Goal: Task Accomplishment & Management: Use online tool/utility

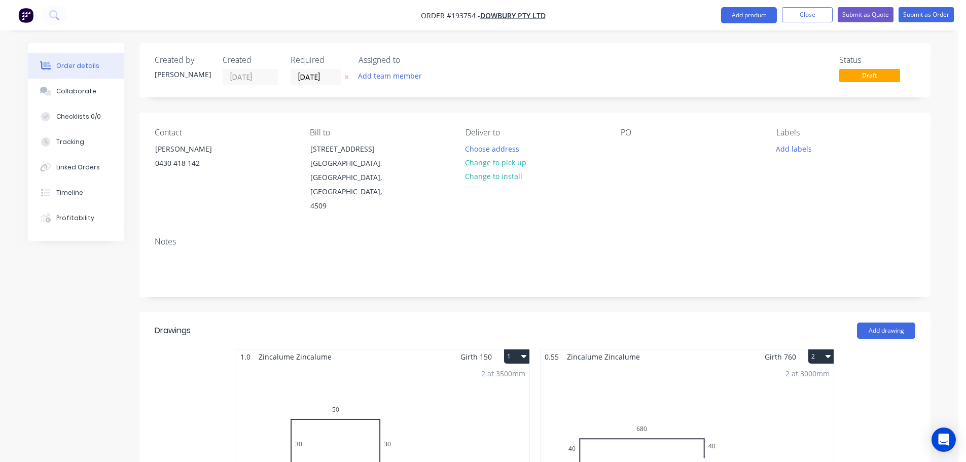
scroll to position [1035, 0]
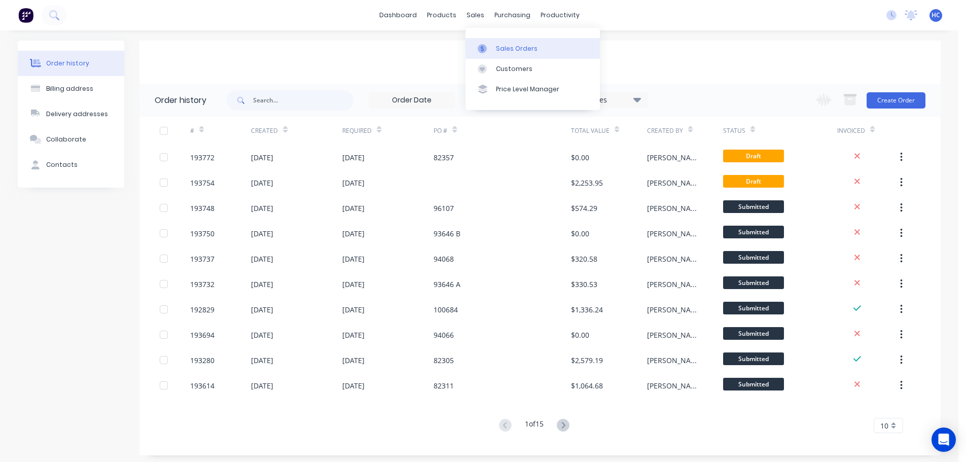
click at [497, 48] on div "Sales Orders" at bounding box center [517, 48] width 42 height 9
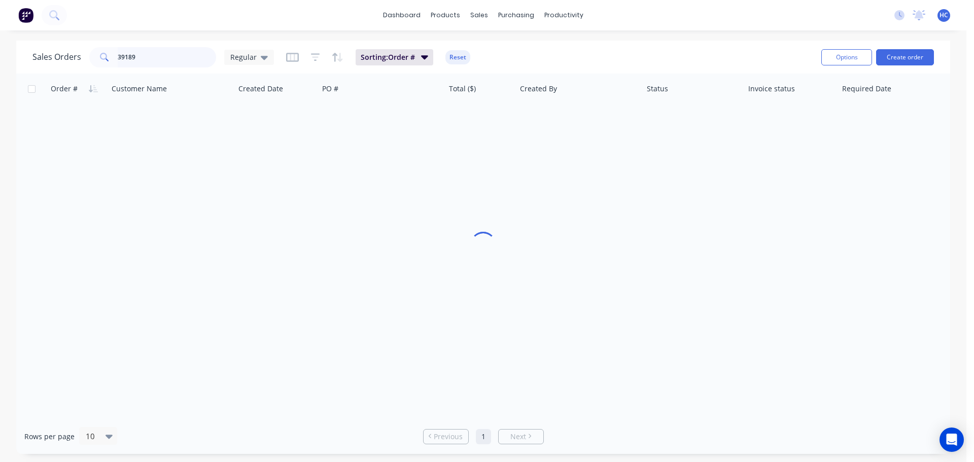
click at [157, 57] on input "39189" at bounding box center [167, 57] width 99 height 20
click at [126, 57] on input "11682" at bounding box center [167, 57] width 99 height 20
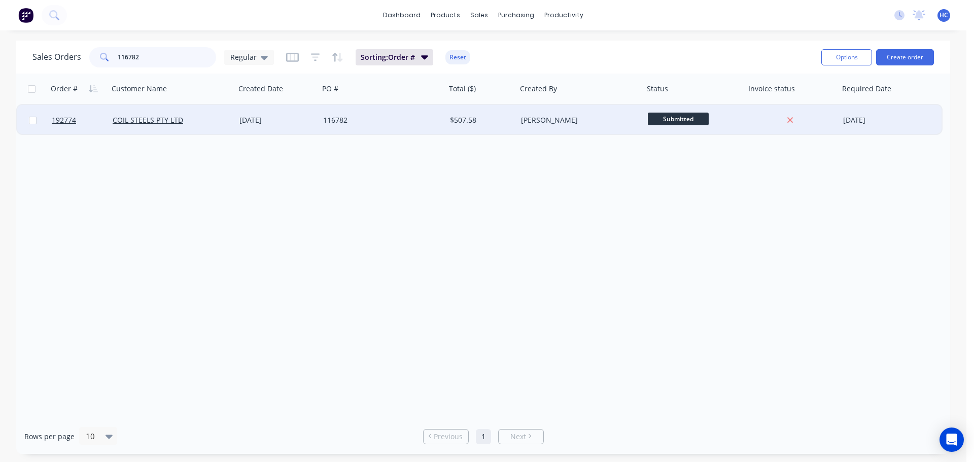
type input "116782"
click at [384, 110] on div "116782" at bounding box center [382, 120] width 127 height 30
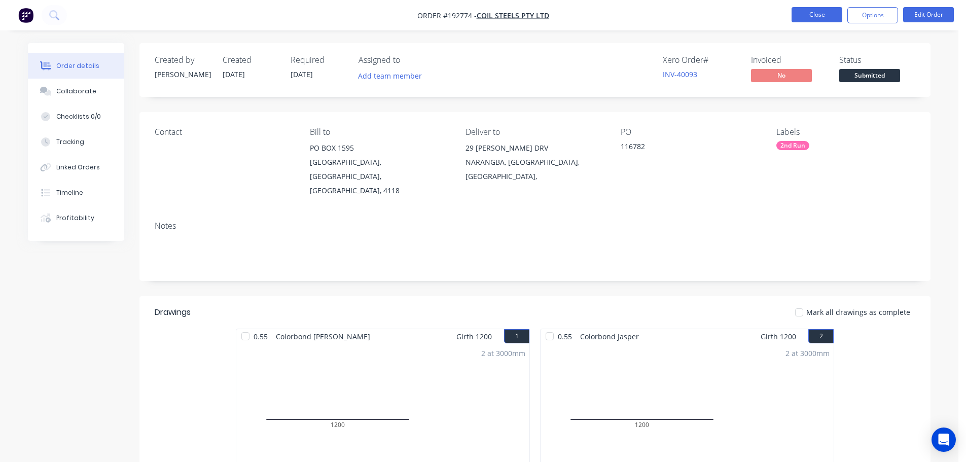
click at [813, 18] on button "Close" at bounding box center [817, 14] width 51 height 15
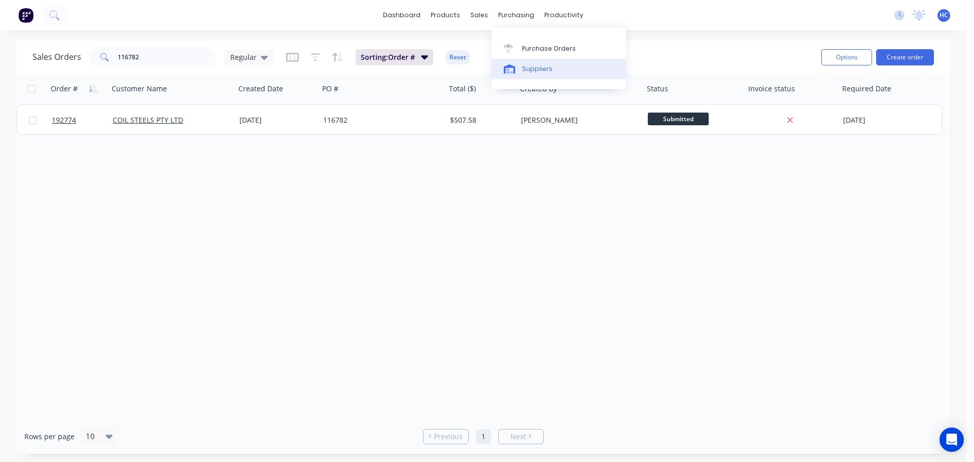
click at [530, 69] on div "Suppliers" at bounding box center [537, 68] width 30 height 9
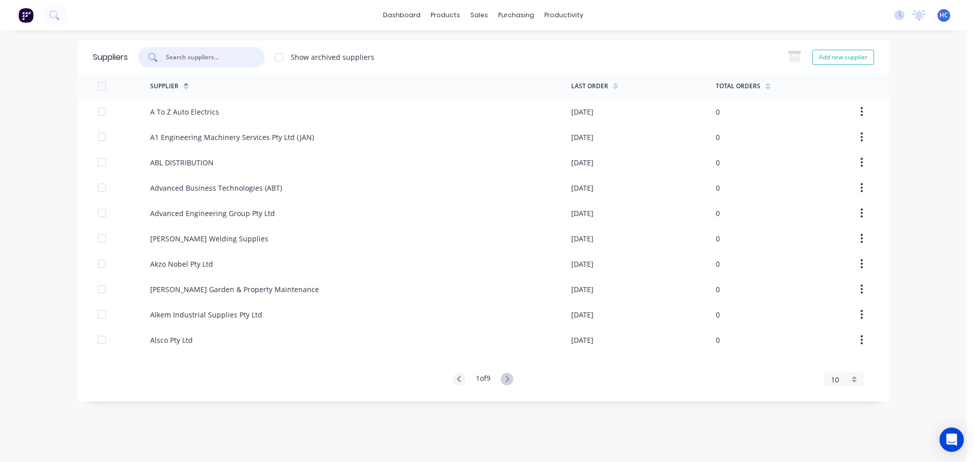
click at [183, 54] on input "text" at bounding box center [207, 57] width 84 height 10
click at [204, 58] on input "text" at bounding box center [207, 57] width 84 height 10
click at [201, 60] on input "text" at bounding box center [207, 57] width 84 height 10
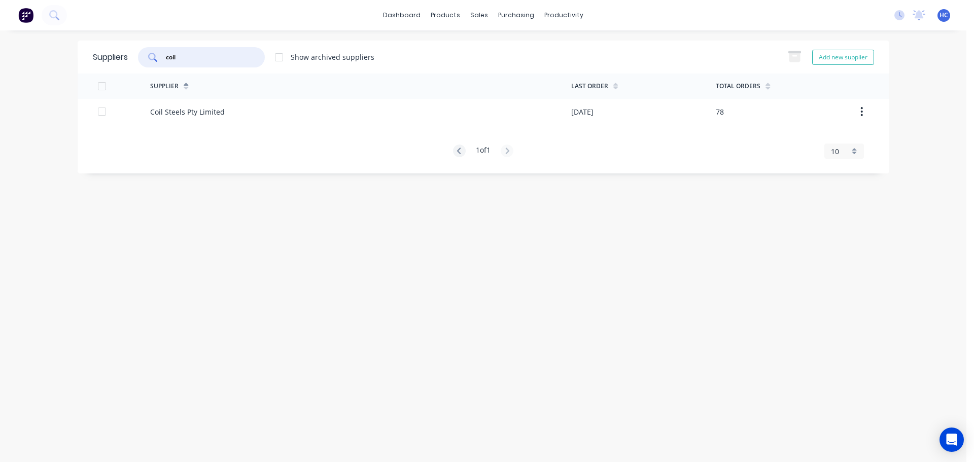
type input "coil"
click at [149, 125] on div "Supplier Last Order Total Orders Coil Steels Pty Limited 23/09/25 78 1 of 1 10 …" at bounding box center [483, 116] width 811 height 85
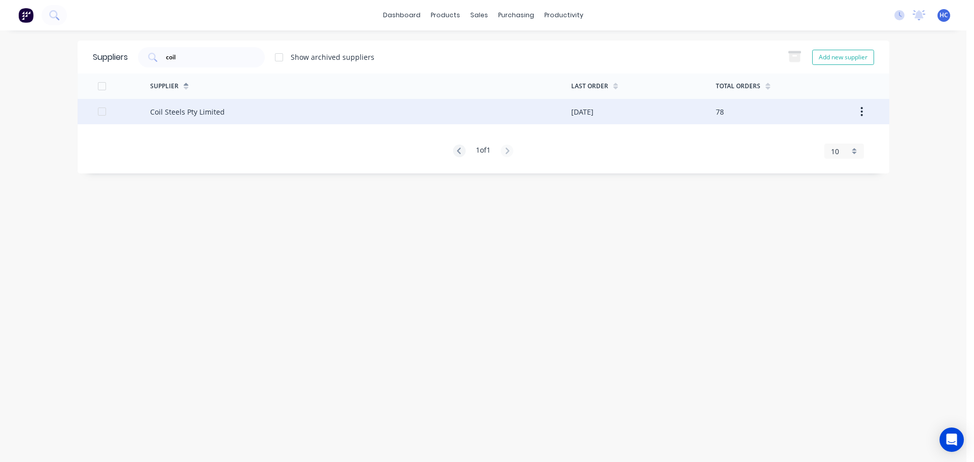
click at [230, 108] on div "Coil Steels Pty Limited" at bounding box center [360, 111] width 421 height 25
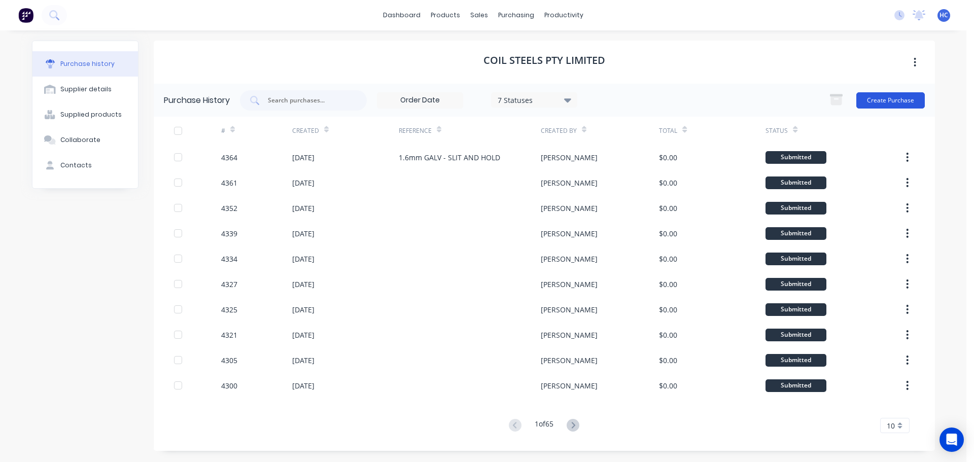
click at [880, 101] on button "Create Purchase" at bounding box center [890, 100] width 68 height 16
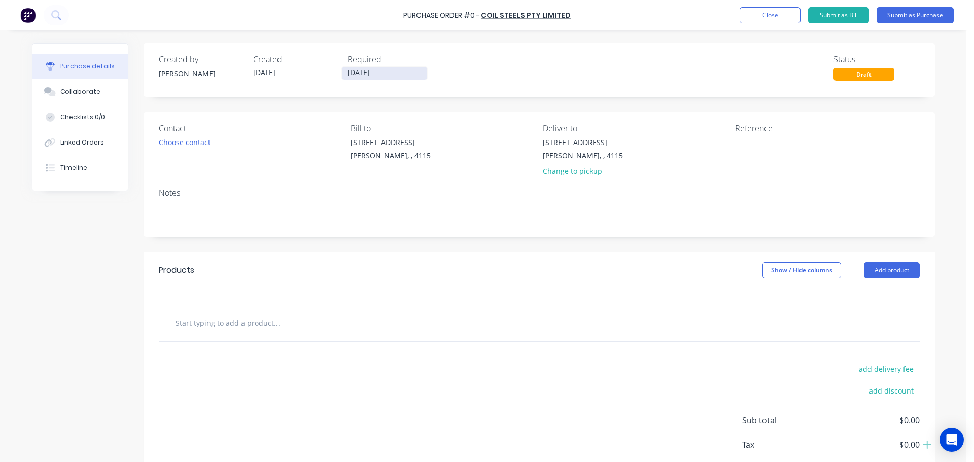
click at [370, 71] on input "[DATE]" at bounding box center [384, 73] width 85 height 13
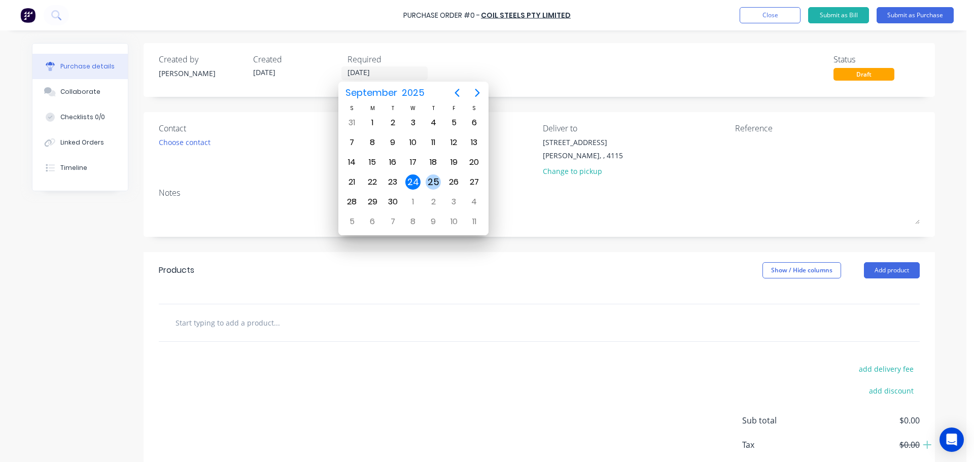
click at [431, 183] on div "25" at bounding box center [432, 181] width 15 height 15
type input "[DATE]"
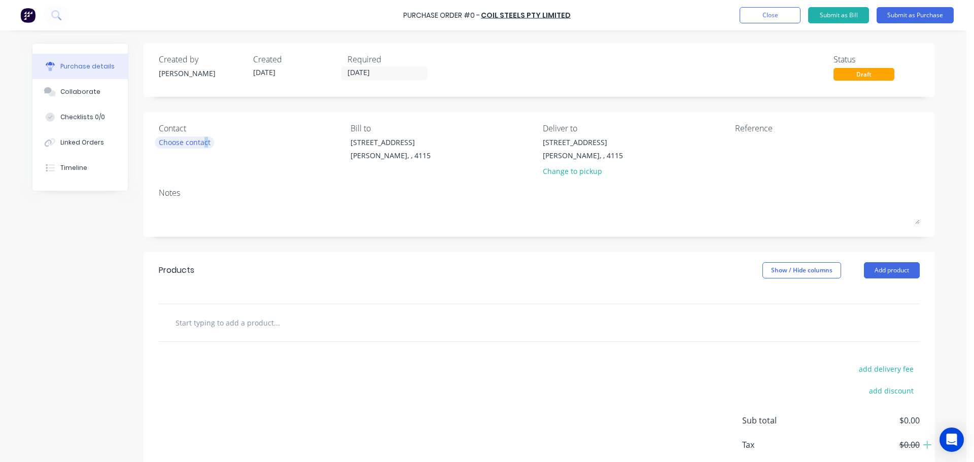
click at [205, 144] on div "Choose contact" at bounding box center [185, 142] width 52 height 11
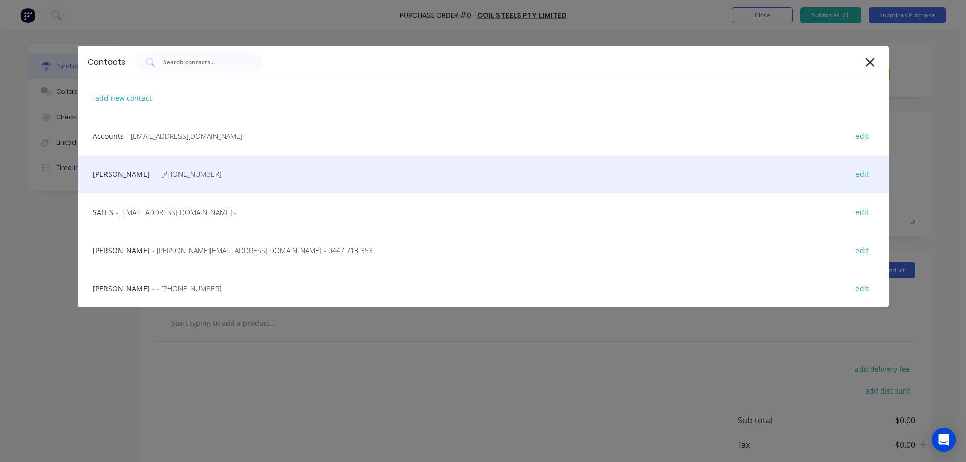
click at [175, 172] on span "- - (07) 3372 3005" at bounding box center [186, 174] width 69 height 11
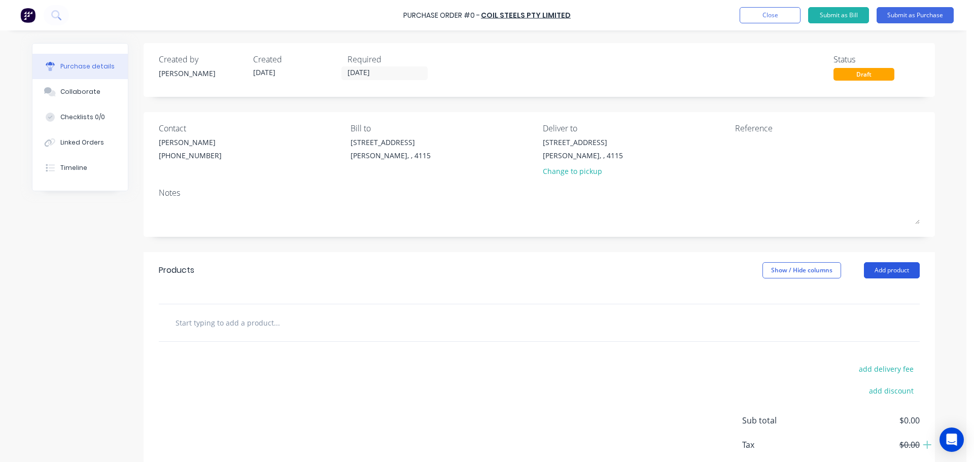
click at [876, 267] on button "Add product" at bounding box center [892, 270] width 56 height 16
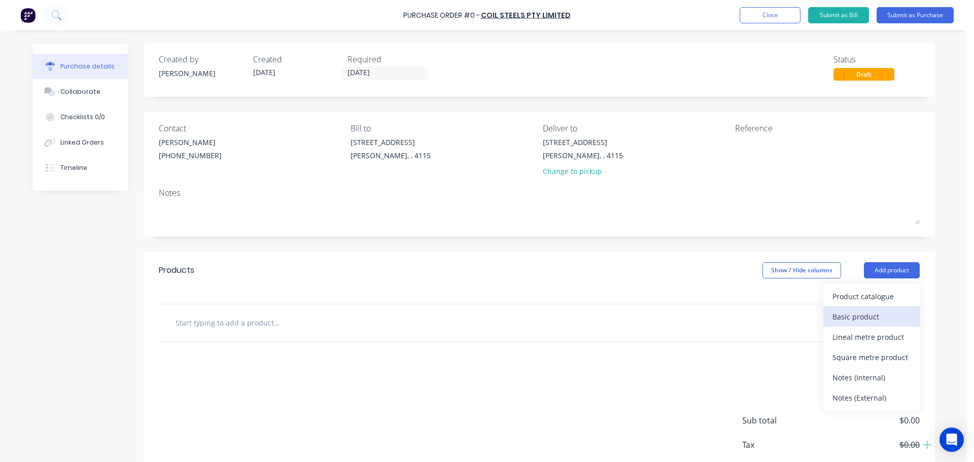
click at [872, 314] on div "Basic product" at bounding box center [871, 316] width 78 height 15
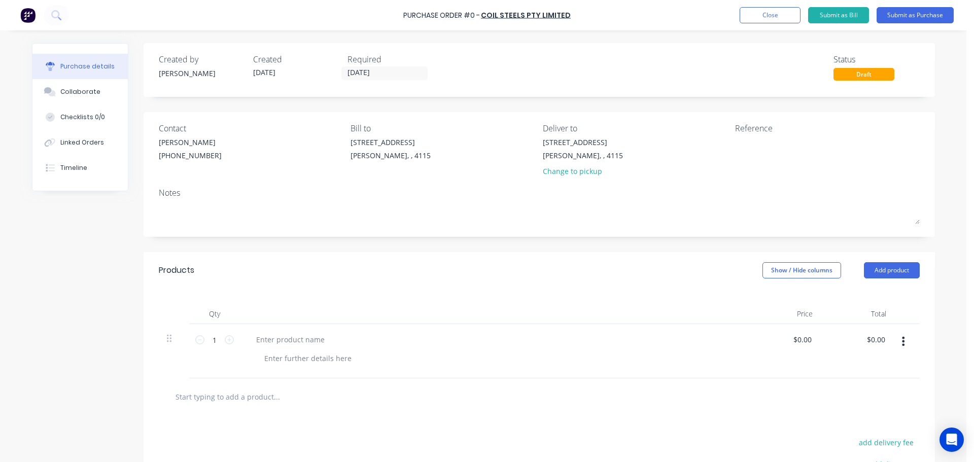
click at [883, 276] on button "Add product" at bounding box center [892, 270] width 56 height 16
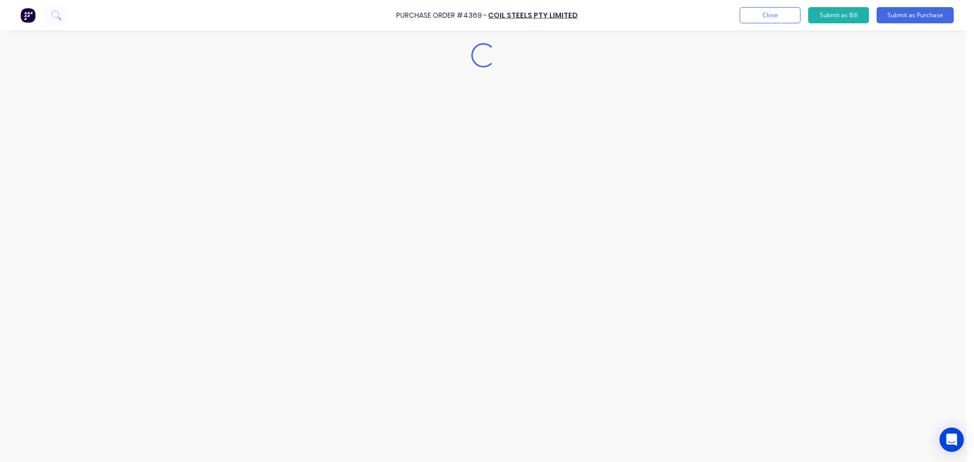
click at [860, 304] on div "Loading..." at bounding box center [483, 215] width 923 height 411
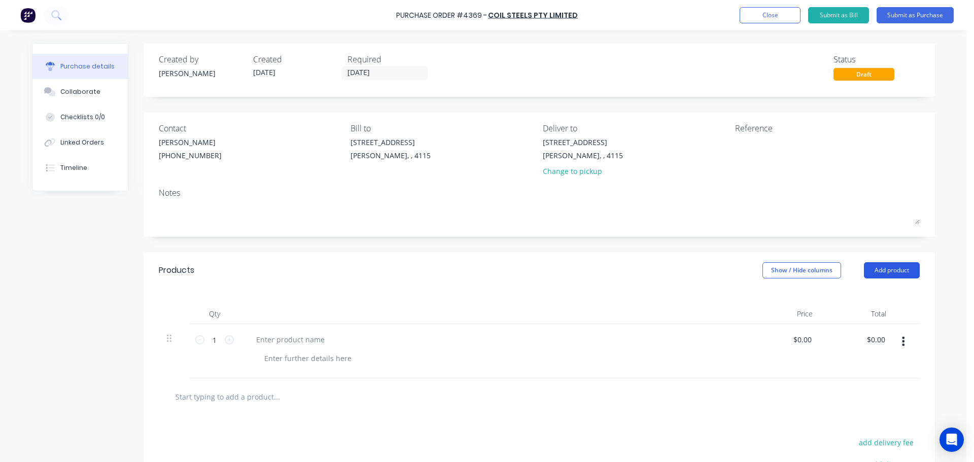
click at [878, 276] on button "Add product" at bounding box center [892, 270] width 56 height 16
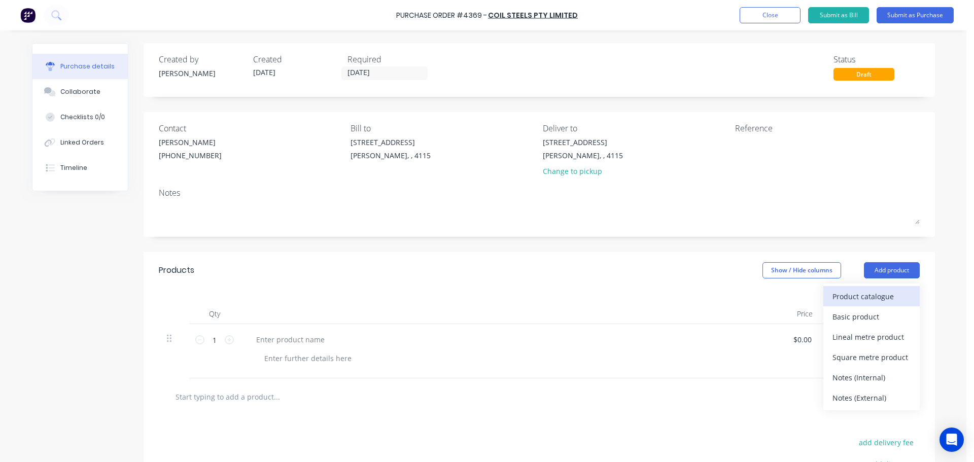
click at [856, 294] on div "Product catalogue" at bounding box center [871, 296] width 78 height 15
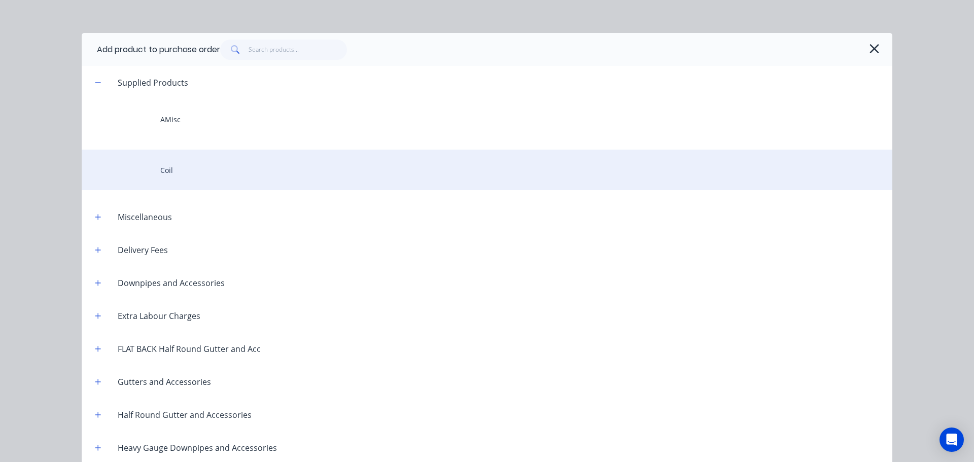
click at [205, 168] on div "Coil" at bounding box center [487, 170] width 810 height 41
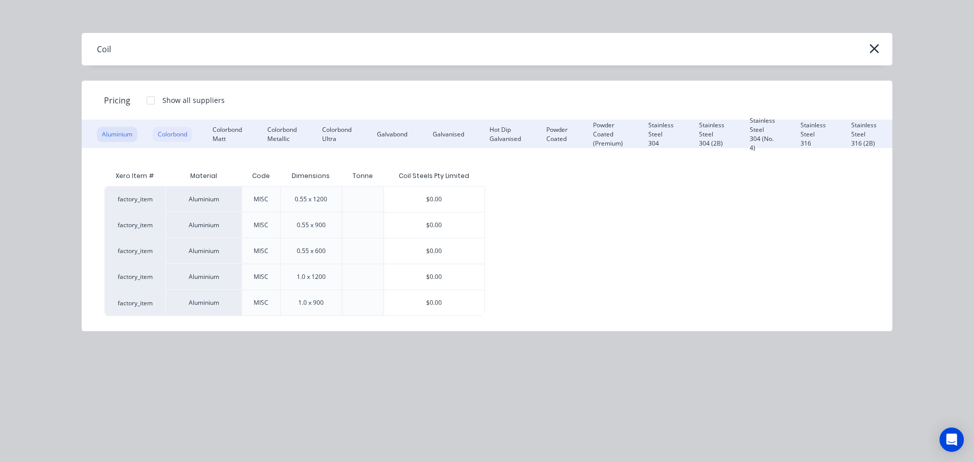
click at [182, 138] on div "Colorbond" at bounding box center [173, 134] width 40 height 15
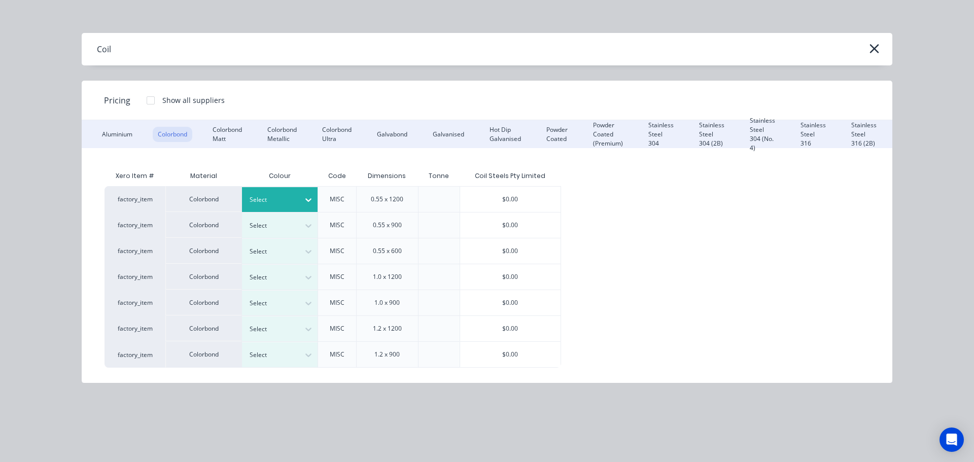
click at [269, 194] on div at bounding box center [272, 199] width 46 height 11
click at [500, 195] on div "$0.00" at bounding box center [510, 199] width 100 height 25
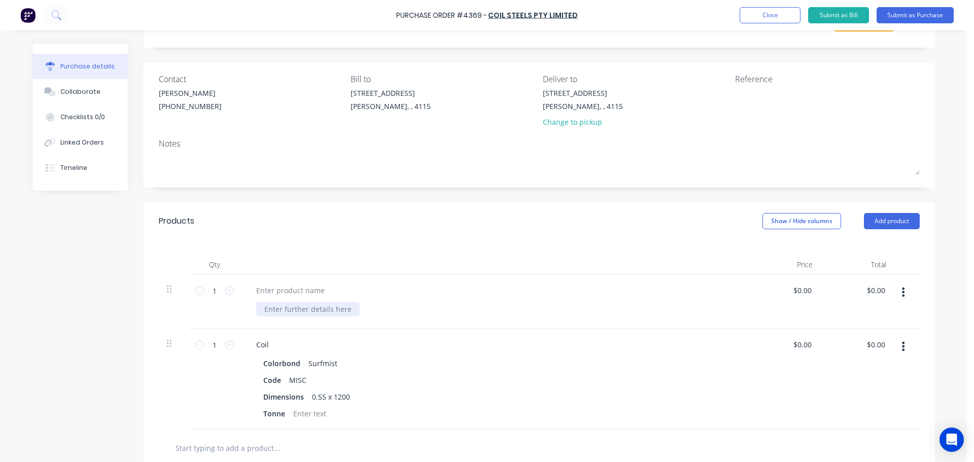
scroll to position [101, 0]
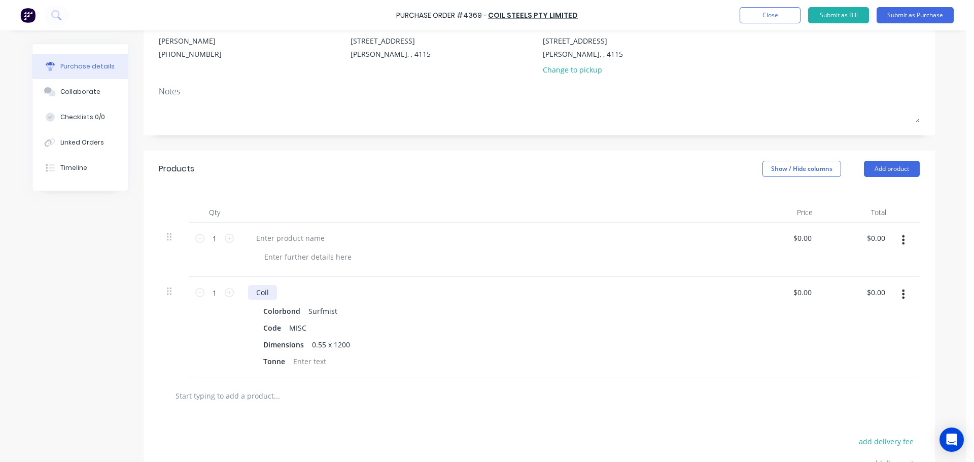
click at [269, 293] on div "Coil" at bounding box center [262, 292] width 29 height 15
click at [891, 163] on button "Add product" at bounding box center [892, 169] width 56 height 16
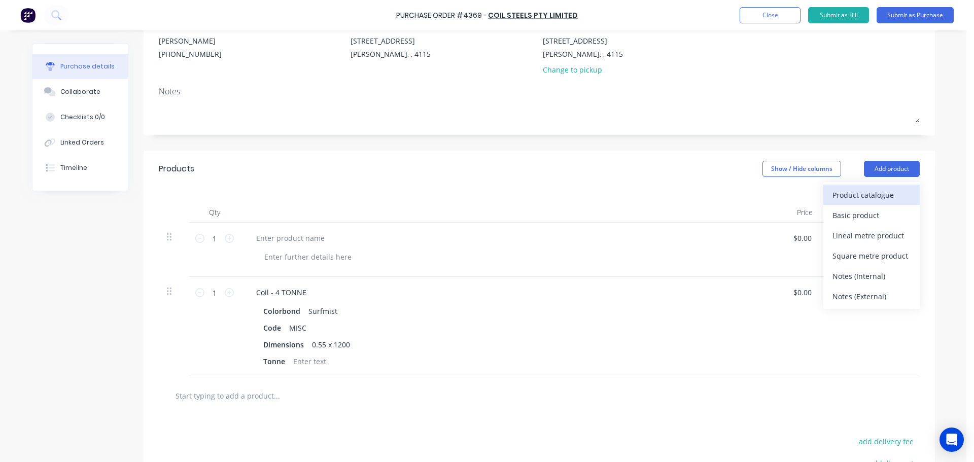
click at [878, 190] on div "Product catalogue" at bounding box center [871, 195] width 78 height 15
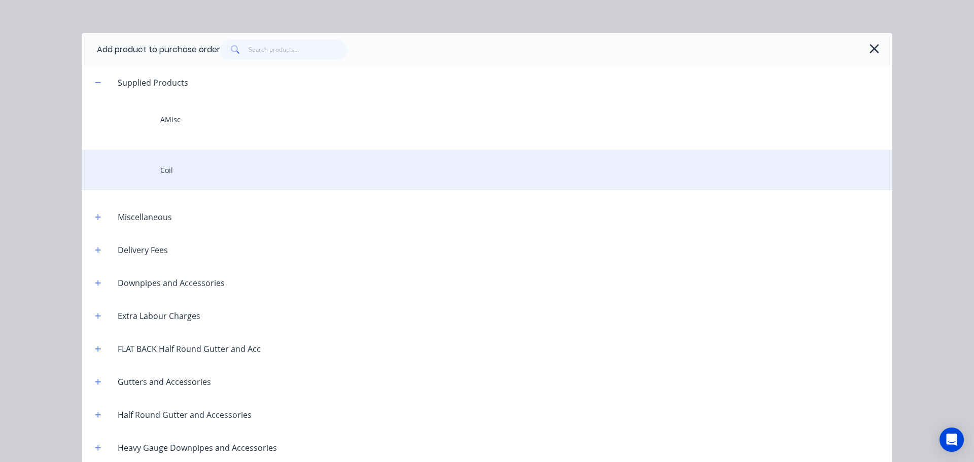
click at [215, 163] on div "Coil" at bounding box center [487, 170] width 810 height 41
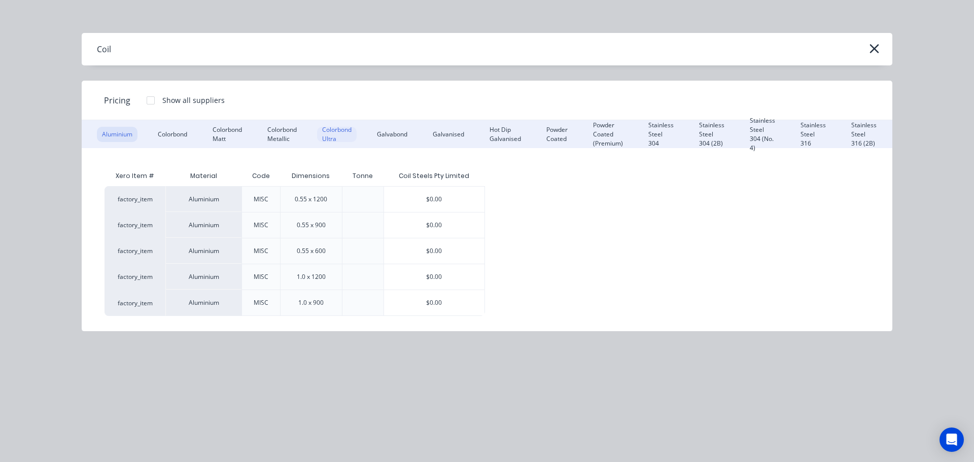
click at [326, 130] on div "Colorbond Ultra" at bounding box center [337, 134] width 40 height 15
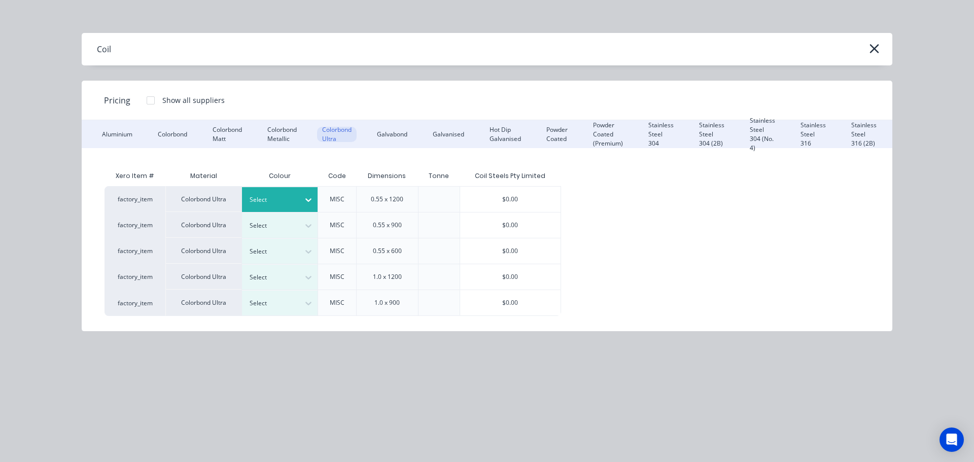
click at [296, 188] on div "Select" at bounding box center [280, 199] width 76 height 25
click at [513, 195] on div "$0.00" at bounding box center [510, 199] width 100 height 25
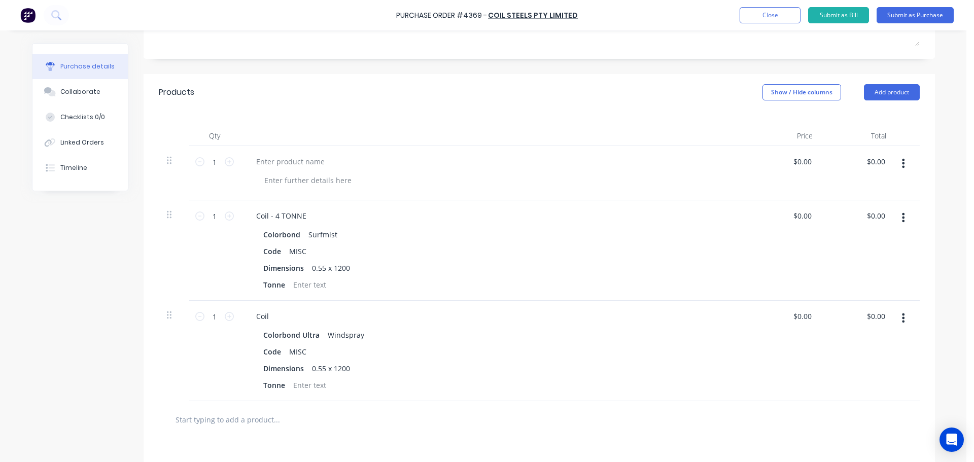
scroll to position [203, 0]
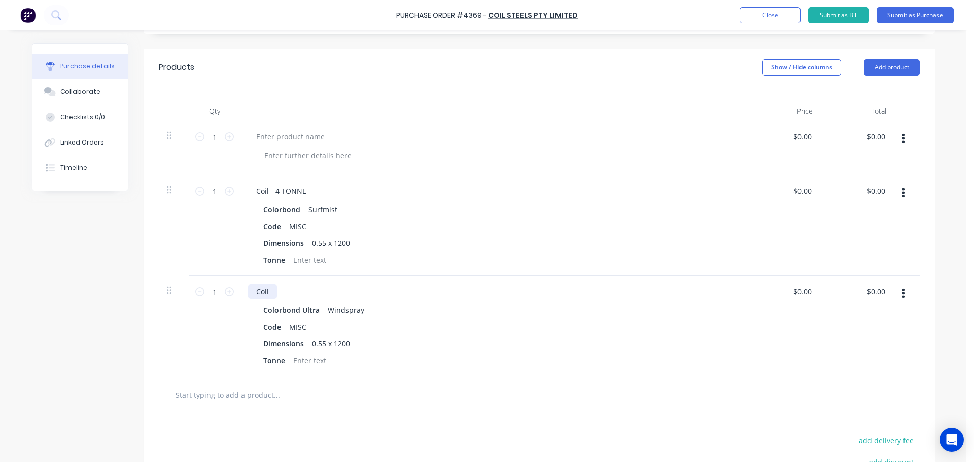
click at [271, 293] on div "Coil" at bounding box center [262, 291] width 29 height 15
click at [449, 201] on div "Coil - 4 TONNE Colorbond Surfmist Code MISC Dimensions 0.55 x 1200 Tonne" at bounding box center [493, 225] width 507 height 100
click at [902, 137] on icon "button" at bounding box center [903, 138] width 3 height 11
click at [853, 204] on button "Delete" at bounding box center [872, 206] width 86 height 20
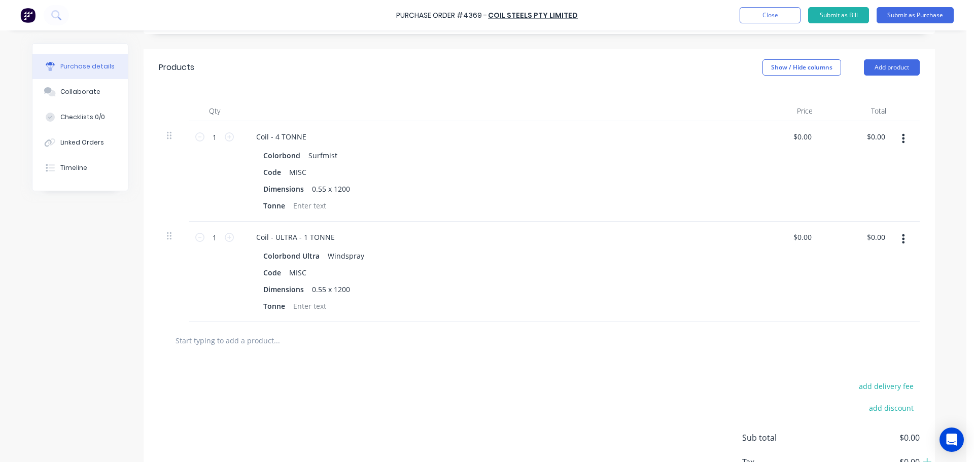
click at [889, 57] on div "Products Show / Hide columns Add product" at bounding box center [539, 67] width 791 height 37
click at [880, 67] on button "Add product" at bounding box center [892, 67] width 56 height 16
click at [870, 95] on div "Product catalogue" at bounding box center [871, 93] width 78 height 15
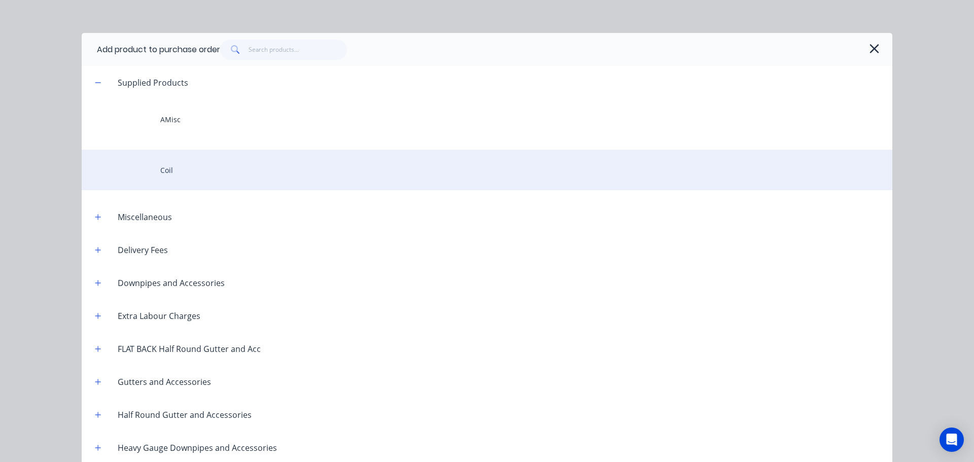
click at [164, 166] on div "Coil" at bounding box center [487, 170] width 810 height 41
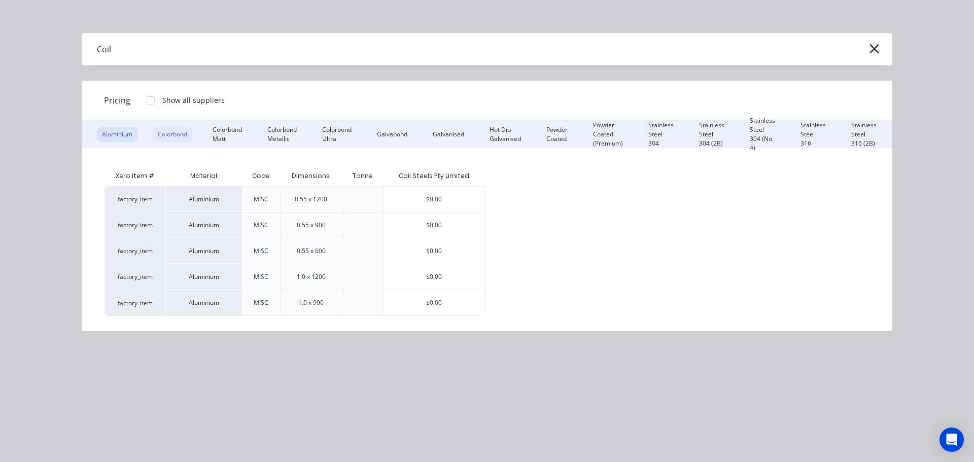
click at [181, 139] on div "Colorbond" at bounding box center [173, 134] width 40 height 15
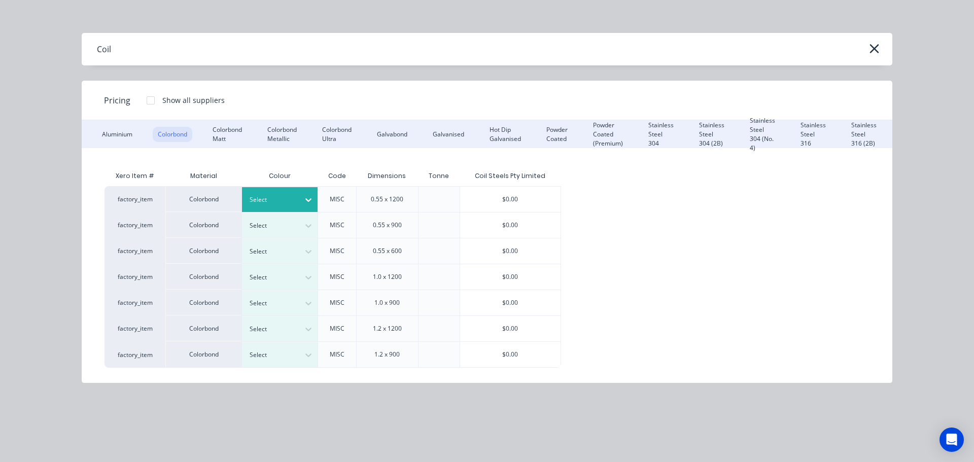
click at [281, 204] on div at bounding box center [272, 199] width 46 height 11
click at [517, 197] on div "$0.00" at bounding box center [510, 199] width 100 height 25
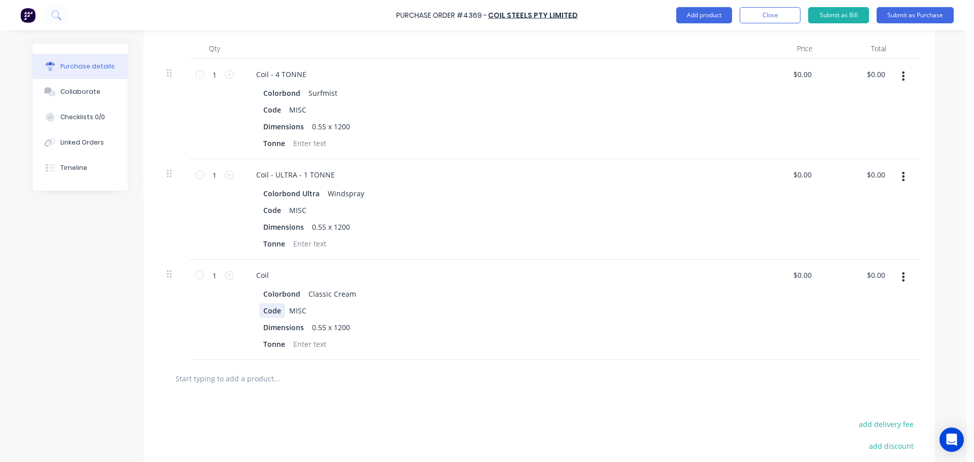
scroll to position [304, 0]
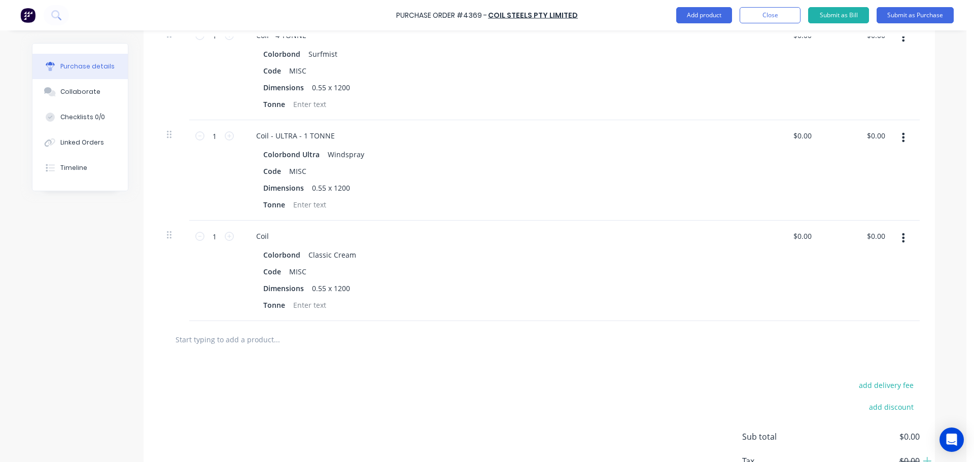
click at [274, 238] on div "Coil" at bounding box center [493, 236] width 491 height 15
click at [270, 238] on div "Coil" at bounding box center [262, 236] width 29 height 15
drag, startPoint x: 359, startPoint y: 380, endPoint x: 394, endPoint y: 369, distance: 36.6
click at [360, 380] on div "add delivery fee add discount Sub total $0.00 Tax $0.00 Total $0.00" at bounding box center [539, 441] width 791 height 167
click at [722, 13] on button "Add product" at bounding box center [704, 15] width 56 height 16
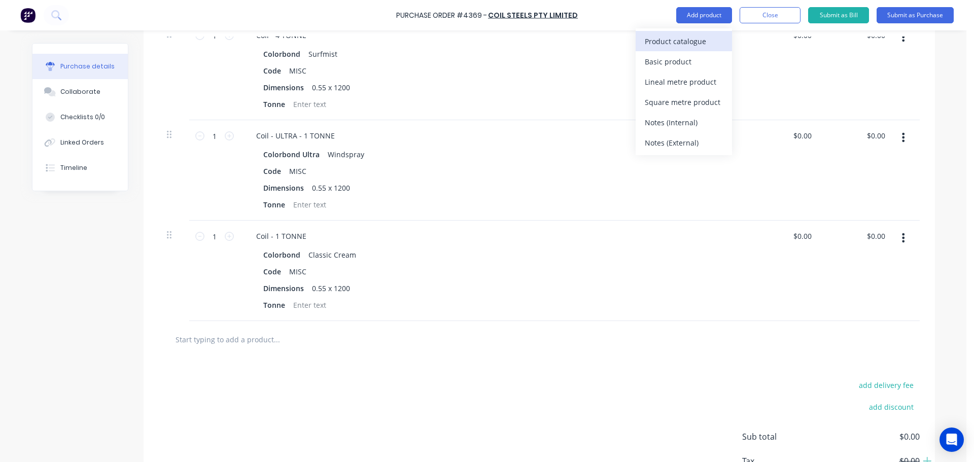
click at [701, 38] on div "Product catalogue" at bounding box center [684, 41] width 78 height 15
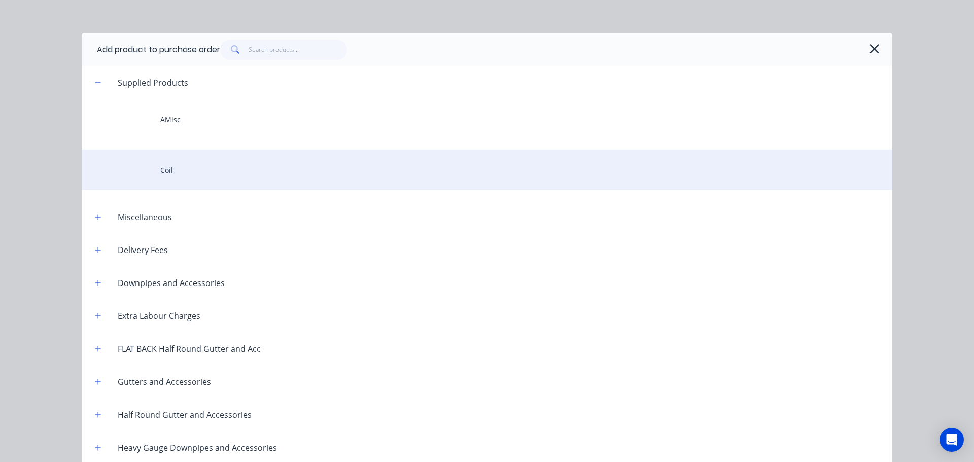
click at [150, 166] on div "Coil" at bounding box center [487, 170] width 810 height 41
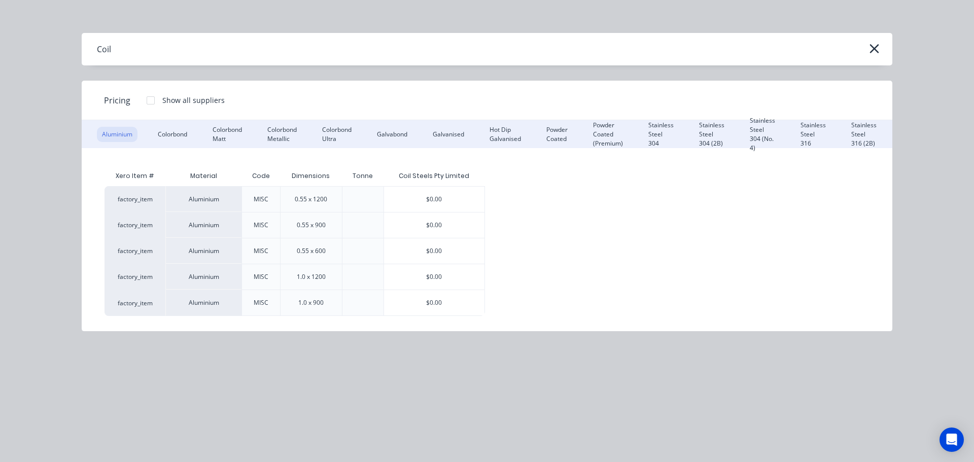
scroll to position [0, 200]
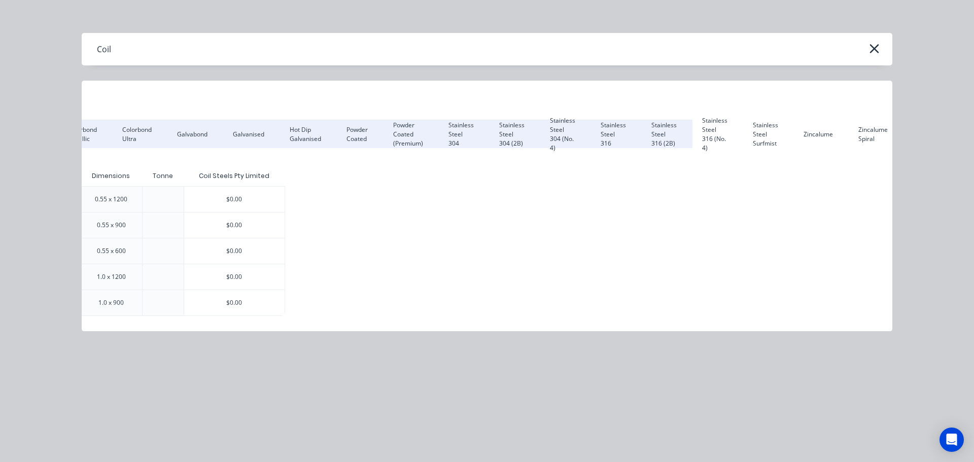
click at [827, 124] on div "Pricing Show all suppliers Aluminium Colorbond Colorbond Matt Colorbond Metalli…" at bounding box center [487, 206] width 810 height 251
click at [825, 127] on div "Zincalume" at bounding box center [818, 134] width 40 height 15
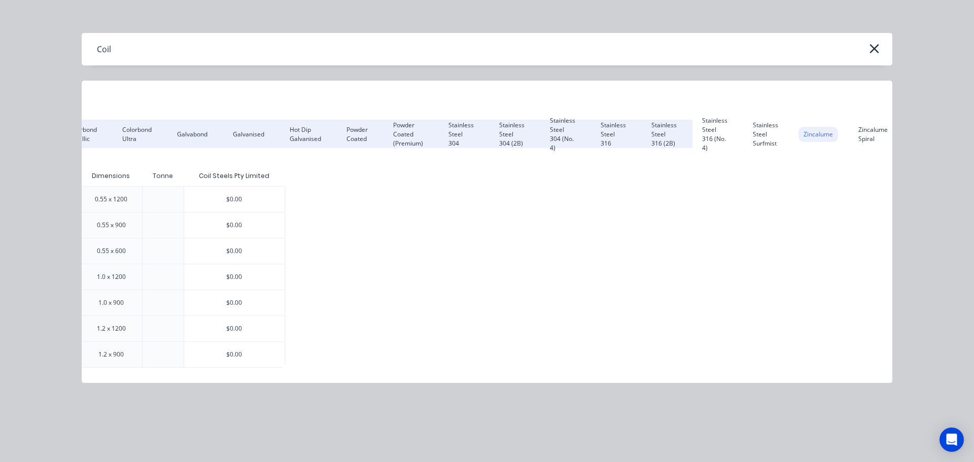
click at [226, 196] on div "$0.00" at bounding box center [234, 199] width 100 height 25
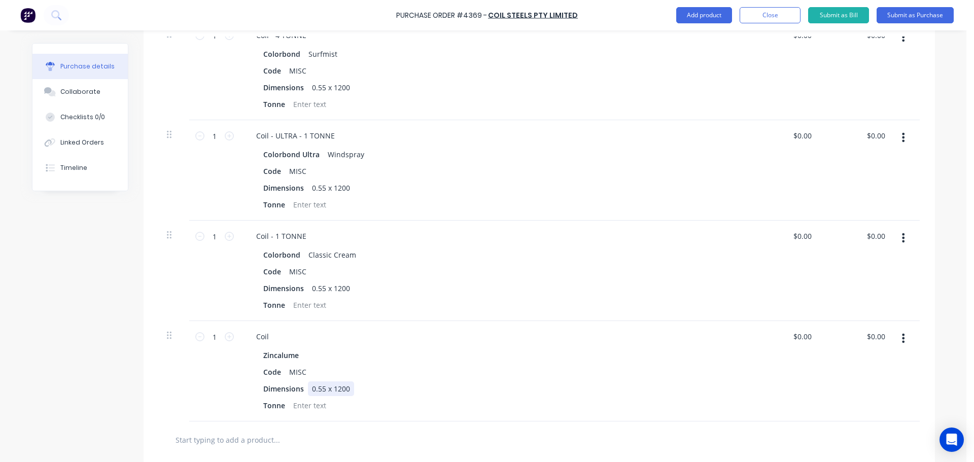
drag, startPoint x: 321, startPoint y: 387, endPoint x: 372, endPoint y: 396, distance: 51.4
click at [323, 388] on div "0.55 x 1200" at bounding box center [331, 388] width 46 height 15
click at [270, 333] on div "Coil" at bounding box center [262, 336] width 29 height 15
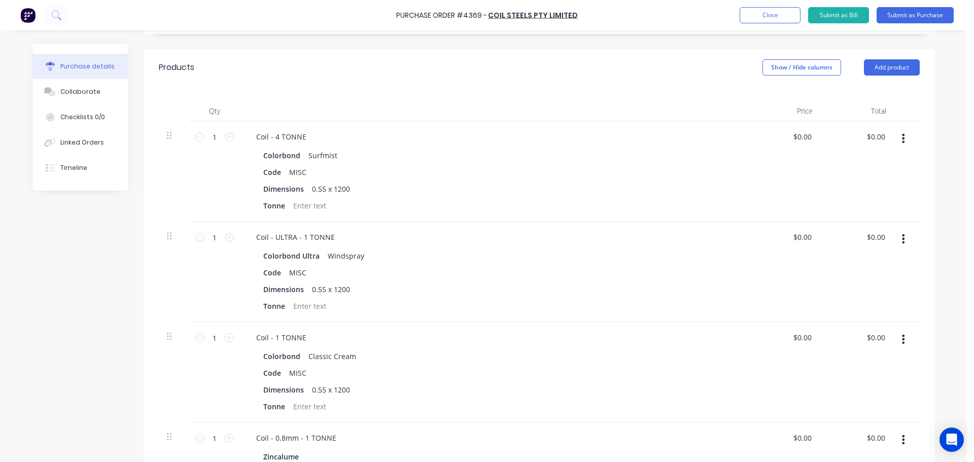
click at [903, 6] on div "Purchase Order #4369 - Coil Steels Pty Limited Add product Close Submit as Bill…" at bounding box center [487, 15] width 974 height 30
click at [903, 10] on button "Submit as Purchase" at bounding box center [914, 15] width 77 height 16
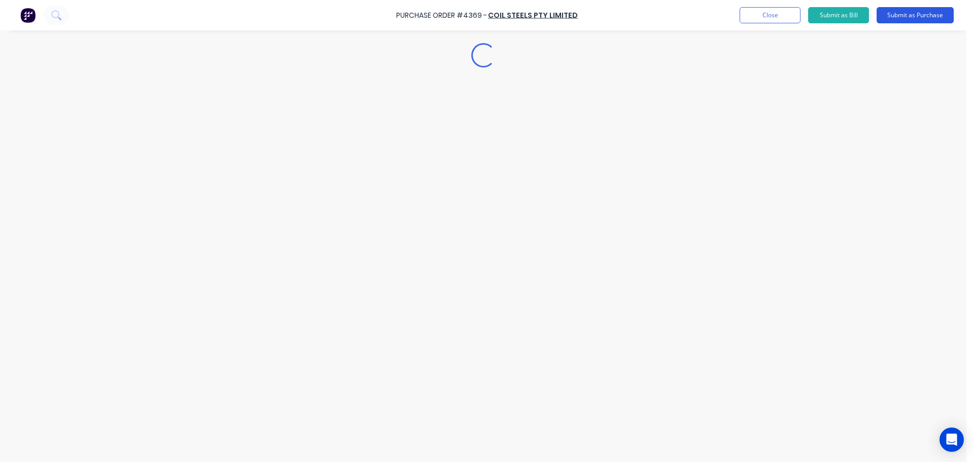
scroll to position [0, 0]
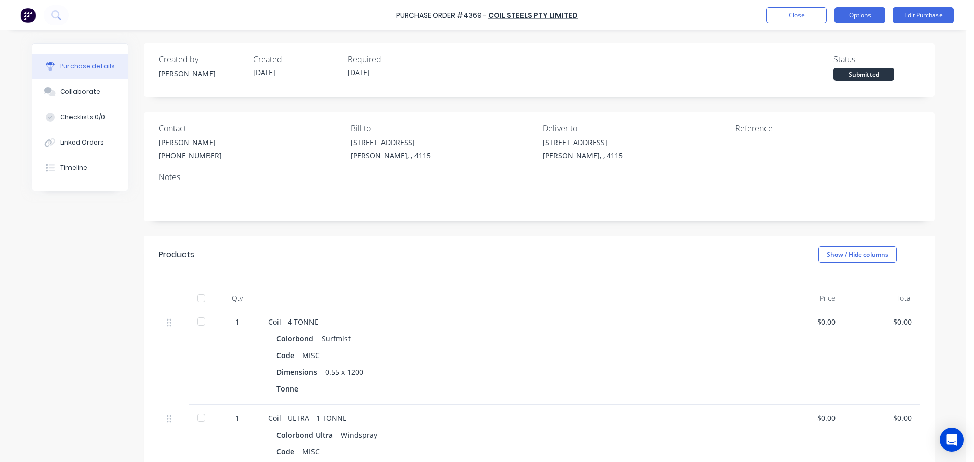
click at [864, 13] on button "Options" at bounding box center [859, 15] width 51 height 16
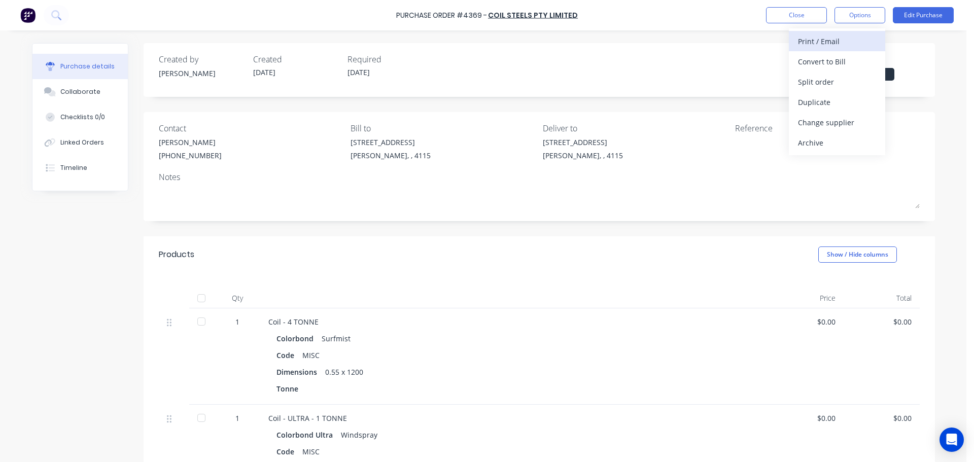
click at [837, 46] on div "Print / Email" at bounding box center [837, 41] width 78 height 15
click at [821, 84] on div "Without pricing" at bounding box center [837, 82] width 78 height 15
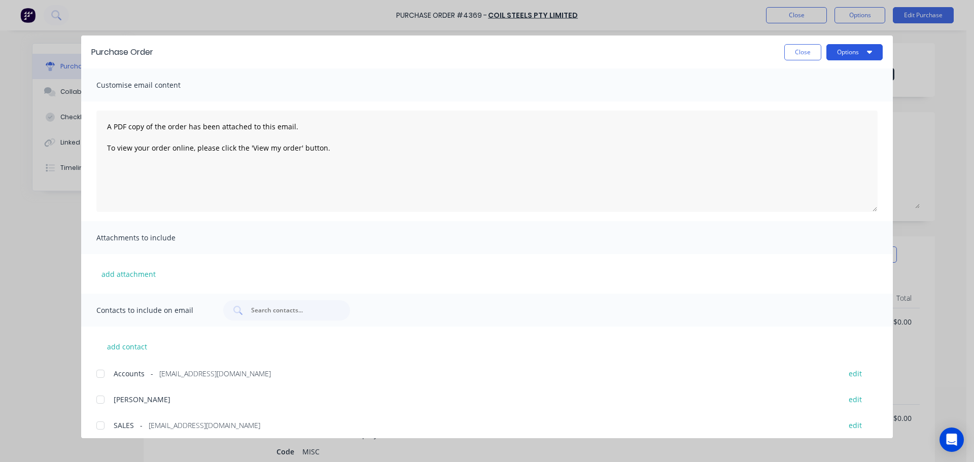
click at [864, 51] on button "Options" at bounding box center [854, 52] width 56 height 16
click at [841, 81] on div "Preview" at bounding box center [834, 77] width 78 height 15
click at [808, 46] on button "Close" at bounding box center [802, 52] width 37 height 16
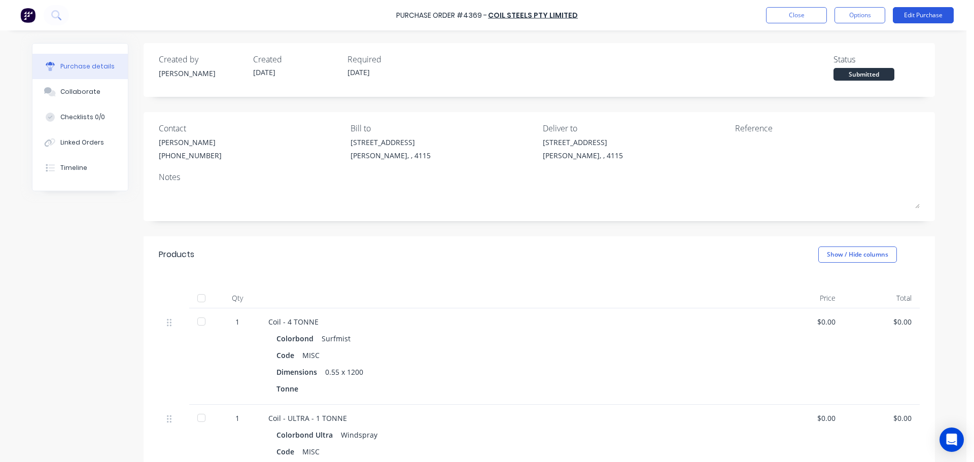
click at [928, 13] on button "Edit Purchase" at bounding box center [922, 15] width 61 height 16
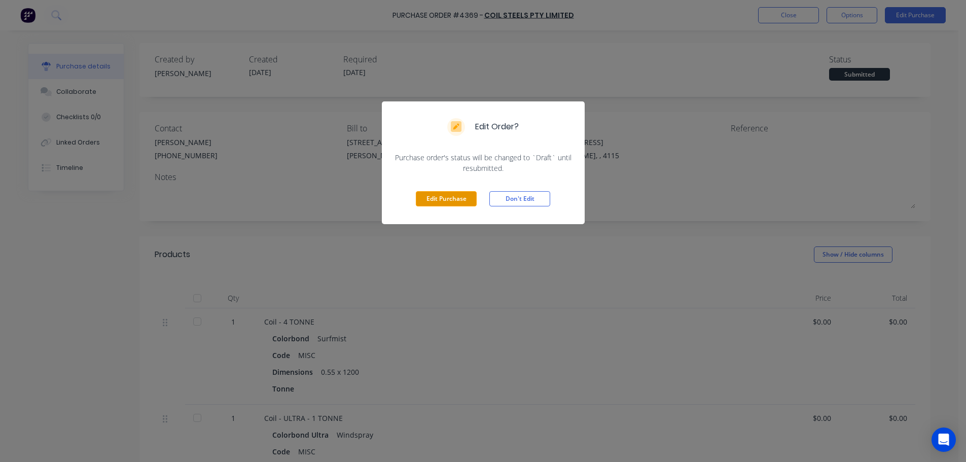
click at [440, 201] on button "Edit Purchase" at bounding box center [446, 198] width 61 height 15
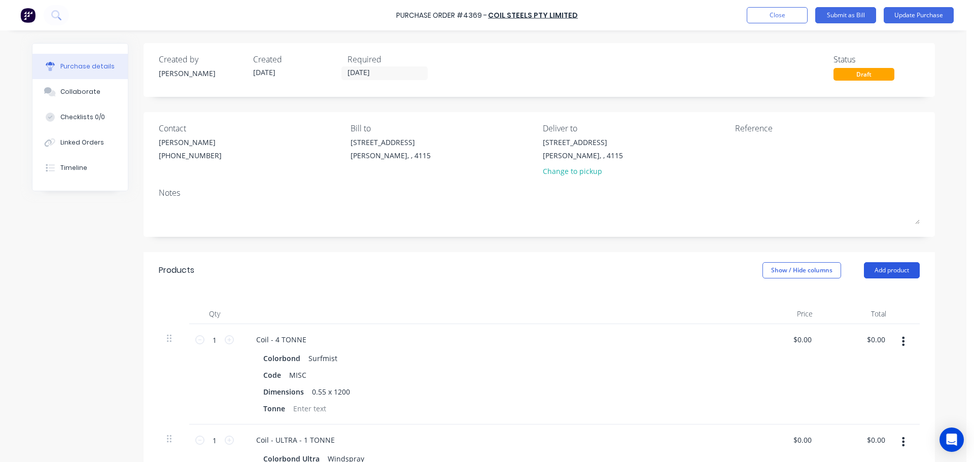
click at [875, 268] on button "Add product" at bounding box center [892, 270] width 56 height 16
click at [870, 282] on div "Products Show / Hide columns Add product Product catalogue Basic product Lineal…" at bounding box center [539, 270] width 791 height 37
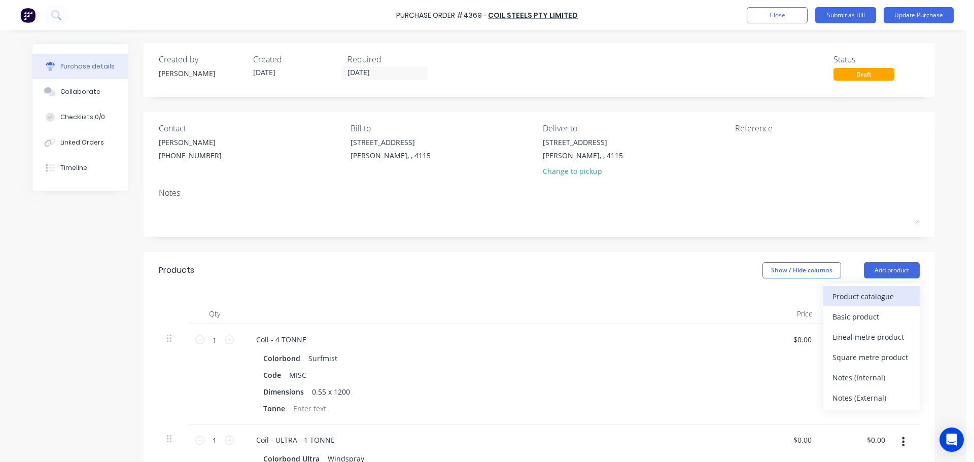
click at [854, 298] on div "Product catalogue" at bounding box center [871, 296] width 78 height 15
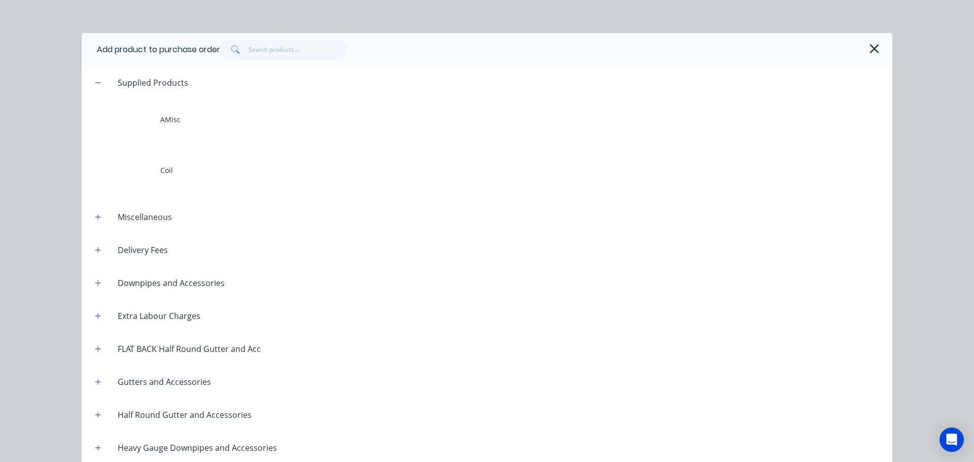
click at [163, 191] on div "Supplied Products AMisc Coil Miscellaneous Delivery Fees Downpipes and Accessor…" at bounding box center [487, 269] width 810 height 406
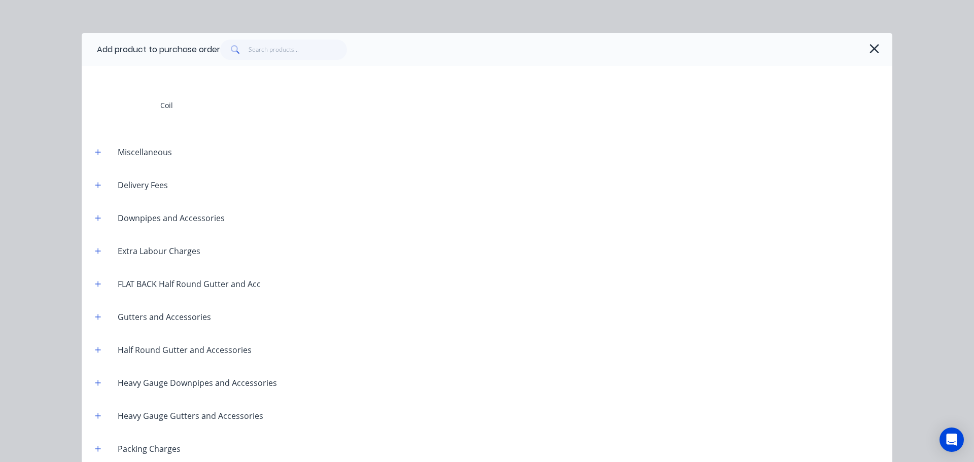
scroll to position [101, 0]
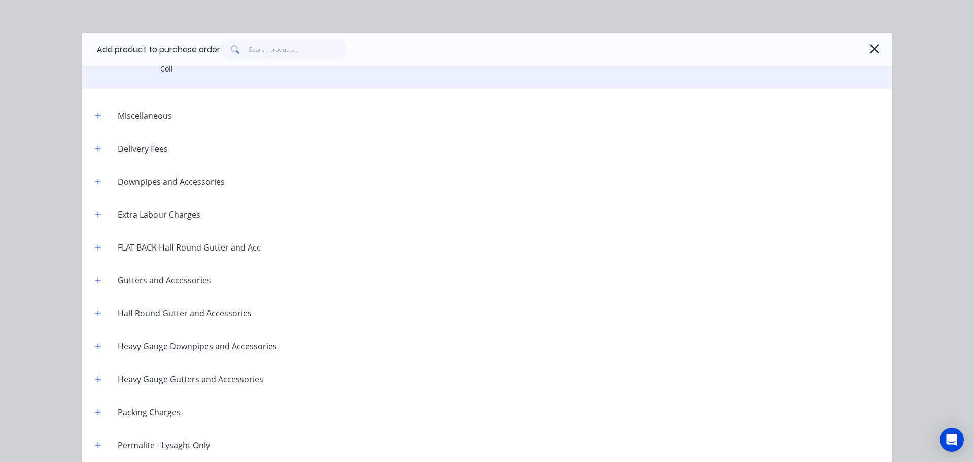
click at [180, 73] on div "Coil" at bounding box center [487, 68] width 810 height 41
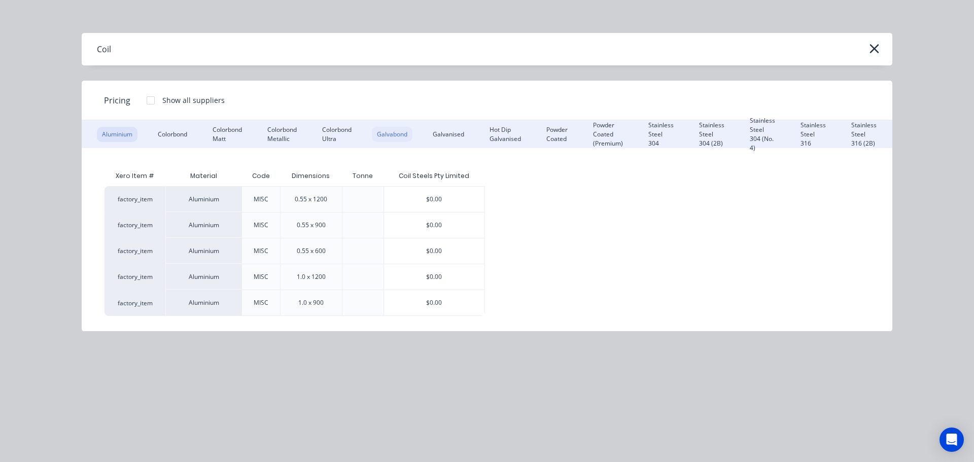
drag, startPoint x: 391, startPoint y: 134, endPoint x: 396, endPoint y: 127, distance: 8.9
click at [391, 134] on div "Galvabond" at bounding box center [392, 134] width 41 height 15
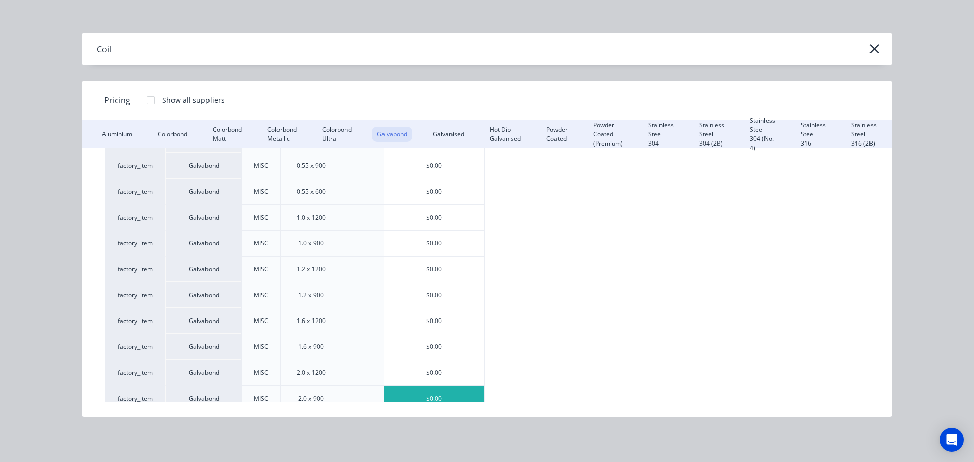
scroll to position [121, 0]
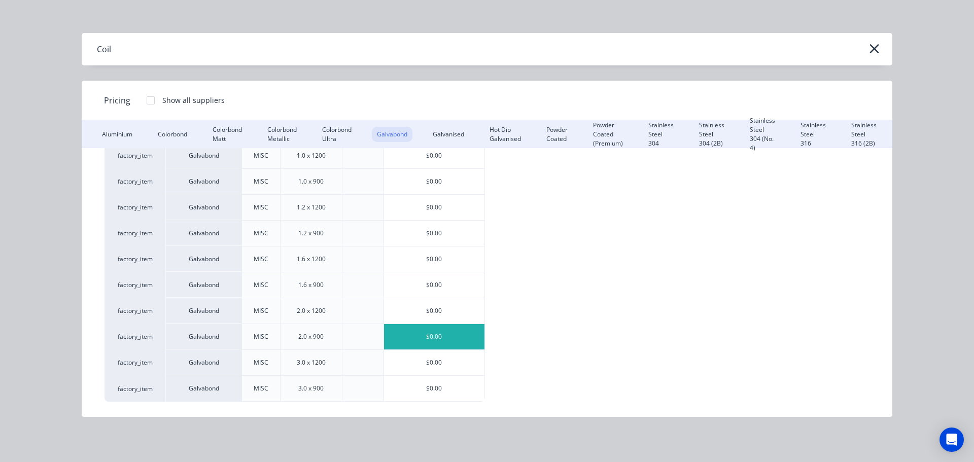
click at [432, 337] on div "$0.00" at bounding box center [434, 336] width 100 height 25
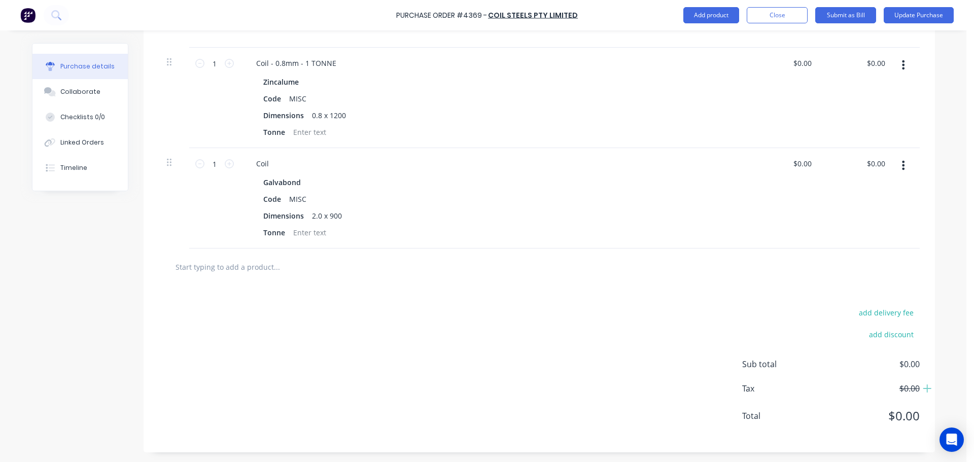
scroll to position [578, 0]
click at [316, 214] on div "2.0 x 900" at bounding box center [327, 215] width 38 height 15
click at [267, 171] on div "Coil Galvabond Code MISC Dimensions 1.9 x 600 Tonne" at bounding box center [493, 198] width 507 height 100
click at [269, 161] on div "Coil" at bounding box center [262, 163] width 29 height 15
click at [445, 346] on div "add delivery fee add discount Sub total $0.00 Tax $0.00 Total $0.00" at bounding box center [539, 368] width 791 height 167
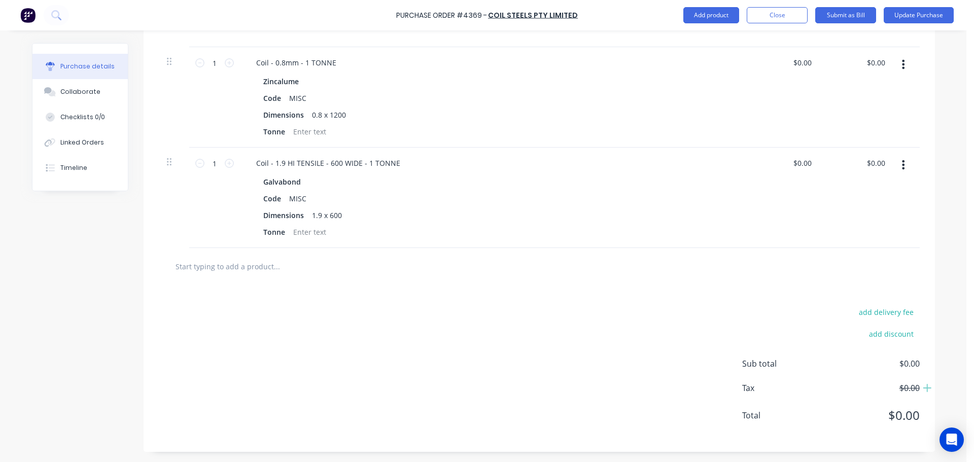
scroll to position [477, 0]
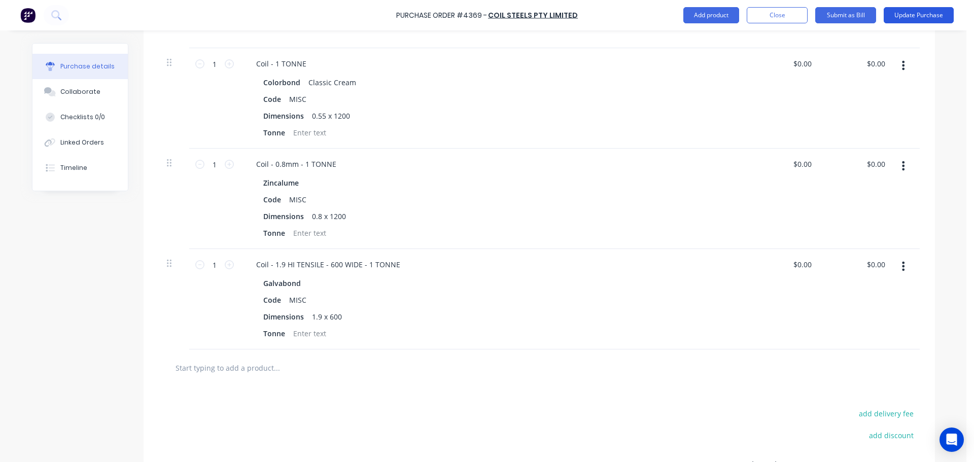
click at [922, 13] on button "Update Purchase" at bounding box center [918, 15] width 70 height 16
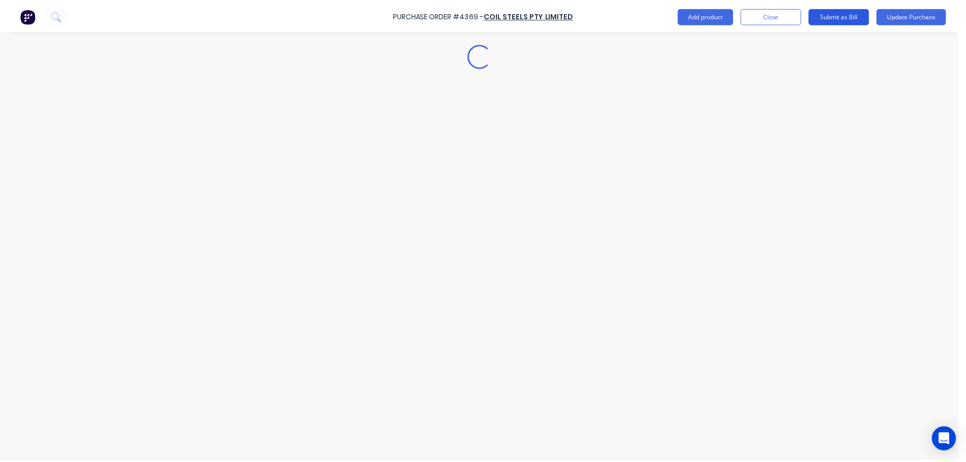
scroll to position [0, 0]
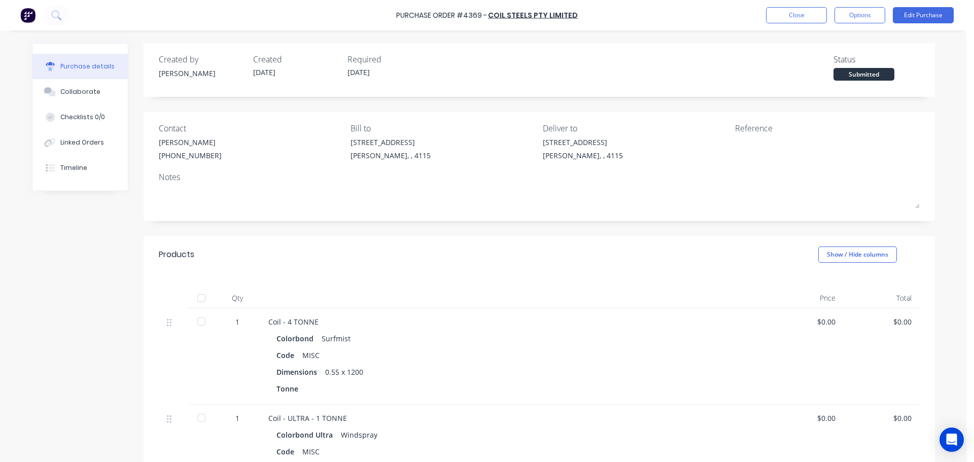
click at [873, 16] on button "Options" at bounding box center [859, 15] width 51 height 16
click at [836, 50] on button "Print / Email" at bounding box center [837, 41] width 96 height 20
click at [819, 77] on div "Without pricing" at bounding box center [837, 82] width 78 height 15
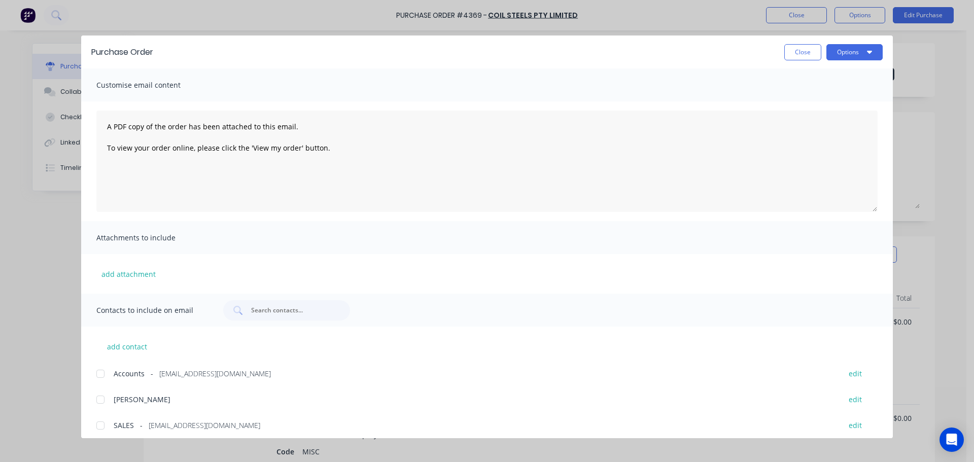
click at [854, 45] on button "Options" at bounding box center [854, 52] width 56 height 16
click at [814, 98] on div "Print" at bounding box center [834, 98] width 78 height 15
click at [797, 48] on button "Close" at bounding box center [802, 52] width 37 height 16
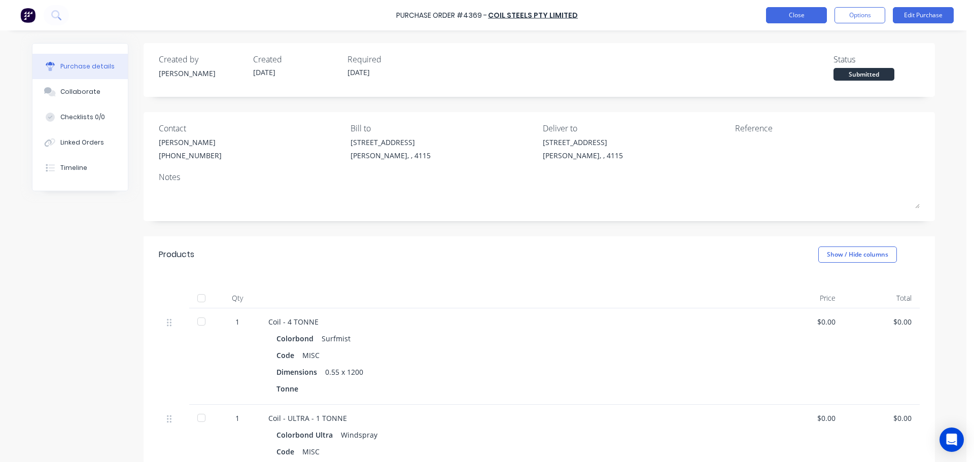
click at [794, 16] on button "Close" at bounding box center [796, 15] width 61 height 16
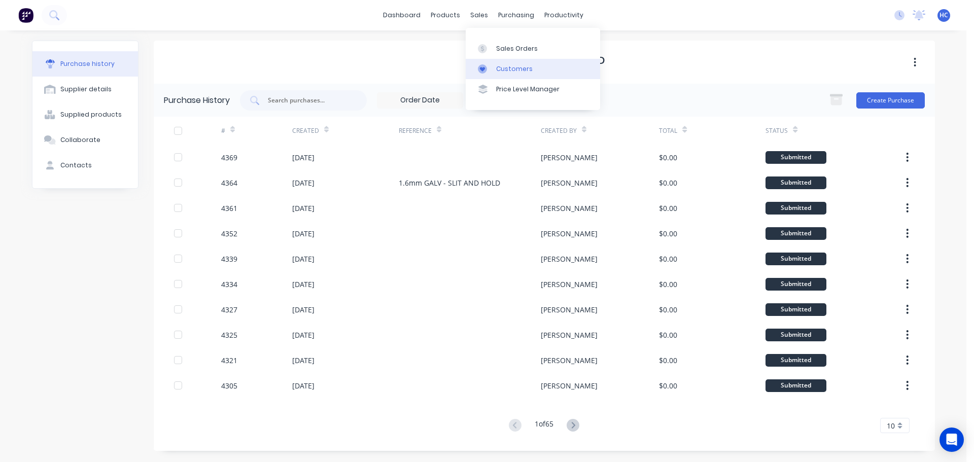
click at [507, 70] on div "Customers" at bounding box center [514, 68] width 37 height 9
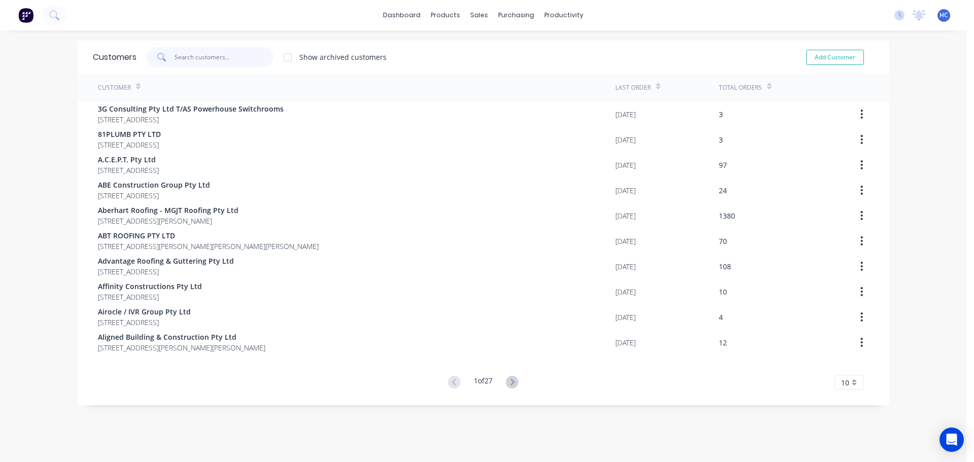
click at [232, 59] on input "text" at bounding box center [223, 57] width 99 height 20
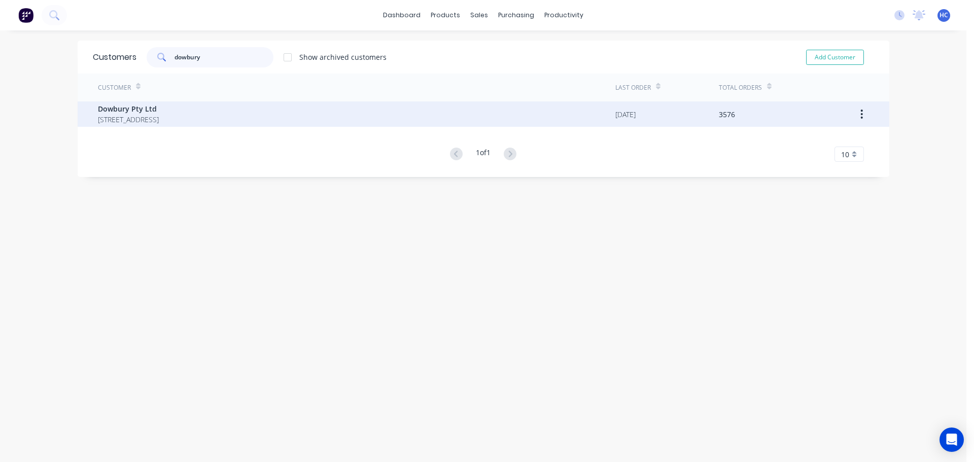
type input "dowbury"
click at [159, 113] on span "Dowbury Pty Ltd" at bounding box center [128, 108] width 61 height 11
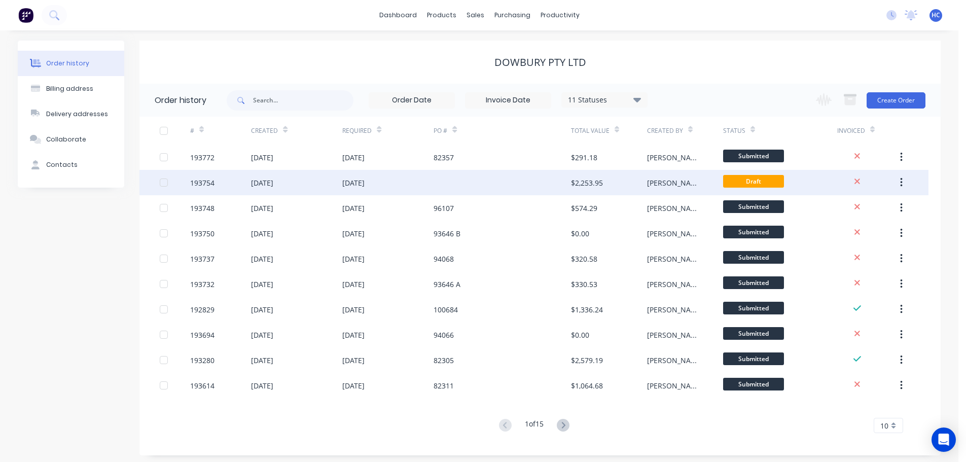
click at [485, 178] on div at bounding box center [502, 182] width 137 height 25
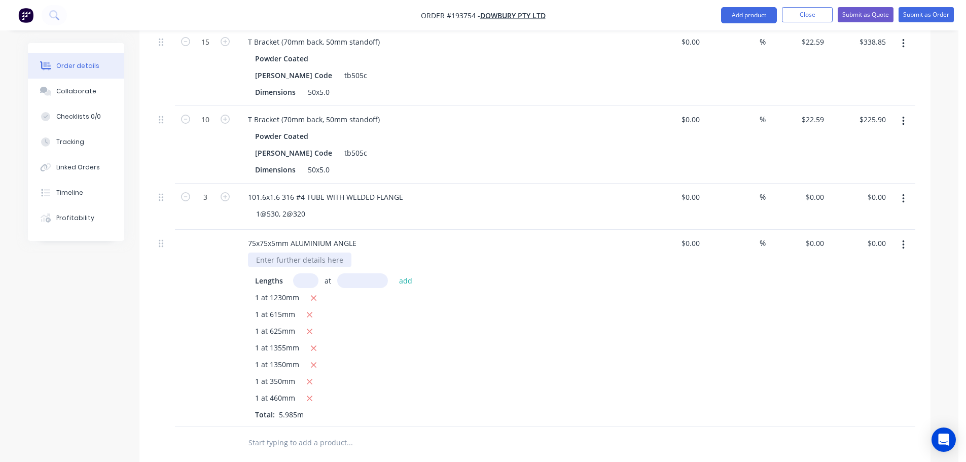
scroll to position [1014, 0]
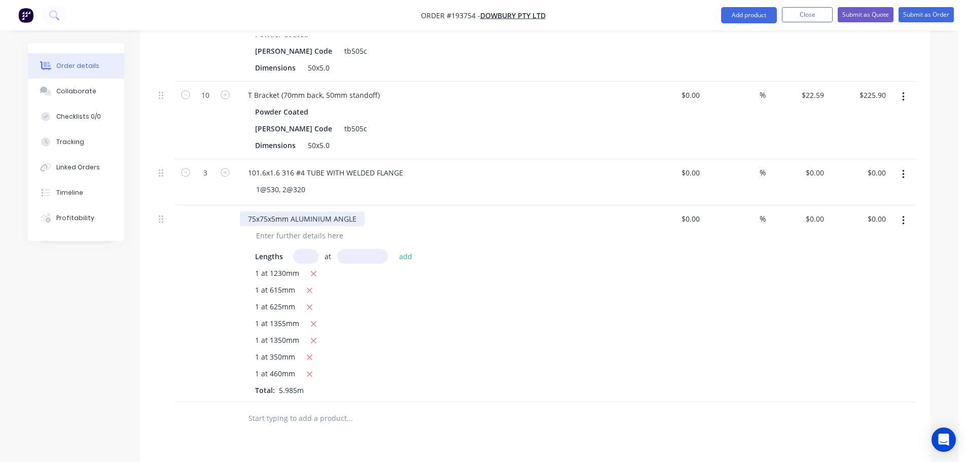
click at [252, 211] on div "75x75x5mm ALUMINIUM ANGLE" at bounding box center [302, 218] width 125 height 15
click at [513, 301] on div "1 at 625mm" at bounding box center [438, 307] width 367 height 13
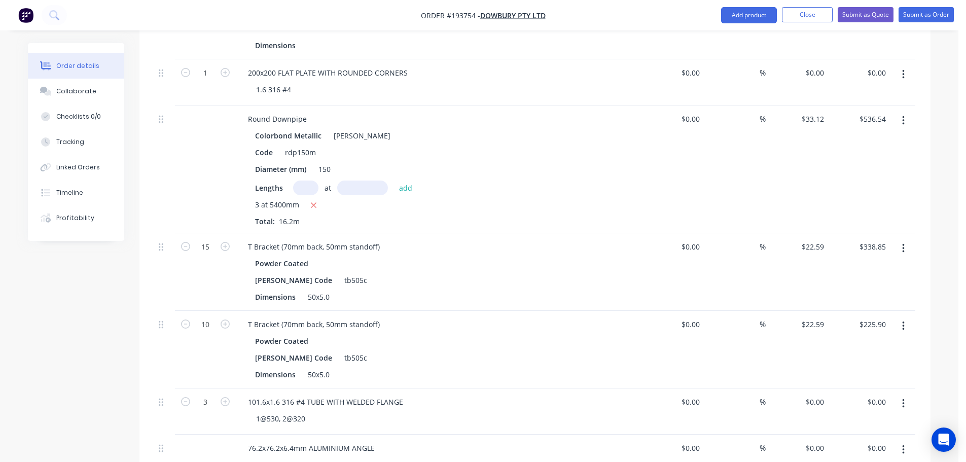
scroll to position [710, 0]
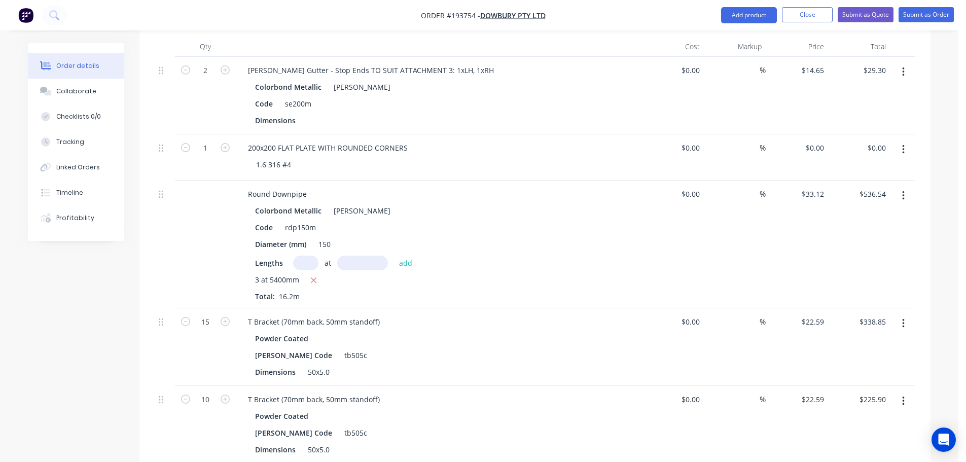
click at [316, 256] on input "text" at bounding box center [305, 263] width 25 height 15
type input "3"
type input "3700"
click at [394, 256] on button "add" at bounding box center [406, 263] width 24 height 14
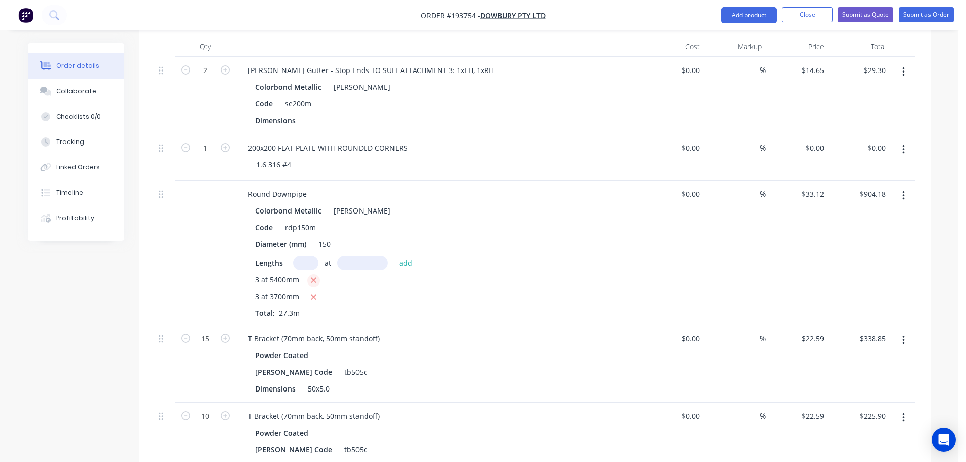
click at [317, 274] on button "button" at bounding box center [313, 280] width 13 height 13
type input "$367.63"
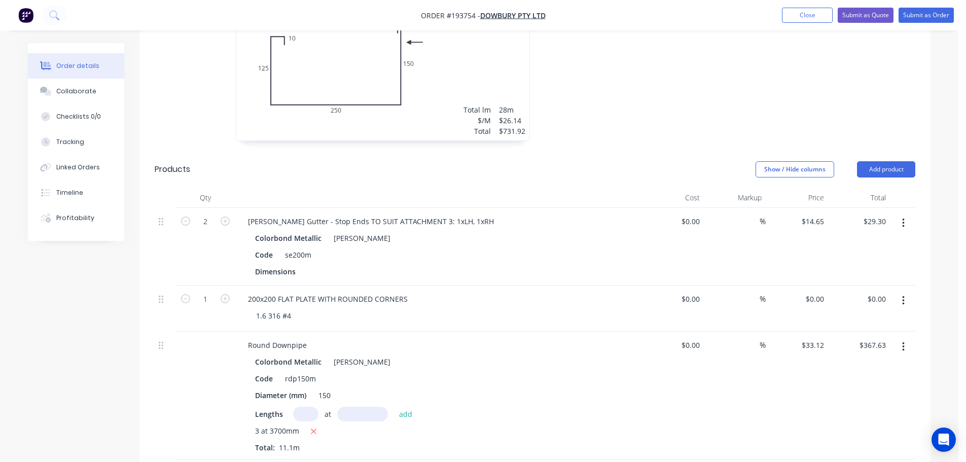
scroll to position [609, 0]
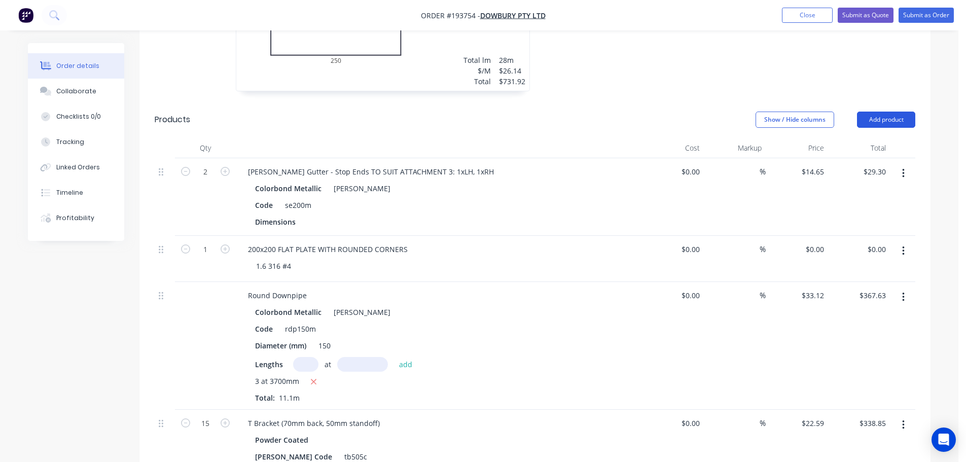
click at [875, 112] on button "Add product" at bounding box center [886, 120] width 58 height 16
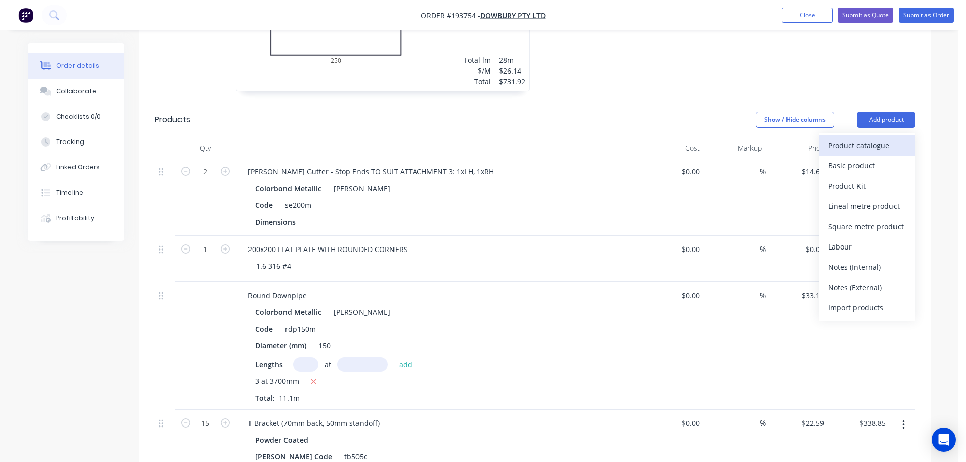
click at [862, 138] on div "Product catalogue" at bounding box center [867, 145] width 78 height 15
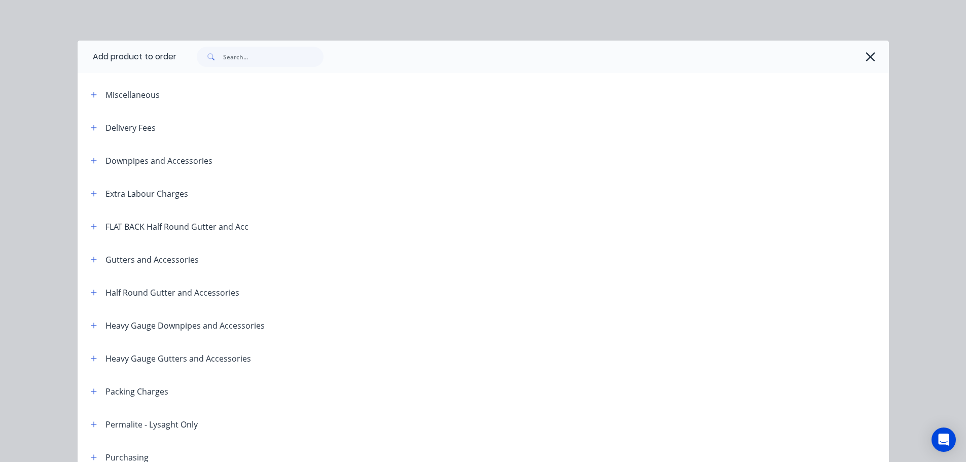
click at [91, 153] on header "Downpipes and Accessories" at bounding box center [483, 160] width 811 height 33
click at [88, 162] on button "button" at bounding box center [94, 160] width 13 height 13
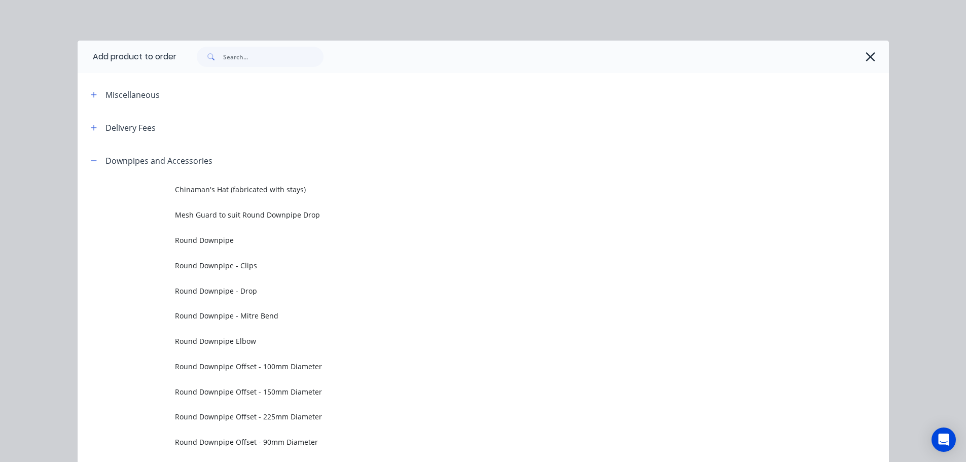
drag, startPoint x: 248, startPoint y: 290, endPoint x: 286, endPoint y: 299, distance: 39.1
click at [248, 290] on span "Round Downpipe - Drop" at bounding box center [460, 290] width 571 height 11
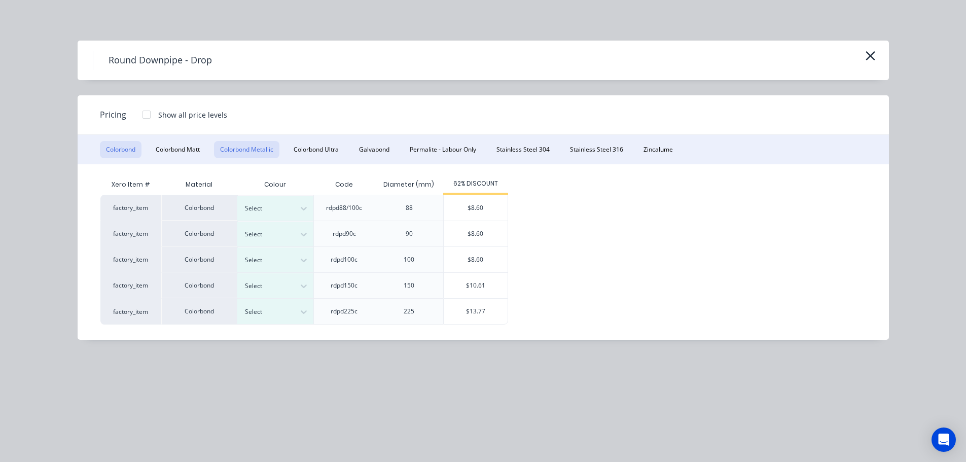
click at [259, 149] on button "Colorbond Metallic" at bounding box center [246, 149] width 65 height 17
click at [287, 287] on div at bounding box center [268, 285] width 46 height 11
click at [127, 10] on div "Rhea" at bounding box center [63, 0] width 127 height 19
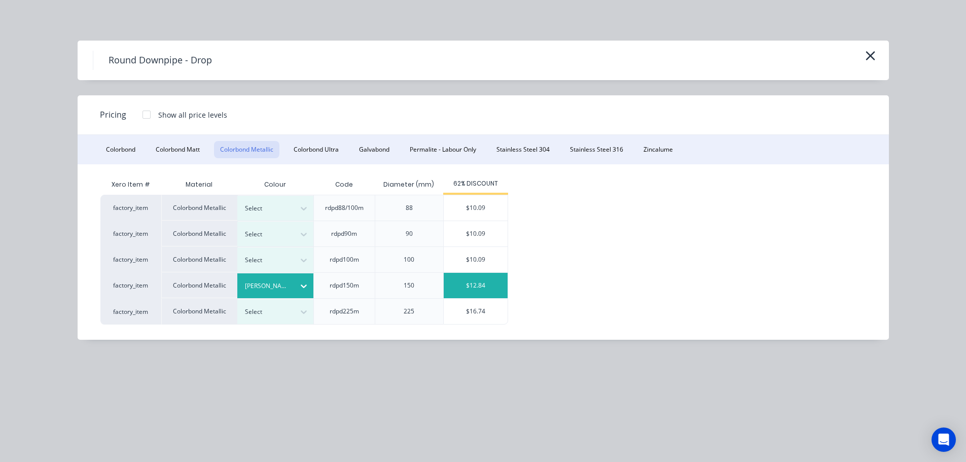
click at [477, 286] on div "$12.84" at bounding box center [476, 285] width 64 height 25
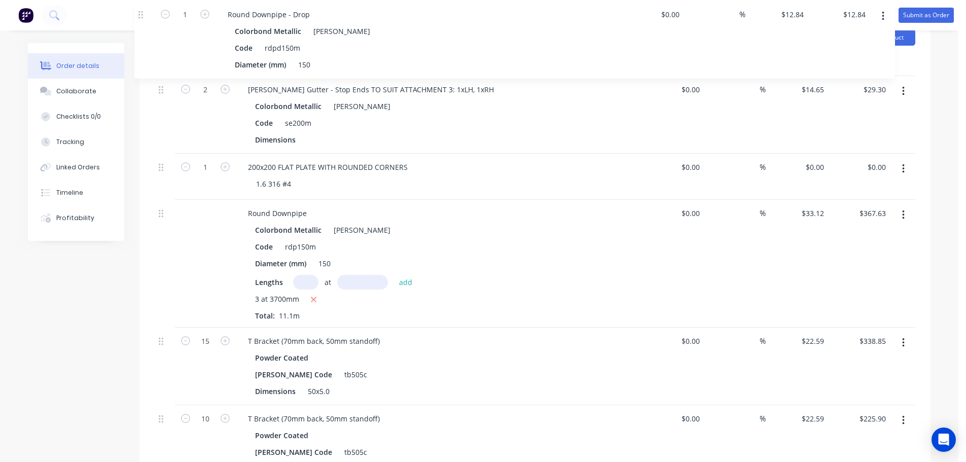
scroll to position [642, 0]
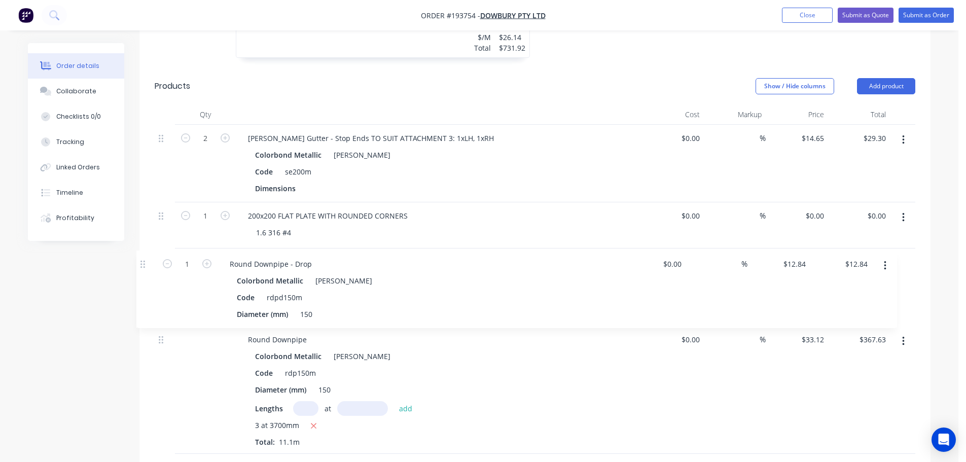
drag, startPoint x: 163, startPoint y: 204, endPoint x: 183, endPoint y: 258, distance: 57.3
click at [228, 257] on icon "button" at bounding box center [225, 261] width 9 height 9
type input "2"
type input "$25.68"
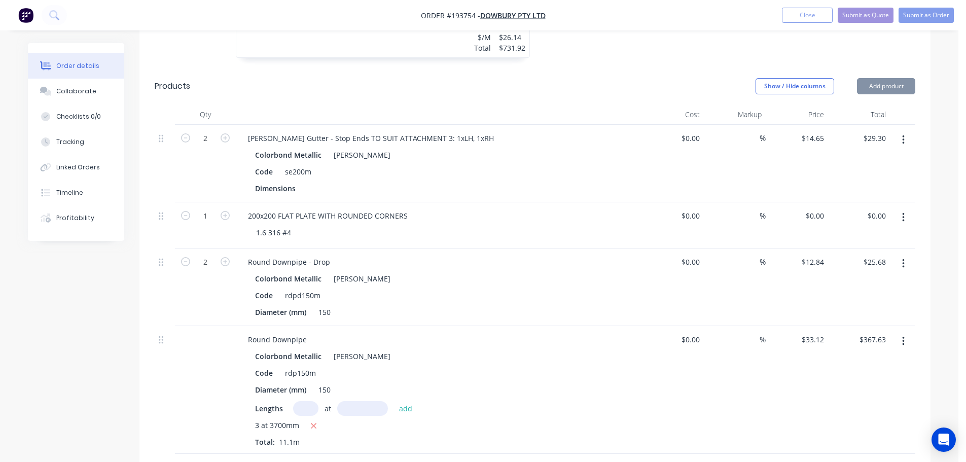
click at [220, 256] on button "button" at bounding box center [225, 261] width 13 height 11
type input "3"
type input "$38.52"
click at [923, 20] on button "Submit as Order" at bounding box center [926, 15] width 55 height 15
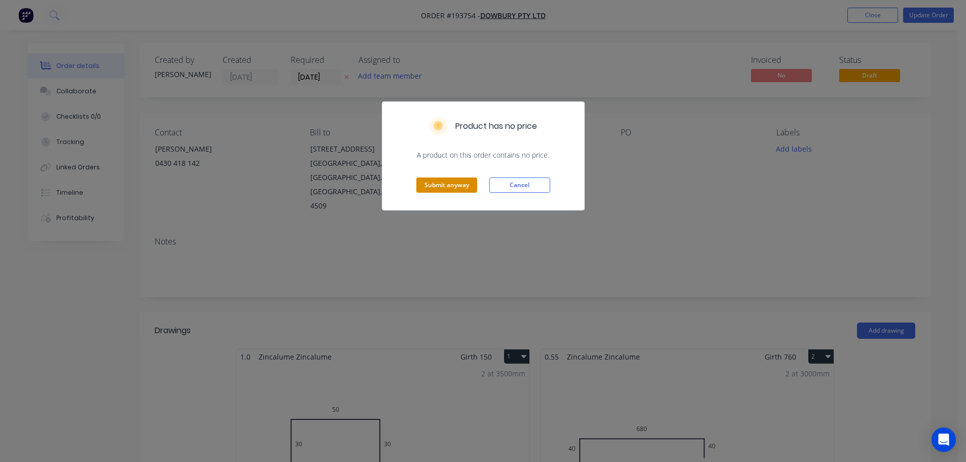
click at [457, 182] on button "Submit anyway" at bounding box center [446, 184] width 61 height 15
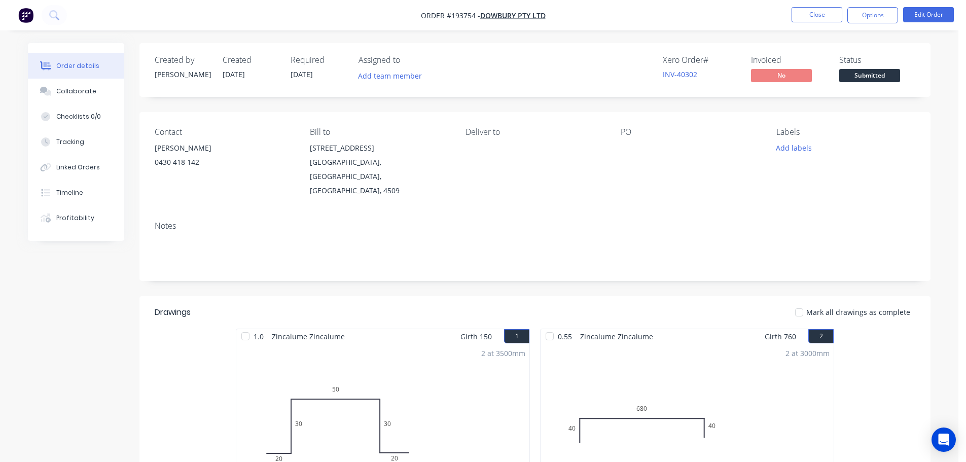
click at [853, 7] on nav "Order #193754 - Dowbury Pty Ltd Close Options Edit Order" at bounding box center [483, 15] width 966 height 30
click at [888, 15] on button "Options" at bounding box center [872, 15] width 51 height 16
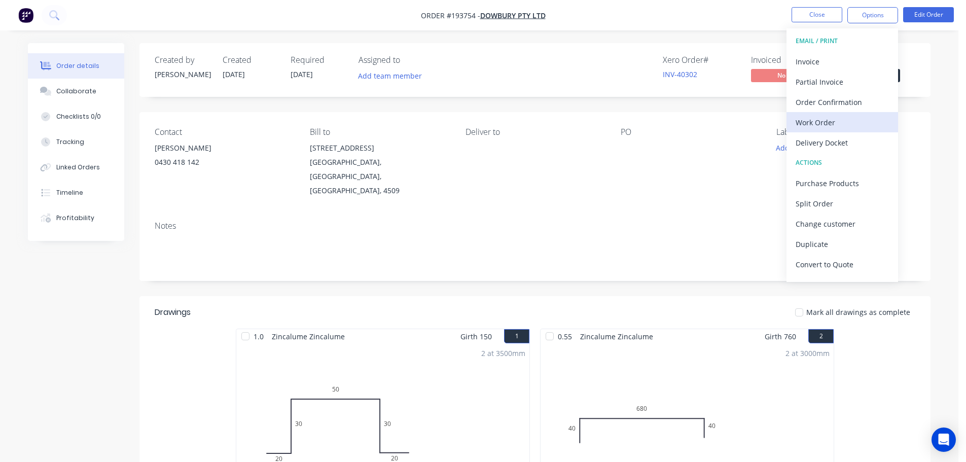
click at [837, 123] on div "Work Order" at bounding box center [842, 122] width 93 height 15
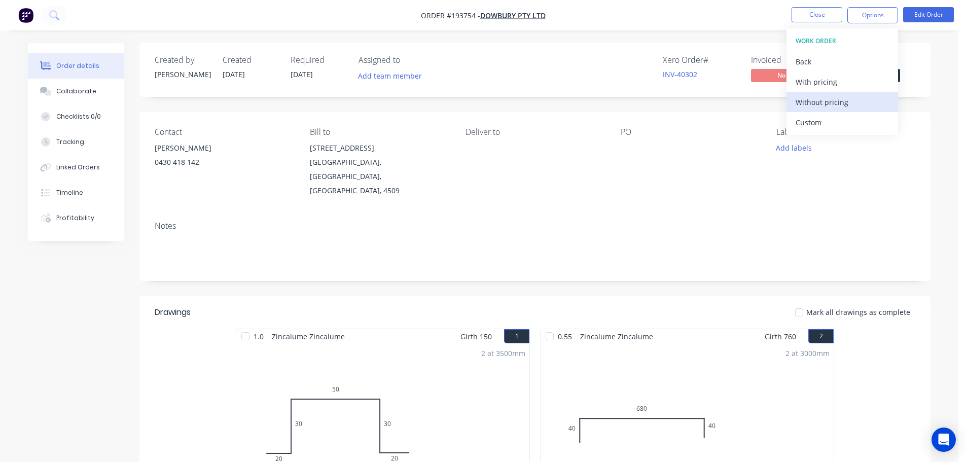
click at [836, 100] on div "Without pricing" at bounding box center [842, 102] width 93 height 15
click at [927, 18] on button "Edit Order" at bounding box center [928, 14] width 51 height 15
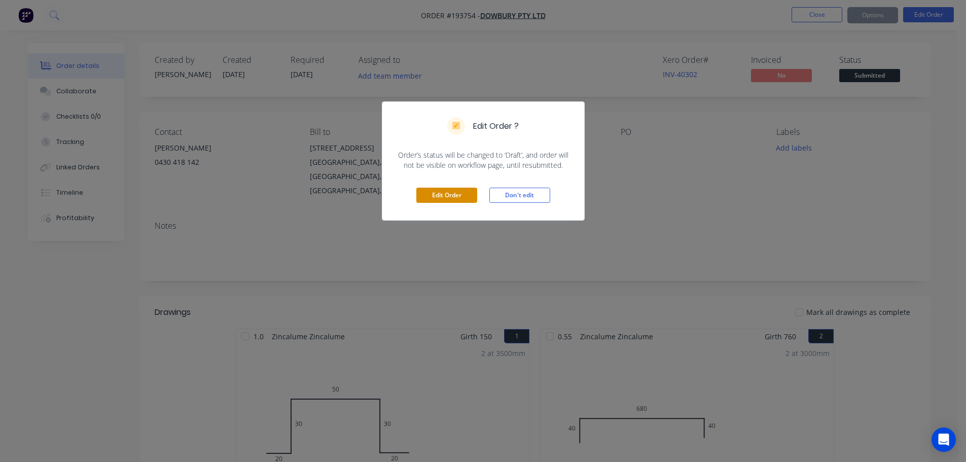
click at [461, 202] on button "Edit Order" at bounding box center [446, 195] width 61 height 15
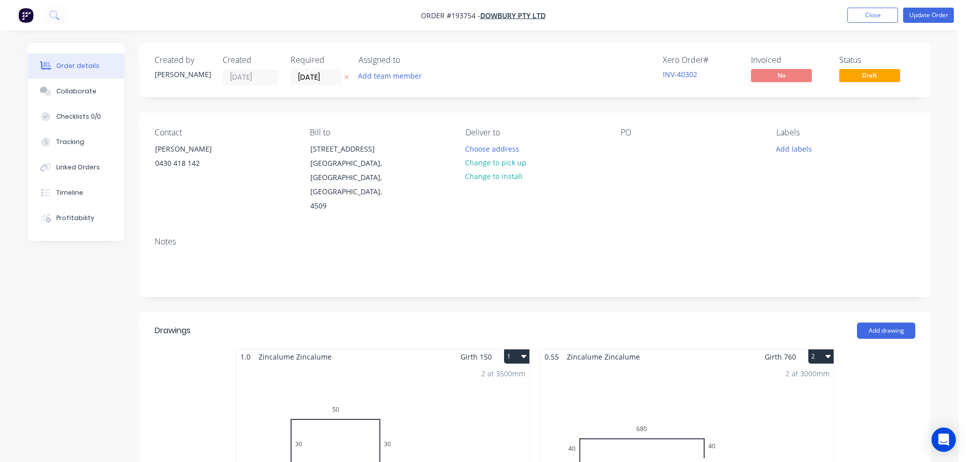
click at [318, 70] on label "[DATE]" at bounding box center [316, 77] width 51 height 16
click at [318, 70] on input "[DATE]" at bounding box center [316, 76] width 50 height 15
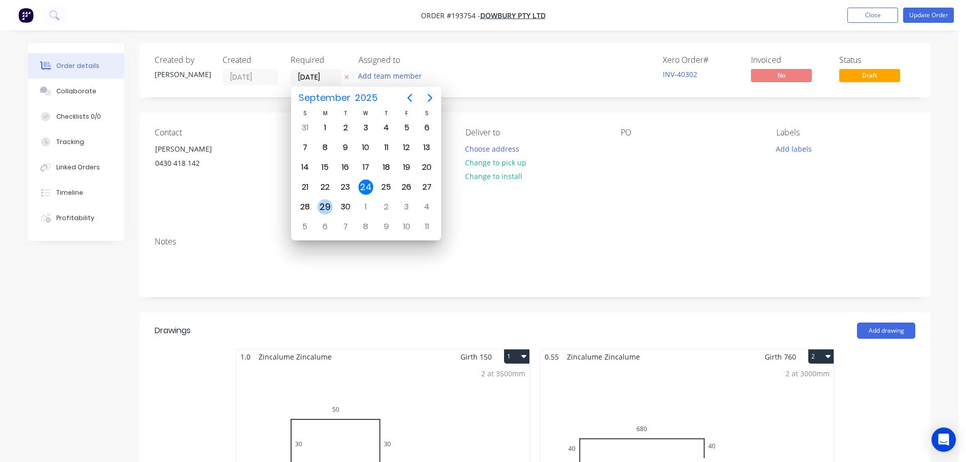
click at [327, 208] on div "29" at bounding box center [324, 206] width 15 height 15
type input "[DATE]"
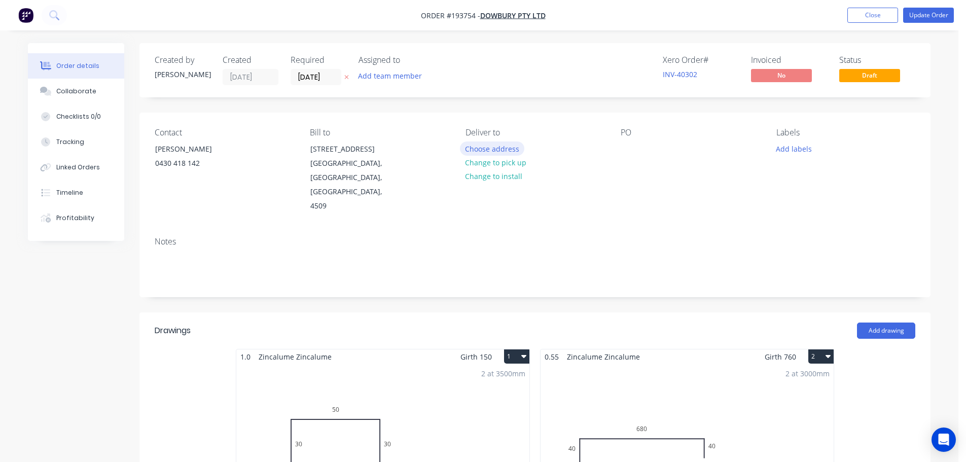
click at [476, 148] on button "Choose address" at bounding box center [492, 148] width 65 height 14
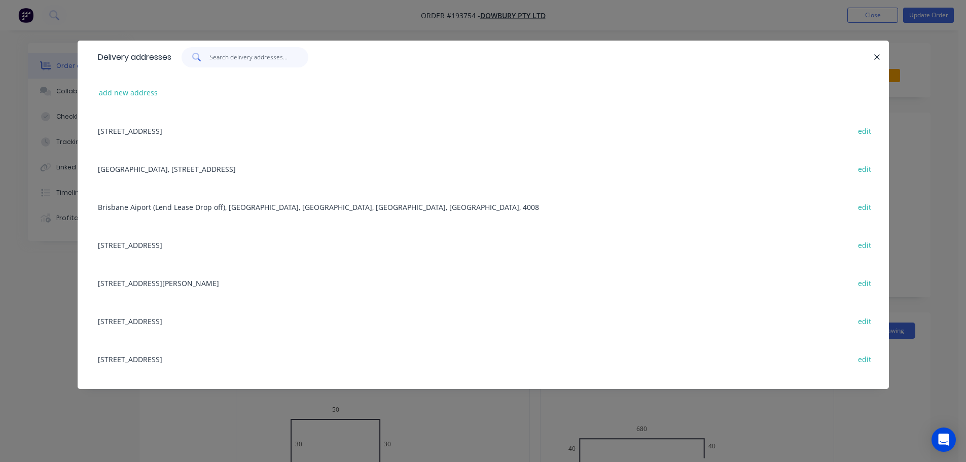
click at [250, 58] on input "text" at bounding box center [258, 57] width 99 height 20
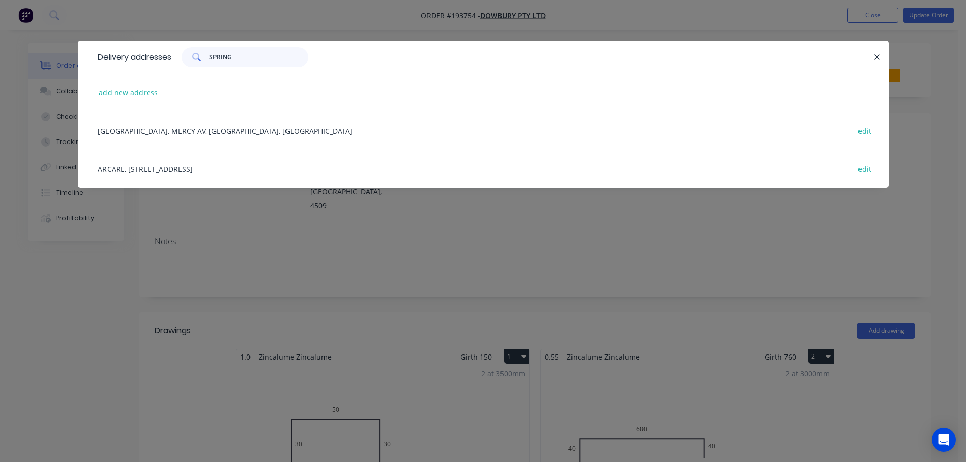
type input "SPRING"
click at [242, 135] on div "MATER HOSPITAL, MERCY AV, SPRINGFIELD CENTRAL, Australia edit" at bounding box center [483, 131] width 781 height 38
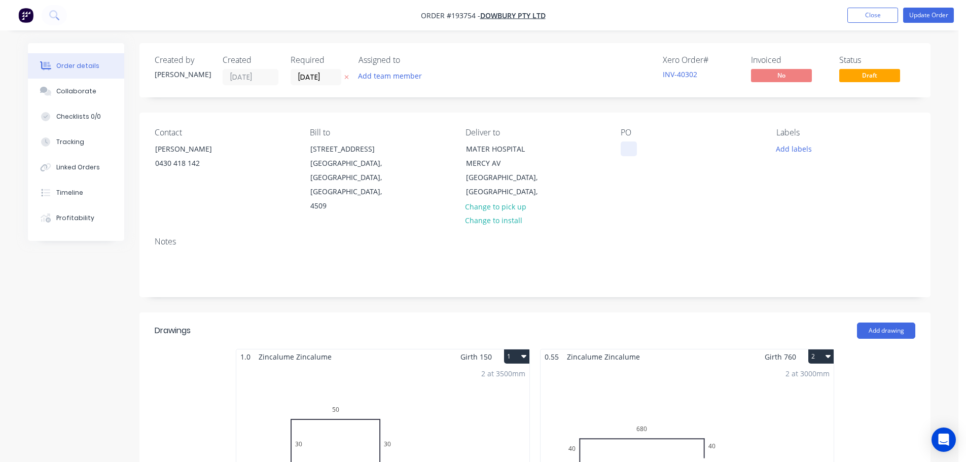
click at [634, 144] on div at bounding box center [629, 148] width 16 height 15
click at [428, 323] on div "Add drawing" at bounding box center [615, 331] width 599 height 16
click at [929, 15] on button "Update Order" at bounding box center [928, 15] width 51 height 15
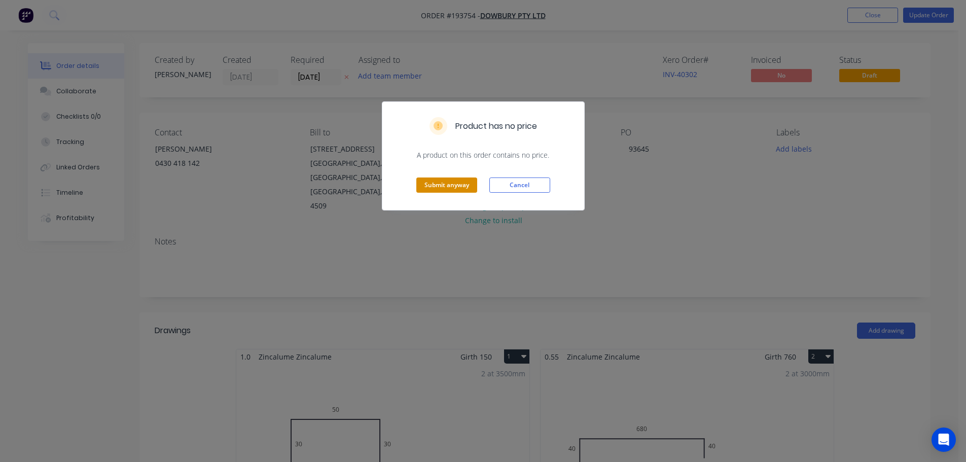
click at [451, 192] on button "Submit anyway" at bounding box center [446, 184] width 61 height 15
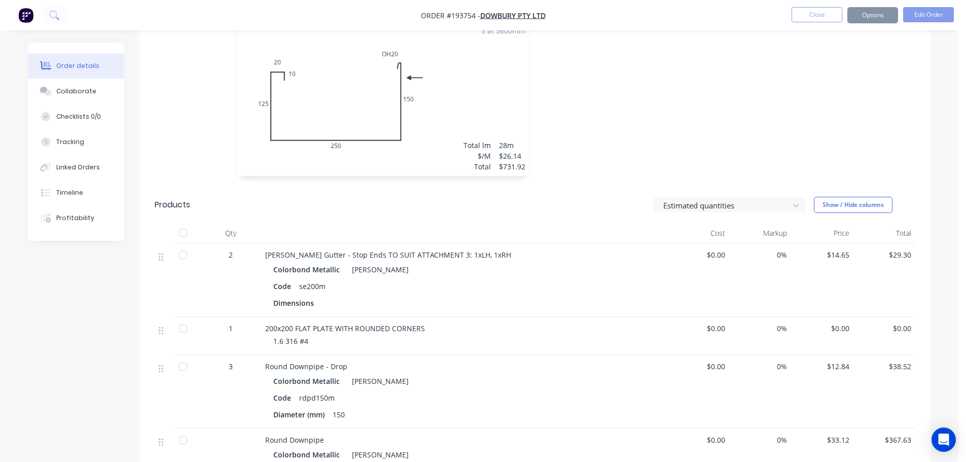
scroll to position [710, 0]
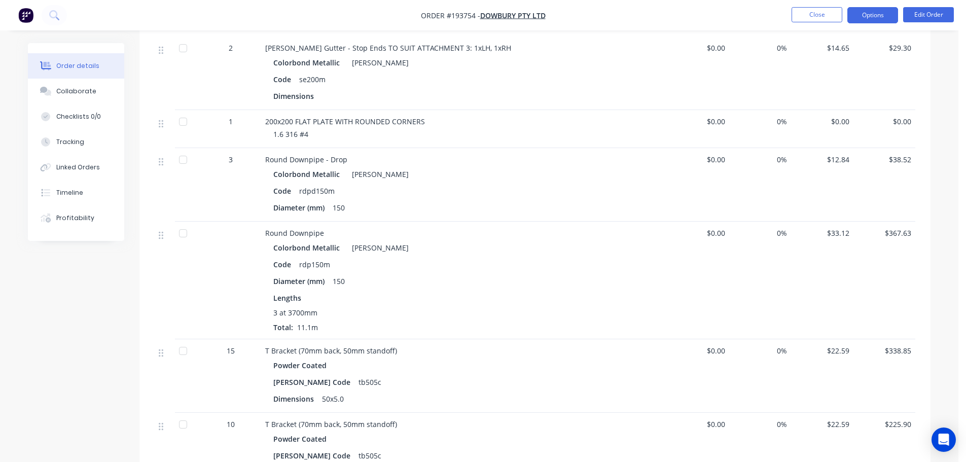
click at [893, 18] on button "Options" at bounding box center [872, 15] width 51 height 16
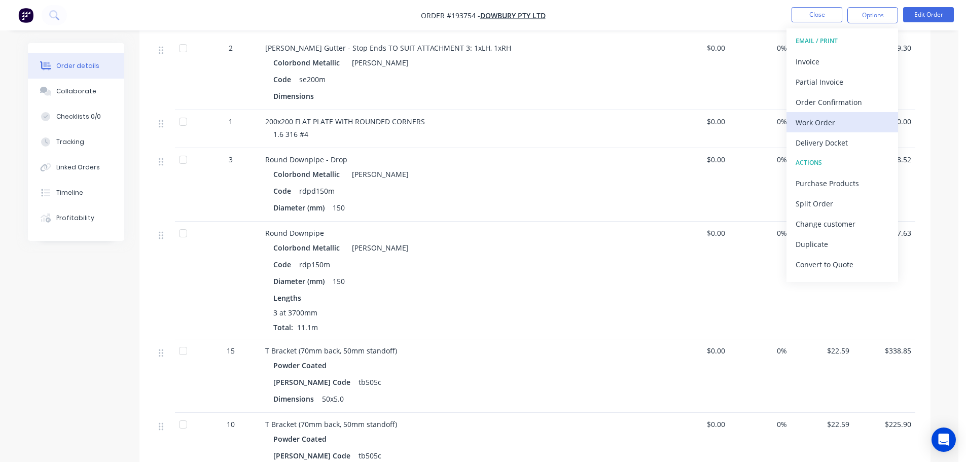
click at [815, 127] on div "Work Order" at bounding box center [842, 122] width 93 height 15
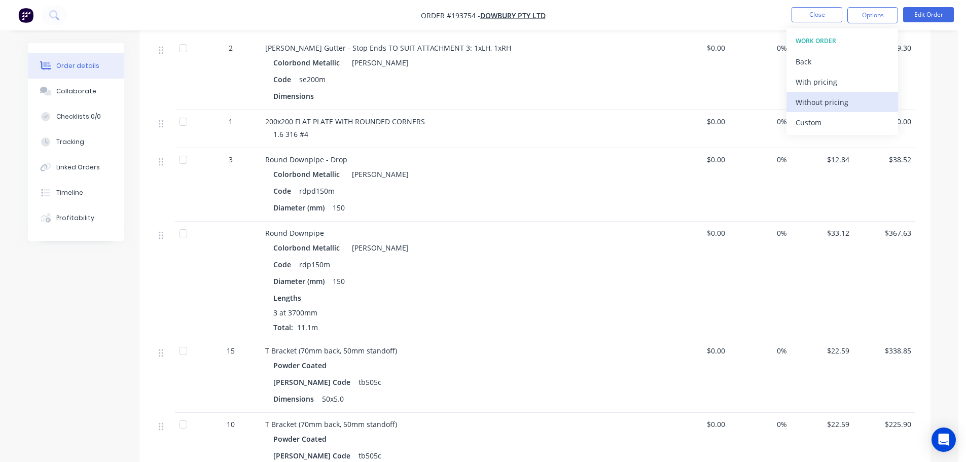
click at [837, 104] on div "Without pricing" at bounding box center [842, 102] width 93 height 15
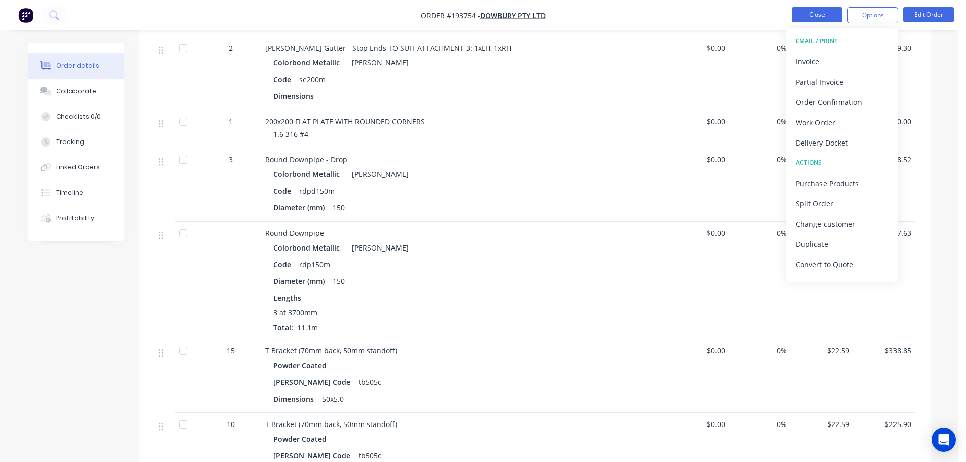
click at [810, 9] on button "Close" at bounding box center [817, 14] width 51 height 15
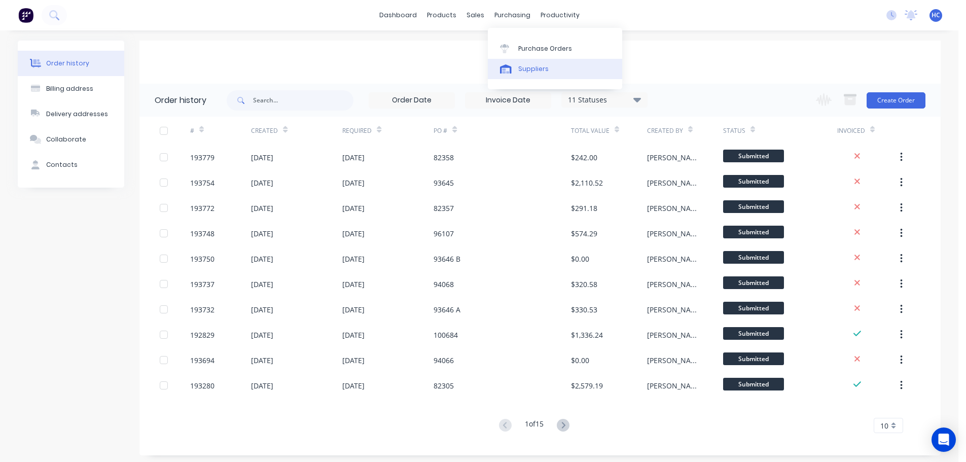
click at [514, 77] on link "Suppliers" at bounding box center [555, 69] width 134 height 20
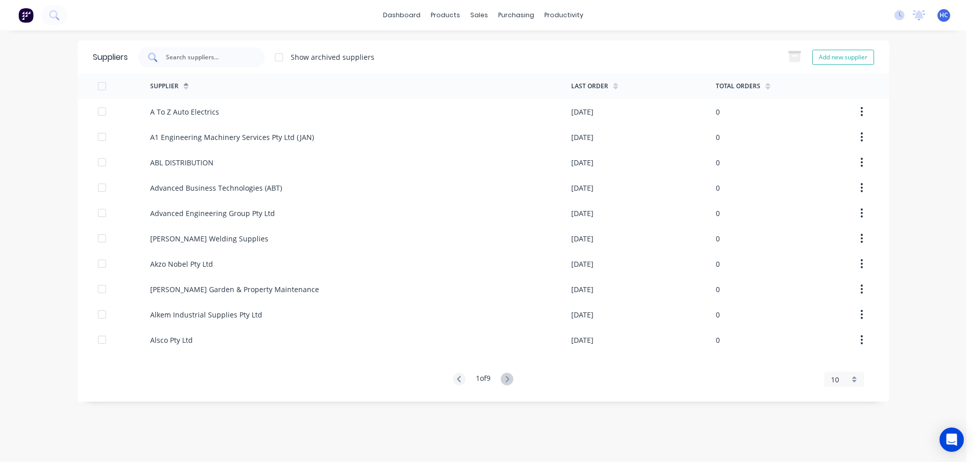
click at [245, 53] on input "text" at bounding box center [207, 57] width 84 height 10
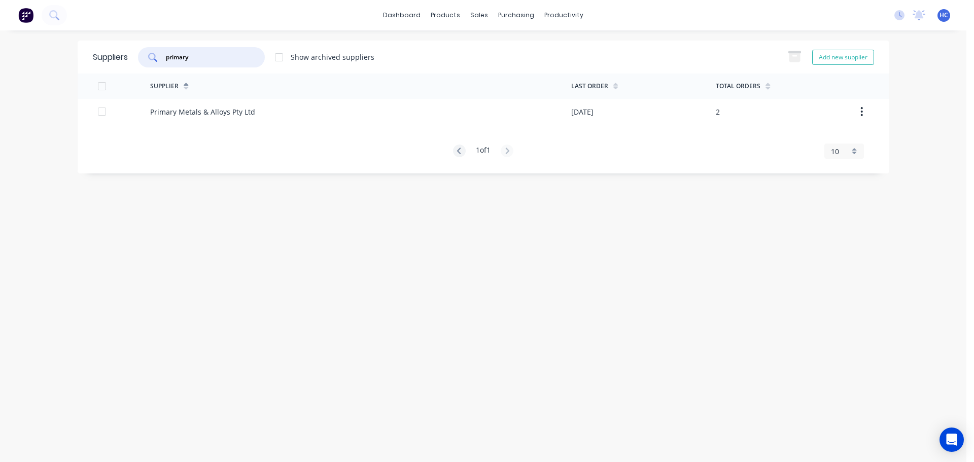
type input "primary"
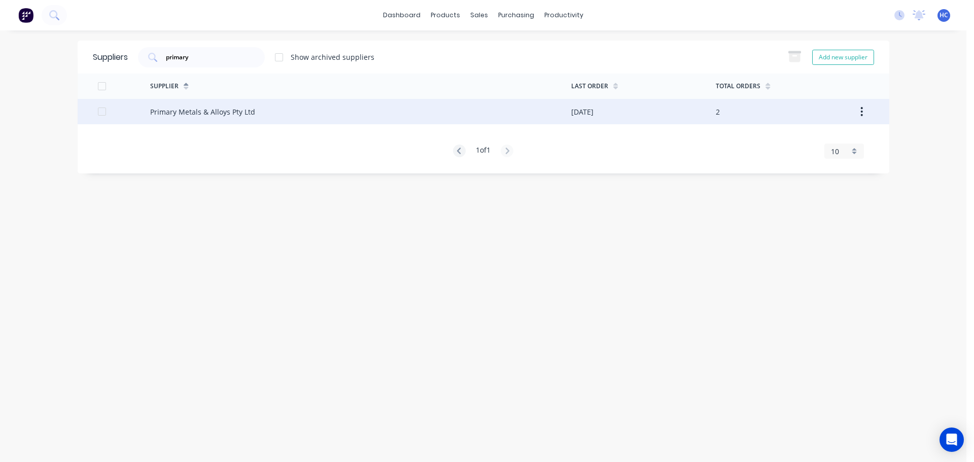
click at [267, 113] on div "Primary Metals & Alloys Pty Ltd" at bounding box center [360, 111] width 421 height 25
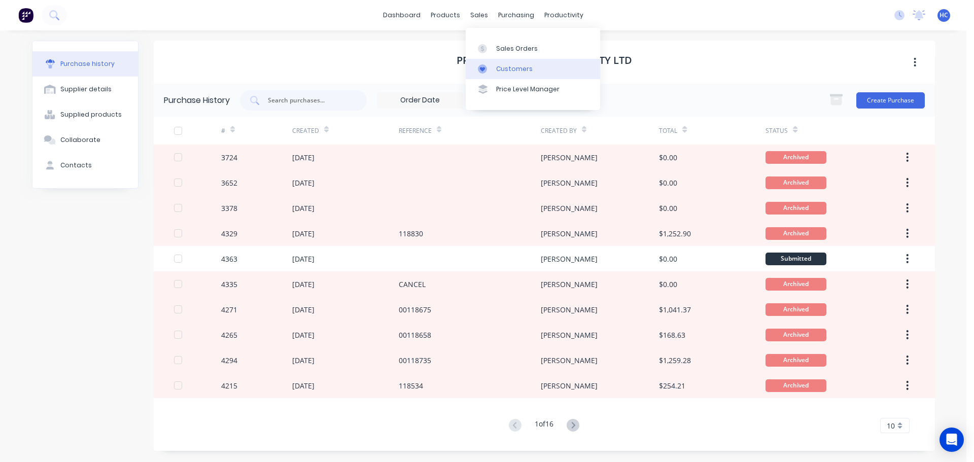
click at [516, 67] on div "Customers" at bounding box center [514, 68] width 37 height 9
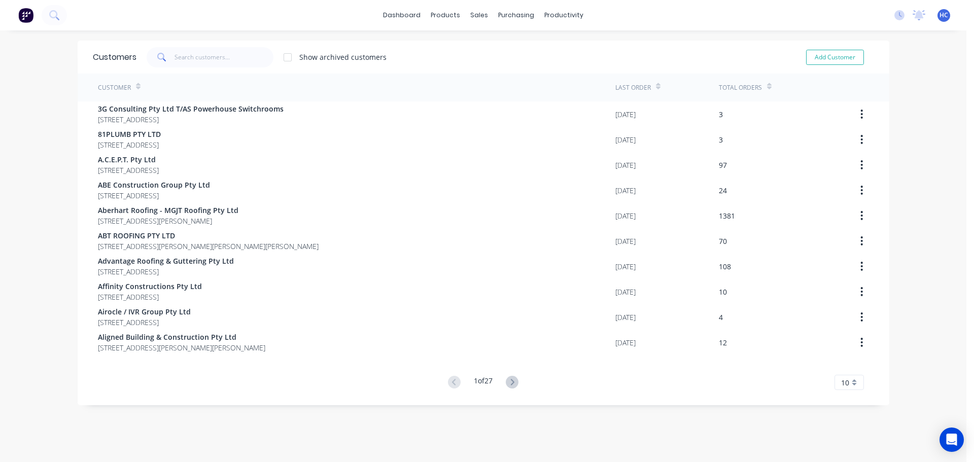
click at [229, 45] on div "Customers Show archived customers Add Customer" at bounding box center [483, 57] width 811 height 33
click at [226, 60] on input "text" at bounding box center [223, 57] width 99 height 20
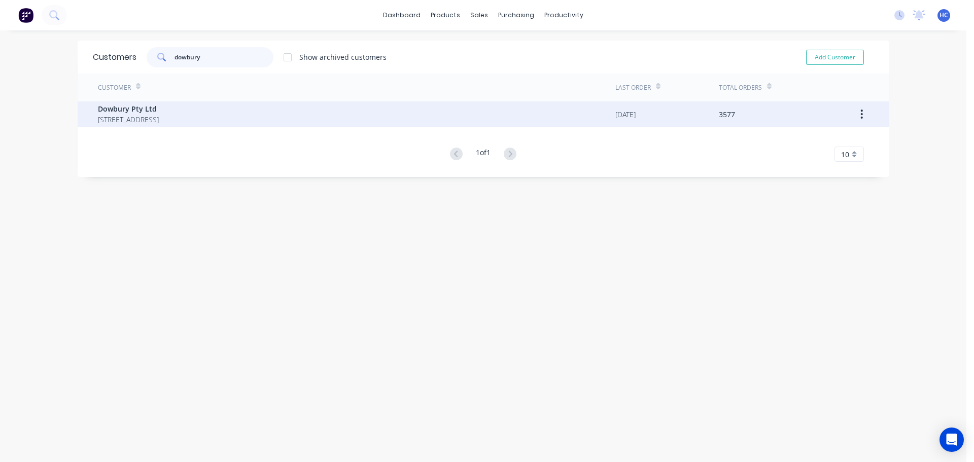
type input "dowbury"
click at [159, 116] on span "3/106 Flinders Parade North Lakes Queensland Australia 4509" at bounding box center [128, 119] width 61 height 11
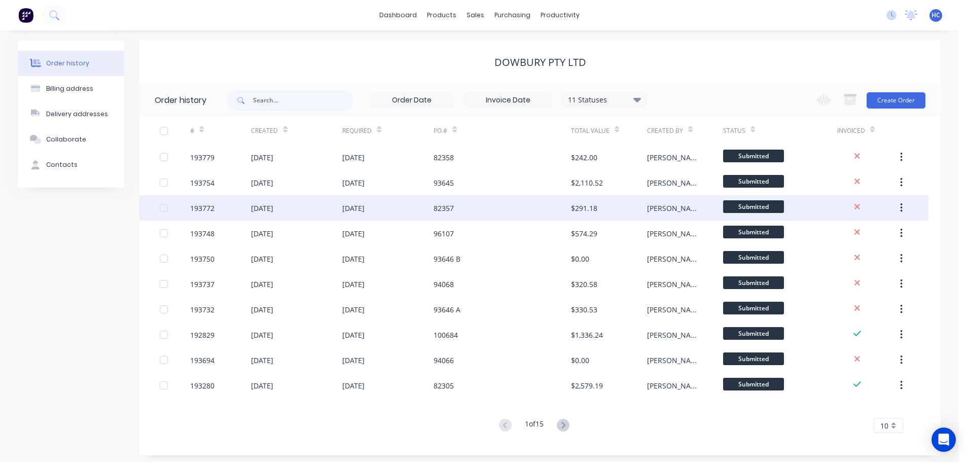
click at [519, 217] on div "82357" at bounding box center [502, 207] width 137 height 25
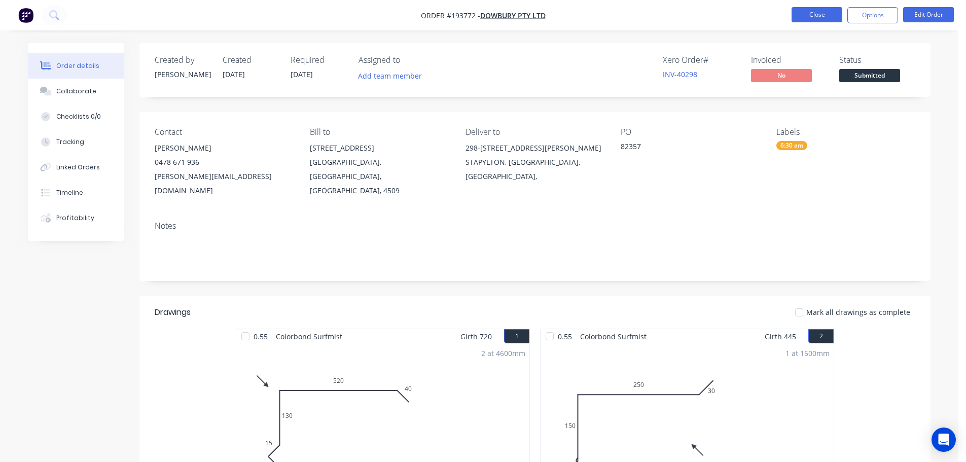
click at [823, 20] on button "Close" at bounding box center [817, 14] width 51 height 15
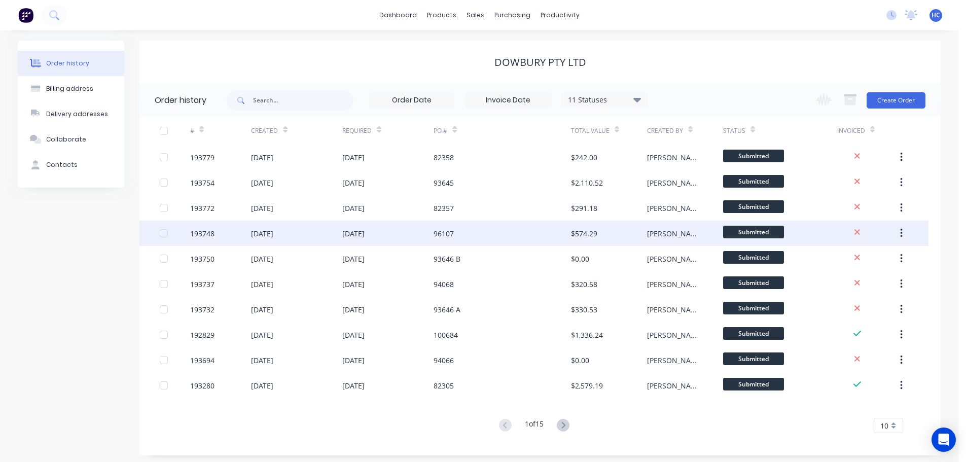
click at [536, 237] on div "96107" at bounding box center [502, 233] width 137 height 25
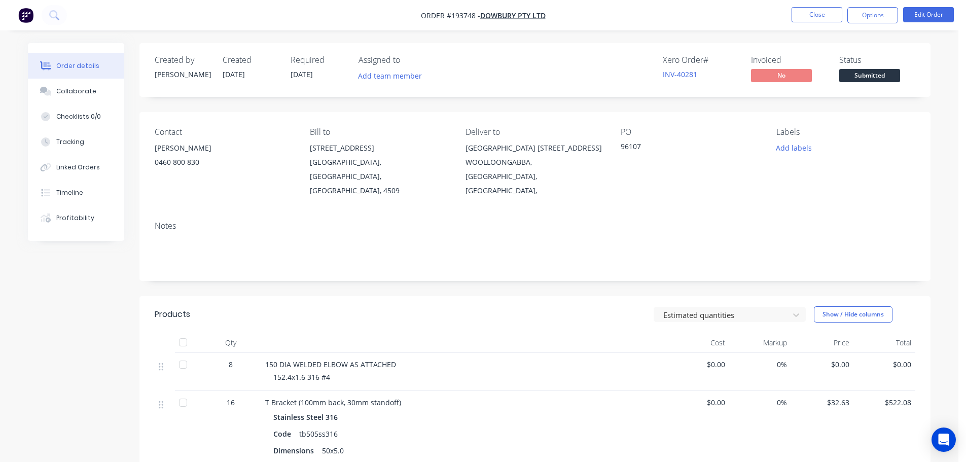
click at [430, 264] on div "Notes" at bounding box center [534, 247] width 791 height 68
click at [813, 11] on button "Close" at bounding box center [817, 14] width 51 height 15
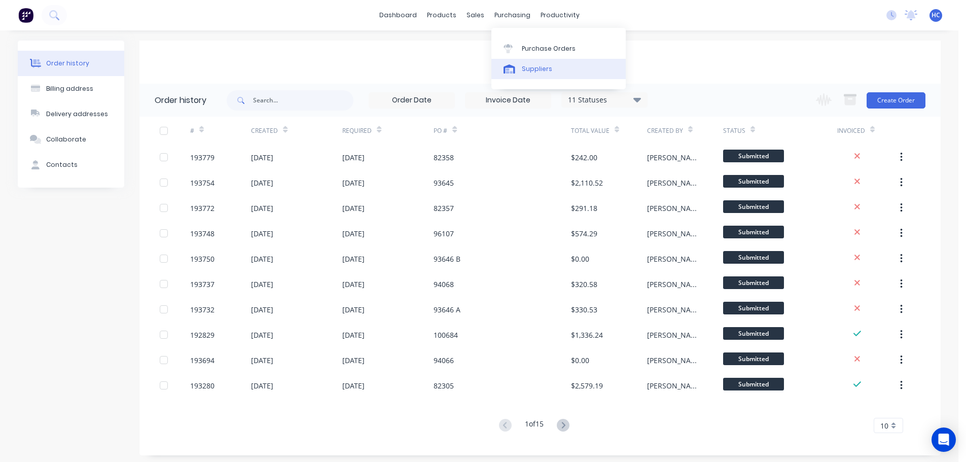
click at [546, 60] on link "Suppliers" at bounding box center [558, 69] width 134 height 20
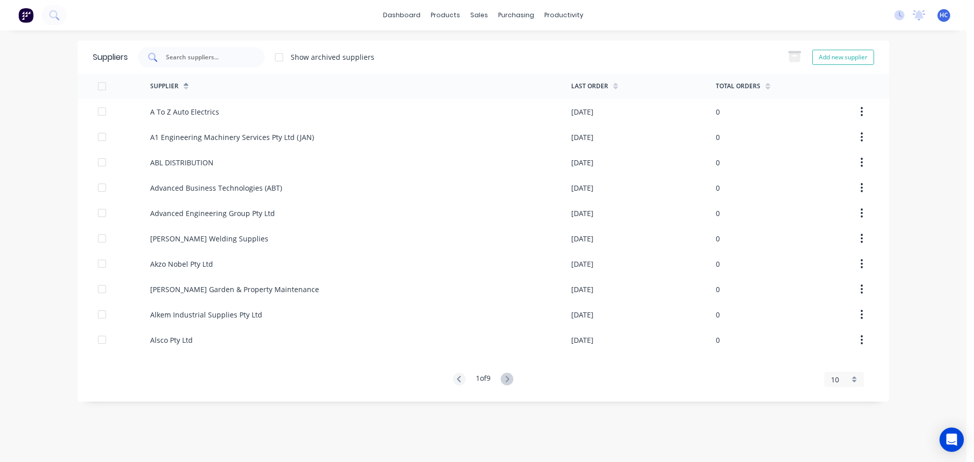
click at [167, 65] on div at bounding box center [201, 57] width 127 height 20
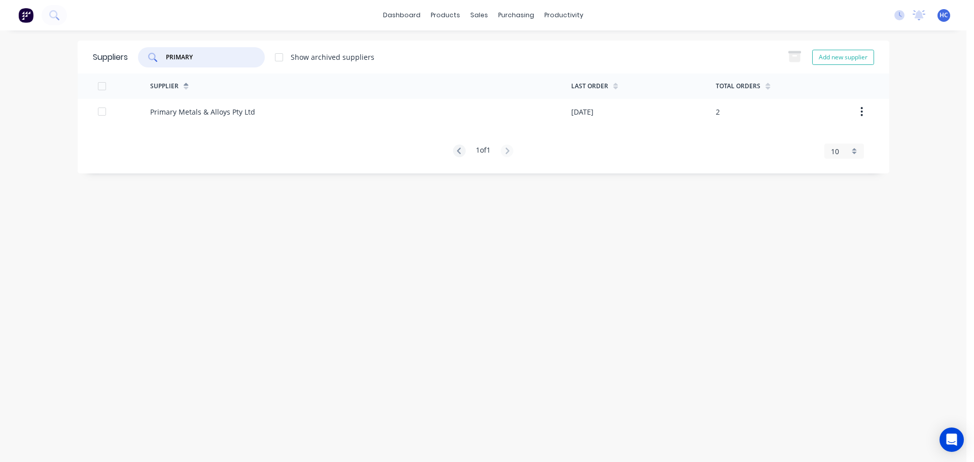
type input "PRIMARY"
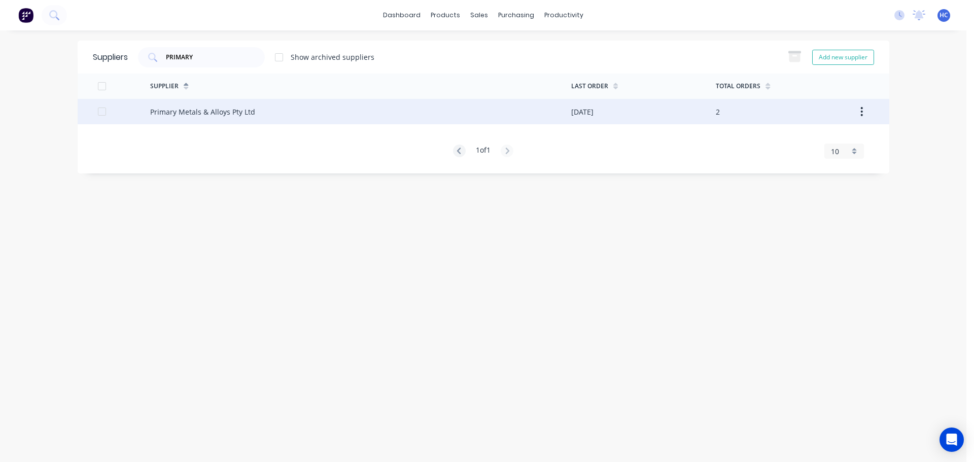
click at [208, 114] on div "Primary Metals & Alloys Pty Ltd" at bounding box center [202, 111] width 105 height 11
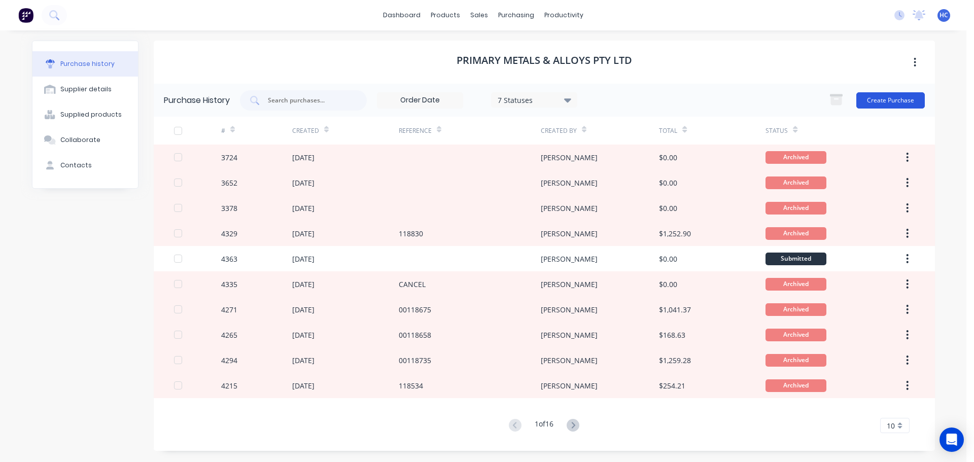
click at [884, 94] on button "Create Purchase" at bounding box center [890, 100] width 68 height 16
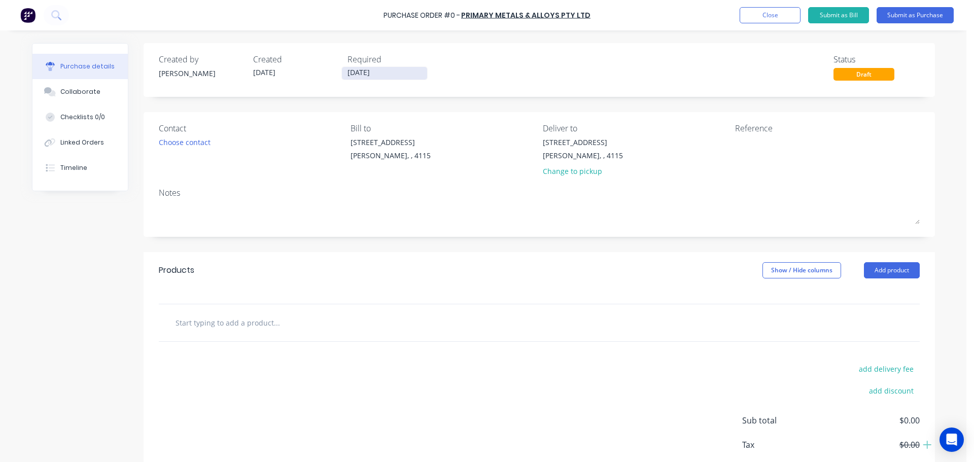
click at [359, 74] on input "[DATE]" at bounding box center [384, 73] width 85 height 13
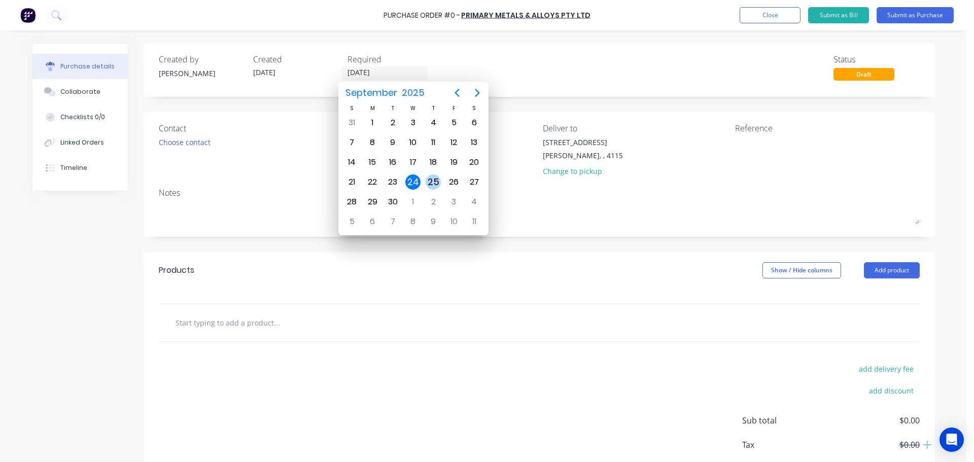
click at [426, 183] on div "25" at bounding box center [432, 181] width 15 height 15
type input "[DATE]"
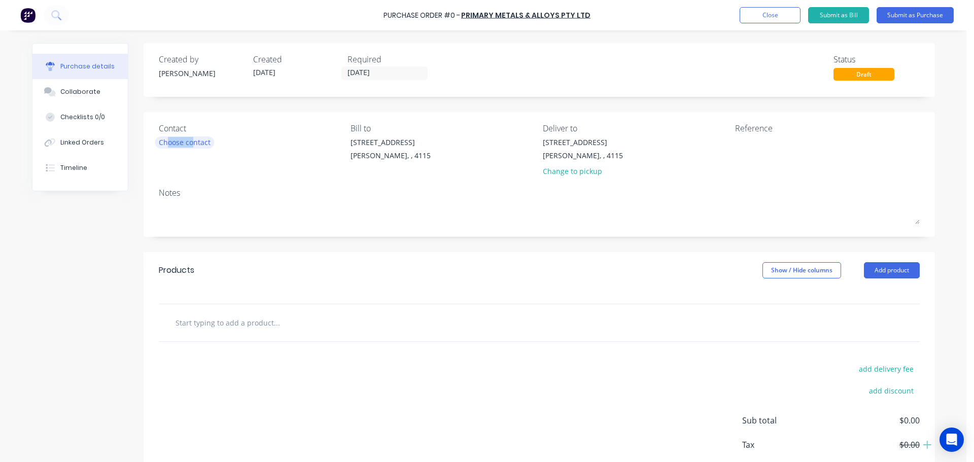
click at [165, 144] on div "Contact Choose contact" at bounding box center [251, 151] width 185 height 59
click at [168, 144] on div "Choose contact" at bounding box center [185, 142] width 52 height 11
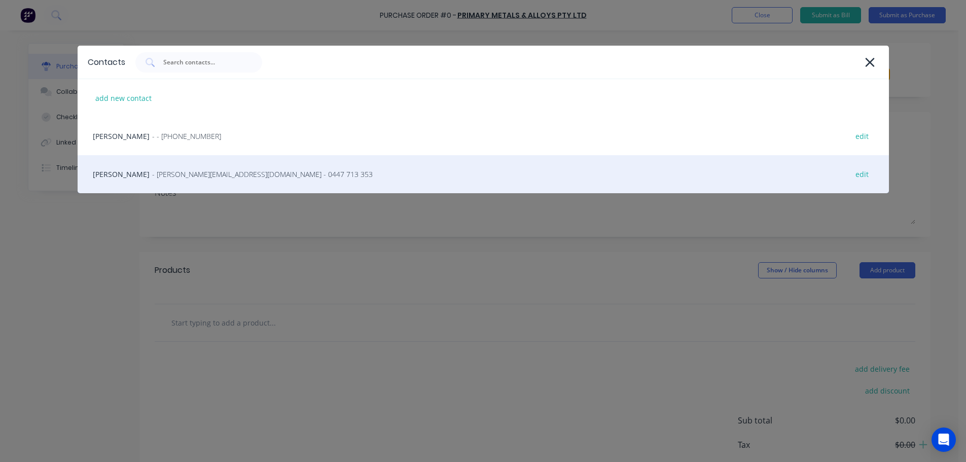
click at [158, 181] on div "Stephen Cassidy - stephen@fmfabricators.com.au - 0447 713 353 edit" at bounding box center [483, 174] width 811 height 38
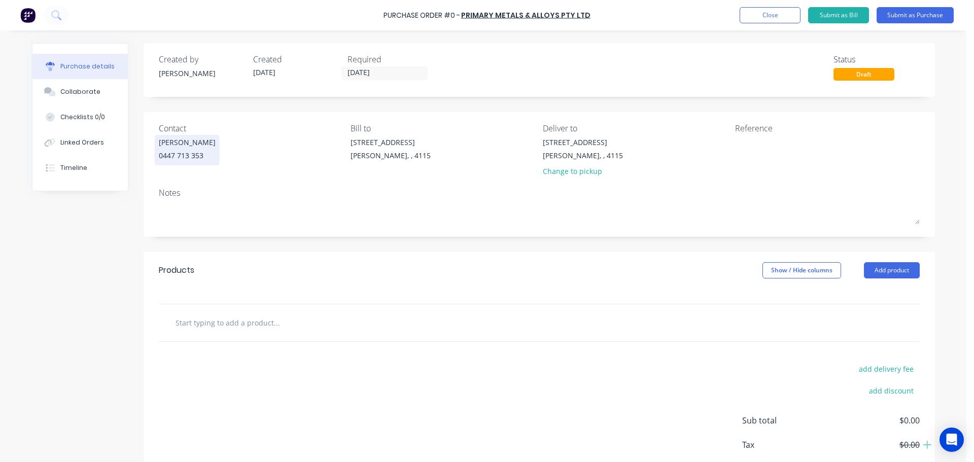
click at [192, 143] on div "Stephen Cassidy" at bounding box center [187, 142] width 57 height 11
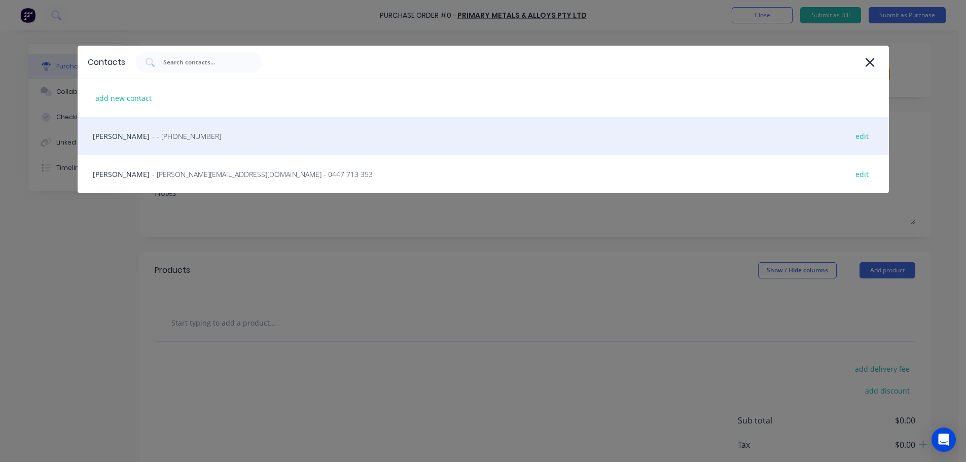
click at [139, 145] on div "HAYDEN - - (07) 3372 3005 edit" at bounding box center [483, 136] width 811 height 38
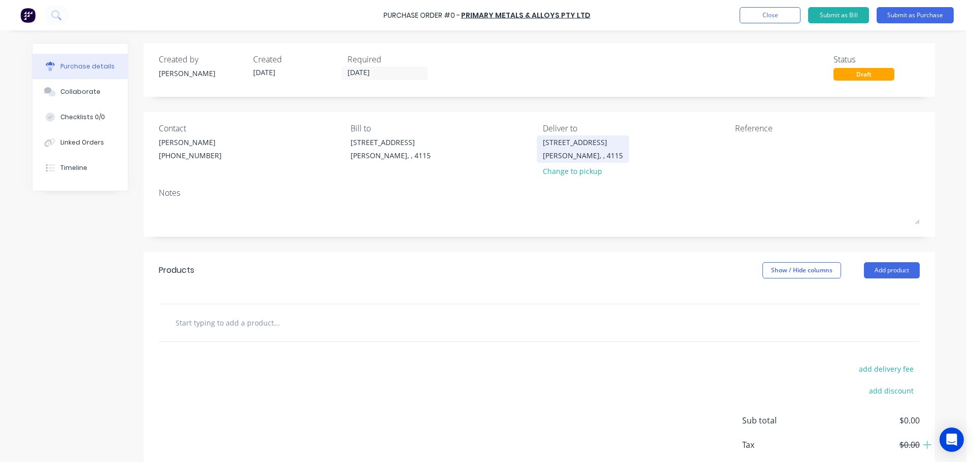
click at [570, 150] on div "39 Sandstone Place Parkinson, , 4115" at bounding box center [583, 149] width 80 height 24
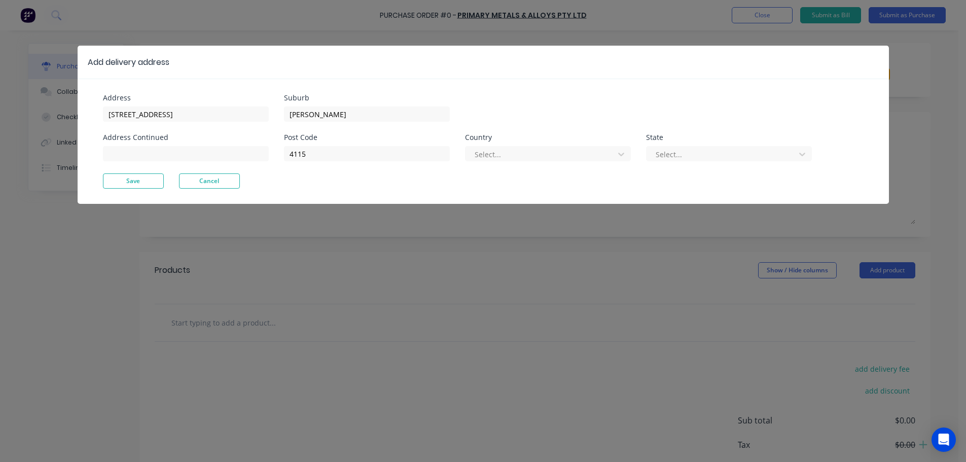
click at [409, 317] on div "Add delivery address Address 39 Sandstone Place Address Continued Suburb Parkin…" at bounding box center [483, 231] width 966 height 462
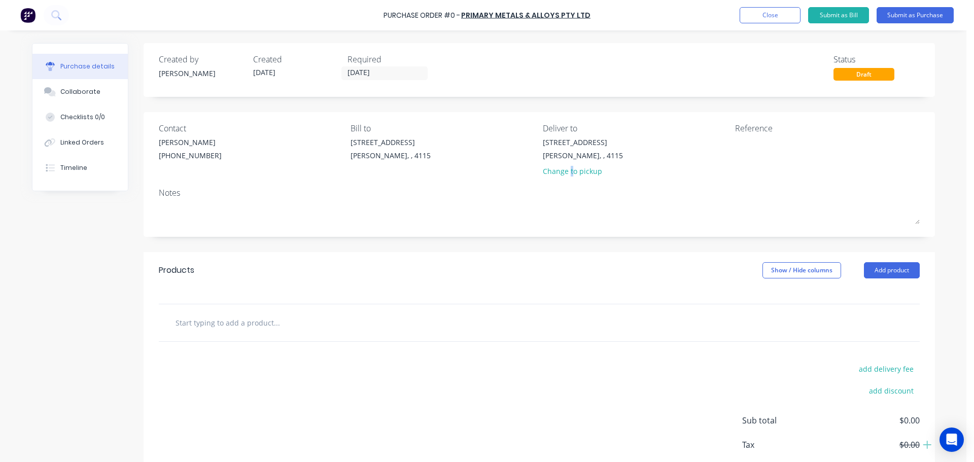
click at [564, 171] on div "Change to pickup" at bounding box center [583, 171] width 80 height 11
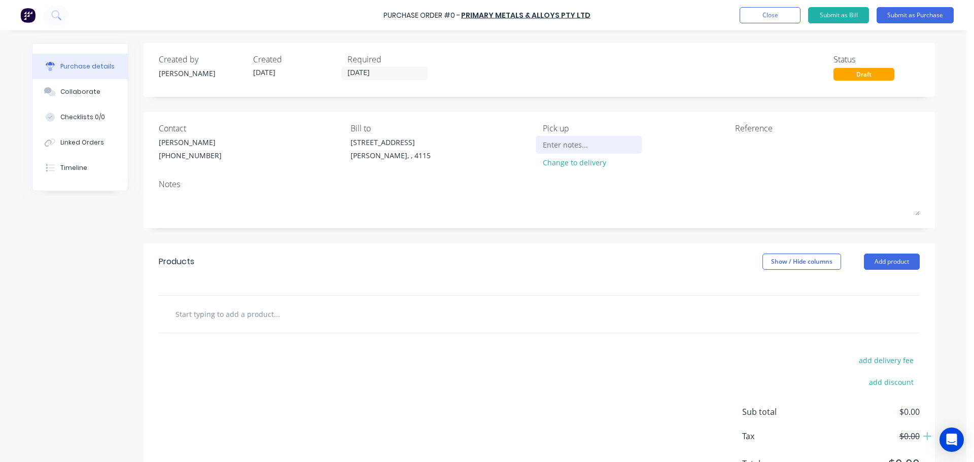
click at [560, 147] on input at bounding box center [589, 144] width 92 height 15
type input "126 MICA ST, CAROLE PARK"
drag, startPoint x: 467, startPoint y: 300, endPoint x: 561, endPoint y: 285, distance: 95.5
click at [469, 299] on div at bounding box center [539, 314] width 761 height 37
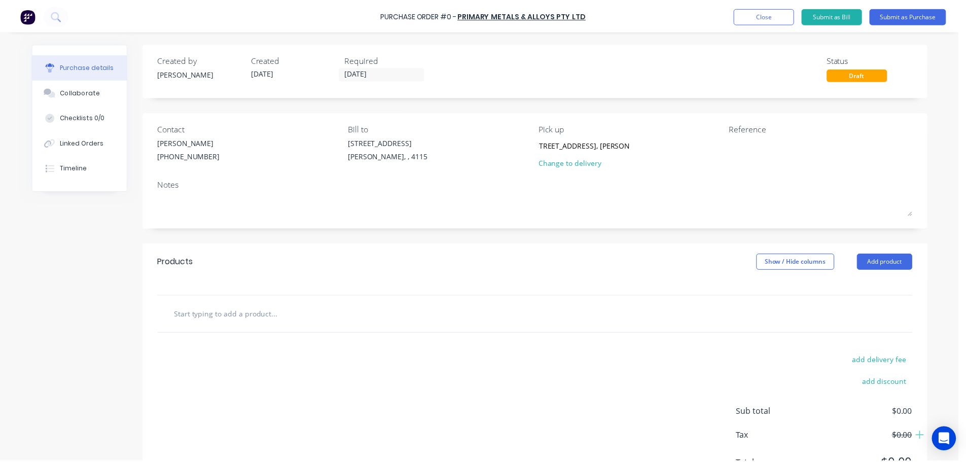
scroll to position [0, 0]
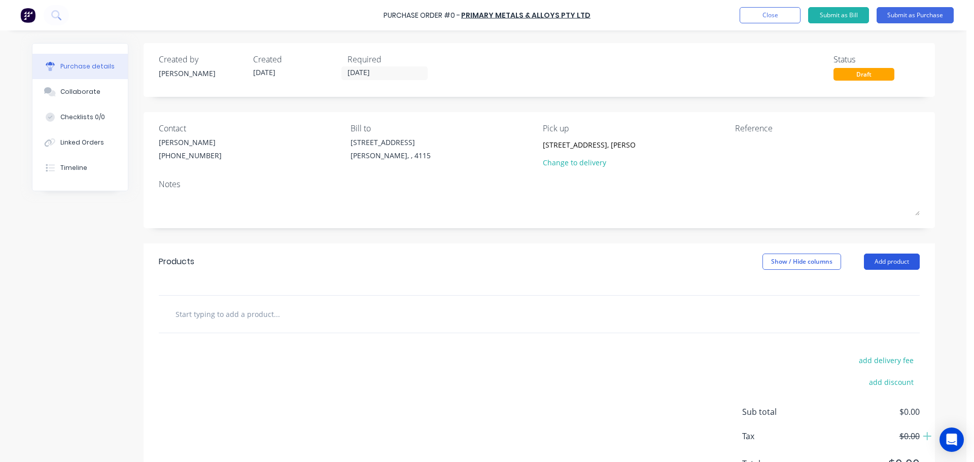
click at [878, 265] on button "Add product" at bounding box center [892, 262] width 56 height 16
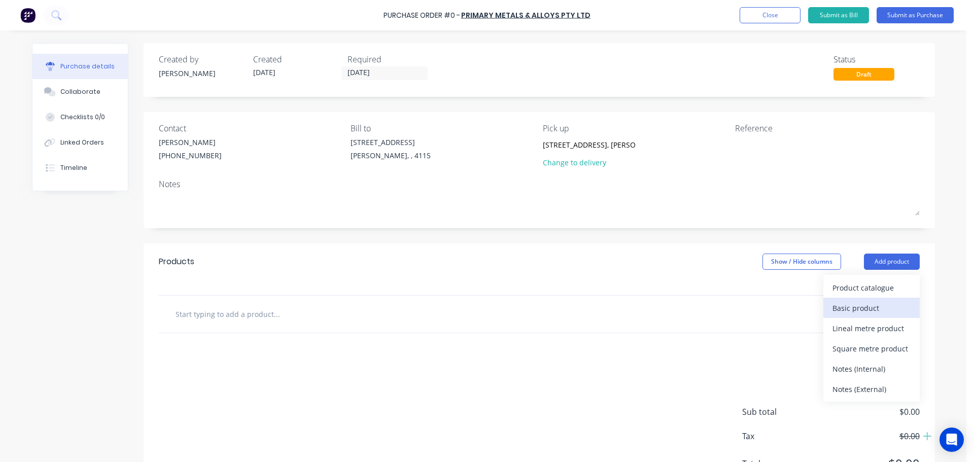
click at [861, 301] on div "Basic product" at bounding box center [871, 308] width 78 height 15
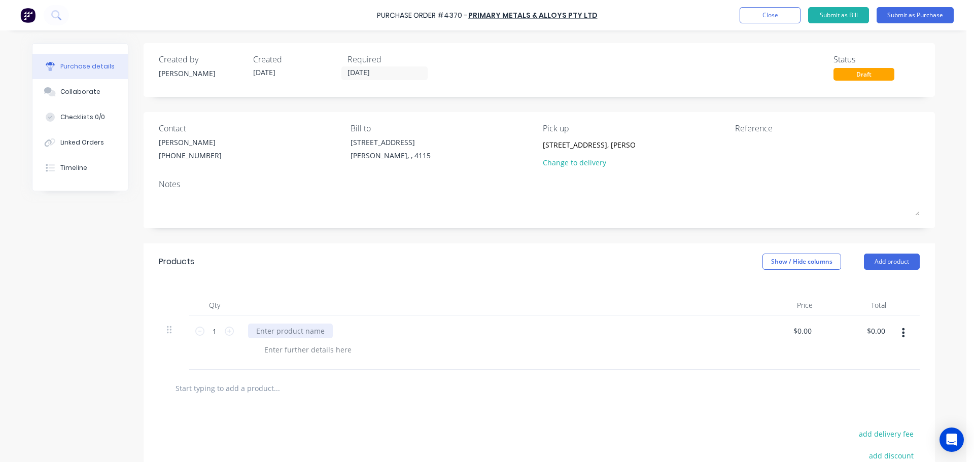
click at [306, 329] on div at bounding box center [290, 331] width 85 height 15
click at [228, 332] on icon at bounding box center [229, 331] width 9 height 9
type input "2"
click at [284, 347] on div at bounding box center [307, 349] width 103 height 15
click at [461, 293] on div "Qty Price Total 2 2 1500x3000 FLAT SHEET 3mm ALUMINIUM $0.00 $0.00 $0.00 $0.00" at bounding box center [539, 325] width 791 height 90
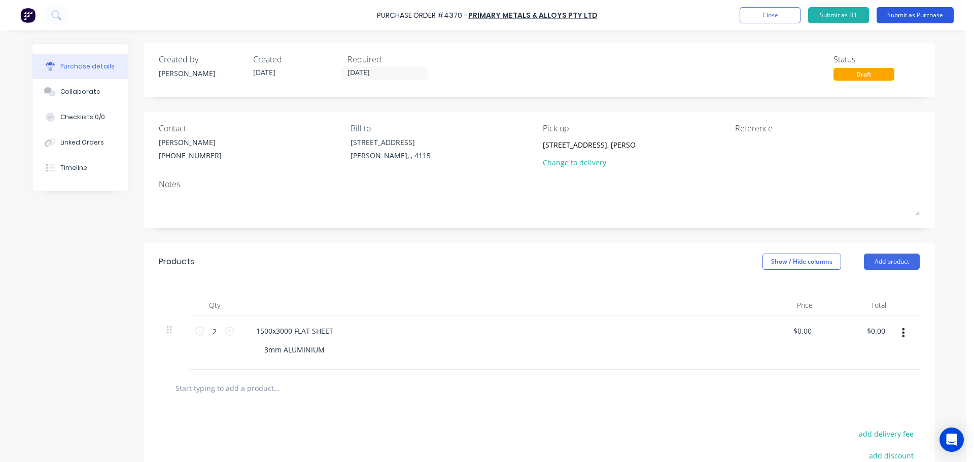
click at [887, 21] on button "Submit as Purchase" at bounding box center [914, 15] width 77 height 16
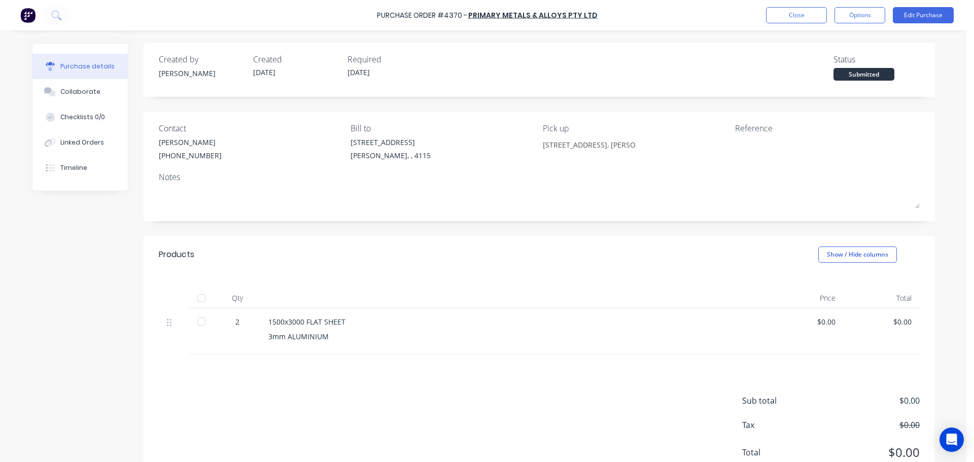
drag, startPoint x: 841, startPoint y: 16, endPoint x: 849, endPoint y: 27, distance: 13.8
click at [841, 16] on button "Options" at bounding box center [859, 15] width 51 height 16
click at [820, 43] on div "Print / Email" at bounding box center [837, 41] width 78 height 15
click at [819, 76] on div "Without pricing" at bounding box center [837, 82] width 78 height 15
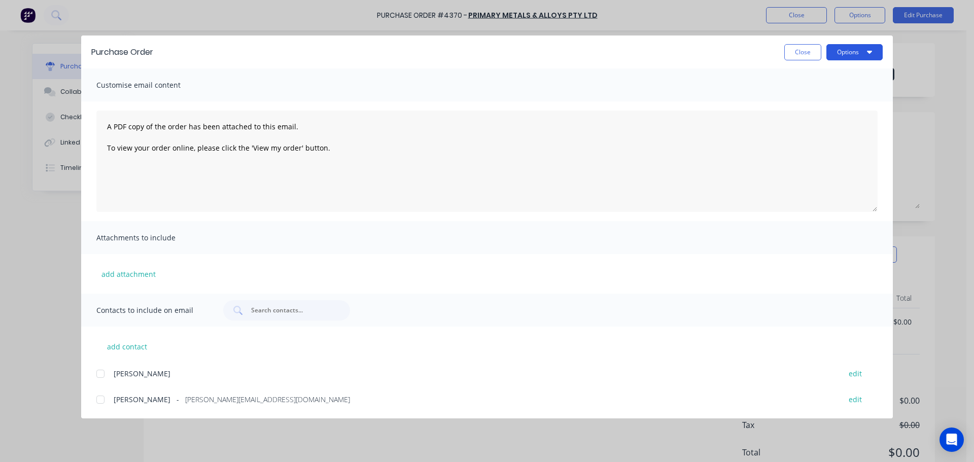
click at [832, 53] on button "Options" at bounding box center [854, 52] width 56 height 16
click at [839, 91] on div "Print" at bounding box center [834, 98] width 78 height 15
click at [806, 54] on button "Close" at bounding box center [802, 52] width 37 height 16
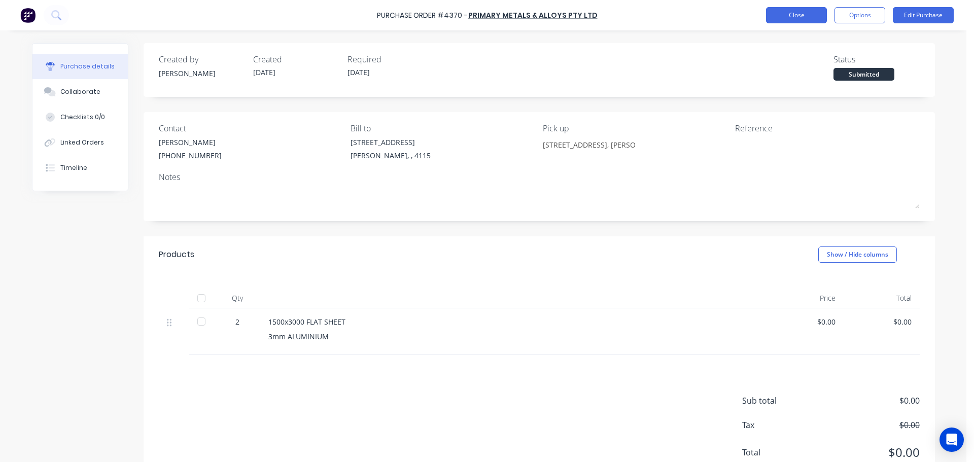
click at [797, 20] on button "Close" at bounding box center [796, 15] width 61 height 16
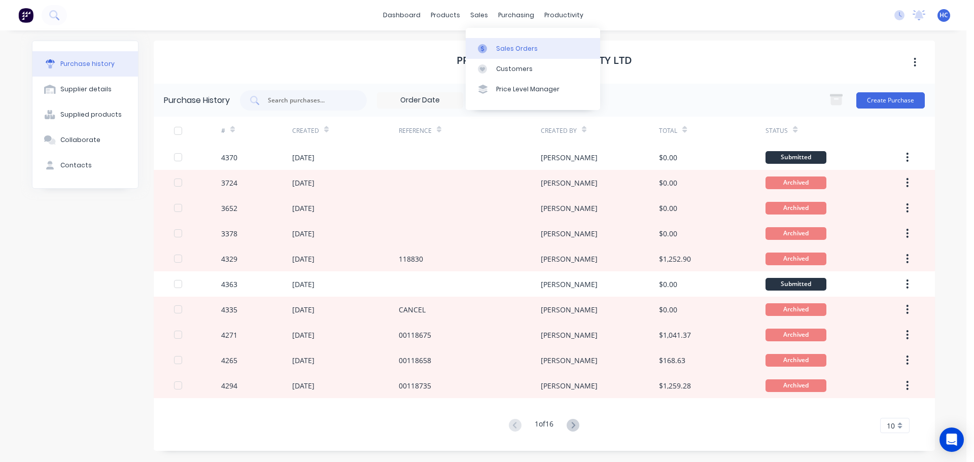
click at [507, 53] on div "Sales Orders" at bounding box center [517, 48] width 42 height 9
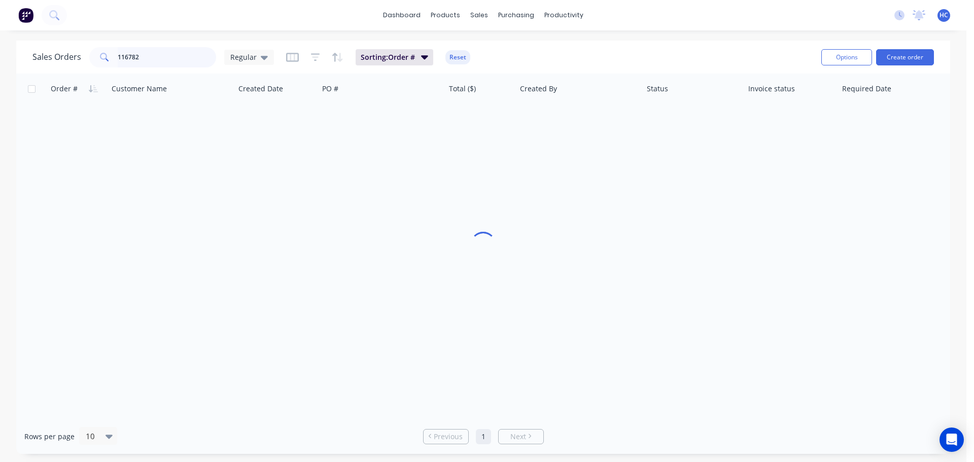
click at [181, 52] on input "116782" at bounding box center [167, 57] width 99 height 20
click at [178, 52] on input "116782" at bounding box center [167, 57] width 99 height 20
type input "103827"
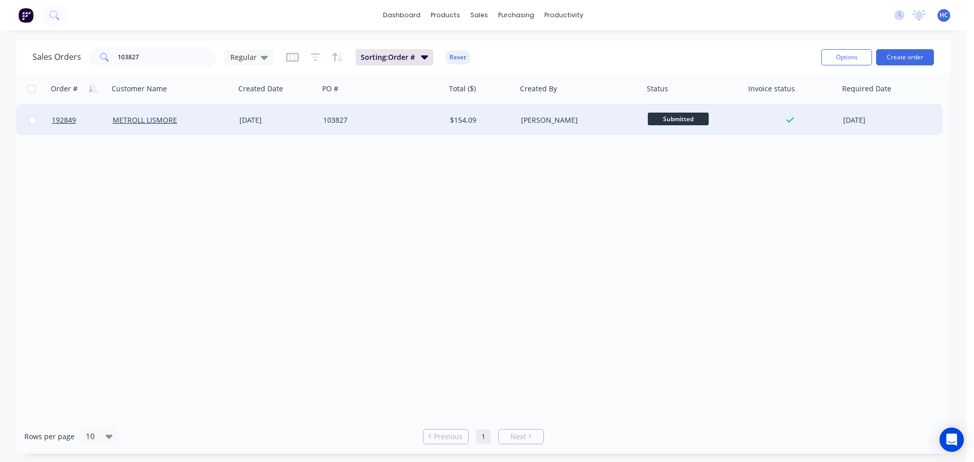
drag, startPoint x: 343, startPoint y: 137, endPoint x: 348, endPoint y: 123, distance: 14.8
click at [343, 137] on div "Order # Customer Name Created Date PO # Total ($) Created By Status Invoice sta…" at bounding box center [483, 246] width 934 height 345
click at [349, 123] on div "103827" at bounding box center [379, 120] width 113 height 10
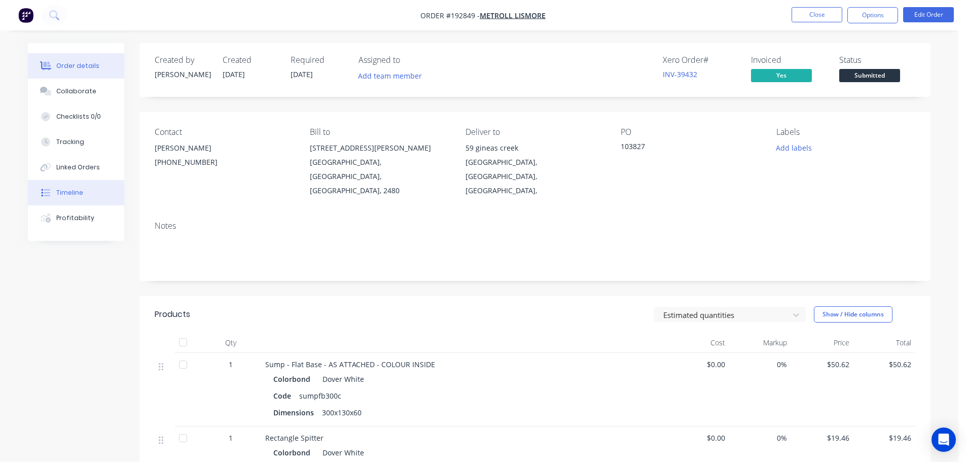
click at [76, 197] on div "Timeline" at bounding box center [69, 192] width 27 height 9
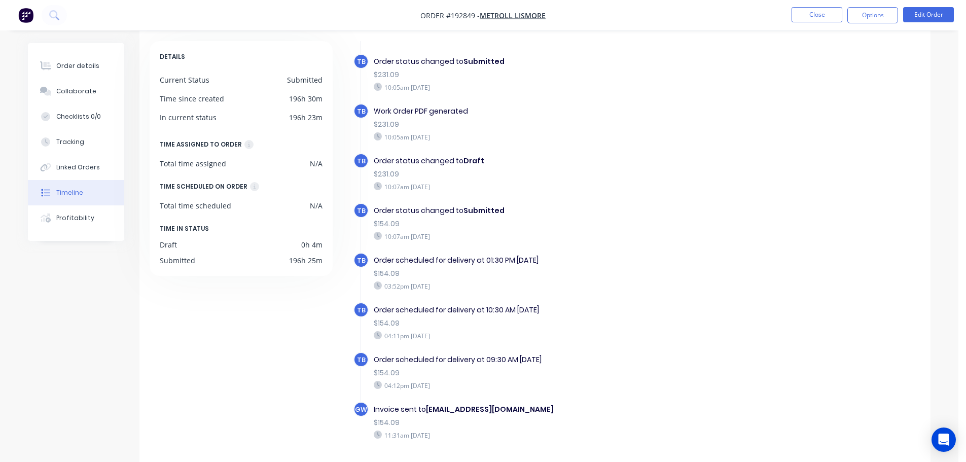
scroll to position [78, 0]
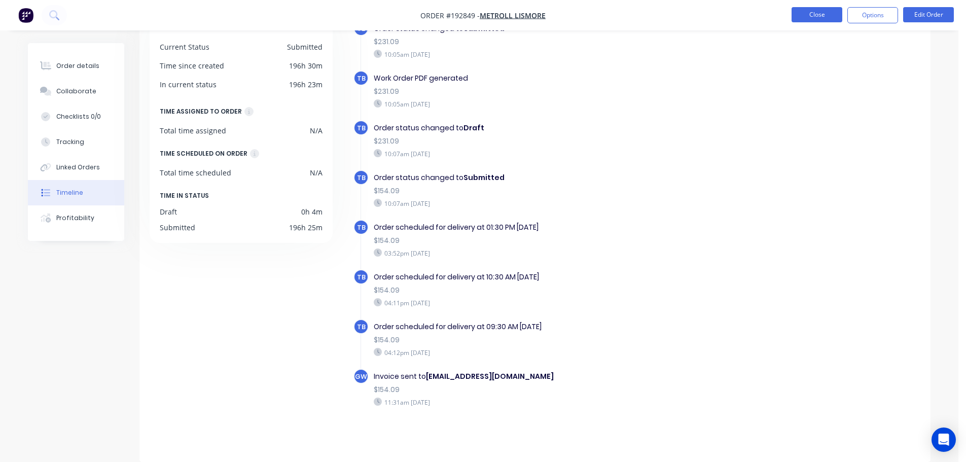
click at [814, 15] on button "Close" at bounding box center [817, 14] width 51 height 15
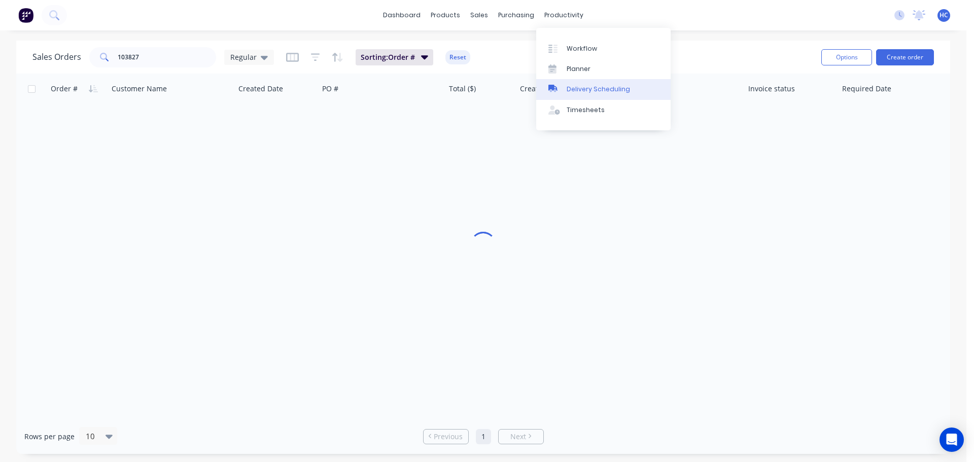
click at [587, 88] on div "Delivery Scheduling" at bounding box center [597, 89] width 63 height 9
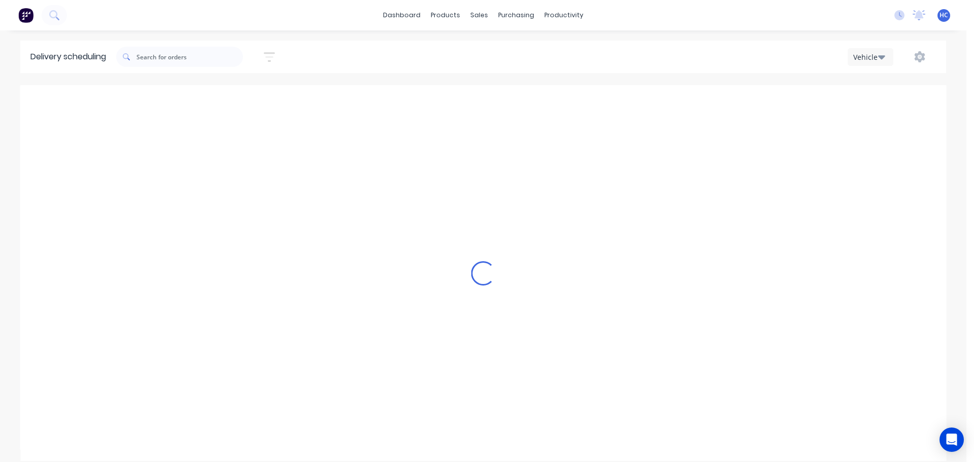
scroll to position [0, 1]
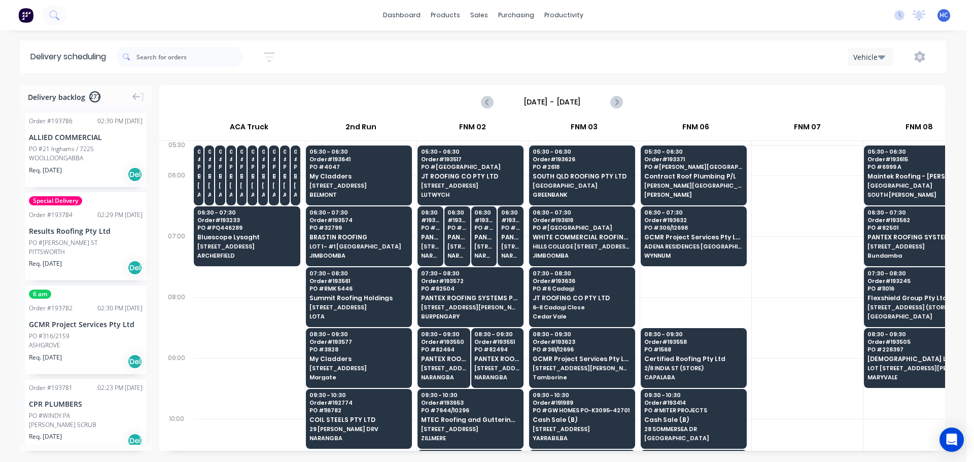
click at [572, 100] on input "[DATE] - [DATE]" at bounding box center [552, 101] width 100 height 15
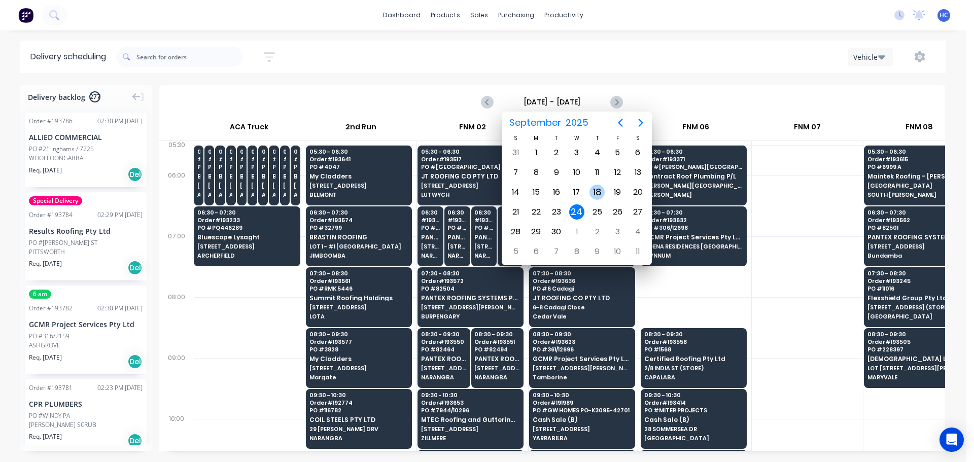
click at [602, 186] on div "18" at bounding box center [597, 192] width 20 height 19
type input "Thursday - 18/09/25"
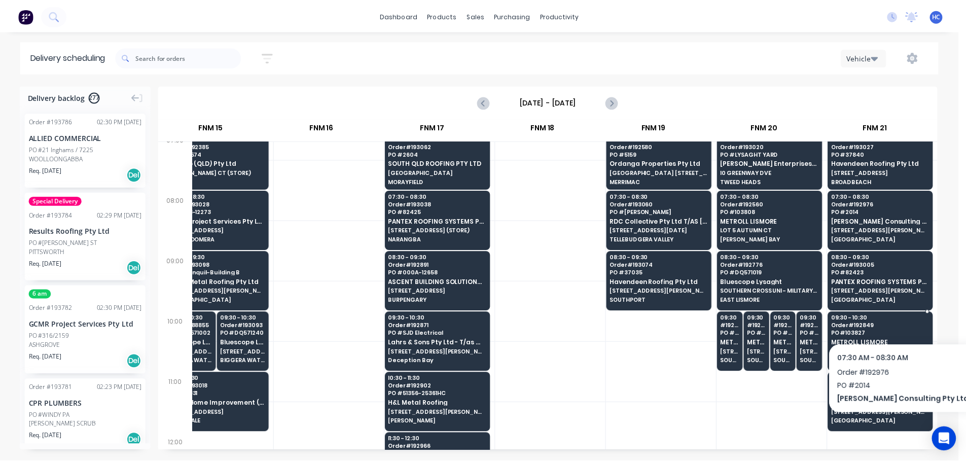
scroll to position [101, 1376]
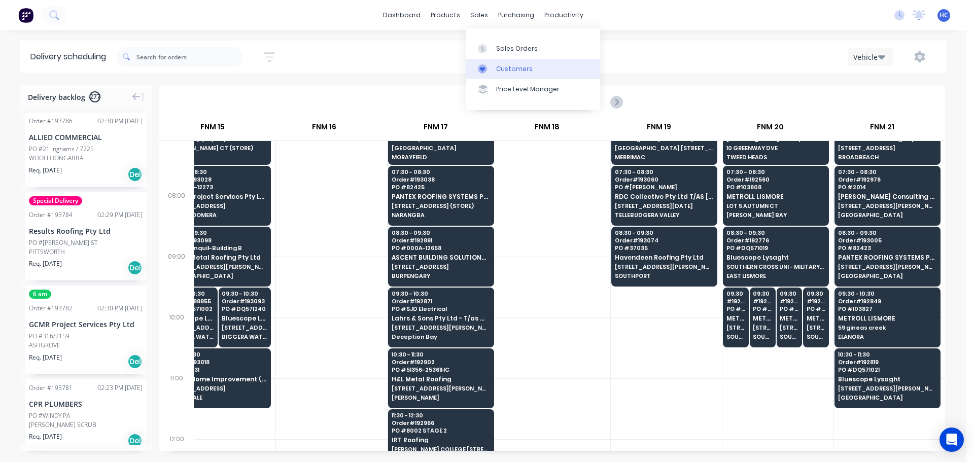
click at [497, 75] on link "Customers" at bounding box center [533, 69] width 134 height 20
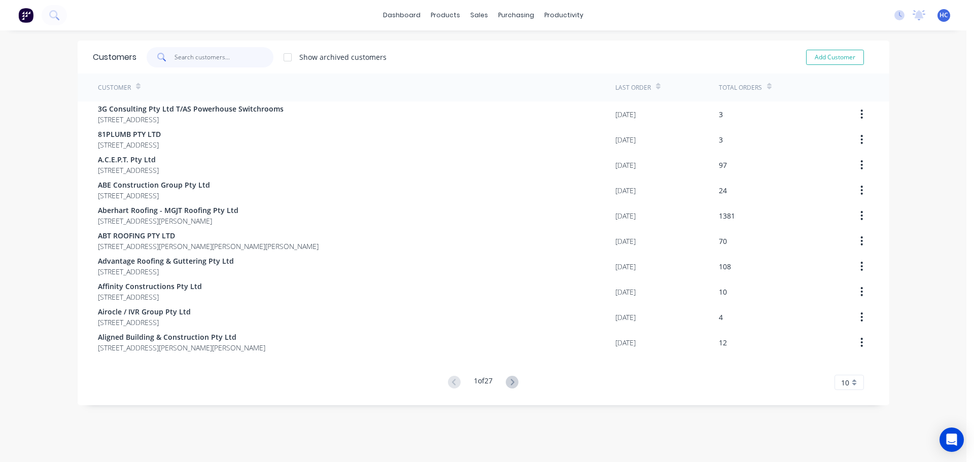
click at [209, 59] on input "text" at bounding box center [223, 57] width 99 height 20
click at [502, 45] on div "Sales Orders" at bounding box center [513, 48] width 42 height 9
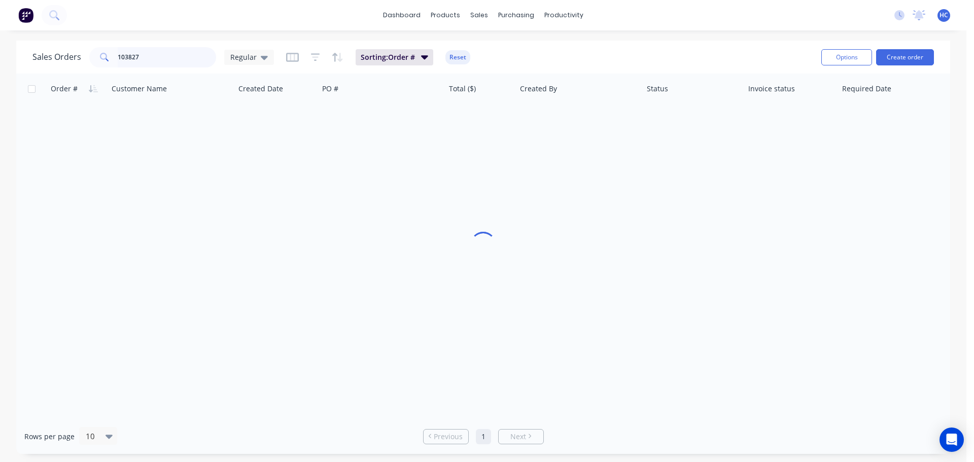
click at [173, 59] on input "103827" at bounding box center [167, 57] width 99 height 20
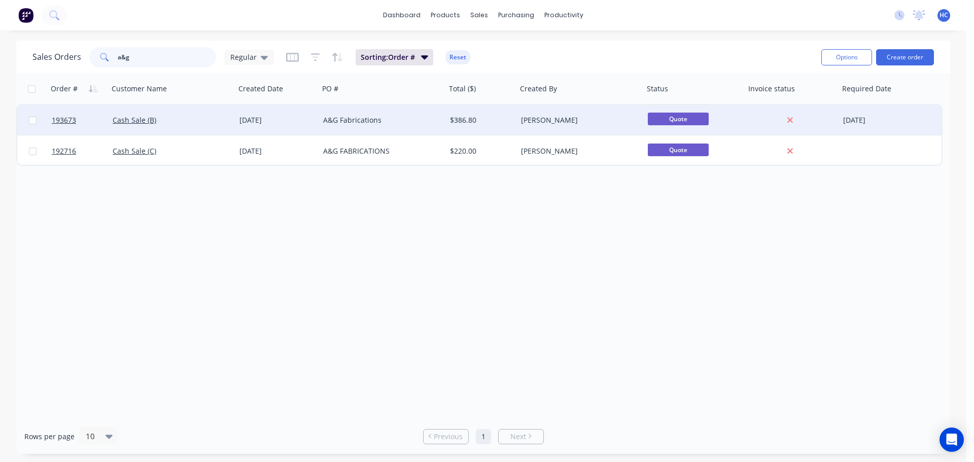
type input "a&g"
click at [399, 130] on div "A&G Fabrications" at bounding box center [382, 120] width 127 height 30
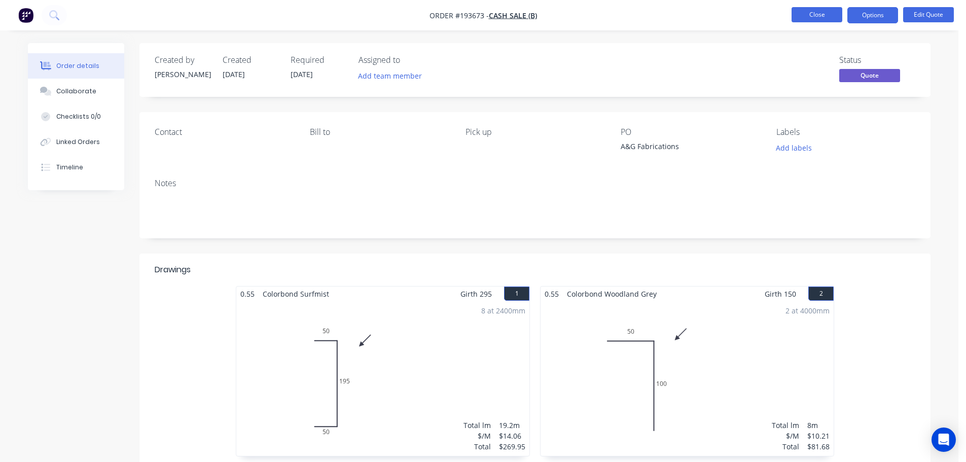
click at [822, 16] on button "Close" at bounding box center [817, 14] width 51 height 15
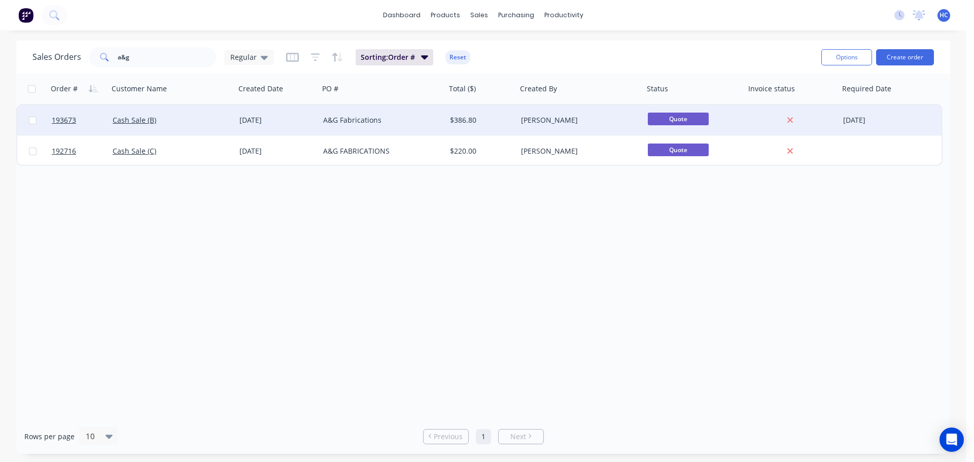
click at [337, 123] on div "A&G Fabrications" at bounding box center [379, 120] width 113 height 10
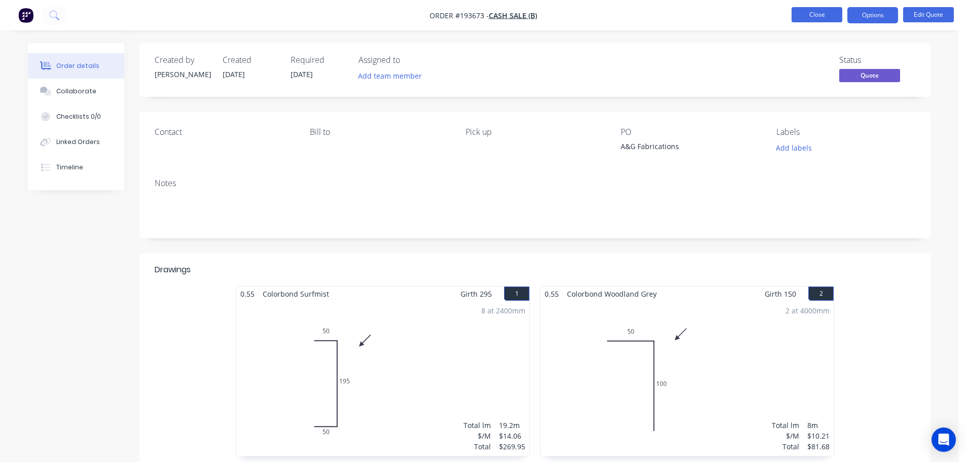
click at [801, 15] on button "Close" at bounding box center [817, 14] width 51 height 15
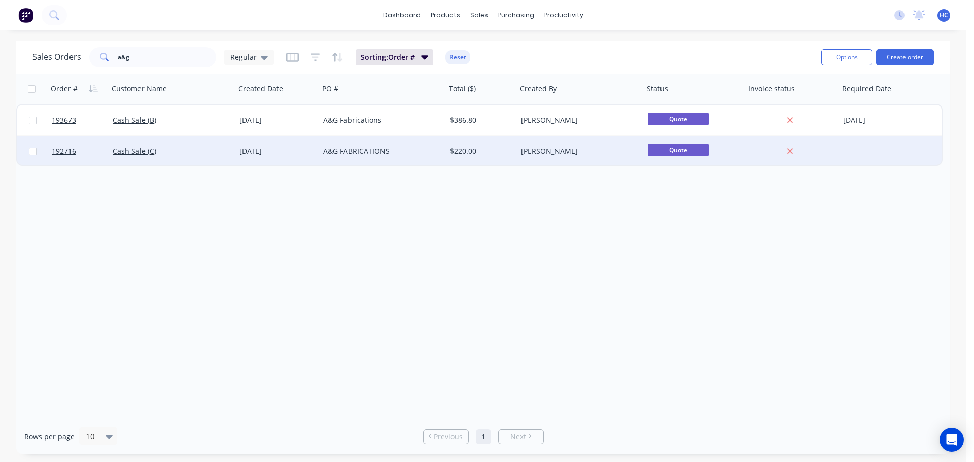
click at [380, 146] on div "A&G FABRICATIONS" at bounding box center [382, 151] width 127 height 30
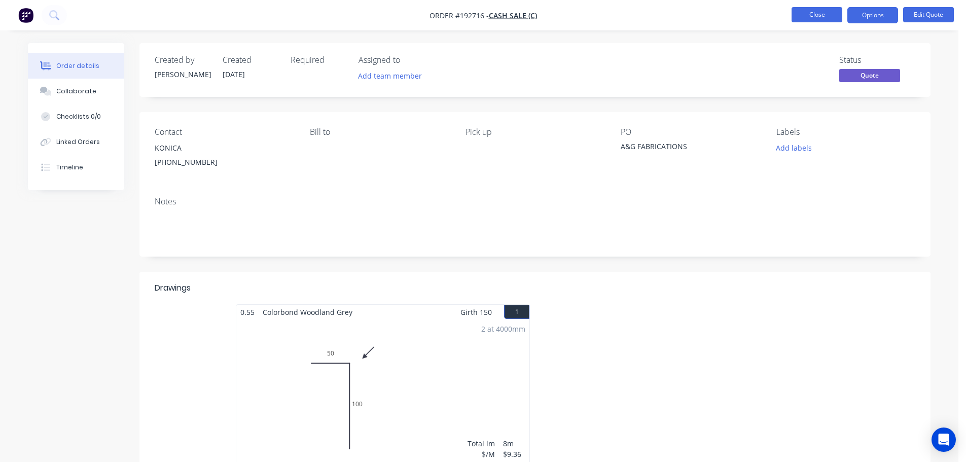
click at [813, 16] on button "Close" at bounding box center [817, 14] width 51 height 15
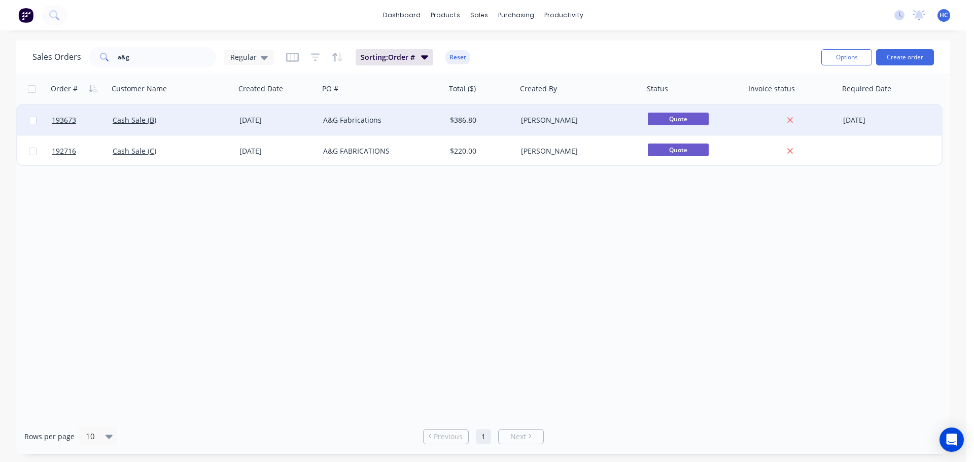
click at [498, 122] on div "$386.80" at bounding box center [480, 120] width 60 height 10
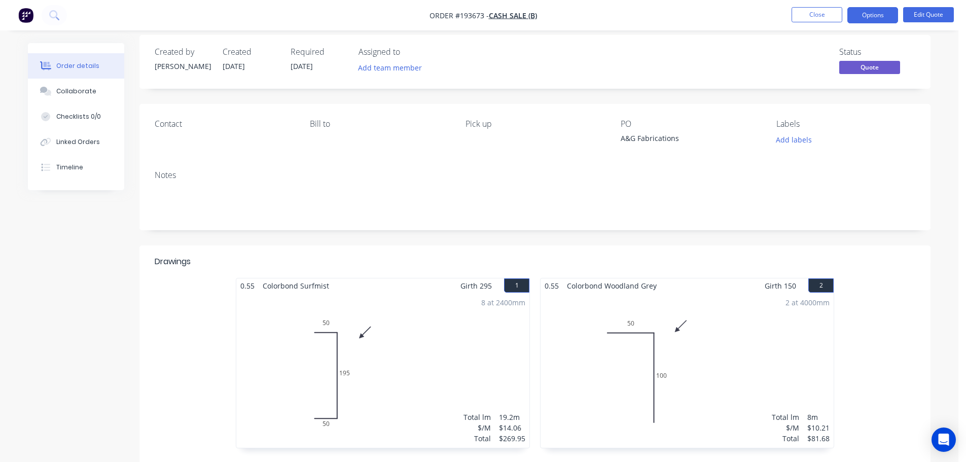
scroll to position [185, 0]
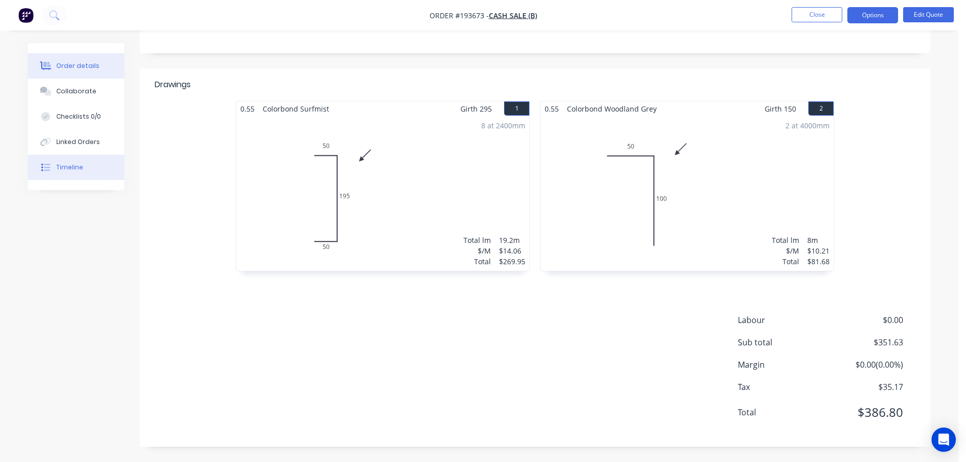
click at [68, 164] on div "Timeline" at bounding box center [69, 167] width 27 height 9
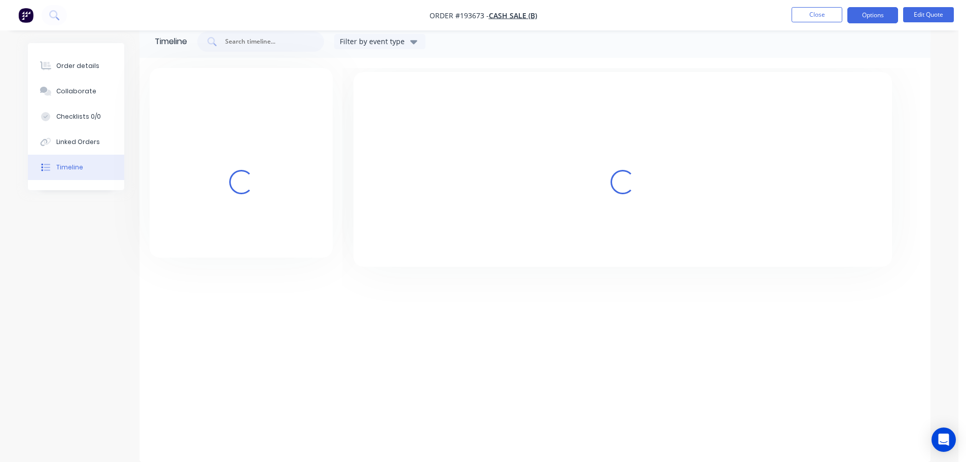
scroll to position [18, 0]
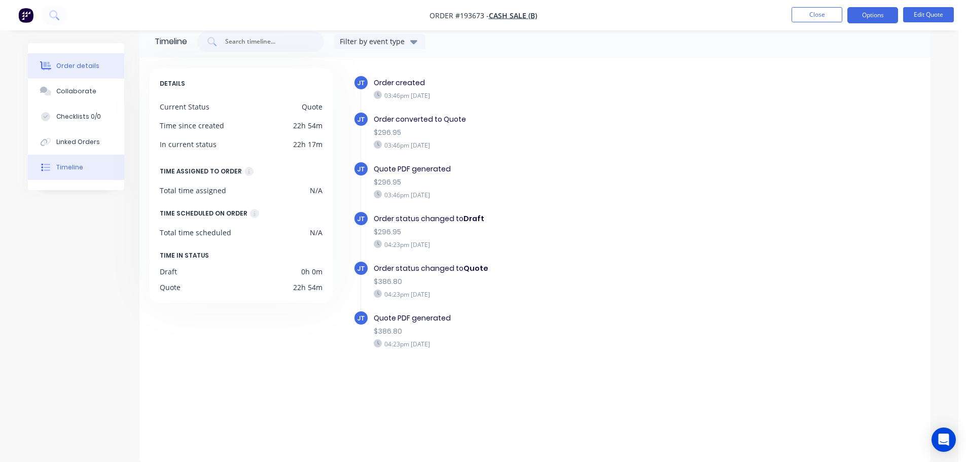
click at [96, 70] on button "Order details" at bounding box center [76, 65] width 96 height 25
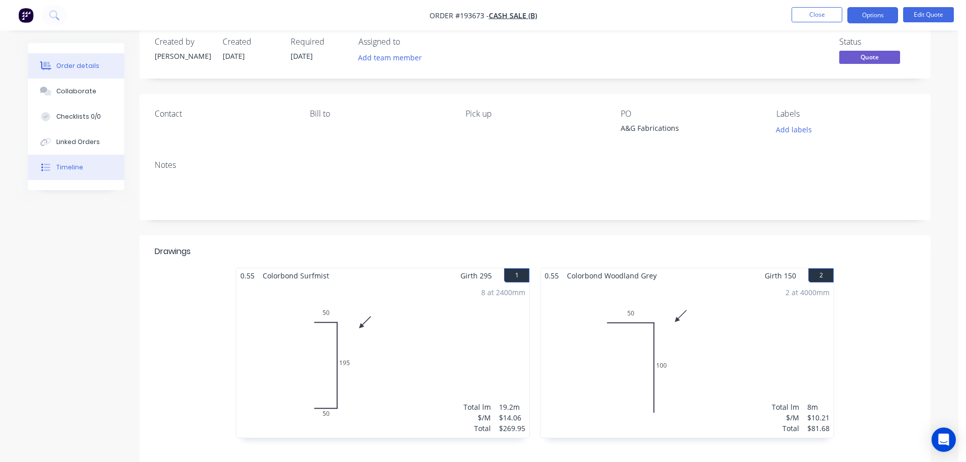
click at [87, 172] on button "Timeline" at bounding box center [76, 167] width 96 height 25
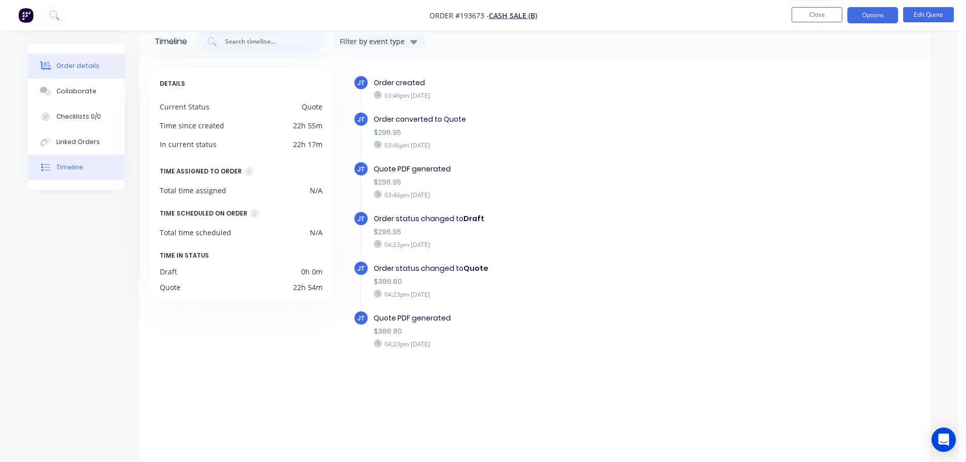
click at [94, 66] on div "Order details" at bounding box center [77, 65] width 43 height 9
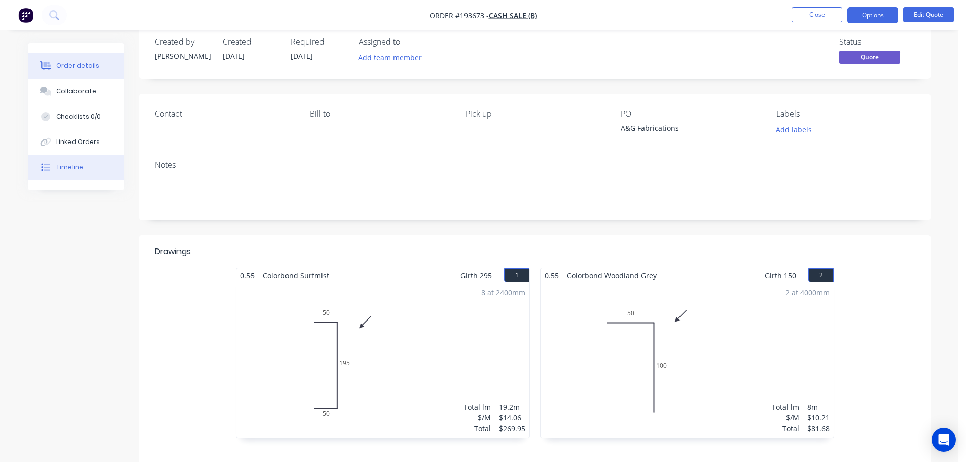
click at [73, 164] on div "Timeline" at bounding box center [69, 167] width 27 height 9
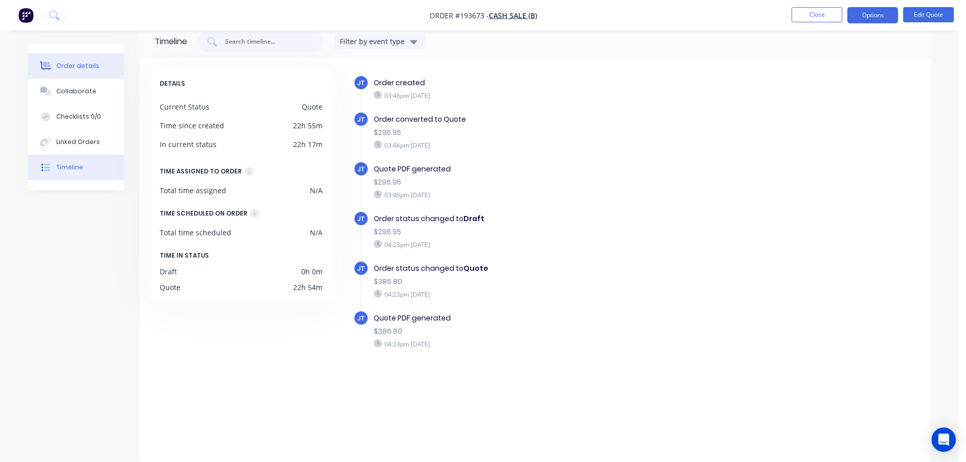
click at [77, 67] on div "Order details" at bounding box center [77, 65] width 43 height 9
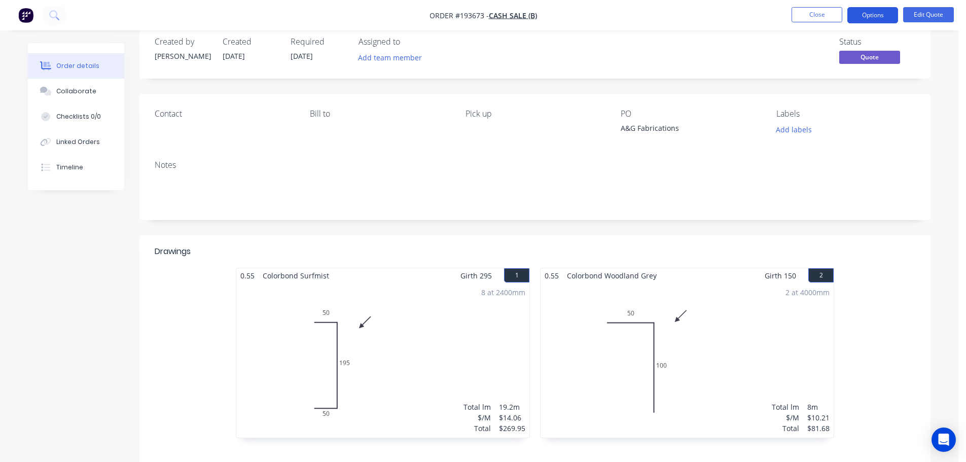
click at [865, 16] on button "Options" at bounding box center [872, 15] width 51 height 16
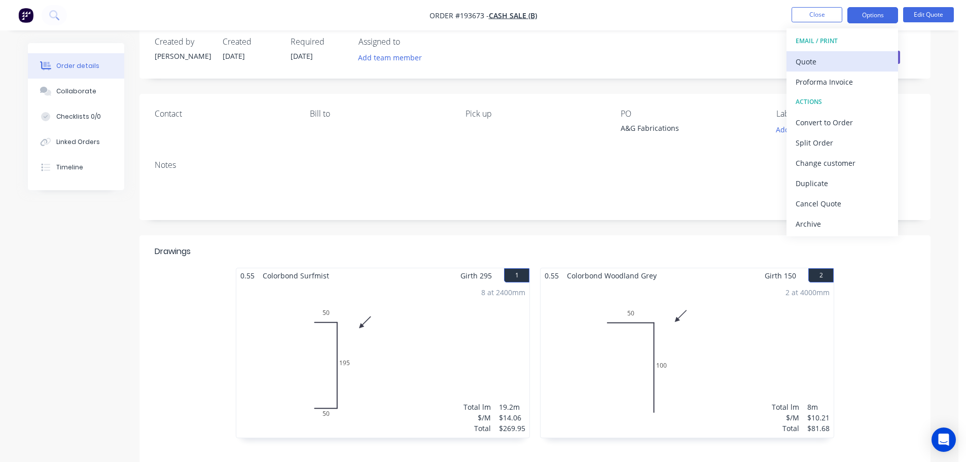
click at [830, 66] on div "Quote" at bounding box center [842, 61] width 93 height 15
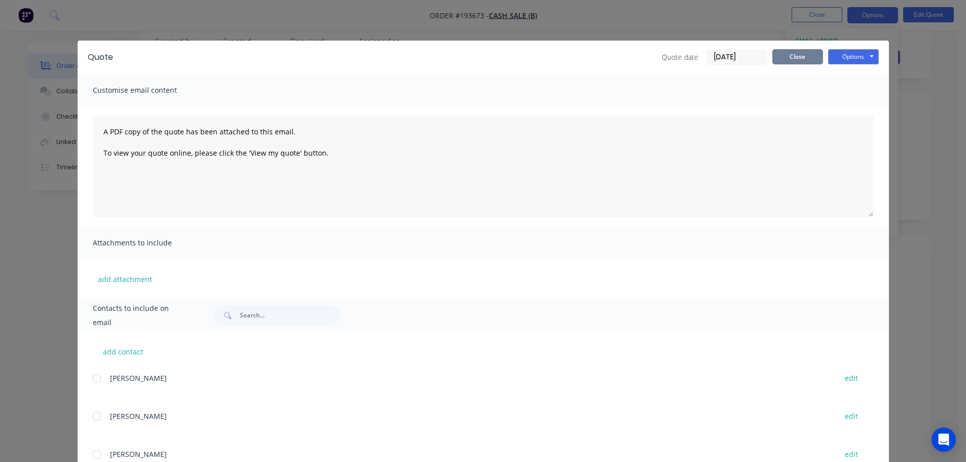
click at [811, 60] on button "Close" at bounding box center [797, 56] width 51 height 15
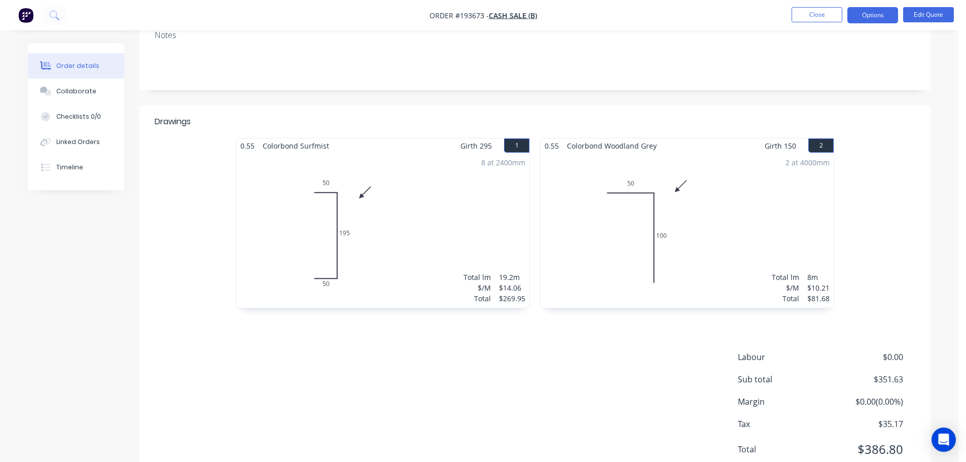
scroll to position [185, 0]
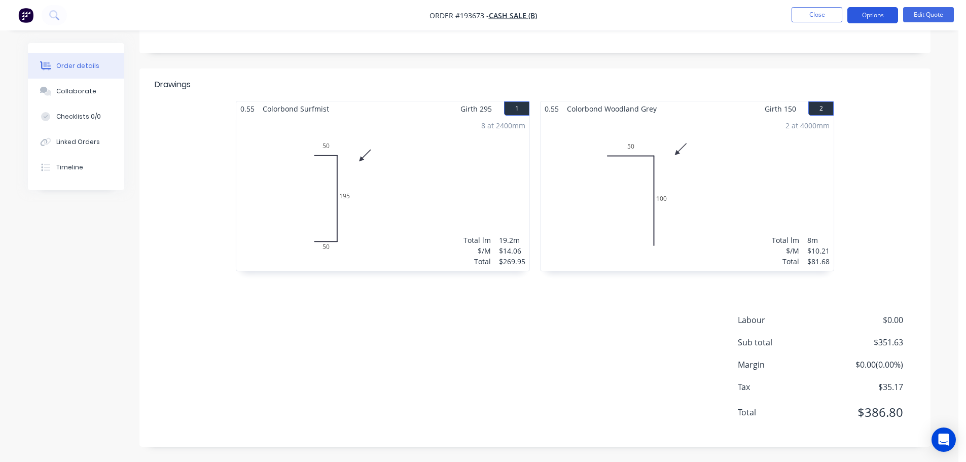
click at [879, 15] on button "Options" at bounding box center [872, 15] width 51 height 16
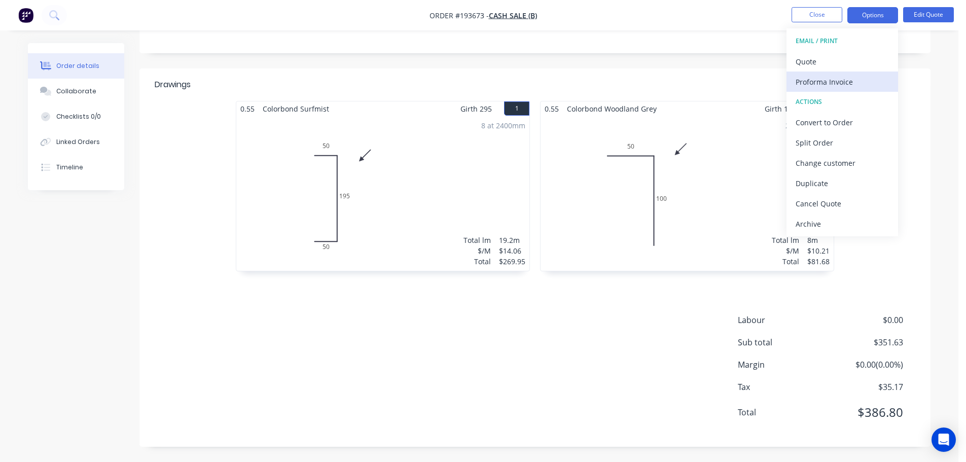
click at [822, 83] on div "Proforma Invoice" at bounding box center [842, 82] width 93 height 15
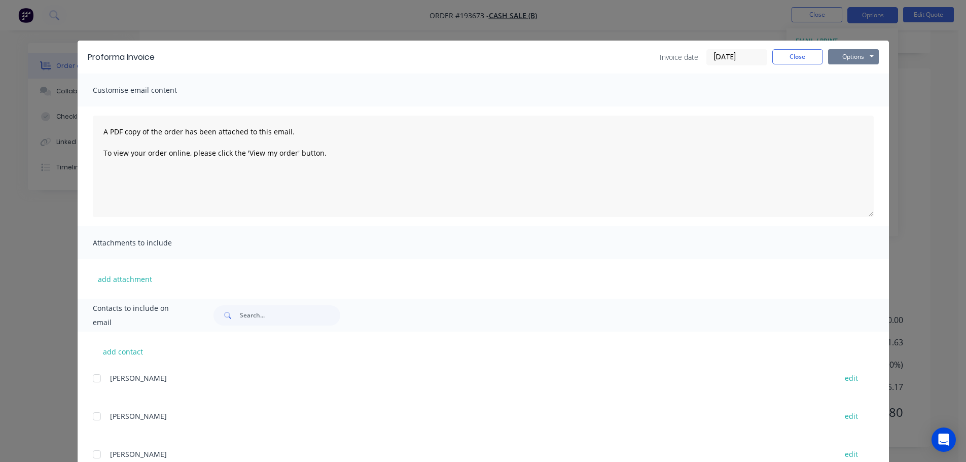
click at [837, 61] on button "Options" at bounding box center [853, 56] width 51 height 15
click at [844, 85] on button "Print" at bounding box center [860, 91] width 65 height 17
click at [813, 63] on button "Close" at bounding box center [797, 56] width 51 height 15
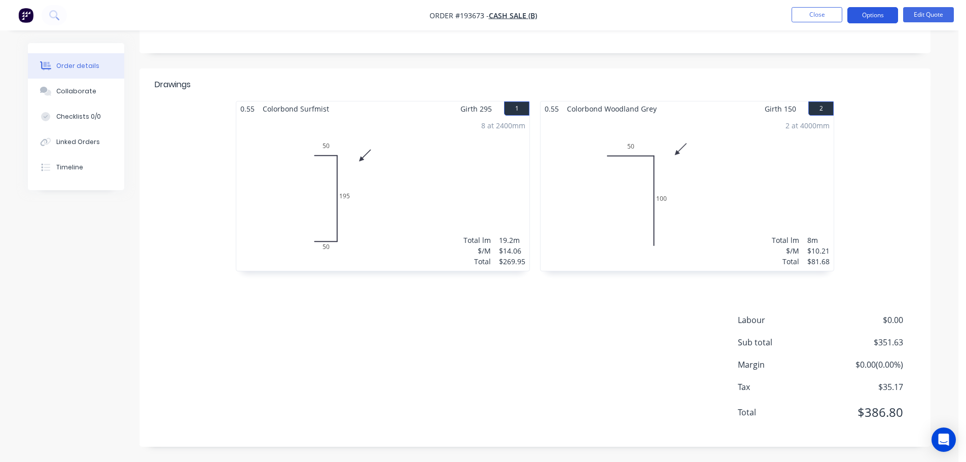
click at [870, 13] on button "Options" at bounding box center [872, 15] width 51 height 16
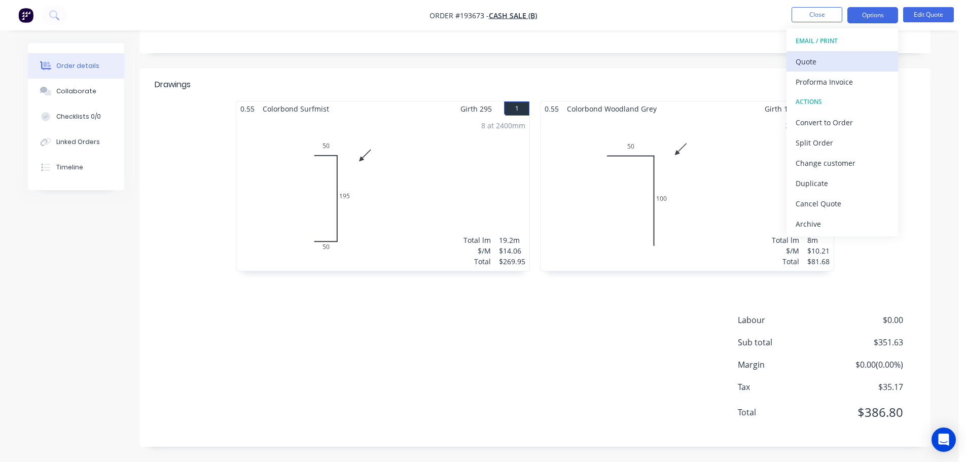
click at [843, 61] on div "Quote" at bounding box center [842, 61] width 93 height 15
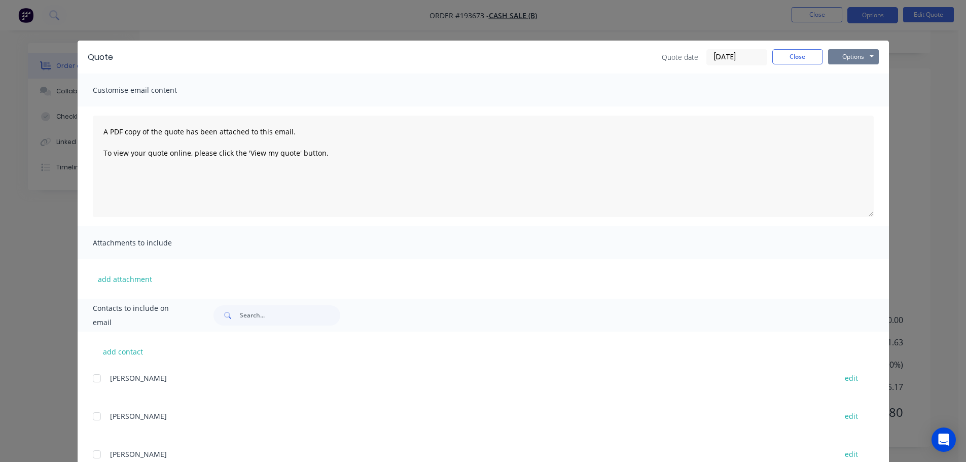
click at [853, 57] on button "Options" at bounding box center [853, 56] width 51 height 15
click at [852, 87] on button "Print" at bounding box center [860, 91] width 65 height 17
click at [783, 51] on button "Close" at bounding box center [797, 56] width 51 height 15
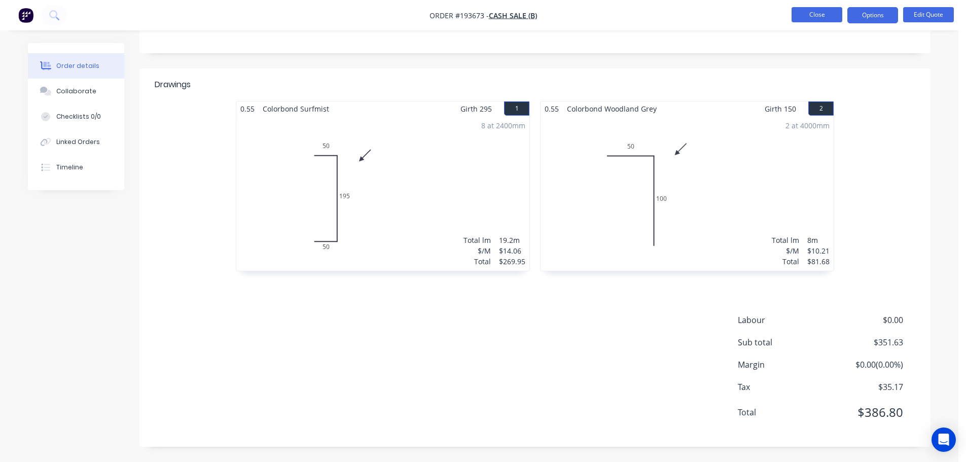
click at [816, 16] on button "Close" at bounding box center [817, 14] width 51 height 15
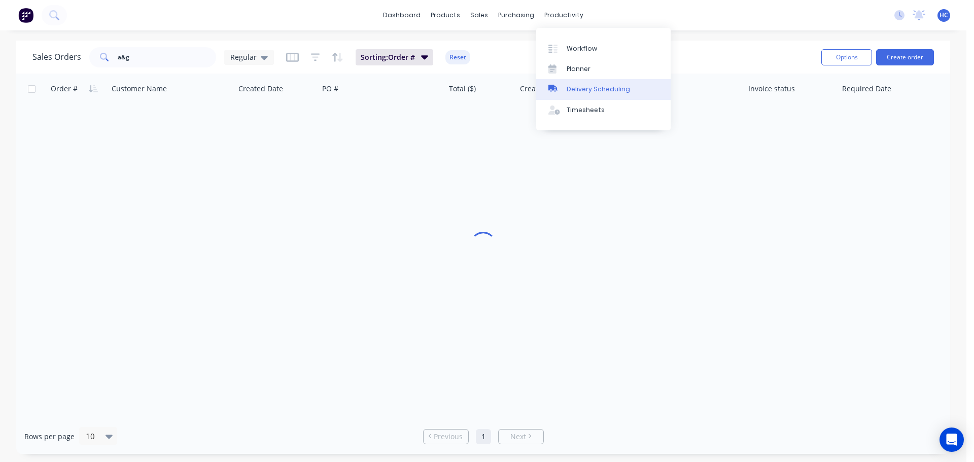
click at [584, 80] on link "Delivery Scheduling" at bounding box center [603, 89] width 134 height 20
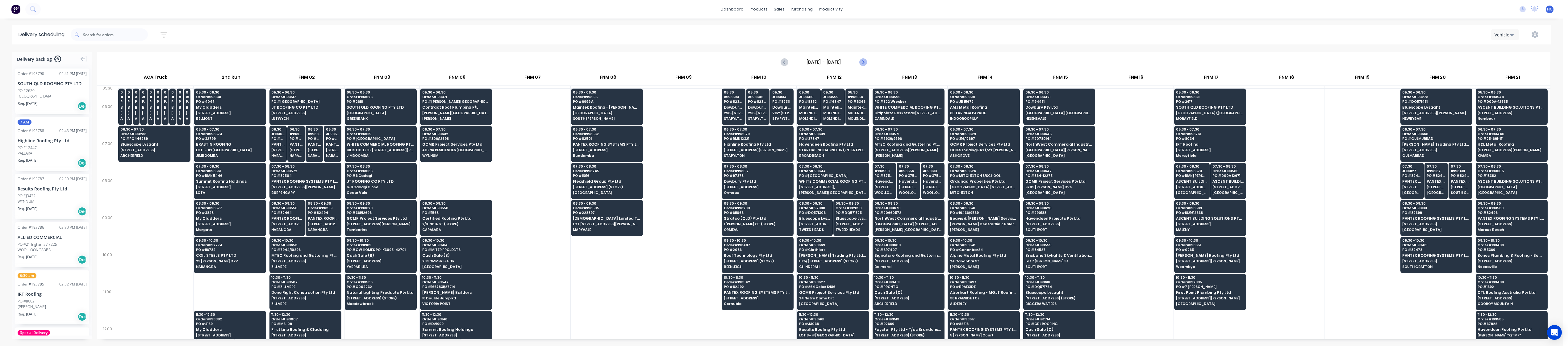
click at [587, 63] on icon "Next page" at bounding box center [863, 62] width 7 height 7
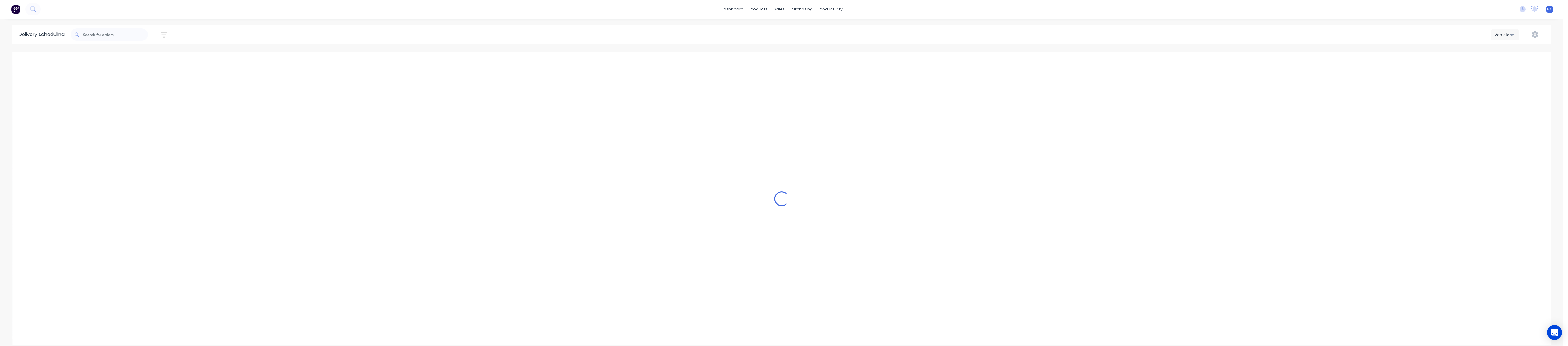
type input "[DATE] - [DATE]"
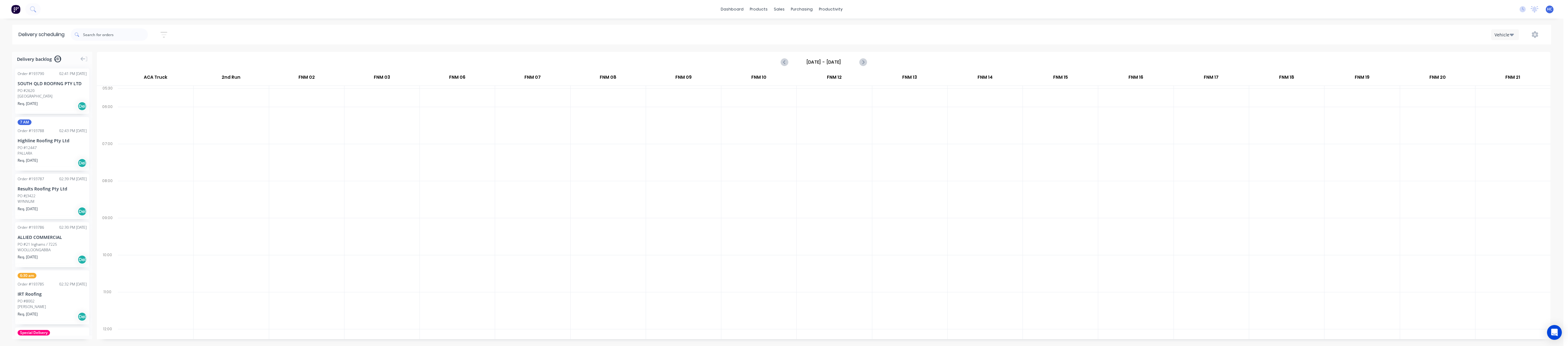
click at [517, 252] on div at bounding box center [532, 236] width 75 height 37
drag, startPoint x: 900, startPoint y: 189, endPoint x: 897, endPoint y: 192, distance: 4.2
click at [587, 192] on div at bounding box center [909, 199] width 75 height 37
click at [164, 35] on icon "button" at bounding box center [164, 35] width 7 height 8
click at [149, 56] on input at bounding box center [135, 58] width 57 height 9
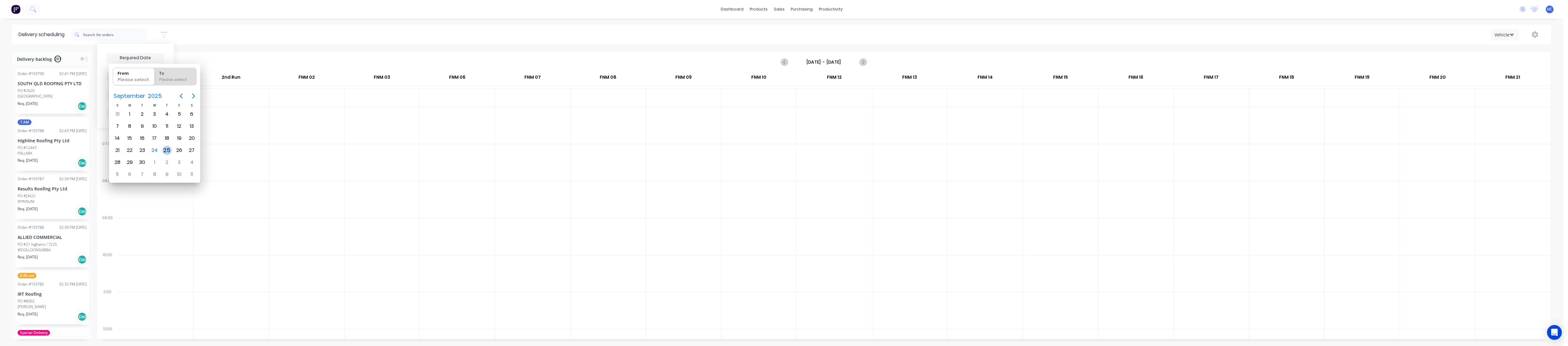
click at [164, 147] on div "25" at bounding box center [167, 150] width 9 height 9
type input "[DATE]"
radio input "false"
radio input "true"
click at [164, 147] on div "25" at bounding box center [167, 150] width 9 height 9
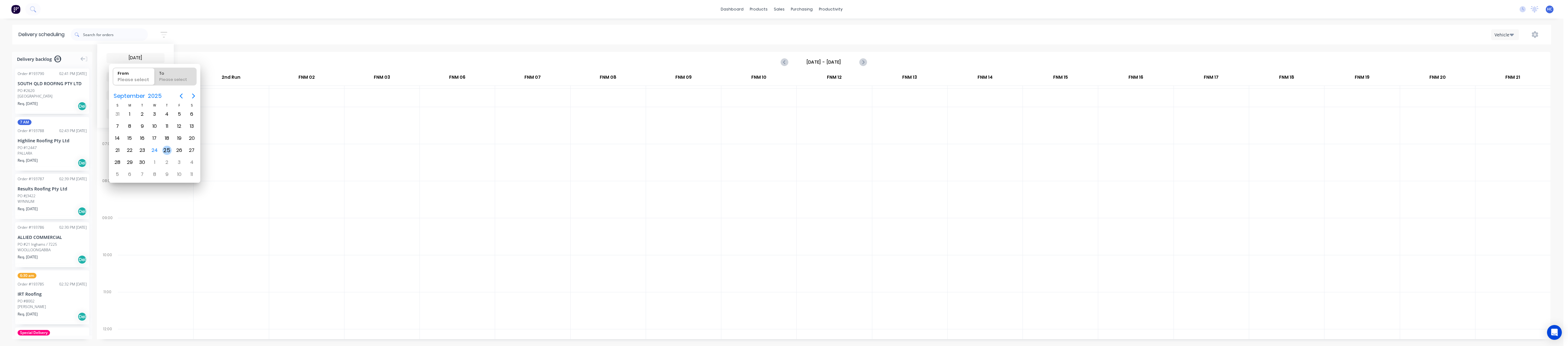
type input "[DATE] - [DATE]"
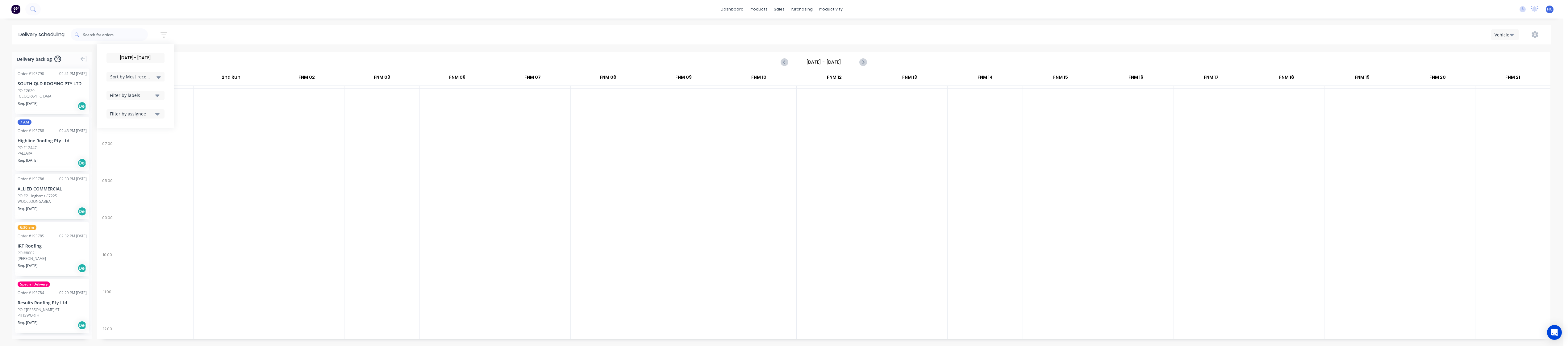
click at [467, 247] on div at bounding box center [457, 236] width 75 height 37
click at [172, 30] on button "button" at bounding box center [164, 35] width 19 height 12
click at [130, 97] on div "Filter by labels" at bounding box center [131, 95] width 43 height 7
click at [118, 143] on div "button" at bounding box center [117, 141] width 12 height 12
click at [277, 194] on div at bounding box center [306, 199] width 75 height 37
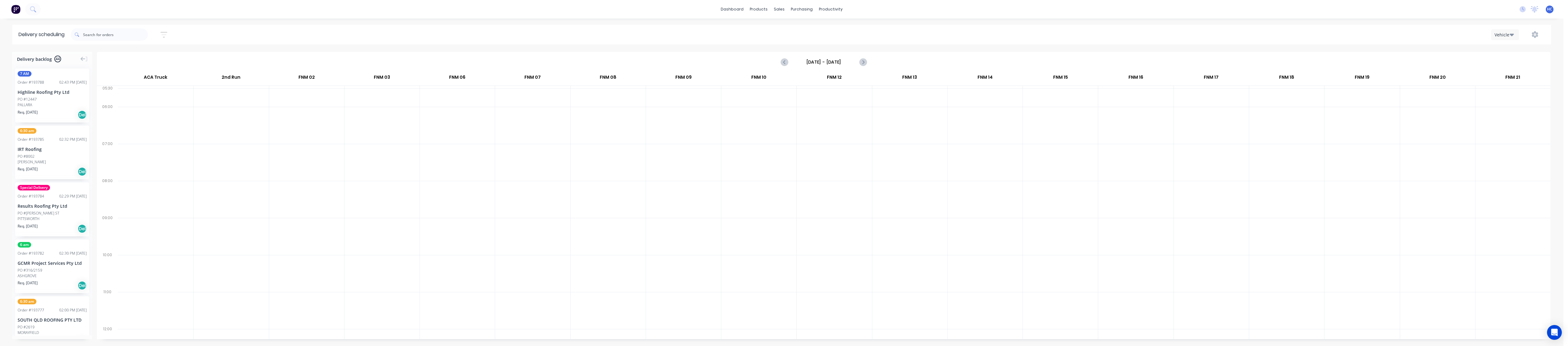
click at [162, 33] on button "button" at bounding box center [164, 35] width 19 height 12
click at [172, 35] on button "button" at bounding box center [164, 35] width 19 height 12
click at [162, 42] on div "25/09/25 - 25/09/25 Sort by Most recent Created date Required date Order number…" at bounding box center [122, 35] width 103 height 17
click at [163, 35] on button "button" at bounding box center [164, 35] width 19 height 12
click at [149, 81] on div "Sort by Most recent" at bounding box center [135, 77] width 58 height 9
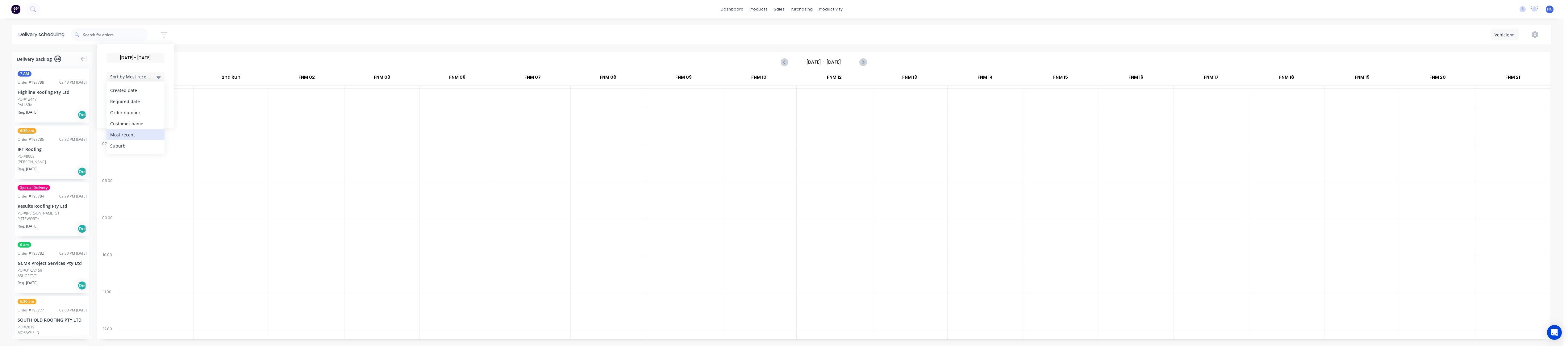
click at [136, 144] on div "Suburb" at bounding box center [135, 146] width 58 height 11
drag, startPoint x: 170, startPoint y: 173, endPoint x: 175, endPoint y: 165, distance: 9.4
click at [170, 173] on div at bounding box center [156, 162] width 75 height 37
click at [377, 175] on div at bounding box center [382, 162] width 75 height 37
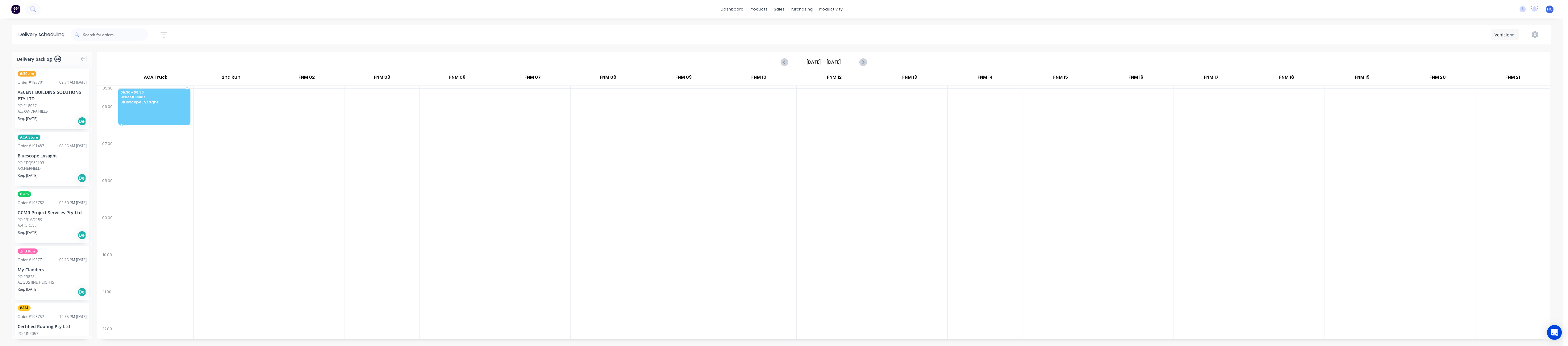
drag, startPoint x: 49, startPoint y: 169, endPoint x: 159, endPoint y: 94, distance: 133.1
click at [214, 204] on div at bounding box center [231, 199] width 75 height 37
click at [149, 178] on div at bounding box center [156, 162] width 75 height 37
drag, startPoint x: 265, startPoint y: 197, endPoint x: 211, endPoint y: 185, distance: 55.3
click at [265, 197] on div at bounding box center [231, 199] width 75 height 37
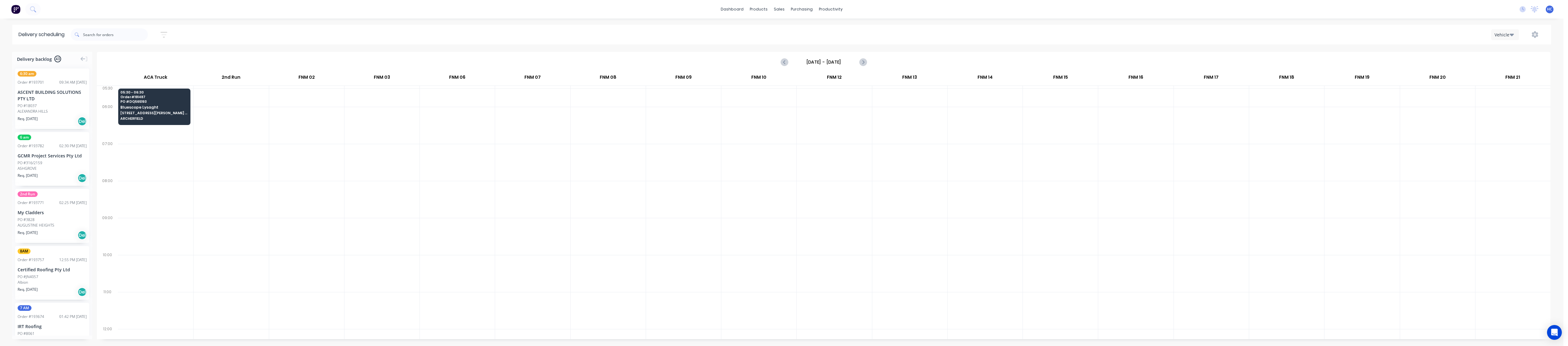
click at [461, 202] on div at bounding box center [457, 199] width 75 height 37
drag, startPoint x: 44, startPoint y: 106, endPoint x: 449, endPoint y: 105, distance: 405.0
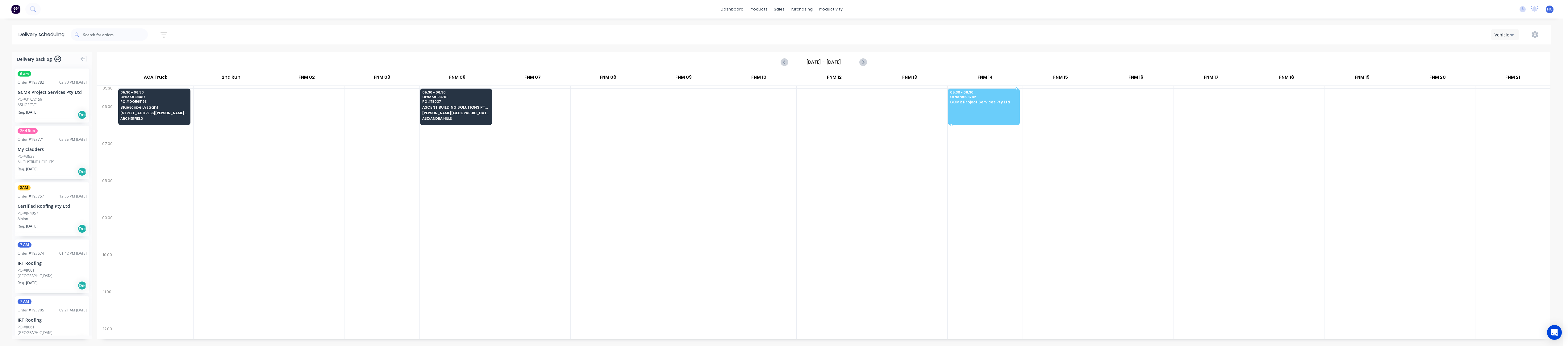
drag, startPoint x: 23, startPoint y: 88, endPoint x: 959, endPoint y: 96, distance: 936.0
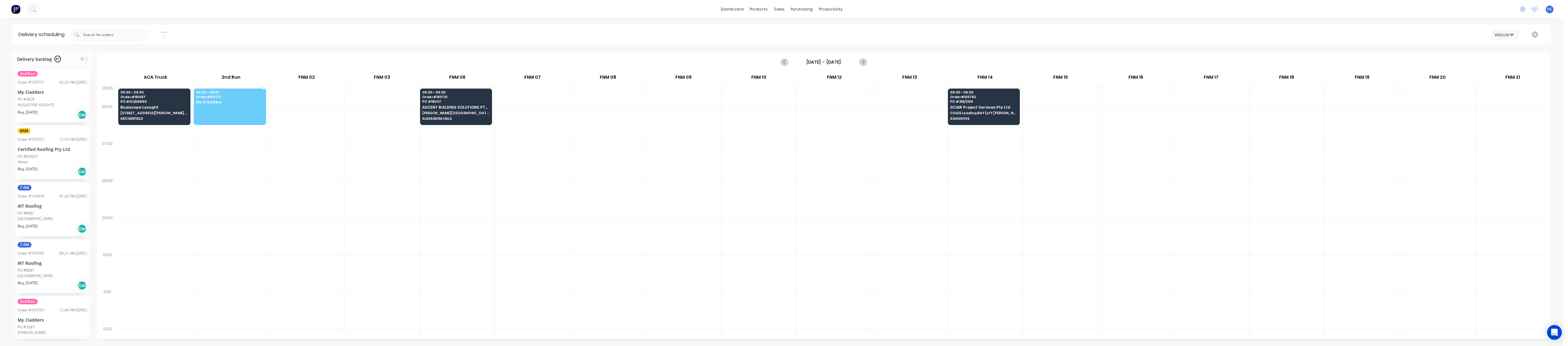
drag, startPoint x: 47, startPoint y: 102, endPoint x: 242, endPoint y: 103, distance: 195.0
click at [317, 255] on div at bounding box center [306, 236] width 75 height 37
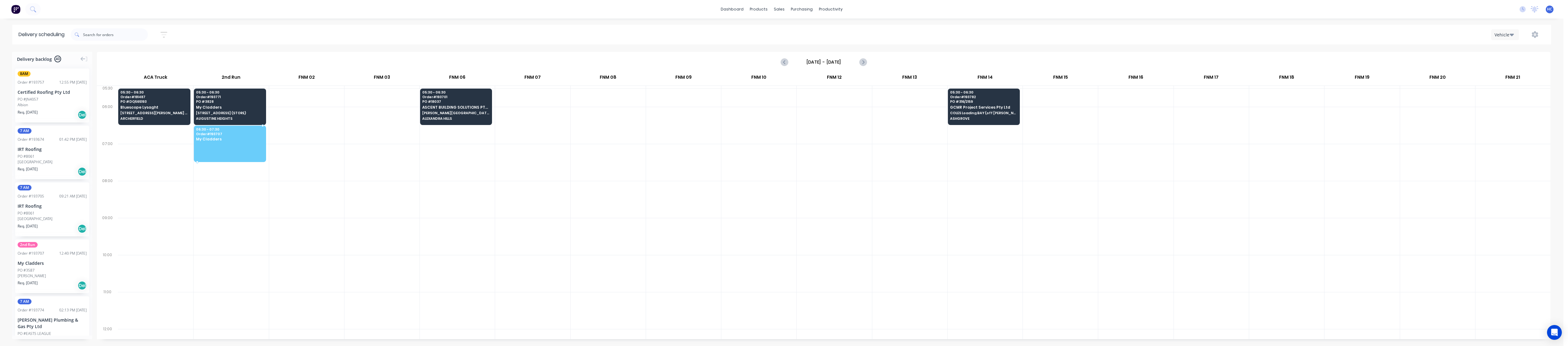
drag, startPoint x: 99, startPoint y: 230, endPoint x: 245, endPoint y: 133, distance: 175.3
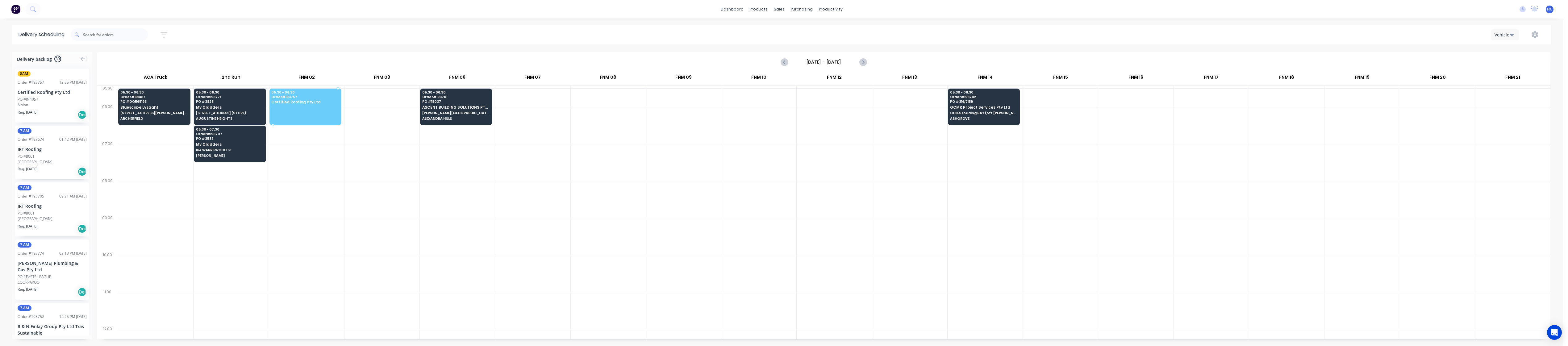
drag, startPoint x: 58, startPoint y: 92, endPoint x: 296, endPoint y: 105, distance: 238.4
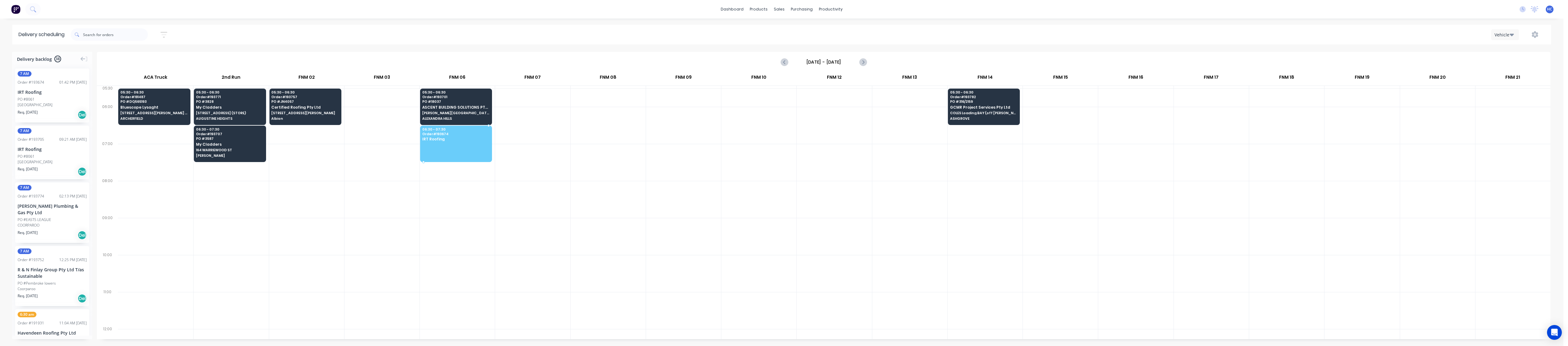
drag, startPoint x: 47, startPoint y: 102, endPoint x: 427, endPoint y: 137, distance: 381.6
drag, startPoint x: 29, startPoint y: 102, endPoint x: 483, endPoint y: 141, distance: 455.7
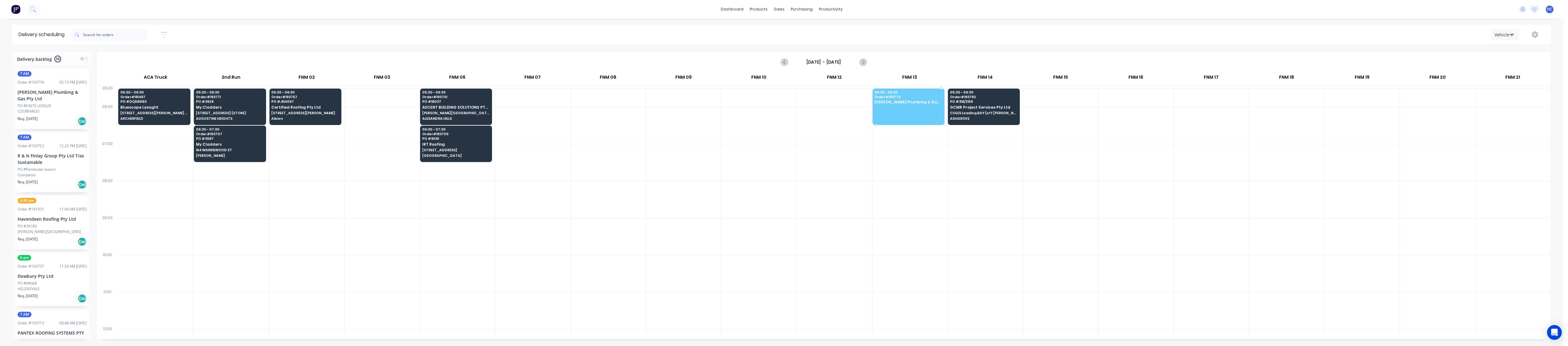
drag, startPoint x: 51, startPoint y: 101, endPoint x: 888, endPoint y: 96, distance: 837.0
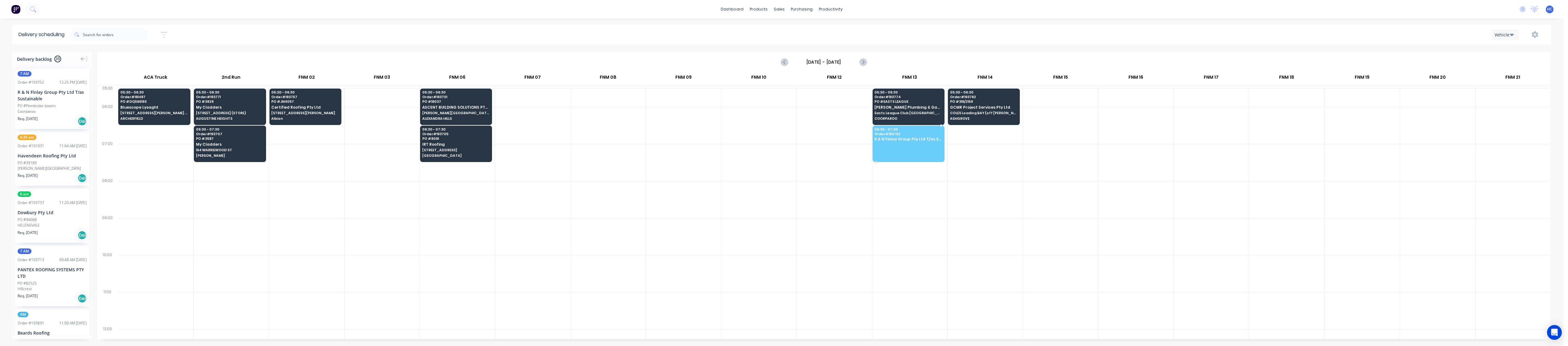
drag, startPoint x: 51, startPoint y: 107, endPoint x: 923, endPoint y: 140, distance: 872.6
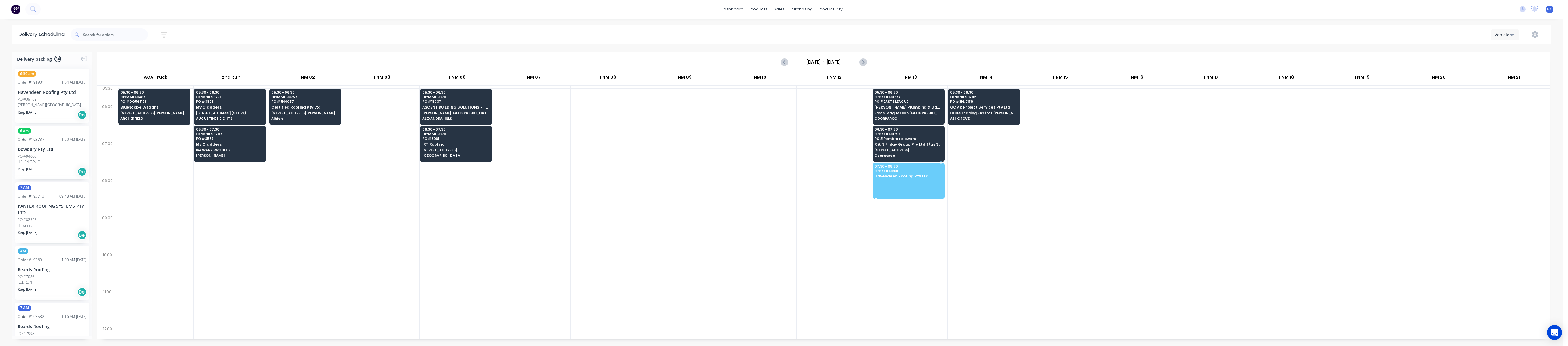
drag, startPoint x: 35, startPoint y: 101, endPoint x: 914, endPoint y: 177, distance: 882.3
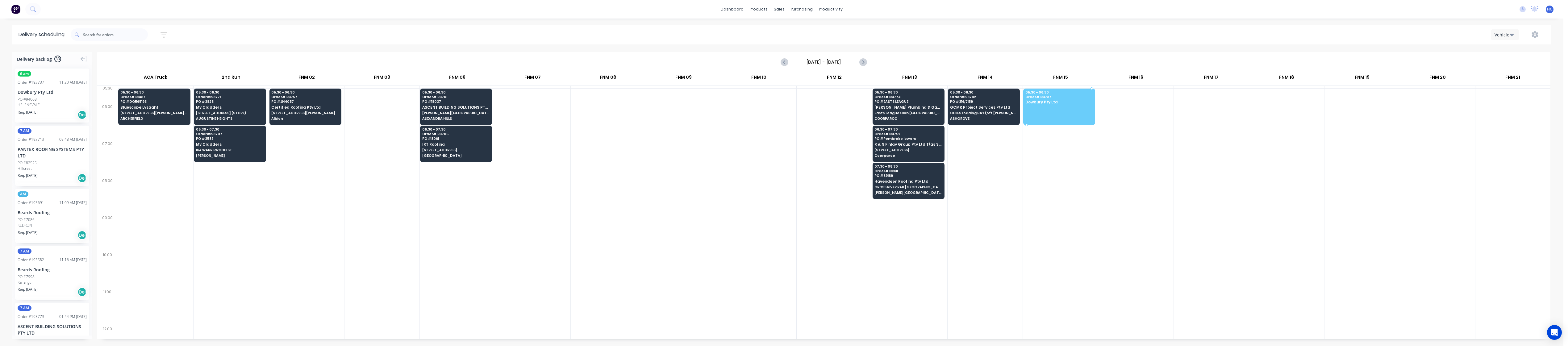
drag, startPoint x: 51, startPoint y: 104, endPoint x: 1054, endPoint y: 105, distance: 1003.0
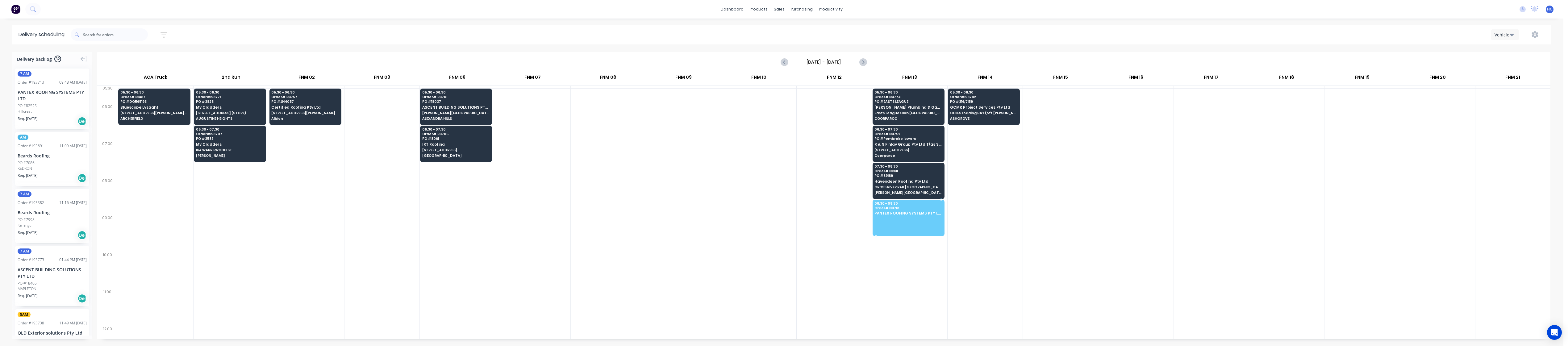
drag, startPoint x: 47, startPoint y: 105, endPoint x: 881, endPoint y: 217, distance: 841.5
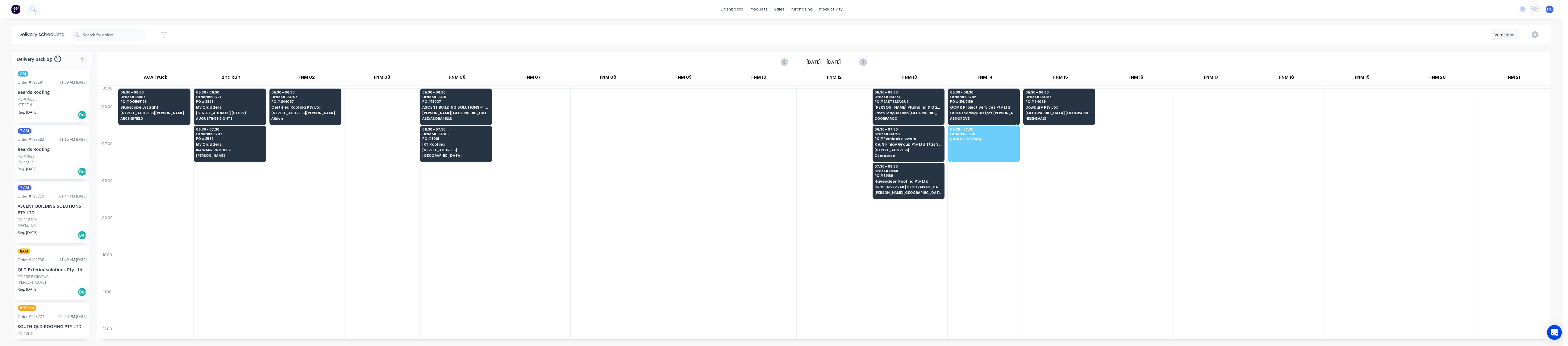
drag, startPoint x: 36, startPoint y: 104, endPoint x: 971, endPoint y: 136, distance: 935.5
click at [587, 191] on div at bounding box center [683, 199] width 75 height 37
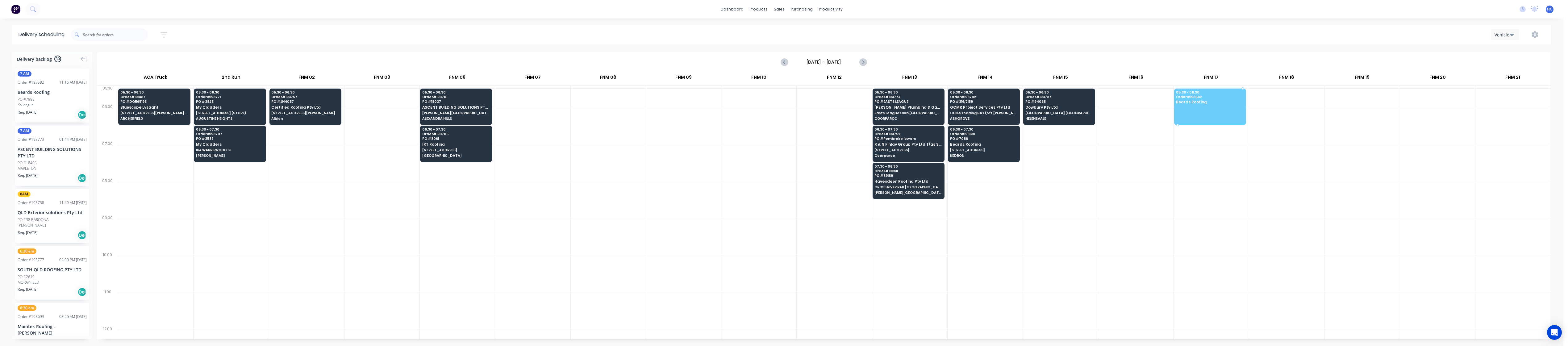
drag, startPoint x: 59, startPoint y: 113, endPoint x: 1216, endPoint y: 107, distance: 1157.0
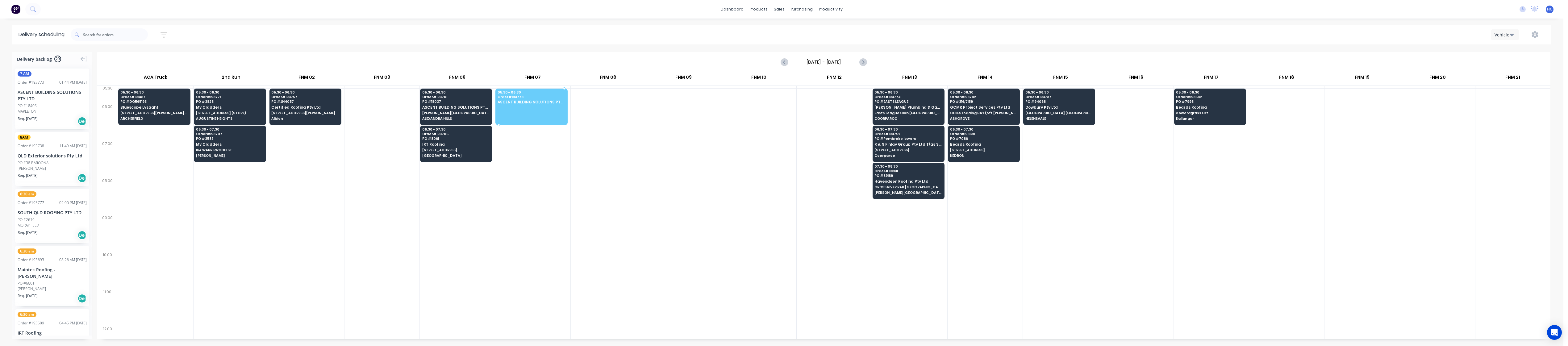
drag, startPoint x: 35, startPoint y: 115, endPoint x: 534, endPoint y: 102, distance: 499.2
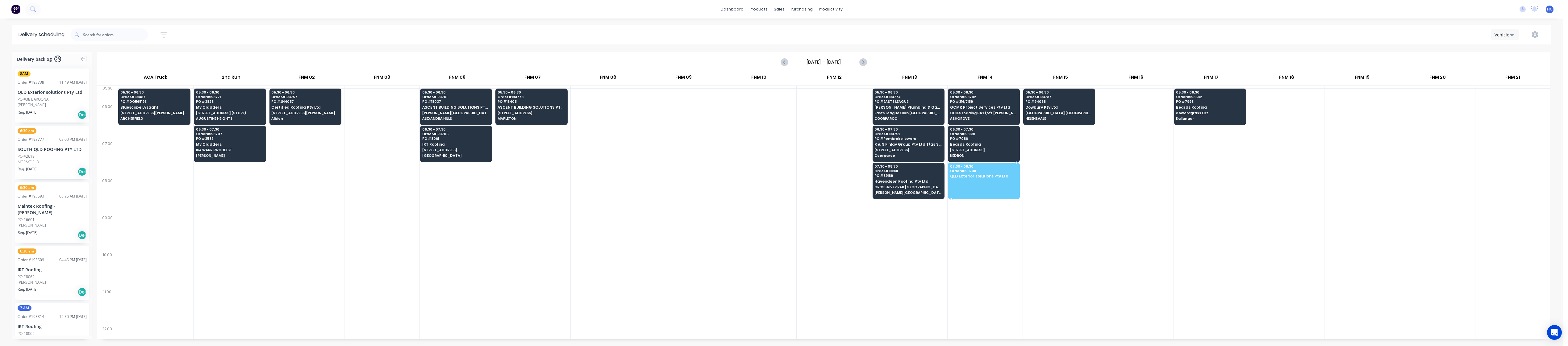
drag, startPoint x: 41, startPoint y: 109, endPoint x: 958, endPoint y: 175, distance: 919.4
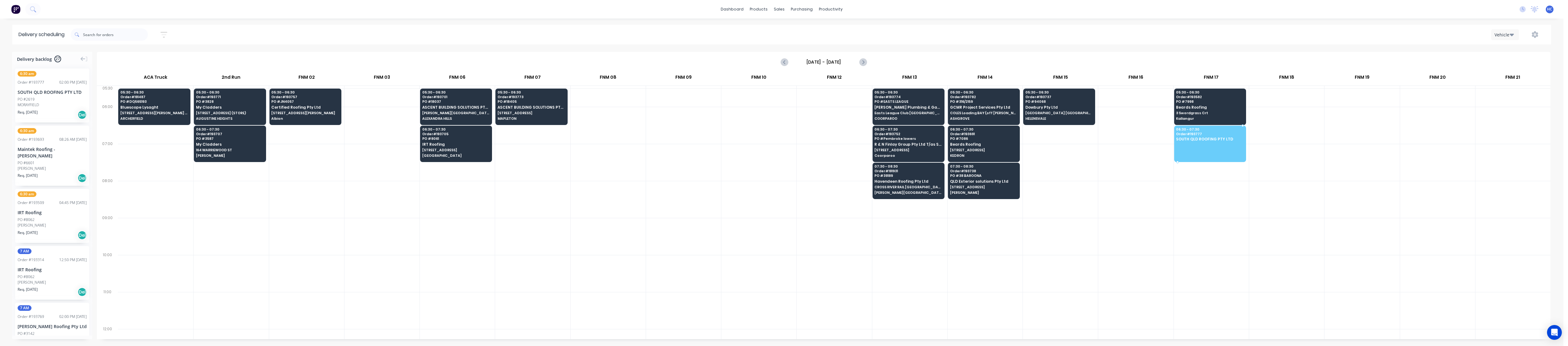
drag, startPoint x: 24, startPoint y: 100, endPoint x: 1192, endPoint y: 132, distance: 1168.4
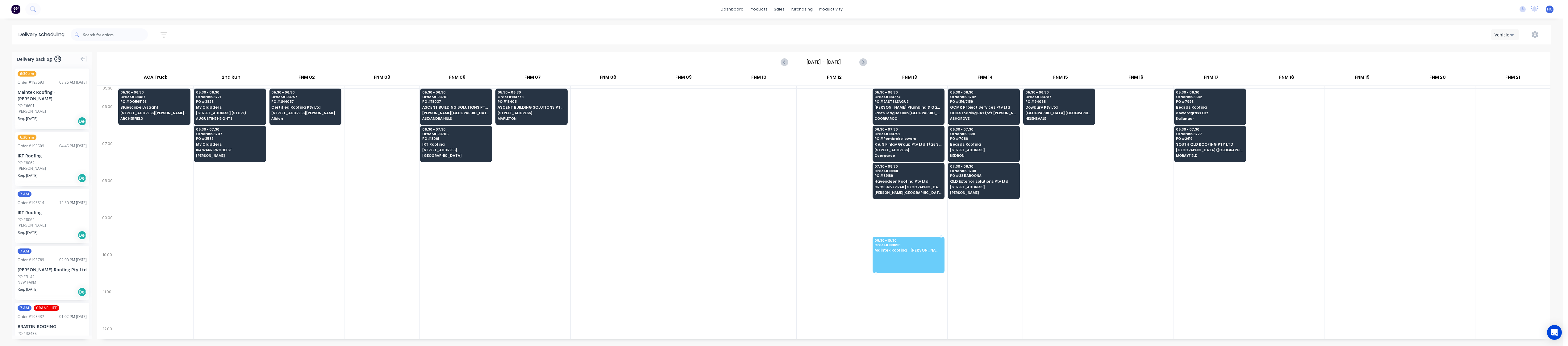
drag, startPoint x: 38, startPoint y: 99, endPoint x: 905, endPoint y: 251, distance: 880.2
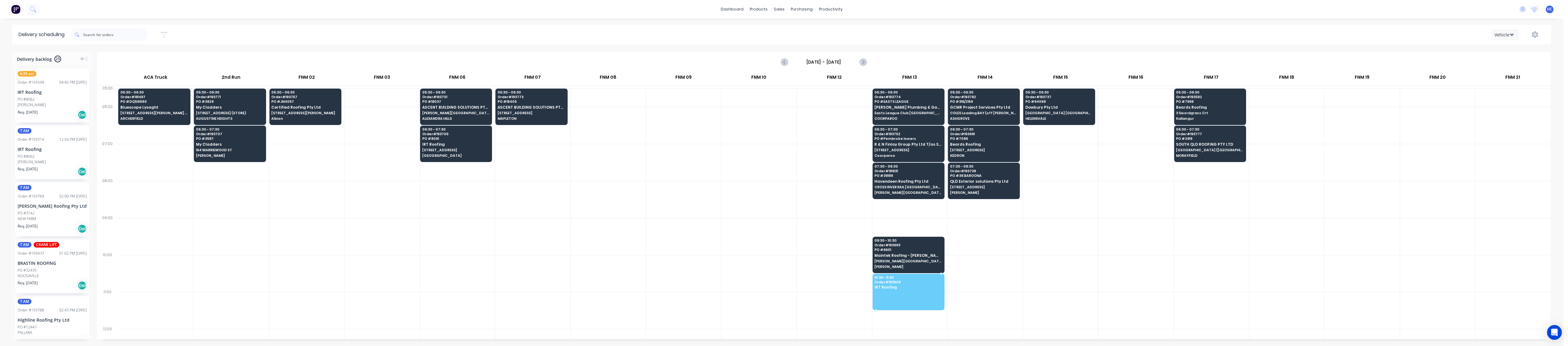
drag, startPoint x: 44, startPoint y: 97, endPoint x: 929, endPoint y: 291, distance: 906.0
drag, startPoint x: 57, startPoint y: 105, endPoint x: 886, endPoint y: 291, distance: 849.6
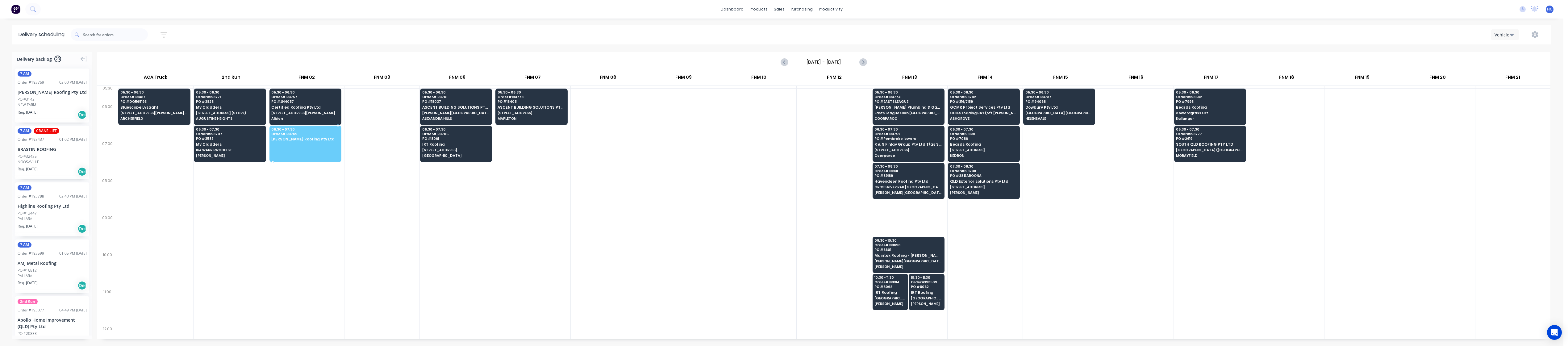
drag, startPoint x: 46, startPoint y: 103, endPoint x: 305, endPoint y: 136, distance: 261.1
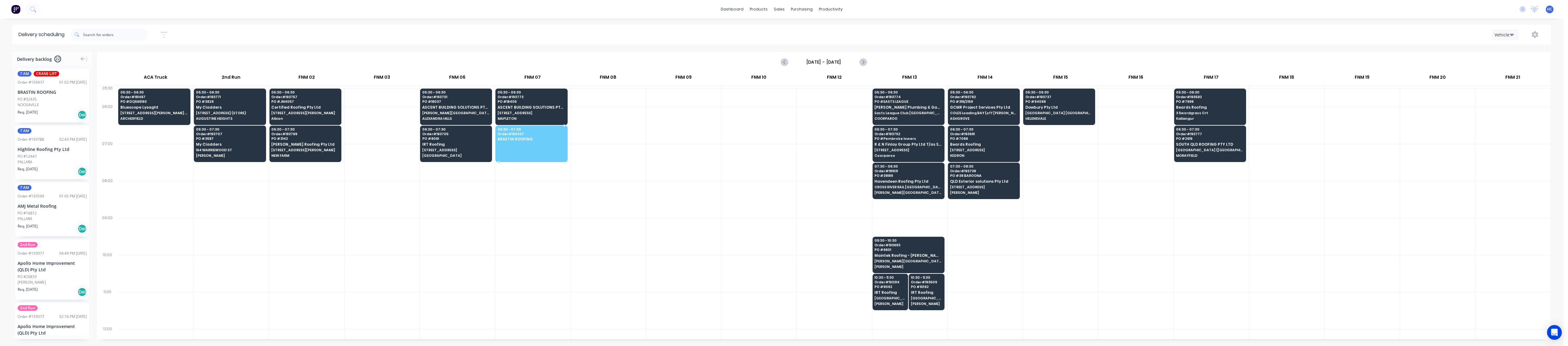
drag, startPoint x: 33, startPoint y: 96, endPoint x: 516, endPoint y: 144, distance: 485.4
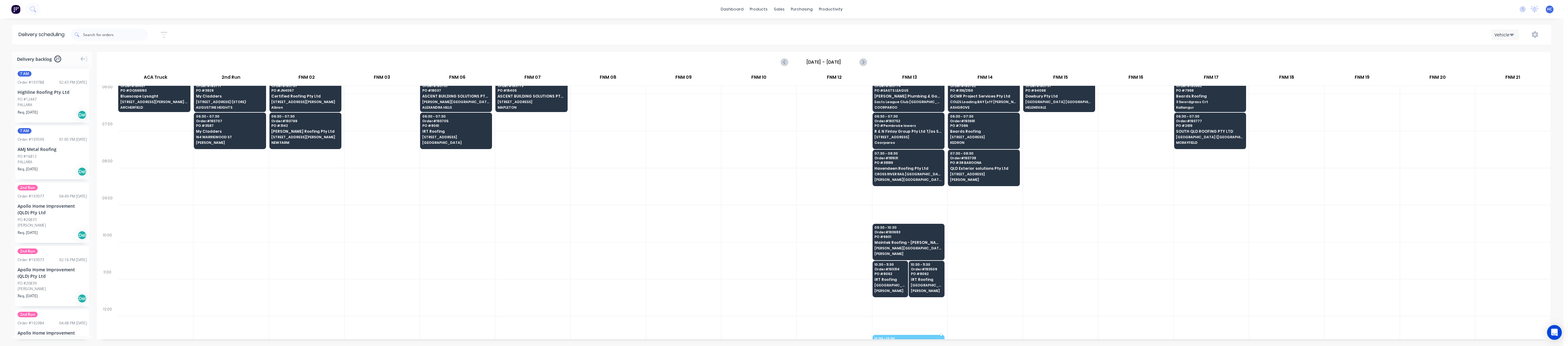
scroll to position [23, 0]
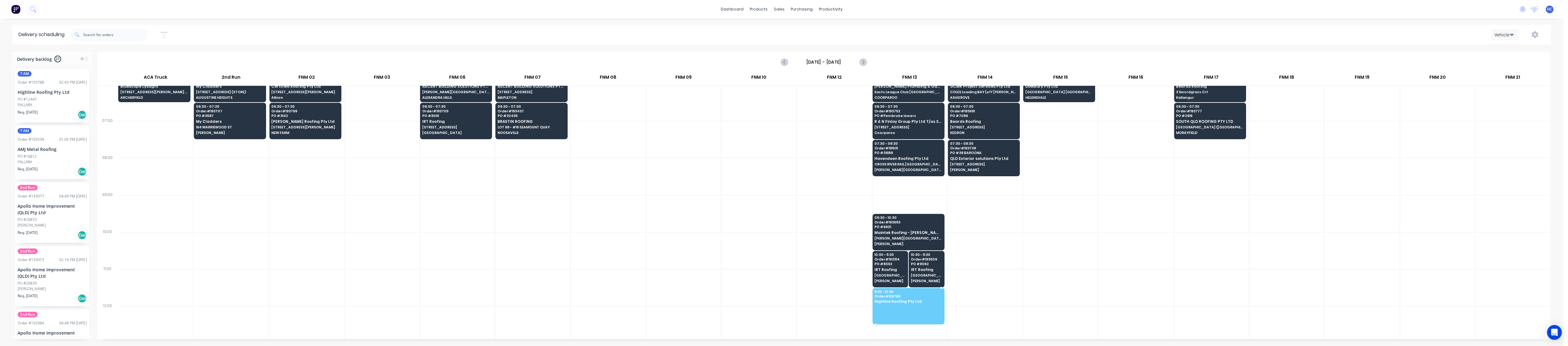
drag, startPoint x: 46, startPoint y: 96, endPoint x: 909, endPoint y: 305, distance: 887.9
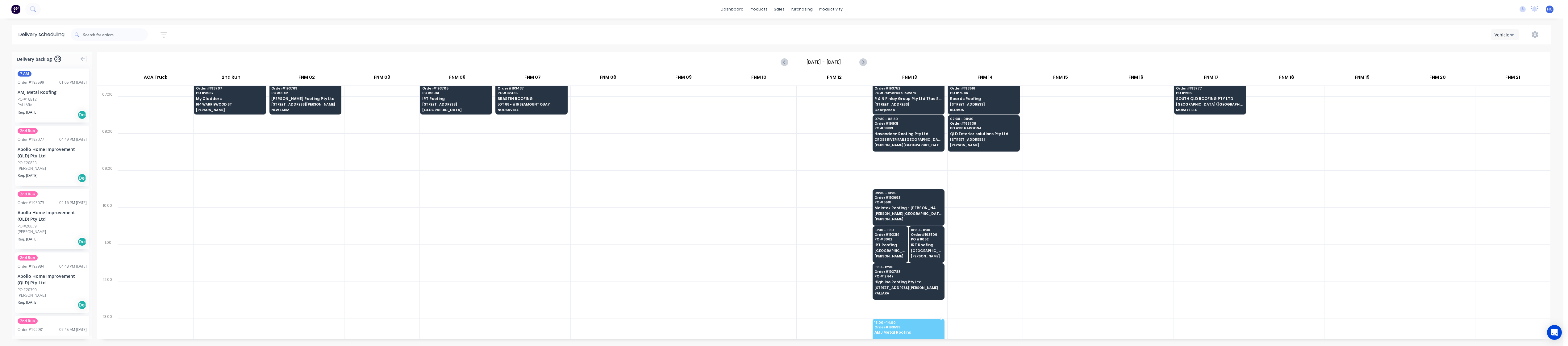
scroll to position [49, 0]
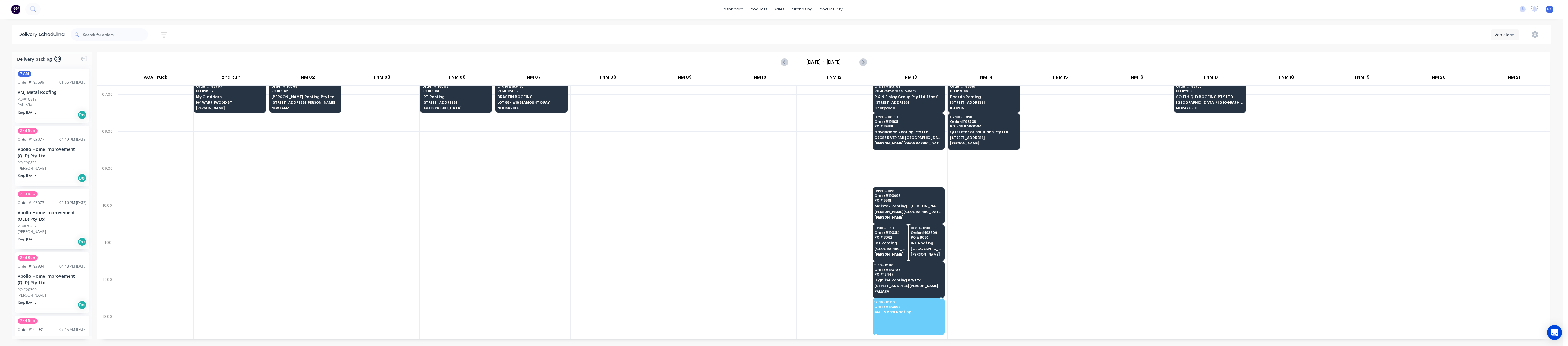
drag, startPoint x: 50, startPoint y: 93, endPoint x: 904, endPoint y: 315, distance: 882.4
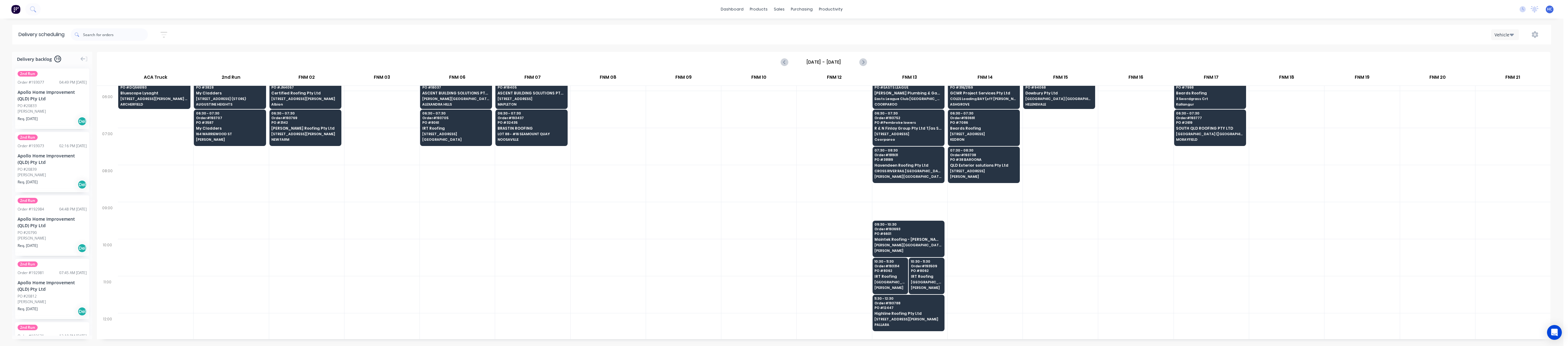
scroll to position [0, 0]
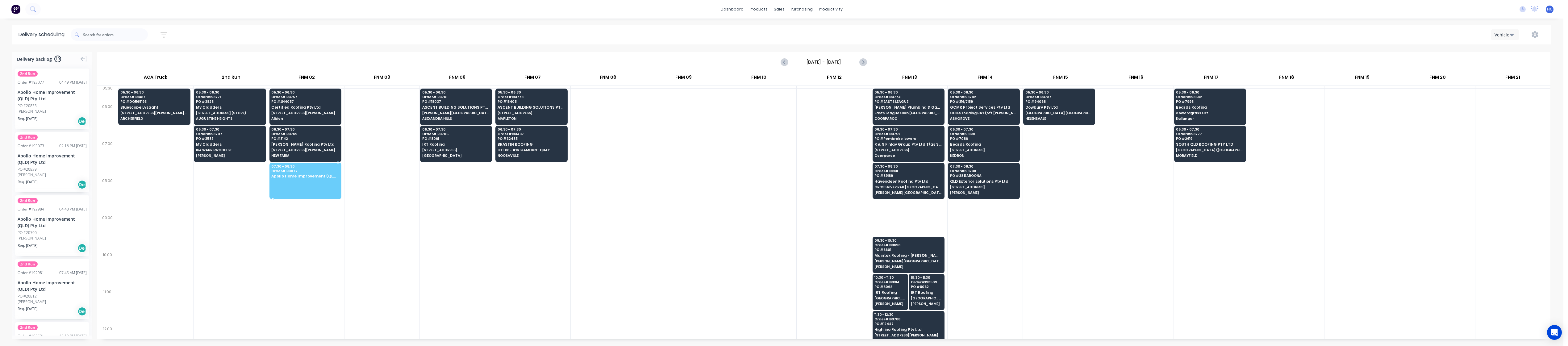
drag, startPoint x: 38, startPoint y: 102, endPoint x: 310, endPoint y: 173, distance: 281.1
click at [234, 207] on div at bounding box center [231, 199] width 75 height 37
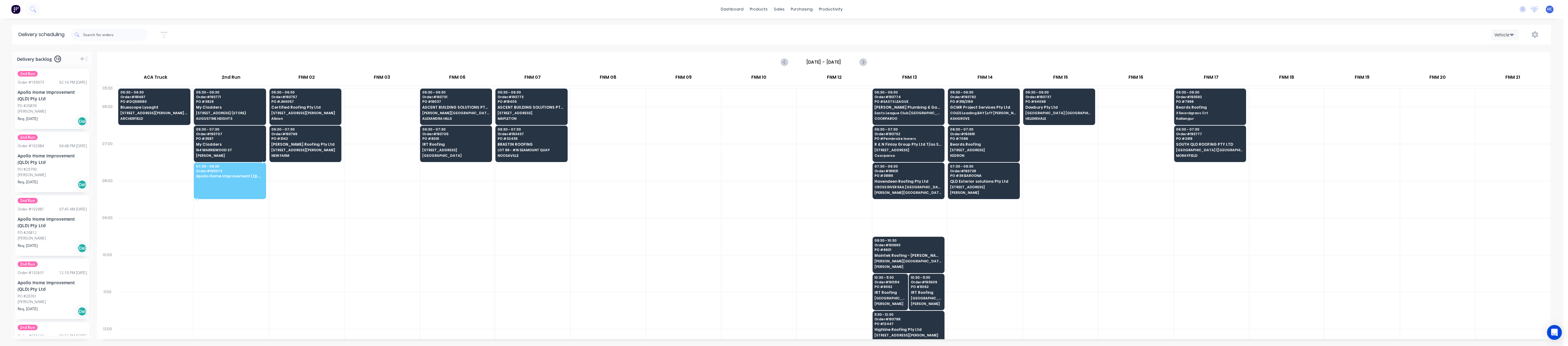
drag, startPoint x: 36, startPoint y: 96, endPoint x: 215, endPoint y: 171, distance: 194.1
drag, startPoint x: 60, startPoint y: 101, endPoint x: 214, endPoint y: 176, distance: 171.3
drag, startPoint x: 49, startPoint y: 104, endPoint x: 209, endPoint y: 173, distance: 174.2
drag, startPoint x: 52, startPoint y: 101, endPoint x: 224, endPoint y: 175, distance: 187.2
drag, startPoint x: 52, startPoint y: 103, endPoint x: 55, endPoint y: 118, distance: 15.3
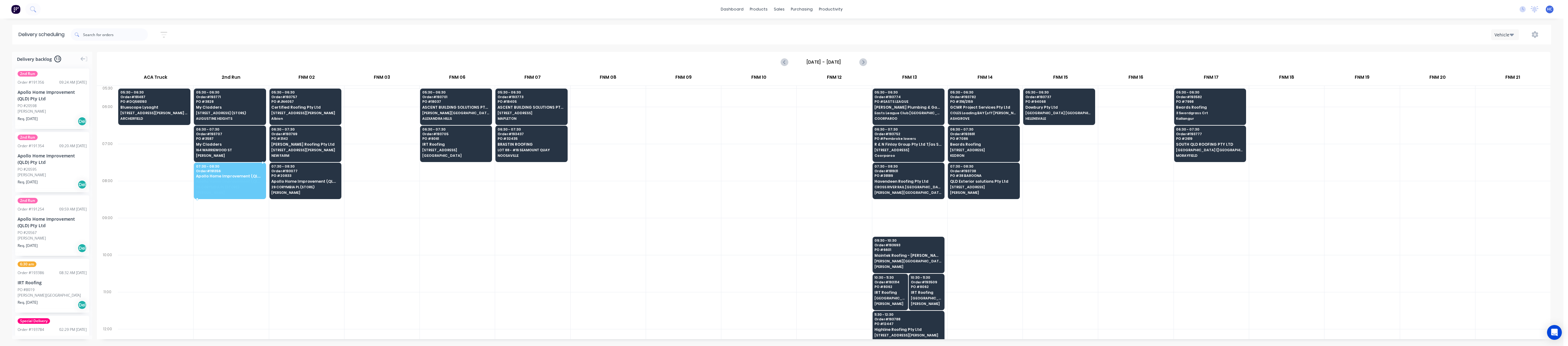
drag, startPoint x: 46, startPoint y: 108, endPoint x: 246, endPoint y: 178, distance: 211.9
drag, startPoint x: 47, startPoint y: 109, endPoint x: 242, endPoint y: 176, distance: 206.2
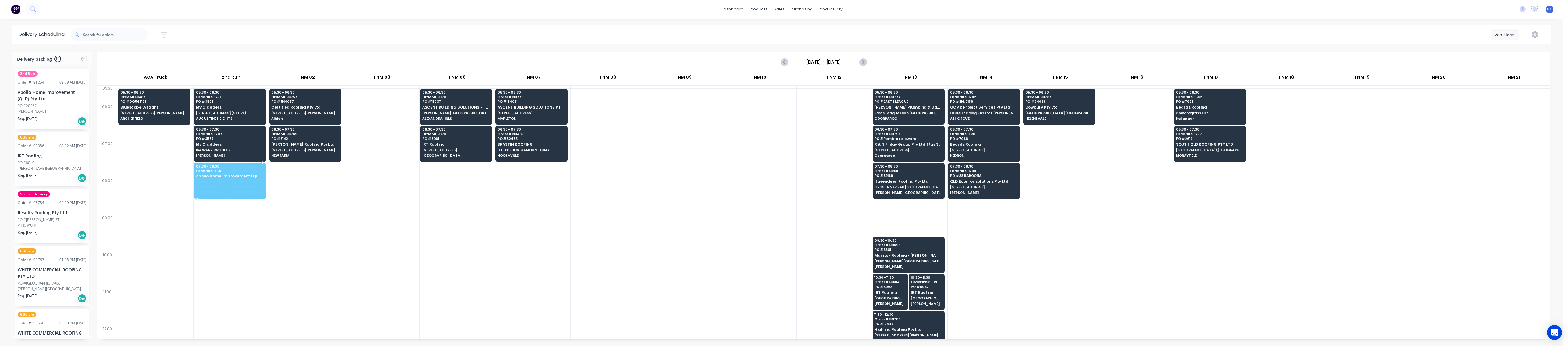
drag, startPoint x: 37, startPoint y: 102, endPoint x: 43, endPoint y: 107, distance: 7.8
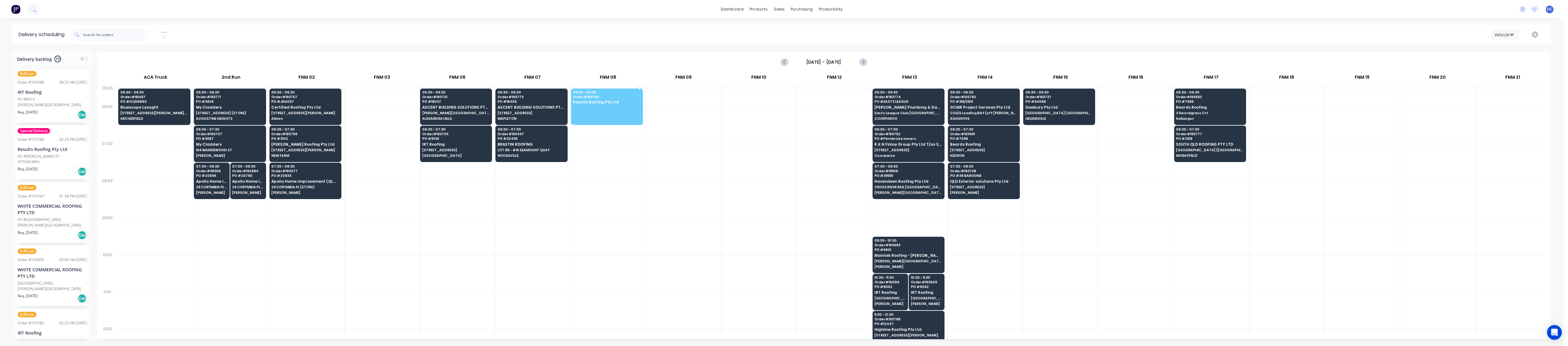
drag, startPoint x: 45, startPoint y: 155, endPoint x: 597, endPoint y: 105, distance: 554.3
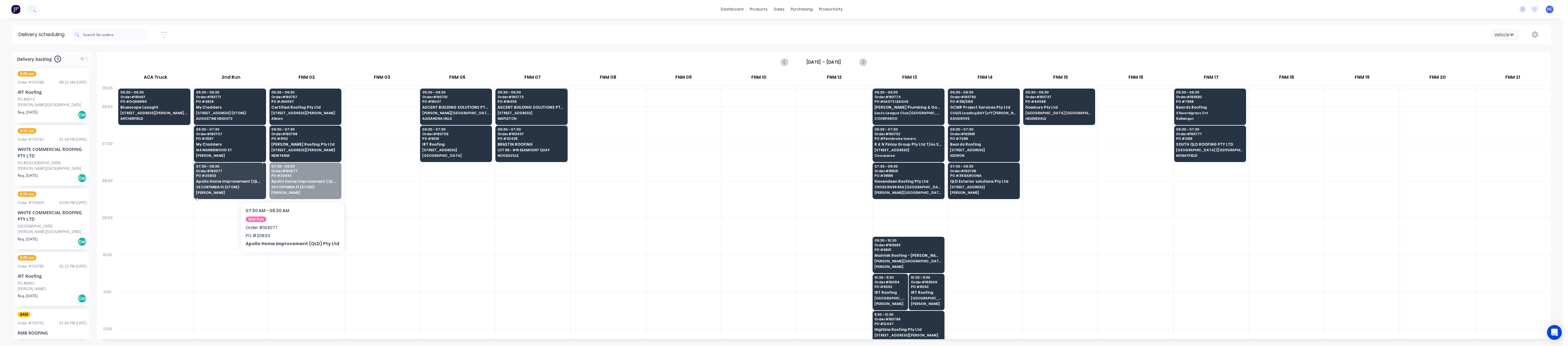
drag, startPoint x: 307, startPoint y: 183, endPoint x: 290, endPoint y: 183, distance: 17.0
drag, startPoint x: 304, startPoint y: 182, endPoint x: 249, endPoint y: 182, distance: 55.0
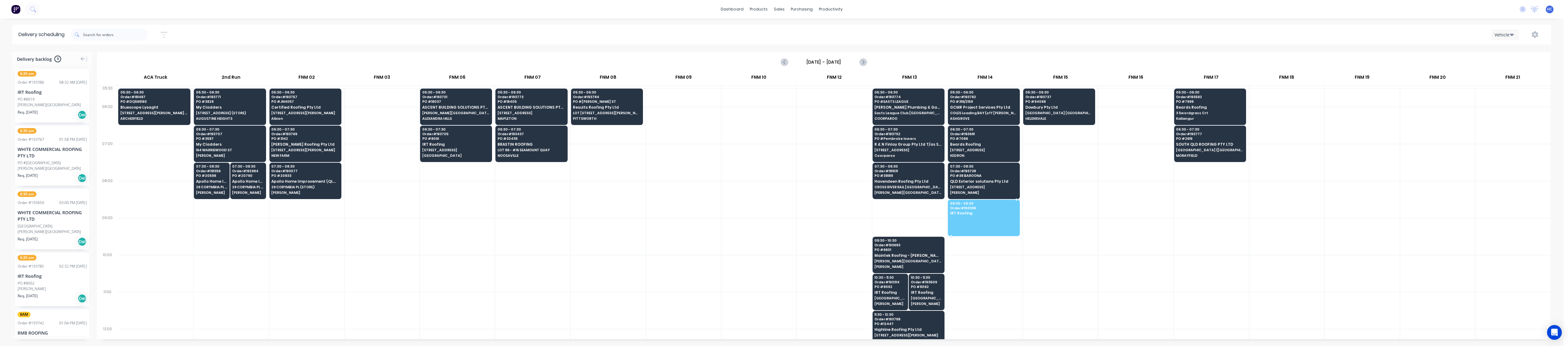
drag, startPoint x: 57, startPoint y: 94, endPoint x: 1000, endPoint y: 214, distance: 950.6
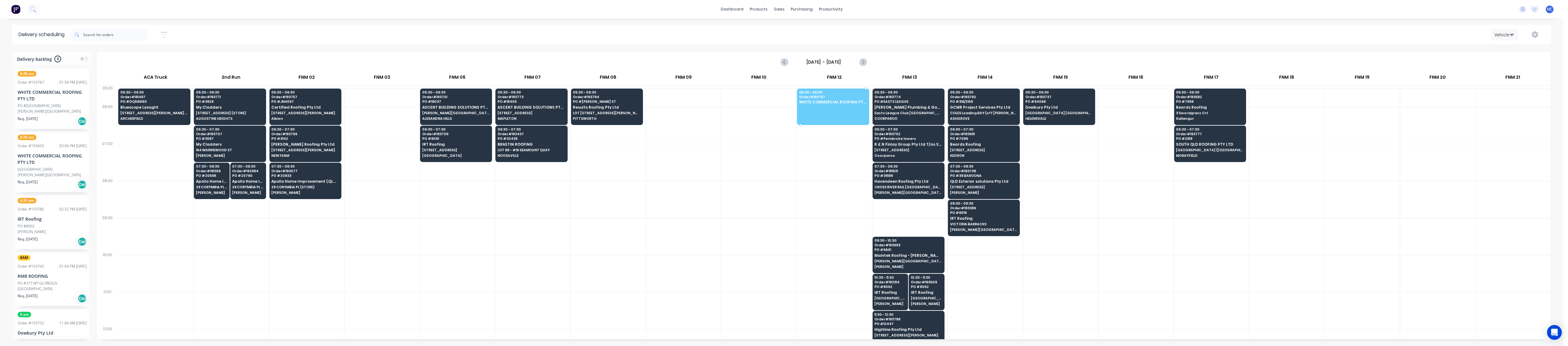
drag, startPoint x: 40, startPoint y: 111, endPoint x: 842, endPoint y: 102, distance: 802.1
drag, startPoint x: 34, startPoint y: 108, endPoint x: 832, endPoint y: 90, distance: 798.2
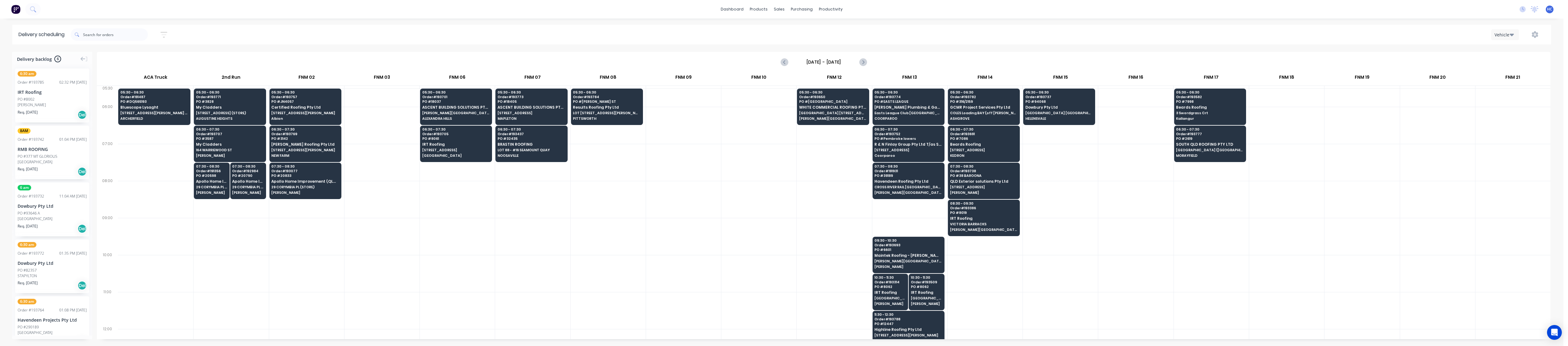
click at [587, 199] on div at bounding box center [683, 199] width 75 height 37
drag, startPoint x: 55, startPoint y: 92, endPoint x: 1214, endPoint y: 174, distance: 1161.9
click at [587, 231] on div at bounding box center [608, 236] width 75 height 37
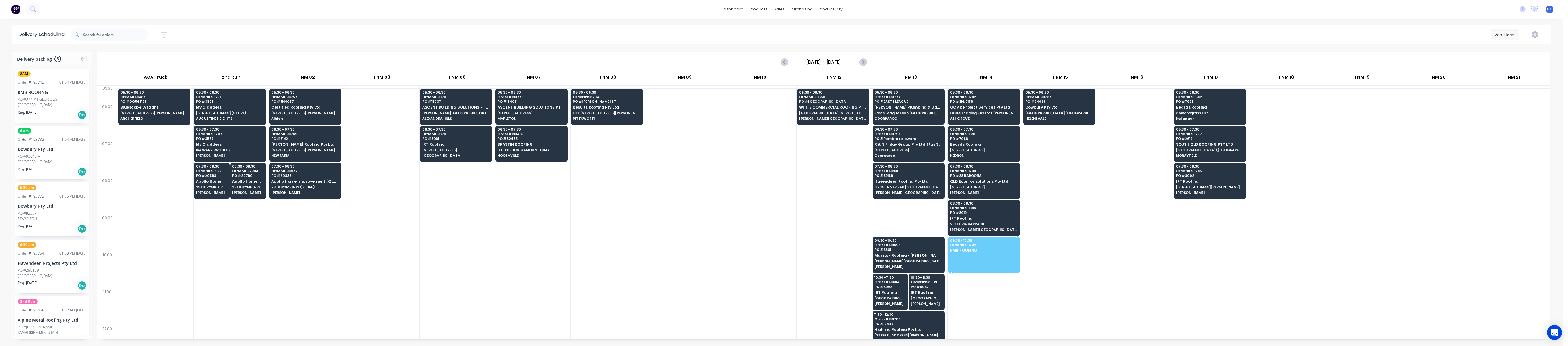
drag, startPoint x: 30, startPoint y: 101, endPoint x: 961, endPoint y: 246, distance: 942.2
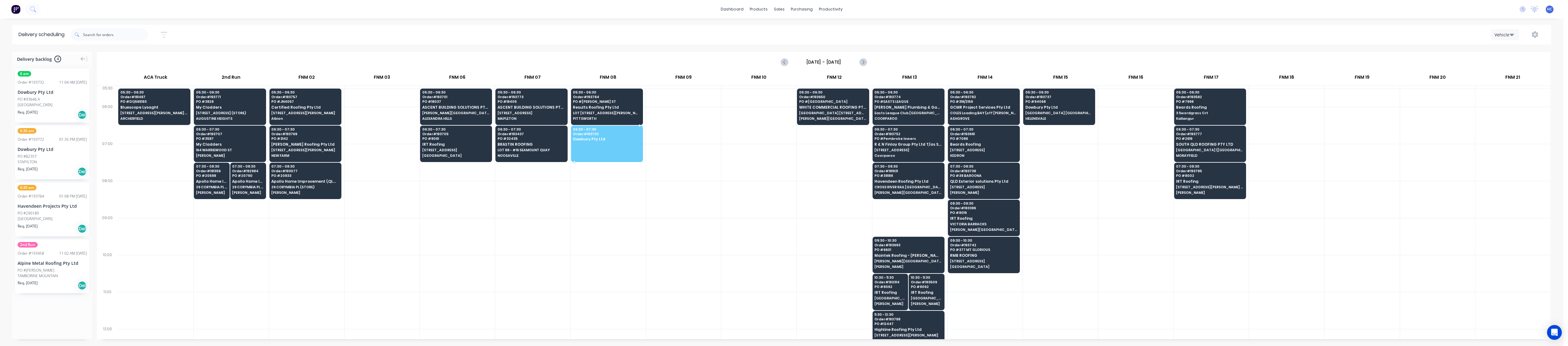
drag, startPoint x: 46, startPoint y: 98, endPoint x: 620, endPoint y: 135, distance: 575.2
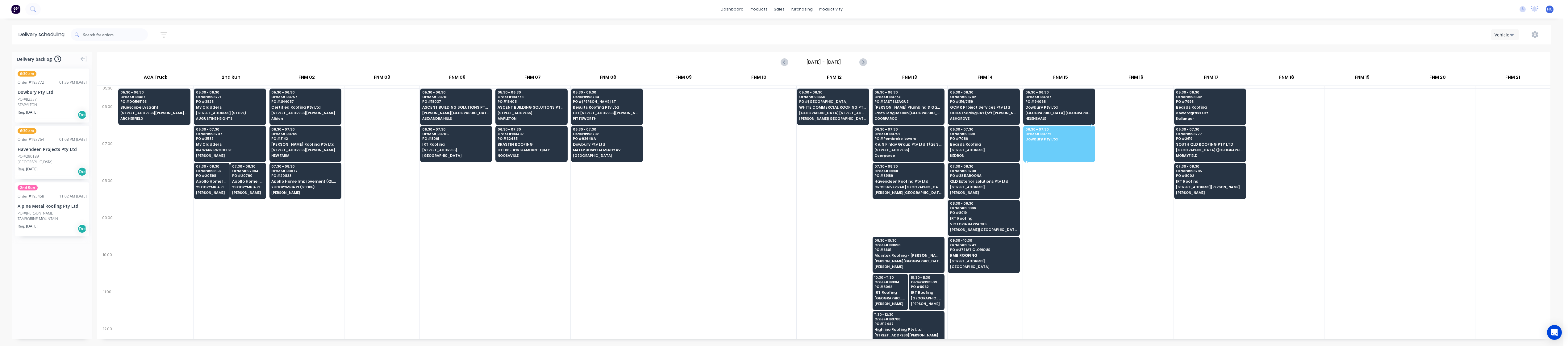
drag, startPoint x: 45, startPoint y: 86, endPoint x: 1048, endPoint y: 139, distance: 1004.4
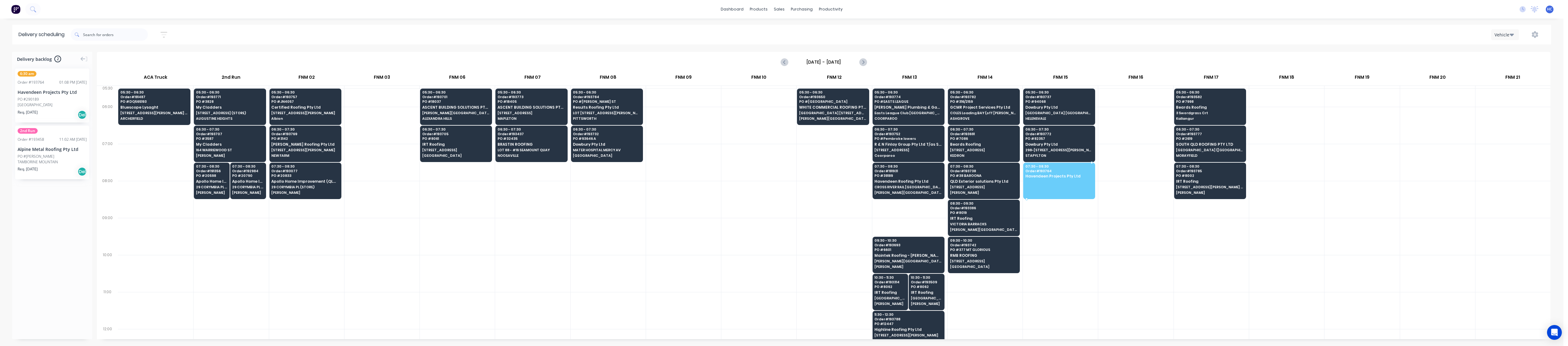
drag, startPoint x: 49, startPoint y: 102, endPoint x: 1040, endPoint y: 169, distance: 993.3
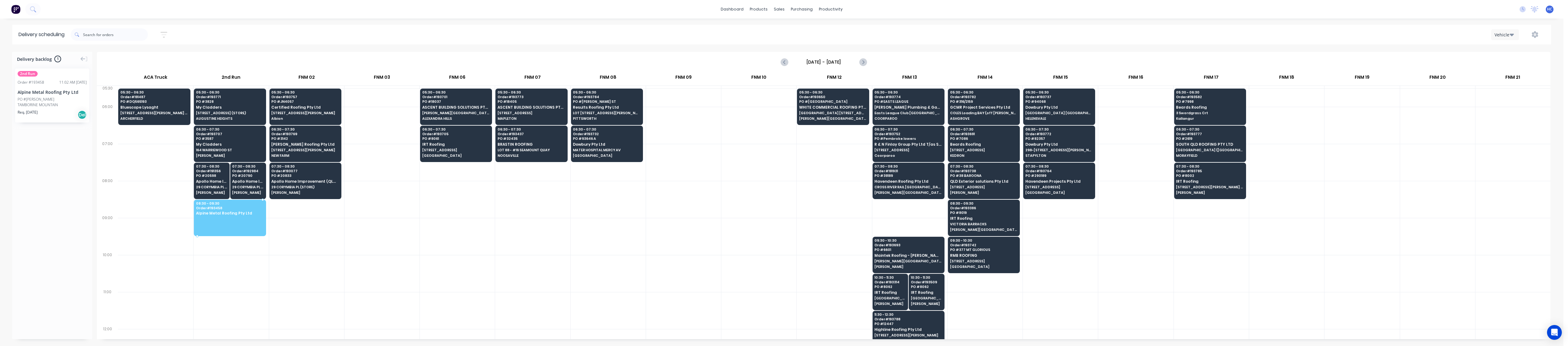
drag, startPoint x: 54, startPoint y: 101, endPoint x: 258, endPoint y: 207, distance: 229.9
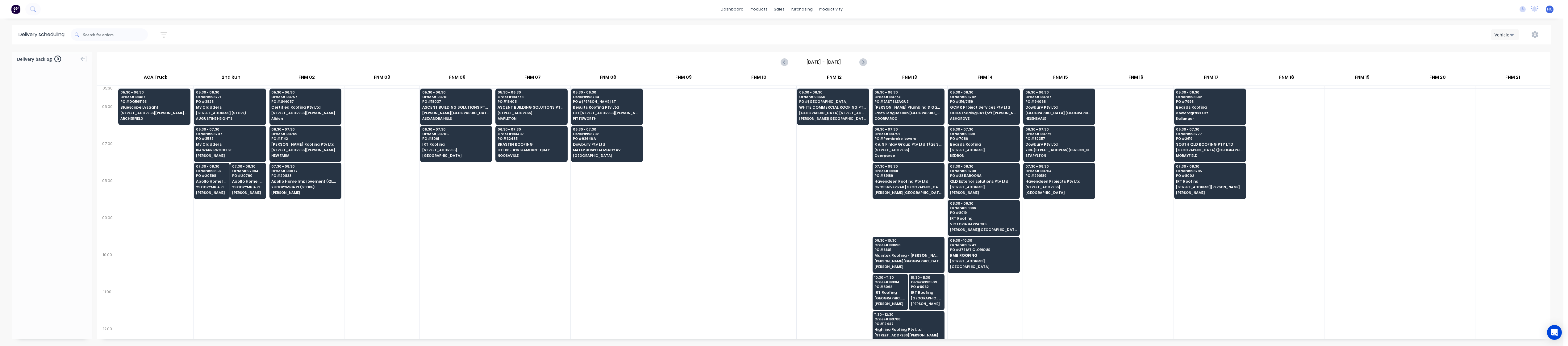
click at [397, 230] on div at bounding box center [382, 236] width 75 height 37
click at [381, 264] on div at bounding box center [382, 274] width 75 height 37
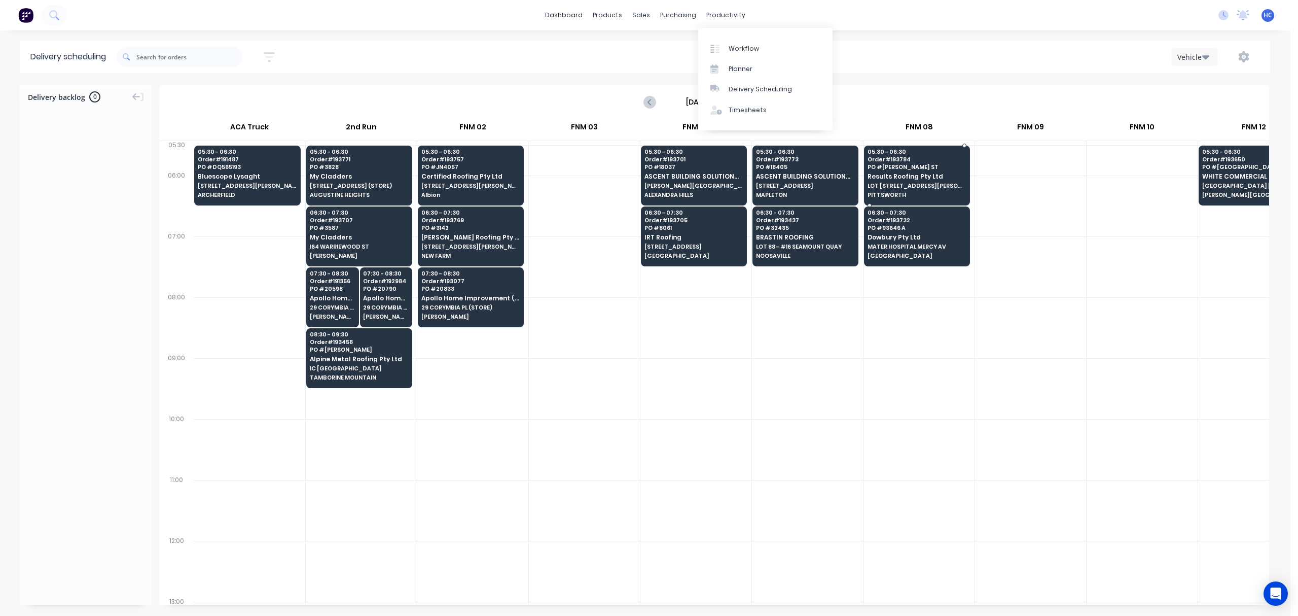
drag, startPoint x: 916, startPoint y: 518, endPoint x: 915, endPoint y: 499, distance: 18.8
click at [917, 461] on div at bounding box center [919, 510] width 111 height 61
click at [714, 106] on input "[DATE] - [DATE]" at bounding box center [714, 101] width 100 height 15
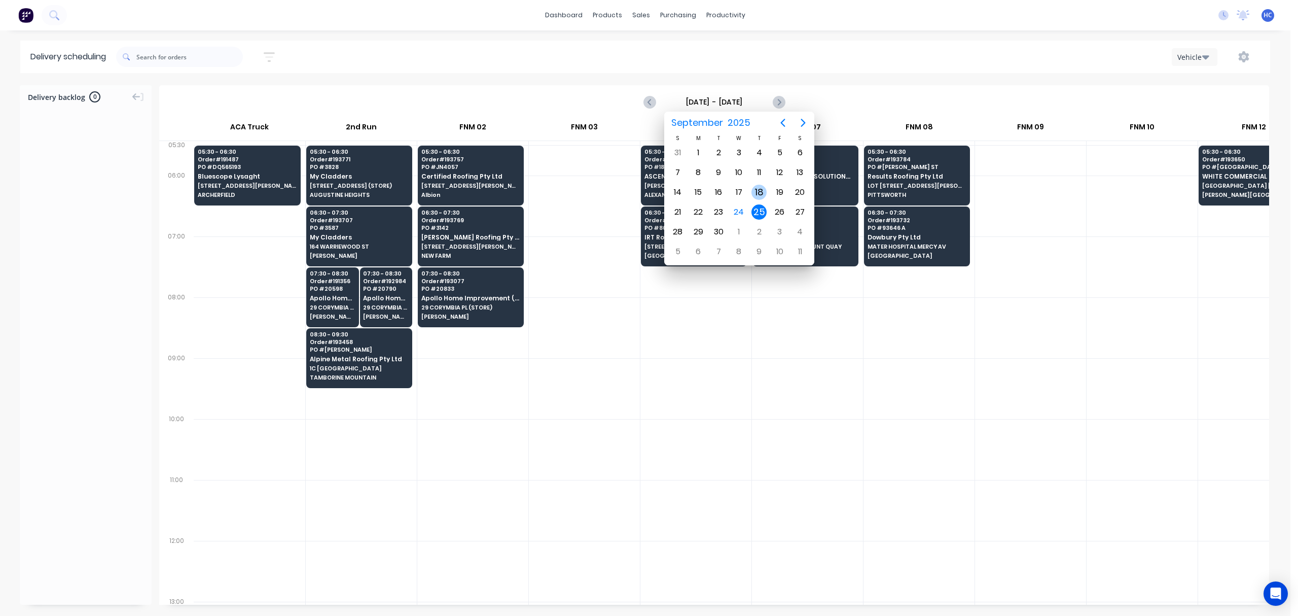
click at [760, 195] on div "18" at bounding box center [759, 192] width 15 height 15
type input "Thursday - 18/09/25"
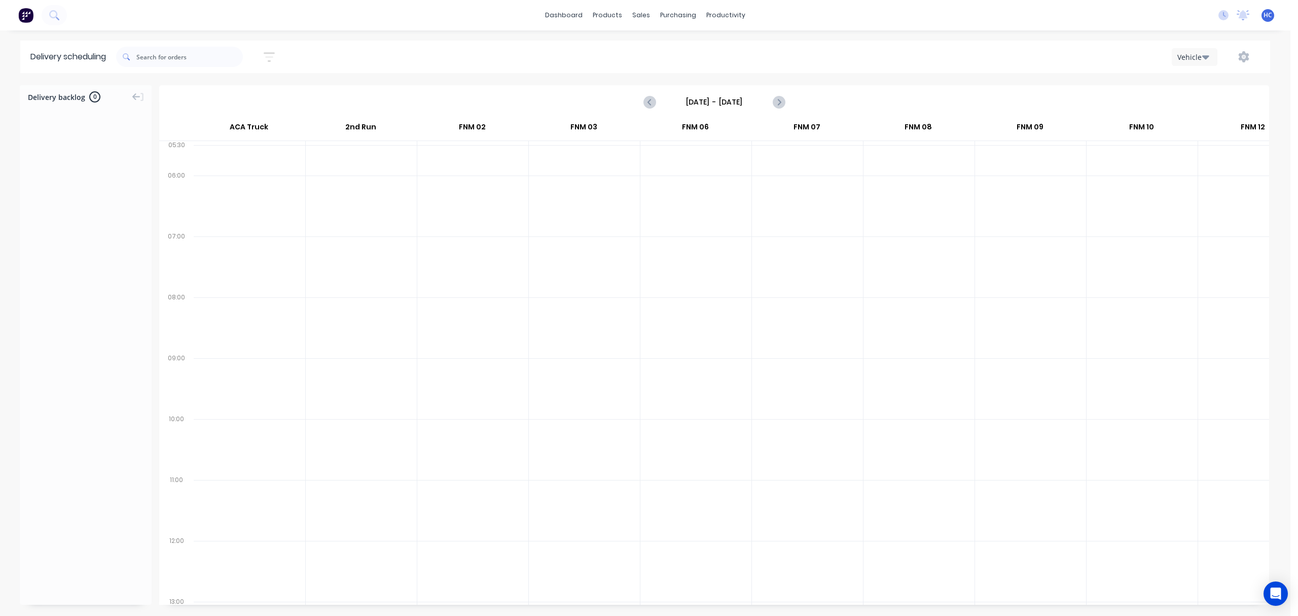
scroll to position [0, 1]
click at [277, 47] on button "button" at bounding box center [269, 57] width 32 height 20
click at [243, 98] on input "[DATE] - [DATE]" at bounding box center [222, 95] width 94 height 15
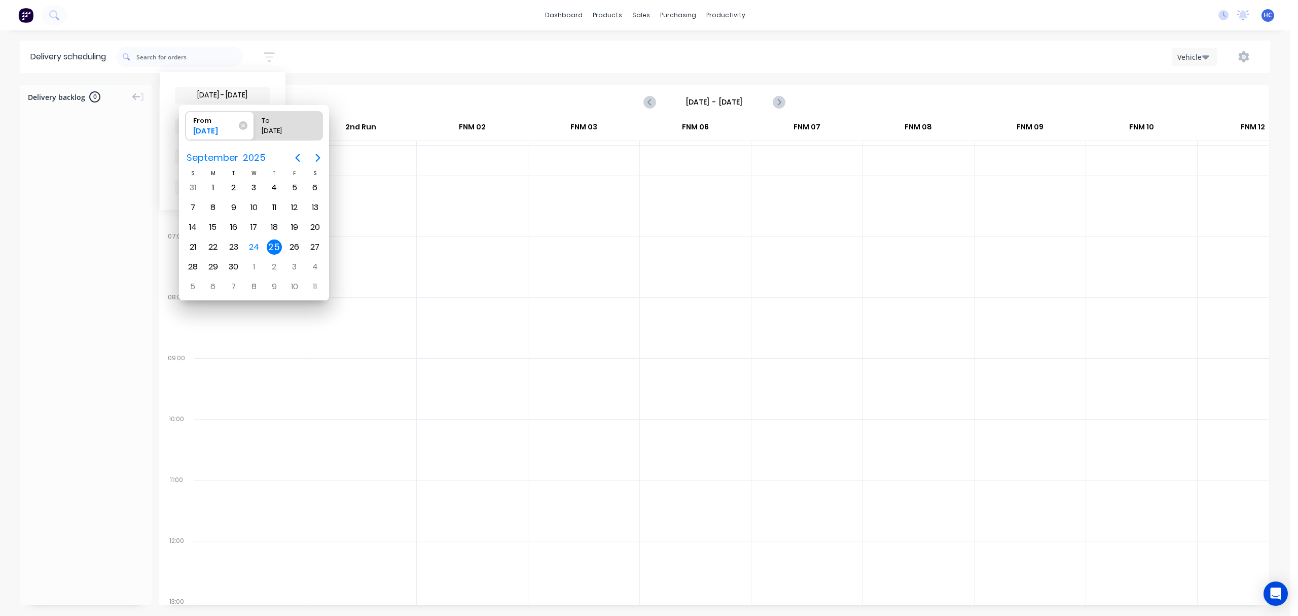
click at [245, 119] on span "From 25/09/25" at bounding box center [220, 126] width 68 height 28
click at [186, 119] on input "From 25/09/25" at bounding box center [186, 126] width 1 height 28
click at [244, 128] on icon at bounding box center [243, 125] width 9 height 9
click at [186, 128] on input "From 25/09/25" at bounding box center [186, 126] width 1 height 28
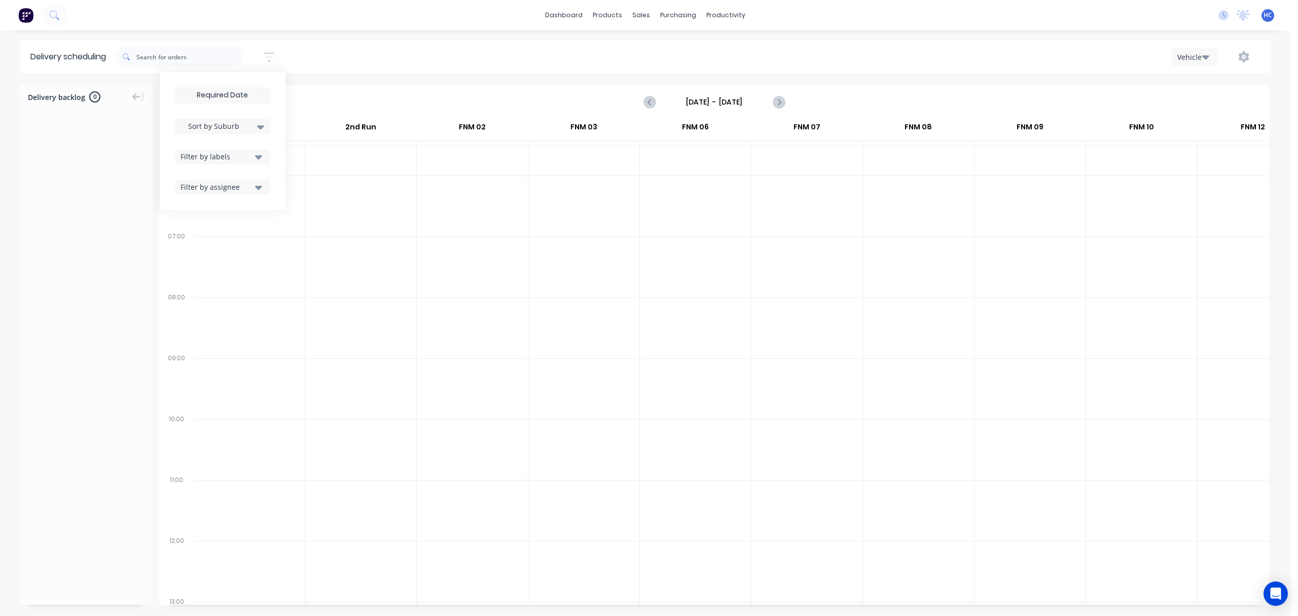
click at [339, 40] on div "dashboard products sales purchasing productivity dashboard products Product Cat…" at bounding box center [645, 308] width 1291 height 616
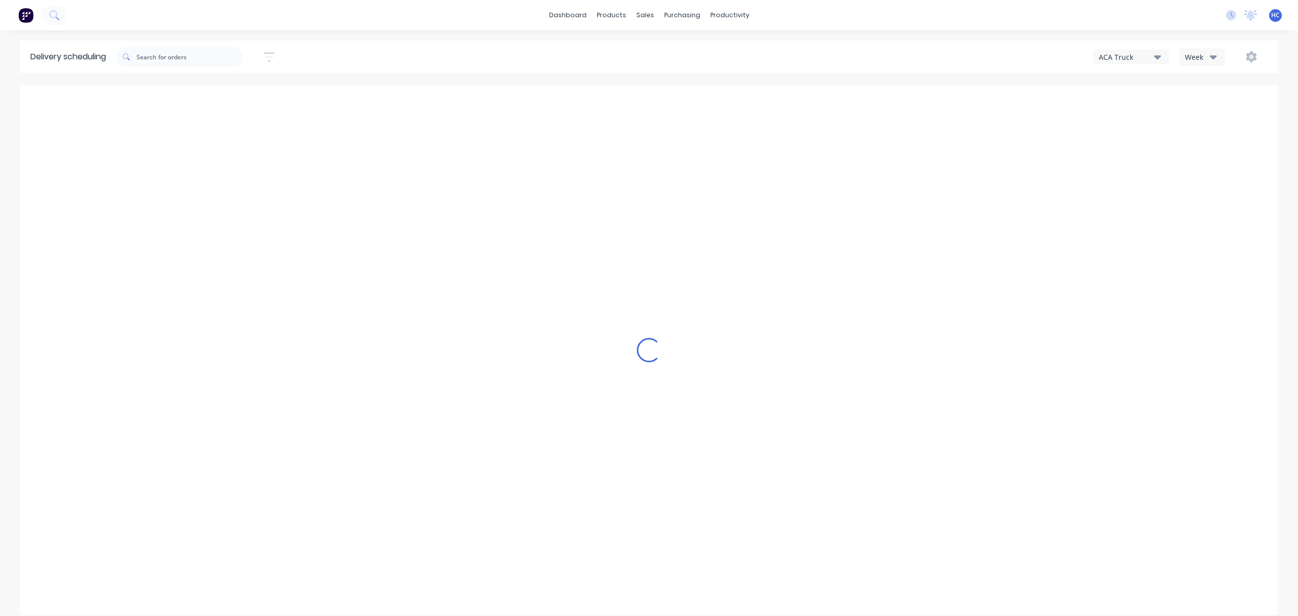
click at [1208, 55] on div "Week" at bounding box center [1199, 57] width 29 height 11
click at [1207, 104] on div "Vehicle" at bounding box center [1230, 104] width 100 height 20
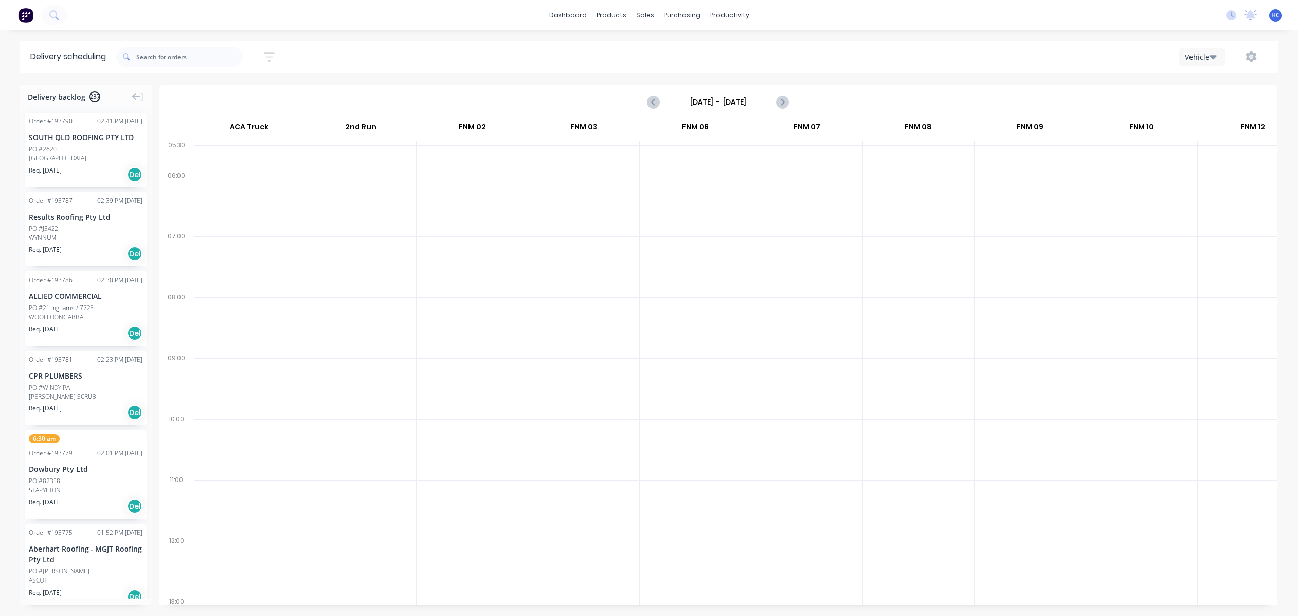
click at [755, 106] on label "[DATE] - [DATE]" at bounding box center [717, 102] width 101 height 16
click at [755, 106] on input "[DATE] - [DATE]" at bounding box center [718, 101] width 100 height 15
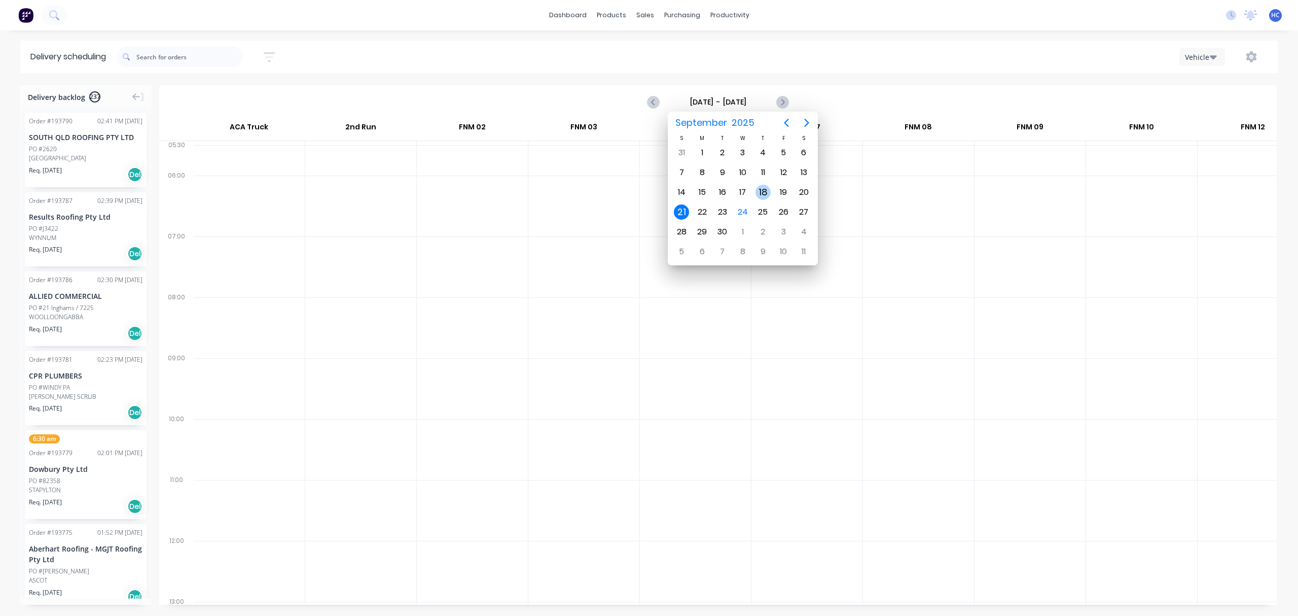
click at [763, 191] on div "18" at bounding box center [763, 192] width 15 height 15
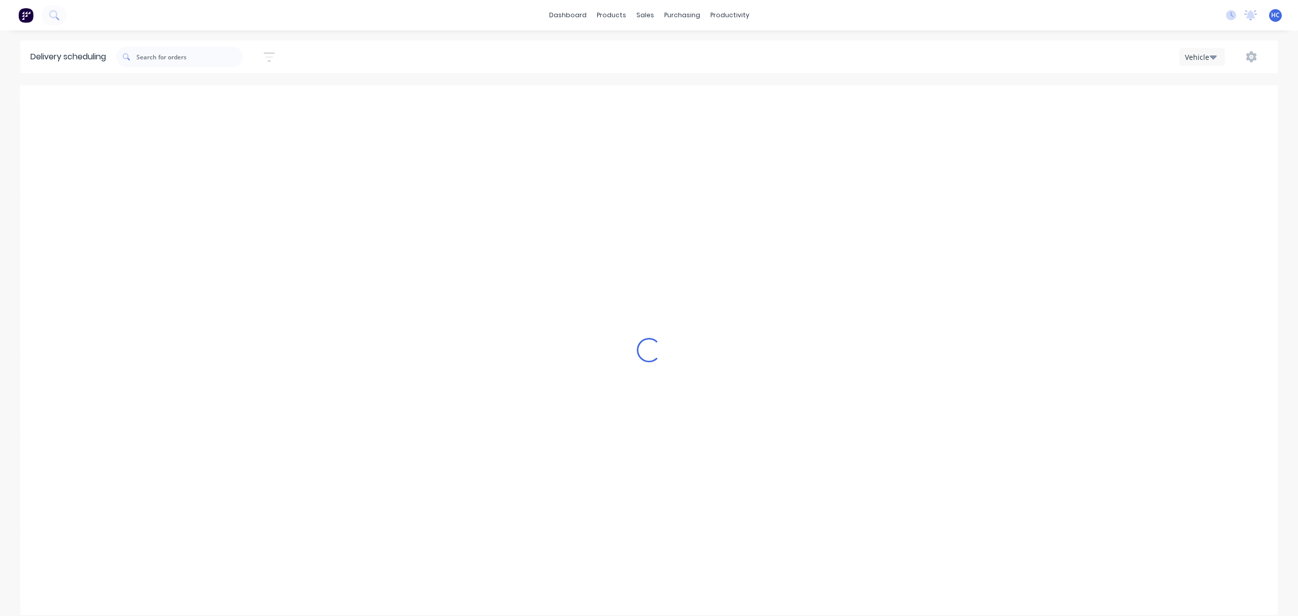
type input "Thursday - 18/09/25"
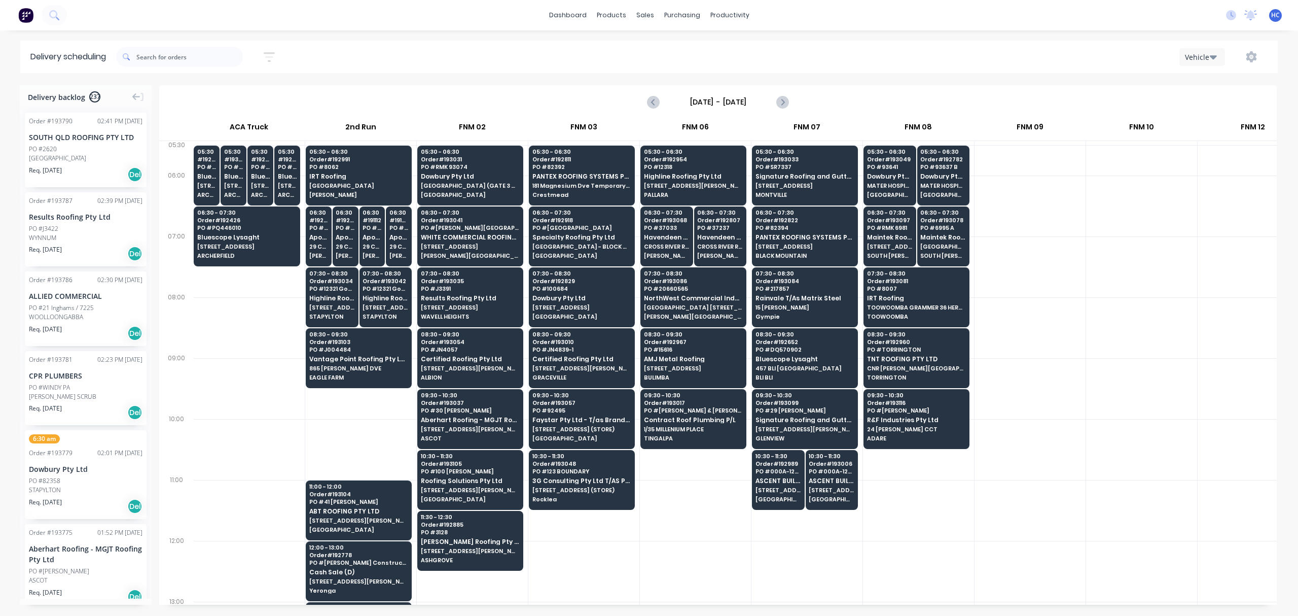
scroll to position [0, 1047]
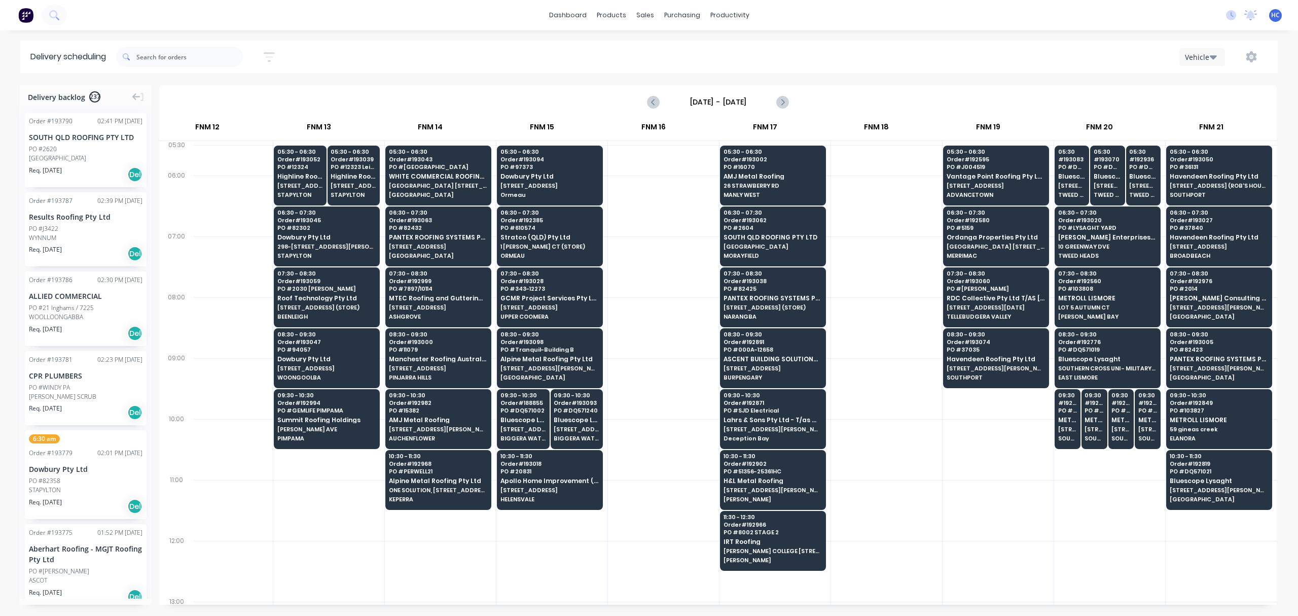
click at [887, 477] on div at bounding box center [886, 449] width 111 height 61
click at [927, 488] on div at bounding box center [886, 510] width 111 height 61
click at [280, 54] on button "button" at bounding box center [269, 57] width 32 height 20
click at [264, 92] on input at bounding box center [222, 95] width 94 height 15
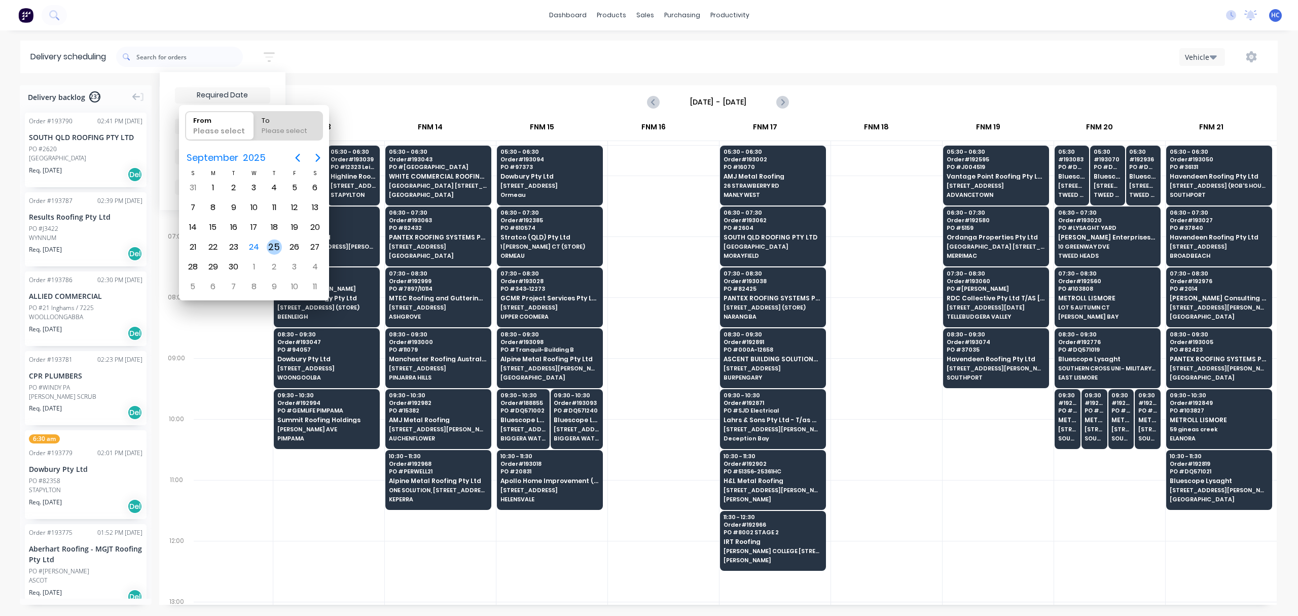
click at [276, 244] on div "25" at bounding box center [274, 246] width 15 height 15
type input "[DATE]"
radio input "false"
radio input "true"
click at [276, 244] on div "25" at bounding box center [274, 246] width 15 height 15
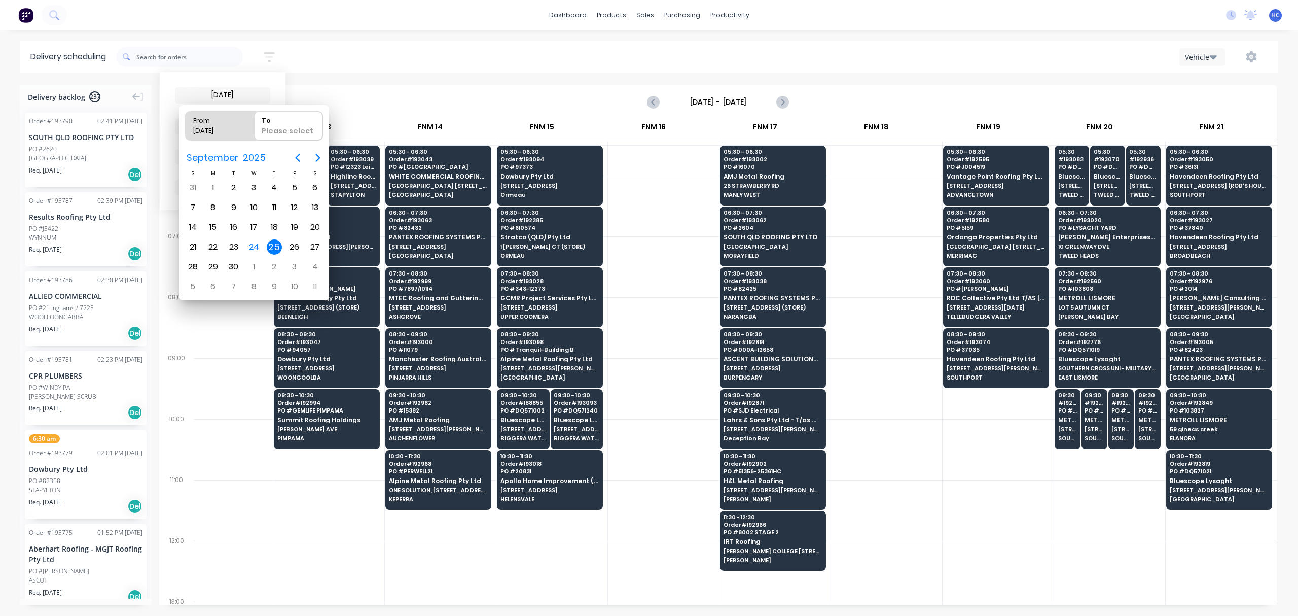
type input "[DATE] - [DATE]"
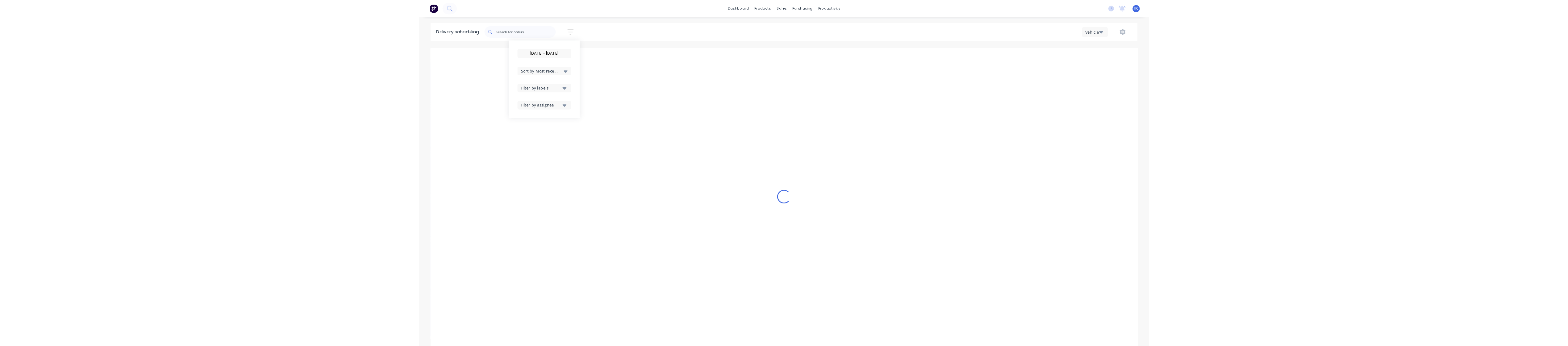
scroll to position [0, 1]
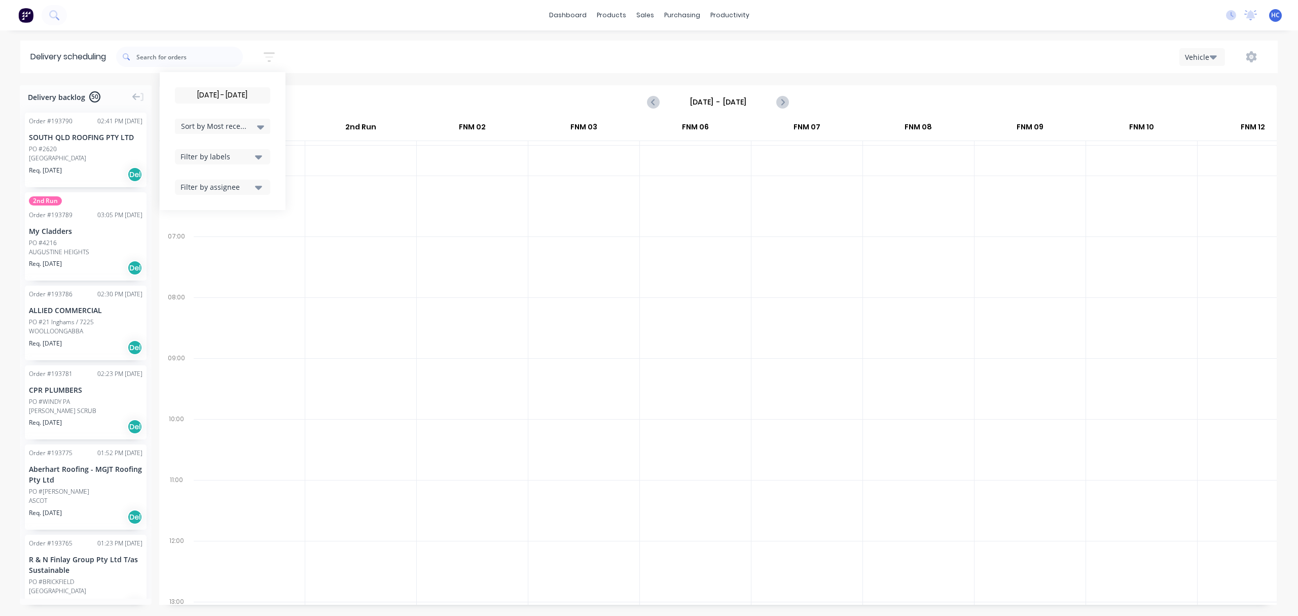
click at [729, 330] on div at bounding box center [695, 327] width 111 height 61
click at [741, 94] on label "Thursday - 18/09/25" at bounding box center [717, 102] width 101 height 16
click at [741, 94] on input "Thursday - 18/09/25" at bounding box center [718, 101] width 100 height 15
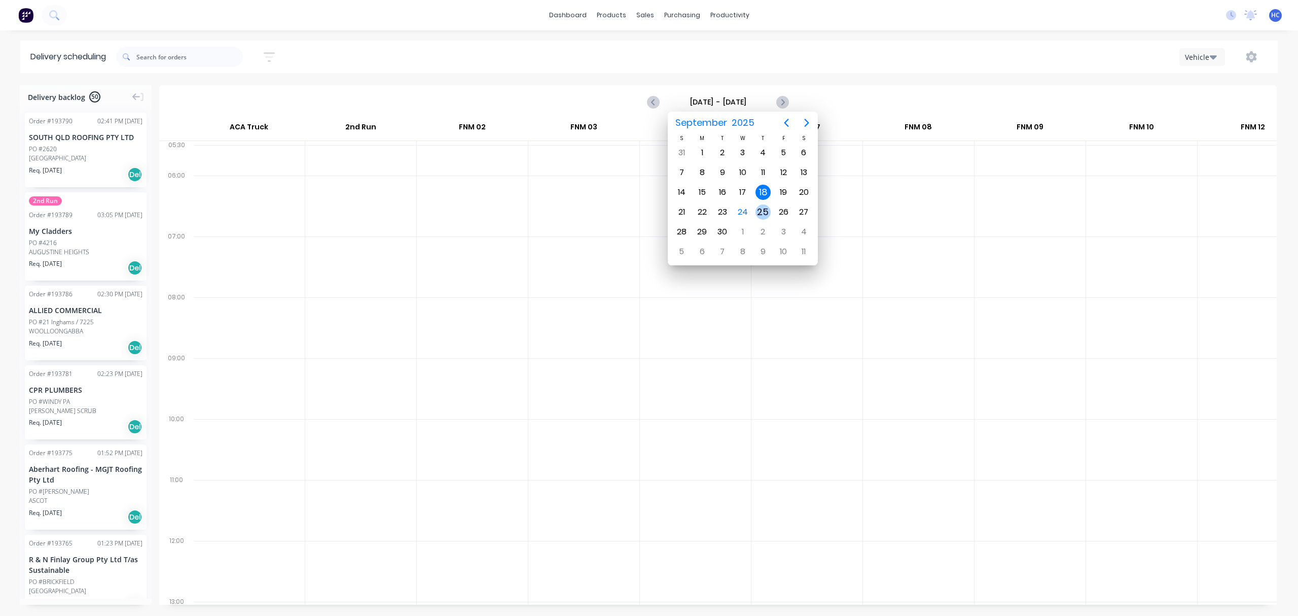
click at [765, 205] on div "25" at bounding box center [763, 211] width 15 height 15
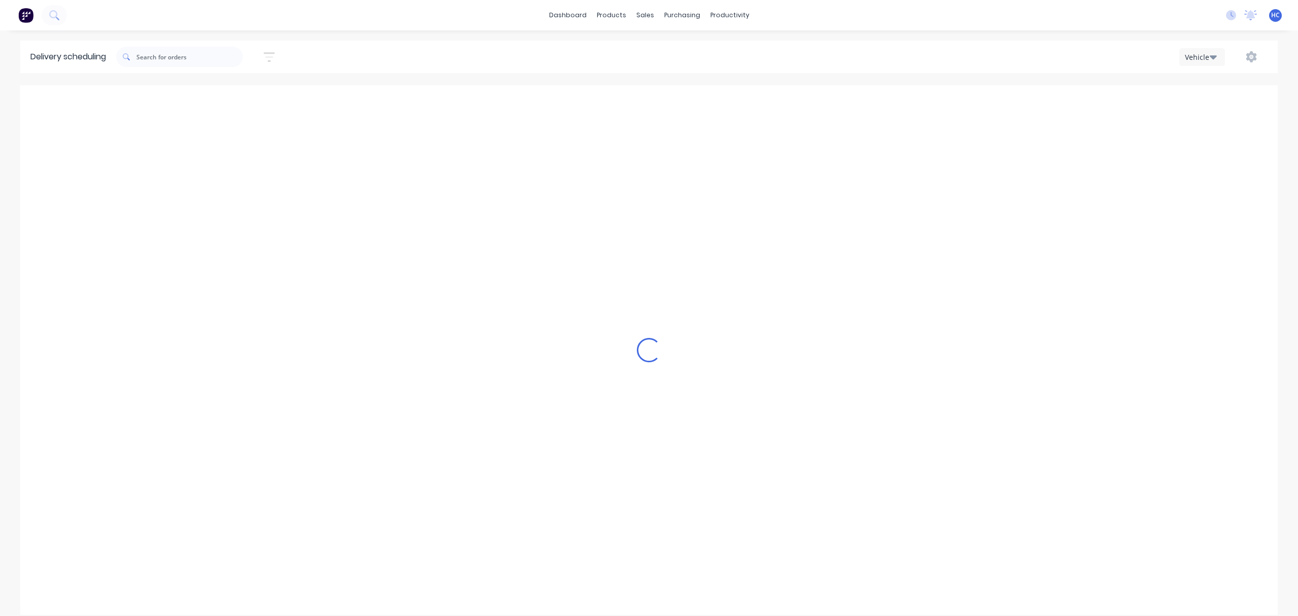
type input "[DATE] - [DATE]"
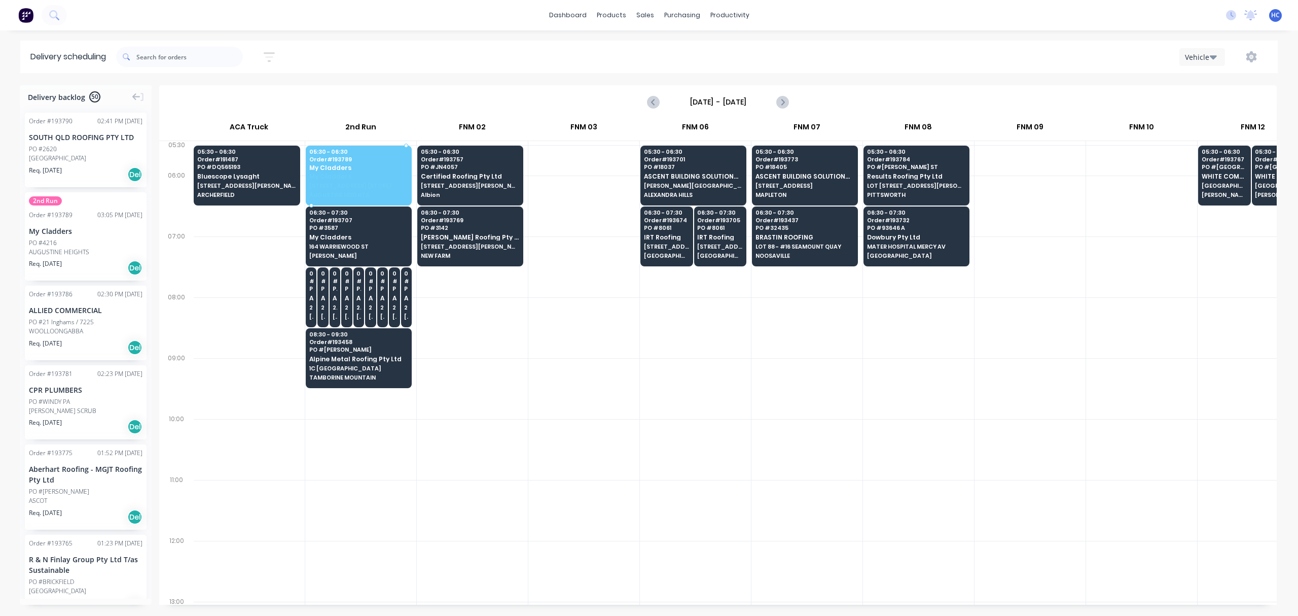
drag, startPoint x: 85, startPoint y: 250, endPoint x: 383, endPoint y: 163, distance: 310.7
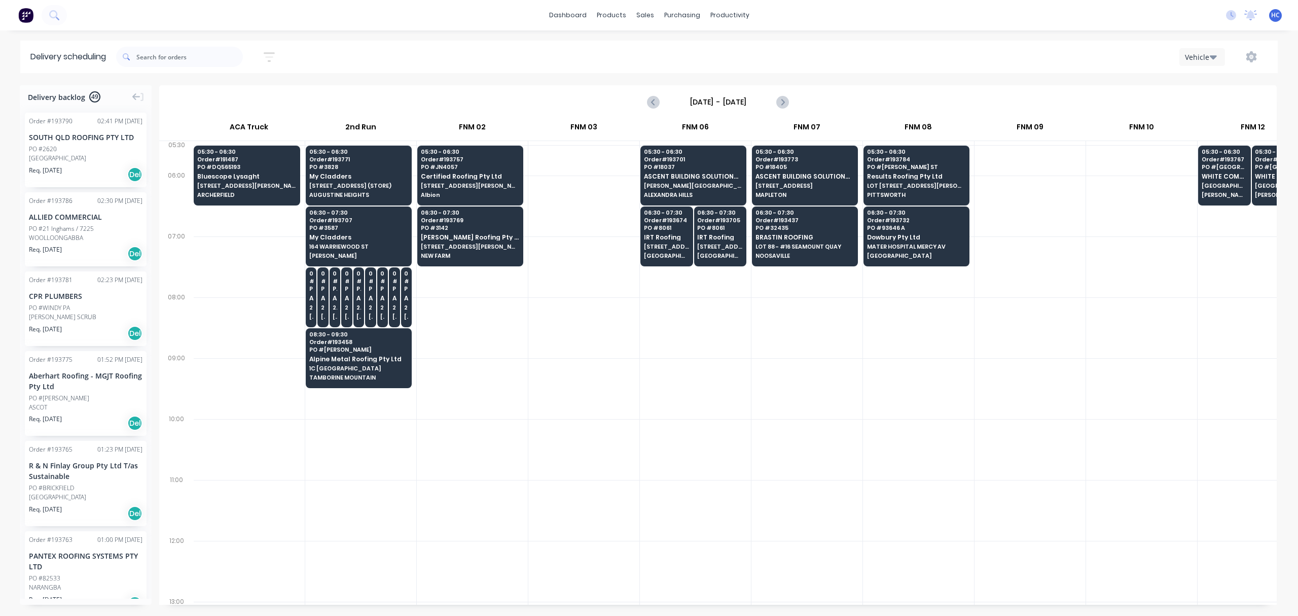
click at [674, 388] on div at bounding box center [695, 388] width 111 height 61
click at [893, 465] on div at bounding box center [918, 449] width 111 height 61
click at [942, 467] on div at bounding box center [918, 449] width 111 height 61
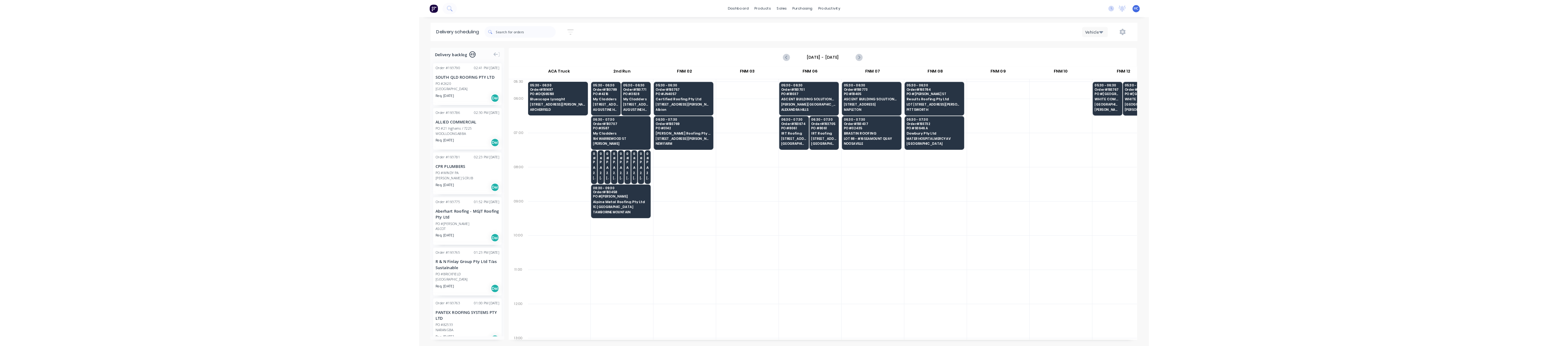
scroll to position [0, 0]
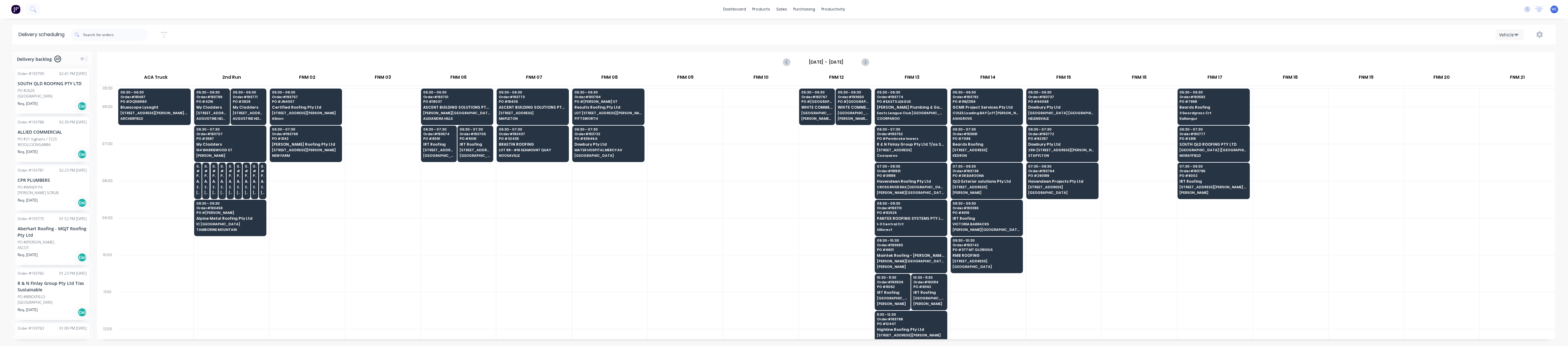
drag, startPoint x: 567, startPoint y: 205, endPoint x: 584, endPoint y: 176, distance: 33.6
click at [567, 205] on div at bounding box center [534, 199] width 75 height 37
click at [170, 36] on button "button" at bounding box center [164, 35] width 19 height 12
click at [149, 98] on div "Filter by labels" at bounding box center [131, 95] width 43 height 7
click at [119, 141] on div "button" at bounding box center [117, 141] width 12 height 12
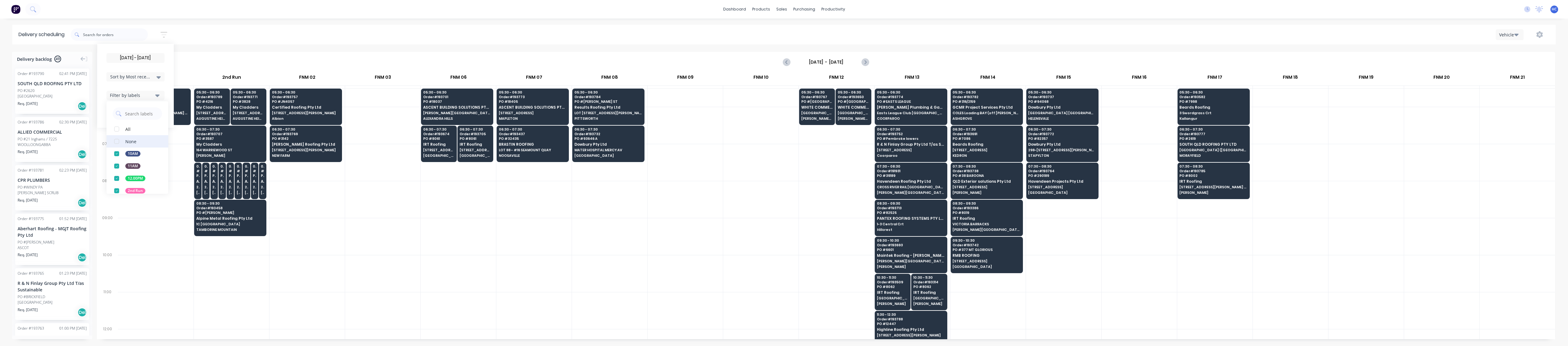
click at [119, 141] on div "button" at bounding box center [117, 141] width 12 height 12
click at [141, 83] on div "25/09/25 - 25/09/25 Sort by Most recent Created date Required date Order number…" at bounding box center [135, 86] width 58 height 66
click at [155, 79] on div "Sort by Most recent" at bounding box center [135, 77] width 51 height 7
click at [131, 148] on div "Suburb" at bounding box center [135, 146] width 58 height 11
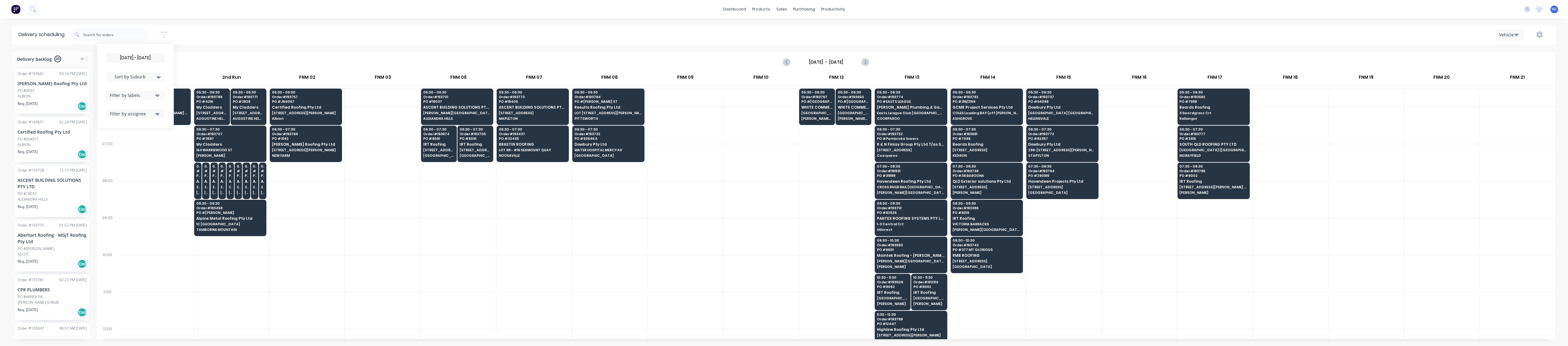
click at [310, 214] on div at bounding box center [307, 199] width 75 height 37
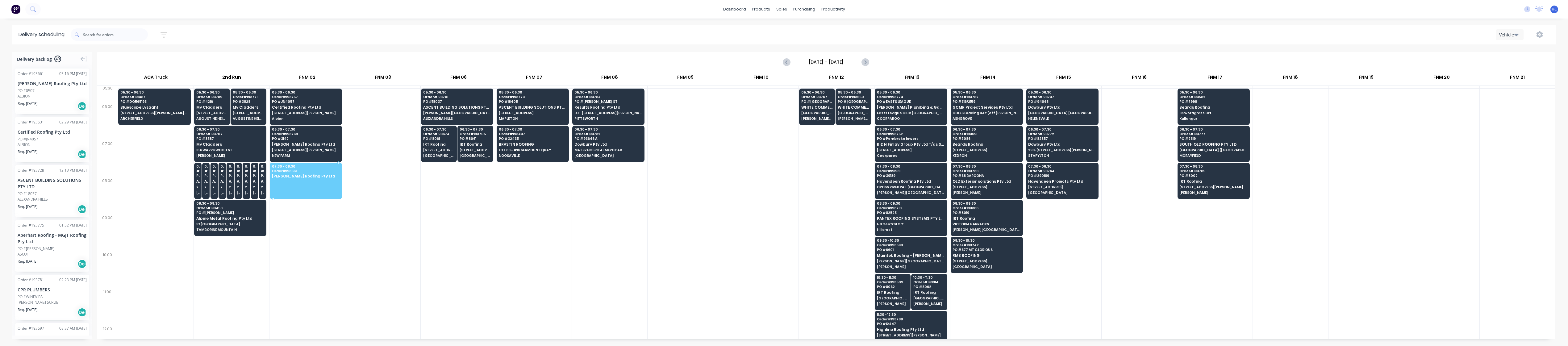
drag, startPoint x: 43, startPoint y: 93, endPoint x: 315, endPoint y: 171, distance: 283.0
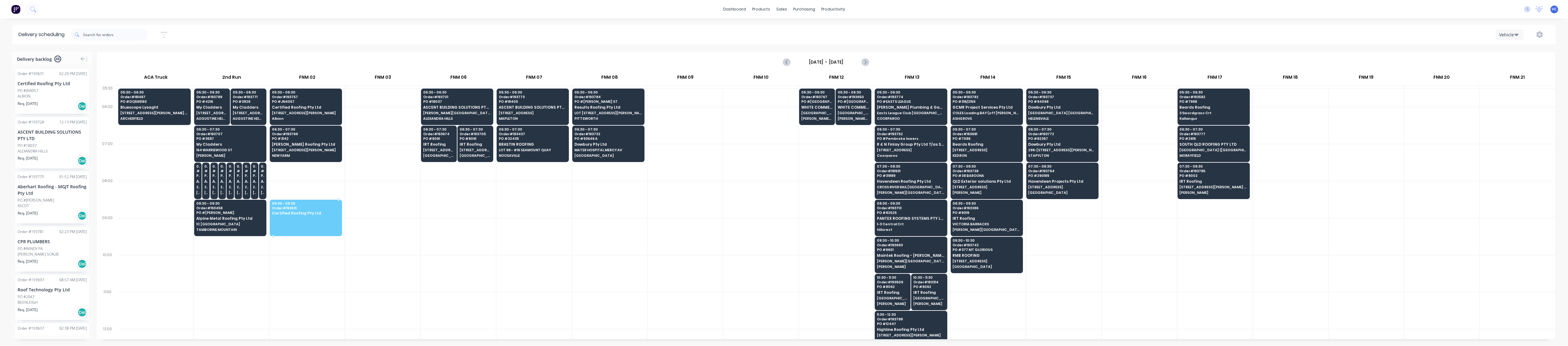
drag, startPoint x: 46, startPoint y: 94, endPoint x: 289, endPoint y: 210, distance: 269.3
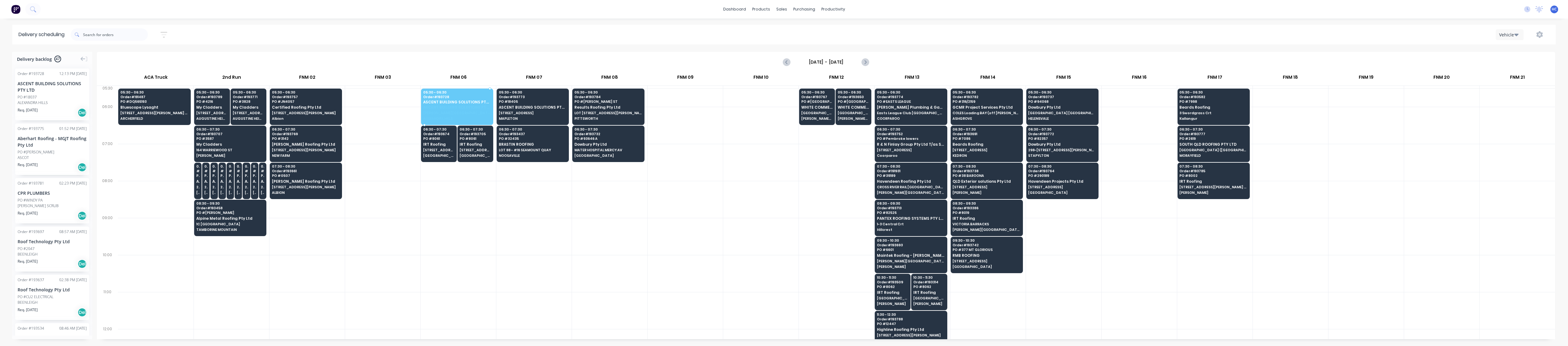
drag, startPoint x: 30, startPoint y: 79, endPoint x: 444, endPoint y: 95, distance: 414.3
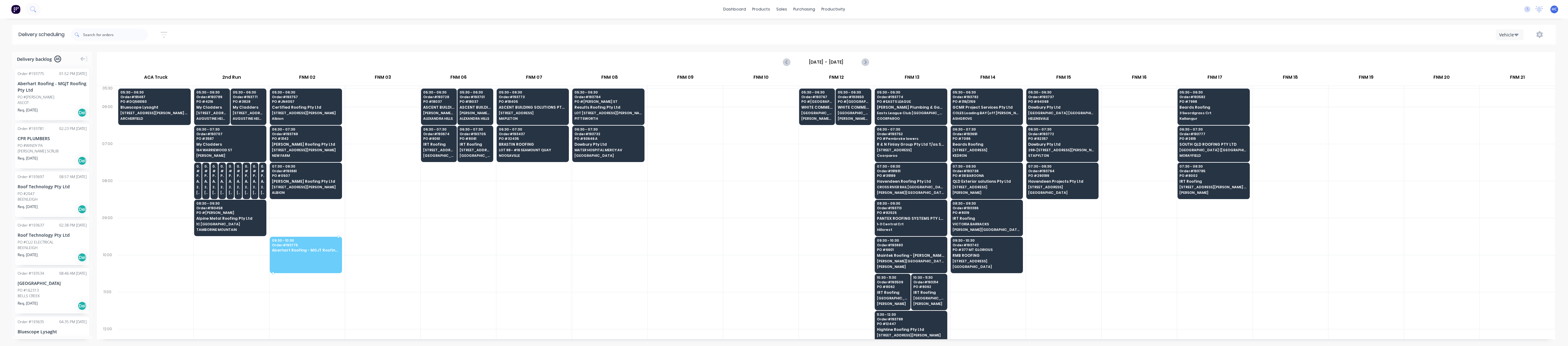
drag, startPoint x: 43, startPoint y: 103, endPoint x: 320, endPoint y: 247, distance: 312.2
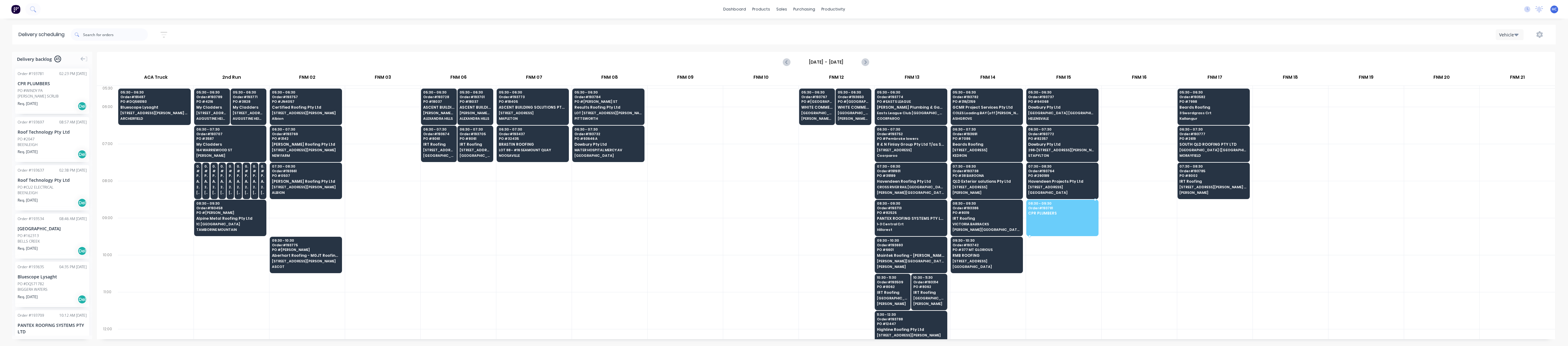
drag, startPoint x: 40, startPoint y: 102, endPoint x: 1072, endPoint y: 204, distance: 1037.0
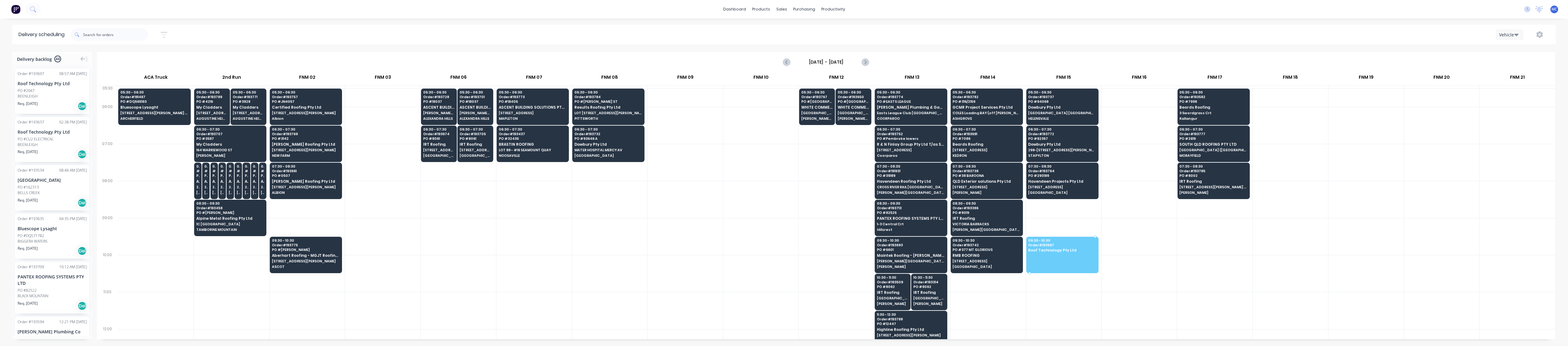
drag, startPoint x: 48, startPoint y: 100, endPoint x: 1037, endPoint y: 246, distance: 999.7
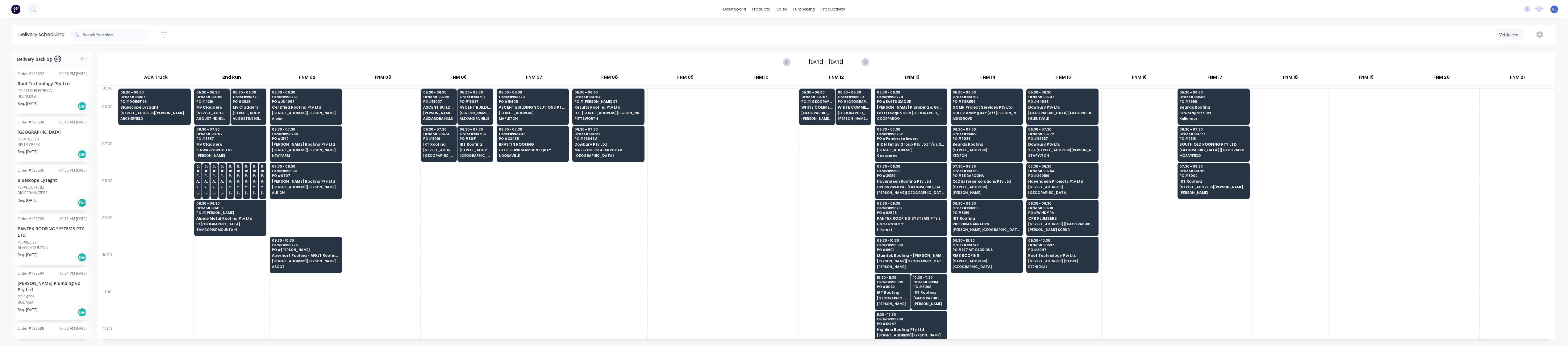
click at [790, 262] on div at bounding box center [1139, 274] width 75 height 37
drag, startPoint x: 46, startPoint y: 92, endPoint x: 1072, endPoint y: 253, distance: 1038.6
click at [396, 236] on div at bounding box center [383, 236] width 75 height 37
drag, startPoint x: 57, startPoint y: 97, endPoint x: 535, endPoint y: 180, distance: 485.2
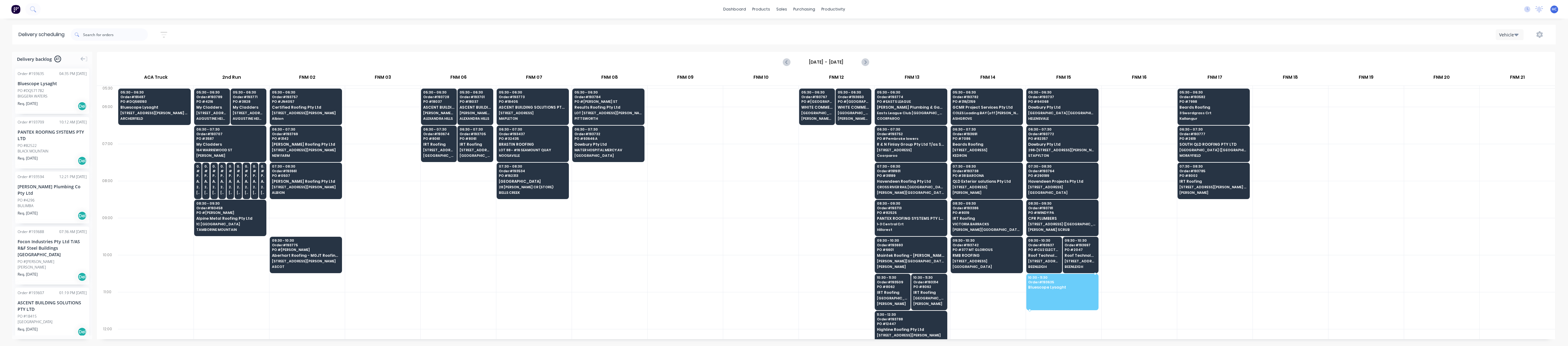
drag, startPoint x: 30, startPoint y: 97, endPoint x: 1045, endPoint y: 288, distance: 1032.8
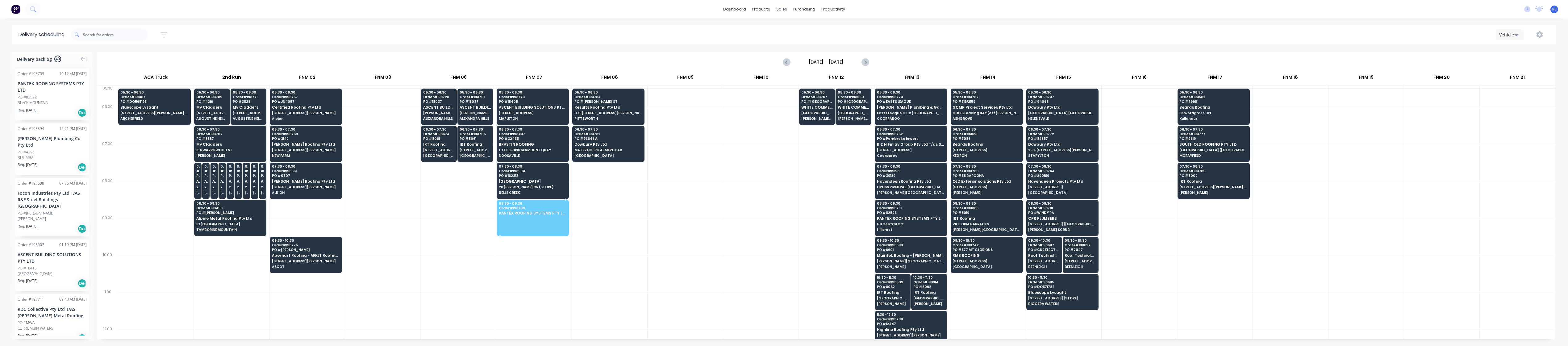
drag, startPoint x: 72, startPoint y: 96, endPoint x: 533, endPoint y: 200, distance: 472.6
click at [441, 235] on div at bounding box center [458, 236] width 75 height 37
click at [384, 227] on div at bounding box center [383, 236] width 75 height 37
click at [401, 193] on div at bounding box center [383, 199] width 75 height 37
click at [502, 289] on div at bounding box center [534, 274] width 75 height 37
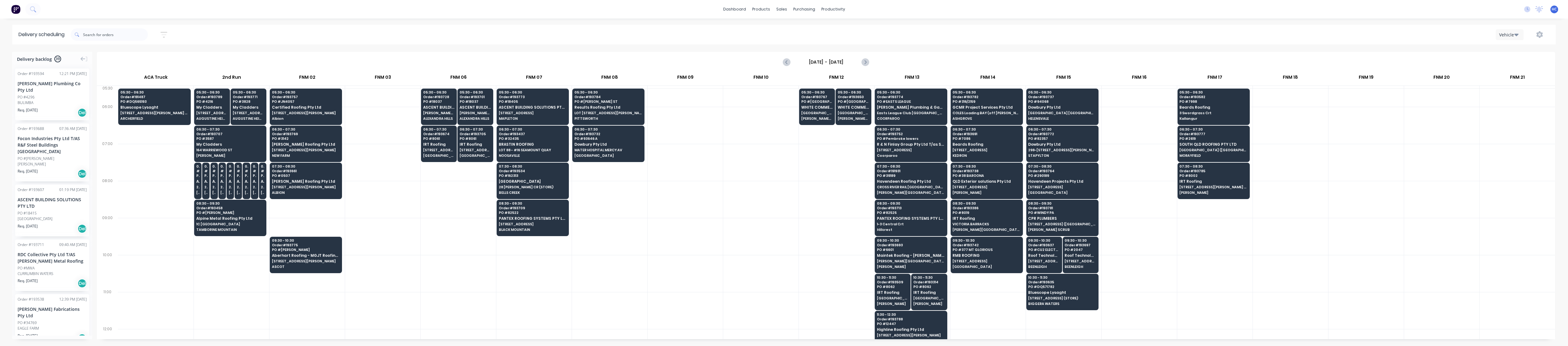
click at [405, 253] on div at bounding box center [383, 236] width 75 height 37
click at [443, 267] on div at bounding box center [458, 274] width 75 height 37
drag, startPoint x: 32, startPoint y: 91, endPoint x: 665, endPoint y: 103, distance: 633.1
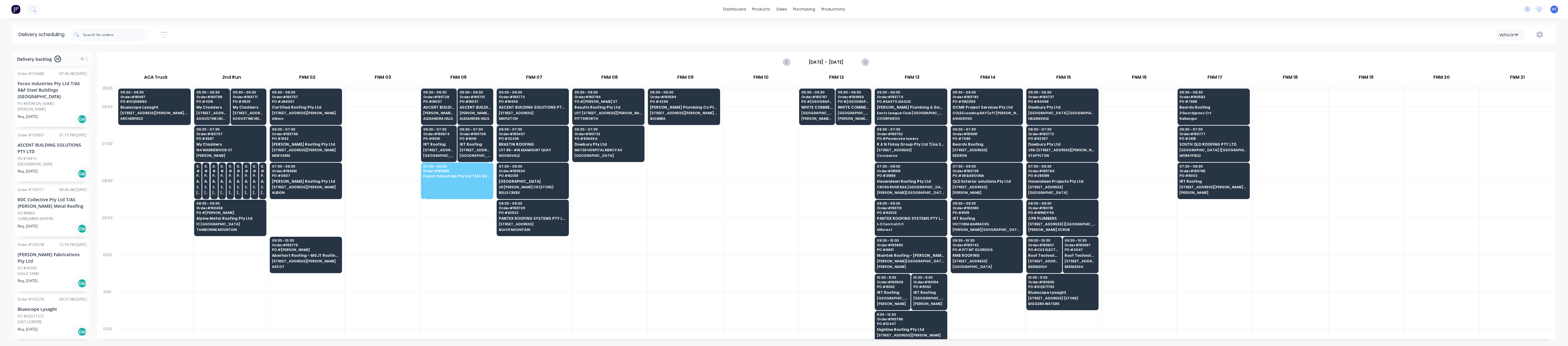
drag, startPoint x: 32, startPoint y: 105, endPoint x: 462, endPoint y: 180, distance: 436.5
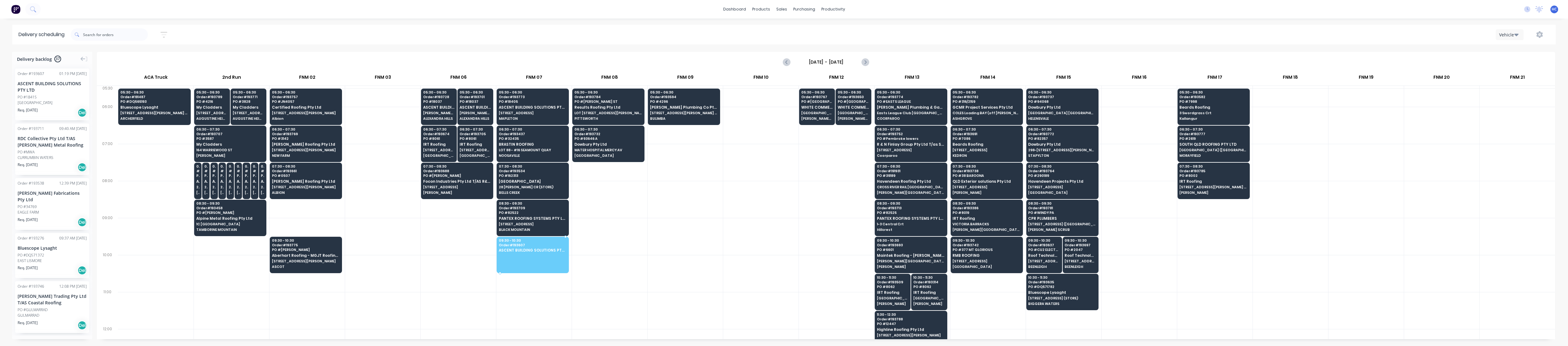
drag, startPoint x: 66, startPoint y: 104, endPoint x: 524, endPoint y: 247, distance: 479.8
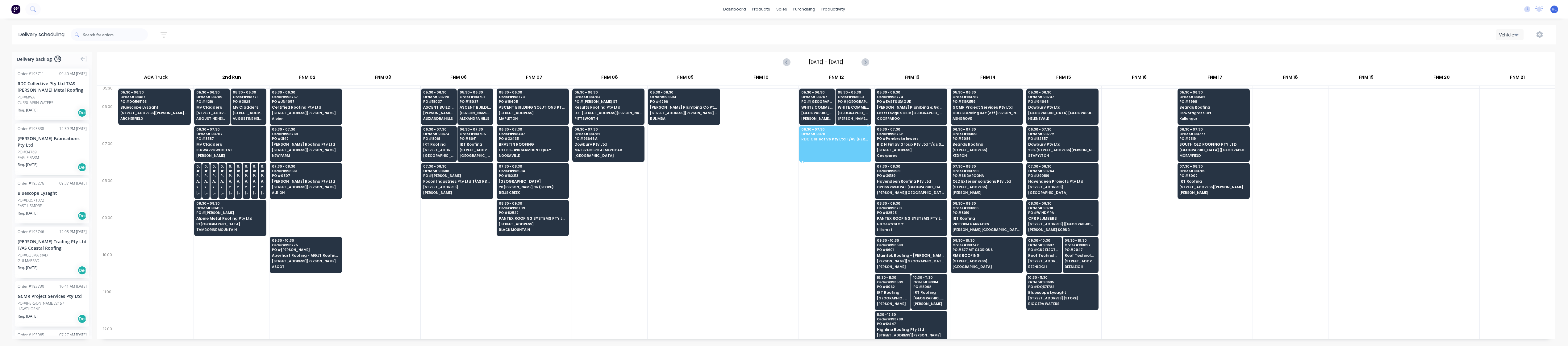
drag, startPoint x: 52, startPoint y: 97, endPoint x: 852, endPoint y: 143, distance: 801.3
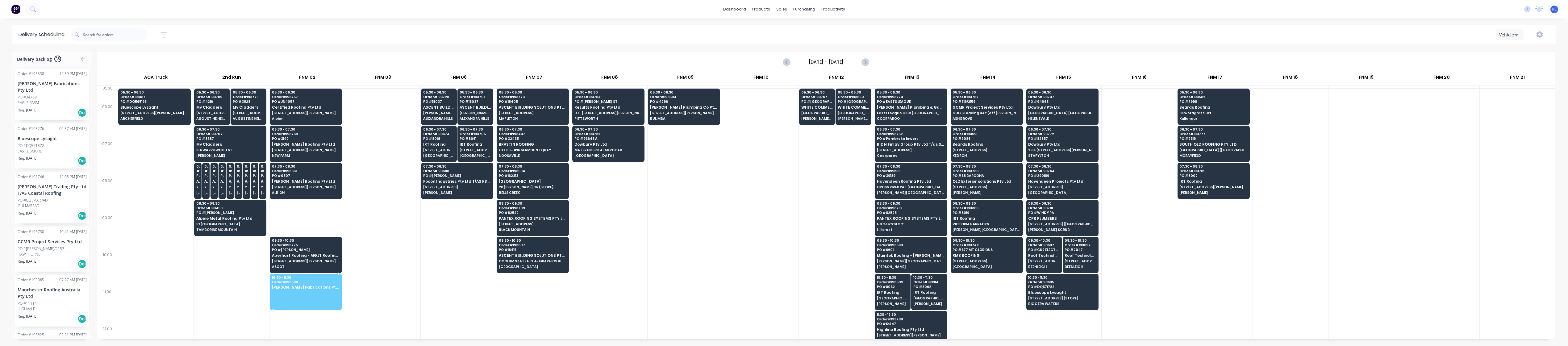
drag, startPoint x: 62, startPoint y: 97, endPoint x: 296, endPoint y: 288, distance: 302.1
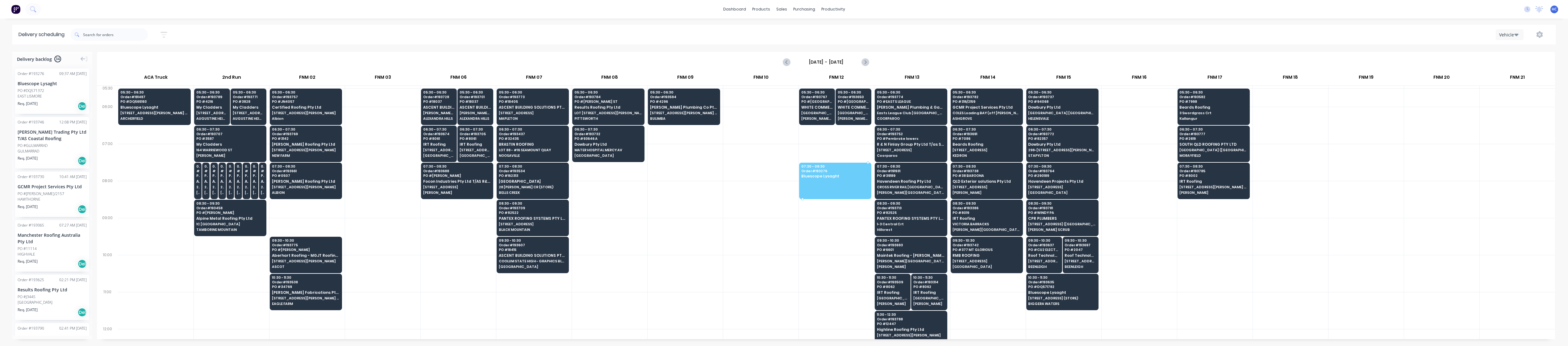
drag, startPoint x: 48, startPoint y: 90, endPoint x: 840, endPoint y: 173, distance: 796.3
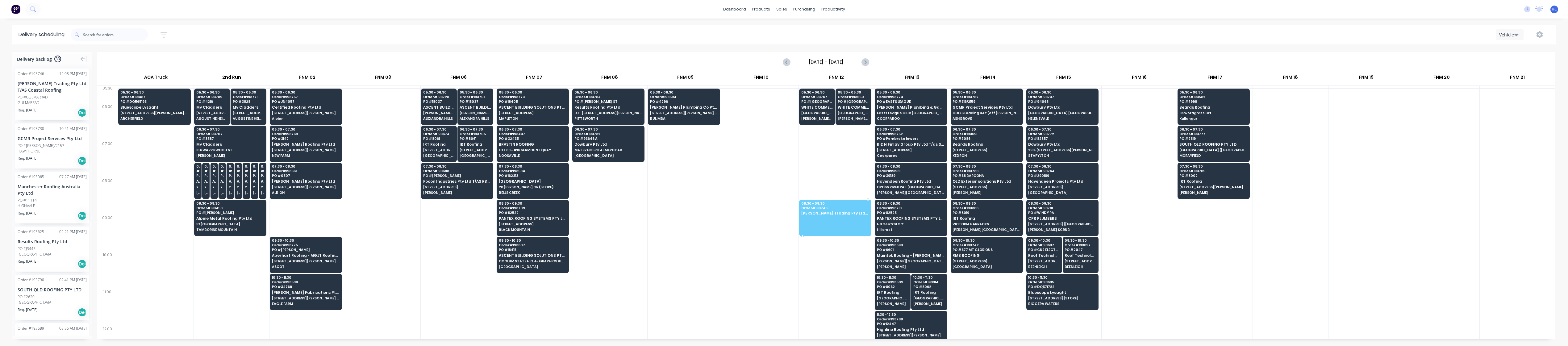
drag, startPoint x: 34, startPoint y: 93, endPoint x: 839, endPoint y: 207, distance: 813.0
click at [632, 276] on div at bounding box center [610, 274] width 75 height 37
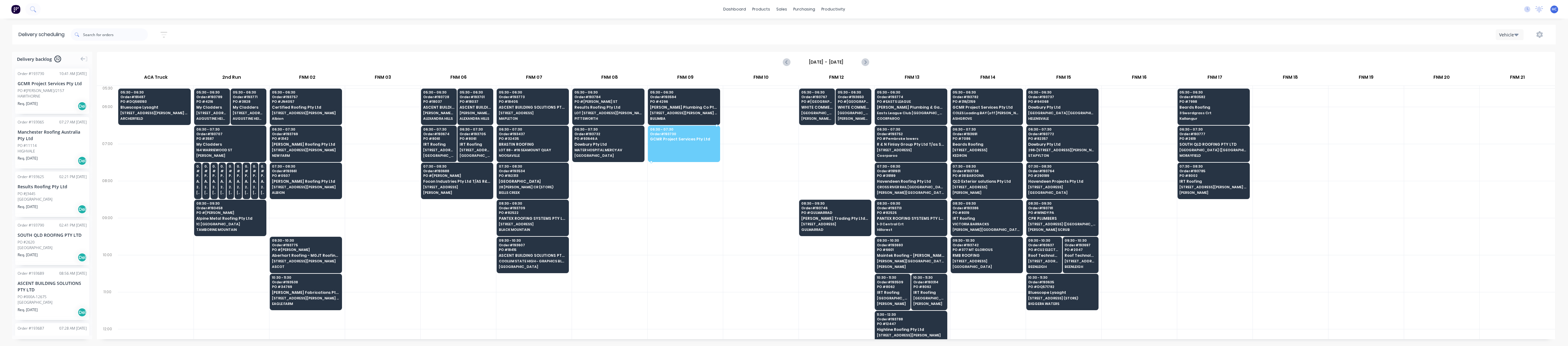
drag, startPoint x: 47, startPoint y: 85, endPoint x: 664, endPoint y: 132, distance: 618.8
click at [688, 260] on div at bounding box center [685, 274] width 75 height 37
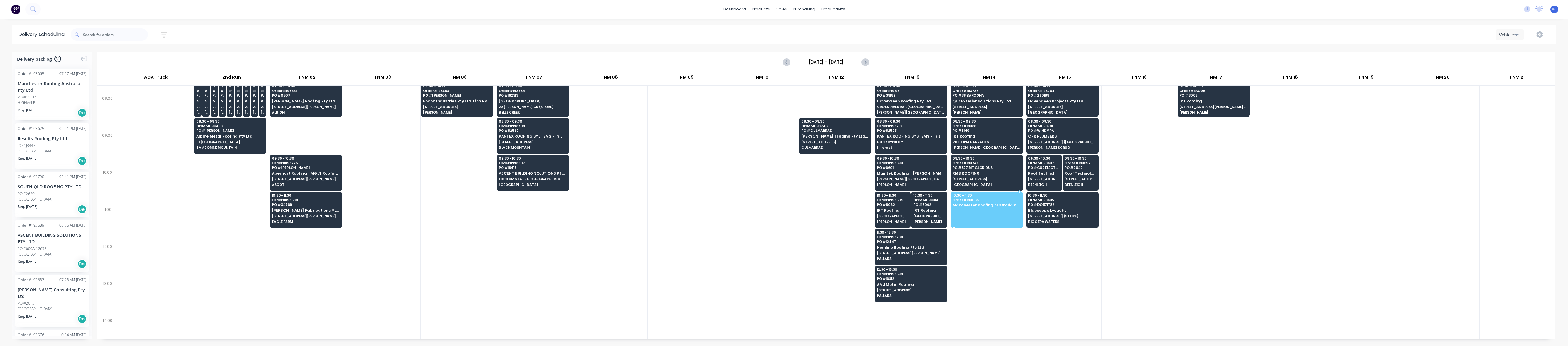
drag, startPoint x: 58, startPoint y: 106, endPoint x: 959, endPoint y: 203, distance: 906.2
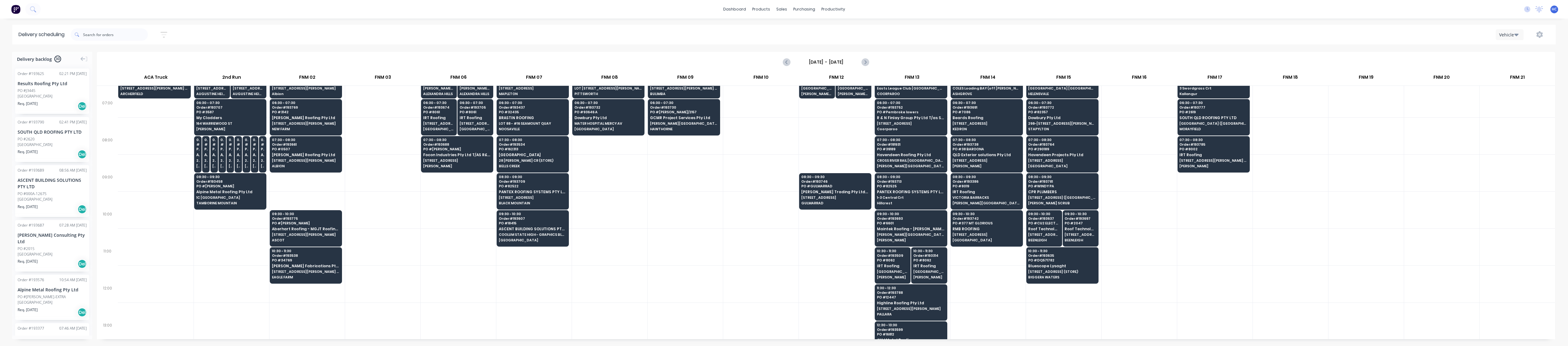
scroll to position [0, 0]
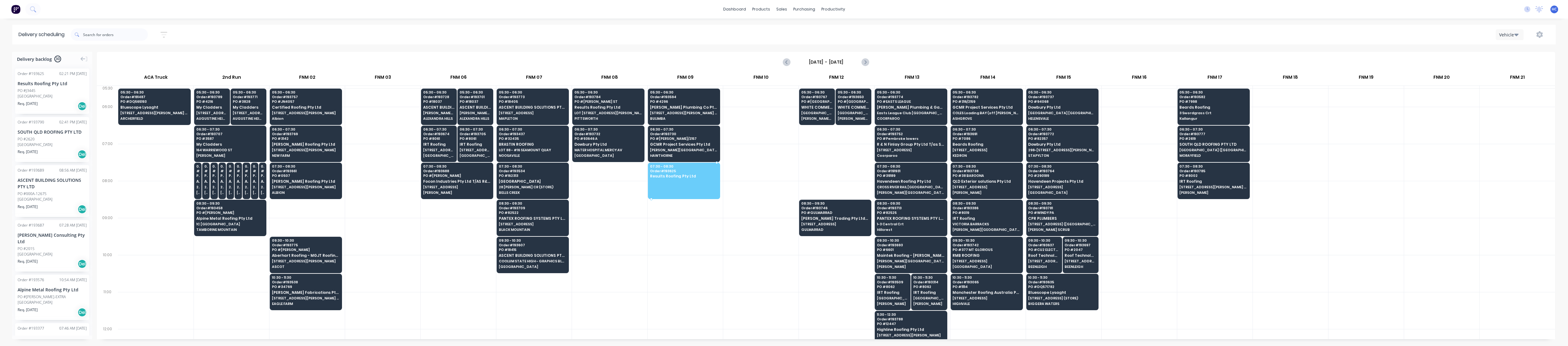
drag, startPoint x: 50, startPoint y: 93, endPoint x: 701, endPoint y: 181, distance: 656.9
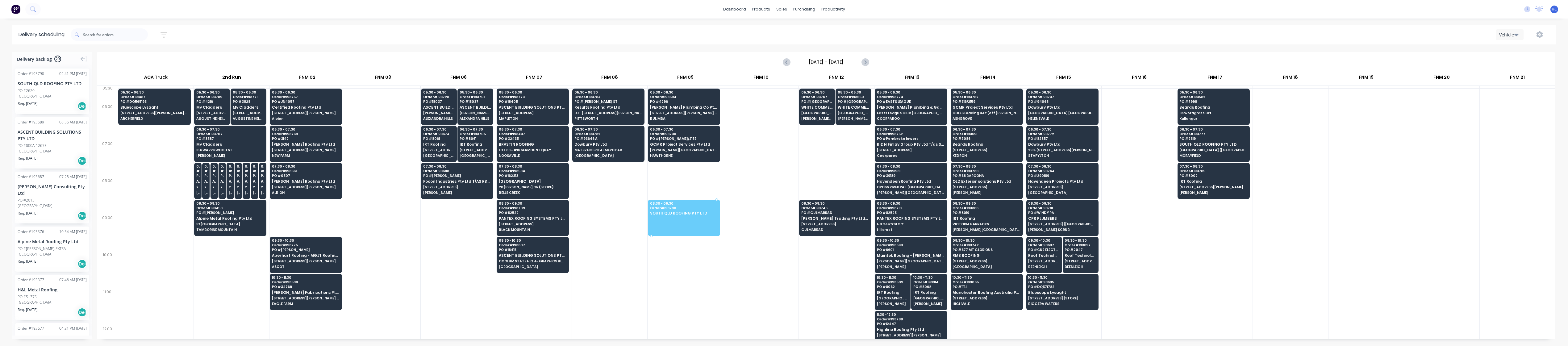
drag, startPoint x: 40, startPoint y: 98, endPoint x: 672, endPoint y: 209, distance: 641.7
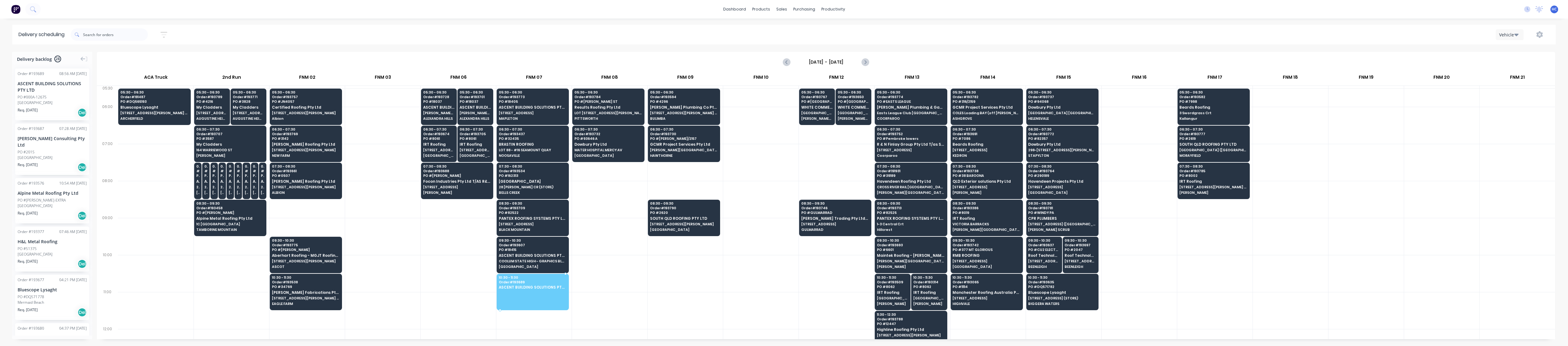
drag, startPoint x: 46, startPoint y: 100, endPoint x: 541, endPoint y: 287, distance: 529.1
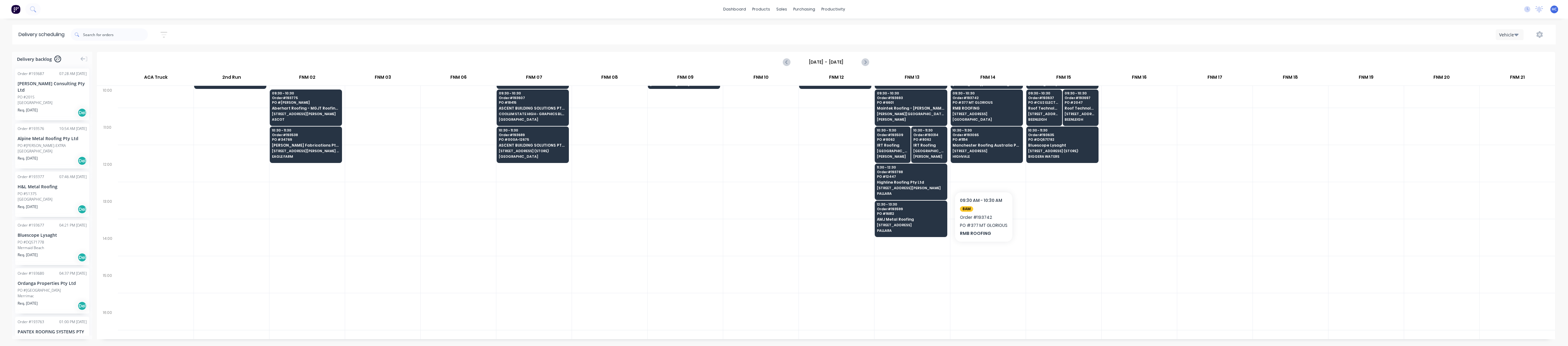
scroll to position [164, 0]
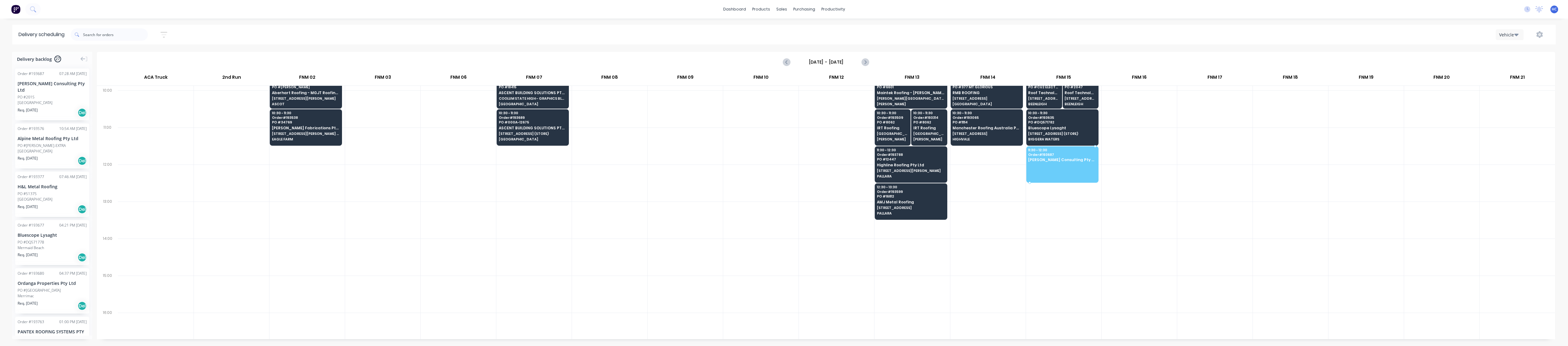
drag, startPoint x: 52, startPoint y: 101, endPoint x: 1061, endPoint y: 155, distance: 1010.4
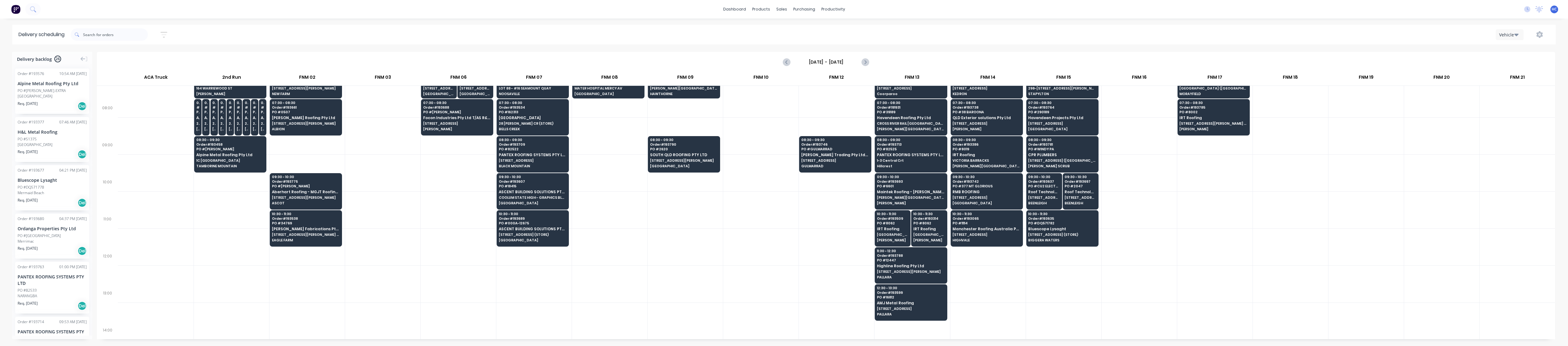
scroll to position [82, 0]
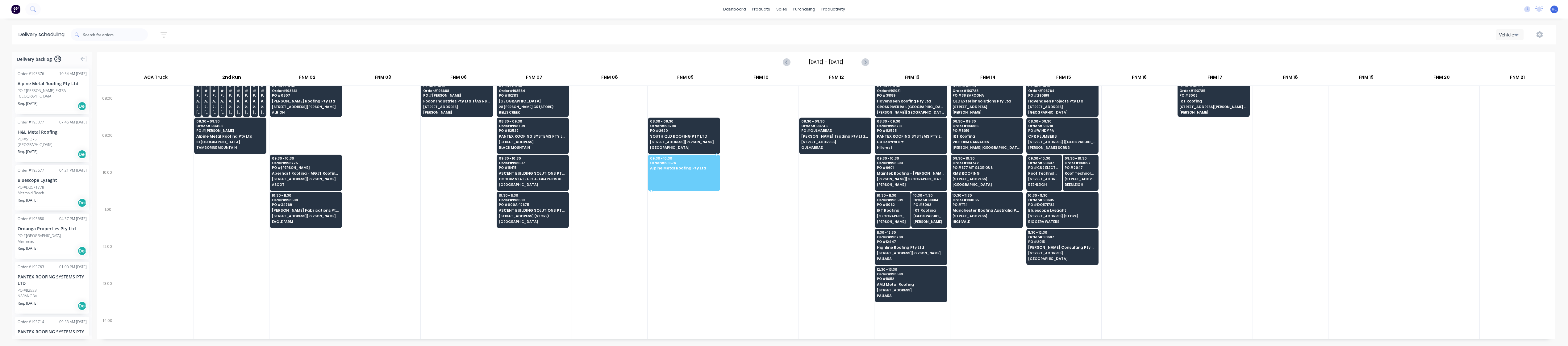
drag, startPoint x: 58, startPoint y: 100, endPoint x: 676, endPoint y: 164, distance: 621.3
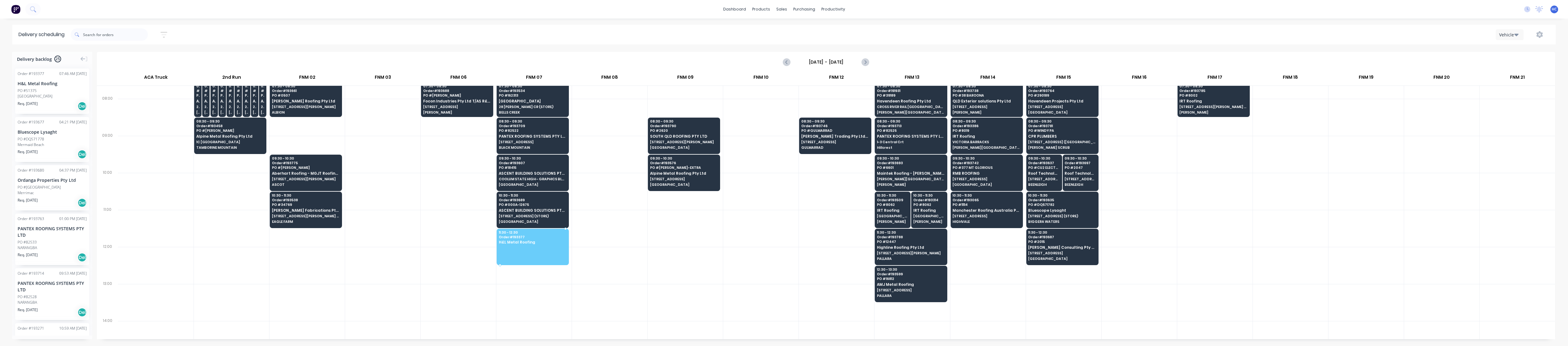
drag, startPoint x: 50, startPoint y: 98, endPoint x: 511, endPoint y: 245, distance: 483.9
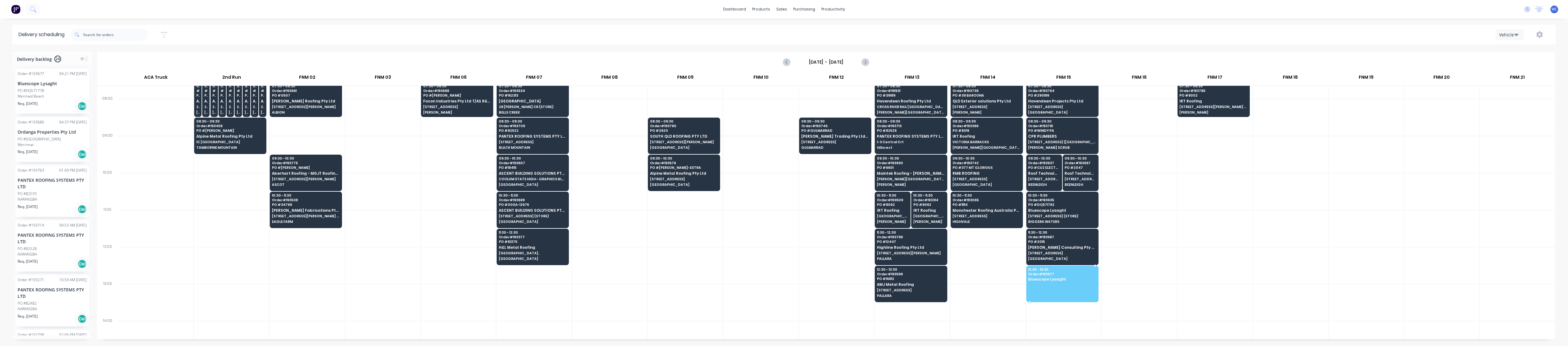
drag, startPoint x: 51, startPoint y: 95, endPoint x: 1034, endPoint y: 267, distance: 997.9
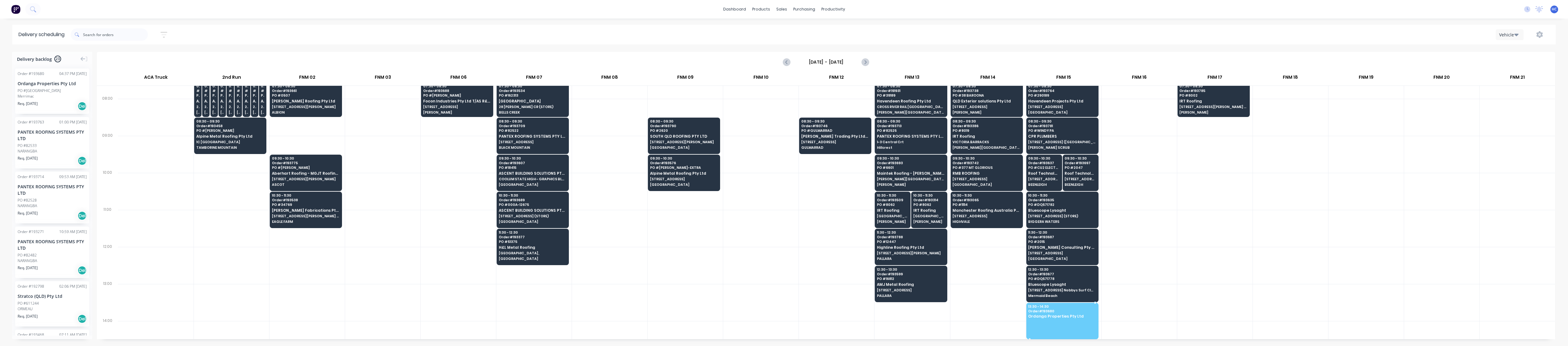
drag, startPoint x: 33, startPoint y: 99, endPoint x: 1051, endPoint y: 312, distance: 1040.0
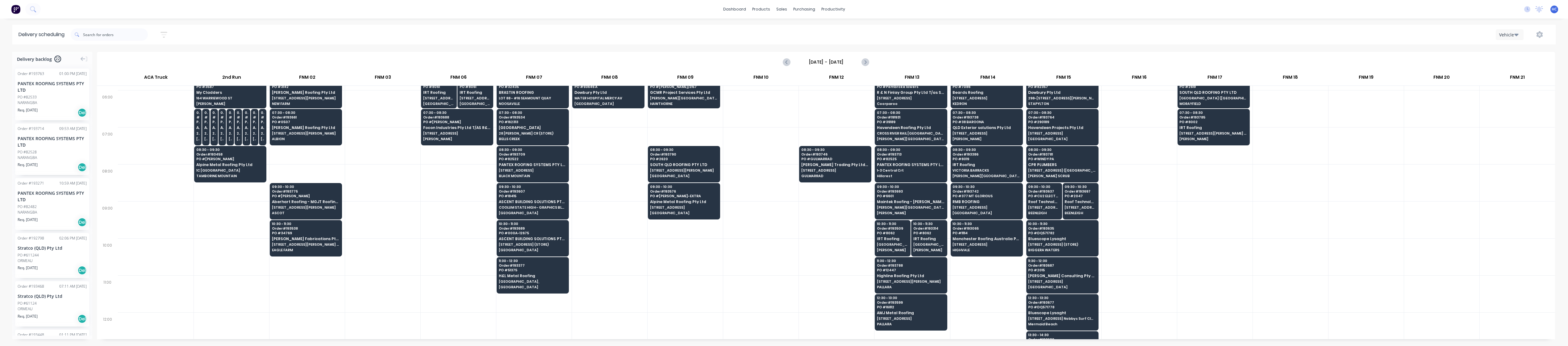
scroll to position [0, 0]
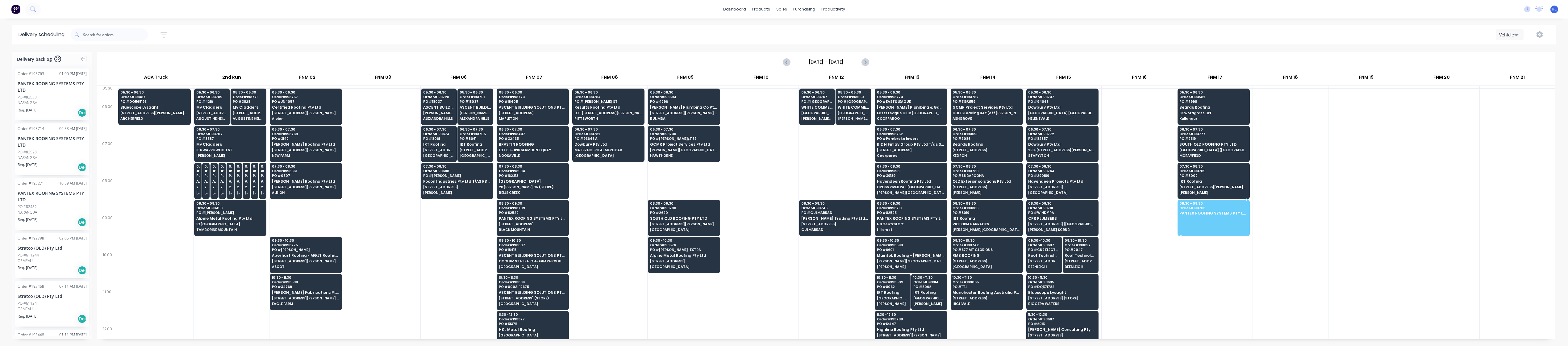
drag, startPoint x: 23, startPoint y: 94, endPoint x: 1223, endPoint y: 213, distance: 1205.9
click at [173, 37] on button "button" at bounding box center [164, 35] width 19 height 12
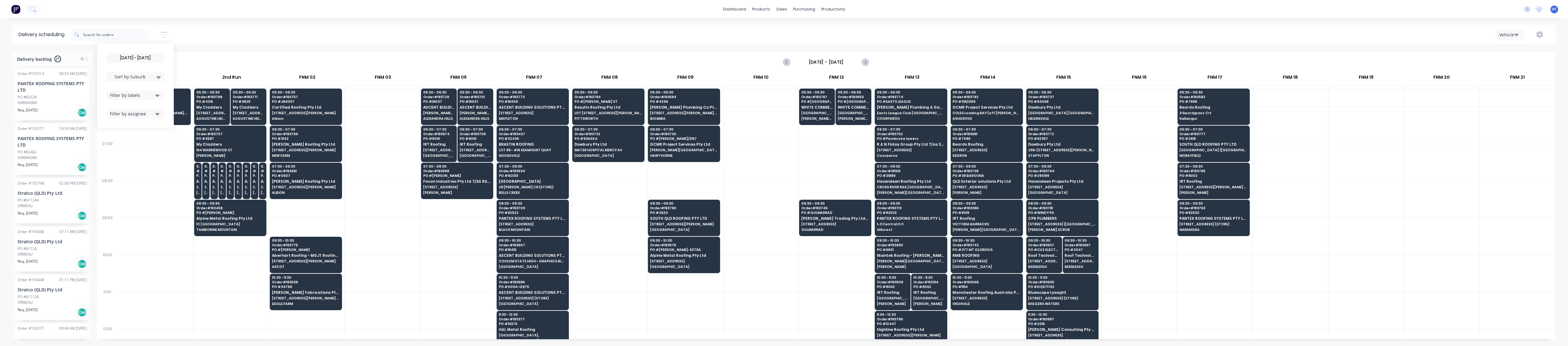
click at [151, 57] on input "[DATE] - [DATE]" at bounding box center [135, 58] width 57 height 9
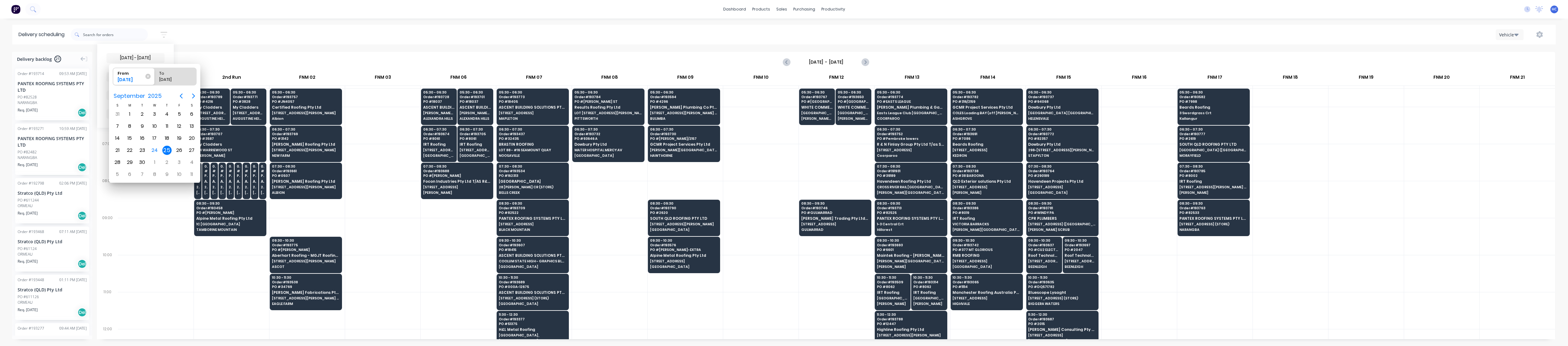
click at [166, 153] on div "25" at bounding box center [167, 150] width 9 height 9
radio input "false"
radio input "true"
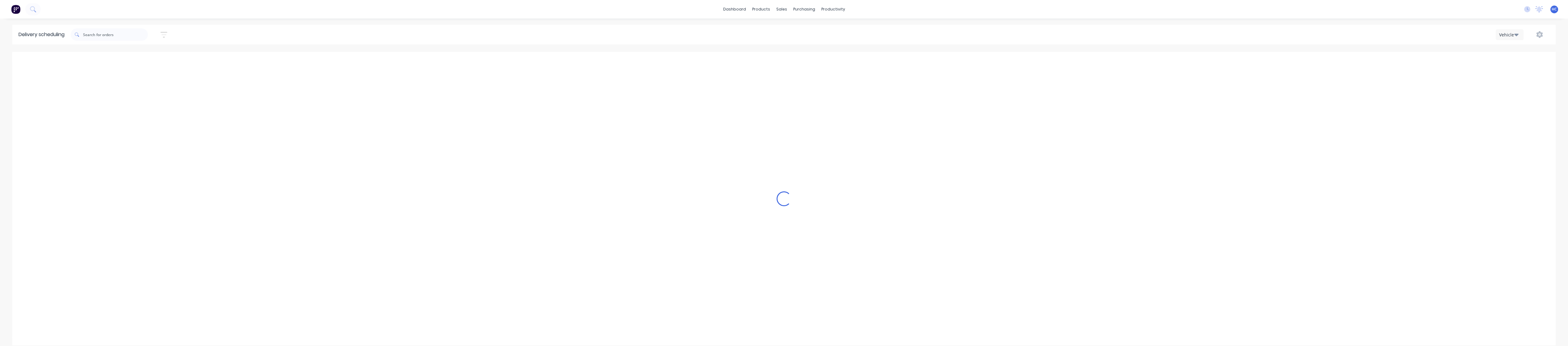
click at [164, 35] on icon "button" at bounding box center [164, 35] width 7 height 8
click at [147, 98] on div "Filter by labels" at bounding box center [131, 95] width 43 height 7
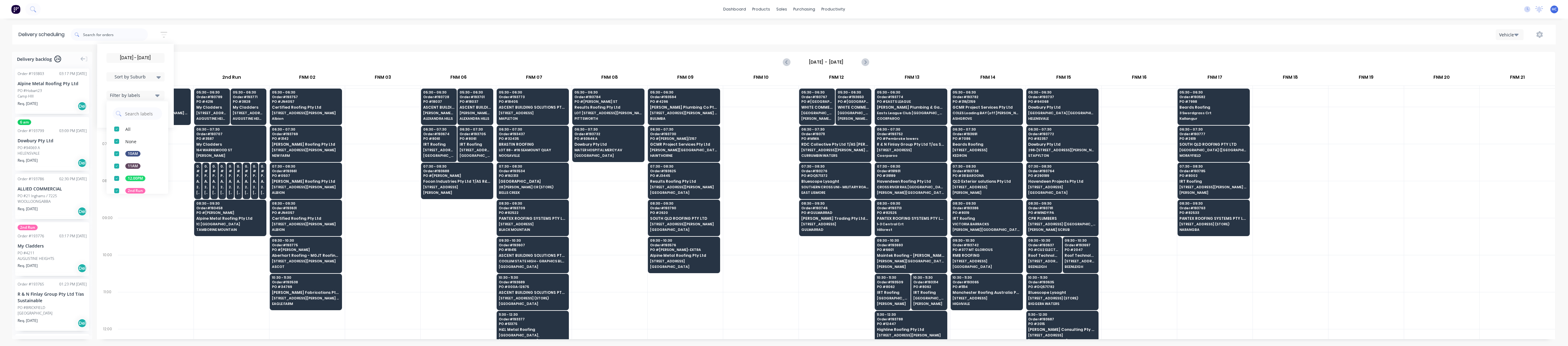
click at [142, 78] on span "Sort by Suburb" at bounding box center [130, 77] width 40 height 7
click at [132, 143] on div "Suburb" at bounding box center [135, 146] width 58 height 11
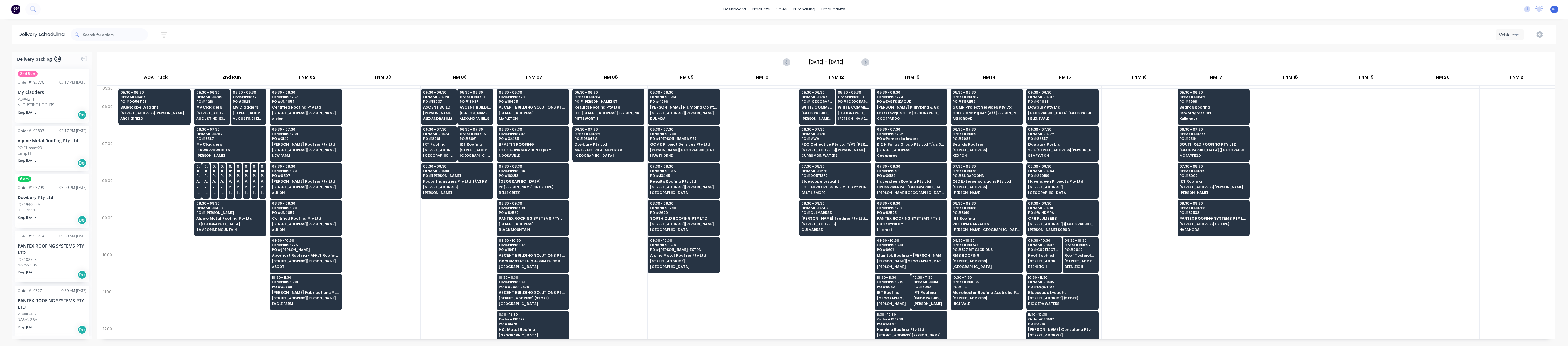
click at [139, 201] on div at bounding box center [156, 199] width 75 height 37
drag, startPoint x: 50, startPoint y: 95, endPoint x: 225, endPoint y: 104, distance: 175.2
drag, startPoint x: 52, startPoint y: 142, endPoint x: 1062, endPoint y: 97, distance: 1011.0
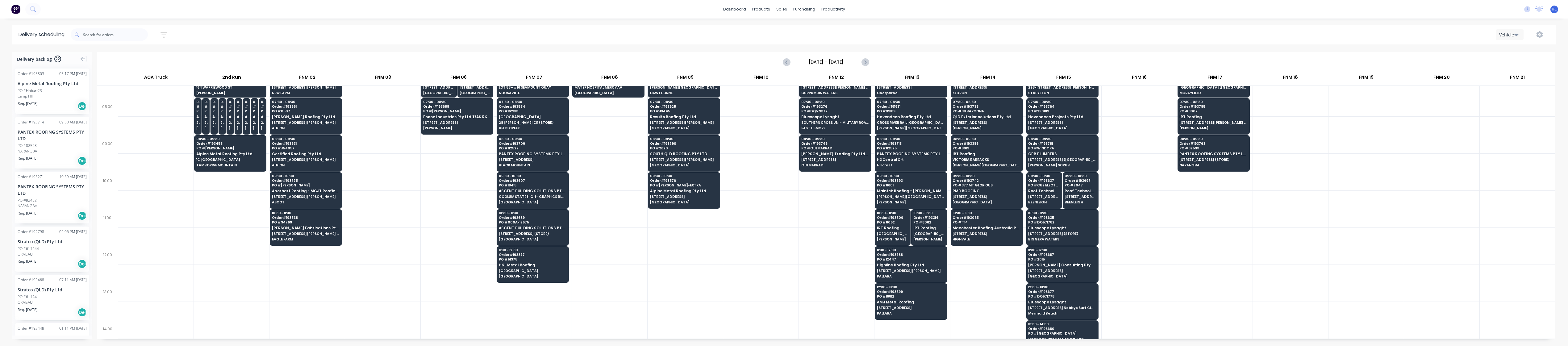
scroll to position [82, 0]
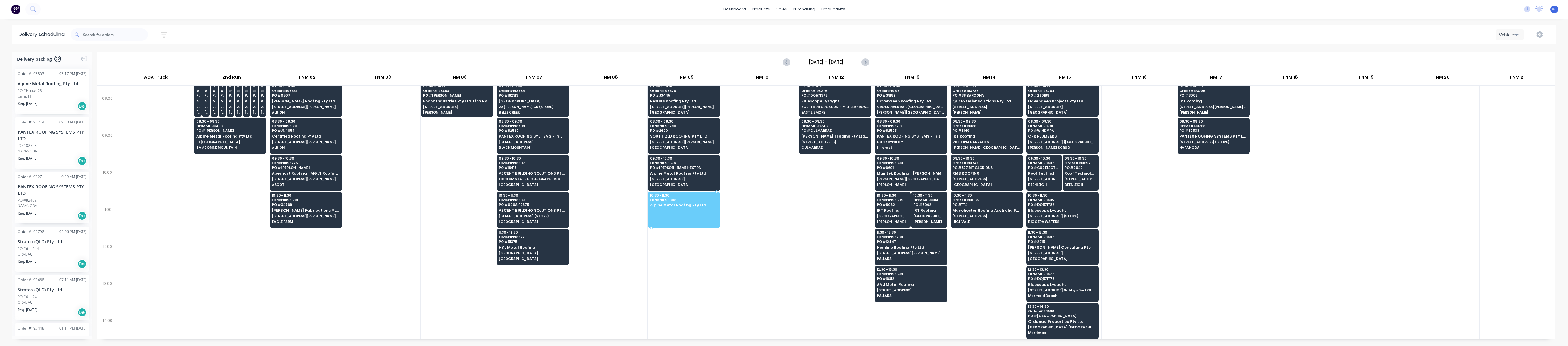
drag, startPoint x: 55, startPoint y: 101, endPoint x: 659, endPoint y: 201, distance: 612.2
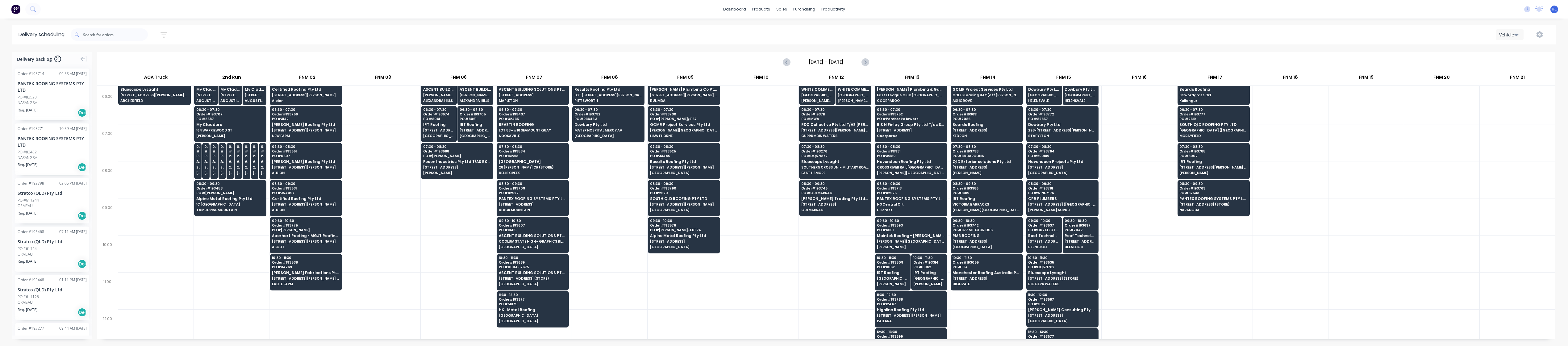
scroll to position [0, 0]
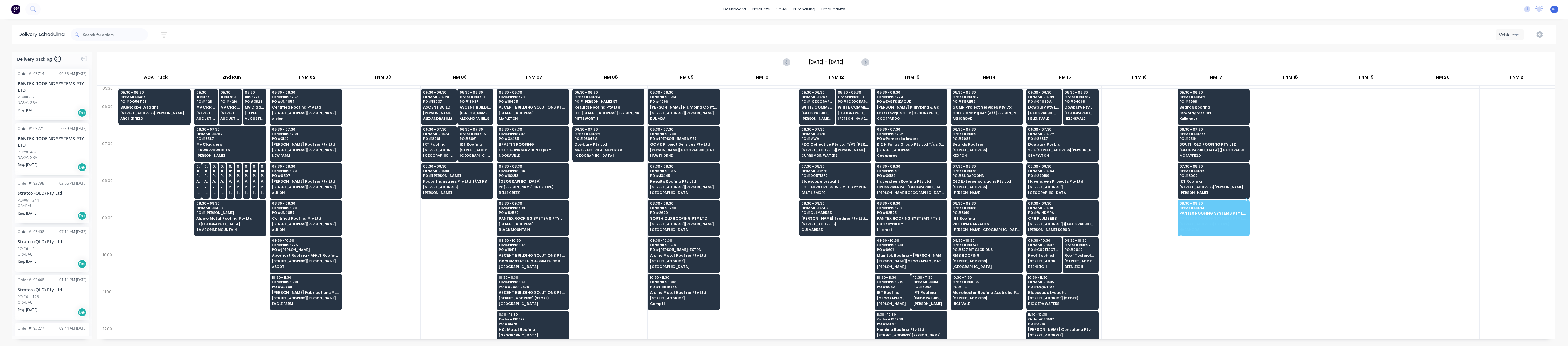
drag, startPoint x: 63, startPoint y: 106, endPoint x: 1189, endPoint y: 210, distance: 1130.8
drag, startPoint x: 41, startPoint y: 94, endPoint x: 1205, endPoint y: 214, distance: 1170.2
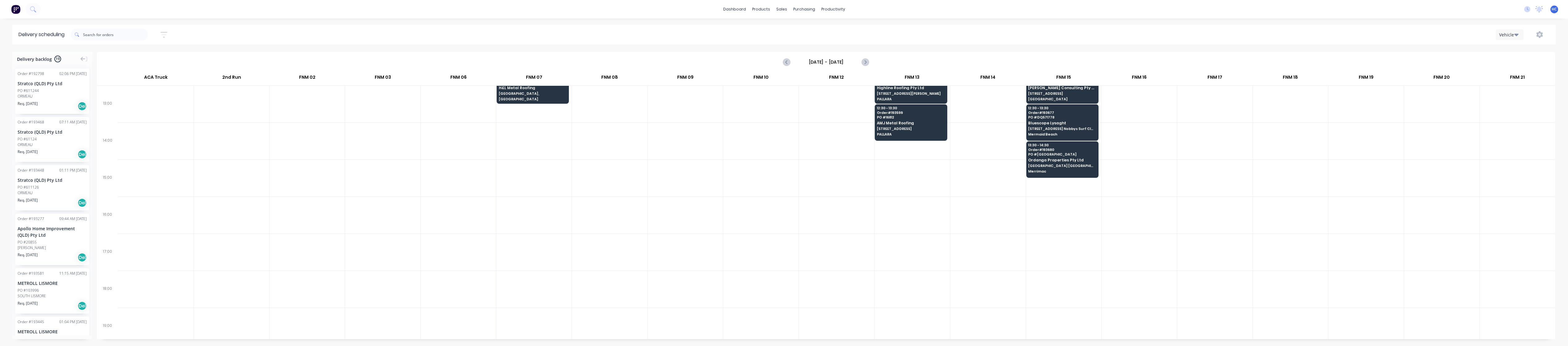
scroll to position [244, 0]
drag, startPoint x: 40, startPoint y: 93, endPoint x: 1060, endPoint y: 193, distance: 1024.9
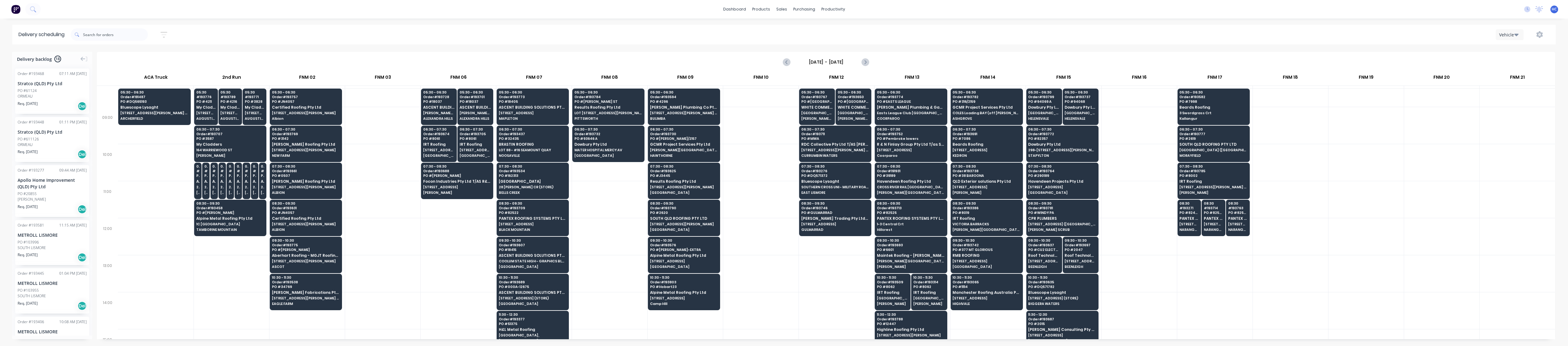
scroll to position [247, 0]
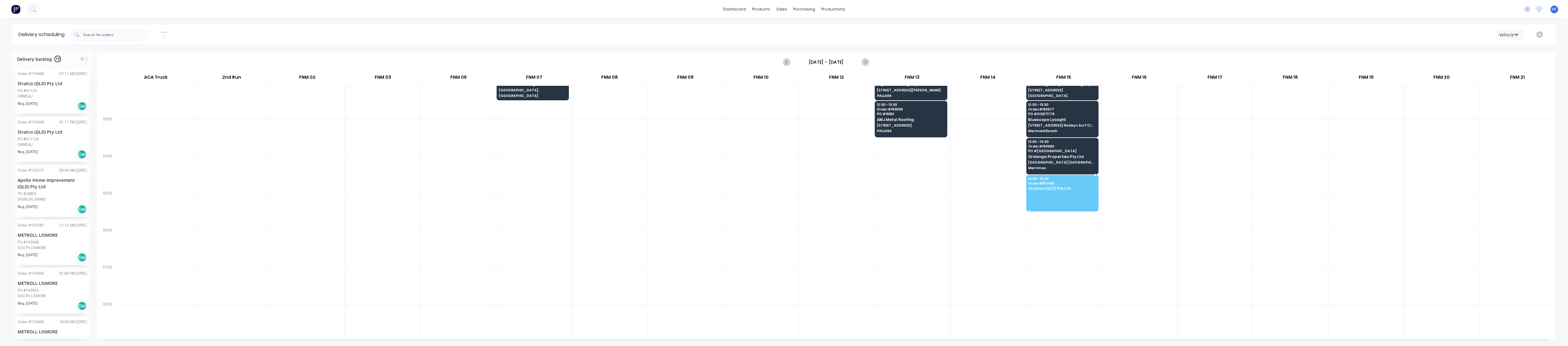
drag, startPoint x: 63, startPoint y: 86, endPoint x: 1046, endPoint y: 191, distance: 988.6
drag, startPoint x: 73, startPoint y: 96, endPoint x: 1049, endPoint y: 186, distance: 980.1
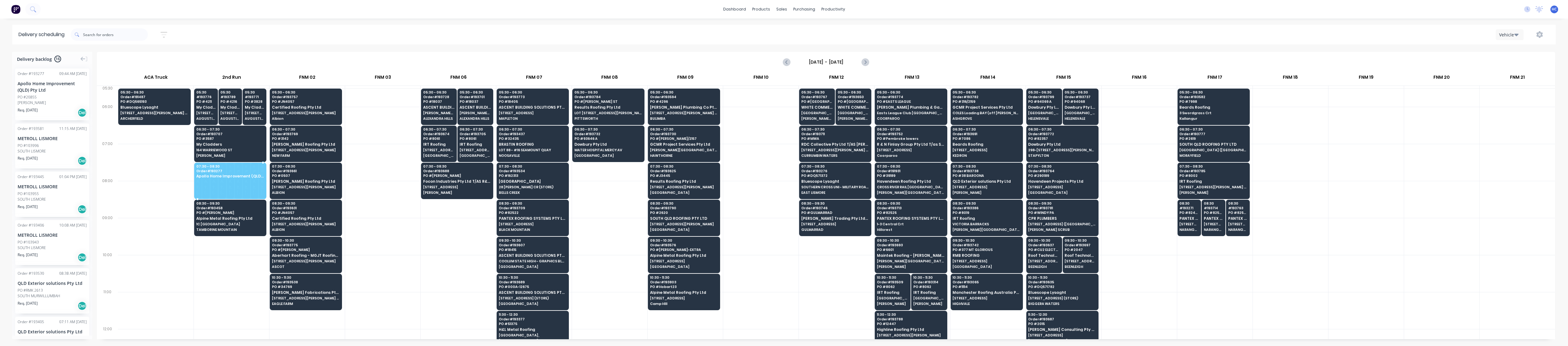
drag, startPoint x: 42, startPoint y: 91, endPoint x: 209, endPoint y: 166, distance: 183.1
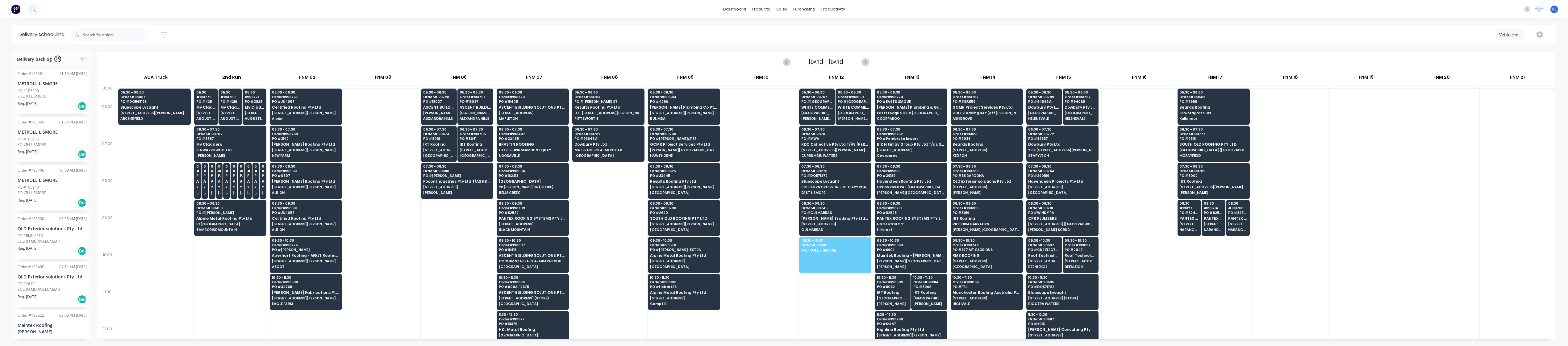
drag, startPoint x: 38, startPoint y: 93, endPoint x: 825, endPoint y: 250, distance: 802.5
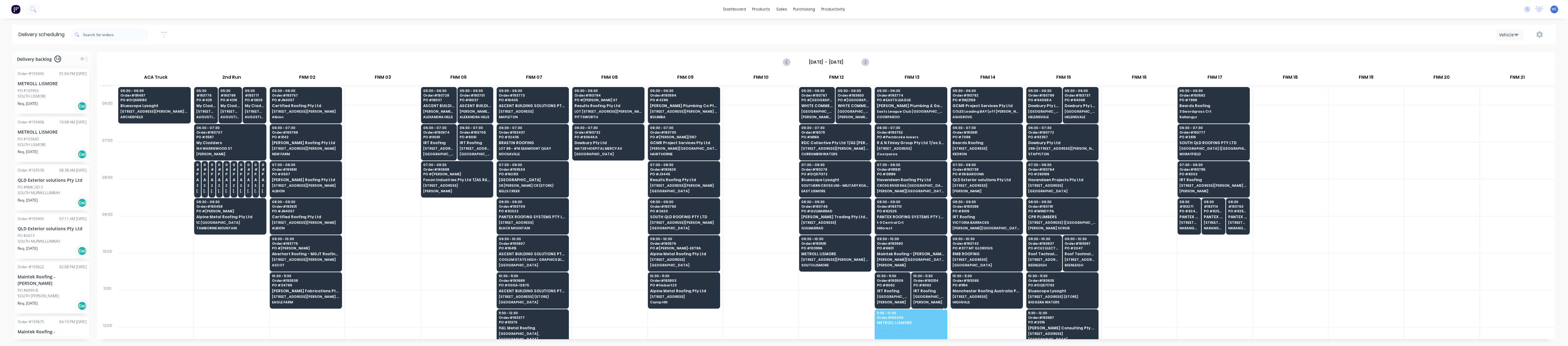
scroll to position [3, 0]
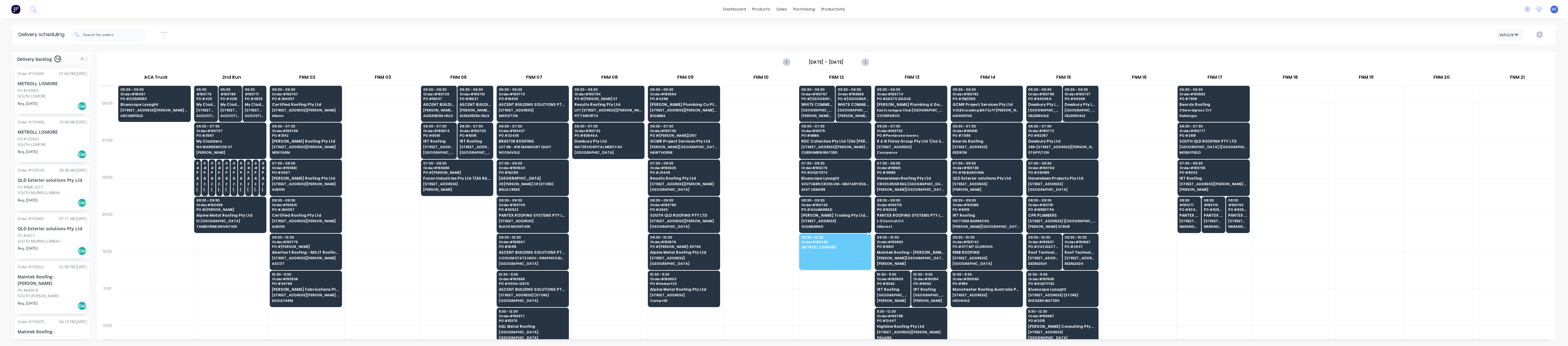
drag, startPoint x: 43, startPoint y: 93, endPoint x: 841, endPoint y: 247, distance: 812.7
drag, startPoint x: 37, startPoint y: 86, endPoint x: 845, endPoint y: 244, distance: 823.3
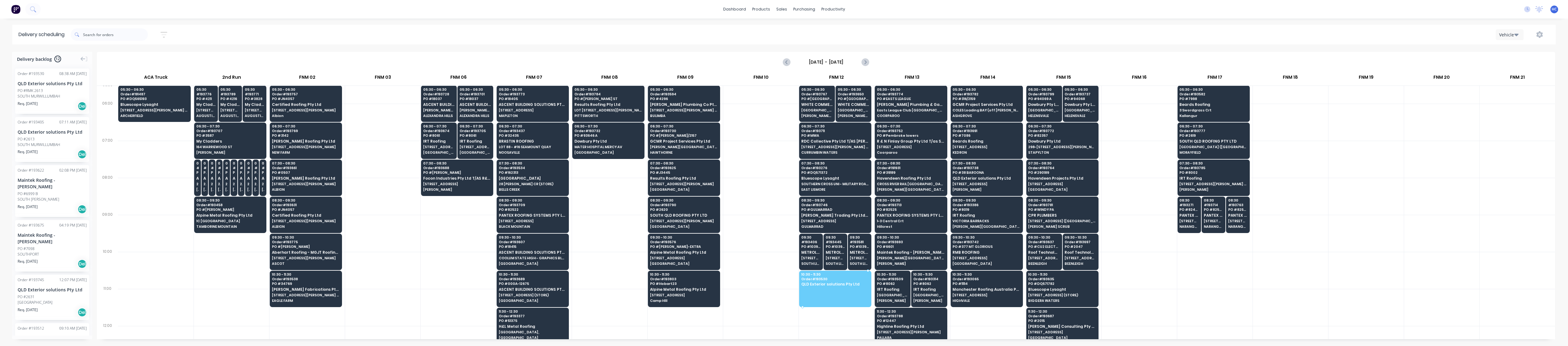
drag, startPoint x: 38, startPoint y: 91, endPoint x: 839, endPoint y: 287, distance: 824.6
drag, startPoint x: 50, startPoint y: 86, endPoint x: 850, endPoint y: 288, distance: 825.1
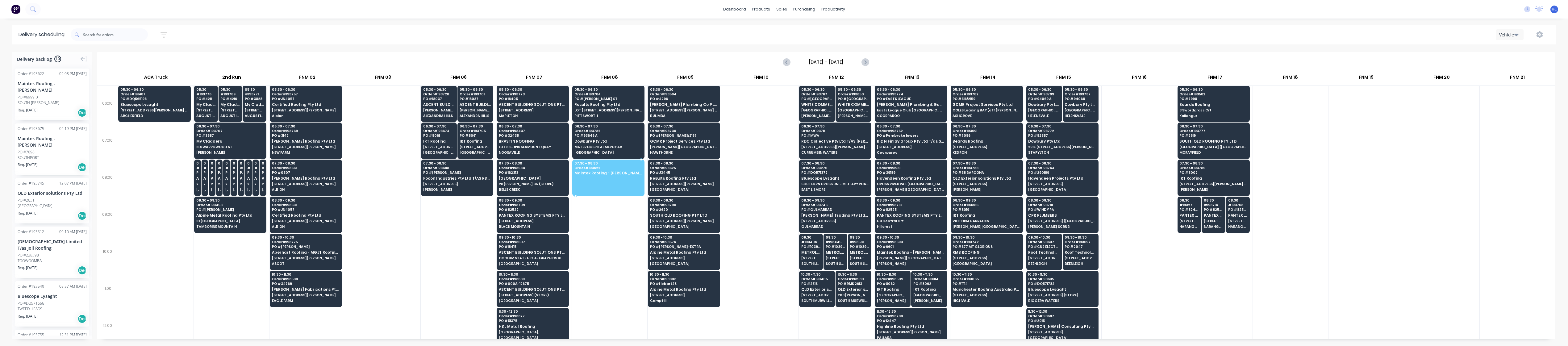
drag, startPoint x: 61, startPoint y: 101, endPoint x: 586, endPoint y: 164, distance: 528.8
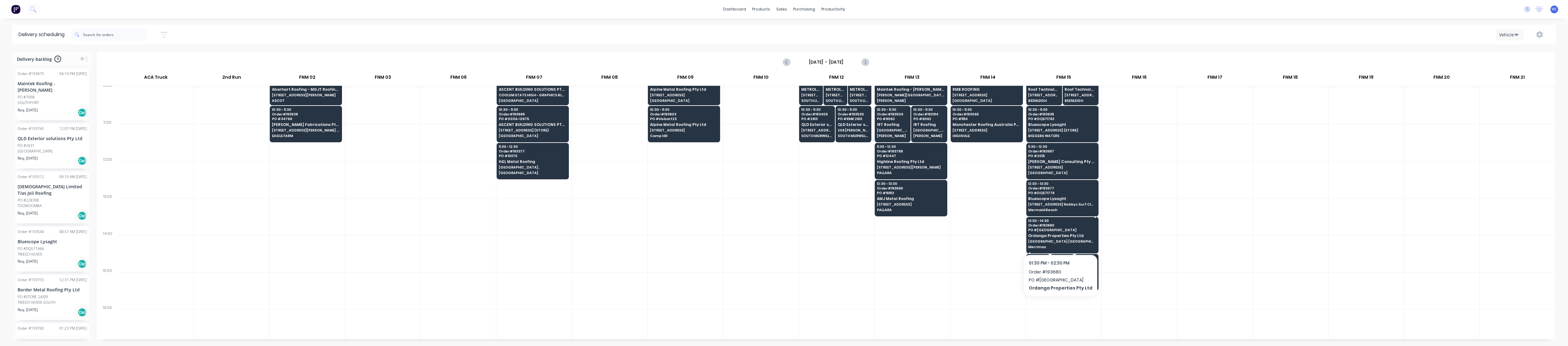
scroll to position [250, 0]
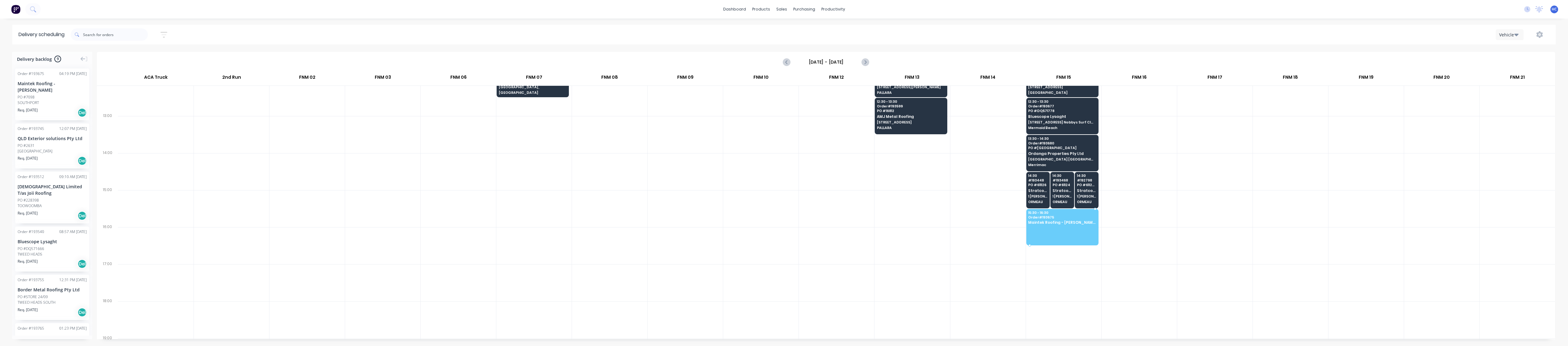
drag, startPoint x: 52, startPoint y: 85, endPoint x: 1041, endPoint y: 214, distance: 997.4
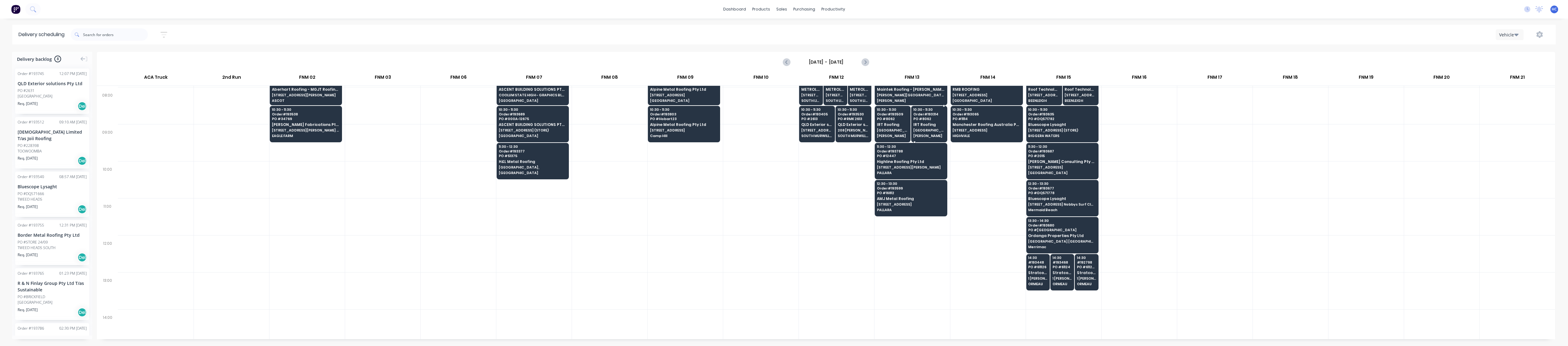
scroll to position [85, 0]
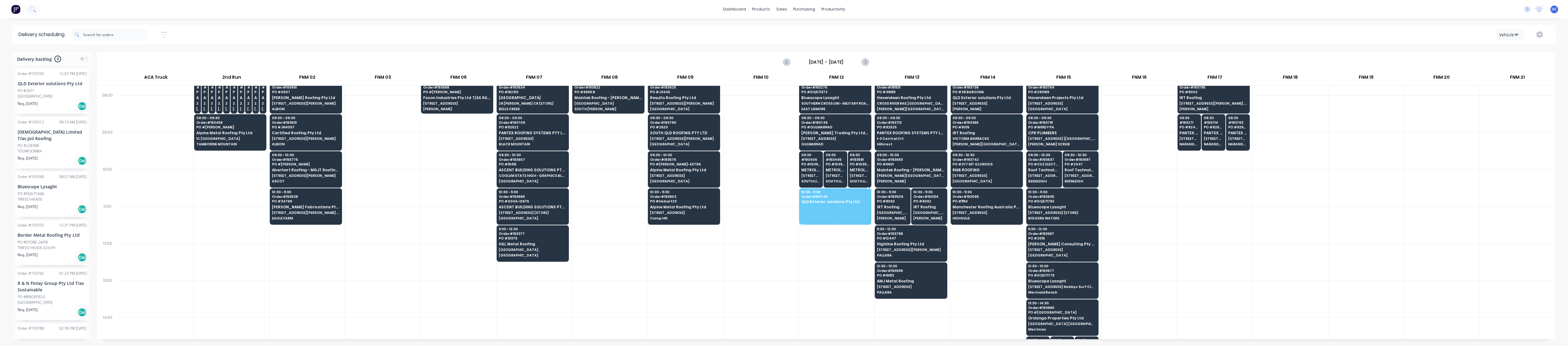
drag, startPoint x: 40, startPoint y: 98, endPoint x: 838, endPoint y: 203, distance: 804.9
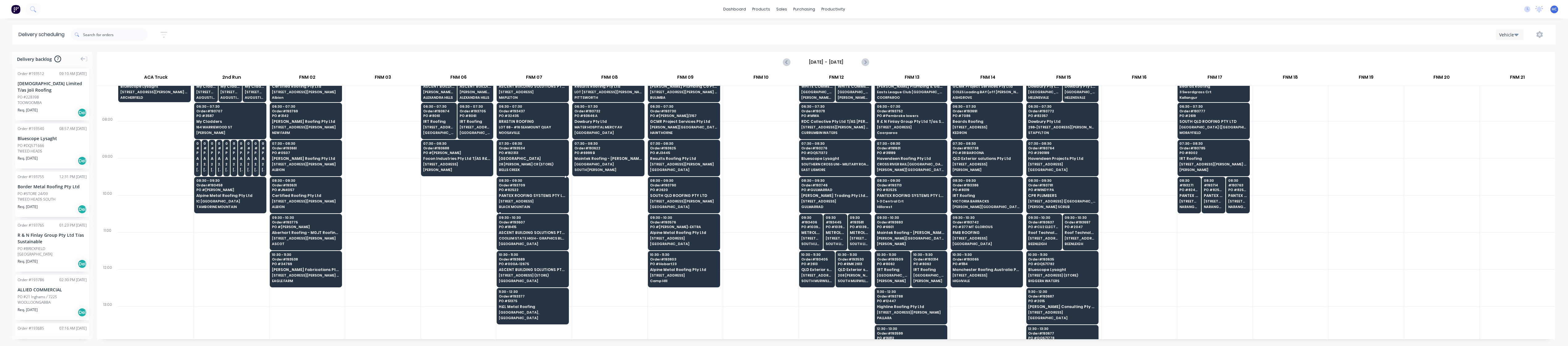
scroll to position [3, 0]
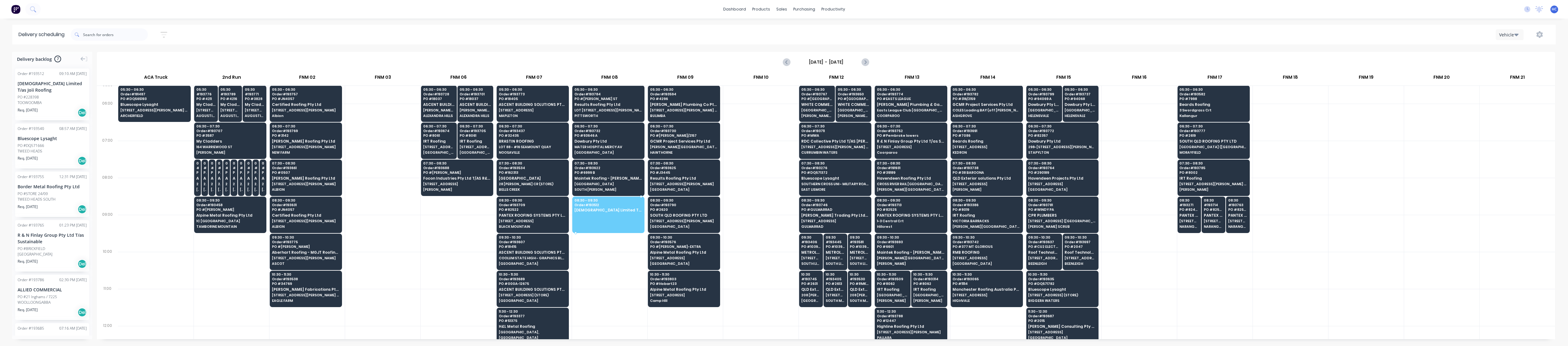
drag, startPoint x: 49, startPoint y: 88, endPoint x: 620, endPoint y: 206, distance: 583.1
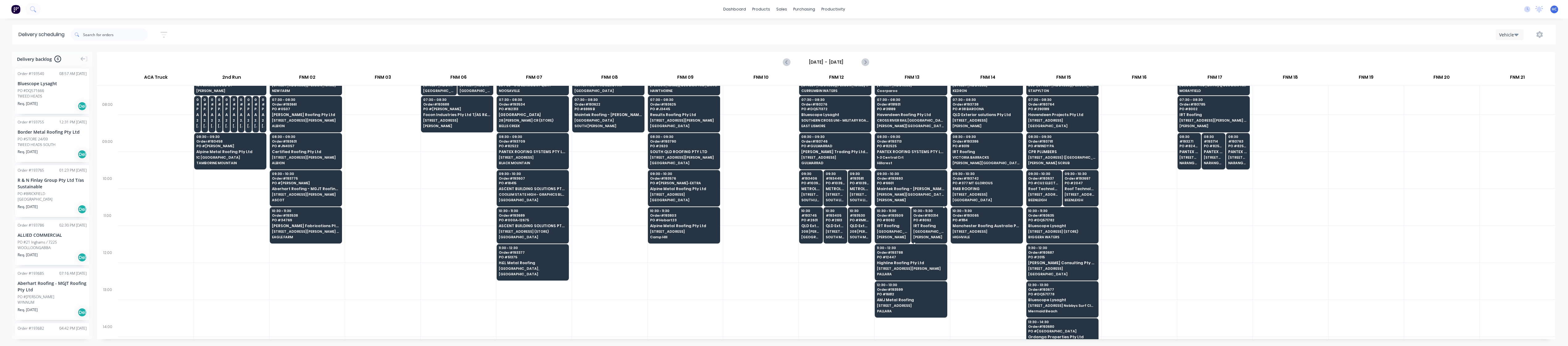
scroll to position [85, 0]
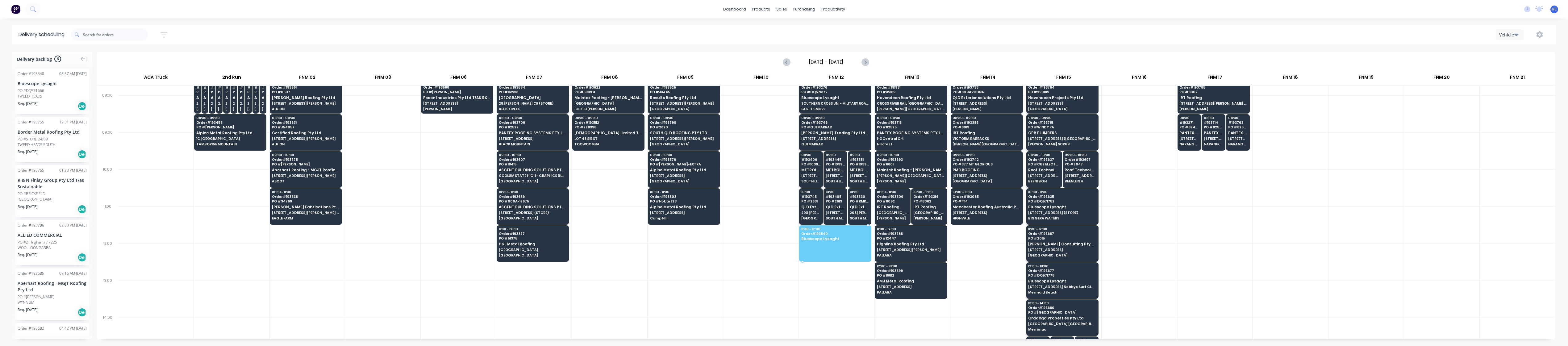
drag, startPoint x: 60, startPoint y: 104, endPoint x: 850, endPoint y: 225, distance: 799.2
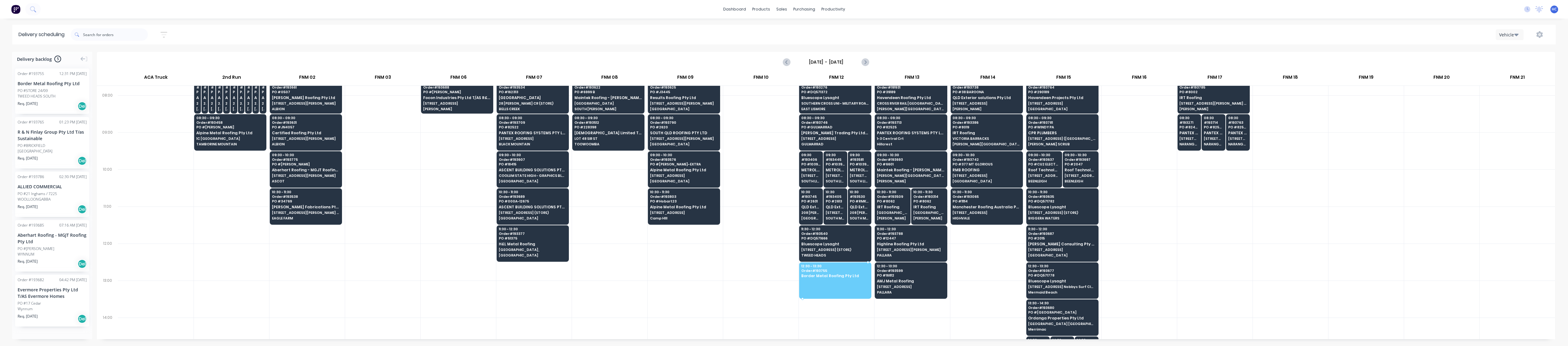
drag, startPoint x: 45, startPoint y: 89, endPoint x: 844, endPoint y: 270, distance: 819.2
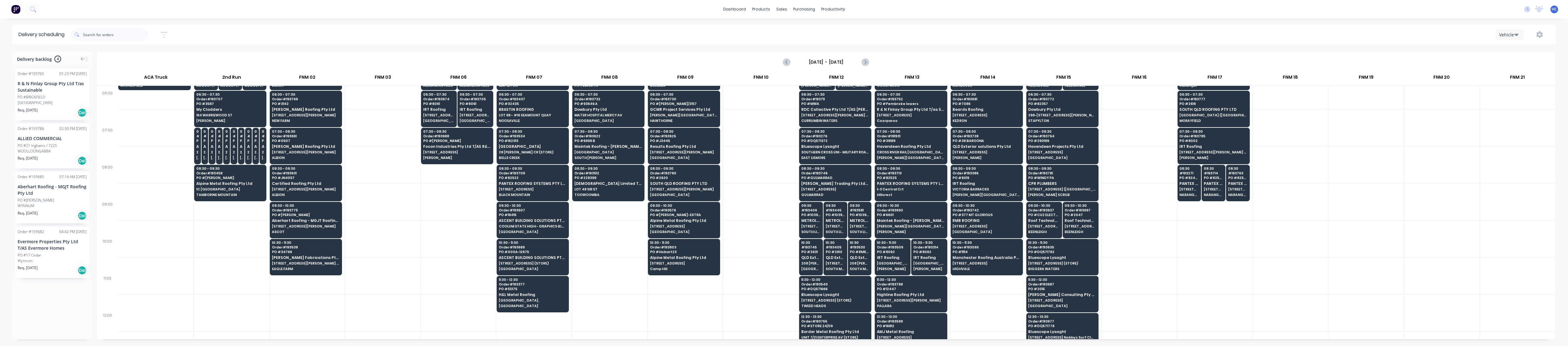
scroll to position [3, 0]
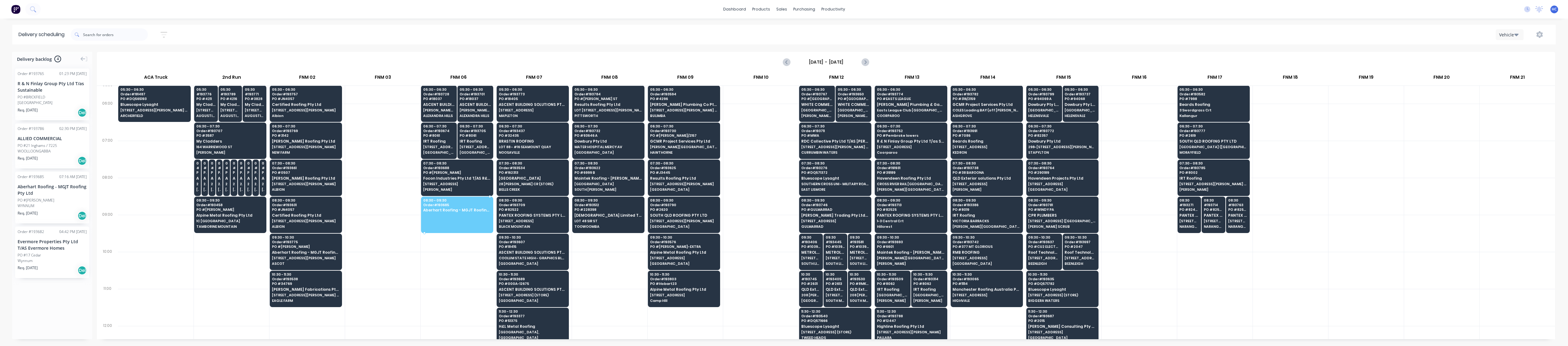
drag, startPoint x: 49, startPoint y: 194, endPoint x: 467, endPoint y: 208, distance: 418.2
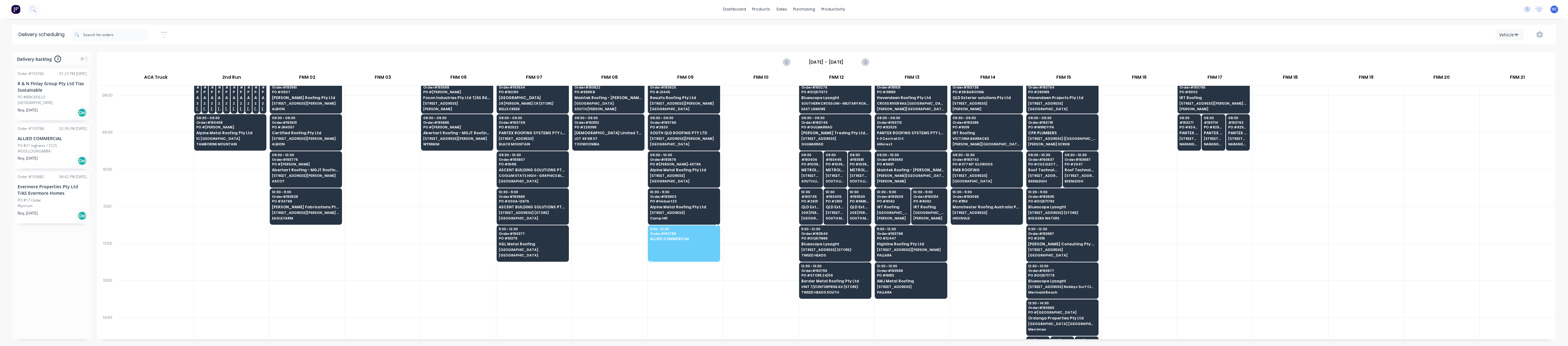
drag, startPoint x: 41, startPoint y: 151, endPoint x: 655, endPoint y: 236, distance: 619.9
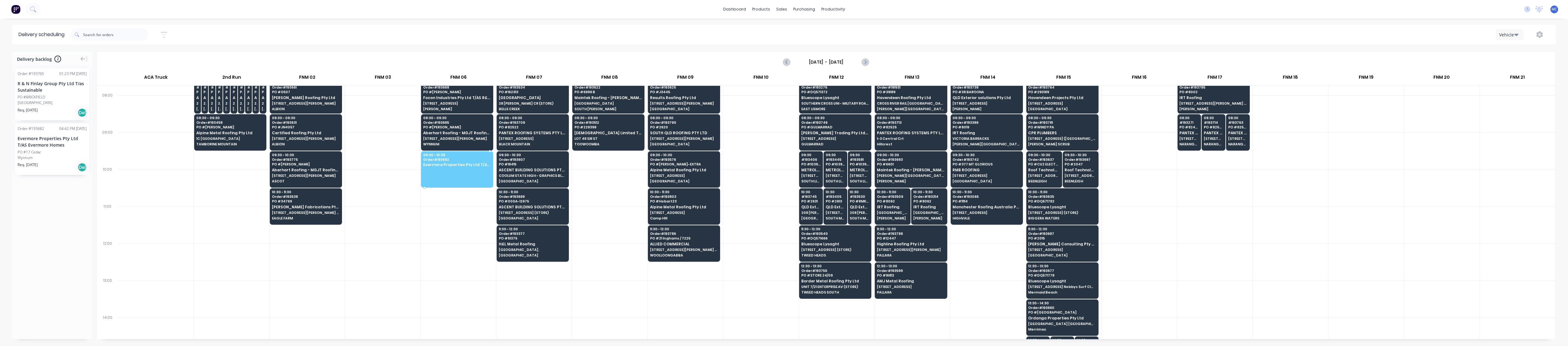
drag, startPoint x: 52, startPoint y: 155, endPoint x: 456, endPoint y: 164, distance: 404.1
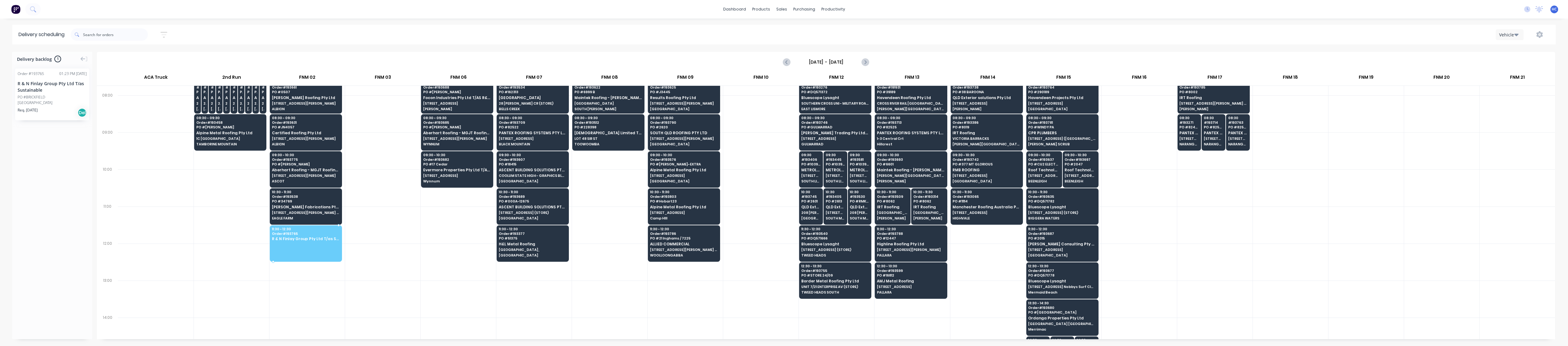
drag, startPoint x: 55, startPoint y: 107, endPoint x: 301, endPoint y: 240, distance: 279.7
click at [360, 231] on div at bounding box center [383, 225] width 75 height 37
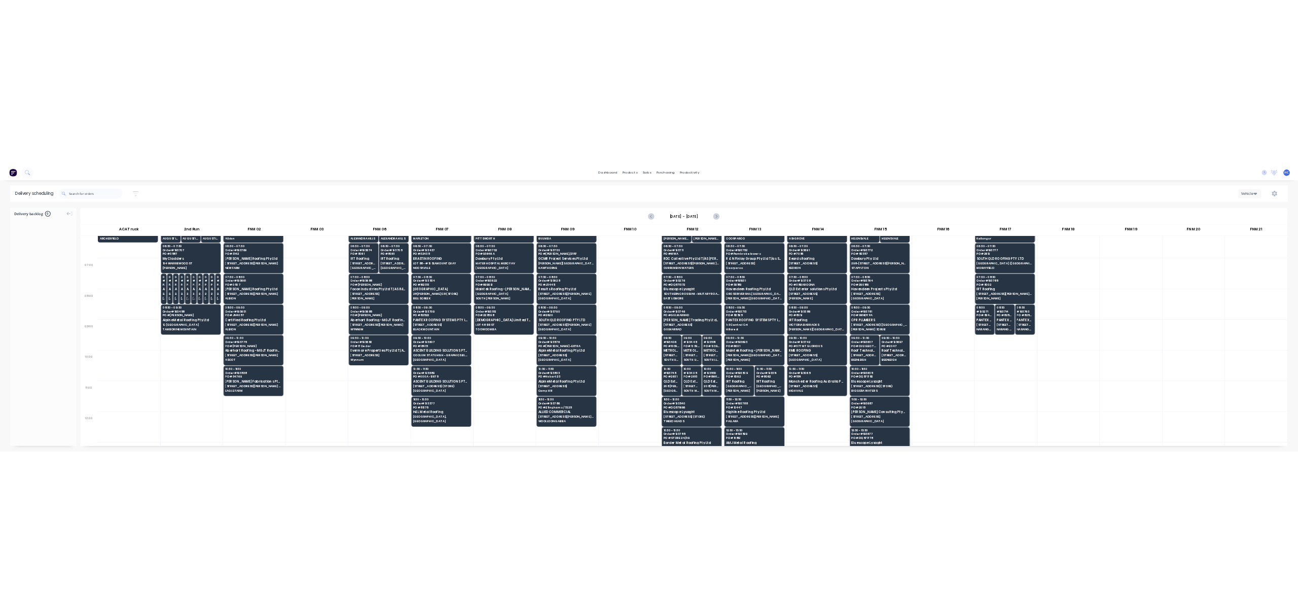
scroll to position [0, 0]
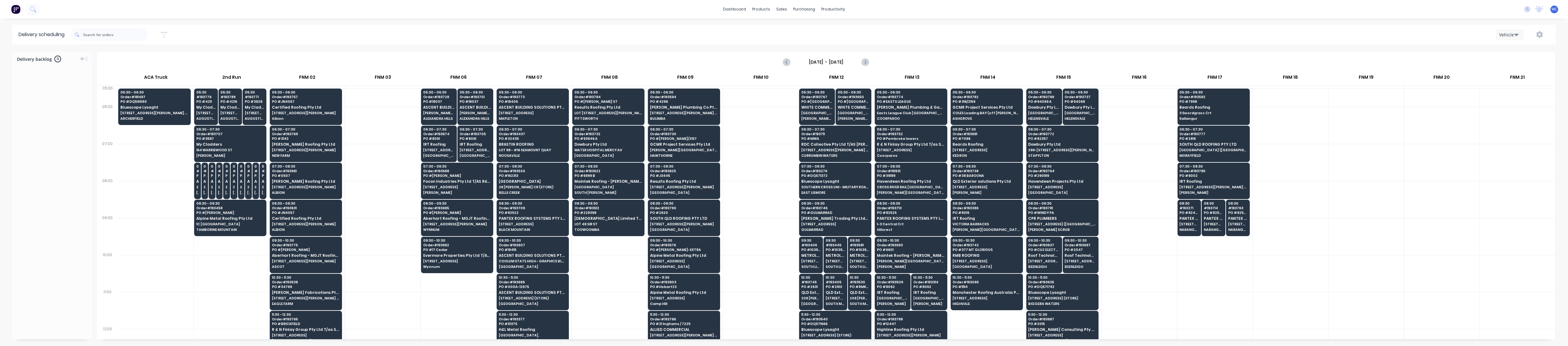
click at [157, 37] on button "button" at bounding box center [164, 35] width 19 height 12
click at [125, 59] on input "[DATE] - [DATE]" at bounding box center [135, 58] width 57 height 9
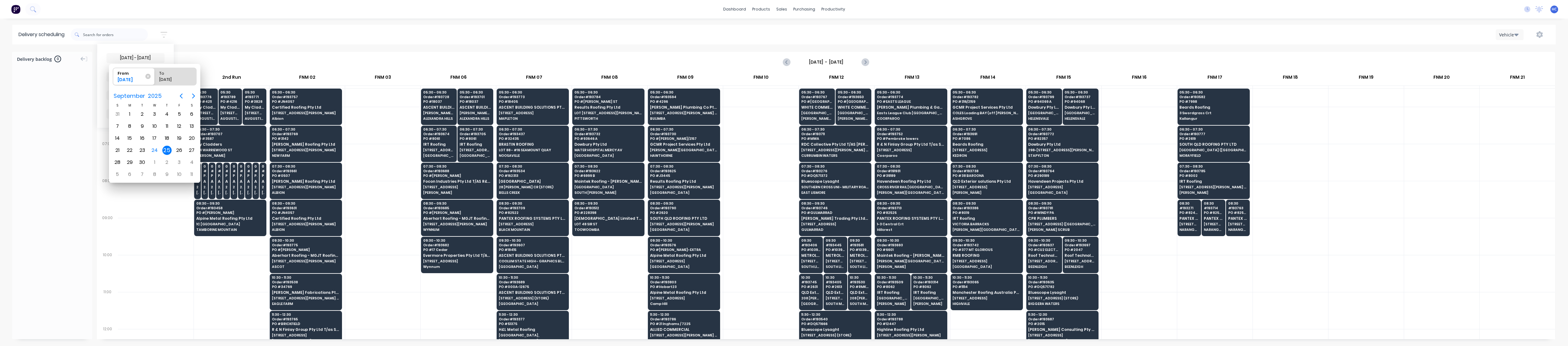
click at [166, 147] on div "25" at bounding box center [167, 150] width 9 height 9
radio input "false"
radio input "true"
click at [166, 147] on div "25" at bounding box center [167, 150] width 9 height 9
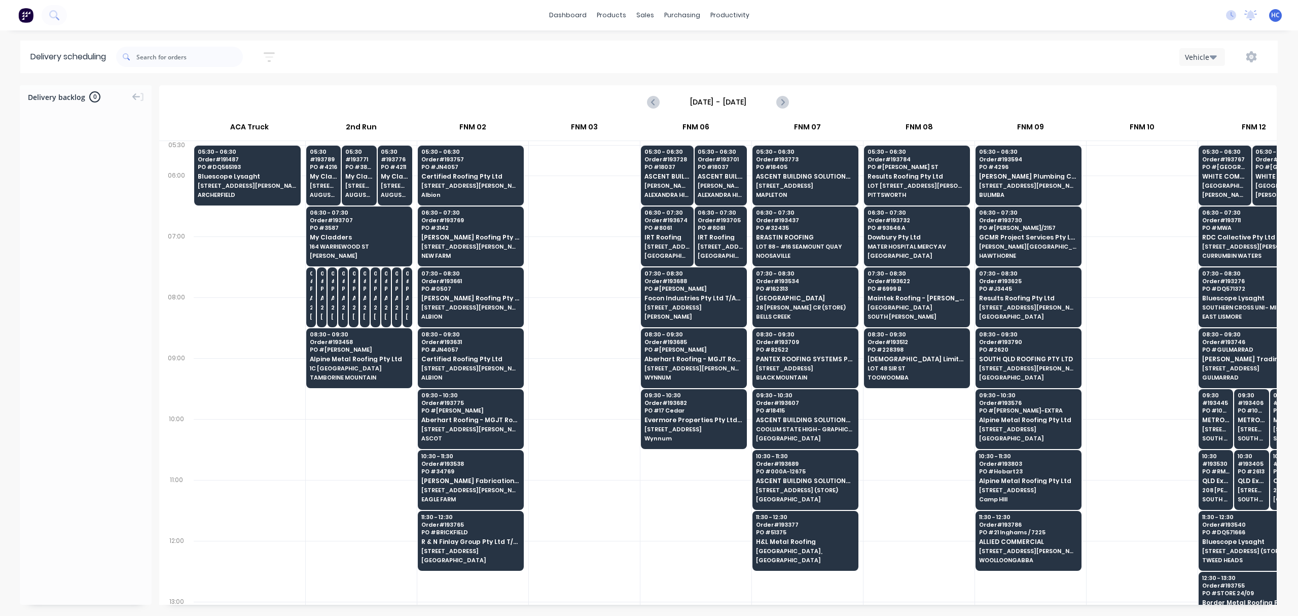
click at [646, 607] on div "Delivery backlog 0 [DATE] - [DATE] [DATE] ACA Truck 2nd Run FNM 02 FNM 03 FNM 0…" at bounding box center [649, 349] width 1298 height 529
drag, startPoint x: 655, startPoint y: 604, endPoint x: 713, endPoint y: 619, distance: 59.5
click at [713, 615] on html "dashboard products sales purchasing productivity dashboard products Product Cat…" at bounding box center [649, 308] width 1298 height 616
drag, startPoint x: 694, startPoint y: 605, endPoint x: 802, endPoint y: 633, distance: 112.2
click at [802, 615] on html "dashboard products sales purchasing productivity dashboard products Product Cat…" at bounding box center [649, 308] width 1298 height 616
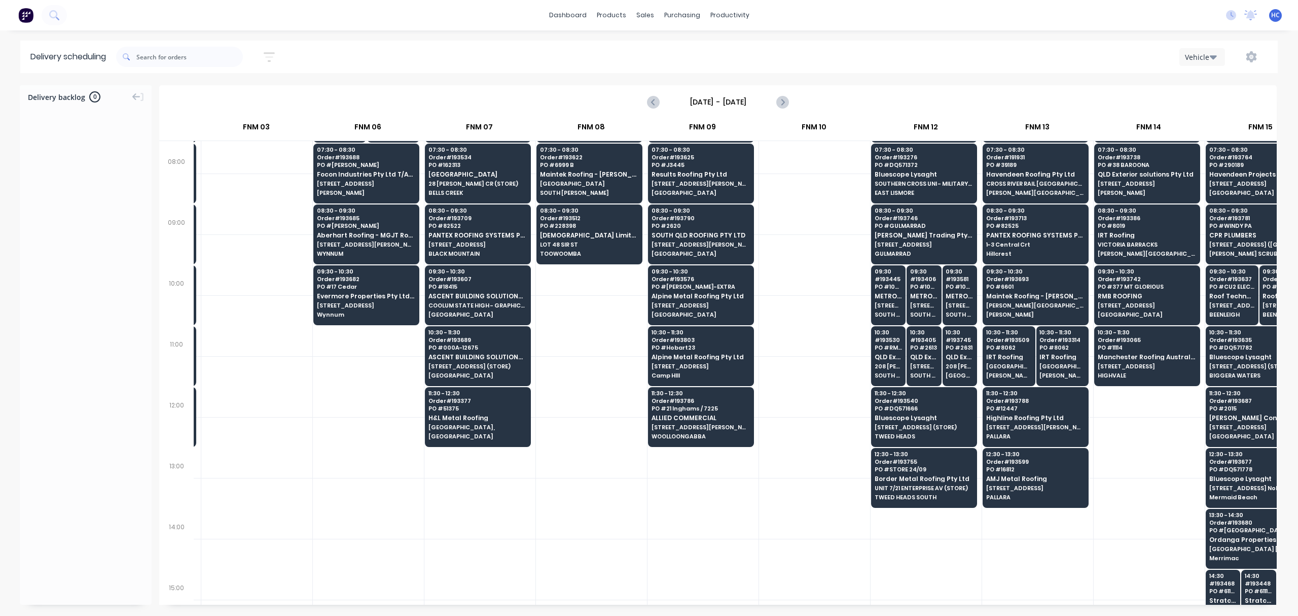
scroll to position [135, 328]
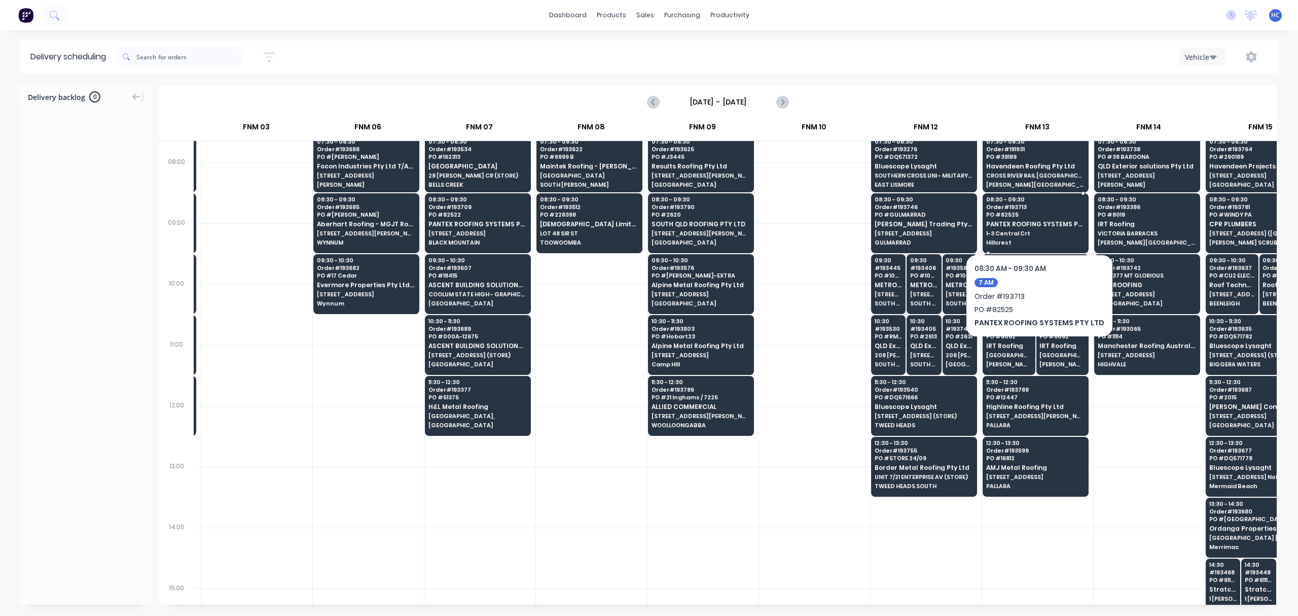
click at [1036, 225] on span "PANTEX ROOFING SYSTEMS PTY LTD" at bounding box center [1035, 224] width 98 height 7
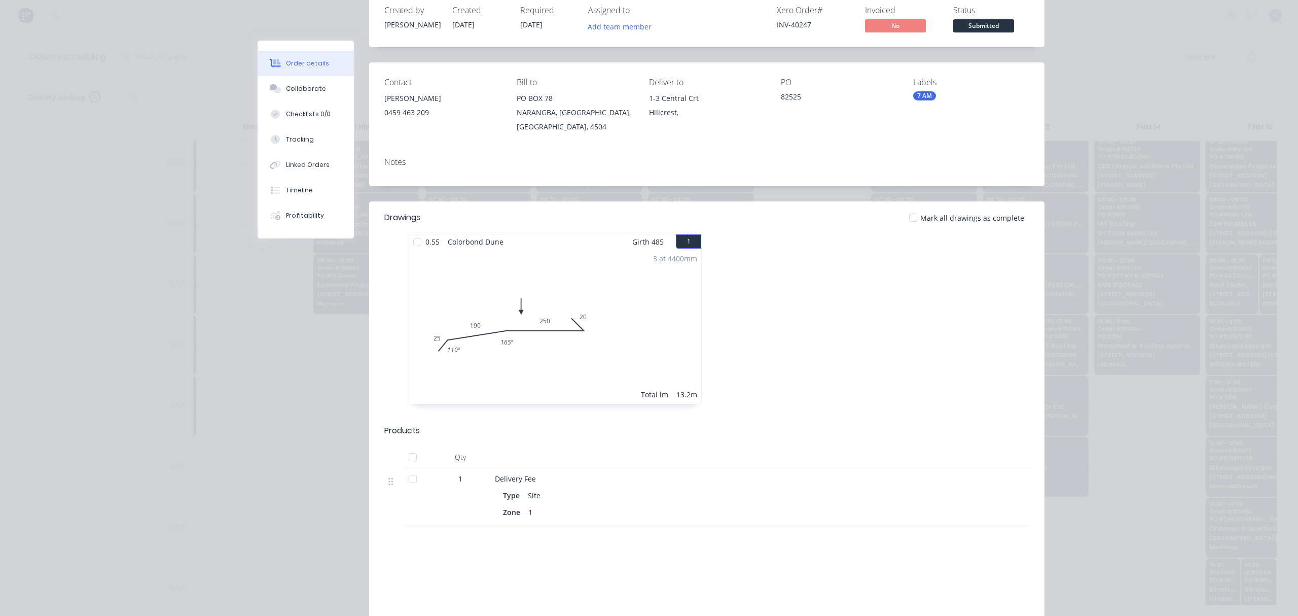
scroll to position [0, 0]
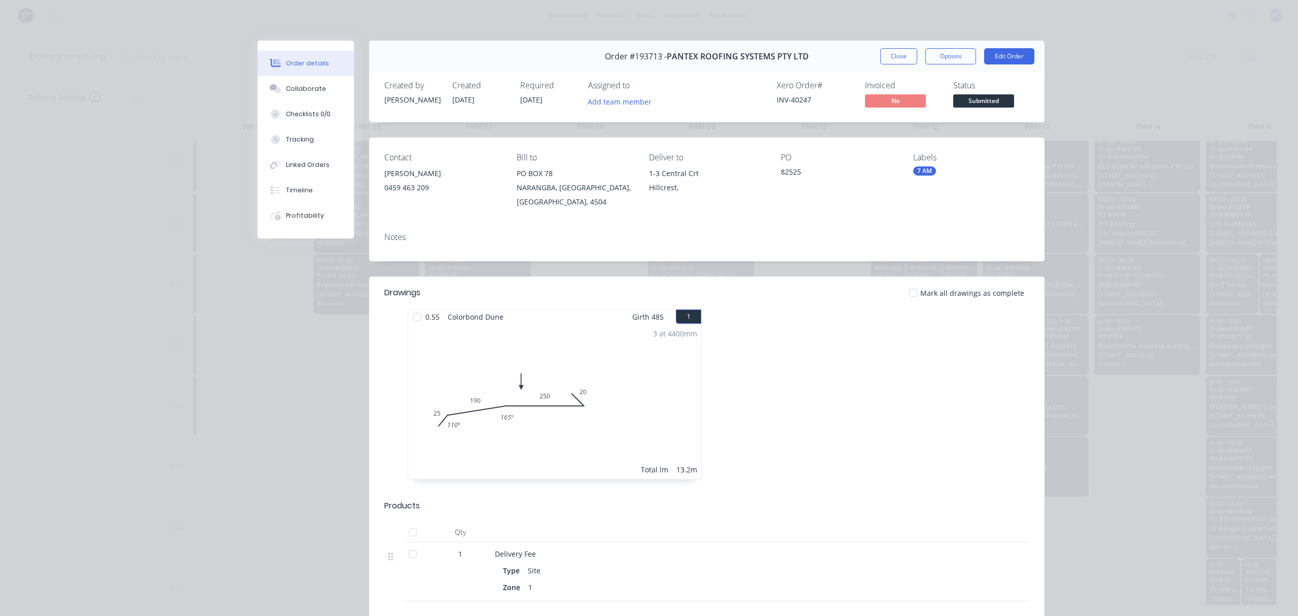
drag, startPoint x: 888, startPoint y: 48, endPoint x: 871, endPoint y: 84, distance: 40.4
click at [888, 48] on button "Close" at bounding box center [898, 56] width 37 height 16
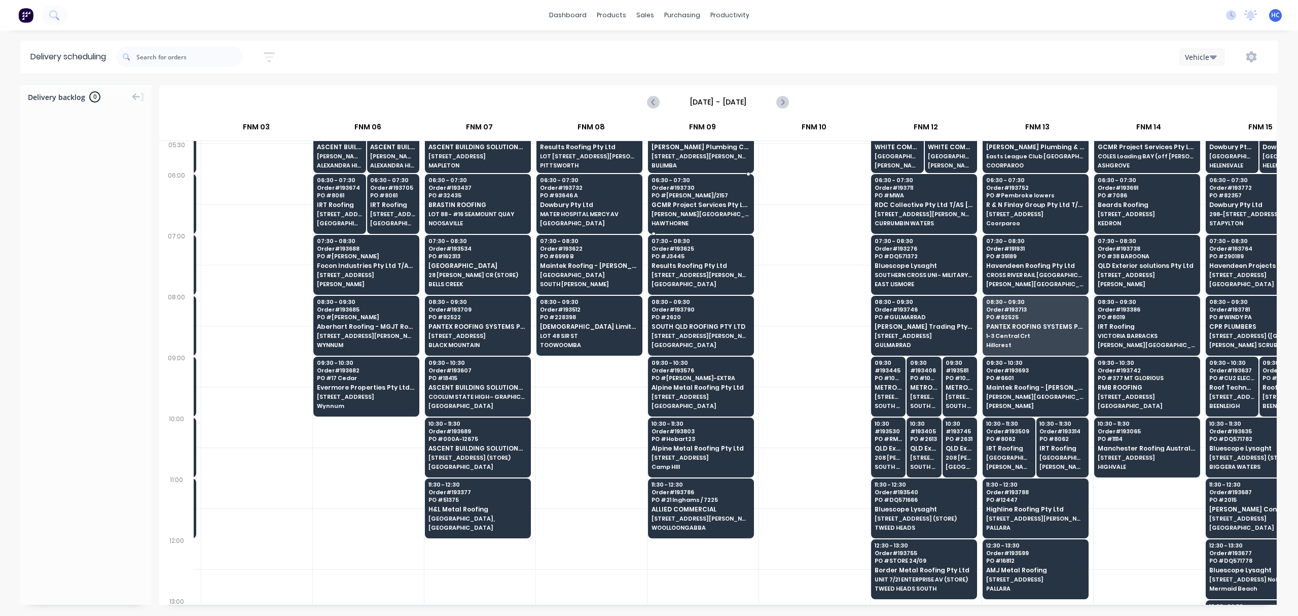
scroll to position [0, 328]
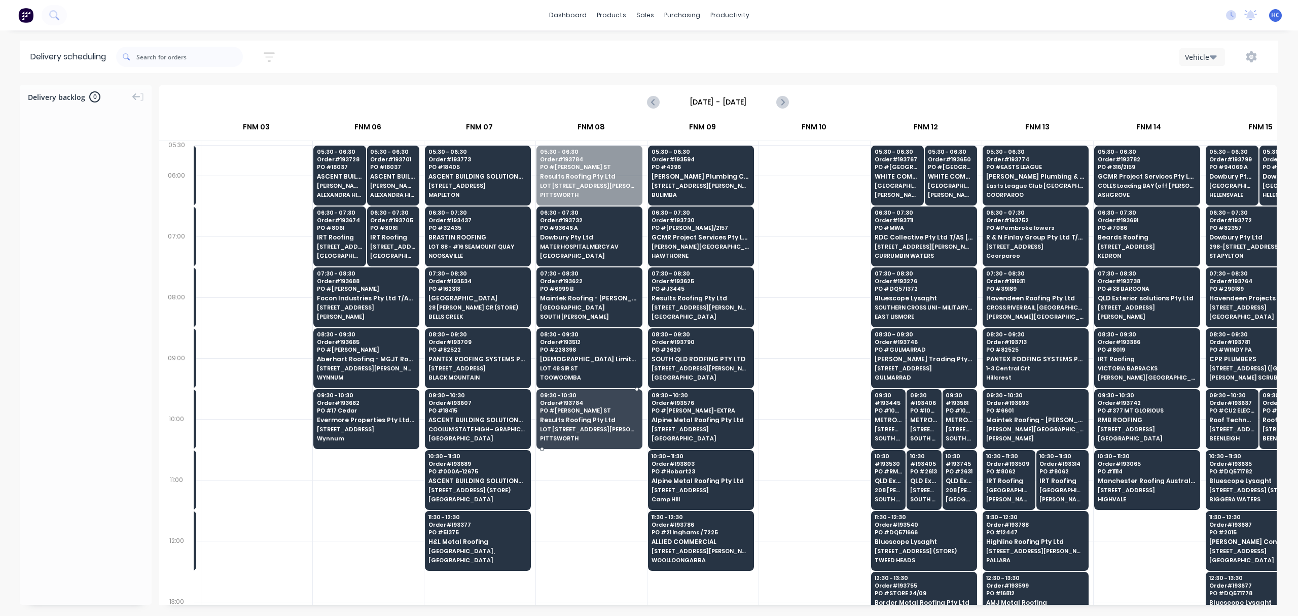
drag, startPoint x: 592, startPoint y: 163, endPoint x: 585, endPoint y: 415, distance: 251.6
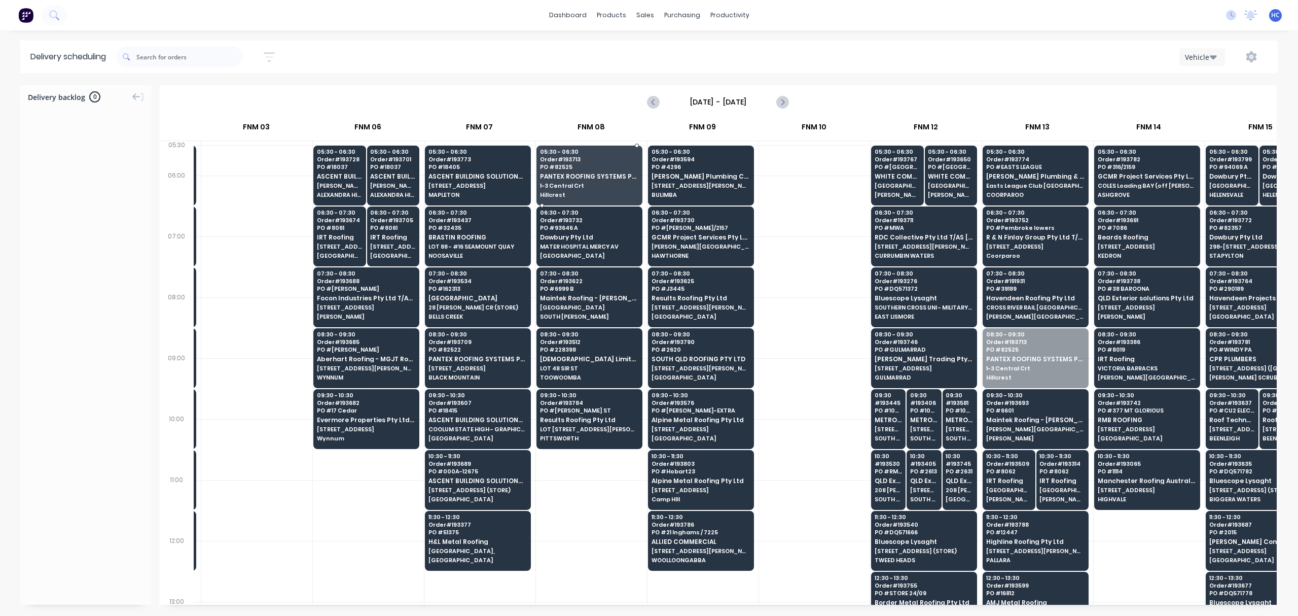
drag, startPoint x: 1060, startPoint y: 368, endPoint x: 601, endPoint y: 171, distance: 499.3
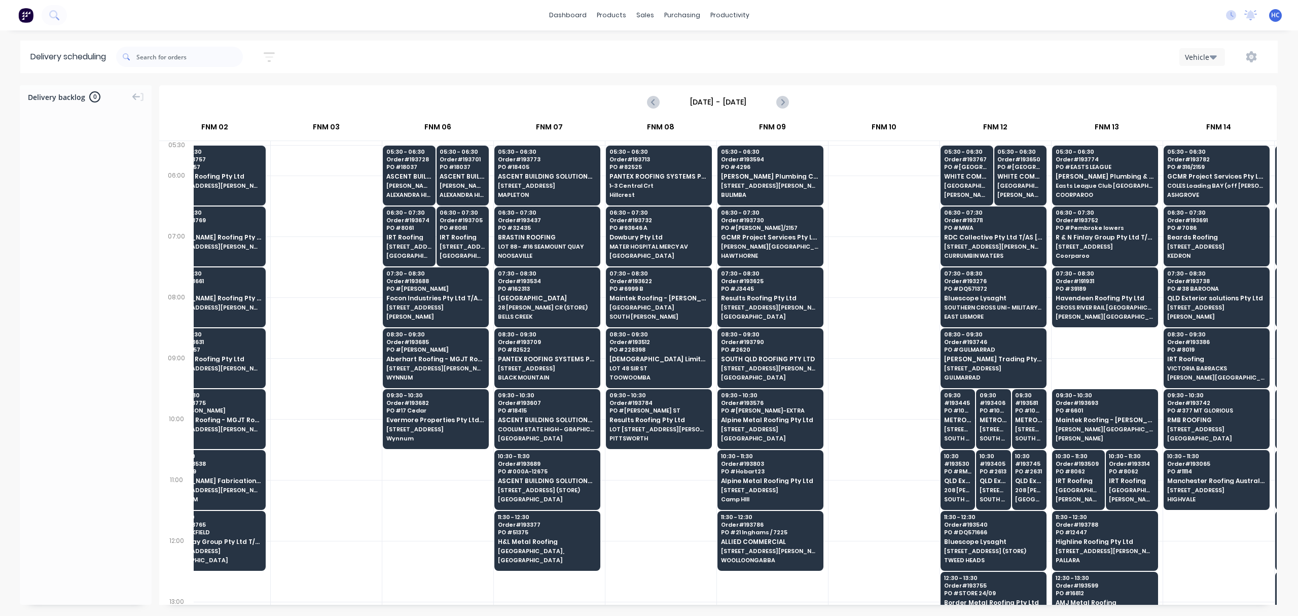
scroll to position [0, 254]
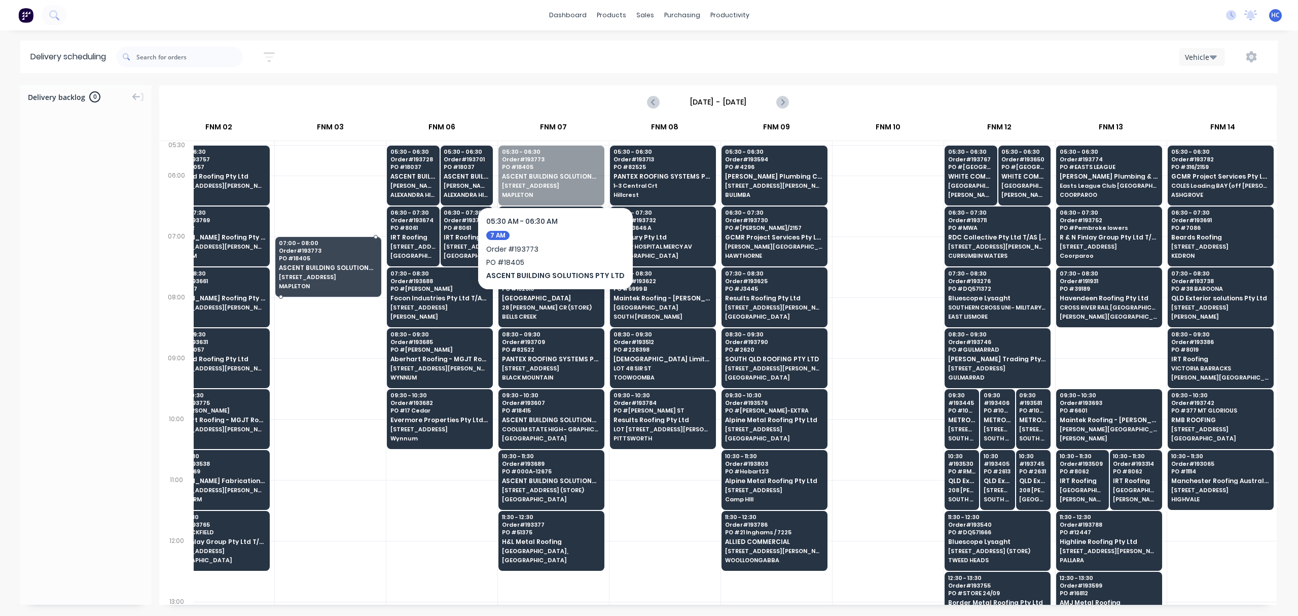
drag, startPoint x: 564, startPoint y: 181, endPoint x: 461, endPoint y: 244, distance: 121.6
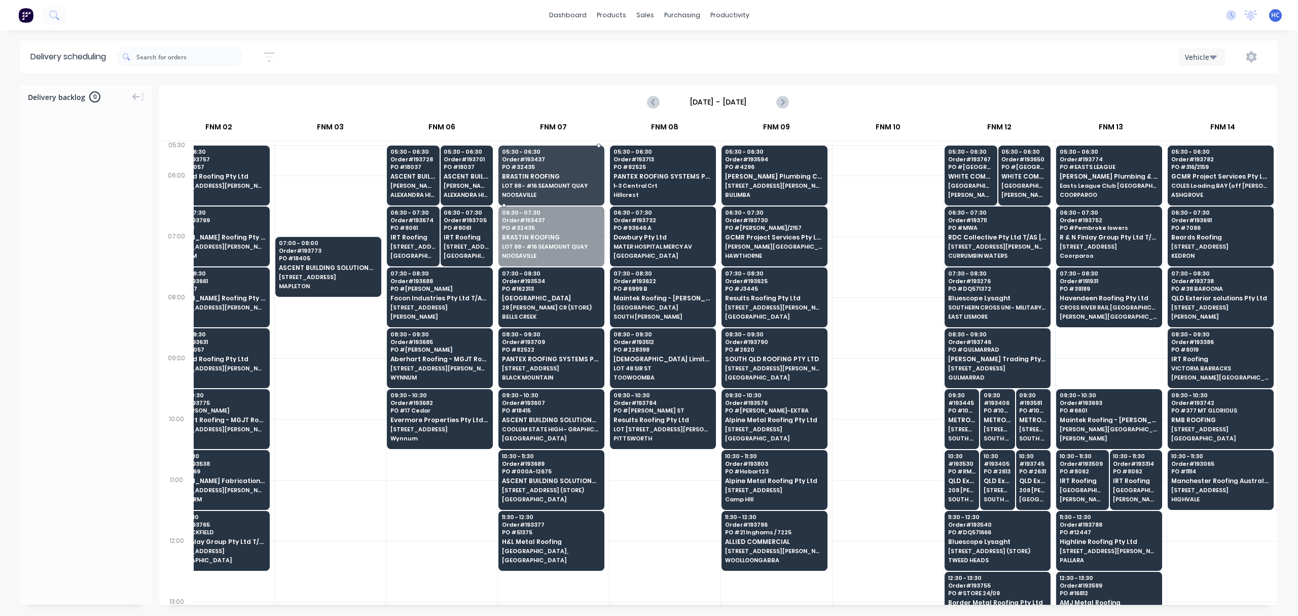
drag, startPoint x: 521, startPoint y: 254, endPoint x: 536, endPoint y: 198, distance: 57.8
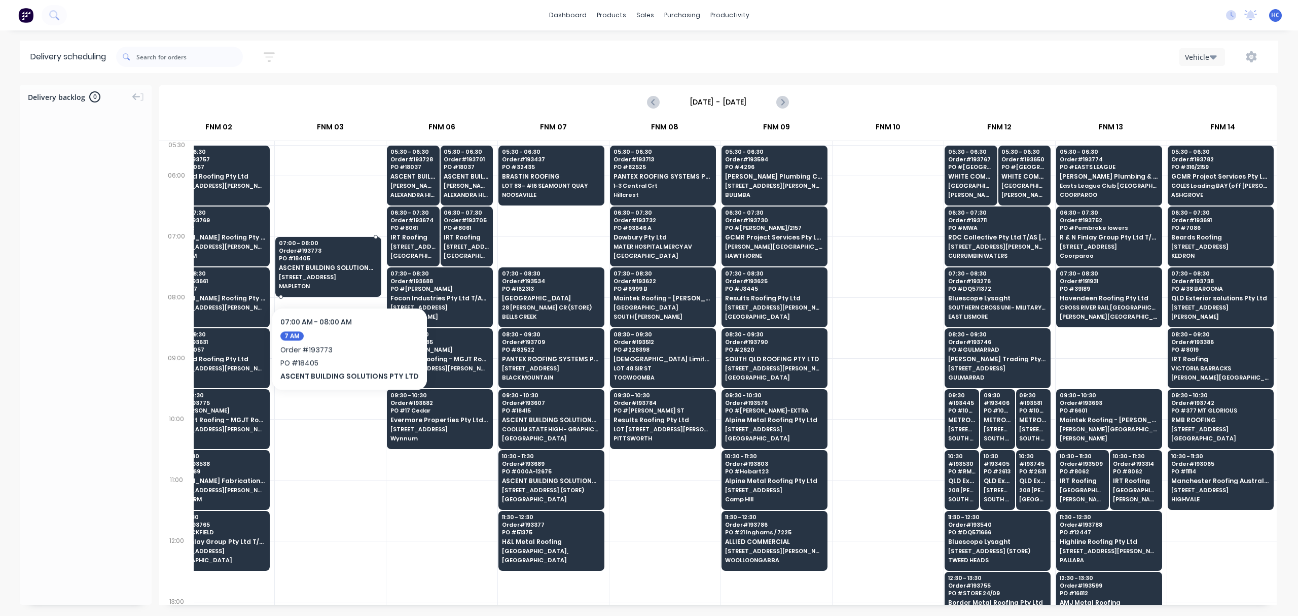
click at [340, 272] on div "07:00 - 08:00 Order # 193773 PO # 18405 ASCENT BUILDING SOLUTIONS PTY LTD 13 WI…" at bounding box center [328, 265] width 105 height 57
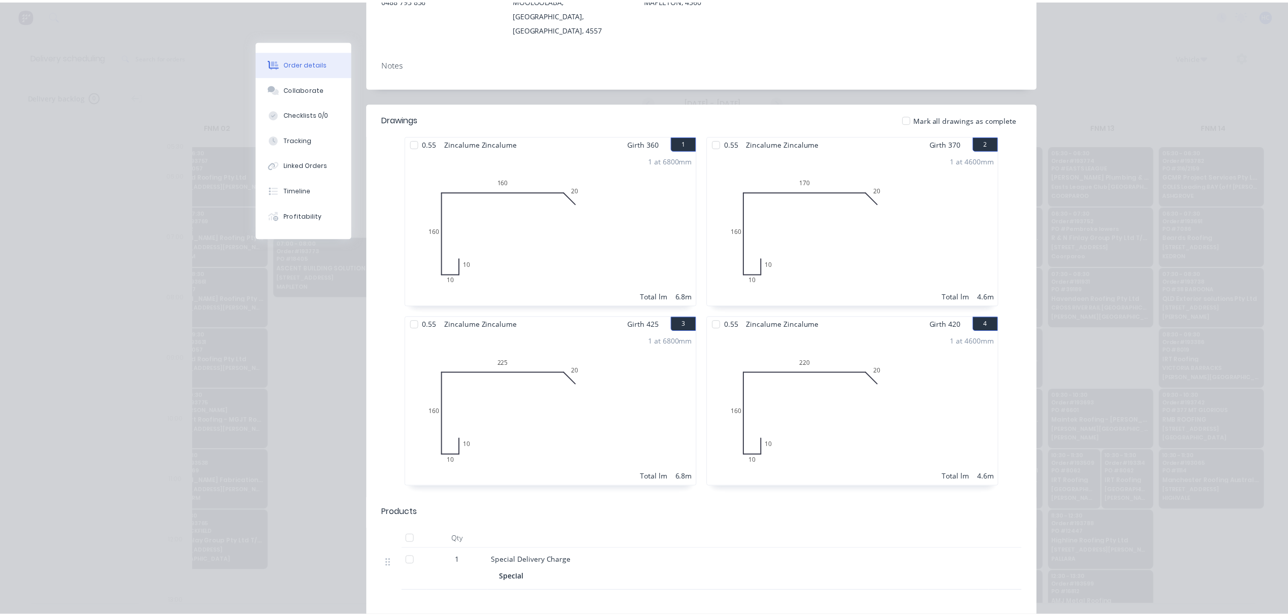
scroll to position [0, 0]
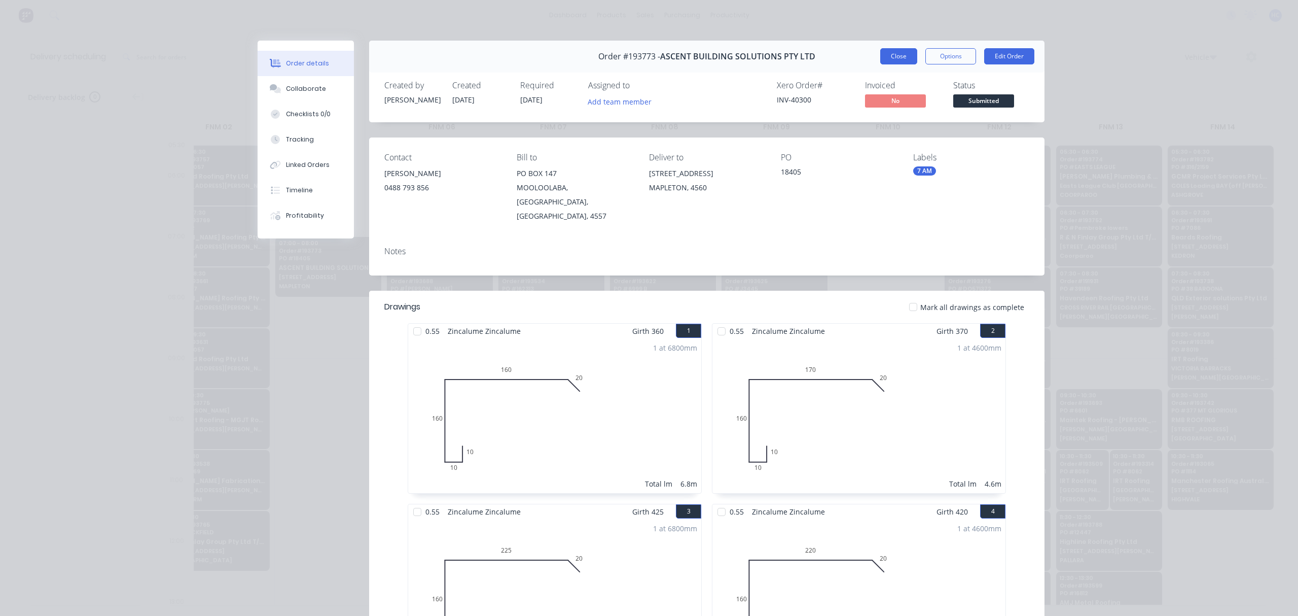
click at [898, 56] on button "Close" at bounding box center [898, 56] width 37 height 16
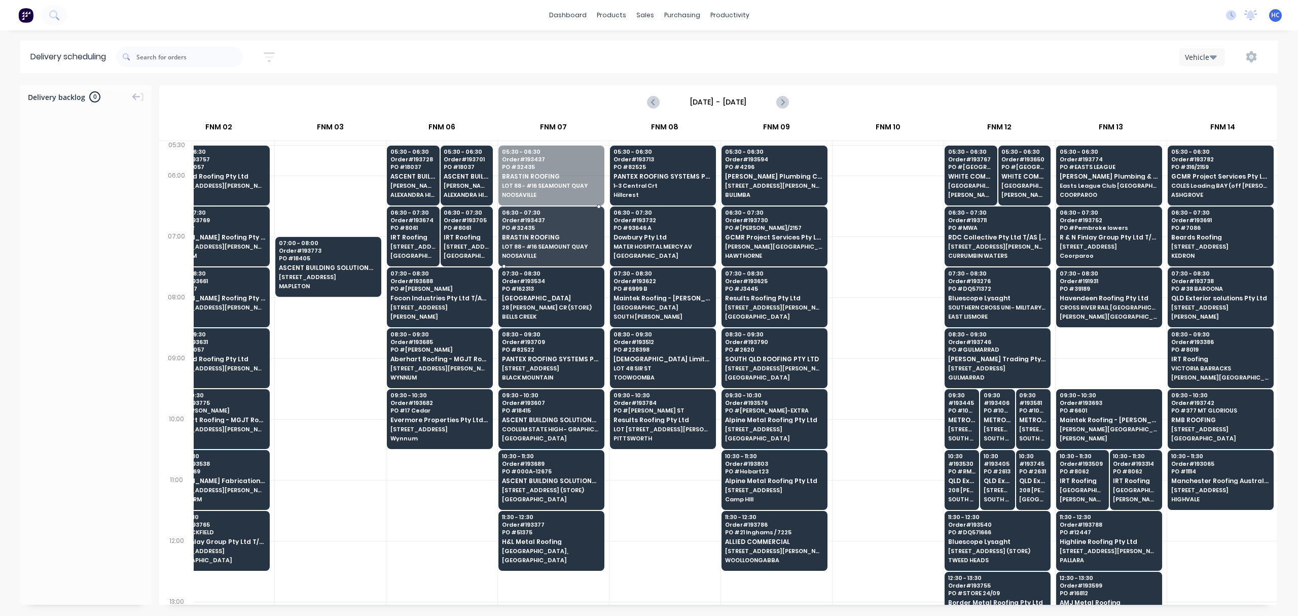
drag, startPoint x: 562, startPoint y: 185, endPoint x: 562, endPoint y: 199, distance: 14.7
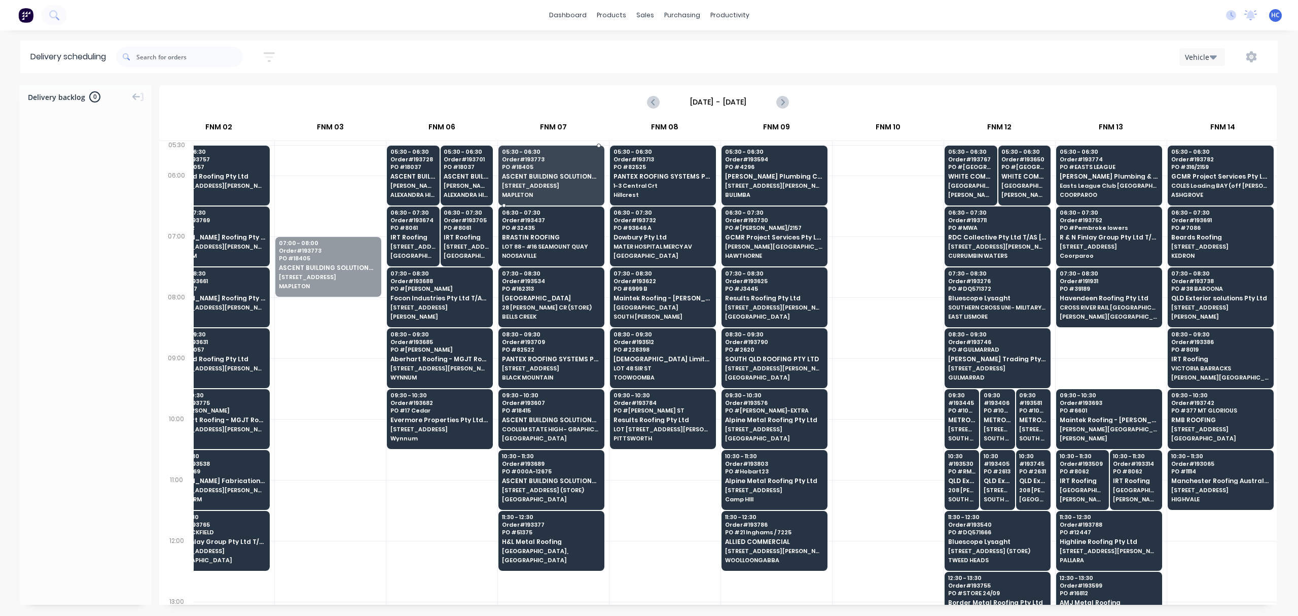
drag, startPoint x: 330, startPoint y: 270, endPoint x: 570, endPoint y: 175, distance: 258.4
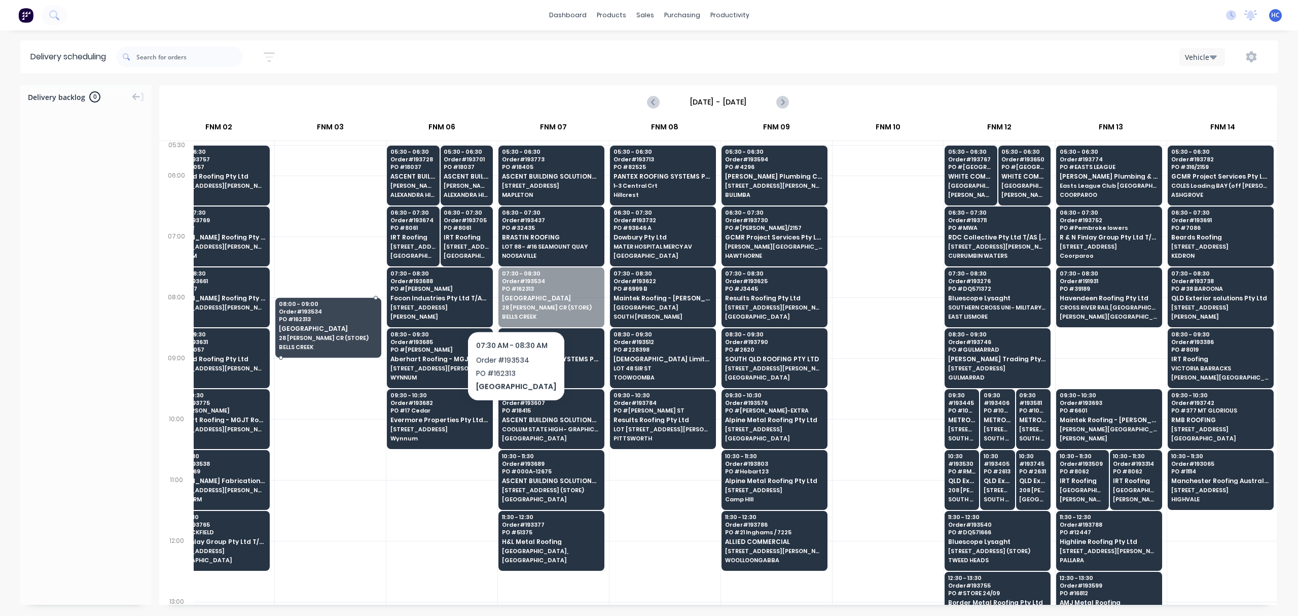
drag, startPoint x: 538, startPoint y: 301, endPoint x: 341, endPoint y: 334, distance: 199.0
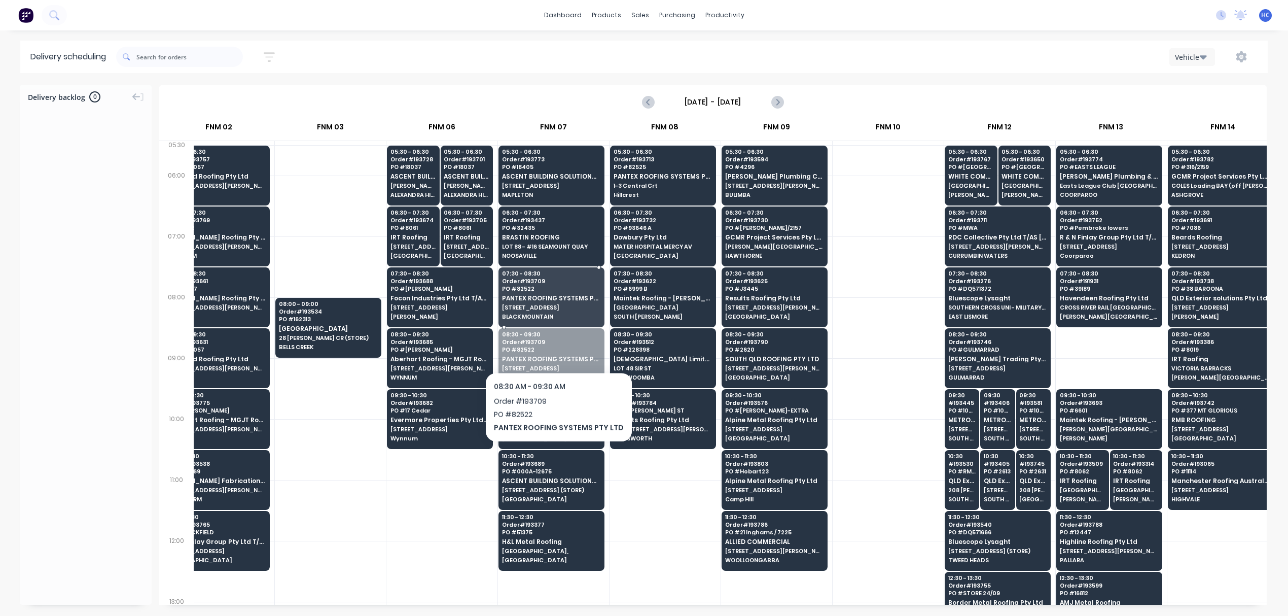
drag, startPoint x: 549, startPoint y: 377, endPoint x: 555, endPoint y: 345, distance: 32.5
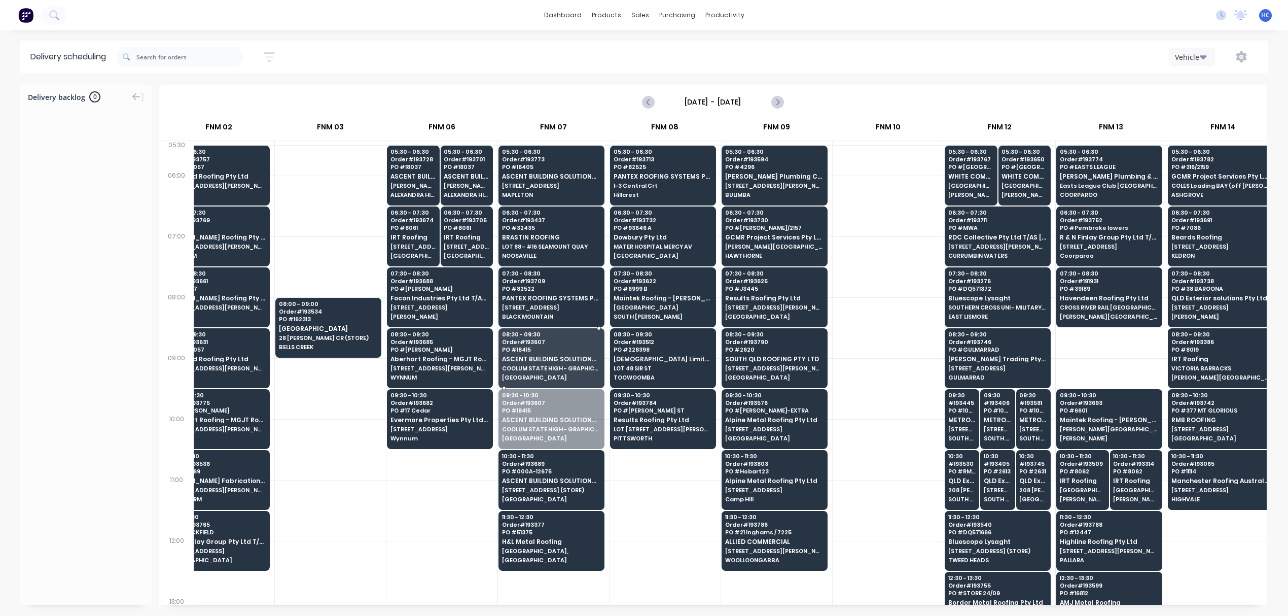
drag, startPoint x: 534, startPoint y: 416, endPoint x: 558, endPoint y: 364, distance: 56.7
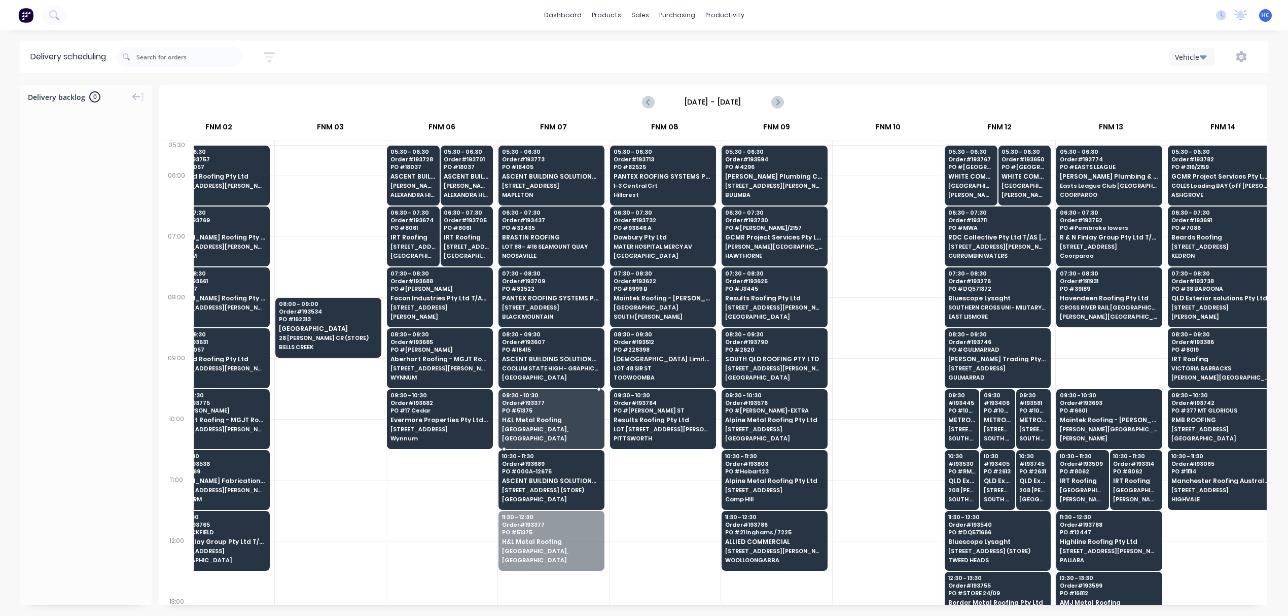
drag, startPoint x: 556, startPoint y: 546, endPoint x: 559, endPoint y: 518, distance: 28.6
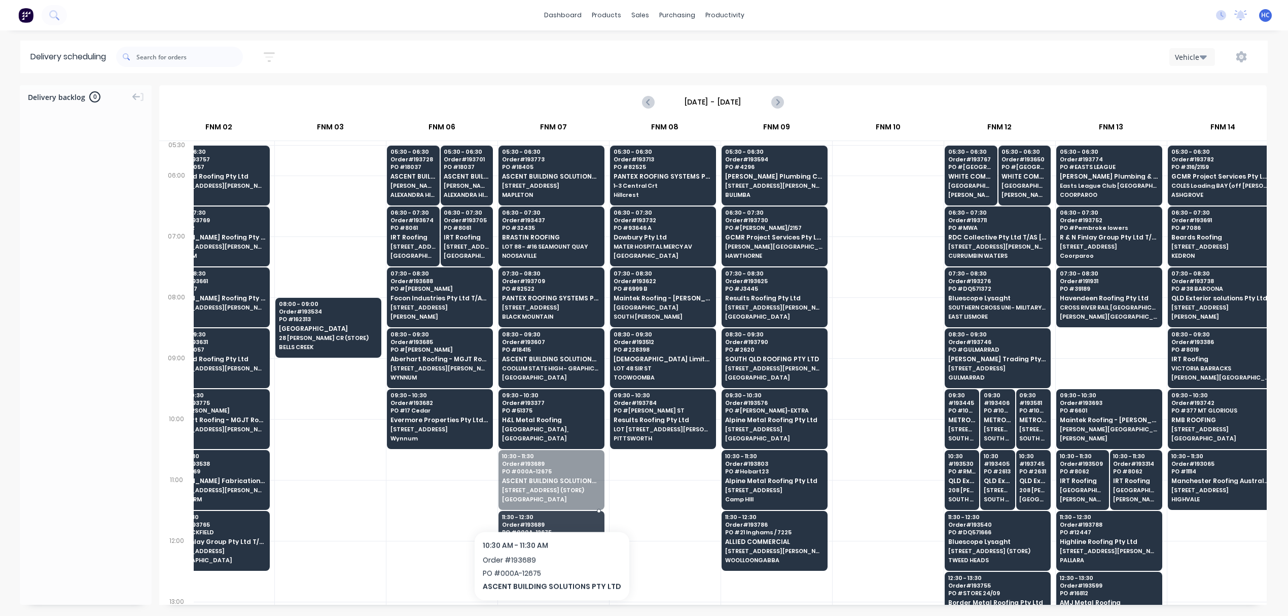
drag, startPoint x: 547, startPoint y: 481, endPoint x: 548, endPoint y: 504, distance: 23.3
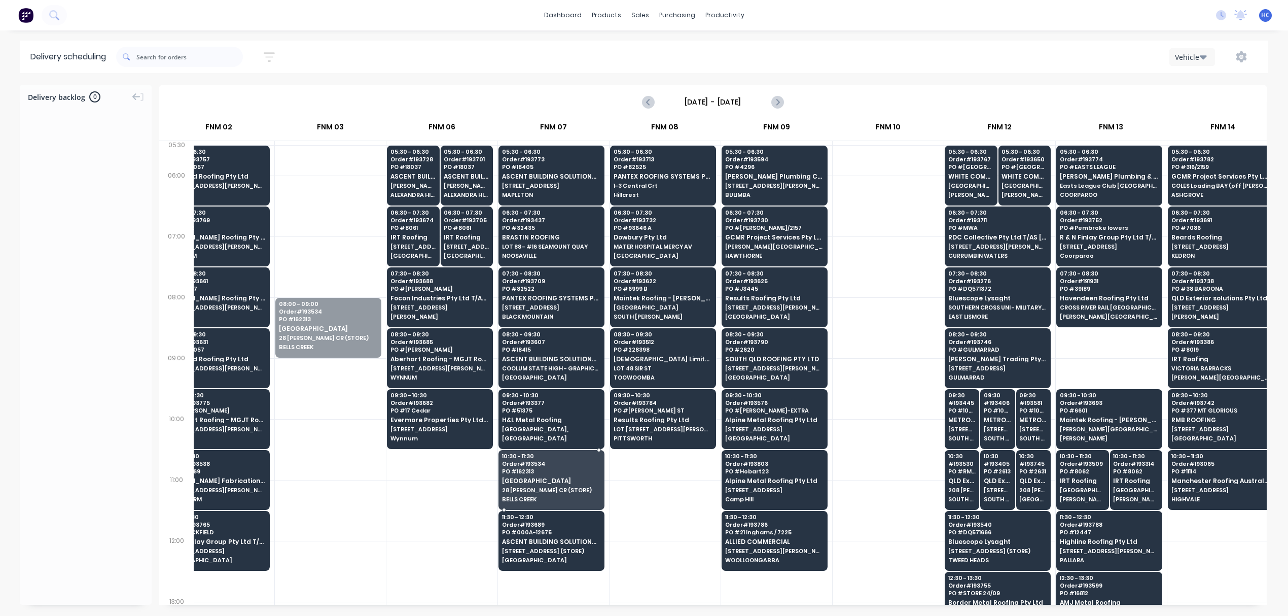
drag, startPoint x: 337, startPoint y: 362, endPoint x: 523, endPoint y: 480, distance: 220.9
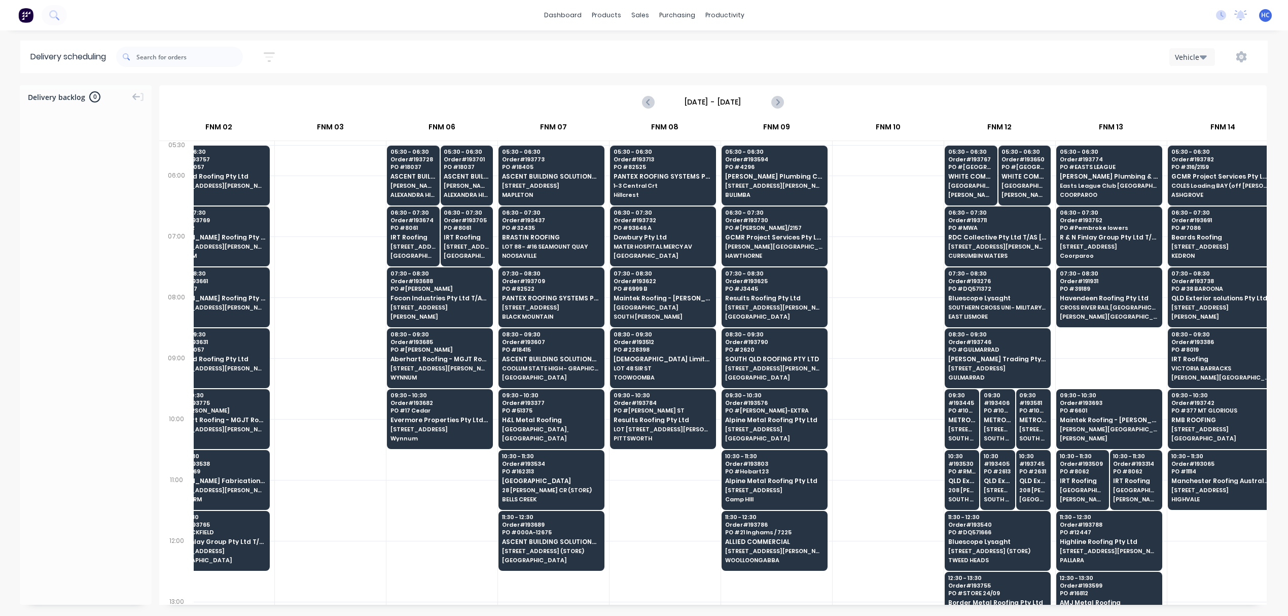
click at [625, 495] on div at bounding box center [665, 510] width 111 height 61
drag, startPoint x: 792, startPoint y: 604, endPoint x: 838, endPoint y: 599, distance: 46.0
click at [869, 609] on div "Delivery backlog 0 [DATE] - [DATE] [DATE] ACA Truck 2nd Run FNM 02 FNM 03 FNM 0…" at bounding box center [644, 349] width 1288 height 529
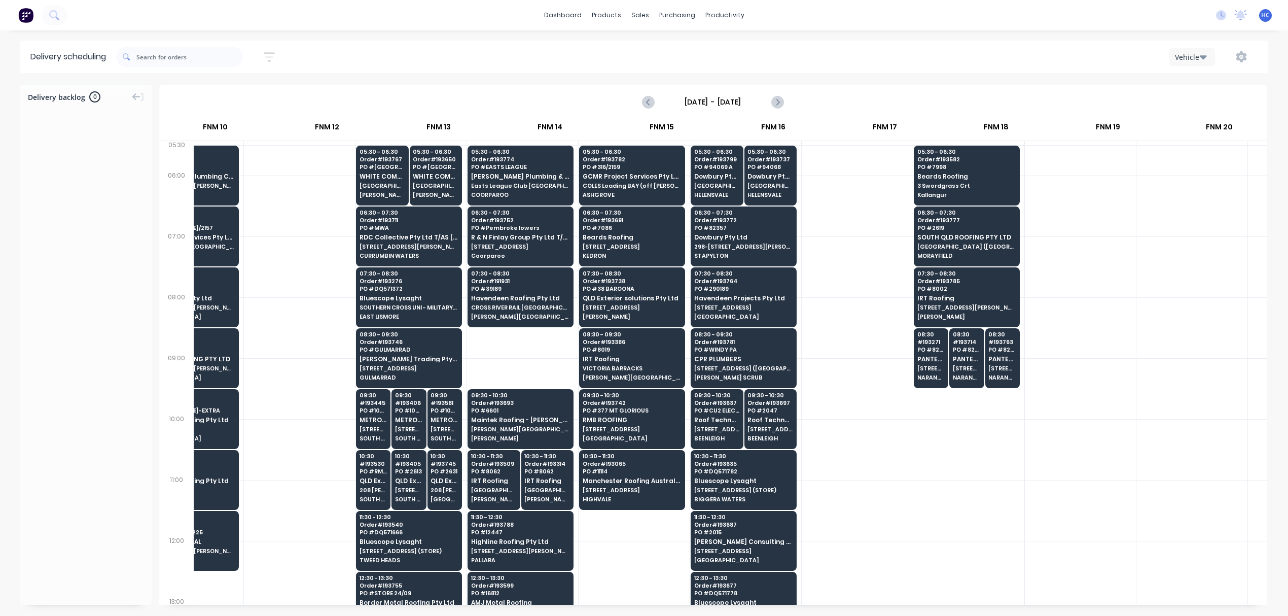
scroll to position [0, 822]
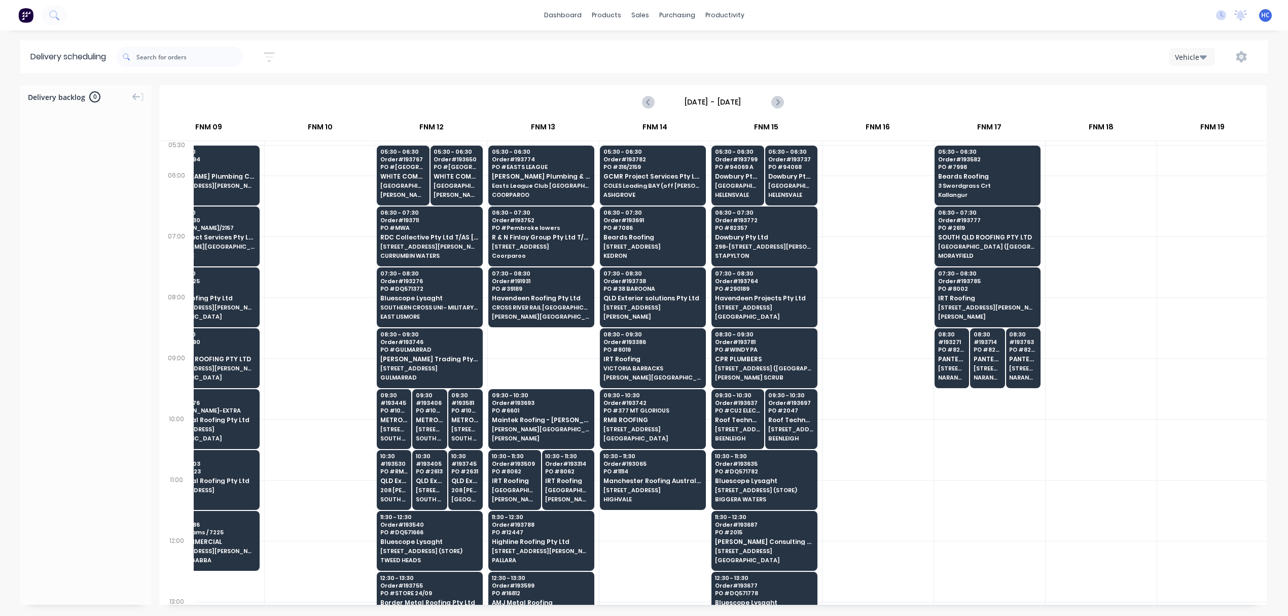
click at [1106, 224] on div at bounding box center [1101, 205] width 111 height 61
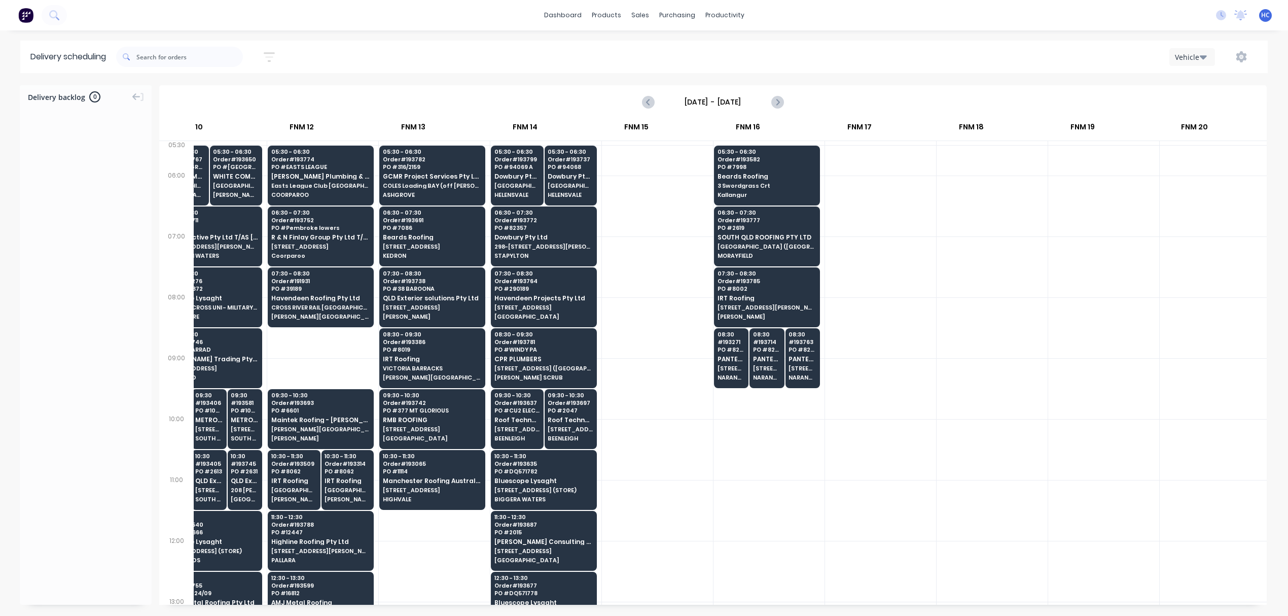
scroll to position [0, 1057]
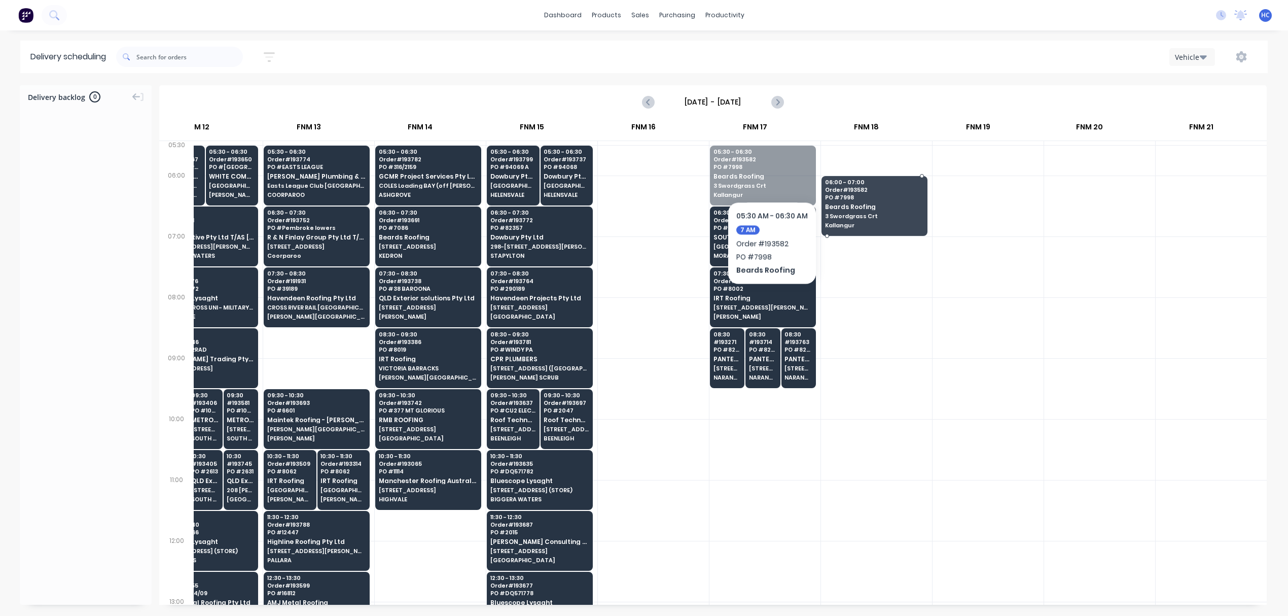
drag, startPoint x: 772, startPoint y: 170, endPoint x: 790, endPoint y: 291, distance: 121.6
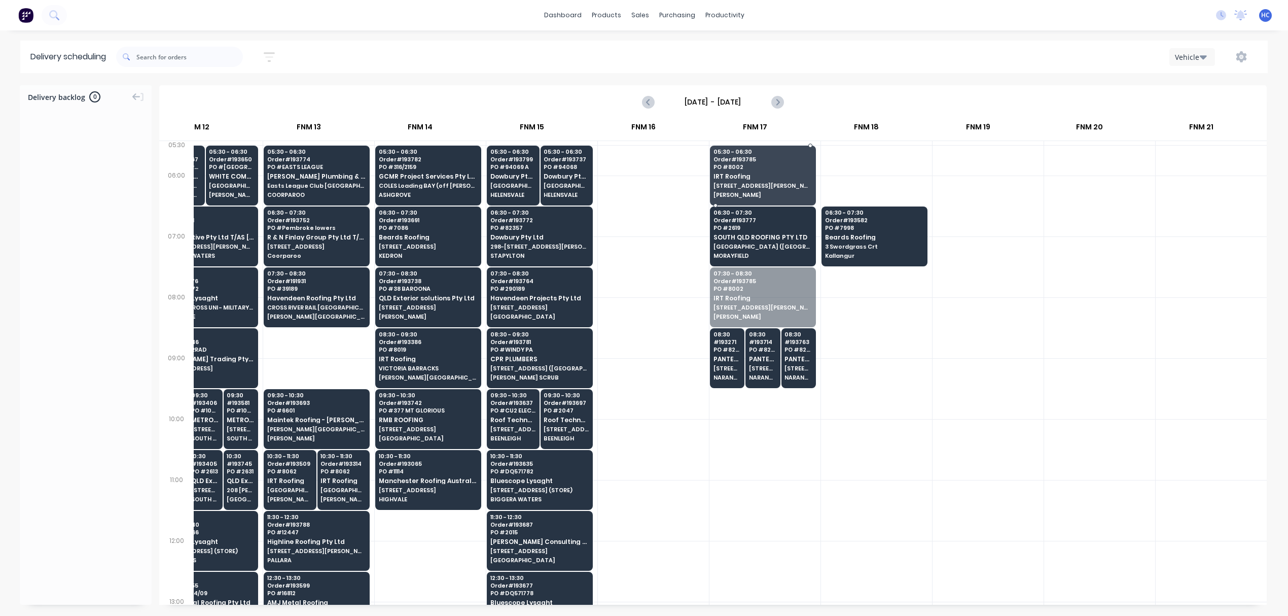
drag, startPoint x: 767, startPoint y: 314, endPoint x: 765, endPoint y: 297, distance: 17.3
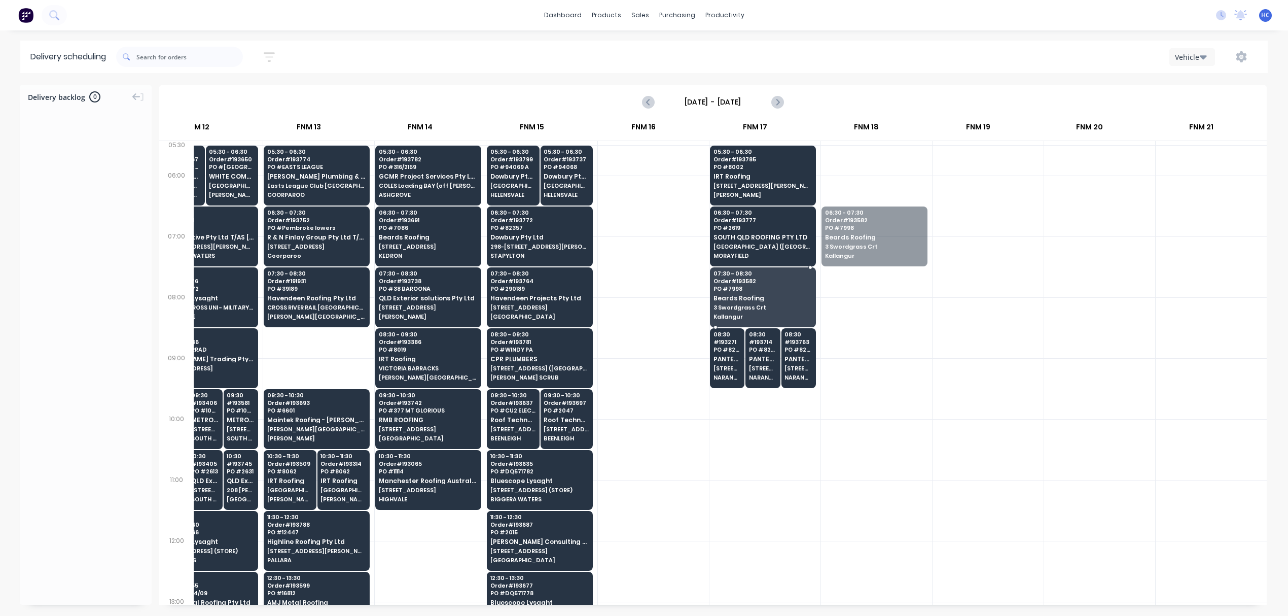
drag, startPoint x: 871, startPoint y: 250, endPoint x: 785, endPoint y: 297, distance: 97.4
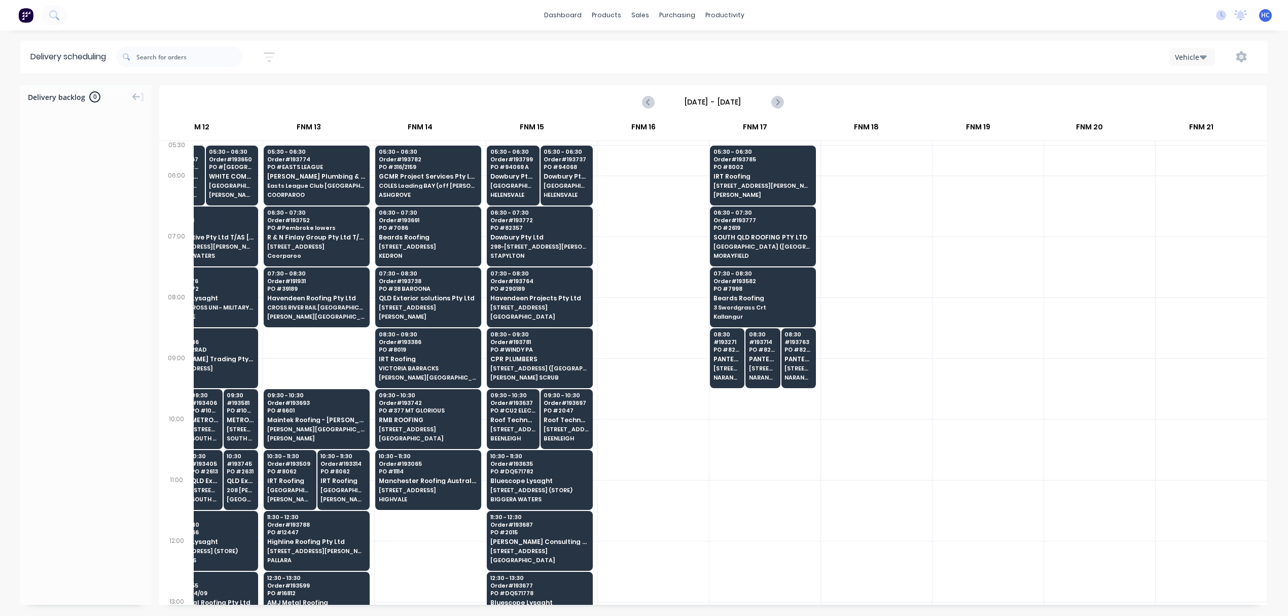
drag, startPoint x: 838, startPoint y: 594, endPoint x: 555, endPoint y: 601, distance: 283.6
click at [555, 601] on div "05:30 - 06:30 Order # 191487 PO # DQ565193 Bluescope Lysaght UNIT 4, 125 KERRY …" at bounding box center [730, 372] width 1073 height 463
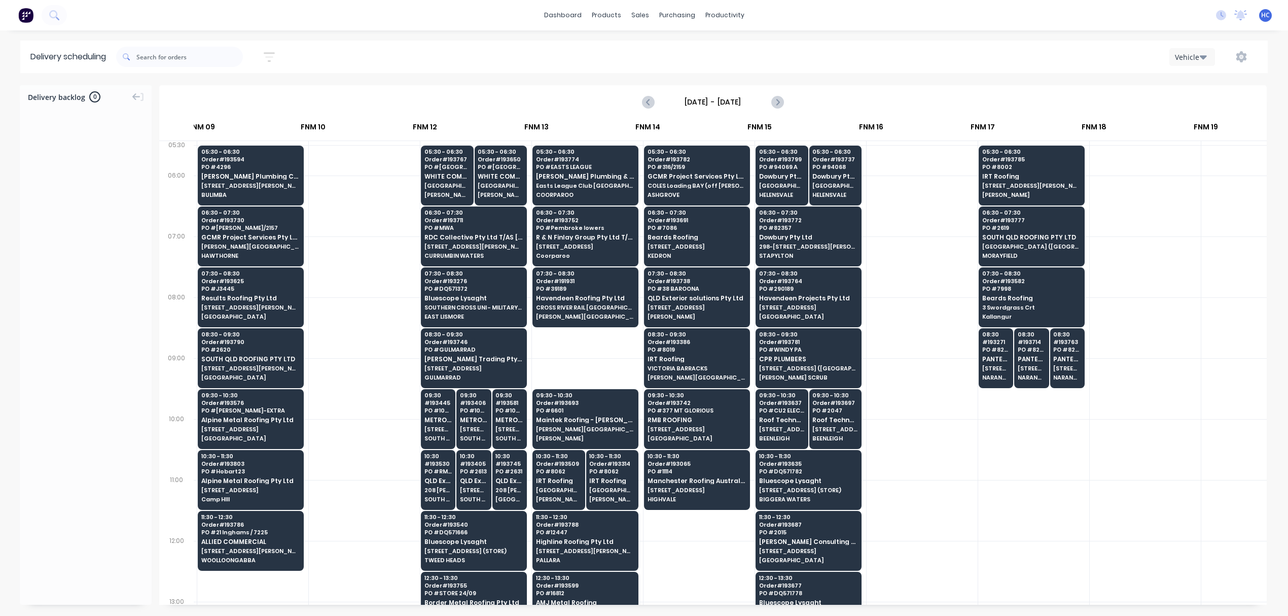
scroll to position [0, 843]
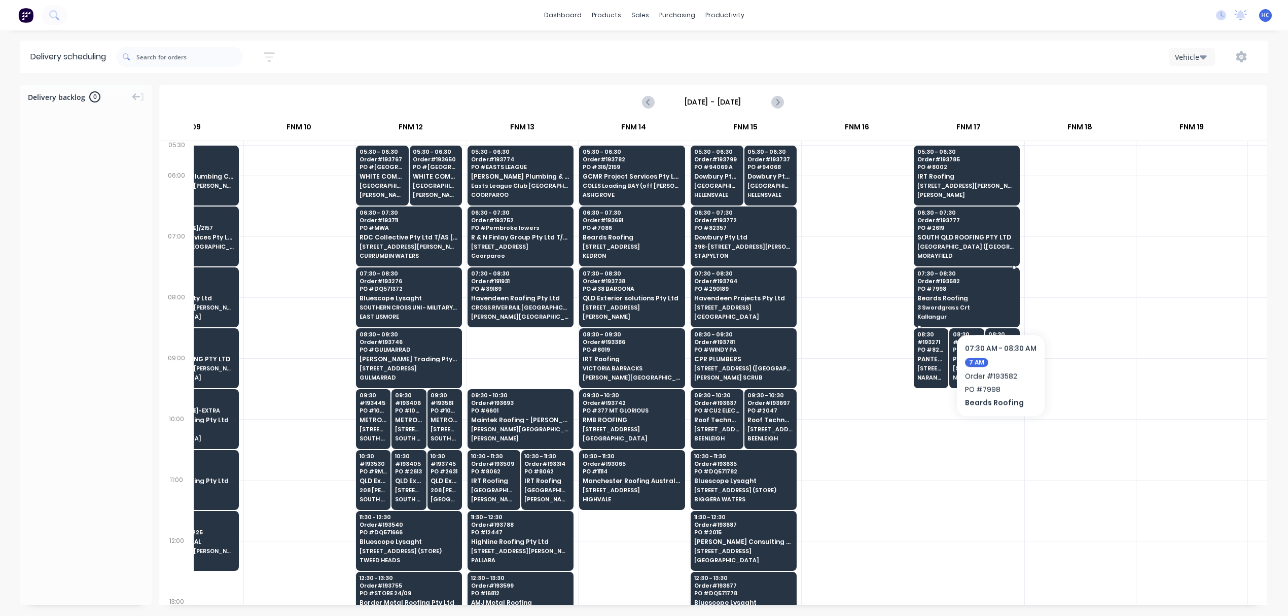
click at [981, 305] on span "3 Swordgrass Crt" at bounding box center [966, 307] width 98 height 6
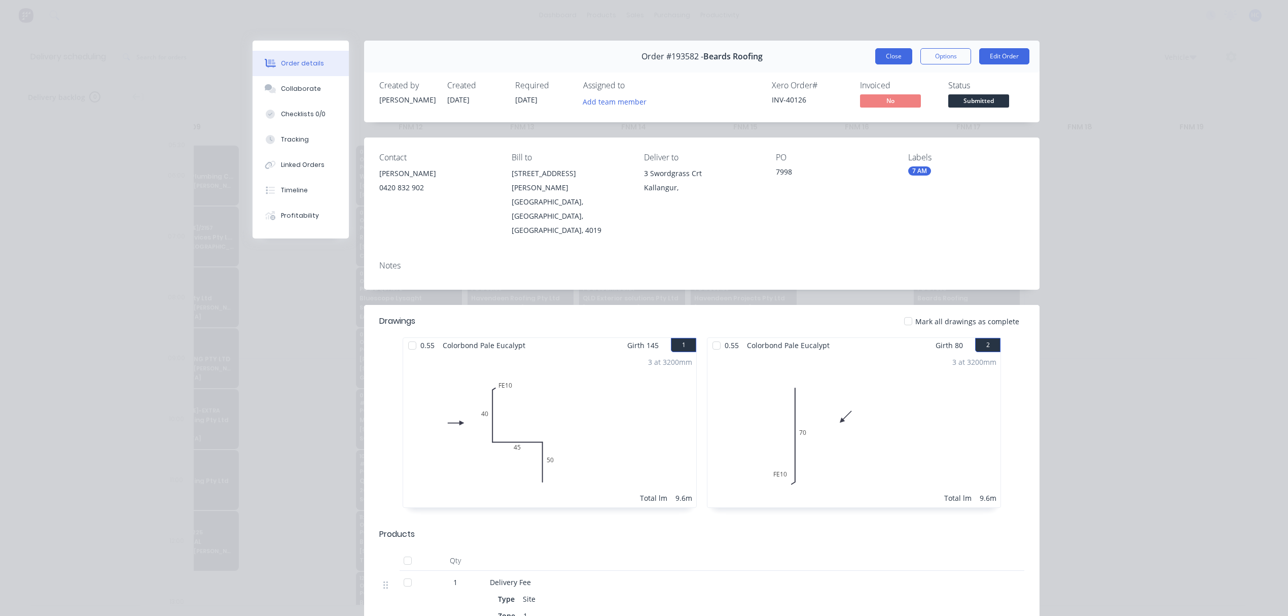
click at [883, 63] on button "Close" at bounding box center [893, 56] width 37 height 16
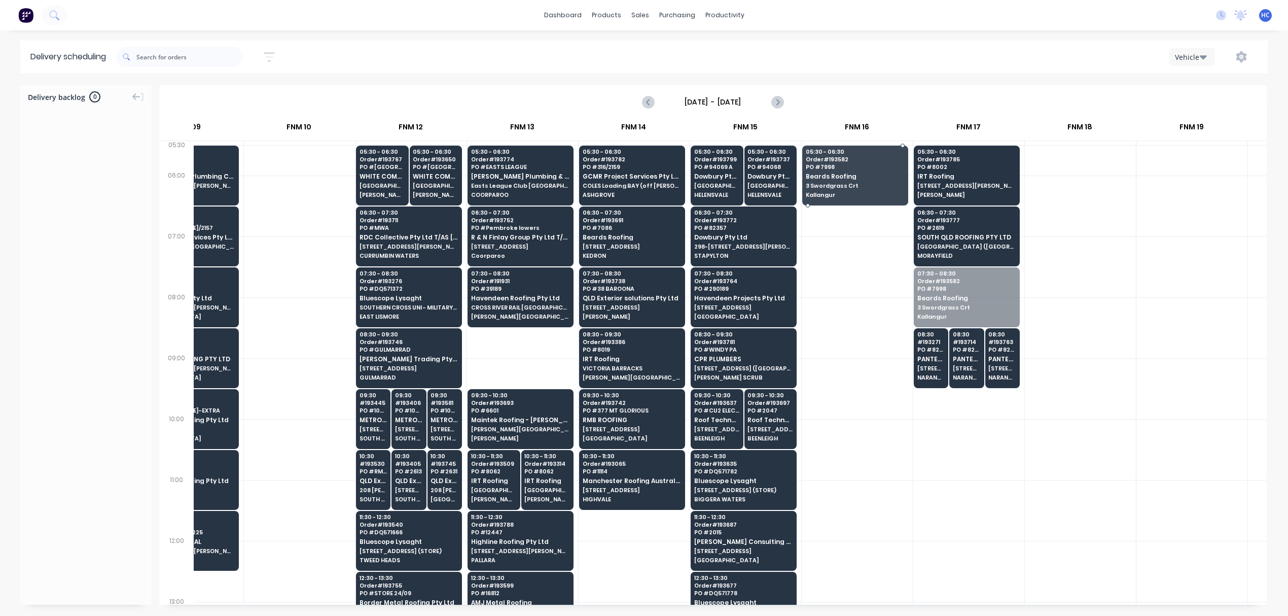
drag, startPoint x: 911, startPoint y: 304, endPoint x: 899, endPoint y: 183, distance: 122.4
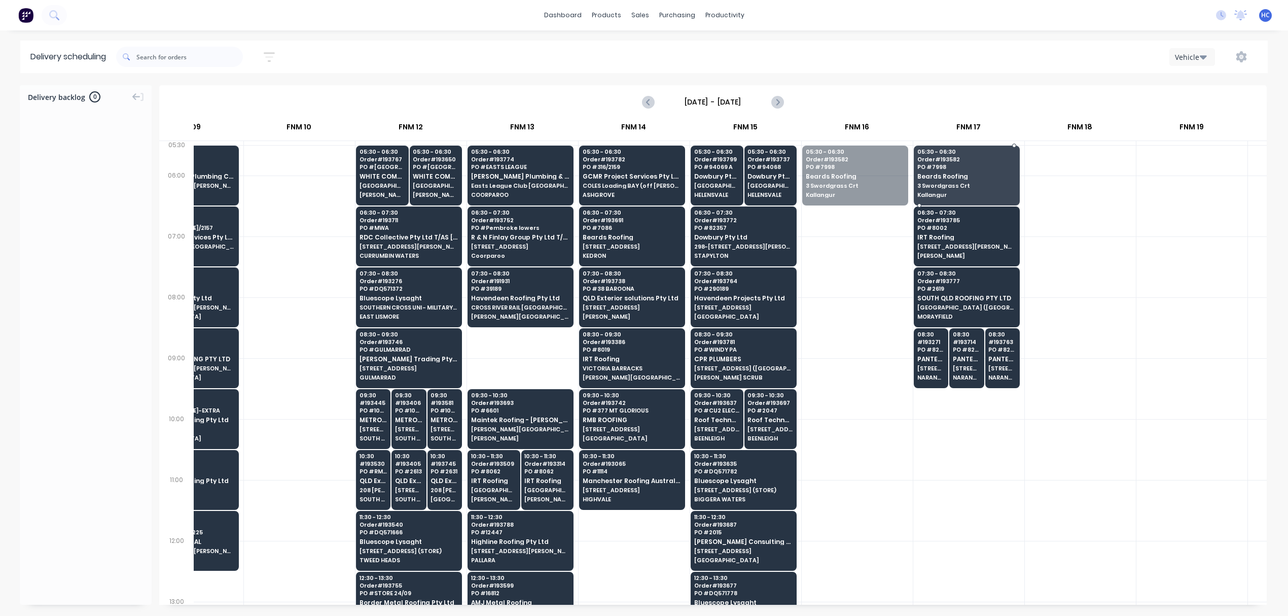
drag, startPoint x: 877, startPoint y: 181, endPoint x: 901, endPoint y: 181, distance: 23.8
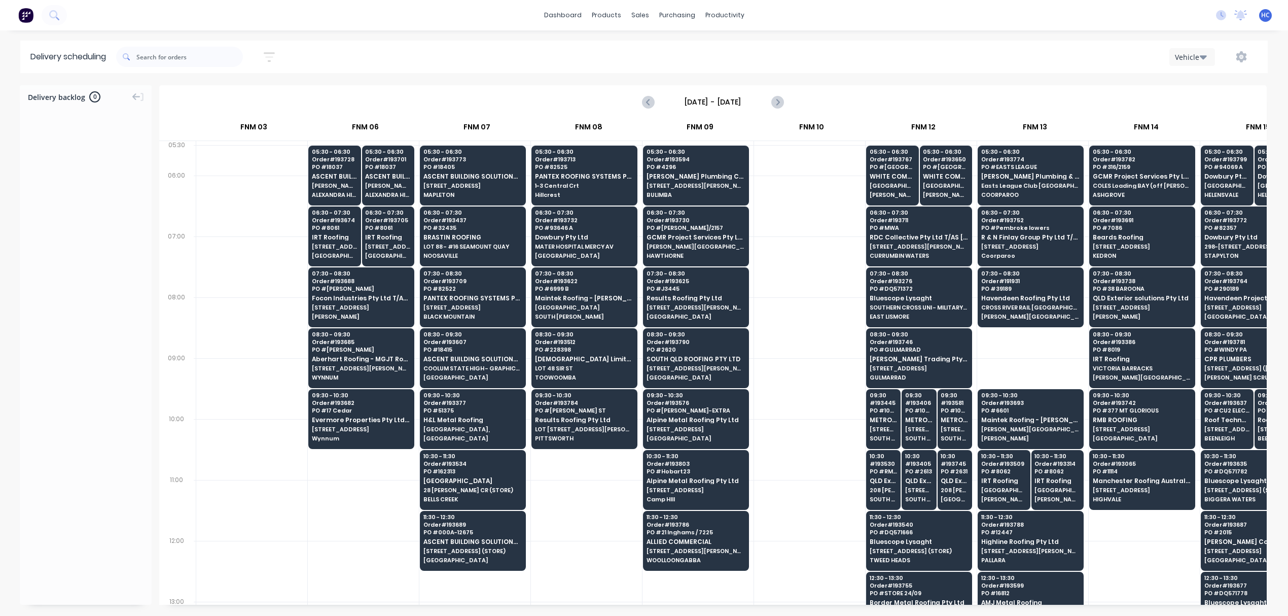
scroll to position [0, 0]
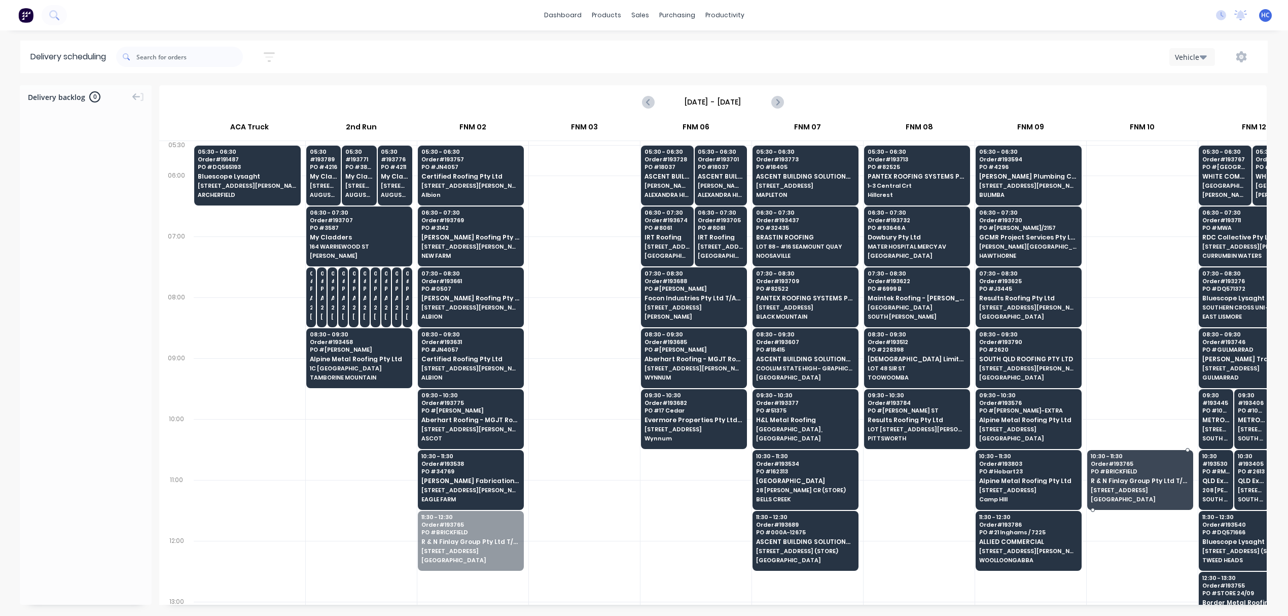
drag, startPoint x: 482, startPoint y: 550, endPoint x: 1141, endPoint y: 491, distance: 661.8
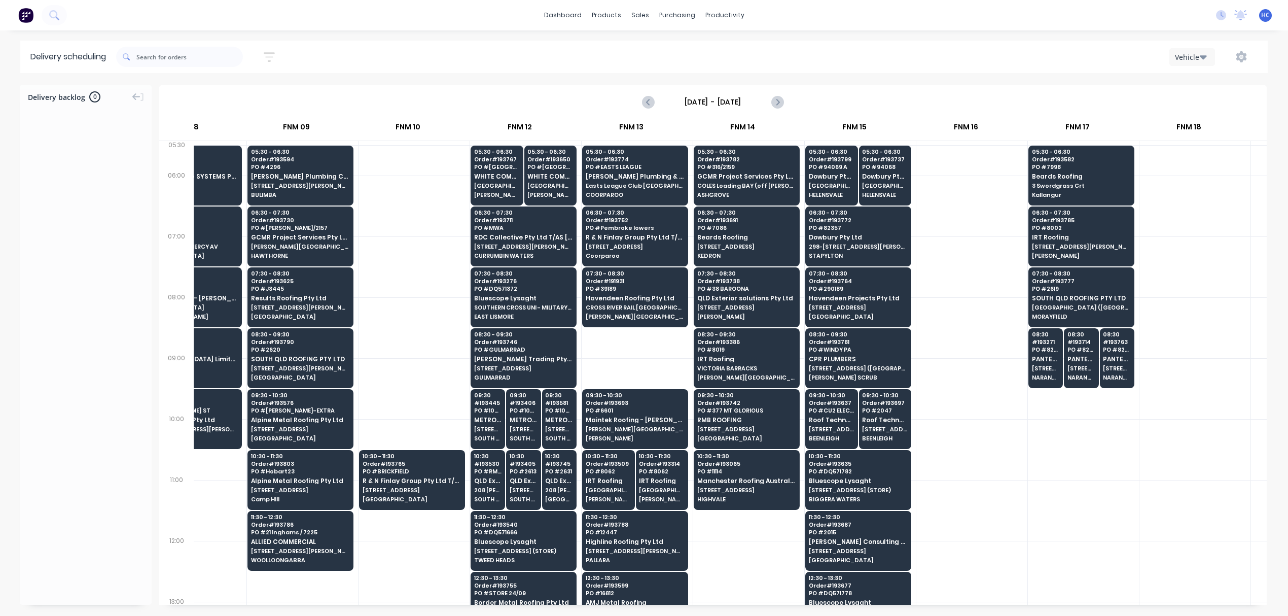
scroll to position [0, 734]
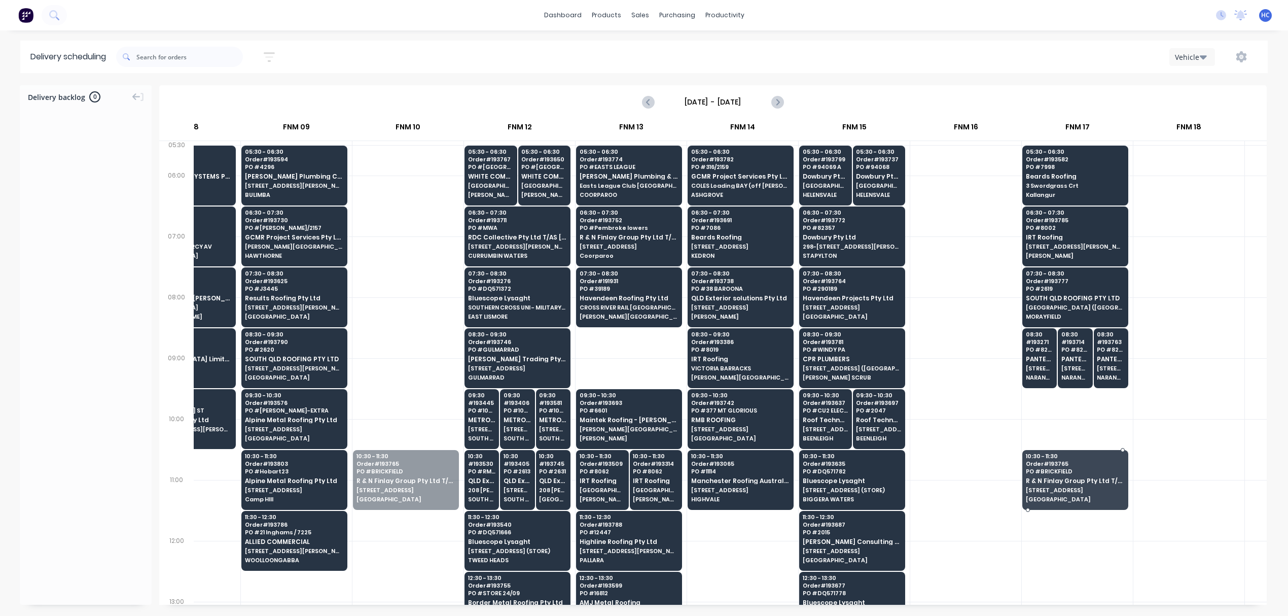
drag, startPoint x: 428, startPoint y: 486, endPoint x: 1087, endPoint y: 477, distance: 658.8
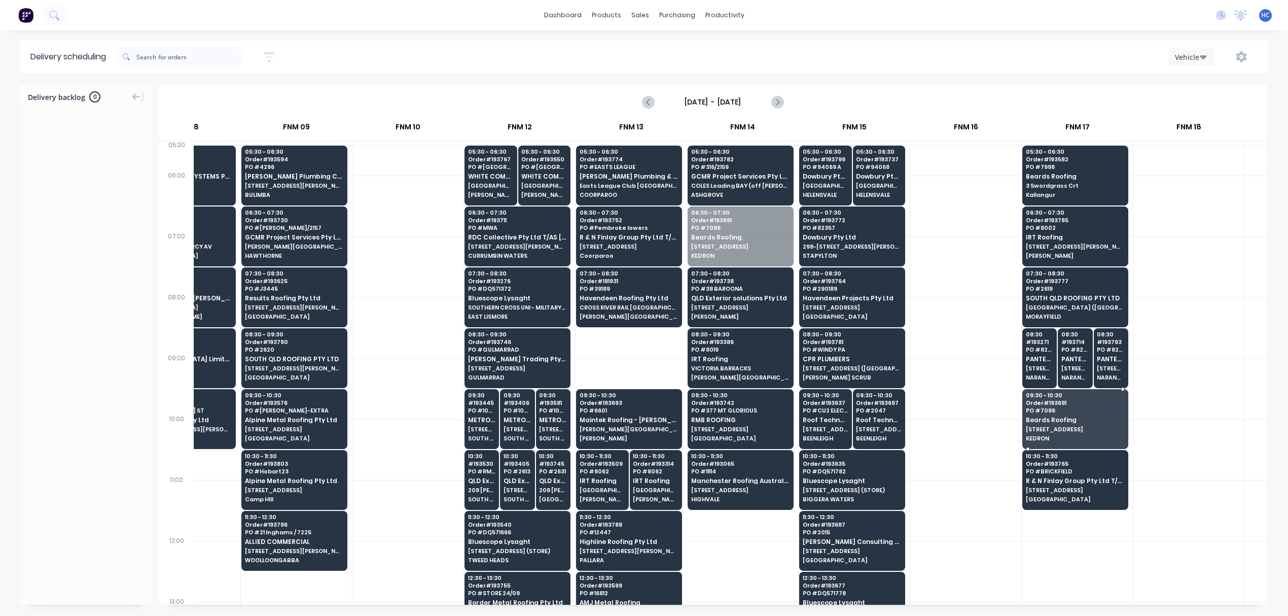
drag, startPoint x: 758, startPoint y: 242, endPoint x: 1070, endPoint y: 411, distance: 354.8
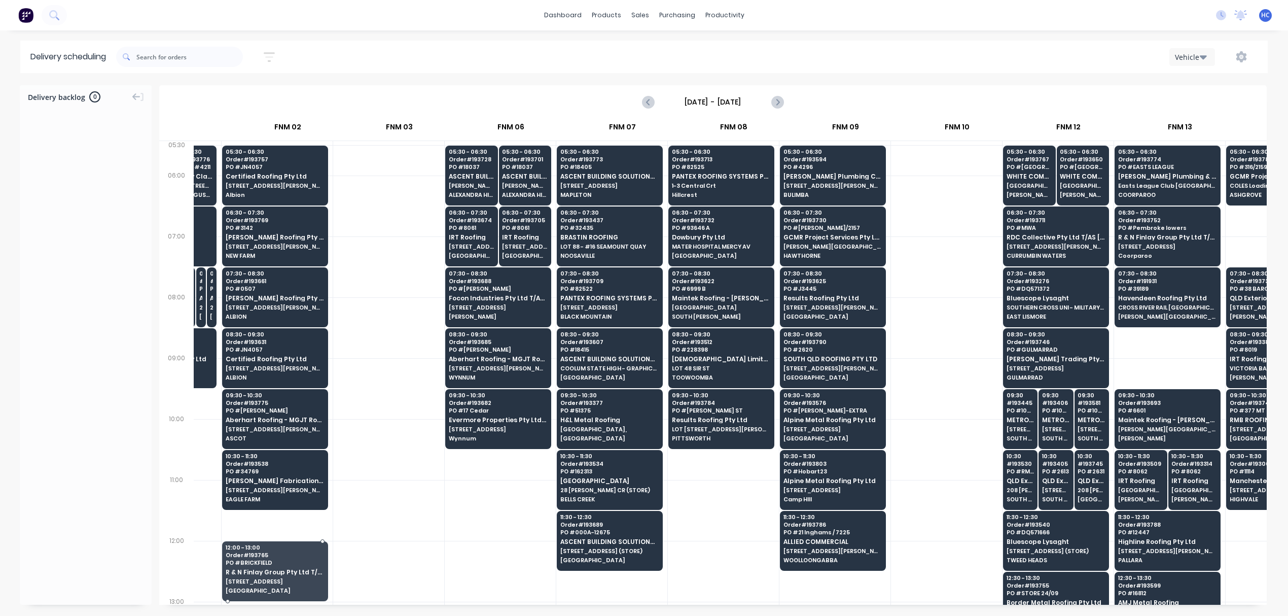
scroll to position [0, 185]
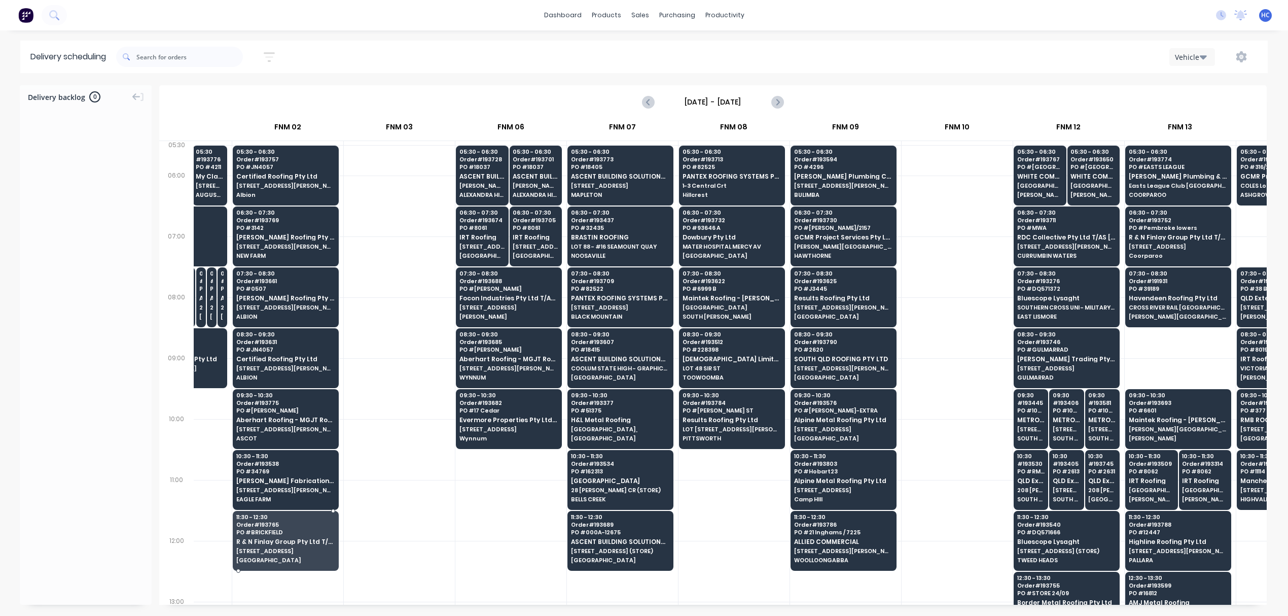
drag, startPoint x: 1059, startPoint y: 490, endPoint x: 254, endPoint y: 552, distance: 807.7
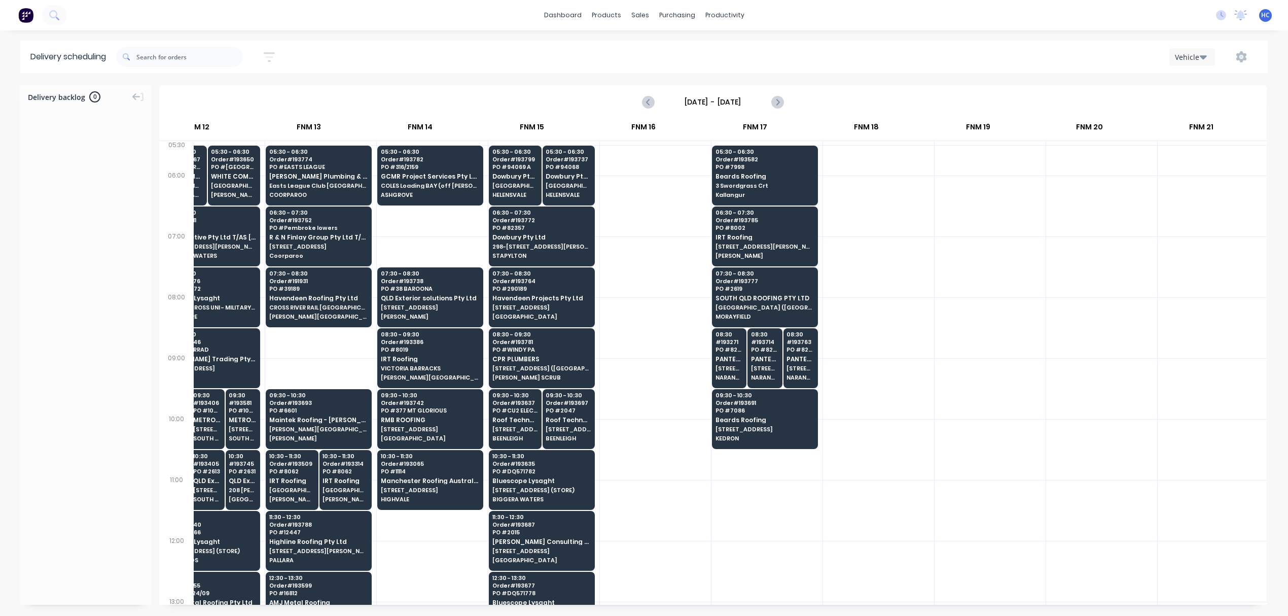
scroll to position [0, 1057]
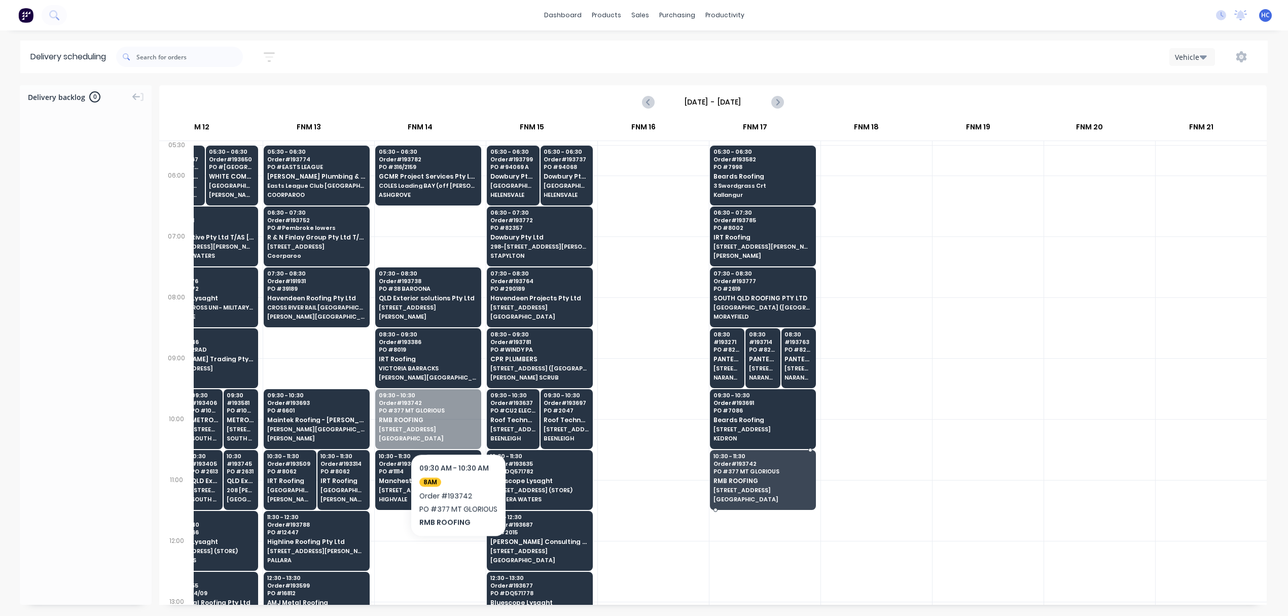
drag, startPoint x: 408, startPoint y: 409, endPoint x: 760, endPoint y: 478, distance: 358.1
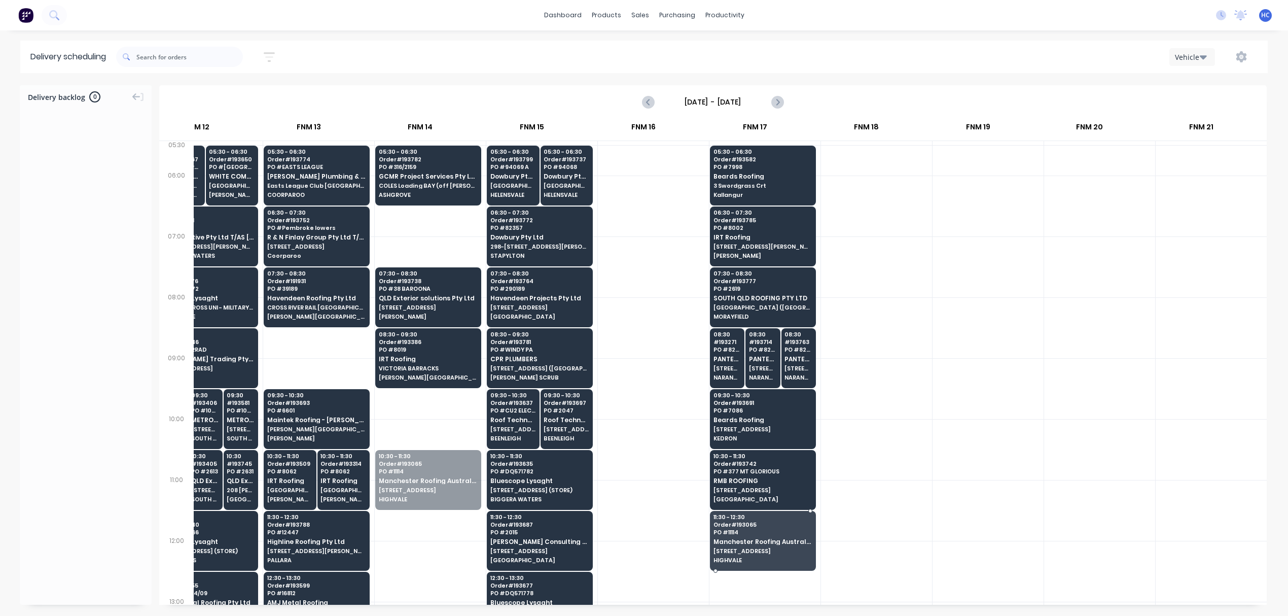
drag, startPoint x: 424, startPoint y: 463, endPoint x: 747, endPoint y: 526, distance: 329.1
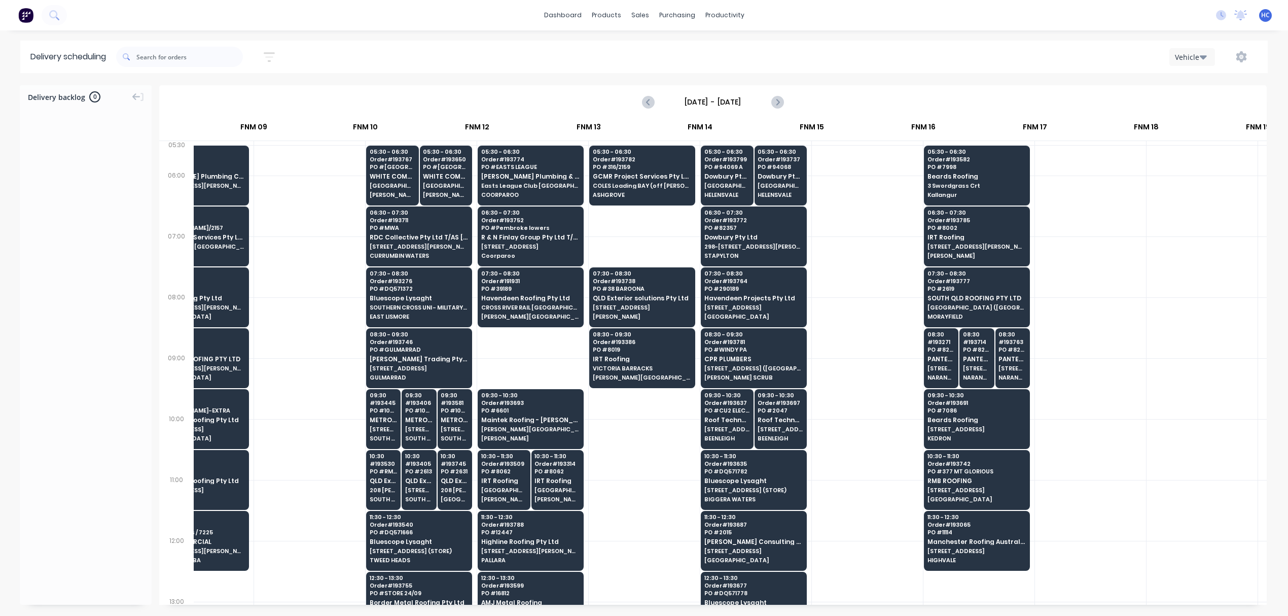
scroll to position [0, 767]
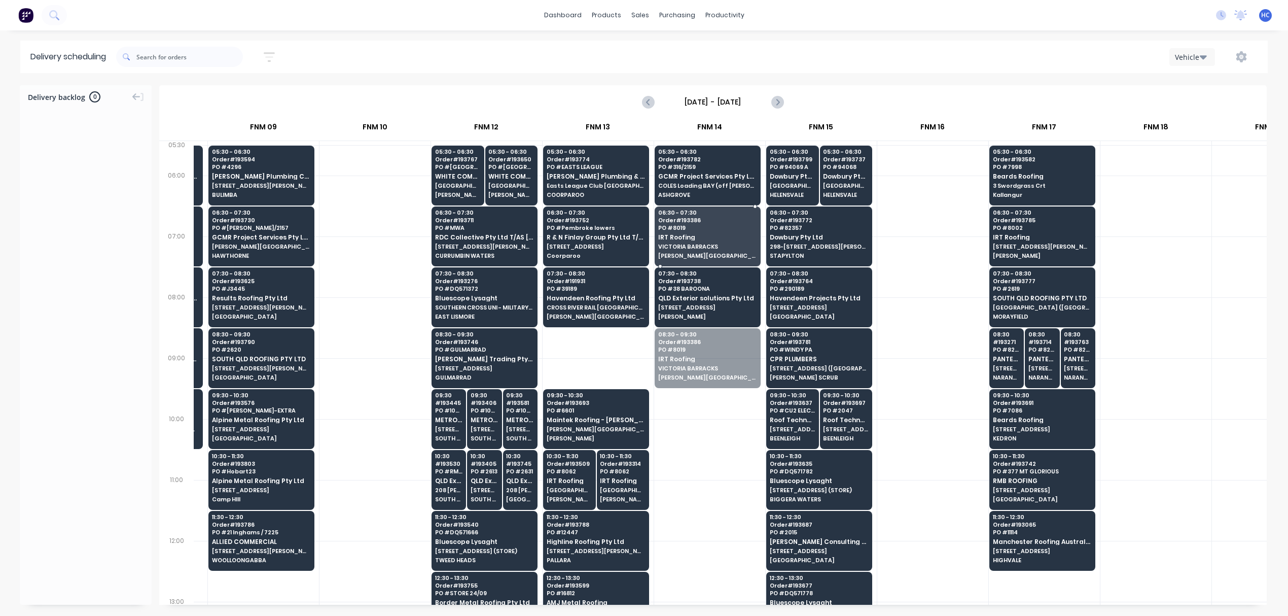
drag, startPoint x: 678, startPoint y: 358, endPoint x: 726, endPoint y: 239, distance: 128.1
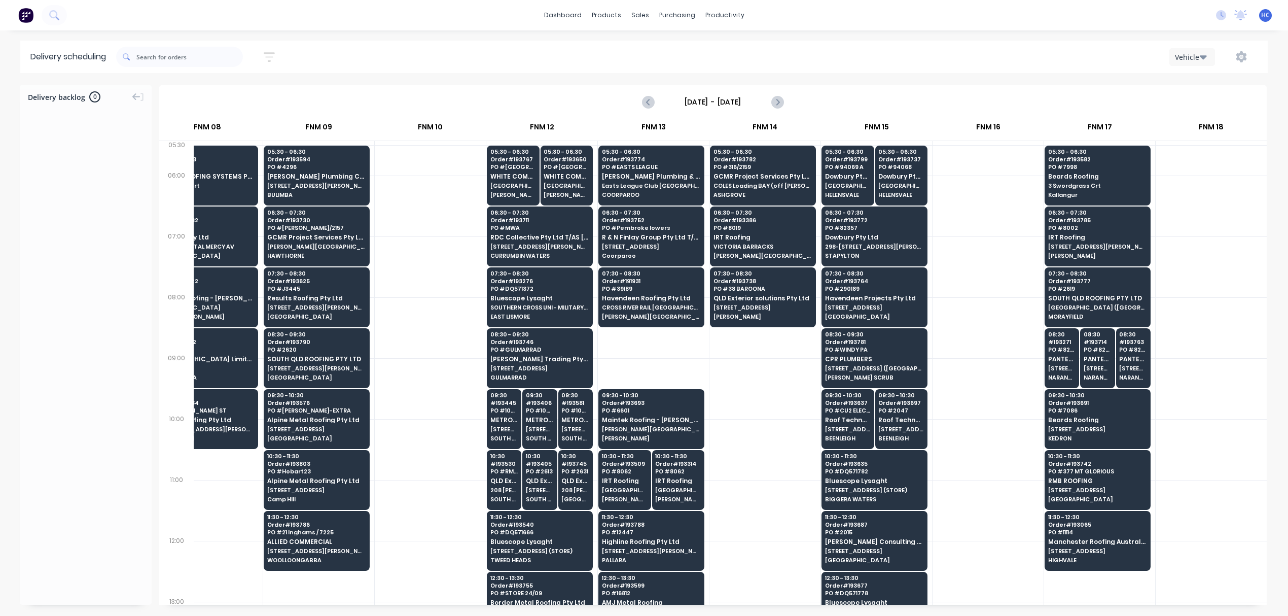
scroll to position [0, 710]
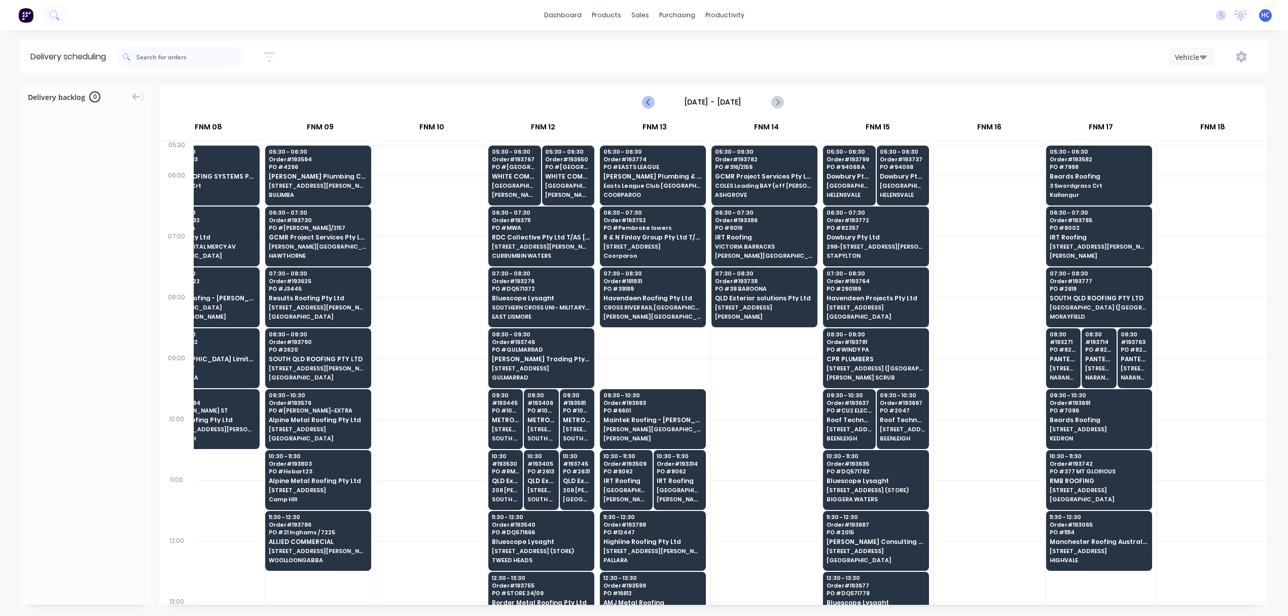
click at [648, 100] on icon "Previous page" at bounding box center [648, 102] width 12 height 12
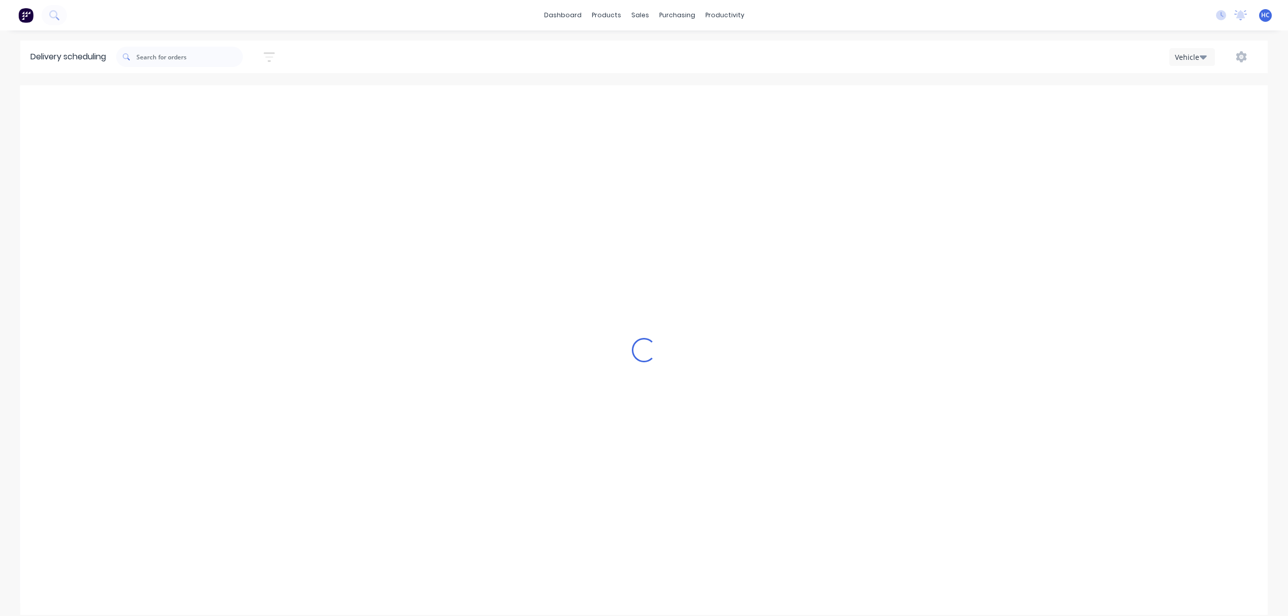
type input "[DATE] - [DATE]"
click at [268, 55] on icon "button" at bounding box center [269, 57] width 11 height 13
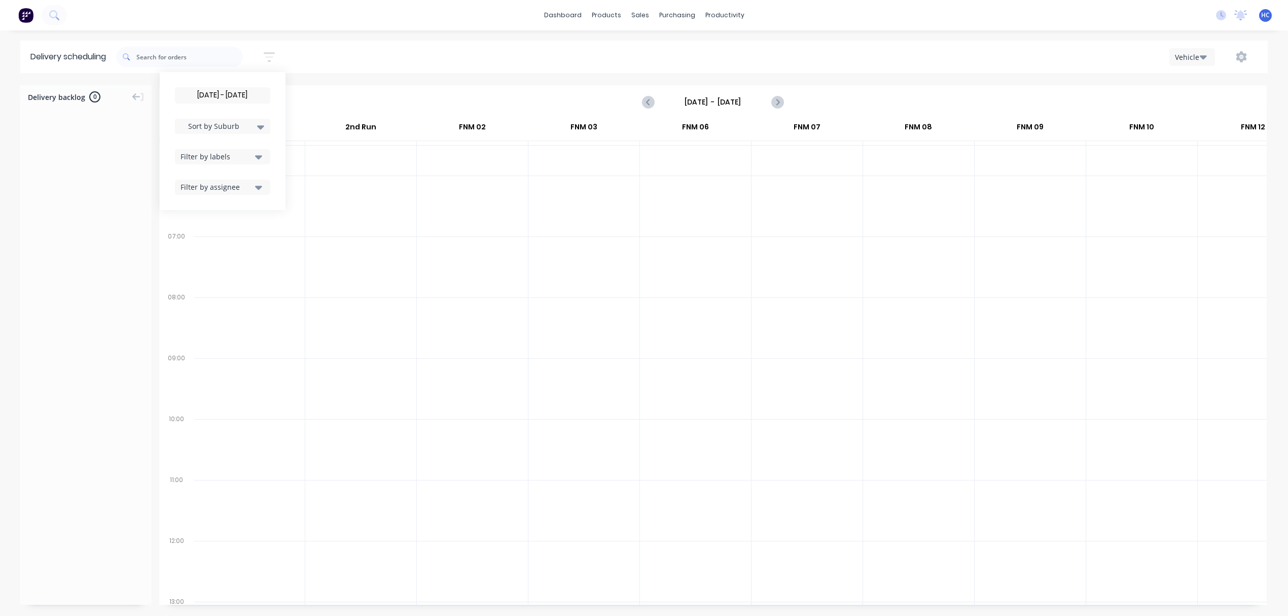
click at [242, 96] on input "[DATE] - [DATE]" at bounding box center [222, 95] width 94 height 15
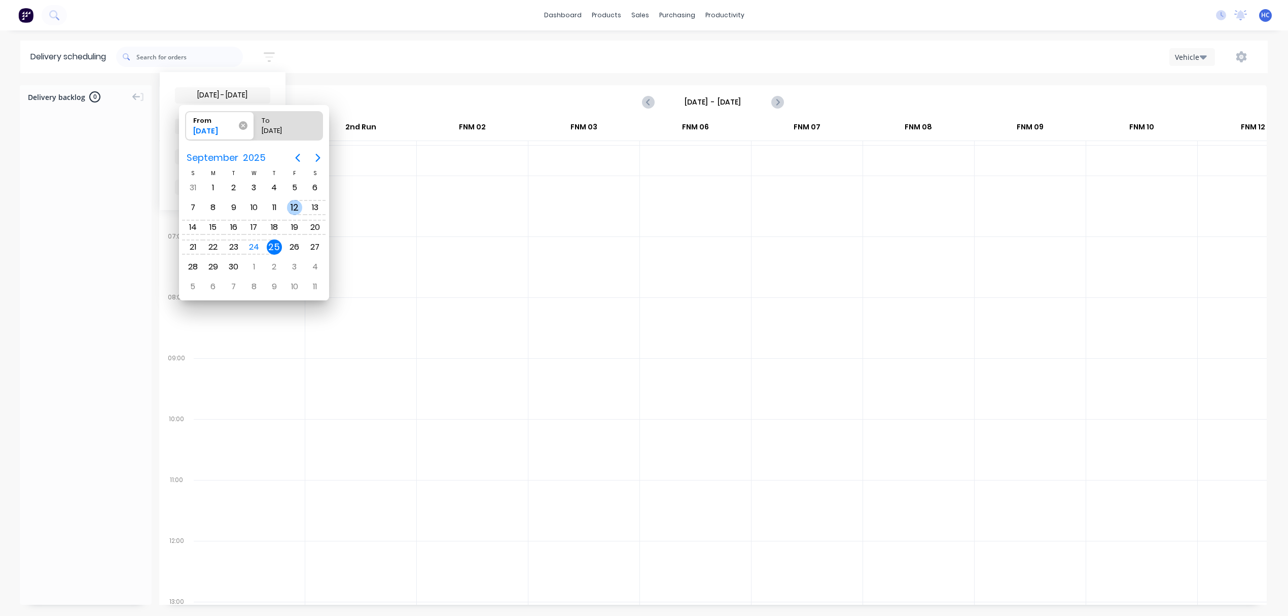
click at [244, 127] on icon at bounding box center [243, 125] width 9 height 9
click at [186, 127] on input "From 25/09/25" at bounding box center [186, 126] width 1 height 28
click at [417, 66] on div "Sort by Suburb Created date Required date Order number Customer name Most recen…" at bounding box center [692, 57] width 1152 height 28
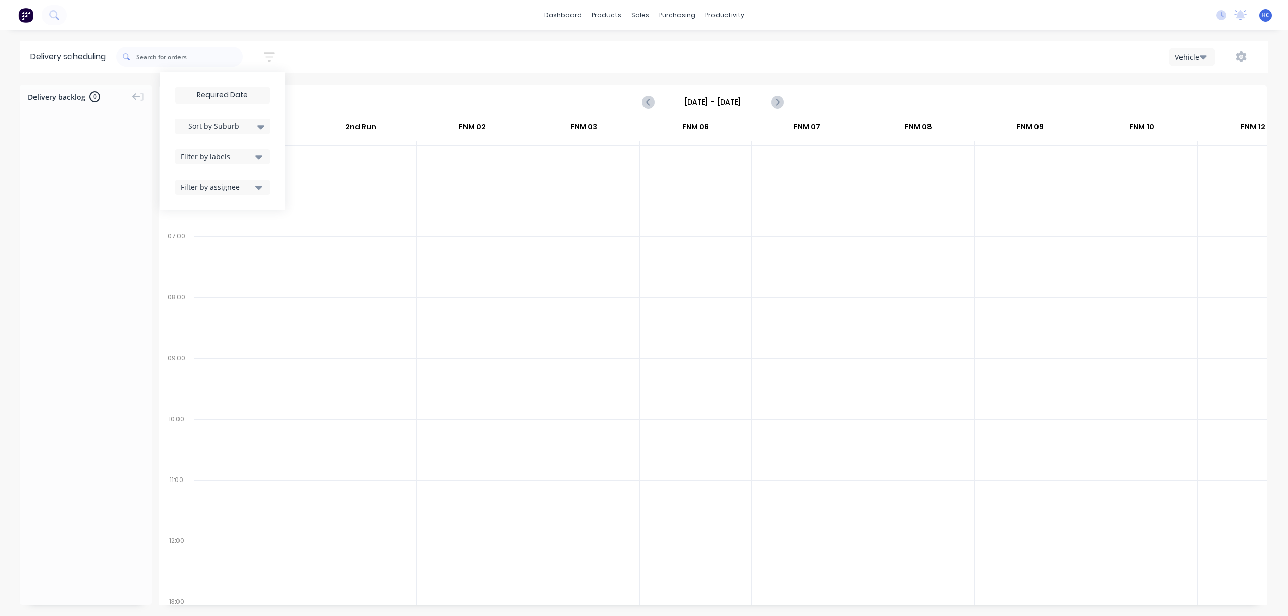
click at [630, 284] on div at bounding box center [583, 266] width 111 height 61
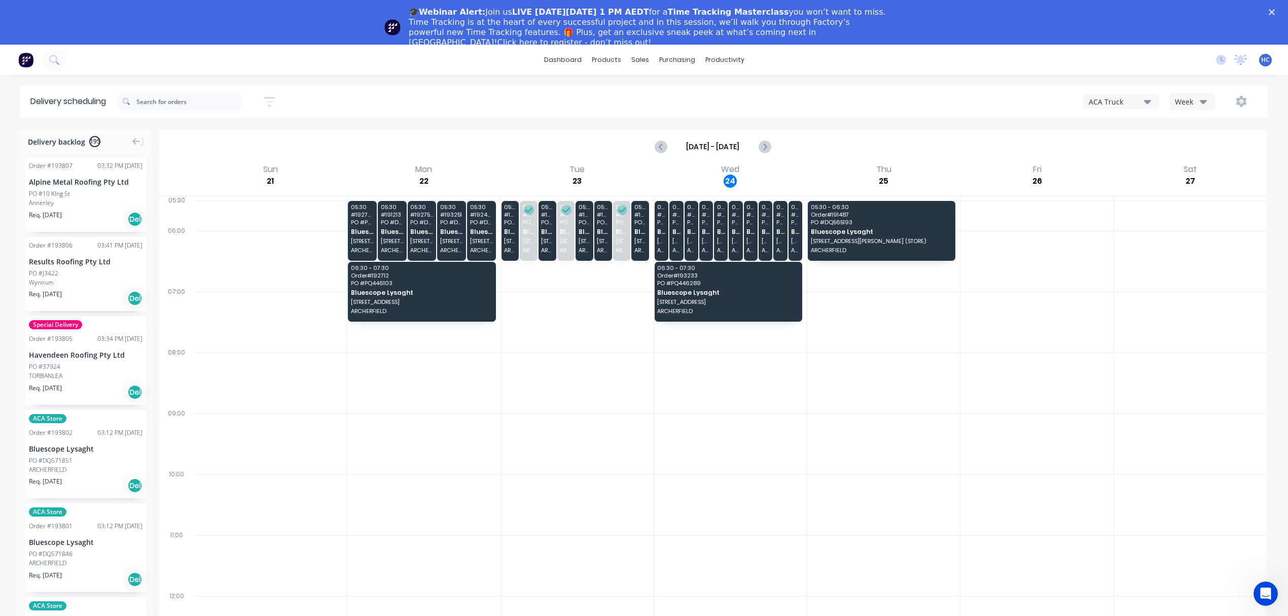
click at [917, 402] on div at bounding box center [883, 382] width 153 height 61
click at [1275, 13] on polygon "Close" at bounding box center [1272, 12] width 6 height 6
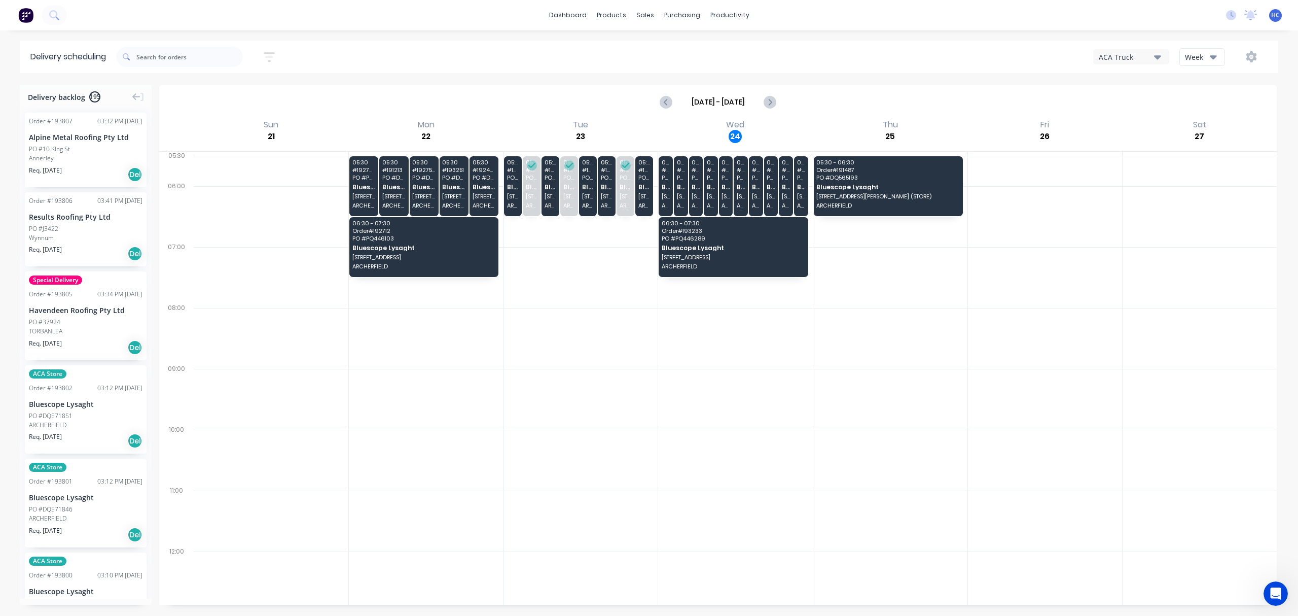
drag, startPoint x: 1203, startPoint y: 58, endPoint x: 1217, endPoint y: 67, distance: 16.9
click at [1203, 57] on div "Week" at bounding box center [1199, 57] width 29 height 11
click at [1213, 102] on div "Vehicle" at bounding box center [1230, 104] width 100 height 20
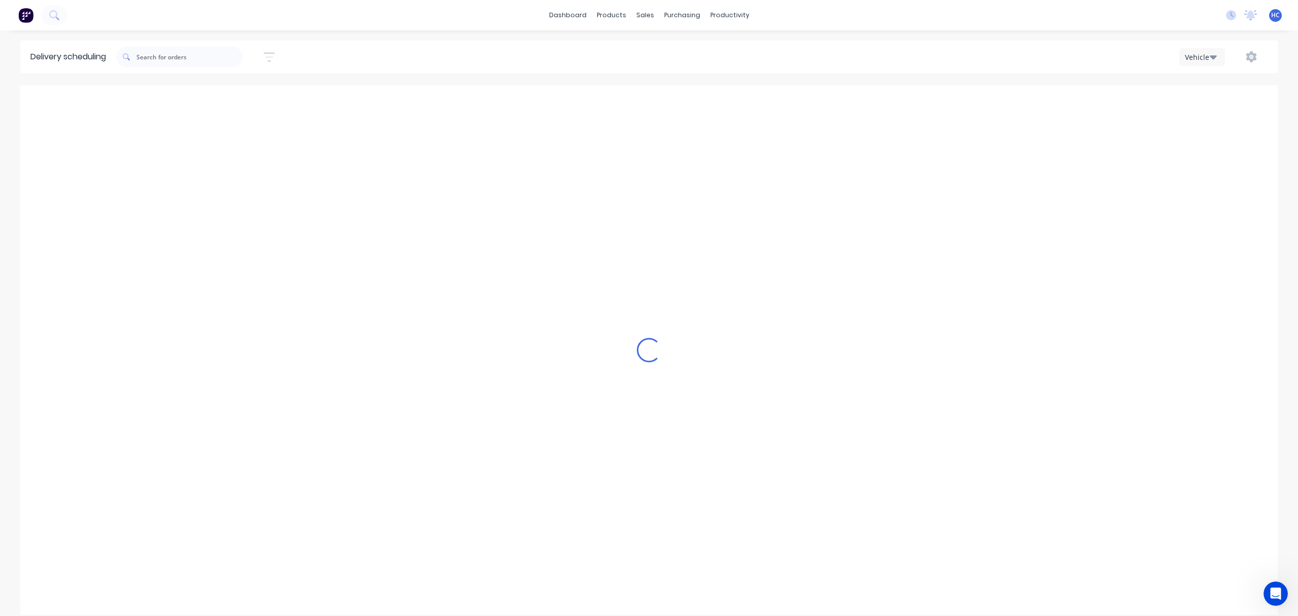
scroll to position [0, 1]
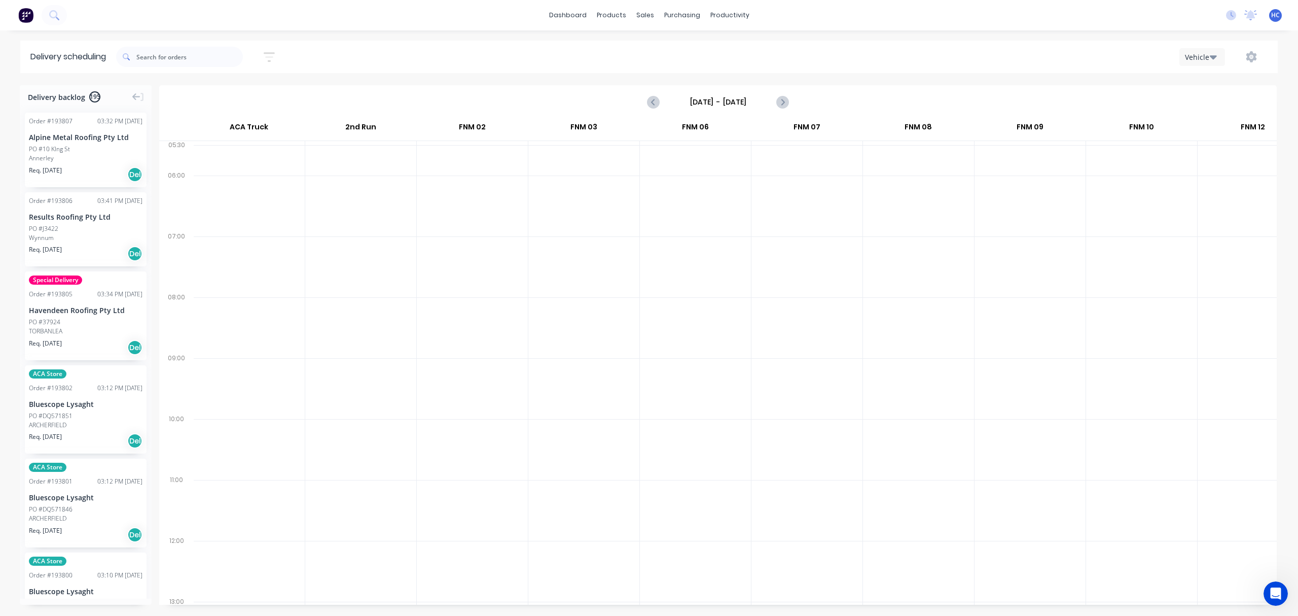
click at [745, 101] on input "[DATE] - [DATE]" at bounding box center [718, 101] width 100 height 15
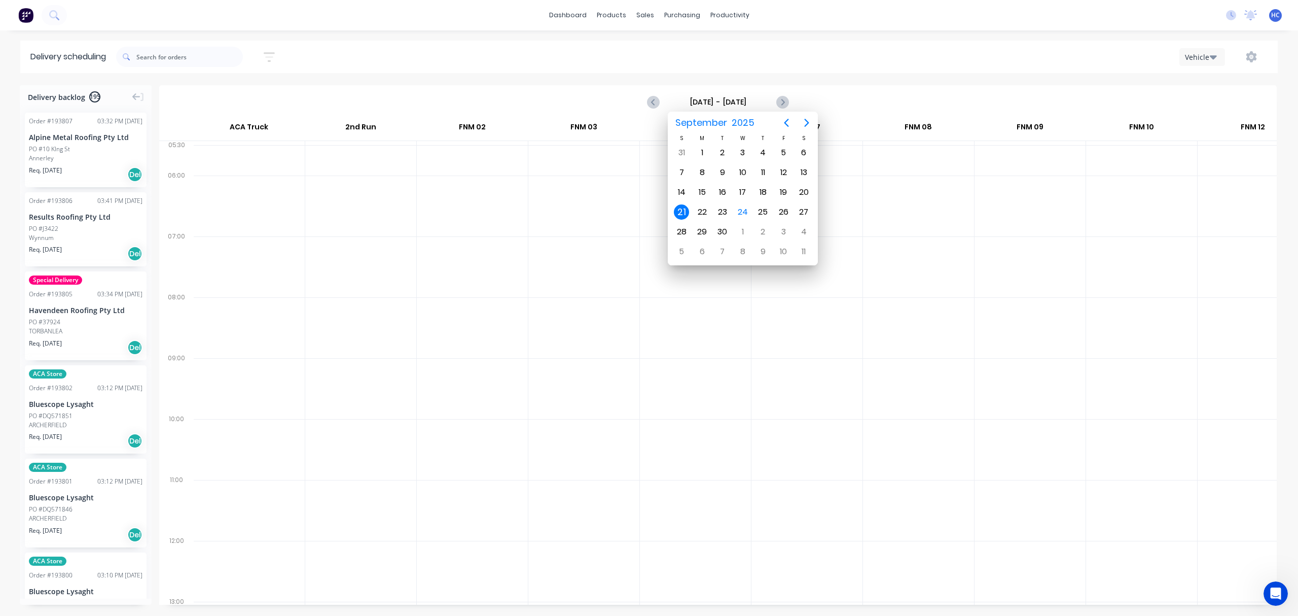
click at [626, 393] on div at bounding box center [583, 388] width 111 height 61
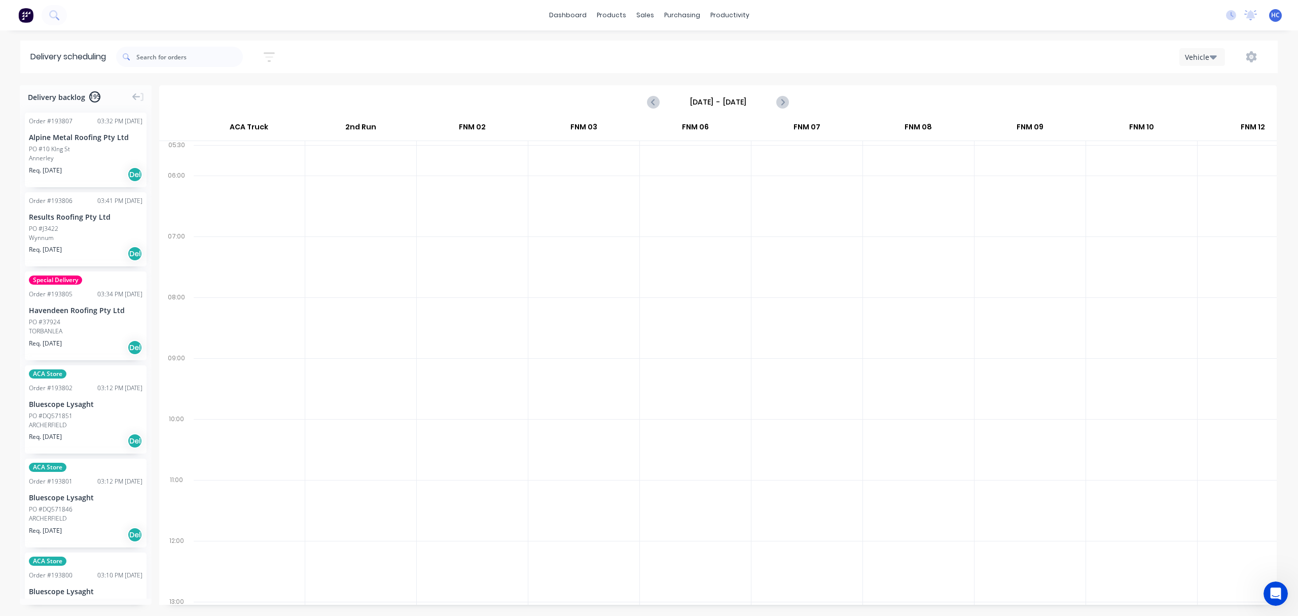
click at [739, 110] on label "[DATE] - [DATE]" at bounding box center [717, 102] width 101 height 16
click at [739, 110] on input "[DATE] - [DATE]" at bounding box center [718, 101] width 100 height 15
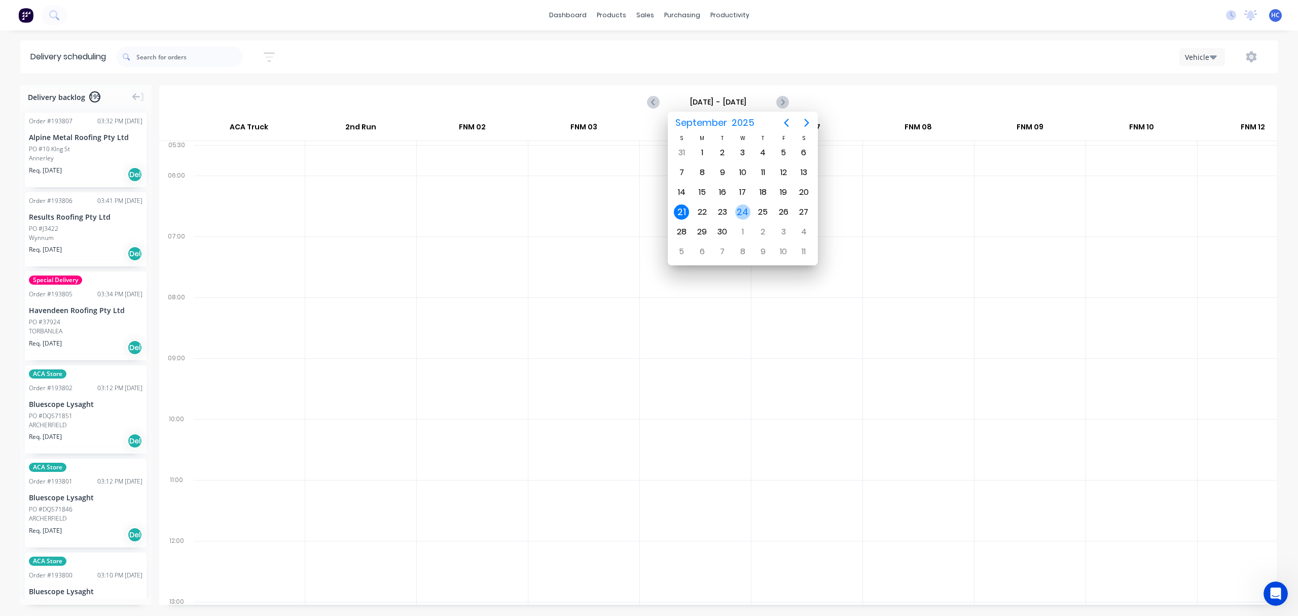
click at [742, 207] on div "24" at bounding box center [742, 211] width 15 height 15
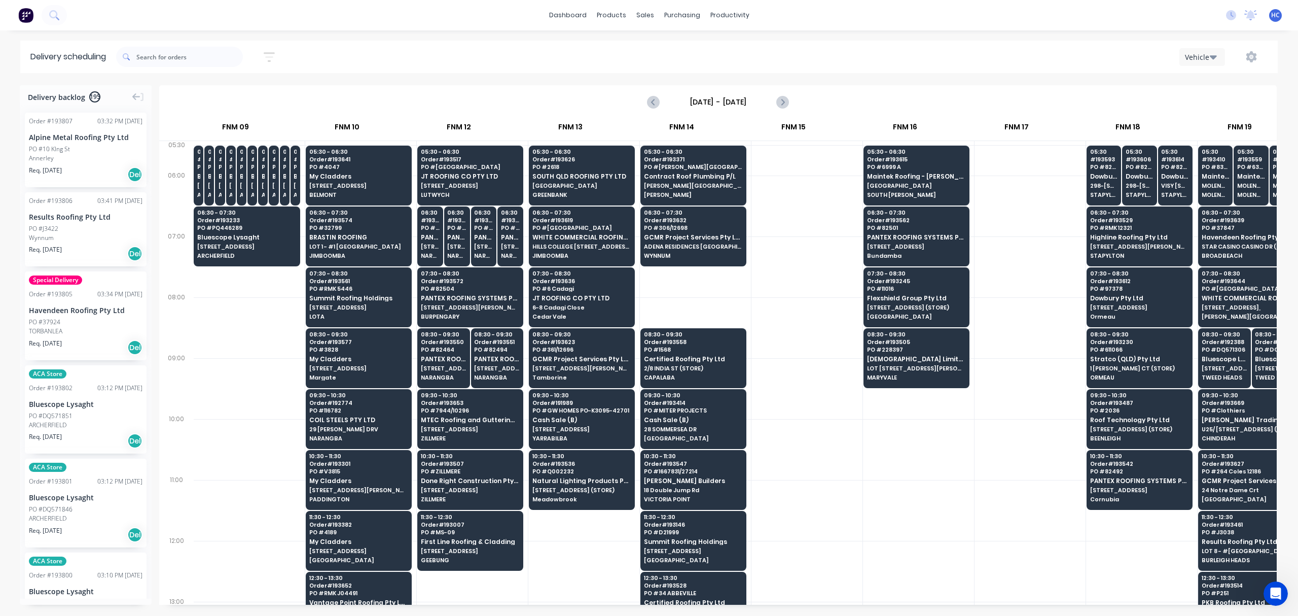
scroll to position [0, 1047]
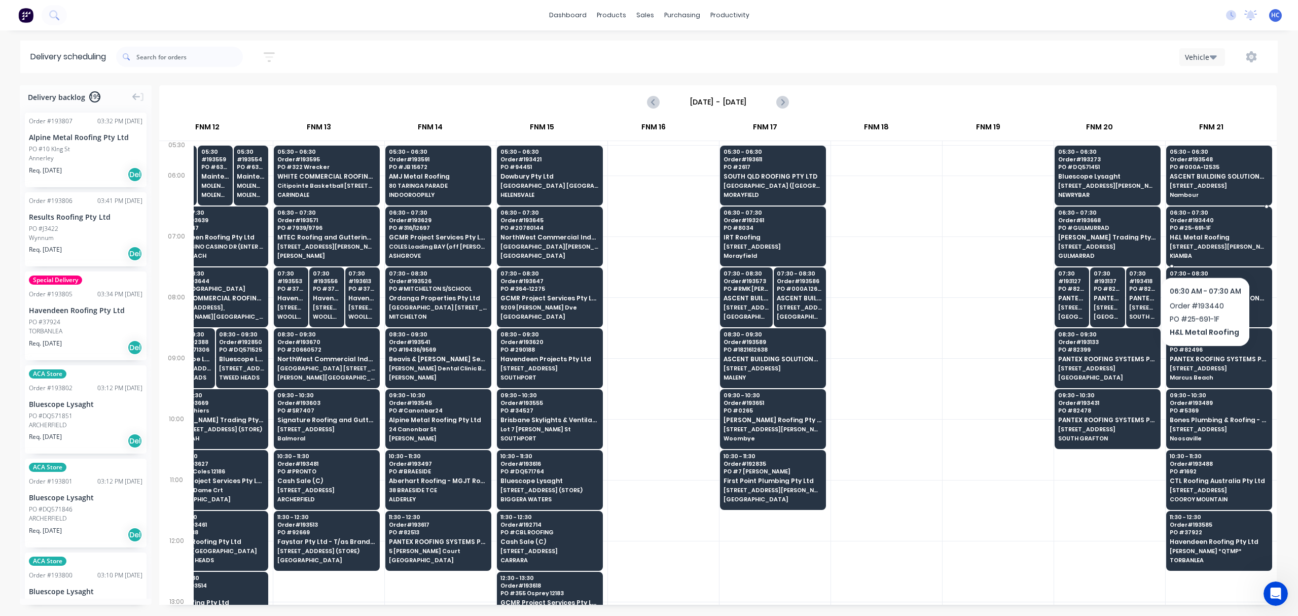
click at [1205, 250] on div "06:30 - 07:30 Order # 193440 PO # 25-691-1F H&L Metal Roofing [STREET_ADDRESS][…" at bounding box center [1219, 234] width 105 height 57
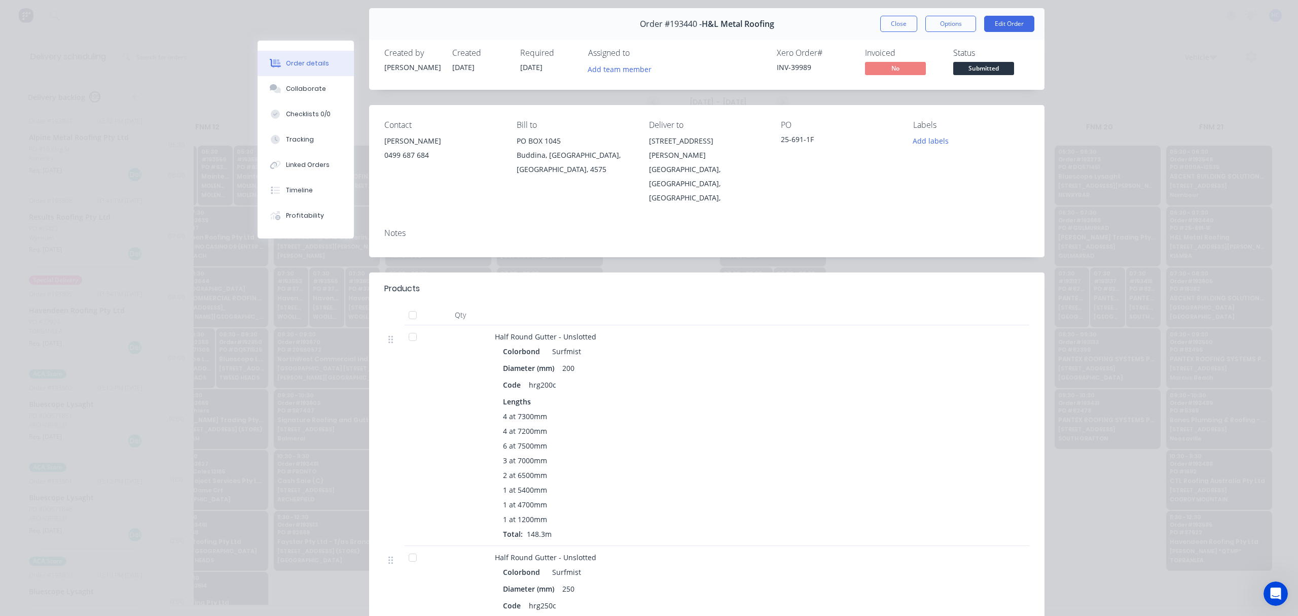
scroll to position [0, 0]
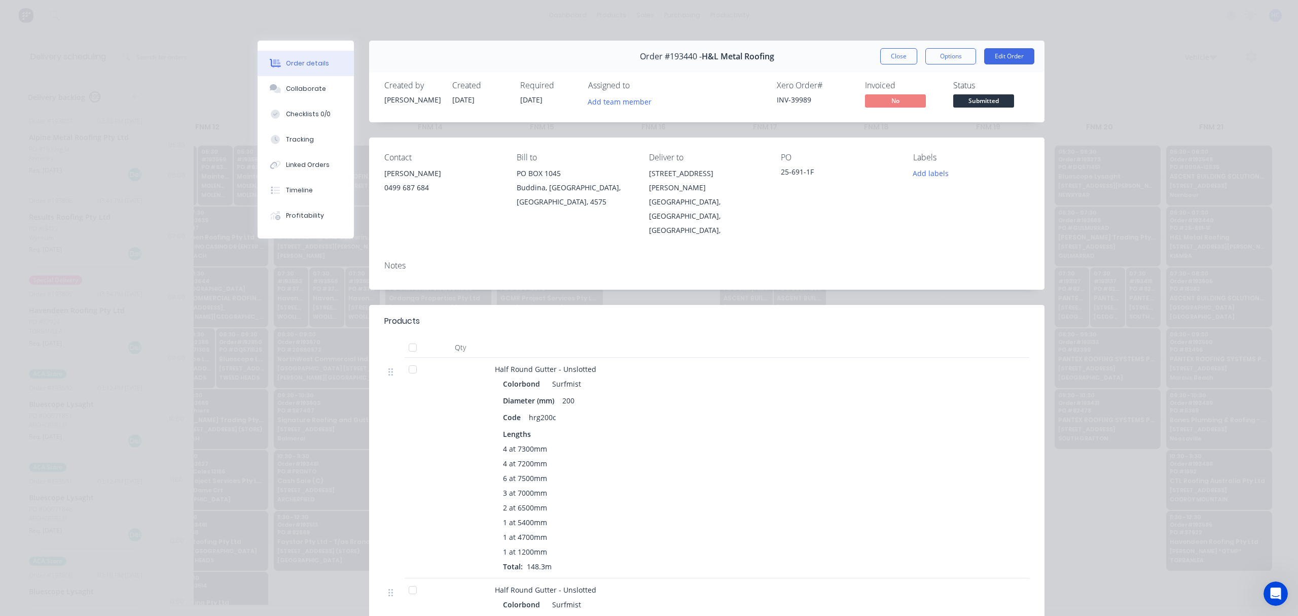
drag, startPoint x: 891, startPoint y: 59, endPoint x: 911, endPoint y: 216, distance: 157.4
click at [891, 59] on button "Close" at bounding box center [898, 56] width 37 height 16
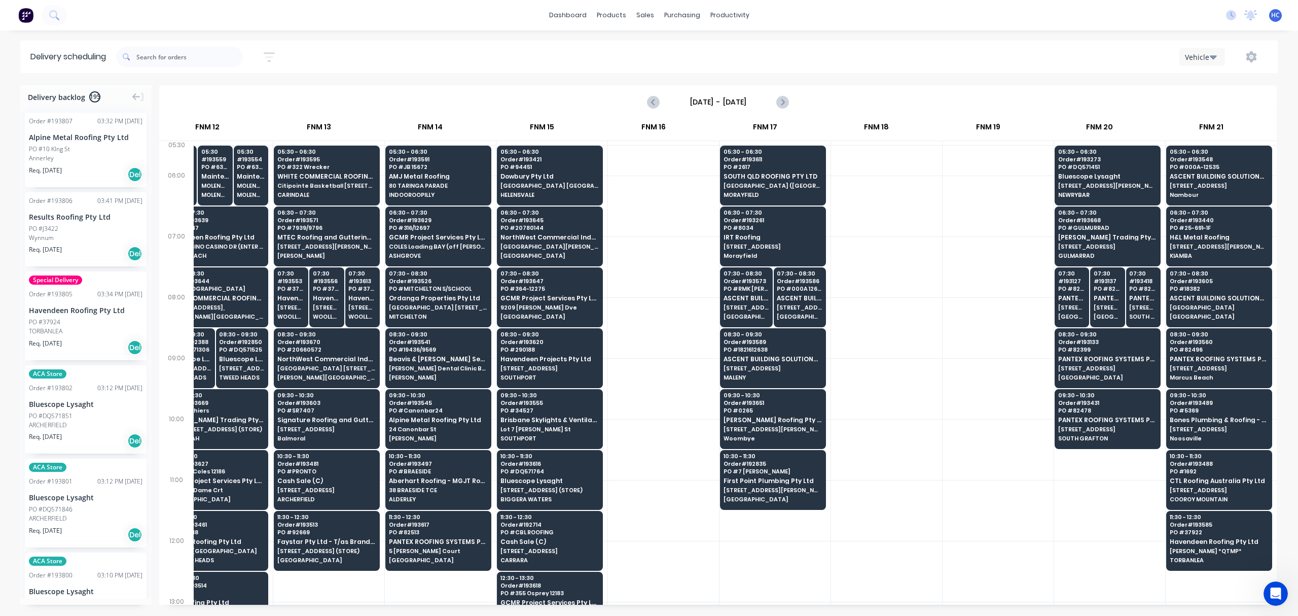
click at [943, 284] on div at bounding box center [998, 266] width 111 height 61
click at [943, 366] on div at bounding box center [998, 388] width 111 height 61
click at [782, 98] on icon "Next page" at bounding box center [782, 102] width 12 height 12
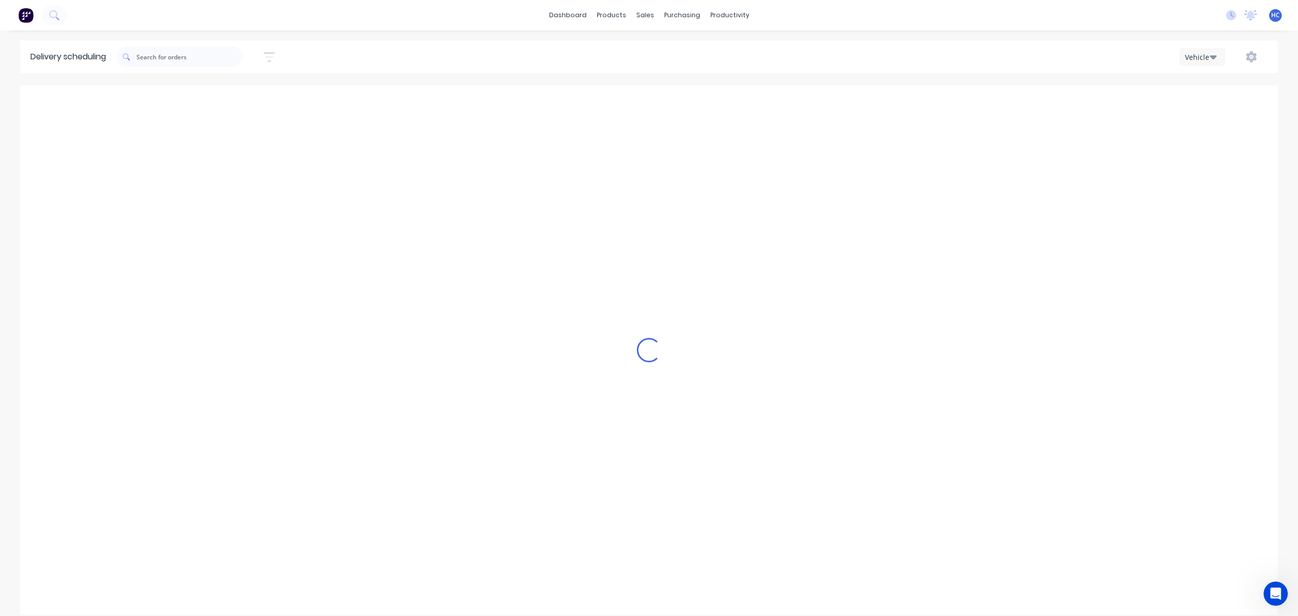
type input "[DATE] - [DATE]"
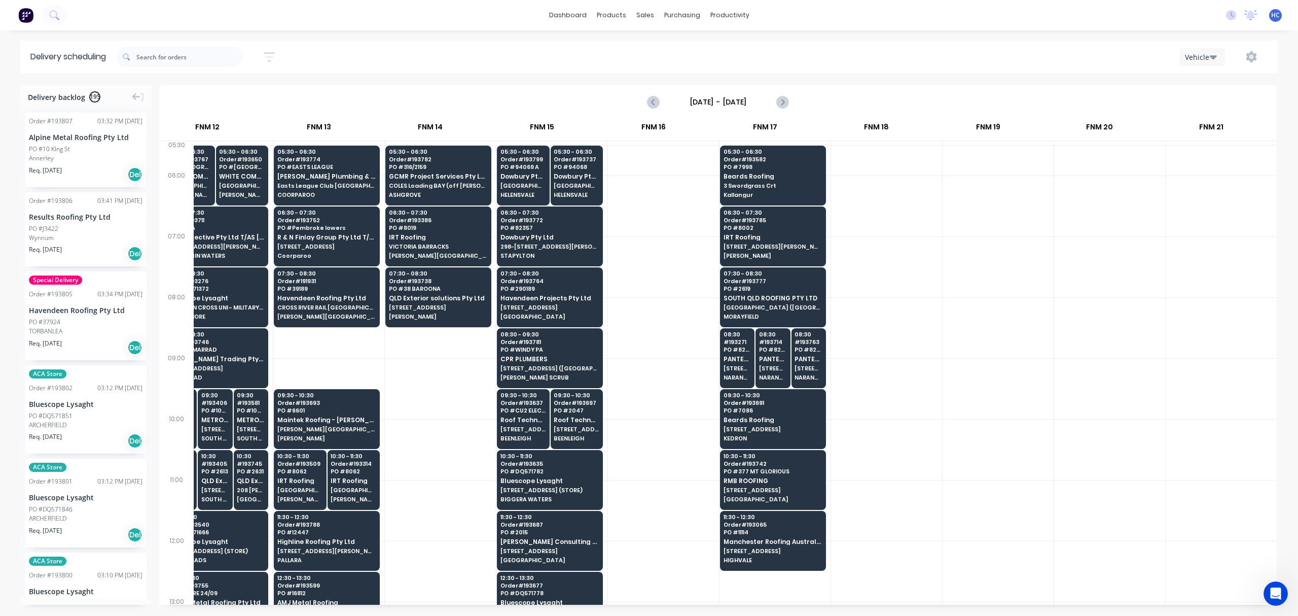
click at [923, 384] on div at bounding box center [886, 388] width 111 height 61
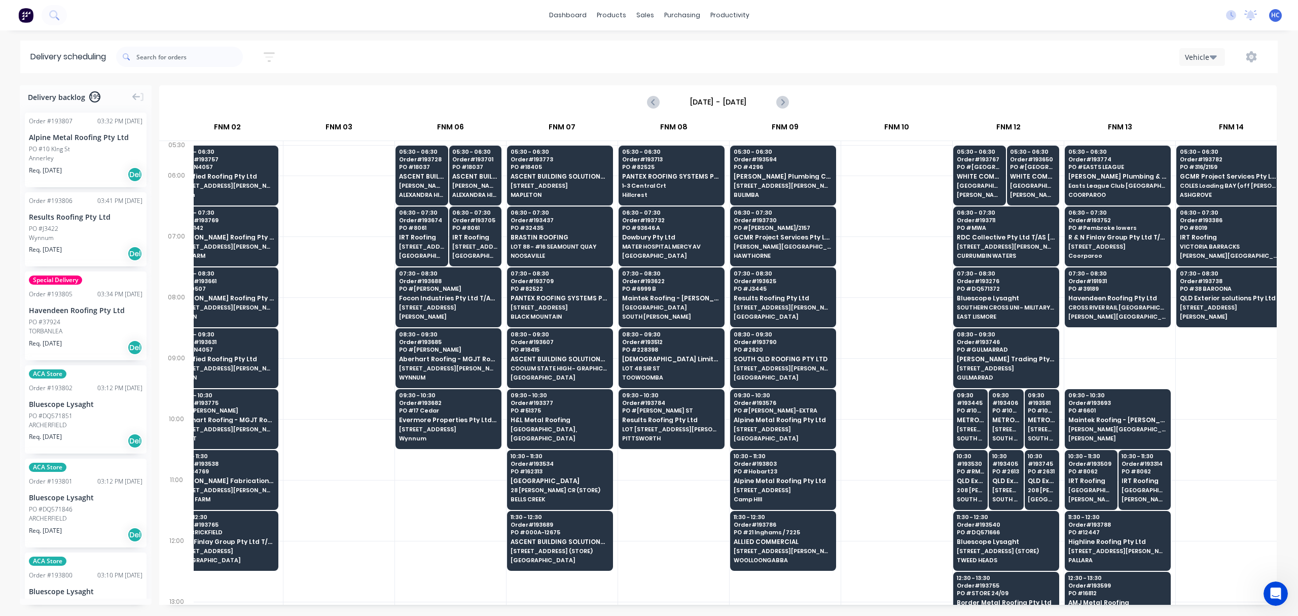
scroll to position [0, 211]
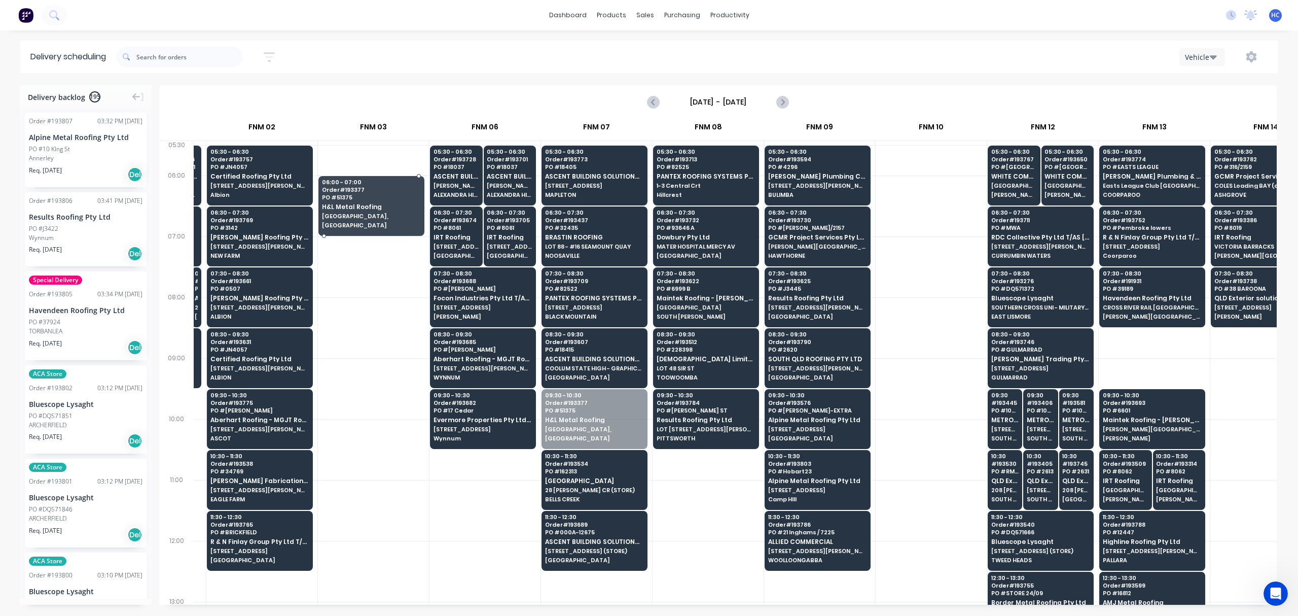
drag, startPoint x: 589, startPoint y: 435, endPoint x: 353, endPoint y: 236, distance: 308.1
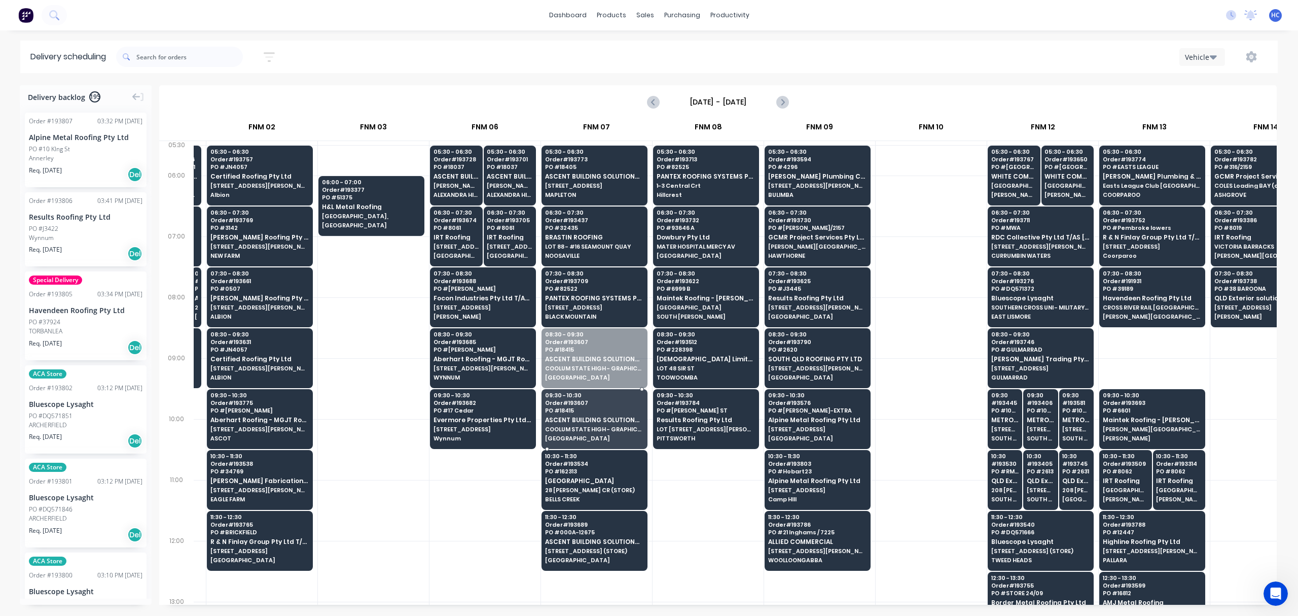
drag, startPoint x: 620, startPoint y: 351, endPoint x: 612, endPoint y: 422, distance: 71.5
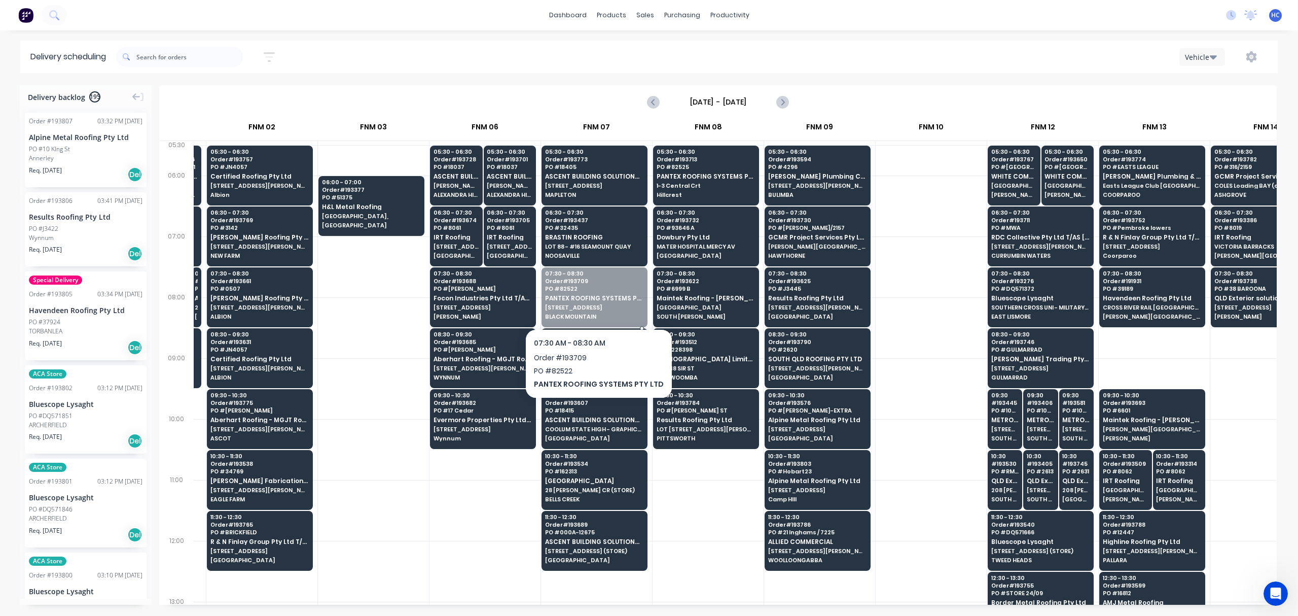
drag, startPoint x: 597, startPoint y: 292, endPoint x: 593, endPoint y: 326, distance: 33.8
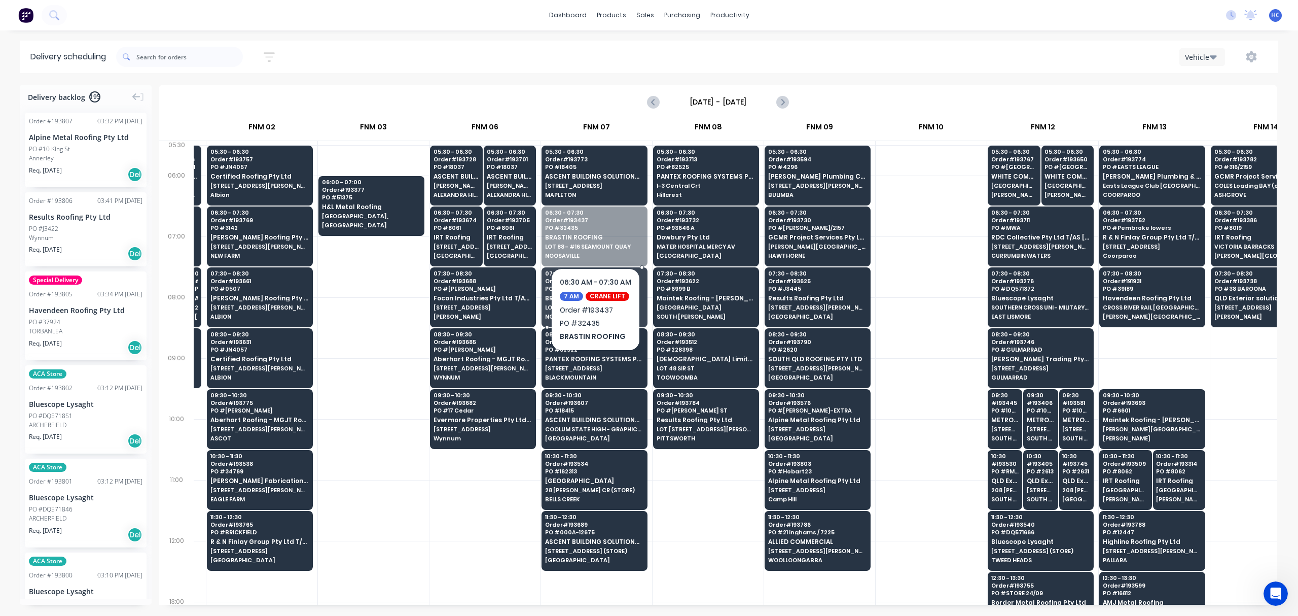
drag, startPoint x: 606, startPoint y: 248, endPoint x: 601, endPoint y: 276, distance: 28.3
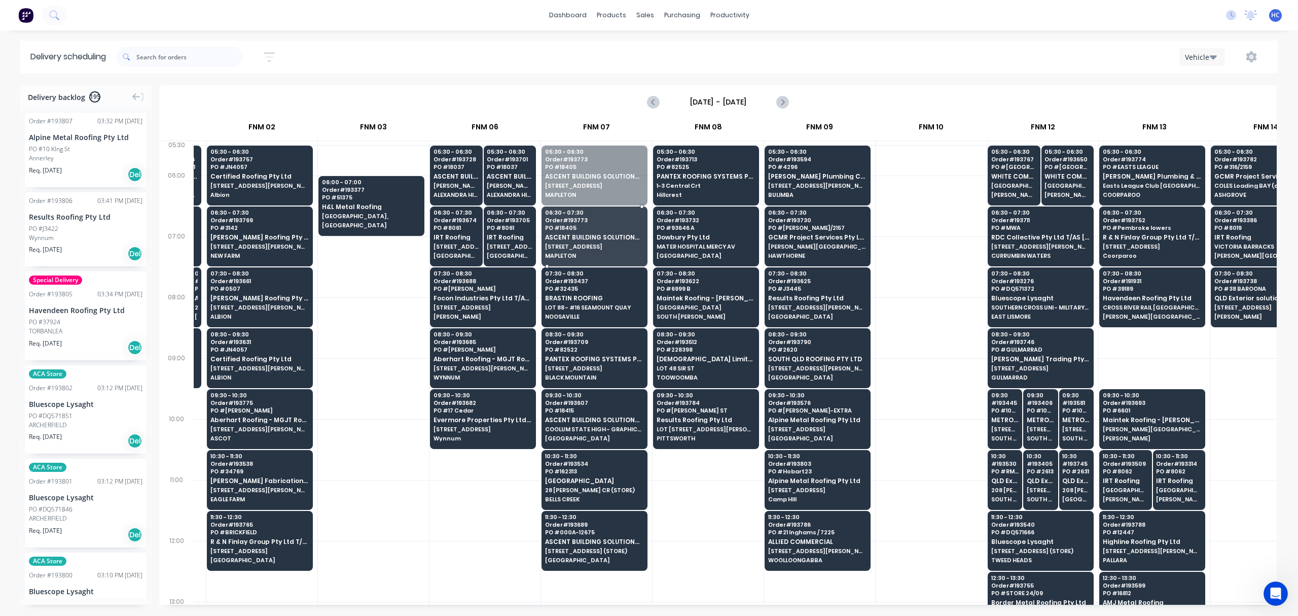
drag, startPoint x: 597, startPoint y: 177, endPoint x: 599, endPoint y: 208, distance: 31.0
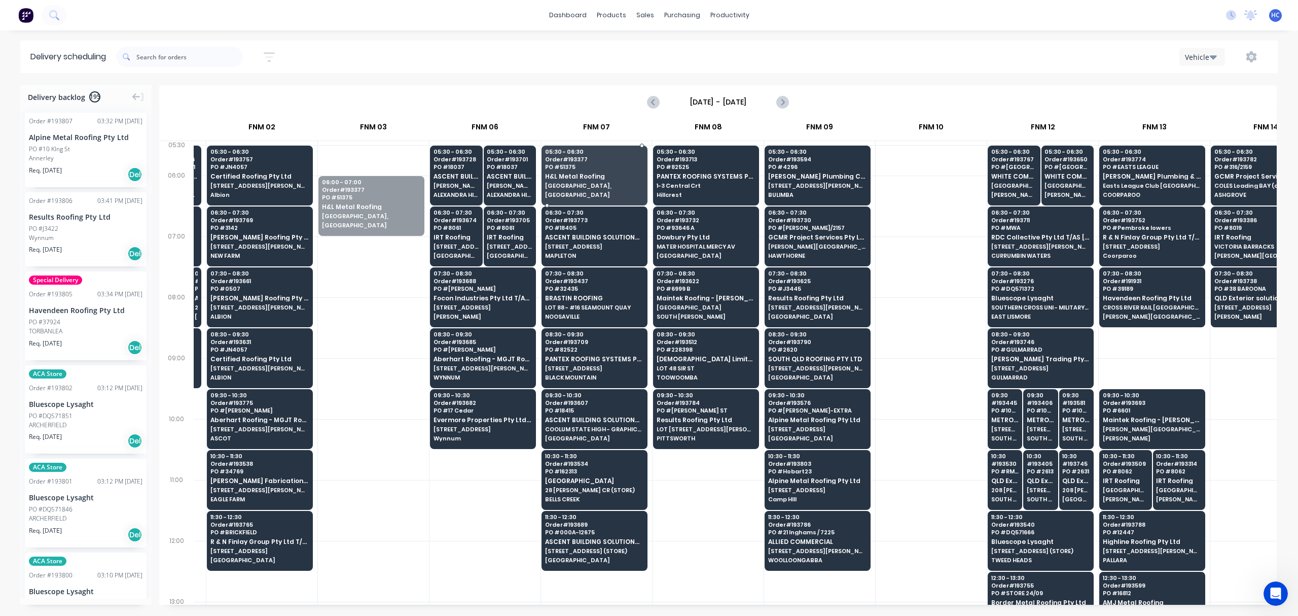
drag, startPoint x: 345, startPoint y: 218, endPoint x: 562, endPoint y: 177, distance: 221.3
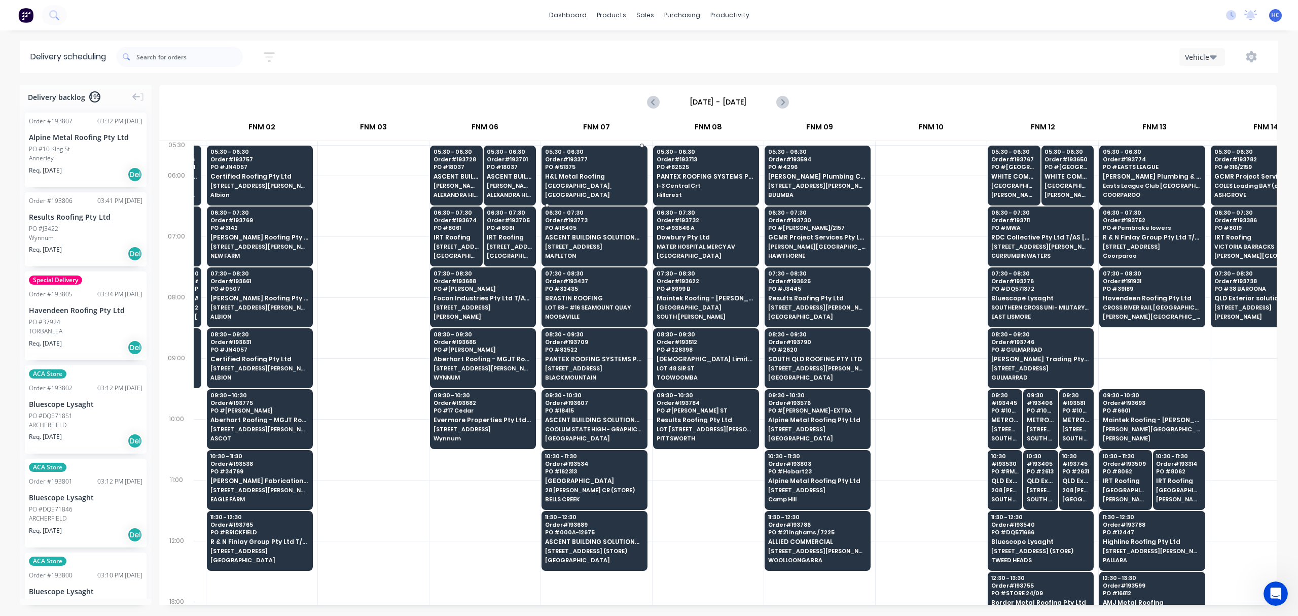
click at [592, 183] on span "[GEOGRAPHIC_DATA]," at bounding box center [594, 186] width 98 height 6
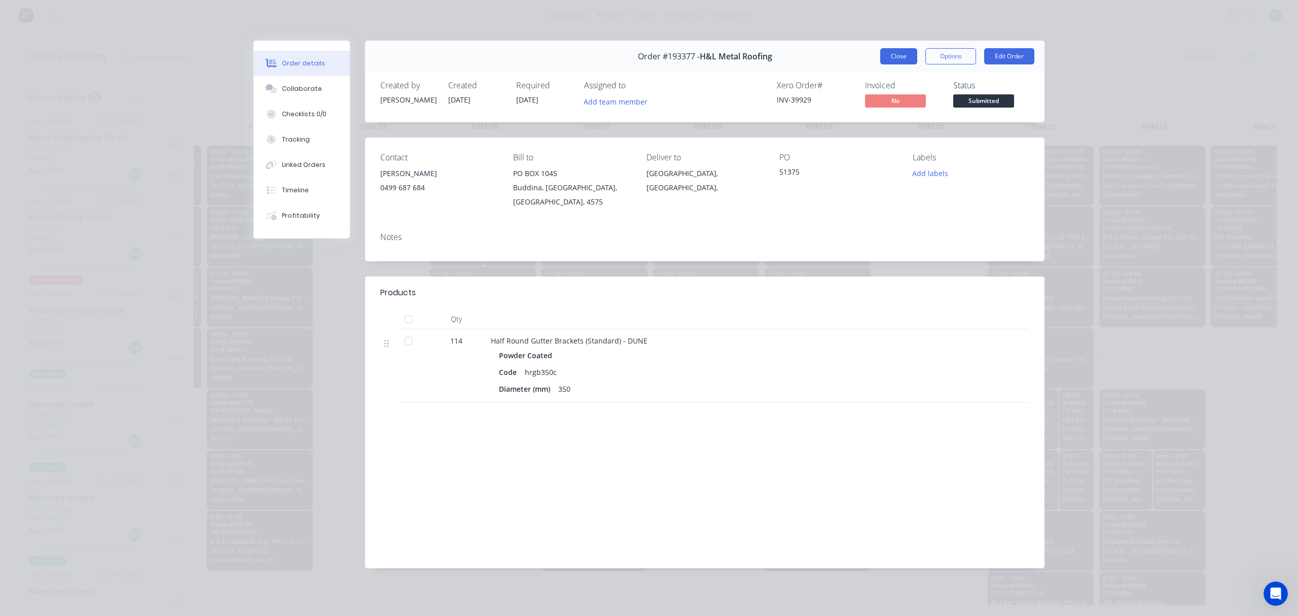
click at [895, 53] on button "Close" at bounding box center [898, 56] width 37 height 16
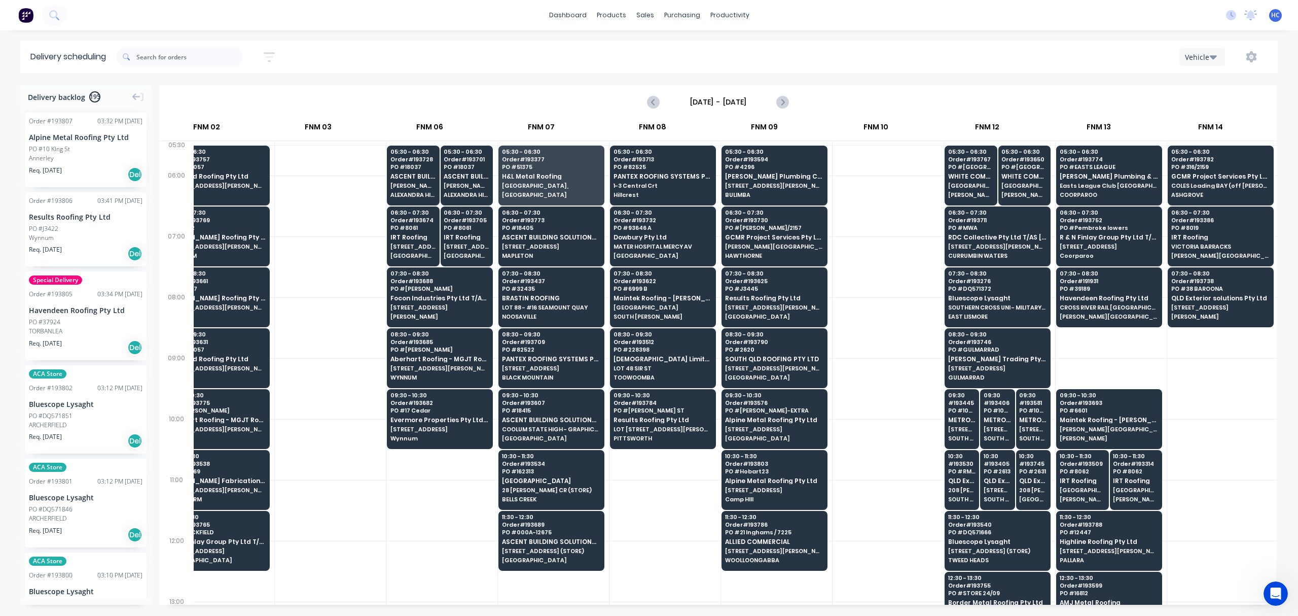
scroll to position [0, 268]
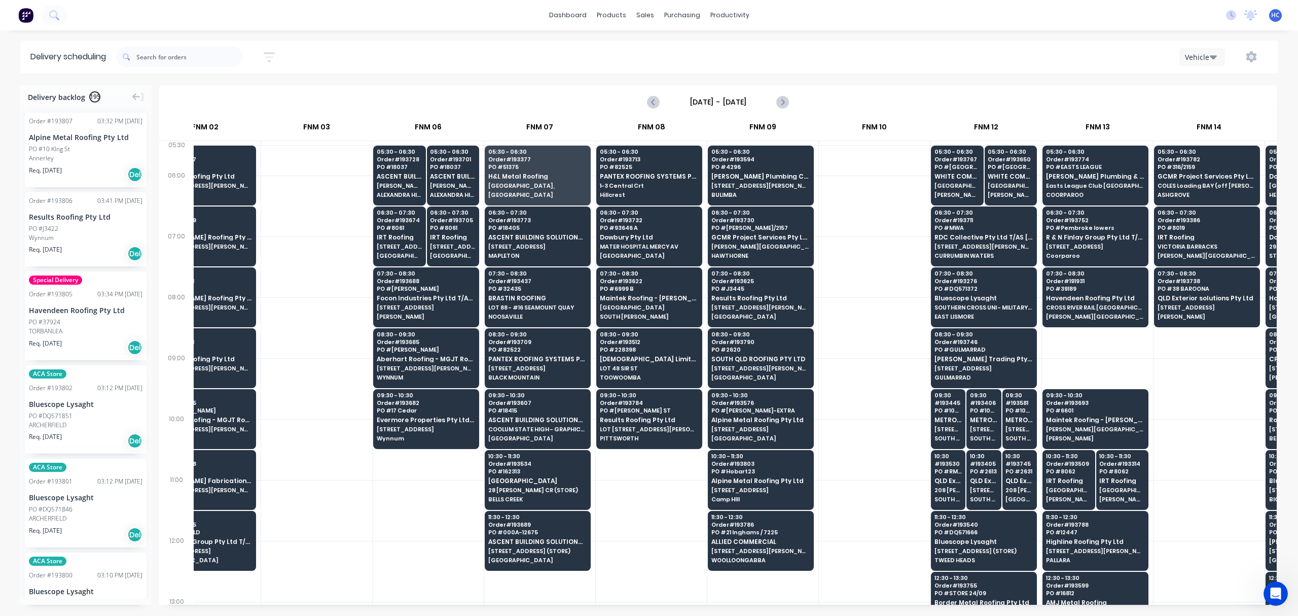
click at [865, 351] on div at bounding box center [874, 327] width 111 height 61
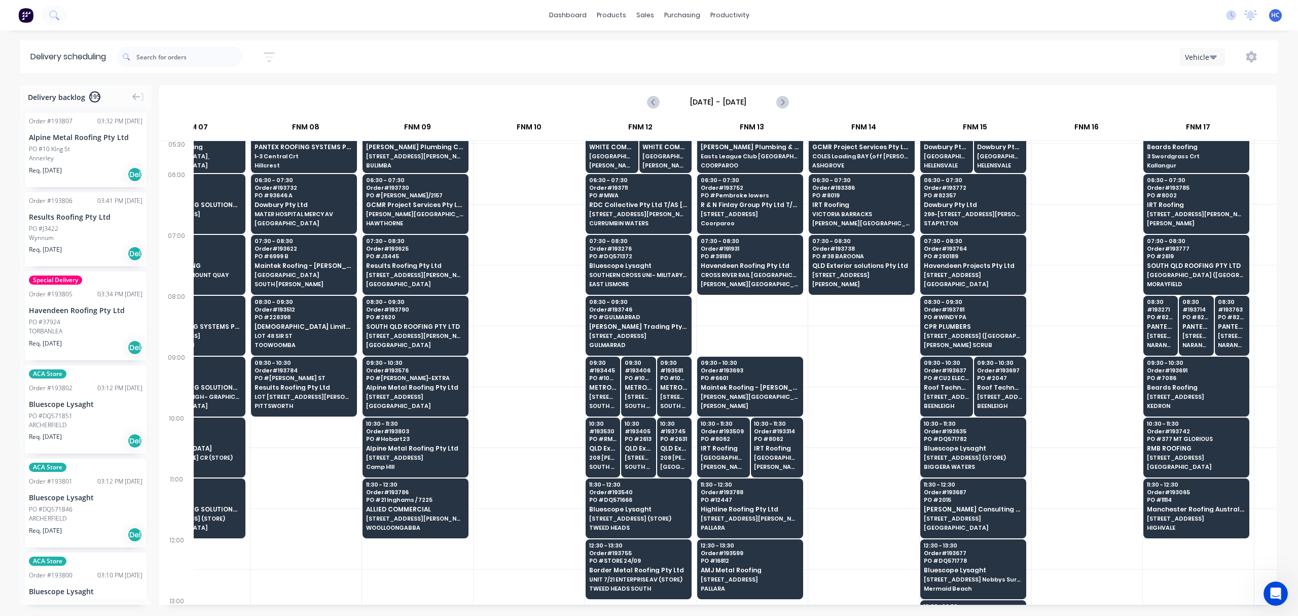
scroll to position [0, 613]
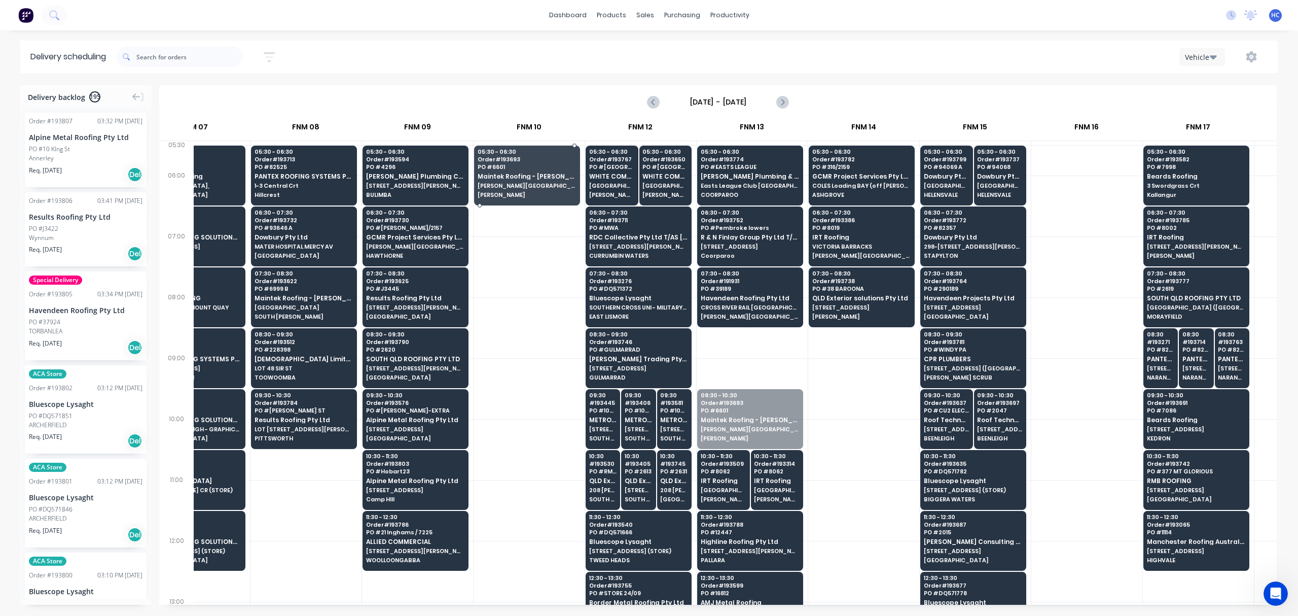
drag, startPoint x: 758, startPoint y: 439, endPoint x: 544, endPoint y: 196, distance: 323.8
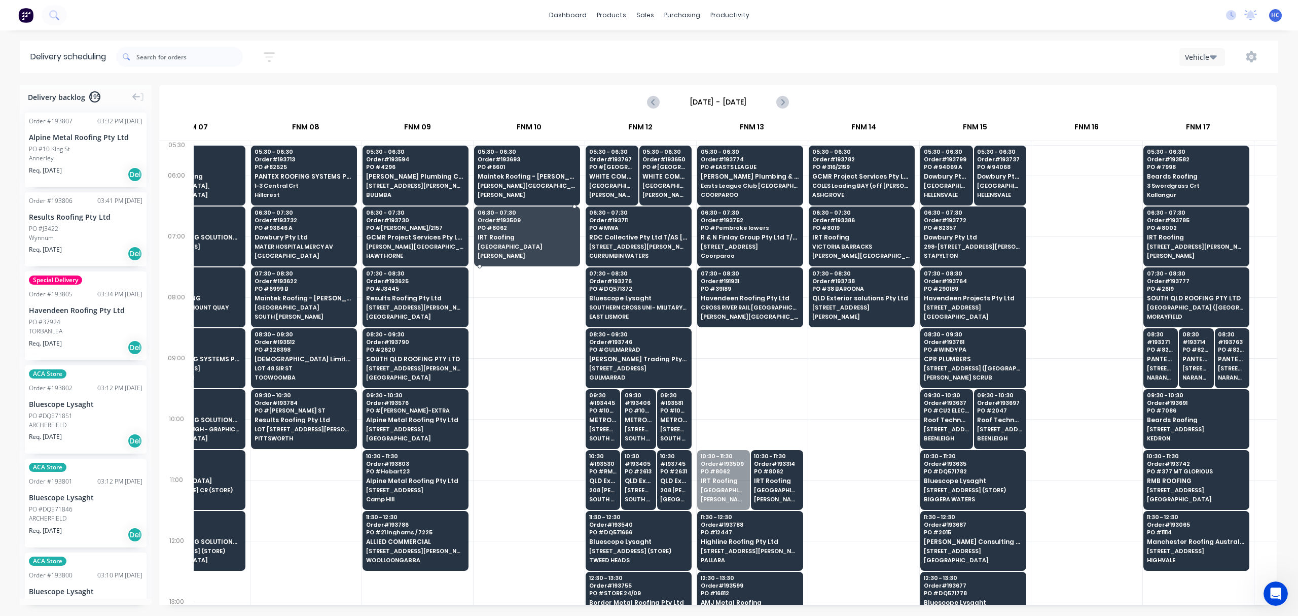
drag, startPoint x: 729, startPoint y: 481, endPoint x: 605, endPoint y: 286, distance: 231.1
drag, startPoint x: 753, startPoint y: 477, endPoint x: 528, endPoint y: 248, distance: 320.2
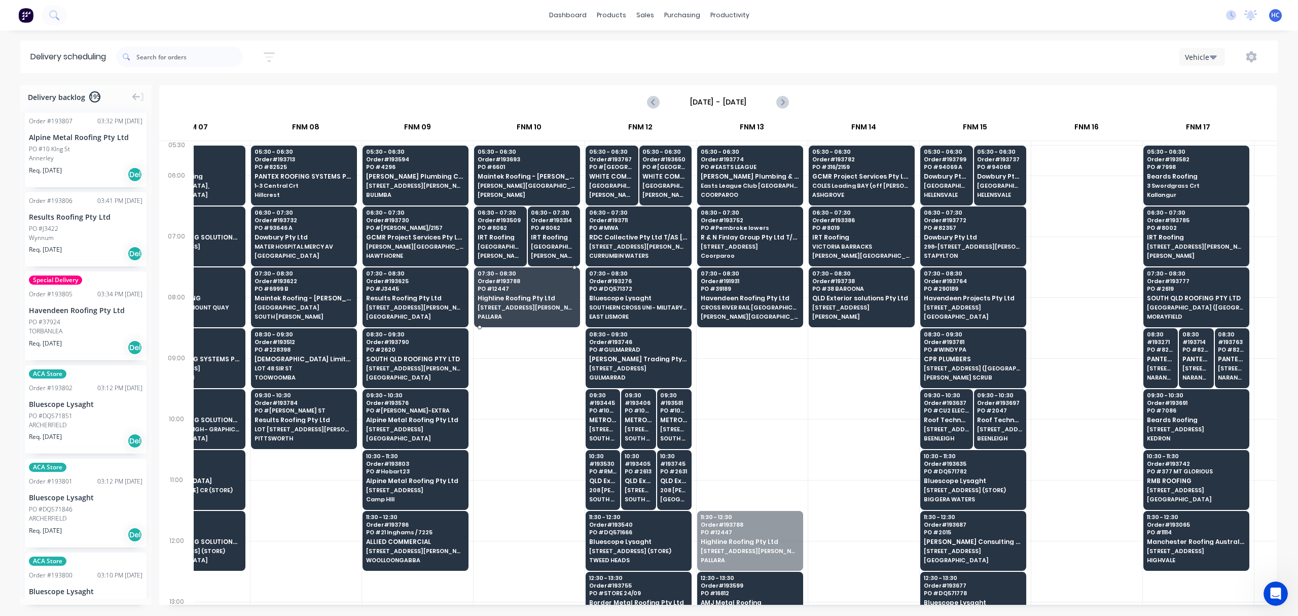
drag, startPoint x: 752, startPoint y: 531, endPoint x: 538, endPoint y: 299, distance: 315.8
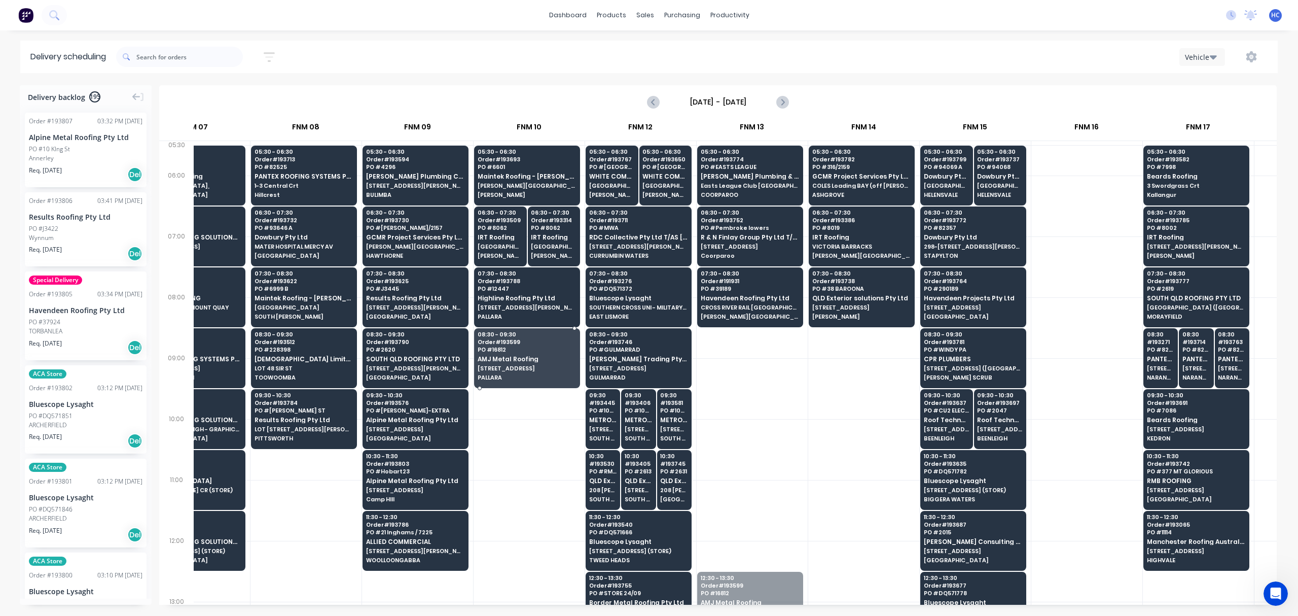
drag, startPoint x: 754, startPoint y: 582, endPoint x: 526, endPoint y: 337, distance: 334.1
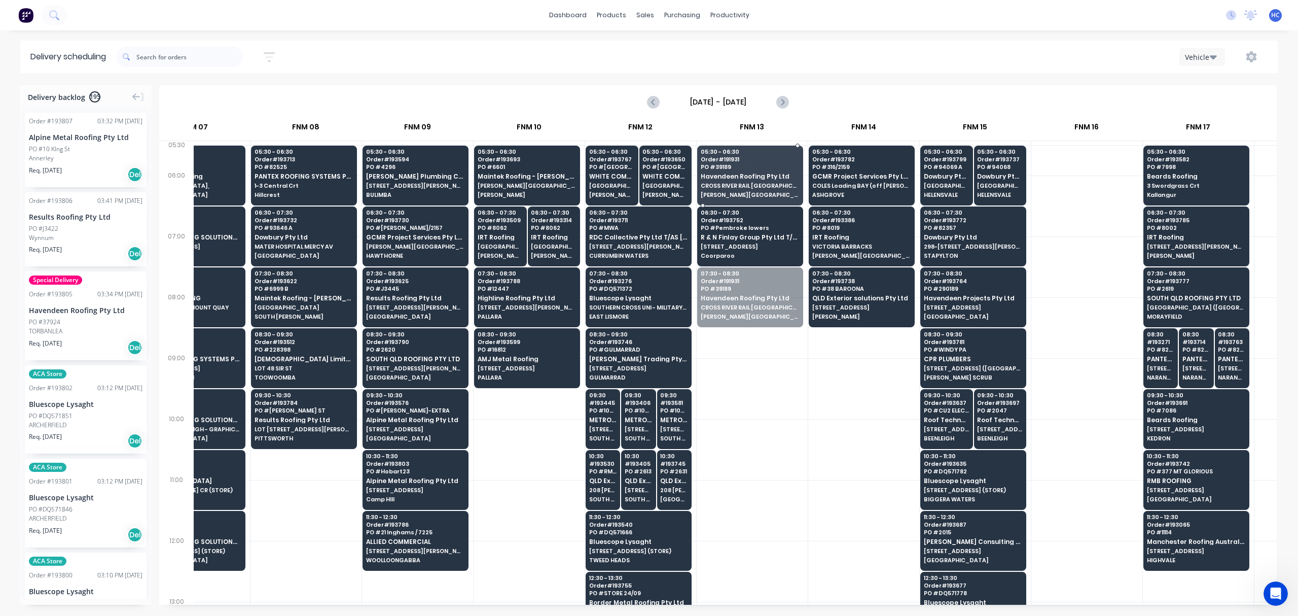
drag, startPoint x: 759, startPoint y: 307, endPoint x: 756, endPoint y: 184, distance: 123.8
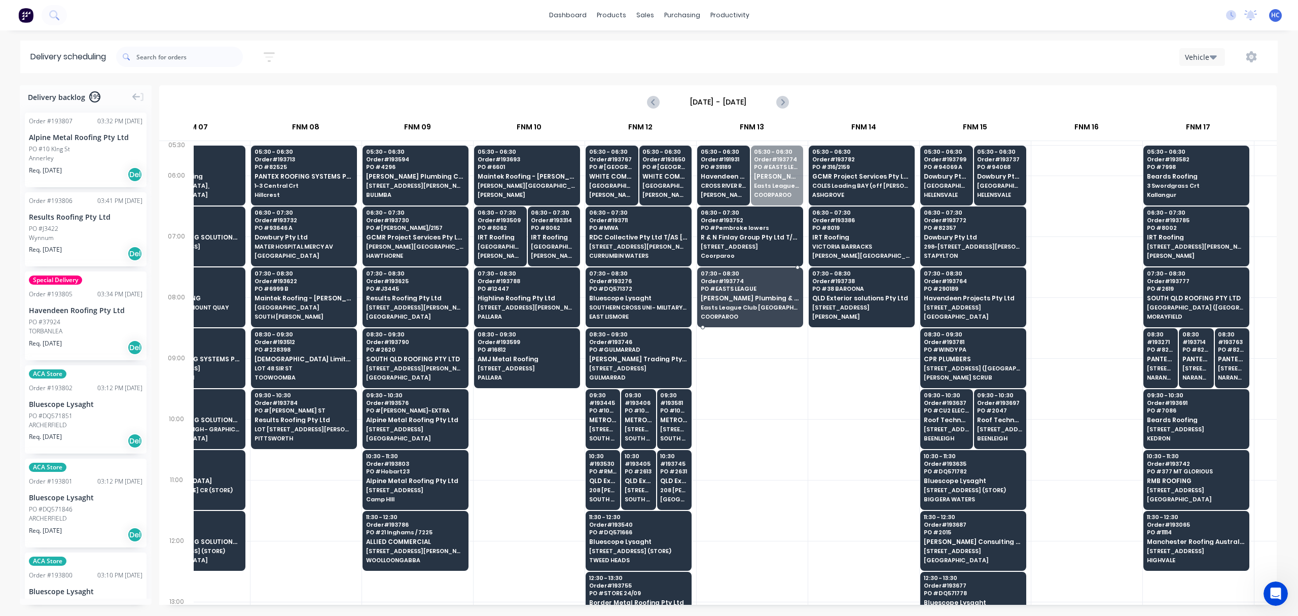
drag, startPoint x: 781, startPoint y: 196, endPoint x: 773, endPoint y: 289, distance: 93.1
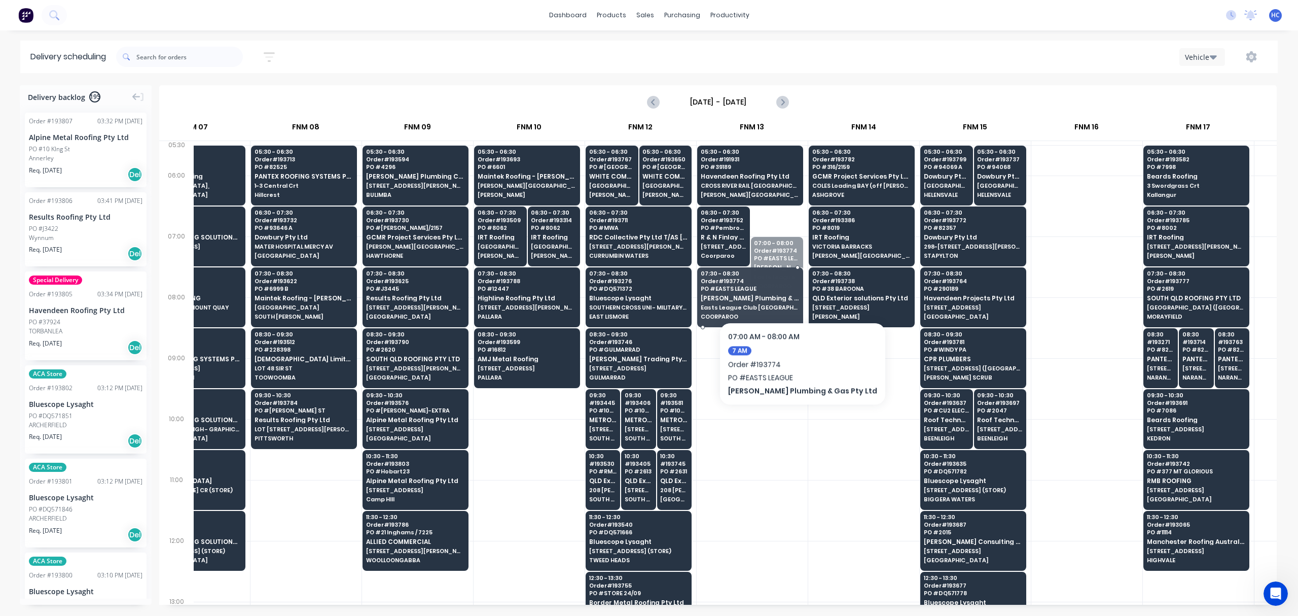
drag, startPoint x: 780, startPoint y: 282, endPoint x: 775, endPoint y: 297, distance: 16.0
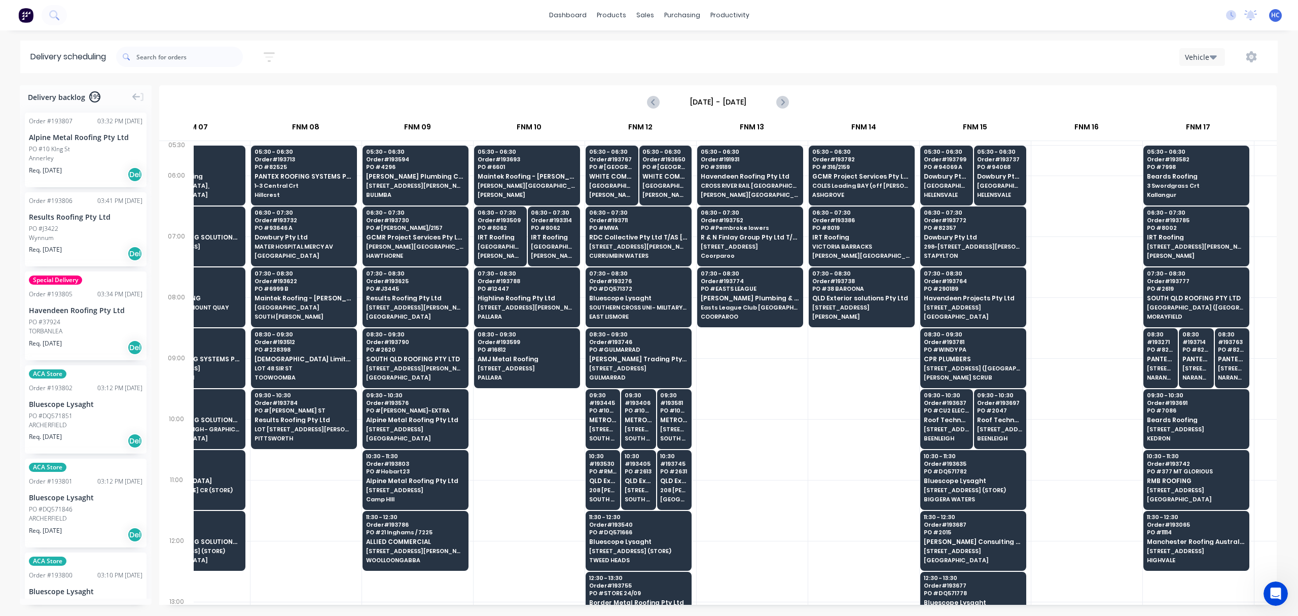
click at [790, 471] on div at bounding box center [752, 449] width 111 height 61
drag, startPoint x: 1125, startPoint y: 329, endPoint x: 1094, endPoint y: 368, distance: 49.8
click at [1125, 329] on div at bounding box center [1086, 327] width 111 height 61
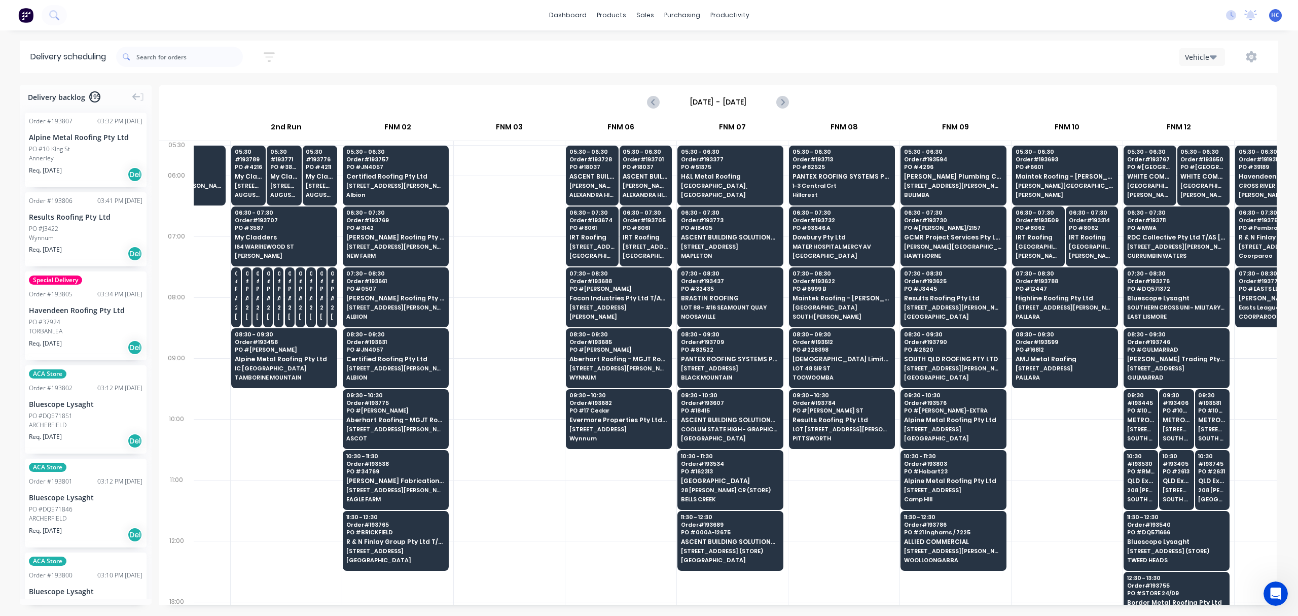
scroll to position [0, 80]
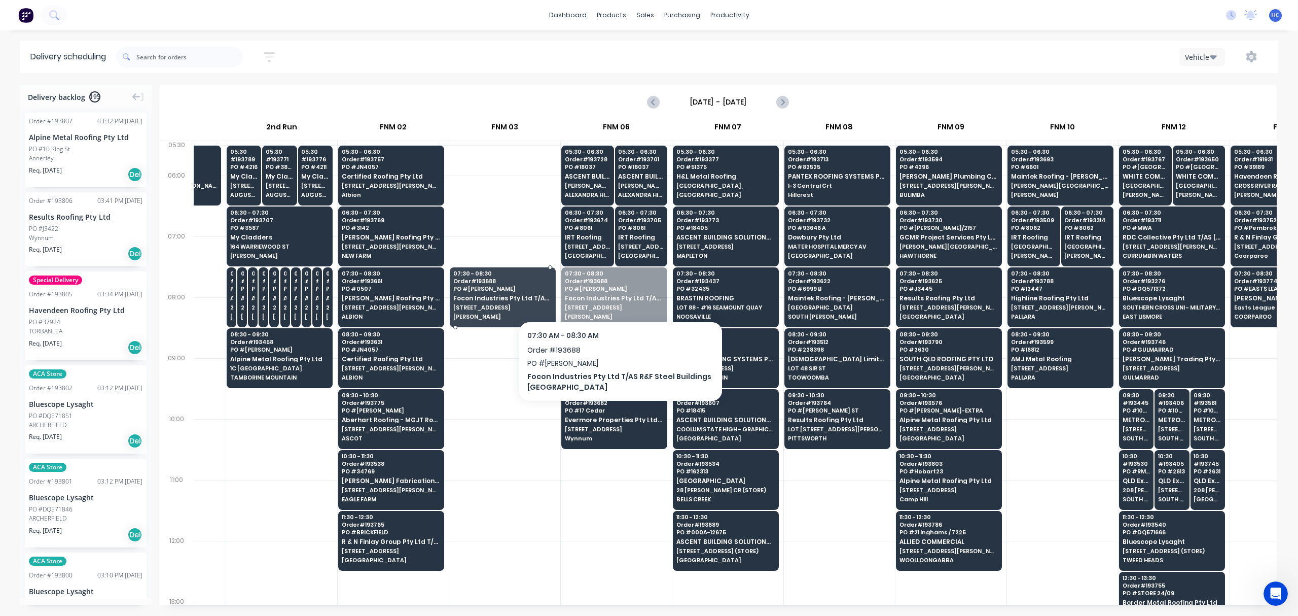
drag, startPoint x: 649, startPoint y: 289, endPoint x: 535, endPoint y: 299, distance: 114.0
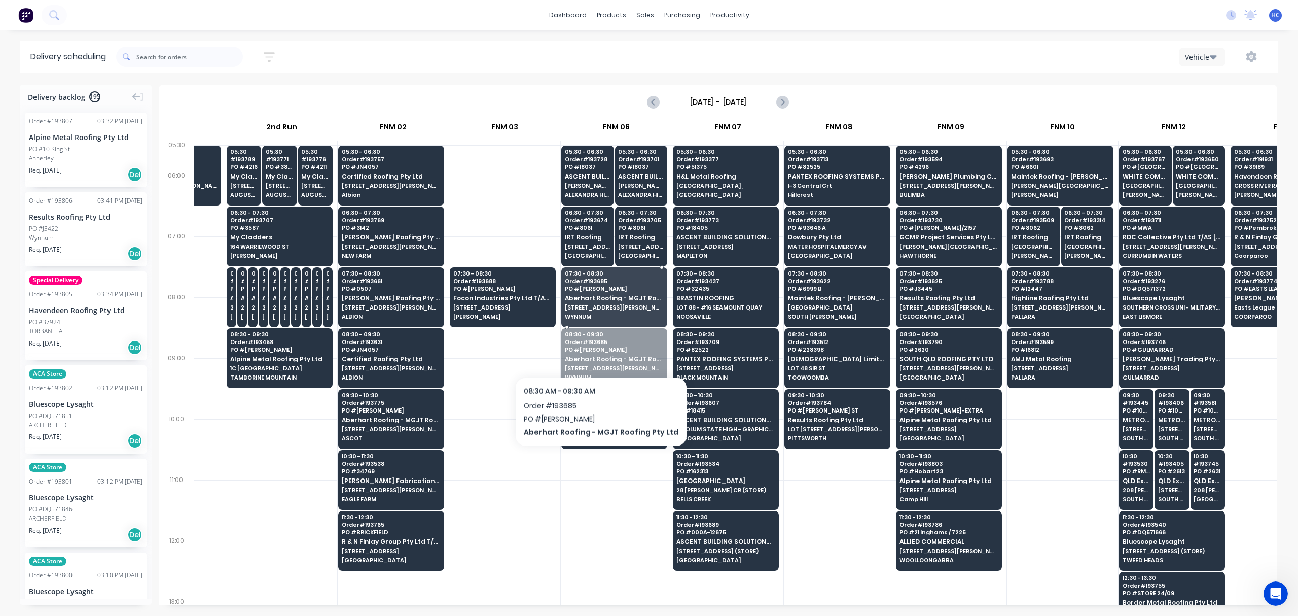
drag, startPoint x: 595, startPoint y: 368, endPoint x: 607, endPoint y: 313, distance: 56.1
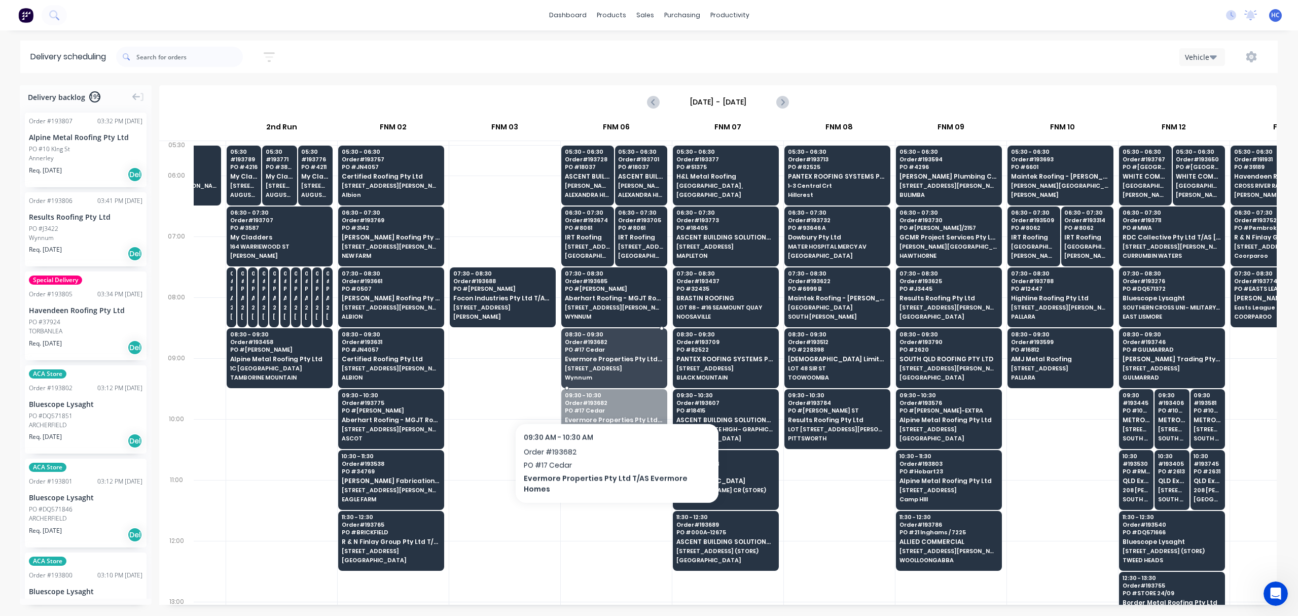
drag, startPoint x: 614, startPoint y: 396, endPoint x: 626, endPoint y: 351, distance: 46.3
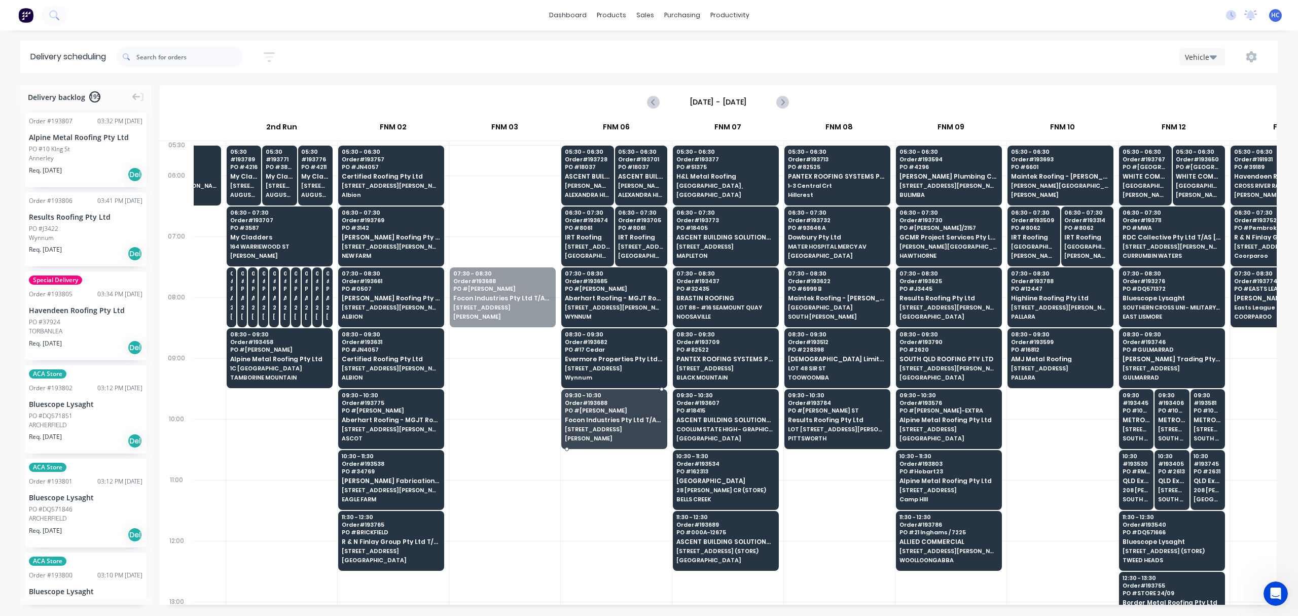
drag, startPoint x: 524, startPoint y: 307, endPoint x: 581, endPoint y: 416, distance: 122.7
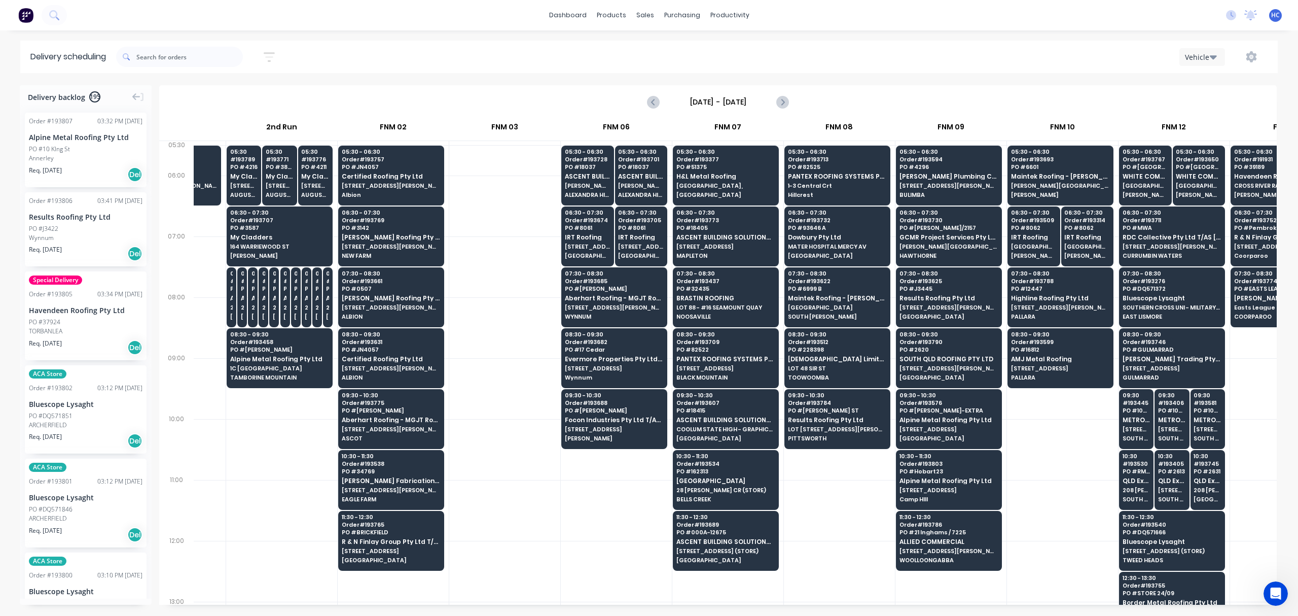
click at [506, 391] on div at bounding box center [504, 388] width 111 height 61
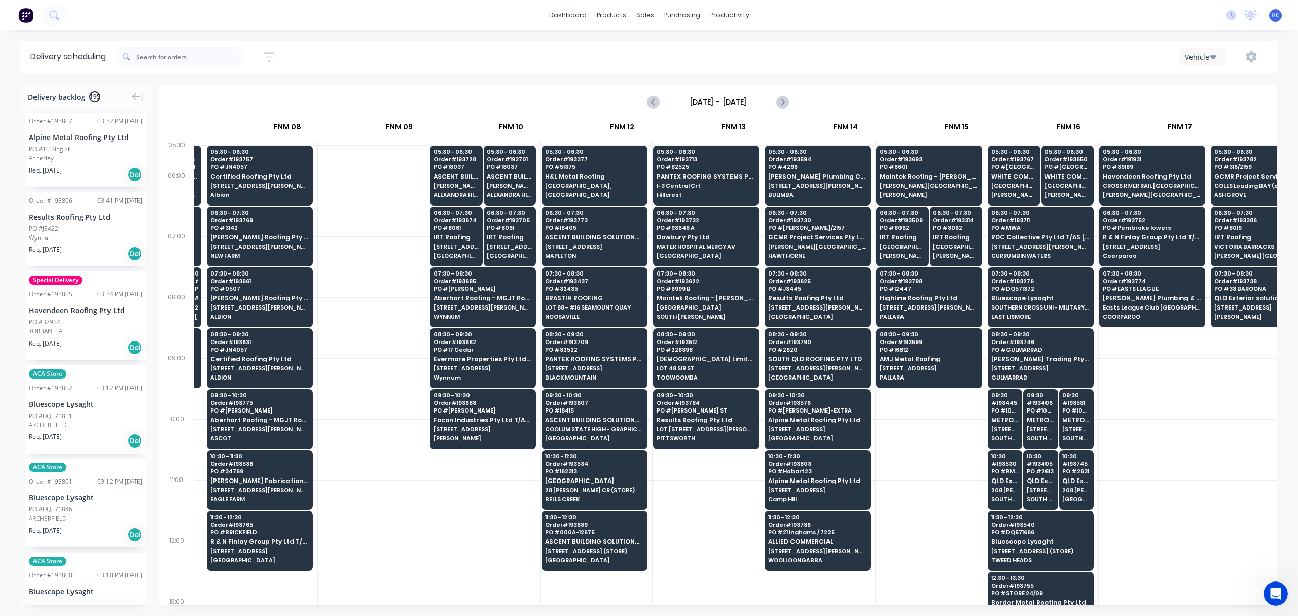
scroll to position [0, 114]
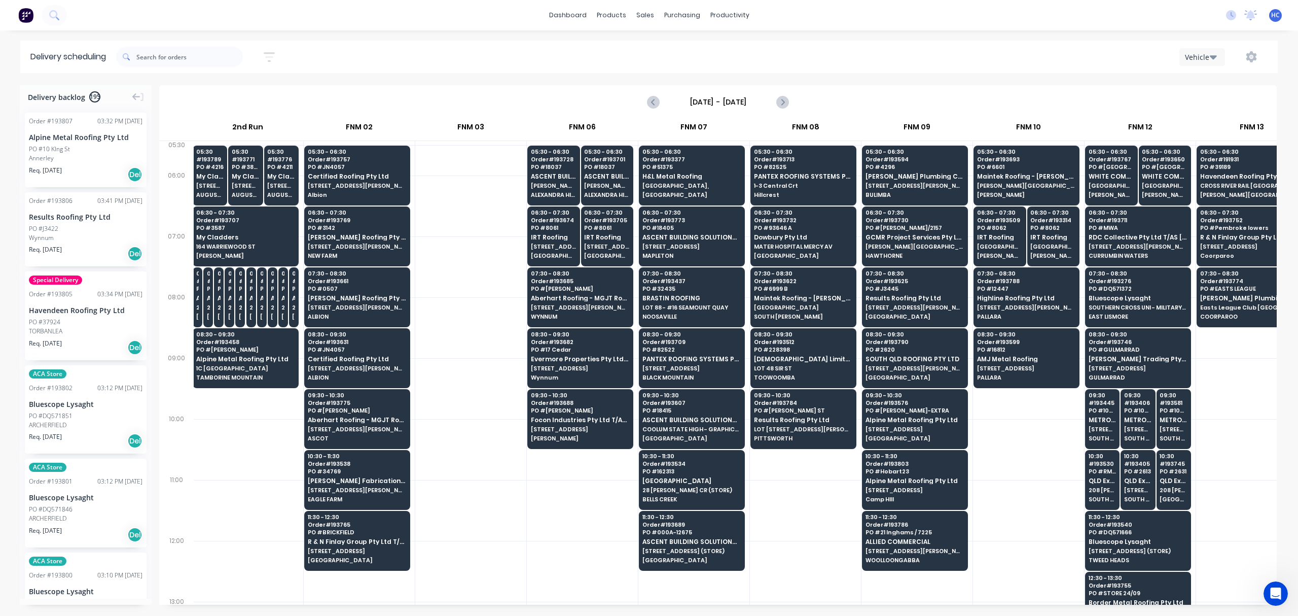
click at [264, 55] on button "button" at bounding box center [269, 57] width 32 height 20
click at [234, 92] on input at bounding box center [222, 95] width 94 height 15
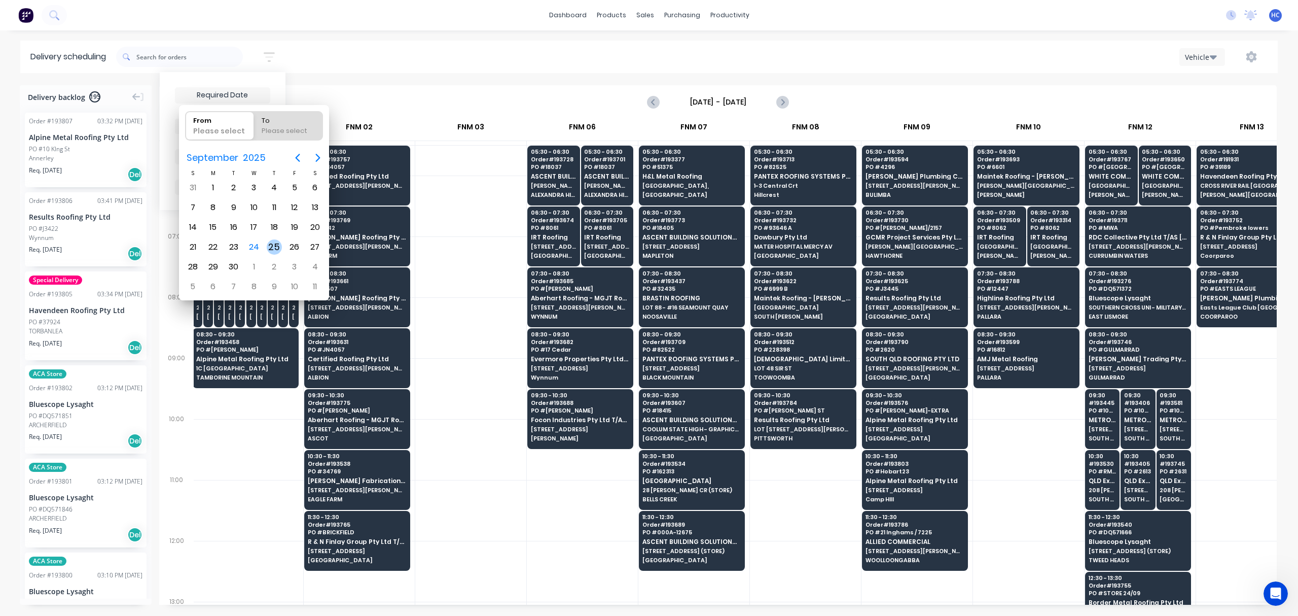
click at [271, 242] on div "25" at bounding box center [274, 246] width 15 height 15
type input "[DATE]"
radio input "false"
radio input "true"
click at [271, 242] on div "25" at bounding box center [274, 246] width 15 height 15
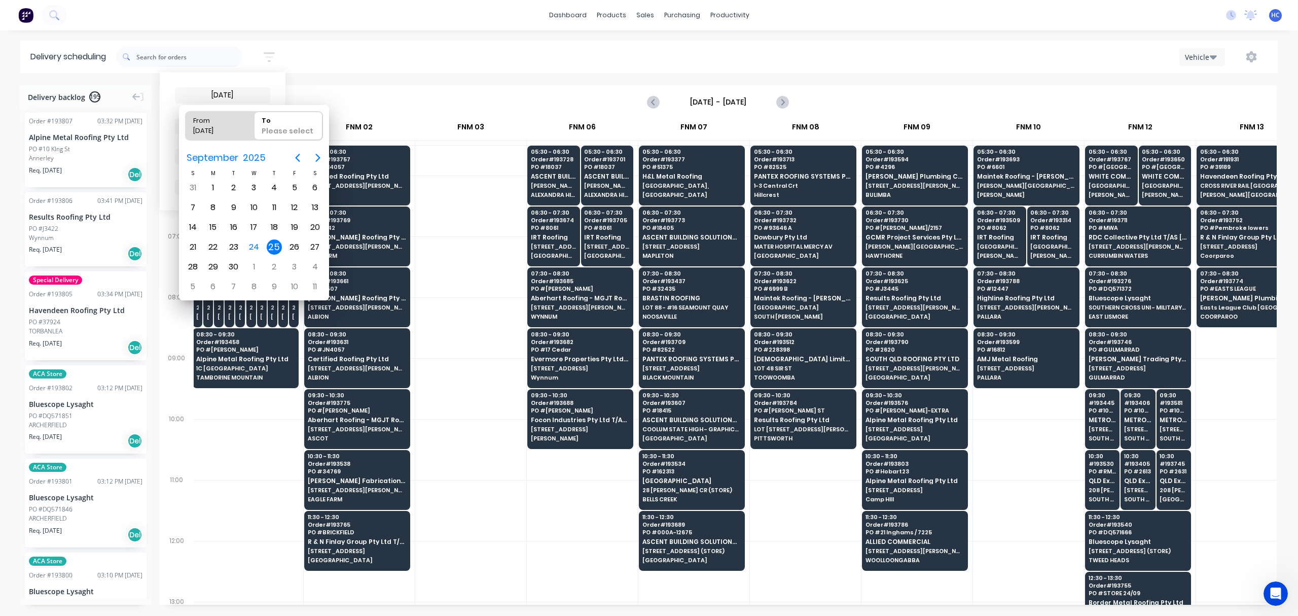
type input "[DATE] - [DATE]"
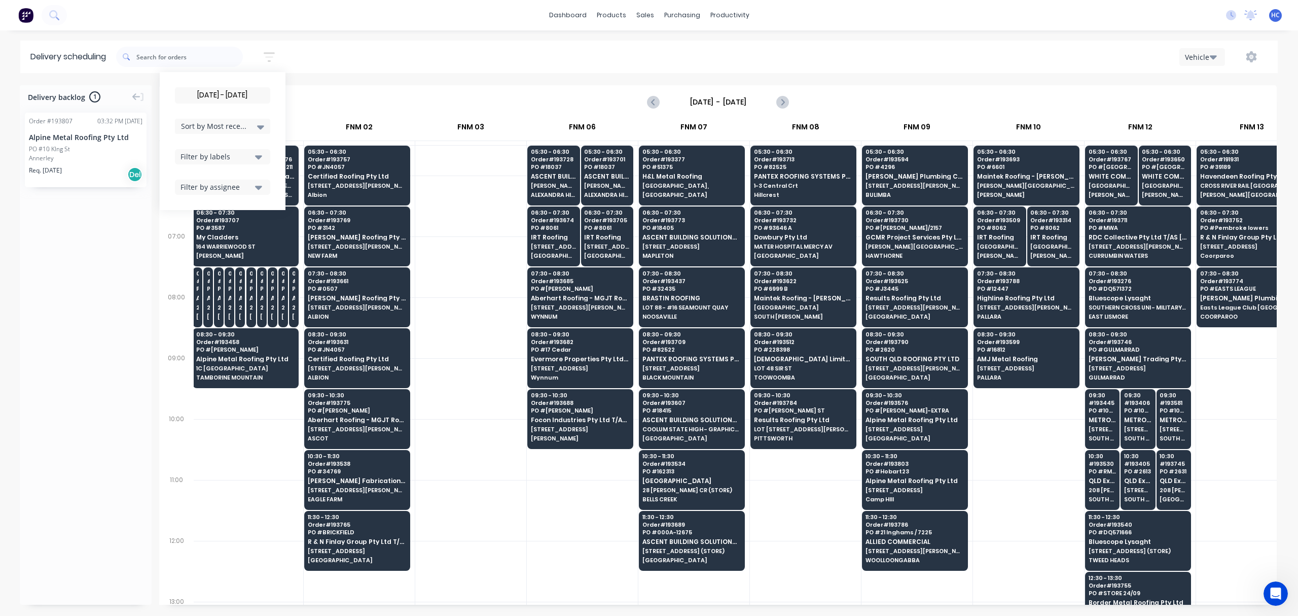
click at [527, 514] on div at bounding box center [582, 510] width 111 height 61
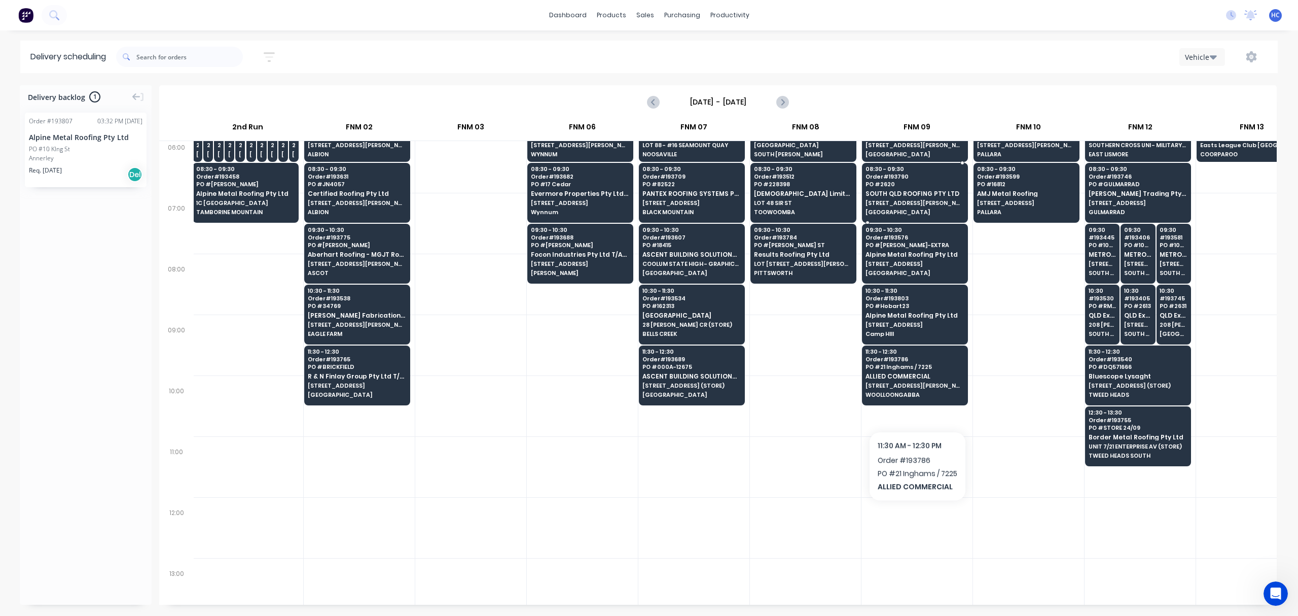
scroll to position [270, 114]
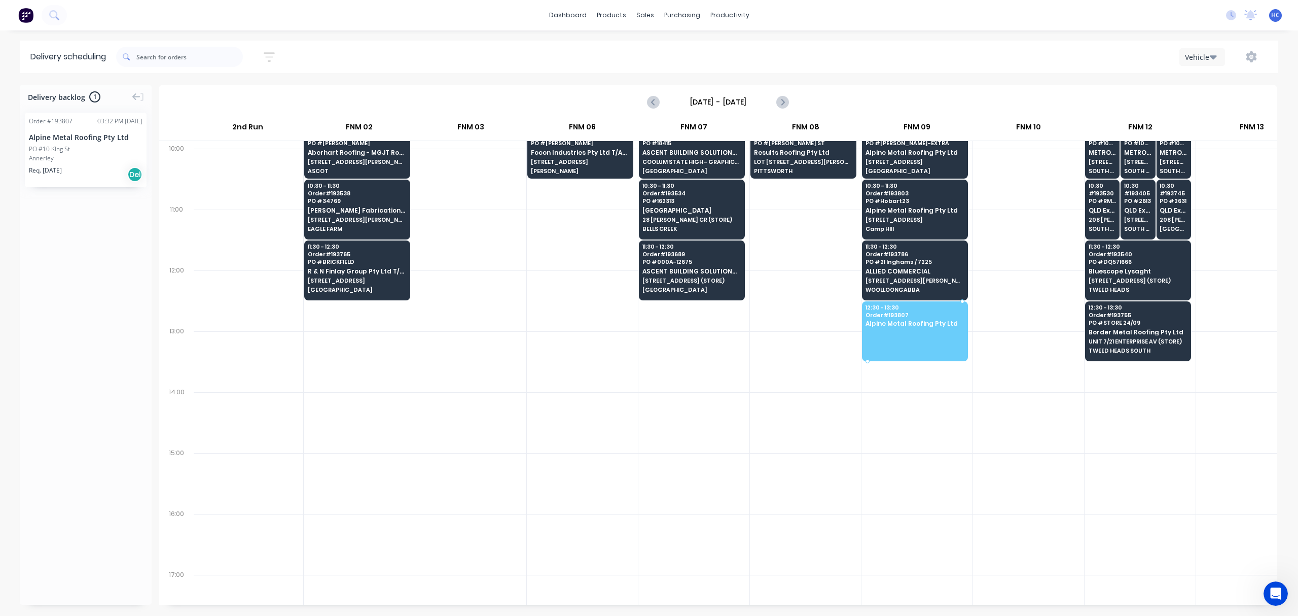
drag, startPoint x: 86, startPoint y: 159, endPoint x: 905, endPoint y: 311, distance: 833.0
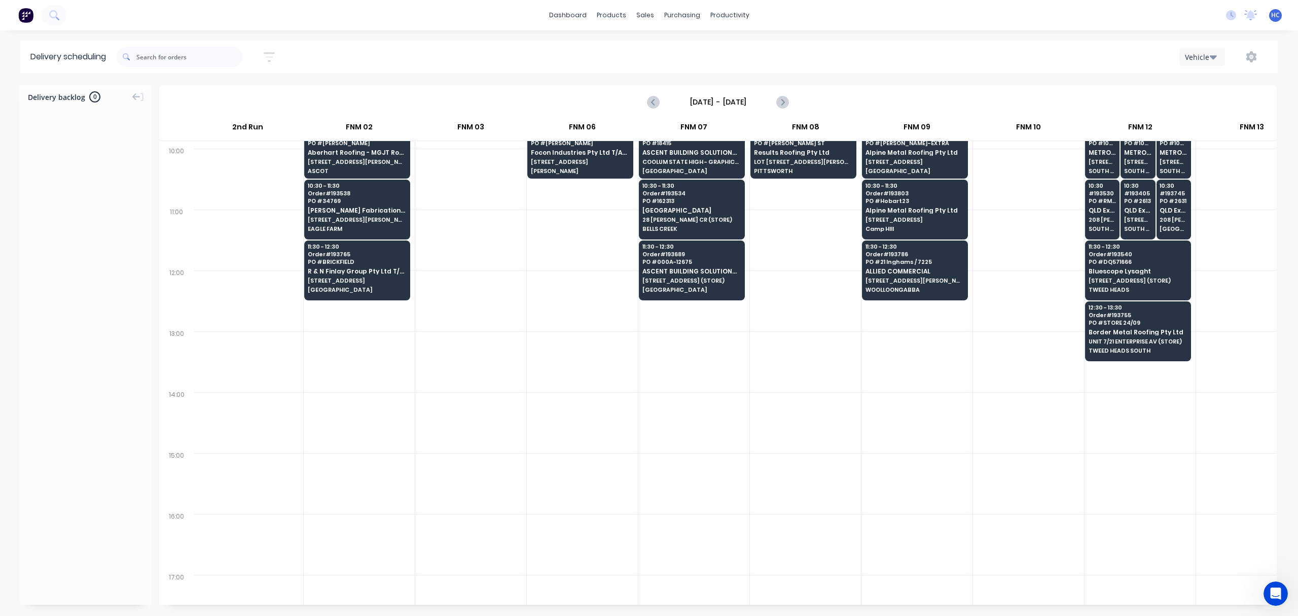
scroll to position [0, 114]
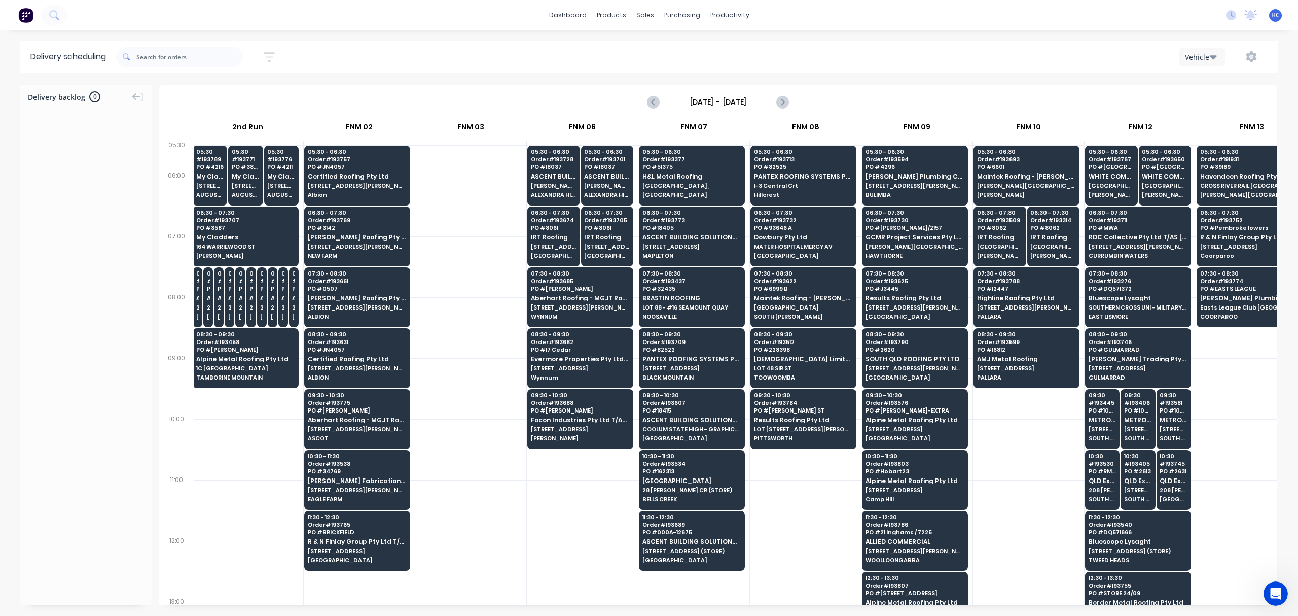
drag, startPoint x: 758, startPoint y: 605, endPoint x: 801, endPoint y: 597, distance: 44.3
click at [860, 607] on div "Delivery backlog 0 [DATE] - [DATE] [DATE] ACA Truck 2nd Run FNM 02 FNM 03 FNM 0…" at bounding box center [649, 349] width 1298 height 529
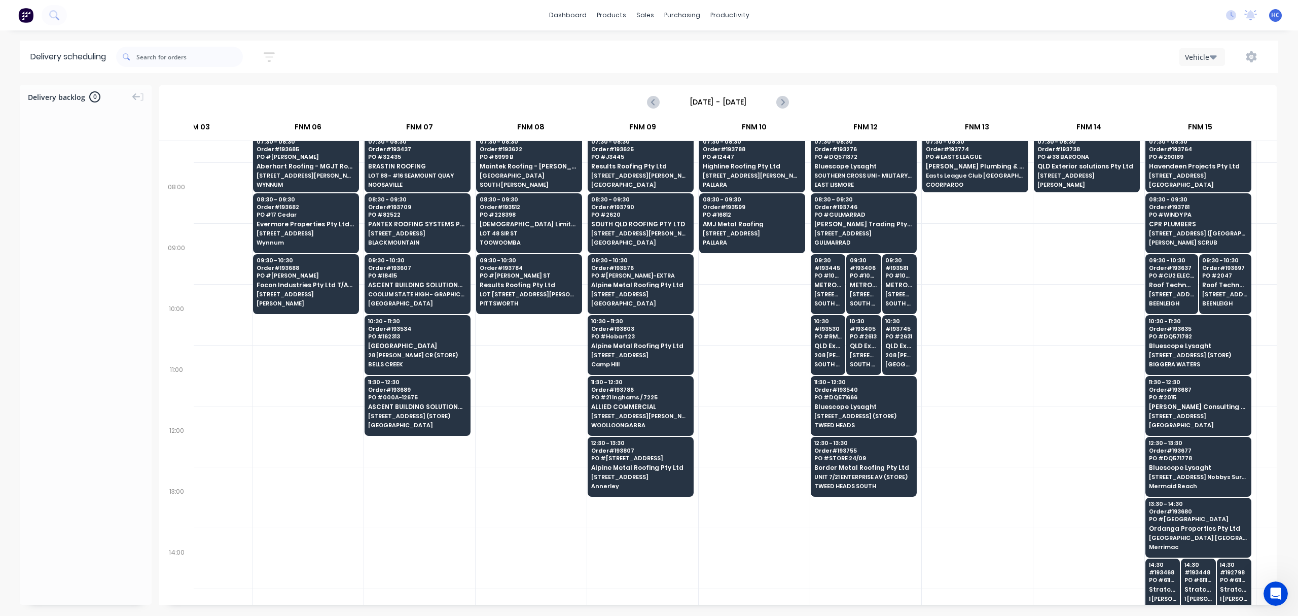
scroll to position [0, 388]
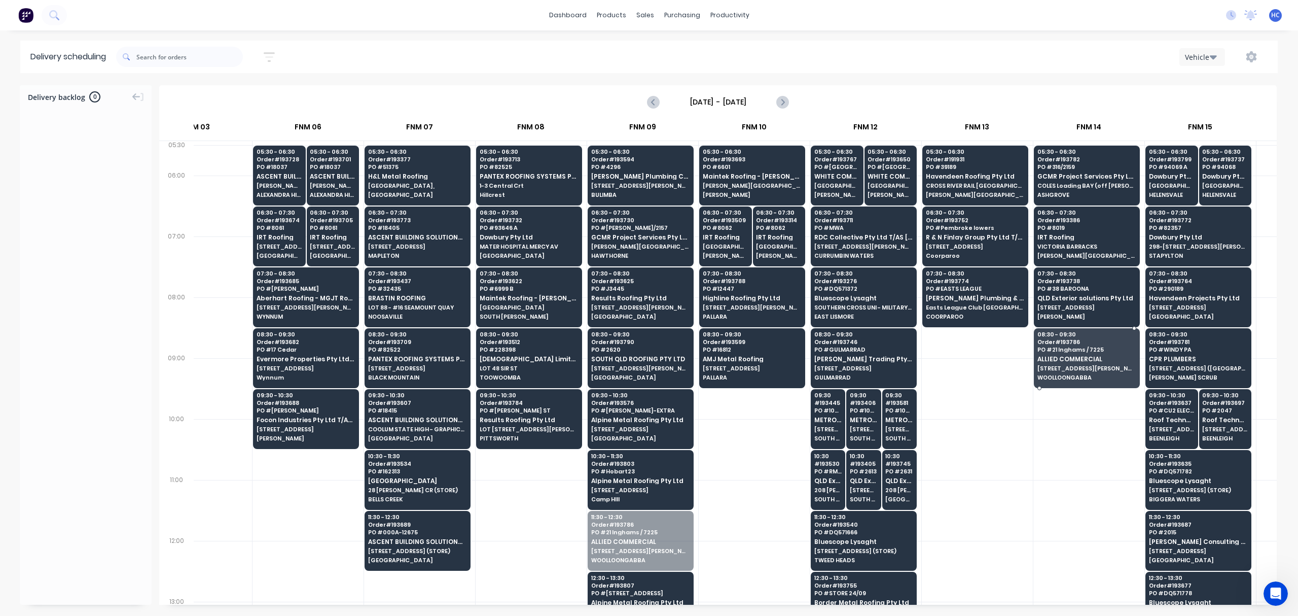
drag, startPoint x: 655, startPoint y: 552, endPoint x: 1051, endPoint y: 368, distance: 436.5
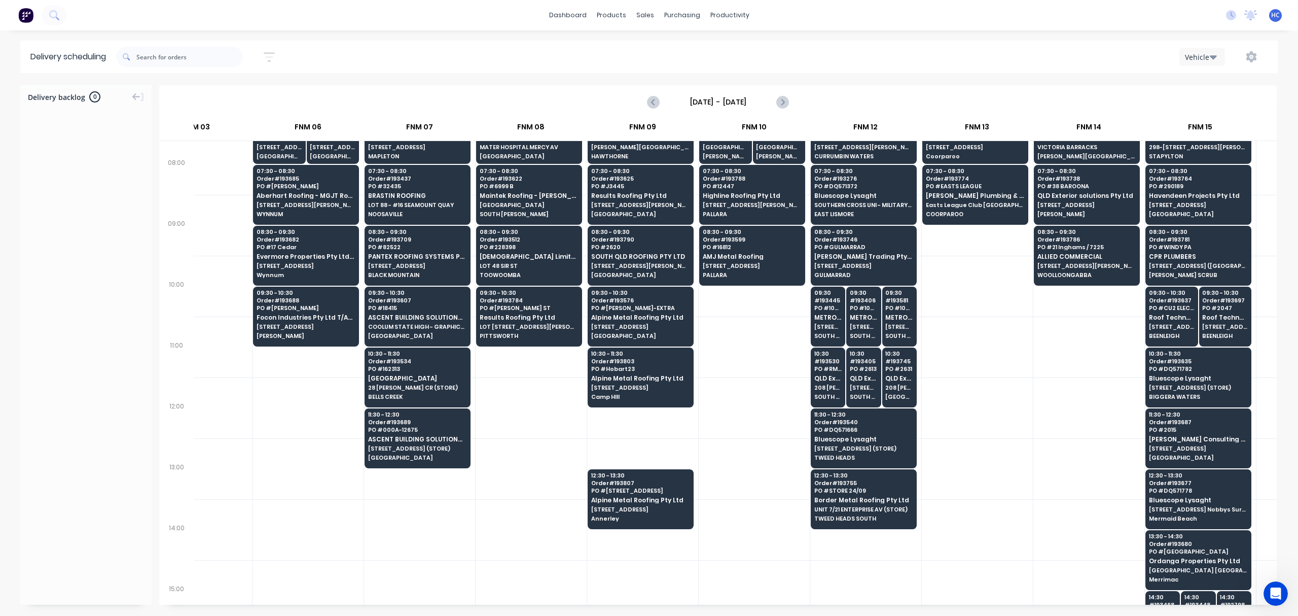
scroll to position [135, 388]
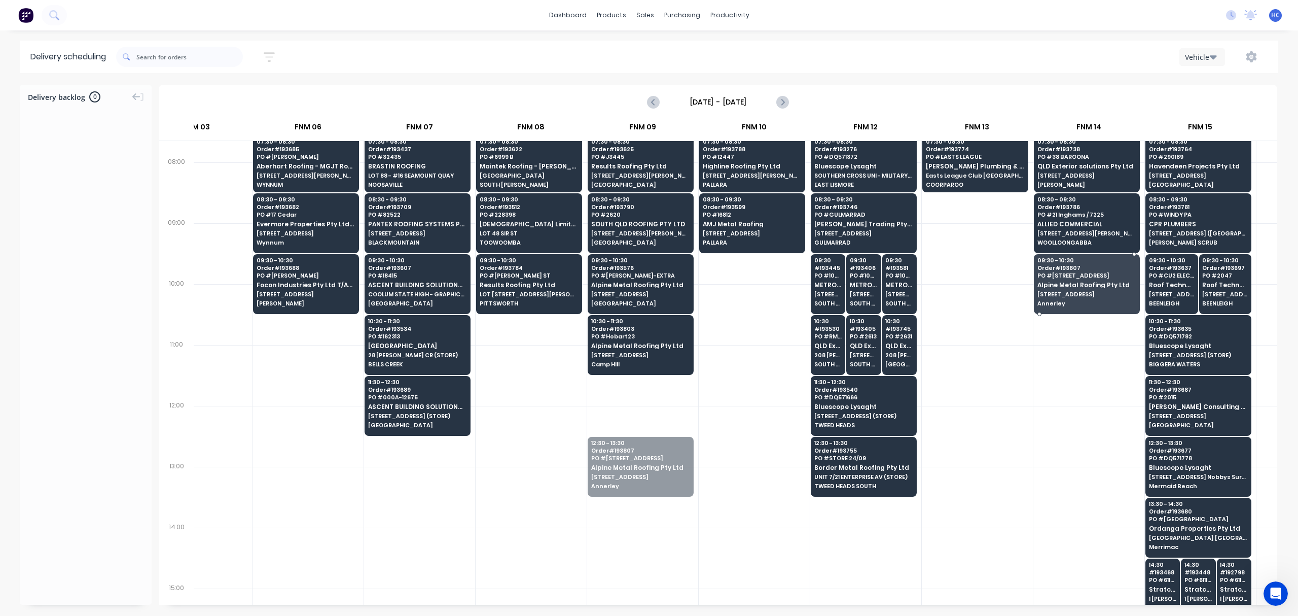
drag, startPoint x: 641, startPoint y: 471, endPoint x: 1081, endPoint y: 278, distance: 479.8
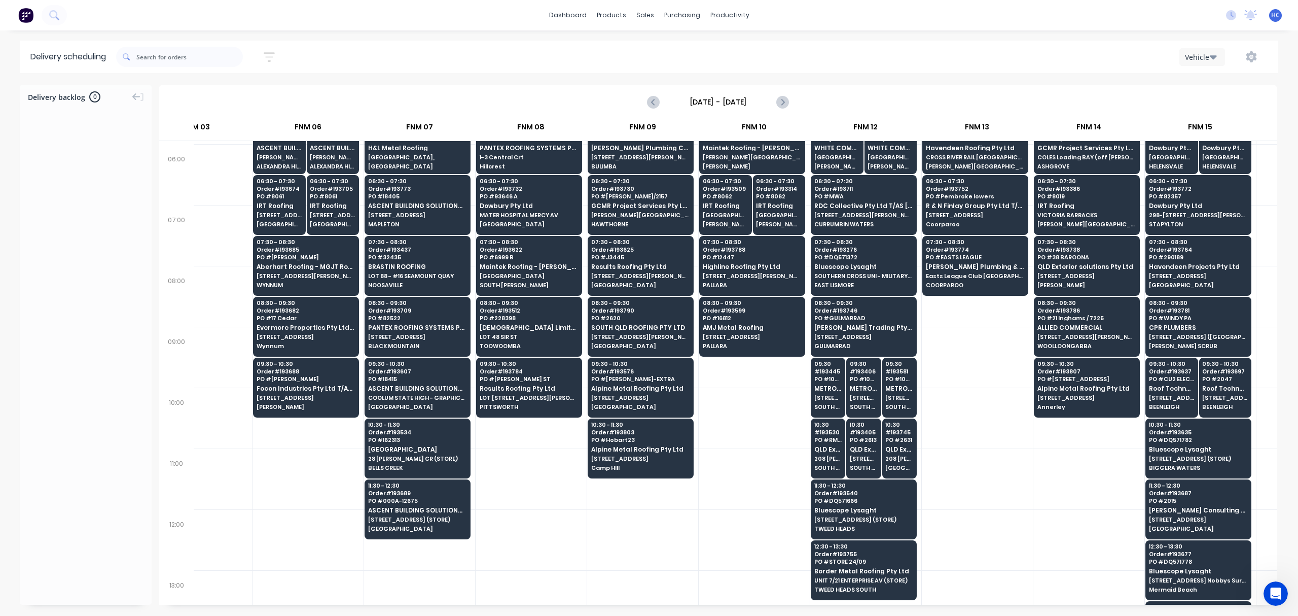
scroll to position [0, 388]
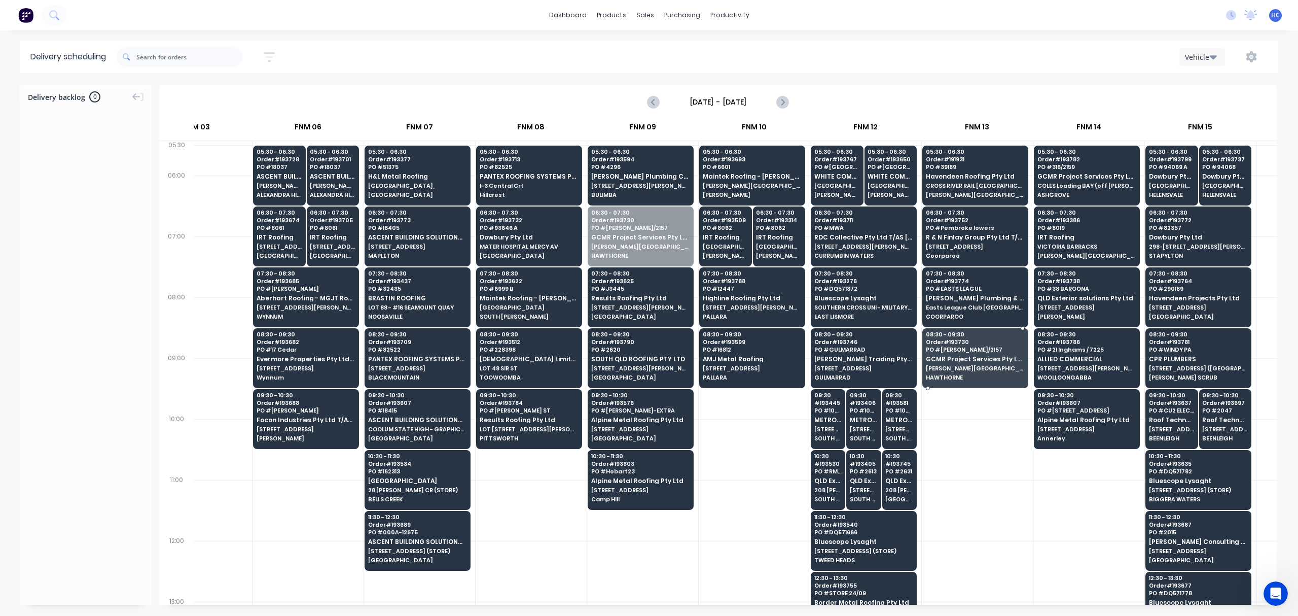
drag, startPoint x: 641, startPoint y: 245, endPoint x: 978, endPoint y: 352, distance: 353.1
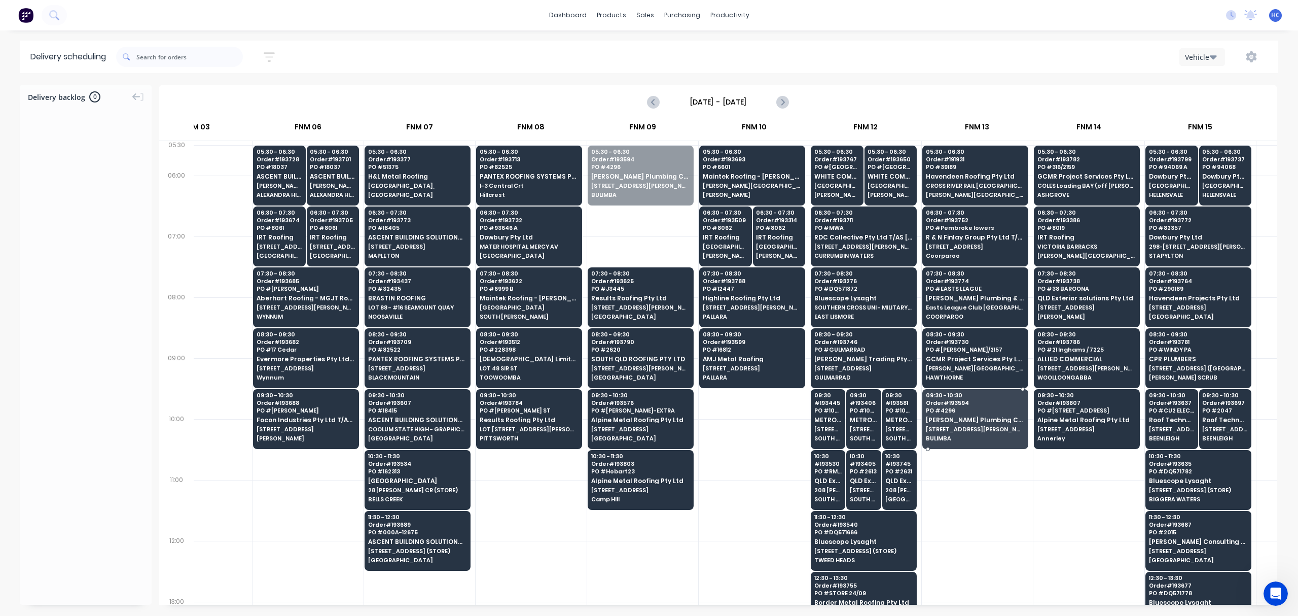
drag, startPoint x: 634, startPoint y: 169, endPoint x: 951, endPoint y: 408, distance: 396.9
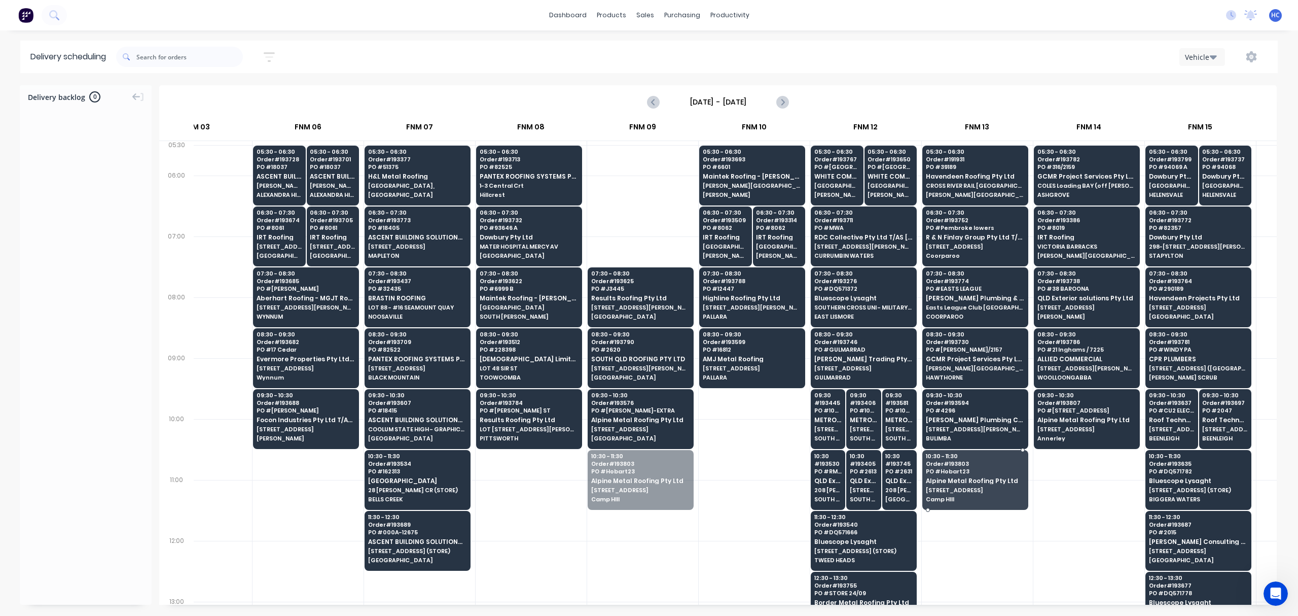
drag, startPoint x: 631, startPoint y: 487, endPoint x: 1002, endPoint y: 488, distance: 370.7
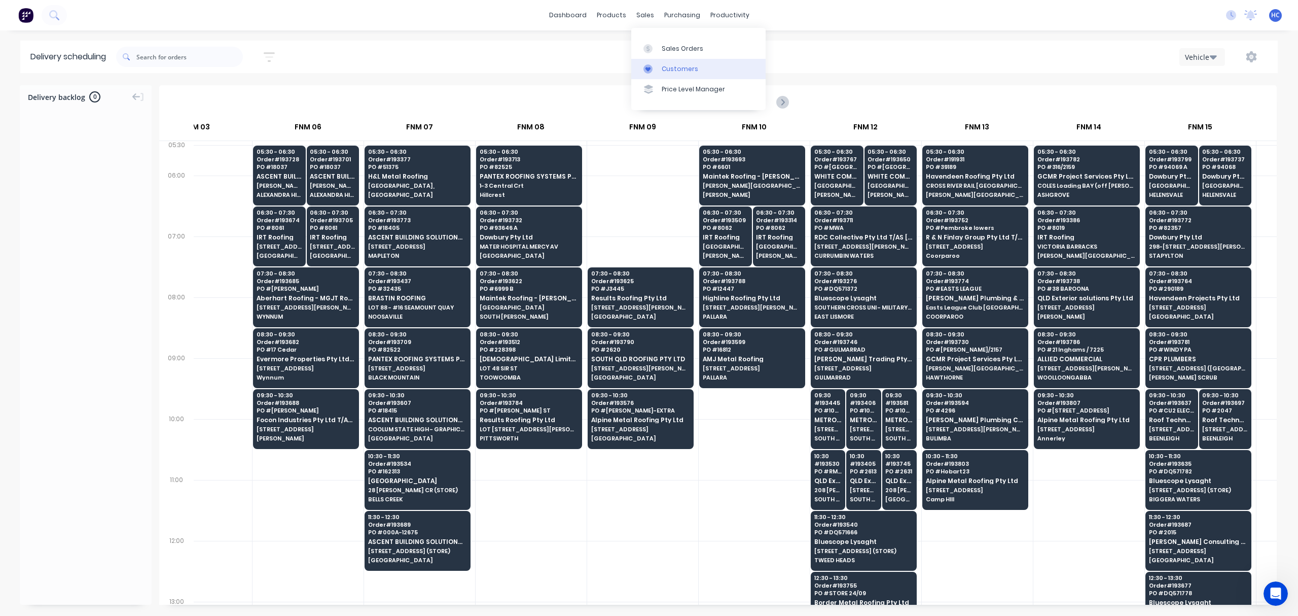
drag, startPoint x: 701, startPoint y: 65, endPoint x: 682, endPoint y: 65, distance: 18.8
click at [701, 65] on link "Customers" at bounding box center [698, 69] width 134 height 20
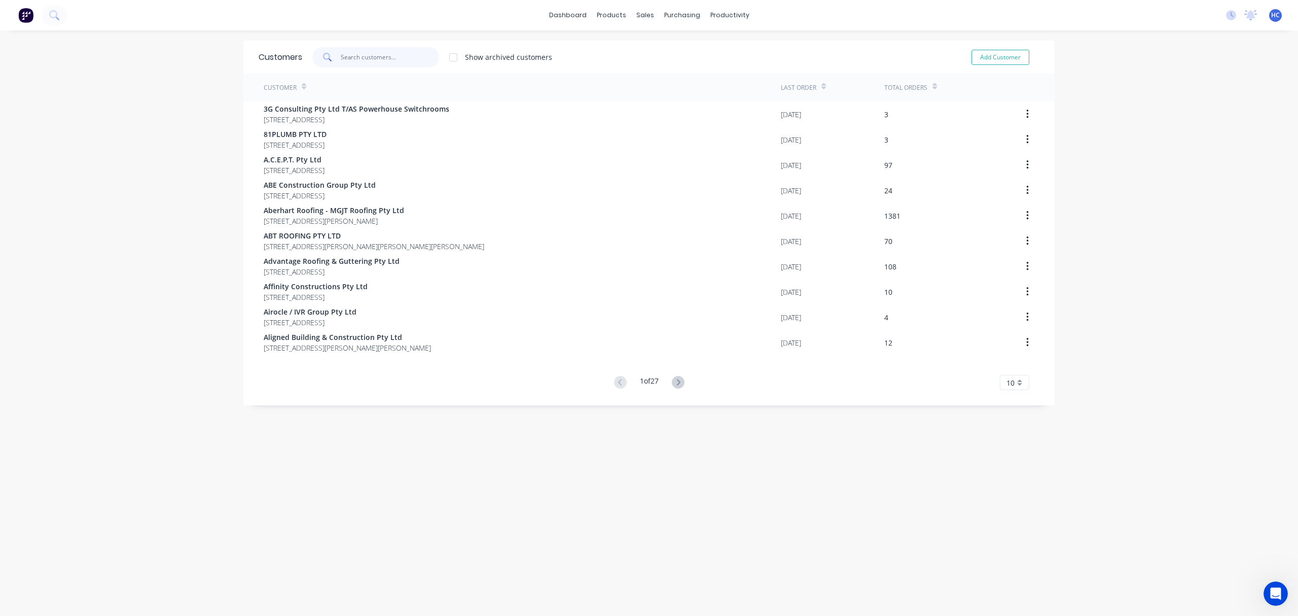
click at [341, 49] on input "text" at bounding box center [390, 57] width 99 height 20
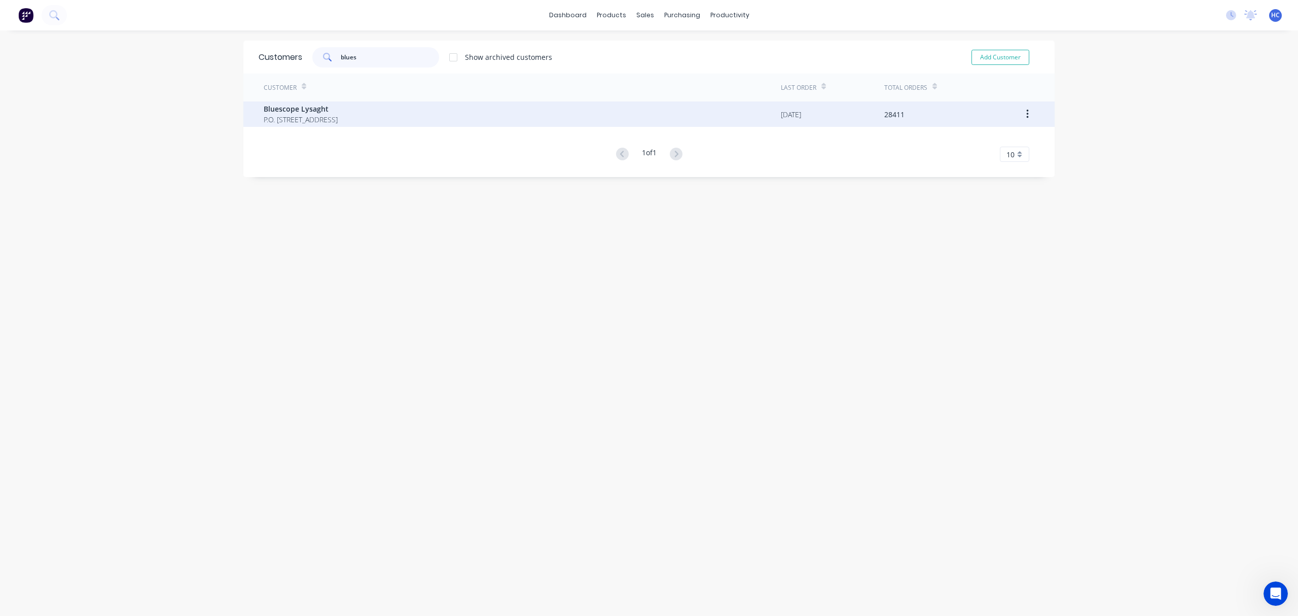
type input "blues"
click at [287, 102] on div "Bluescope Lysaght P.O. [STREET_ADDRESS]" at bounding box center [522, 113] width 517 height 25
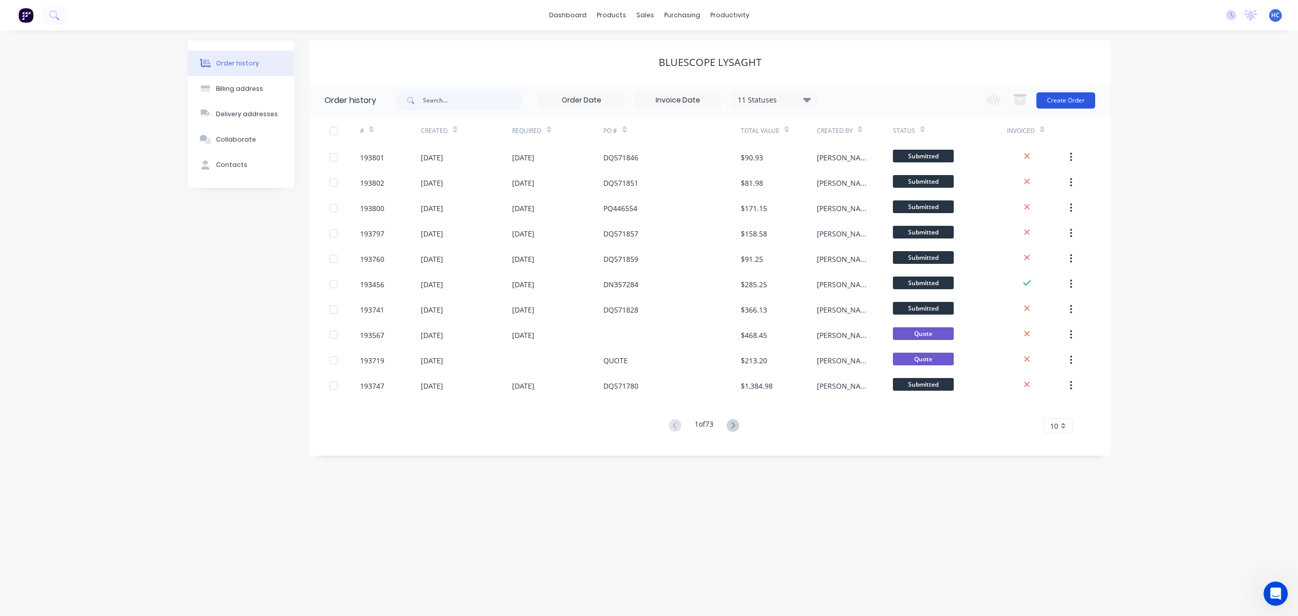
click at [1065, 94] on button "Create Order" at bounding box center [1065, 100] width 59 height 16
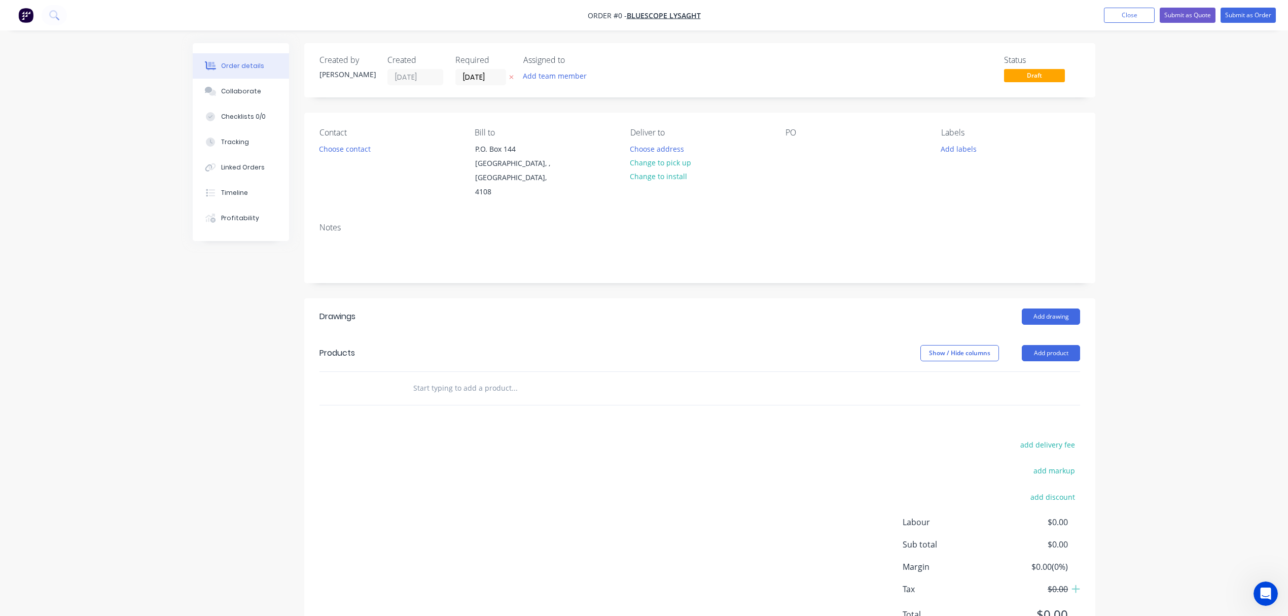
click at [511, 79] on icon "button" at bounding box center [511, 77] width 5 height 6
click at [797, 157] on div "PO" at bounding box center [854, 163] width 139 height 71
click at [788, 151] on div at bounding box center [793, 148] width 16 height 15
drag, startPoint x: 627, startPoint y: 324, endPoint x: 751, endPoint y: 315, distance: 124.0
click at [633, 320] on div "Drawings Add drawing Products Show / Hide columns Add product add delivery fee …" at bounding box center [699, 473] width 791 height 350
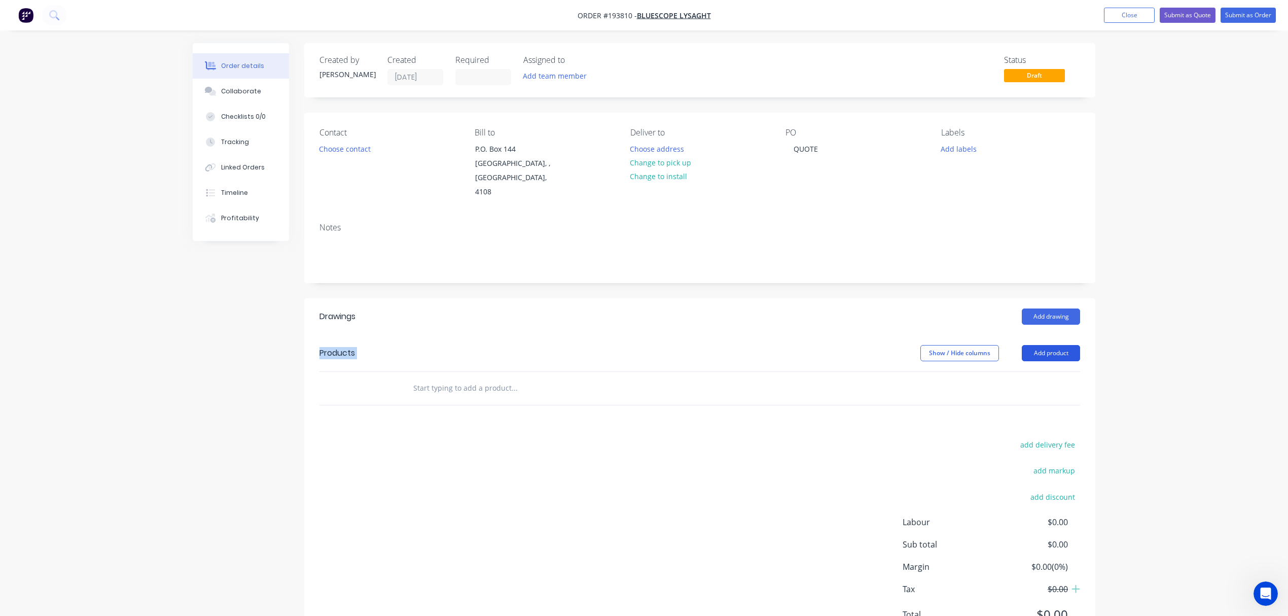
click at [1061, 345] on button "Add product" at bounding box center [1051, 353] width 58 height 16
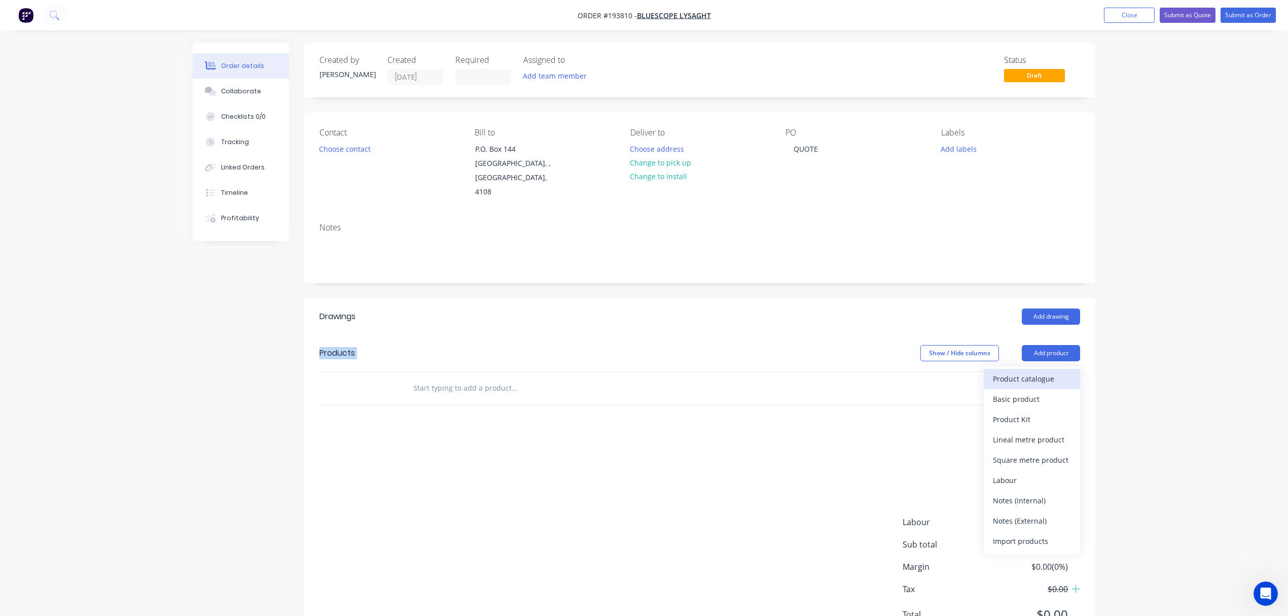
click at [1041, 371] on div "Product catalogue" at bounding box center [1032, 378] width 78 height 15
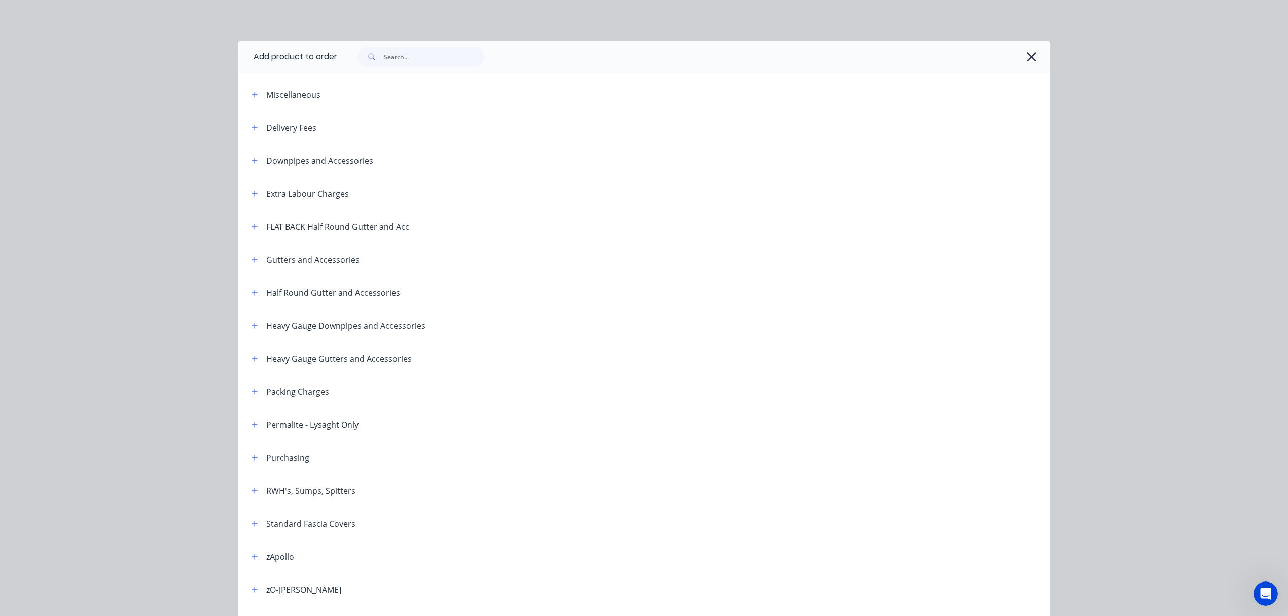
drag, startPoint x: 1031, startPoint y: 50, endPoint x: 1031, endPoint y: 67, distance: 17.2
click at [1033, 65] on div "Add product to order Miscellaneous Delivery Fees Downpipes and Accessories Extr…" at bounding box center [644, 308] width 1288 height 616
click at [1026, 50] on icon "button" at bounding box center [1031, 57] width 11 height 14
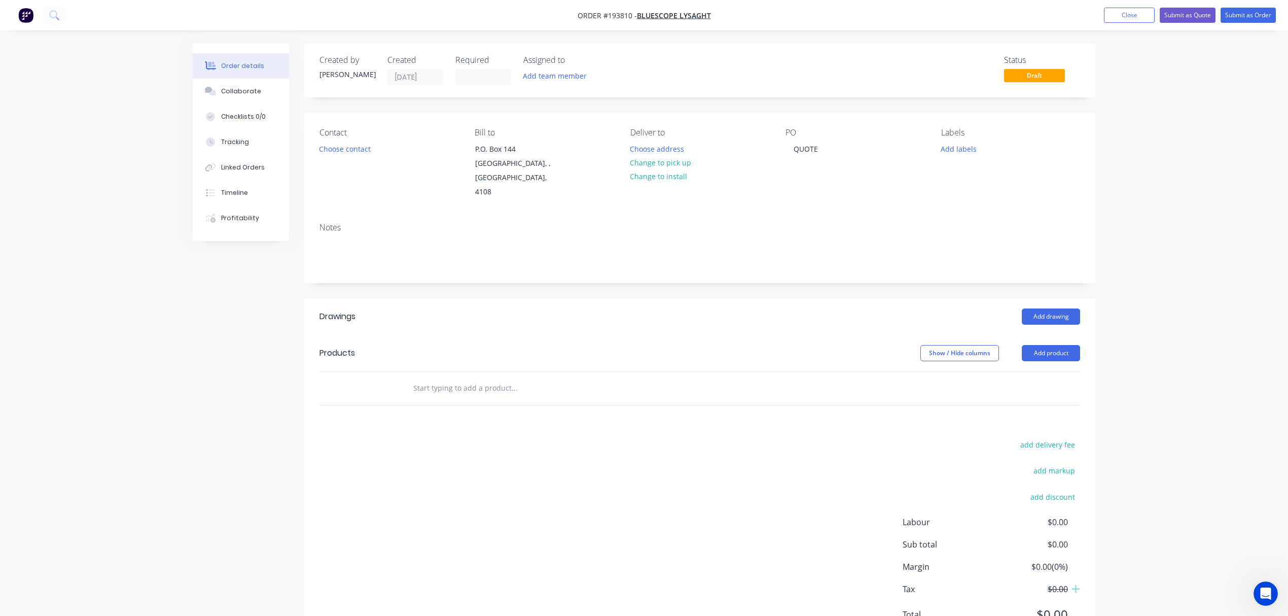
click at [1032, 354] on header "Products Show / Hide columns Add product" at bounding box center [699, 353] width 791 height 37
click at [1055, 345] on button "Add product" at bounding box center [1051, 353] width 58 height 16
click at [1047, 391] on div "Basic product" at bounding box center [1032, 398] width 78 height 15
click at [443, 414] on div at bounding box center [464, 421] width 103 height 15
click at [442, 398] on div at bounding box center [447, 405] width 85 height 15
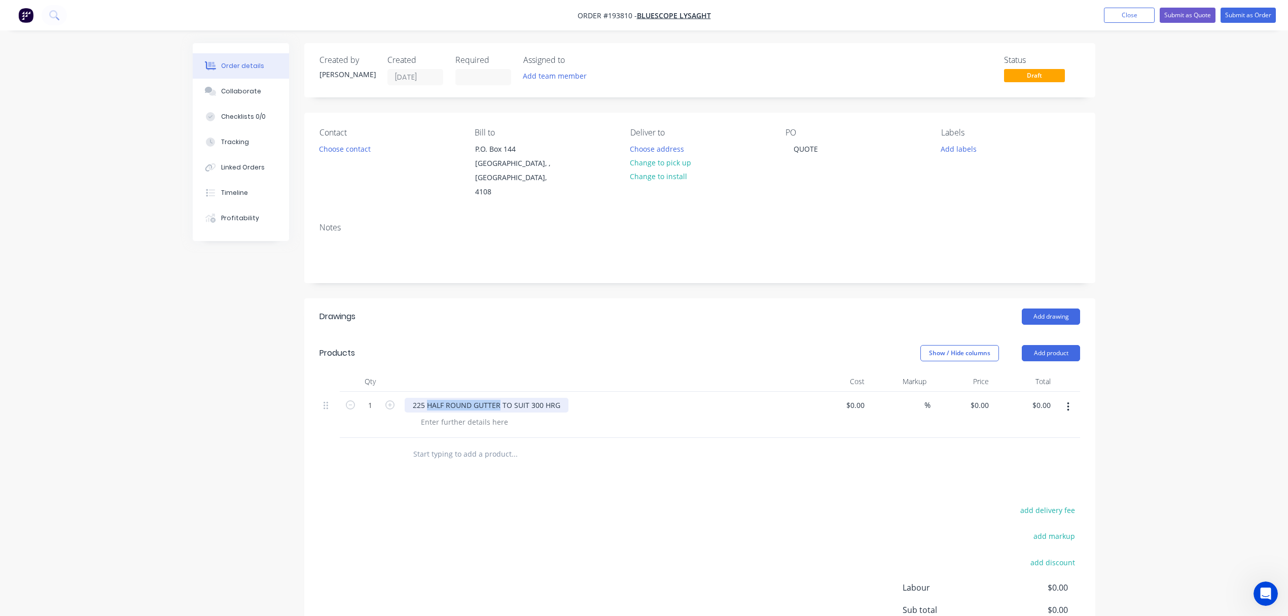
drag, startPoint x: 499, startPoint y: 390, endPoint x: 428, endPoint y: 394, distance: 71.6
click at [428, 398] on div "225 HALF ROUND GUTTER TO SUIT 300 HRG" at bounding box center [487, 405] width 164 height 15
click at [442, 414] on div at bounding box center [464, 421] width 103 height 15
click at [451, 414] on div at bounding box center [464, 421] width 103 height 15
click at [982, 398] on input "0" at bounding box center [987, 405] width 12 height 15
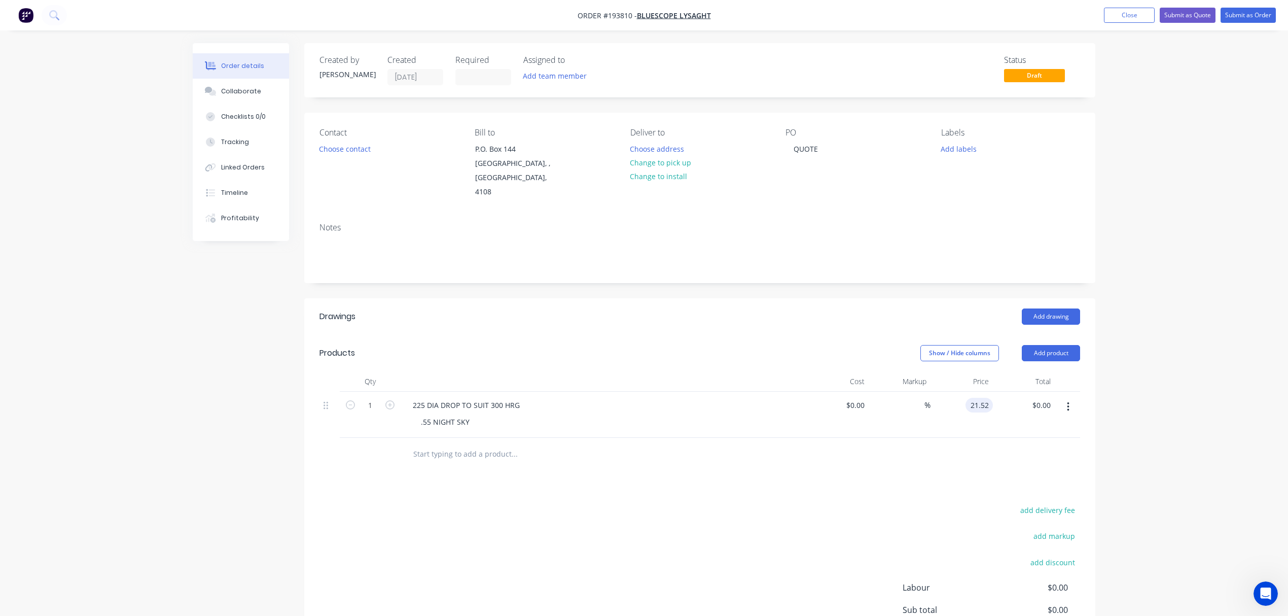
type input "$21.52"
click at [725, 345] on div "Show / Hide columns Add product" at bounding box center [780, 353] width 599 height 16
click at [1197, 15] on button "Submit as Quote" at bounding box center [1188, 15] width 56 height 15
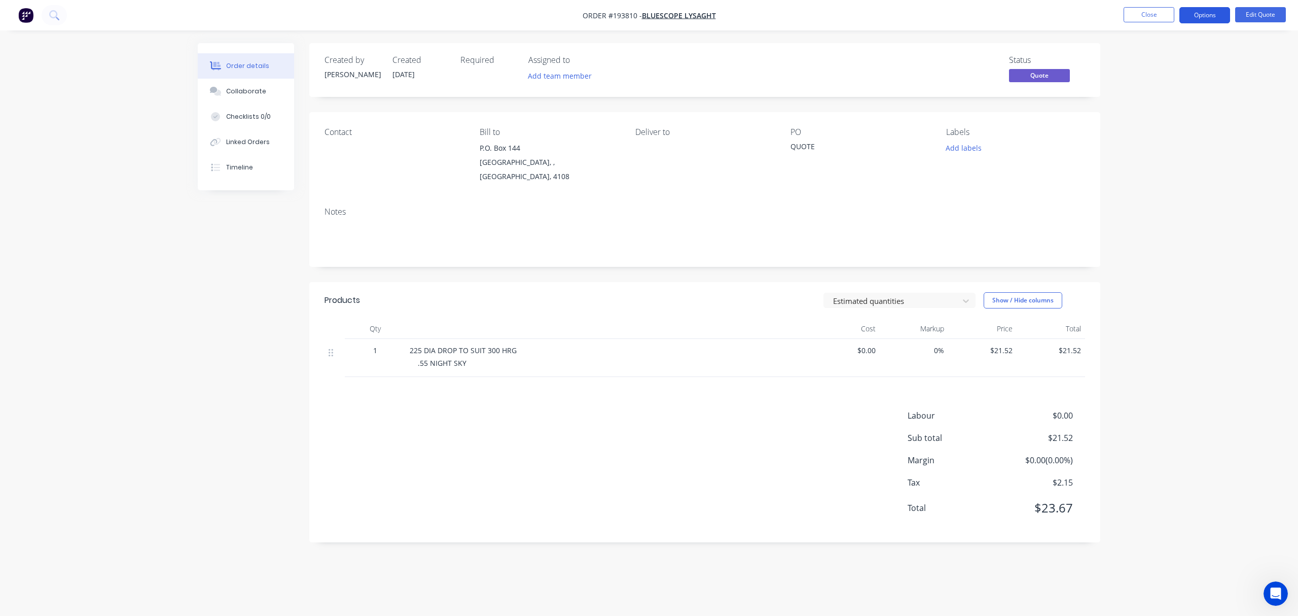
click at [1207, 9] on button "Options" at bounding box center [1204, 15] width 51 height 16
click at [1167, 63] on div "Quote" at bounding box center [1174, 61] width 93 height 15
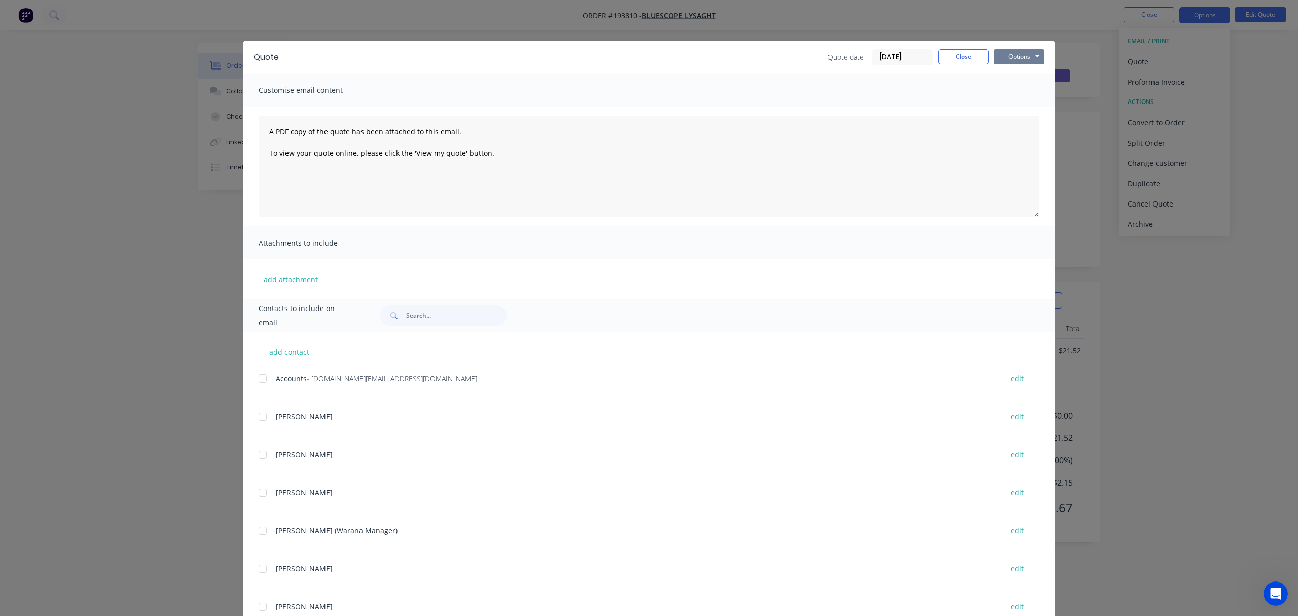
click at [1010, 63] on button "Options" at bounding box center [1019, 56] width 51 height 15
click at [1008, 87] on button "Print" at bounding box center [1026, 91] width 65 height 17
click at [949, 57] on button "Close" at bounding box center [963, 56] width 51 height 15
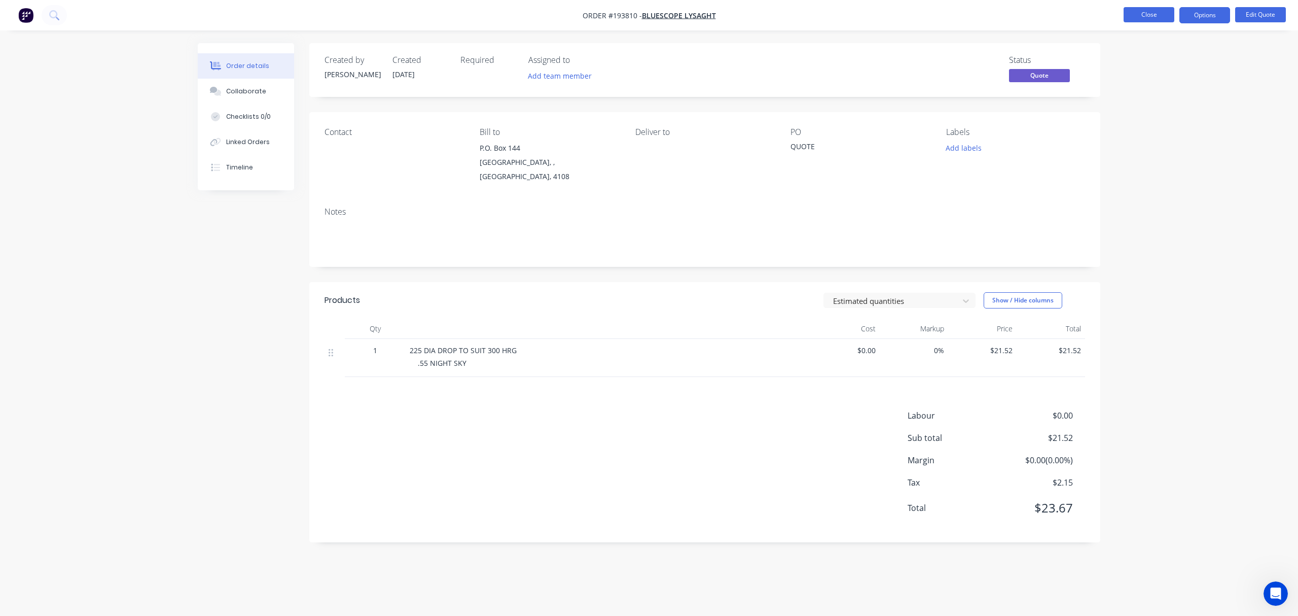
click at [1132, 12] on button "Close" at bounding box center [1149, 14] width 51 height 15
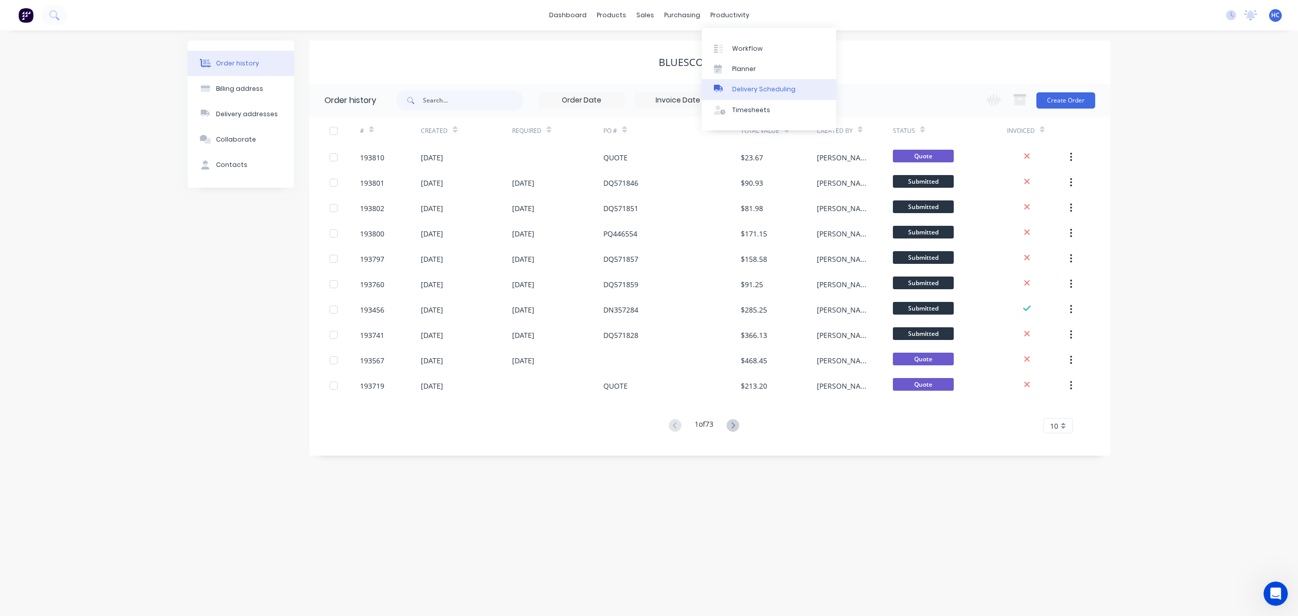
click at [785, 95] on link "Delivery Scheduling" at bounding box center [769, 89] width 134 height 20
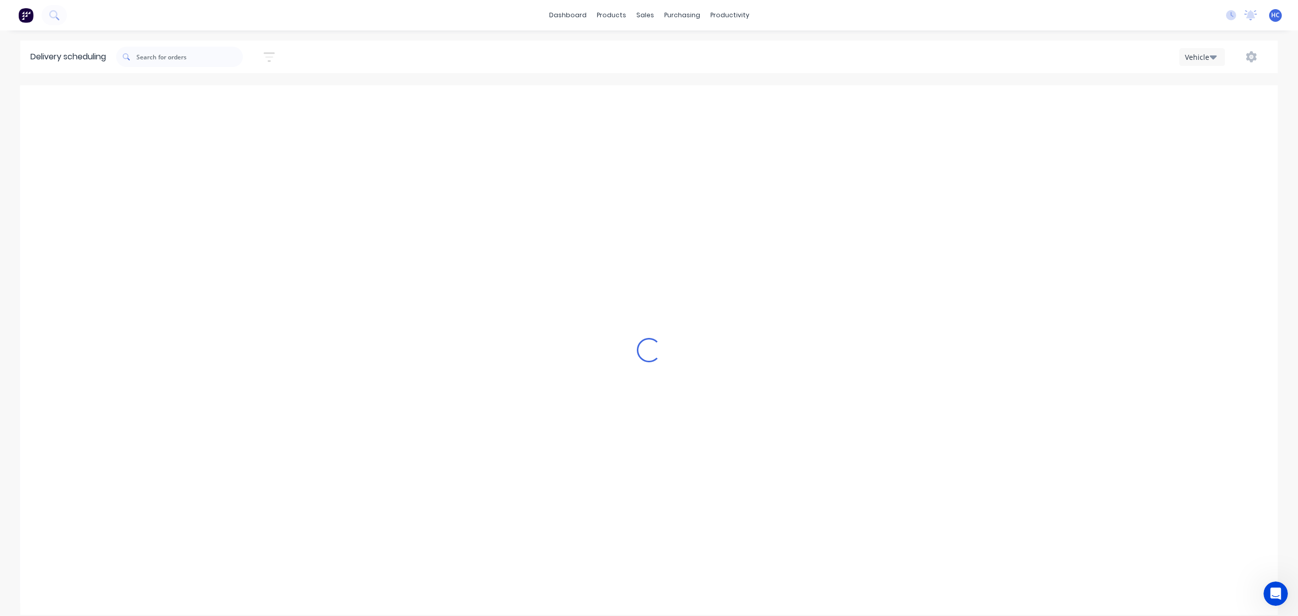
scroll to position [0, 1]
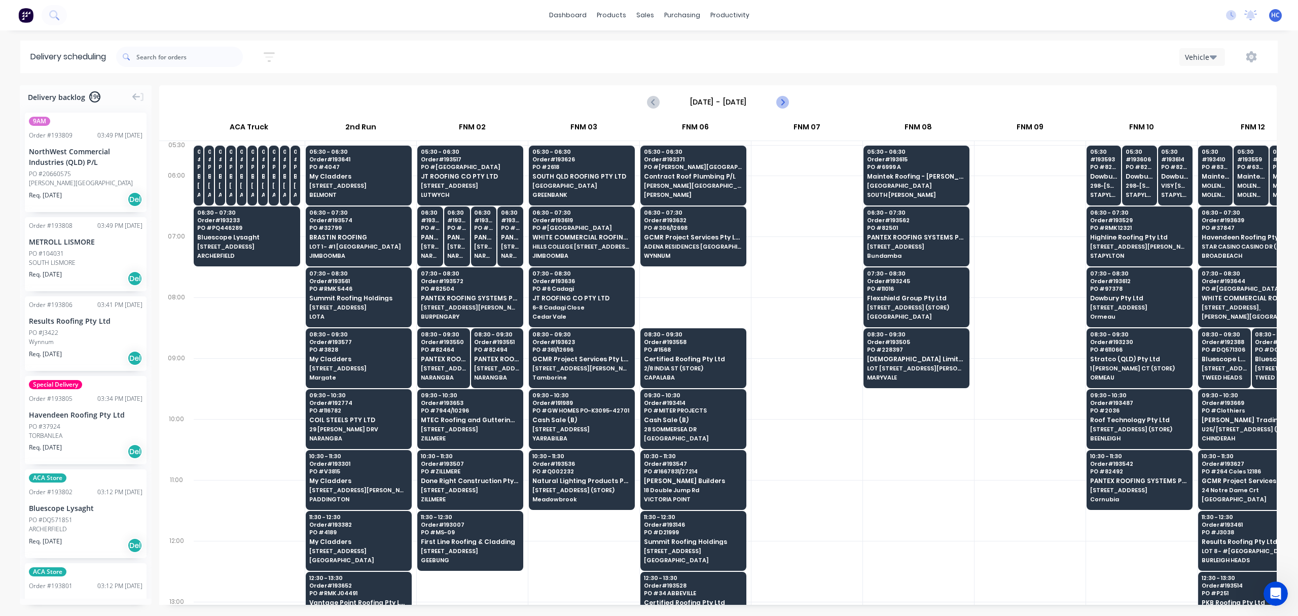
click at [776, 101] on button "Next page" at bounding box center [782, 102] width 20 height 20
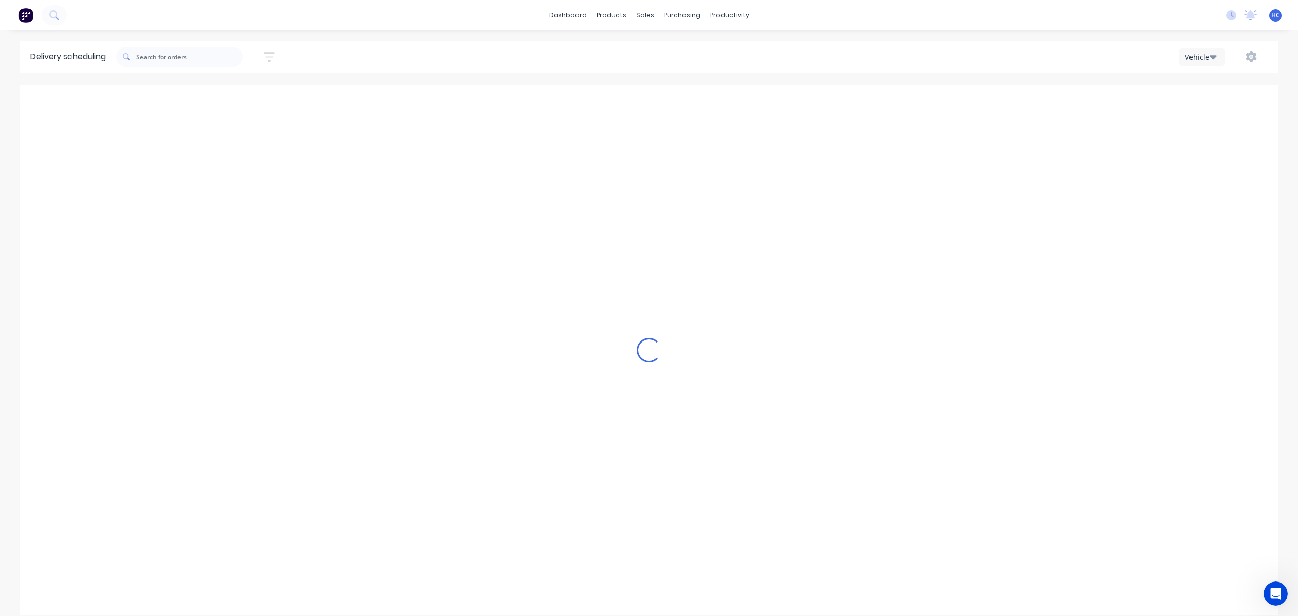
type input "[DATE] - [DATE]"
click at [270, 59] on icon "button" at bounding box center [269, 57] width 11 height 13
click at [226, 99] on input at bounding box center [222, 95] width 94 height 15
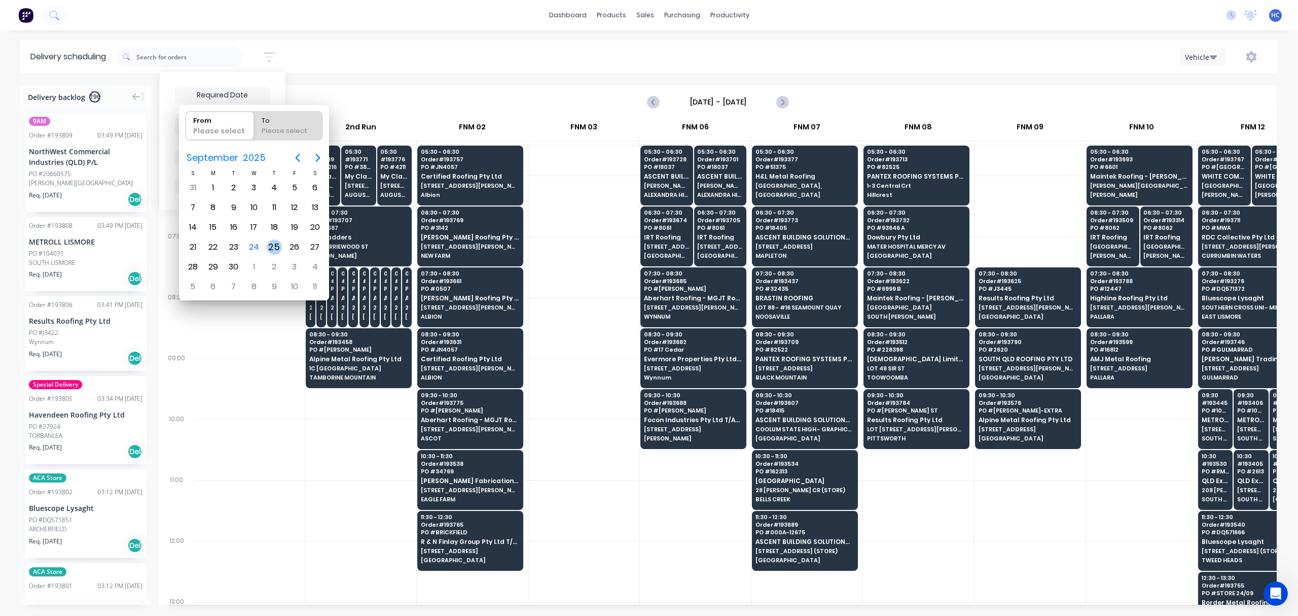
click at [268, 243] on div "25" at bounding box center [274, 246] width 15 height 15
type input "[DATE]"
radio input "false"
radio input "true"
click at [266, 243] on div "25" at bounding box center [274, 246] width 20 height 19
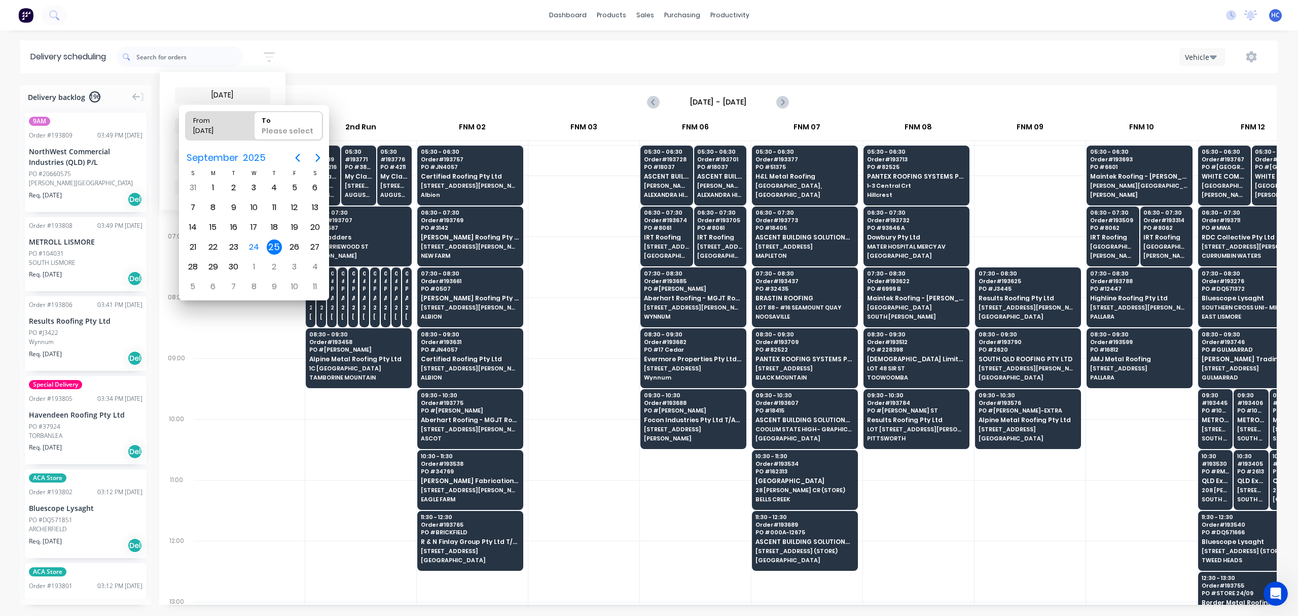
type input "[DATE] - [DATE]"
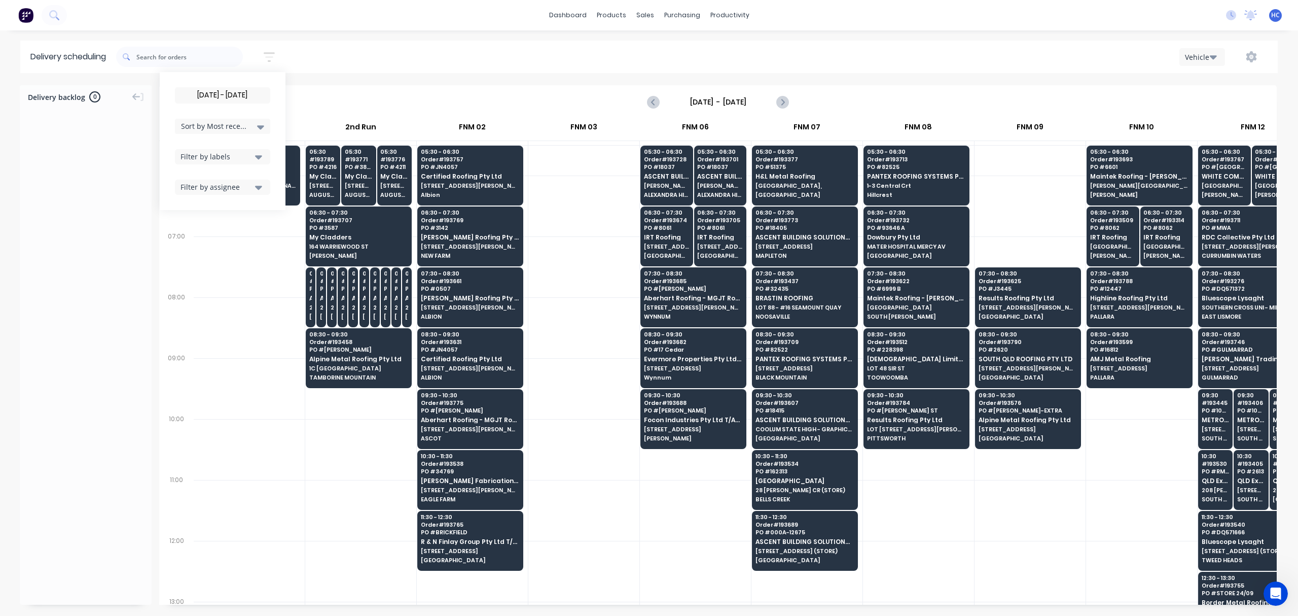
click at [234, 94] on input "[DATE] - [DATE]" at bounding box center [222, 95] width 94 height 15
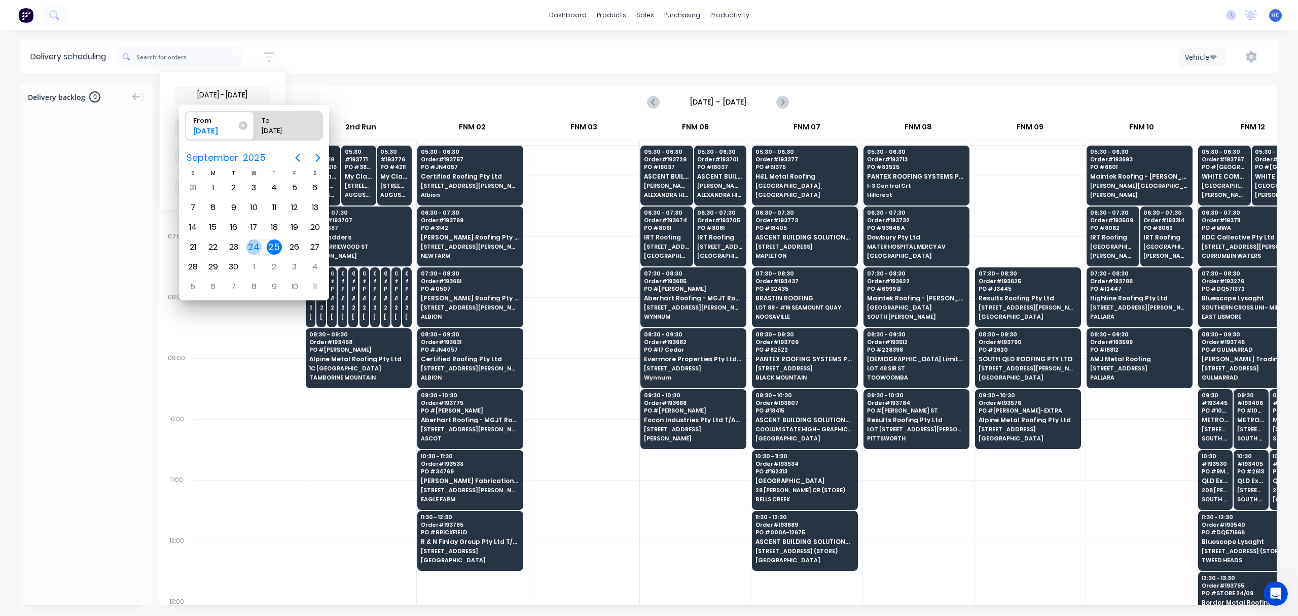
click at [248, 242] on div "24" at bounding box center [253, 246] width 15 height 15
radio input "false"
radio input "true"
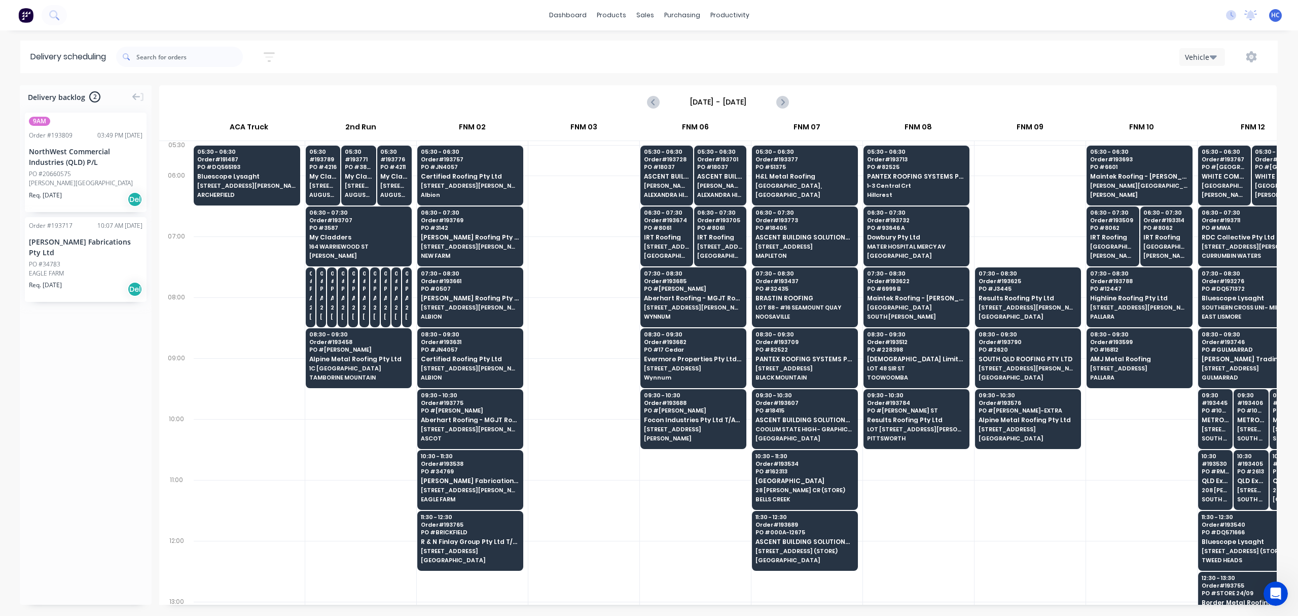
click at [83, 260] on div "PO #34783" at bounding box center [86, 264] width 114 height 9
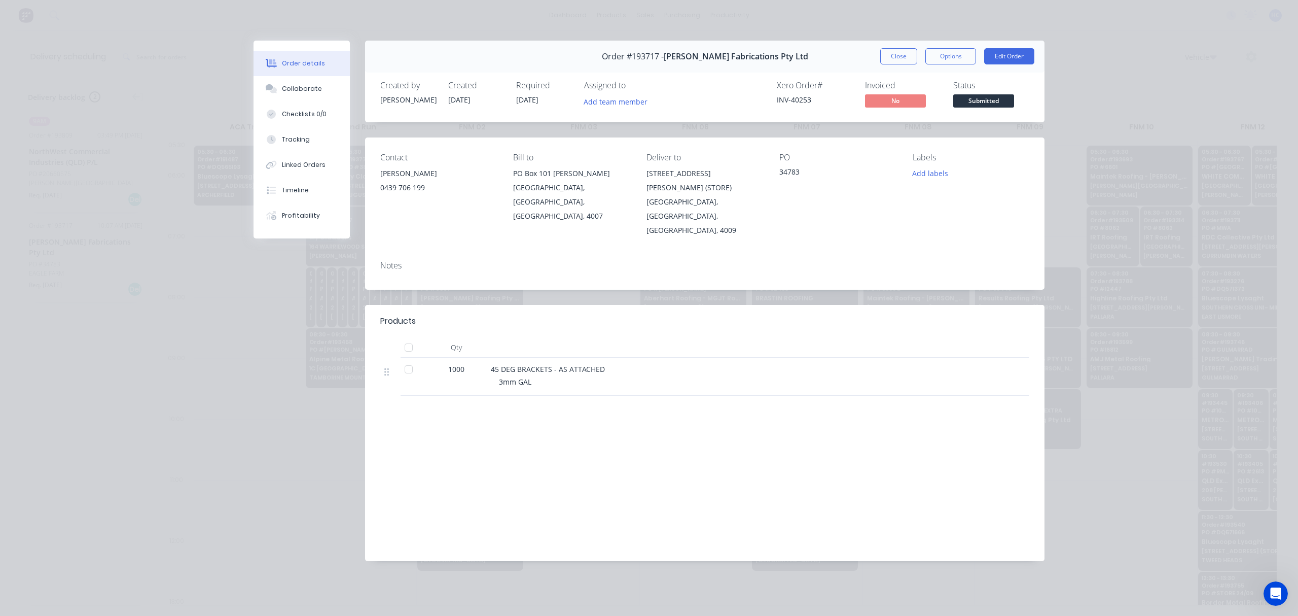
drag, startPoint x: 895, startPoint y: 61, endPoint x: 897, endPoint y: 43, distance: 18.8
click at [896, 45] on div "Order #193717 - [PERSON_NAME] Fabrications Pty Ltd Close Options Edit Order" at bounding box center [704, 57] width 679 height 32
click at [901, 59] on button "Close" at bounding box center [898, 56] width 37 height 16
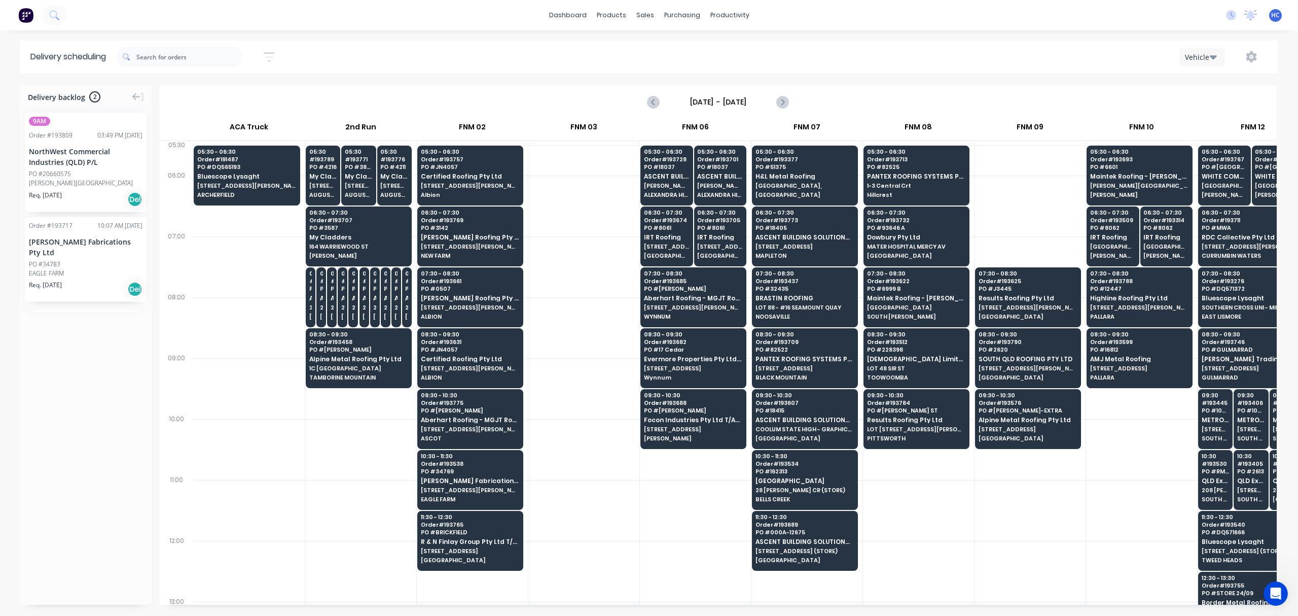
click at [631, 472] on div at bounding box center [583, 449] width 111 height 61
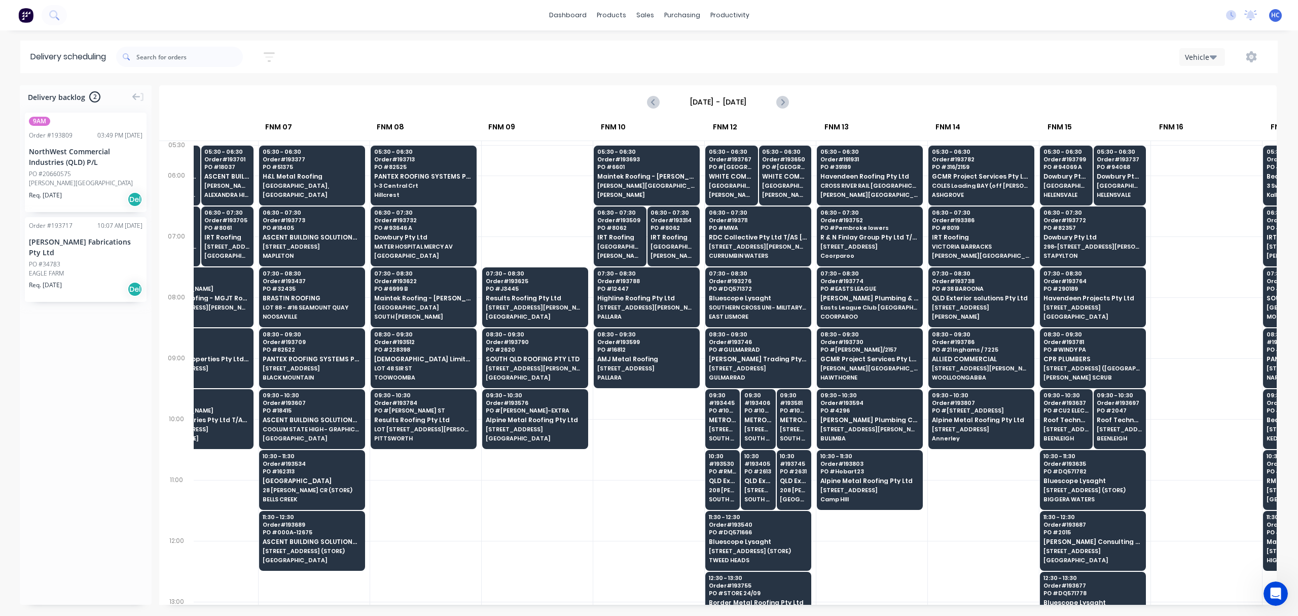
scroll to position [0, 556]
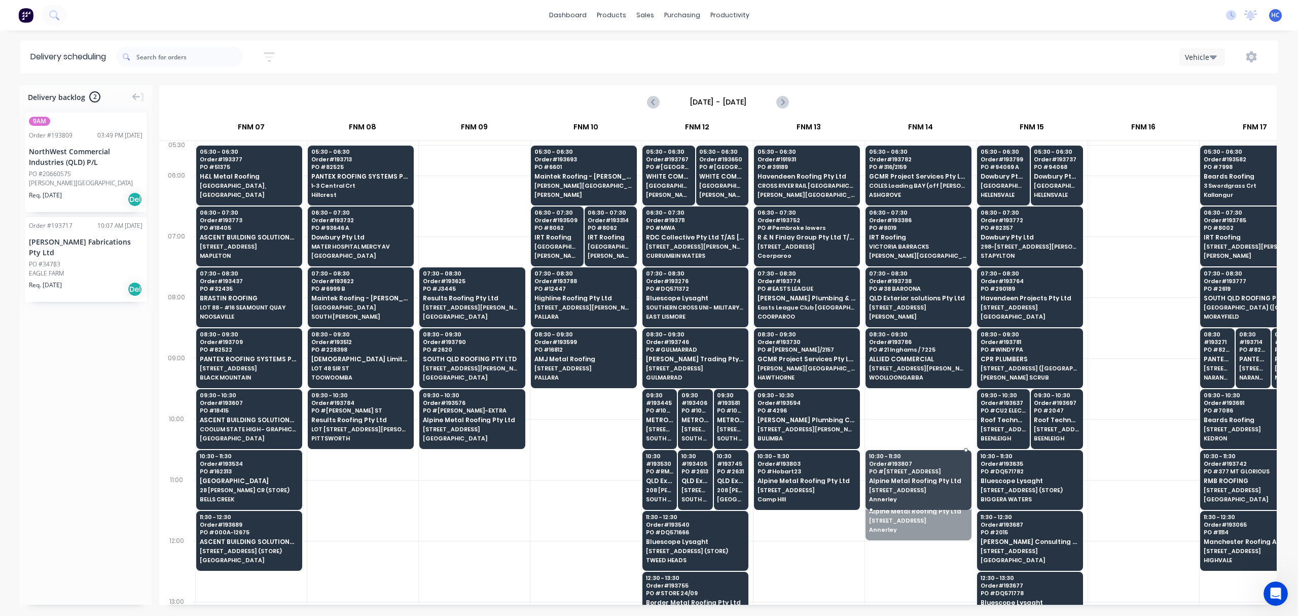
drag, startPoint x: 901, startPoint y: 504, endPoint x: 906, endPoint y: 475, distance: 29.8
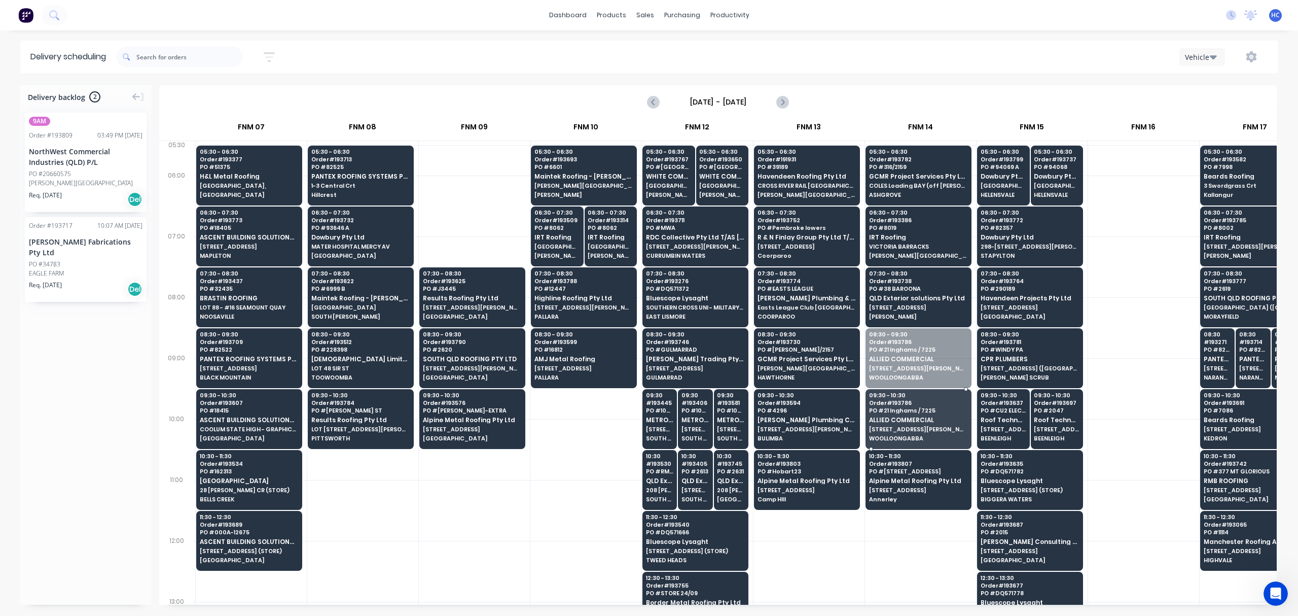
drag, startPoint x: 911, startPoint y: 375, endPoint x: 905, endPoint y: 412, distance: 37.5
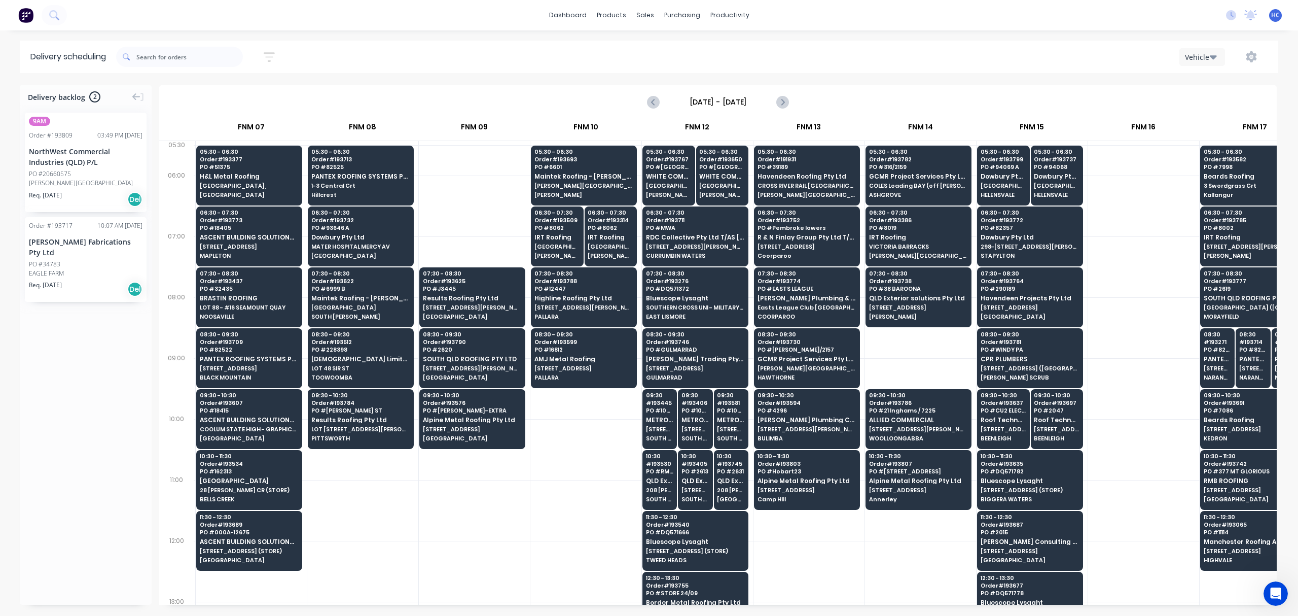
scroll to position [0, 554]
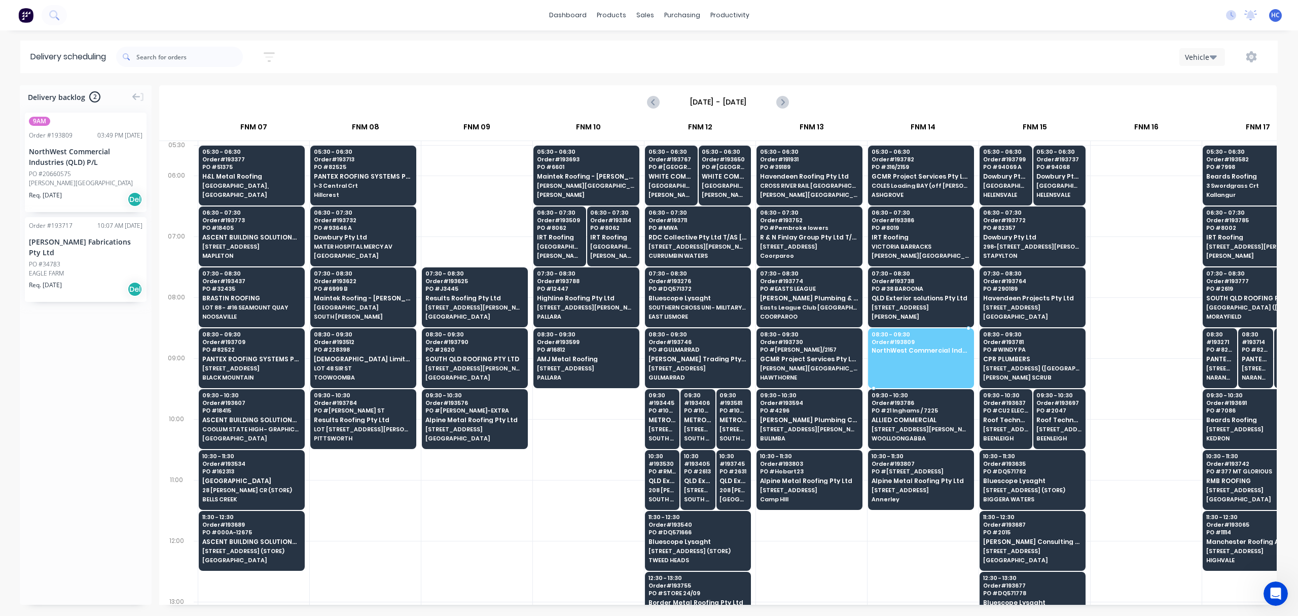
drag, startPoint x: 87, startPoint y: 174, endPoint x: 903, endPoint y: 338, distance: 832.1
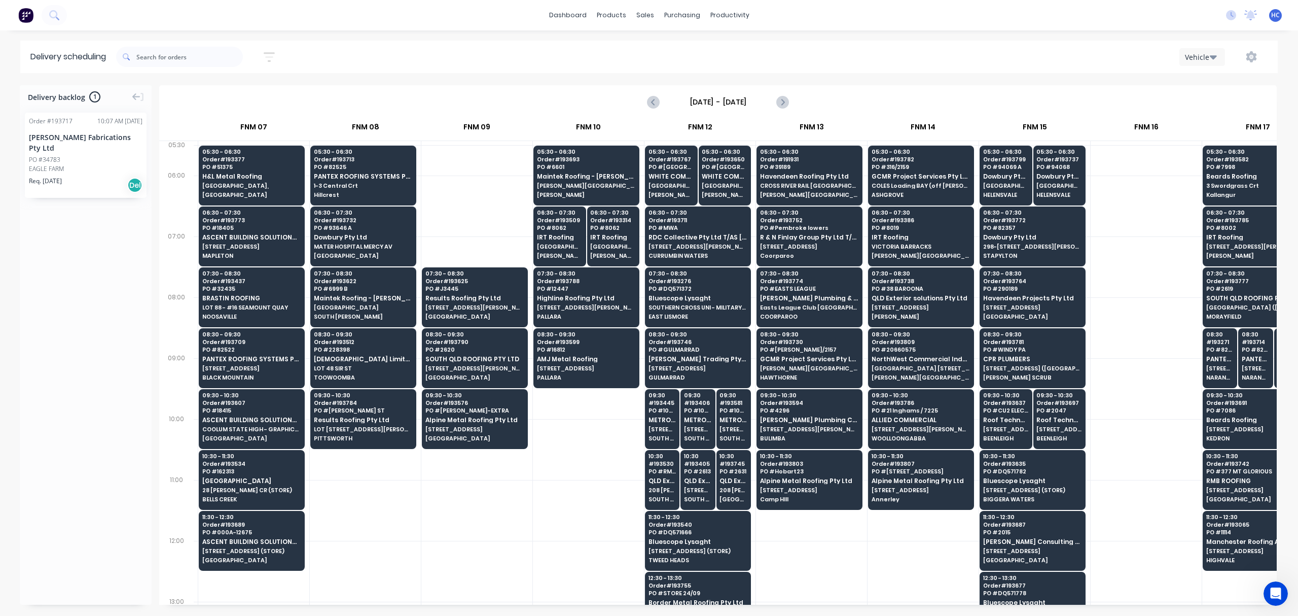
click at [470, 534] on div at bounding box center [476, 510] width 111 height 61
click at [274, 48] on button "button" at bounding box center [269, 57] width 32 height 20
click at [237, 94] on input "[DATE] - [DATE]" at bounding box center [222, 95] width 94 height 15
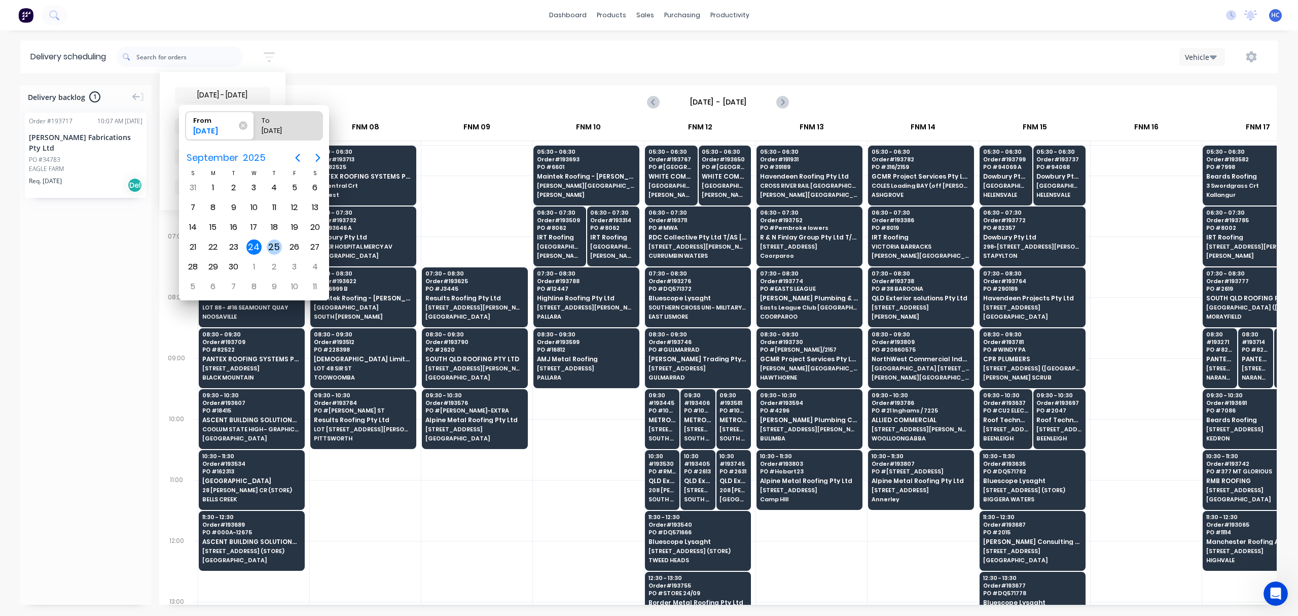
click at [273, 245] on div "25" at bounding box center [274, 246] width 15 height 15
type input "[DATE]"
radio input "false"
radio input "true"
click at [273, 245] on div "25" at bounding box center [274, 246] width 15 height 15
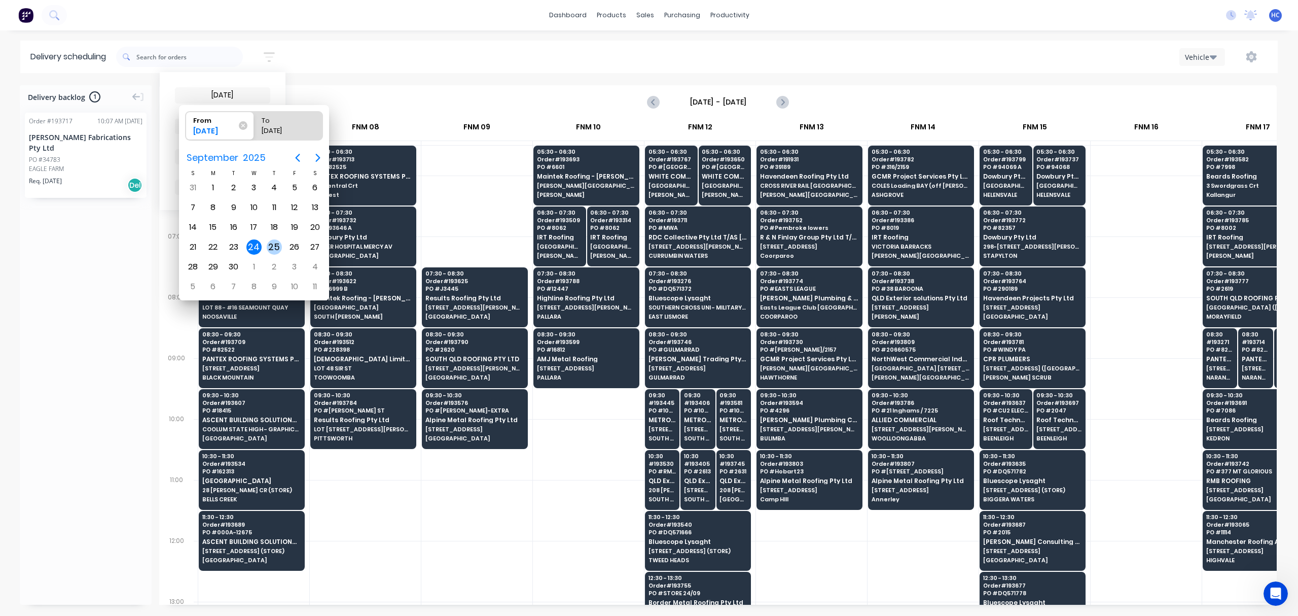
type input "[DATE] - [DATE]"
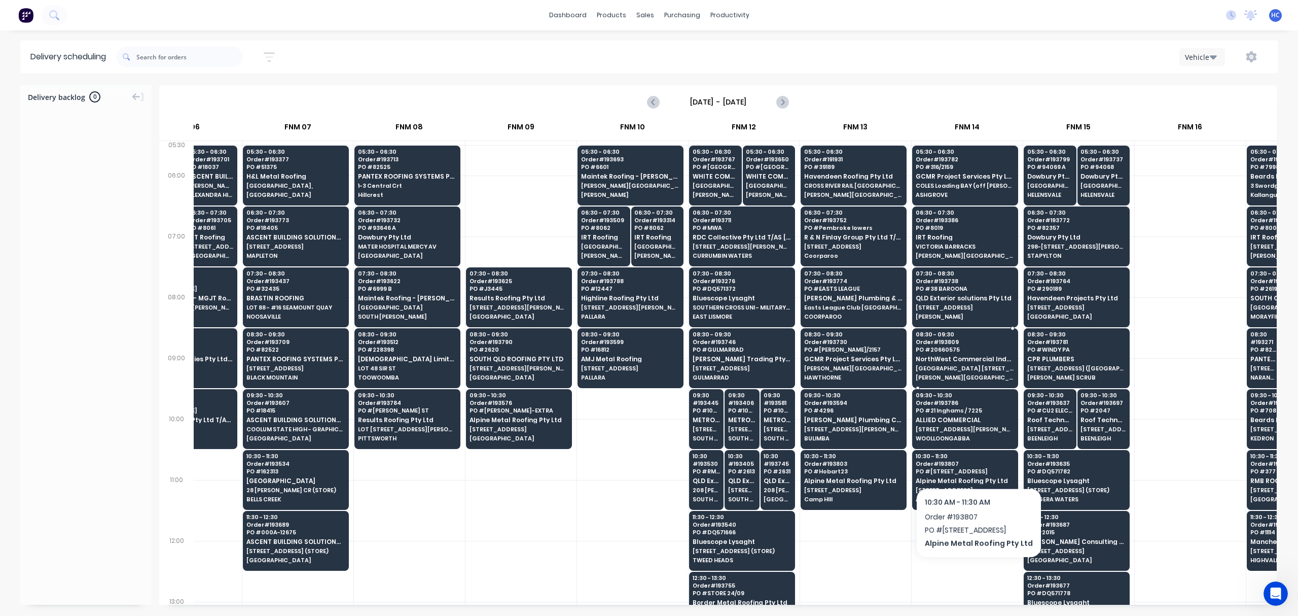
scroll to position [135, 510]
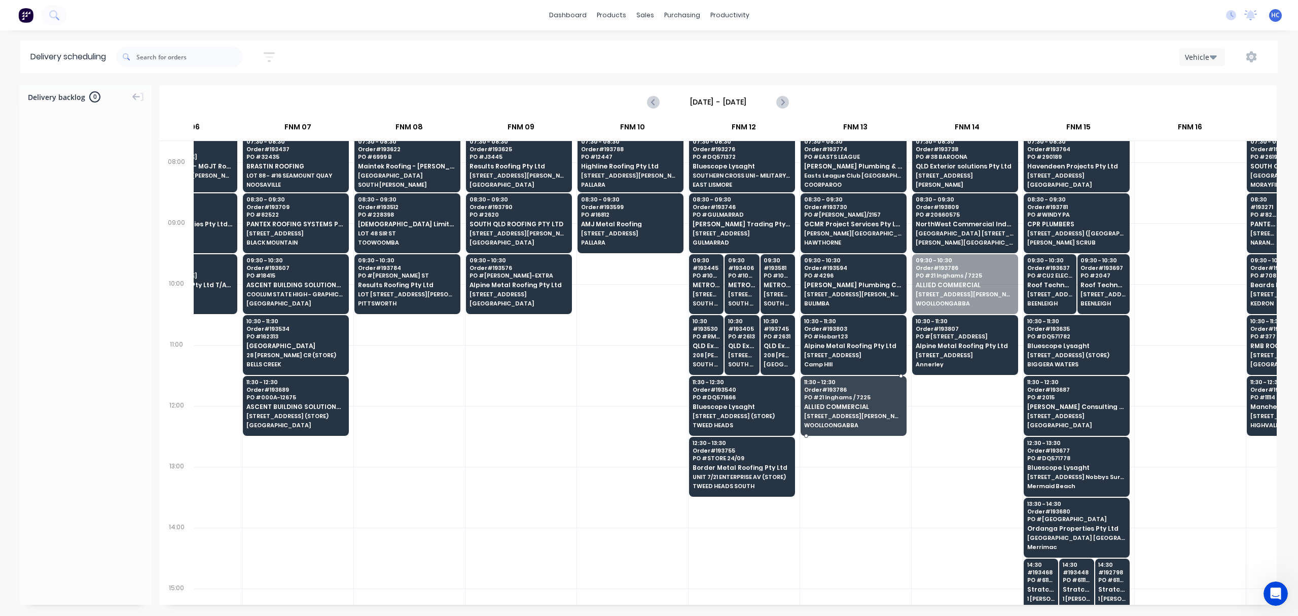
drag, startPoint x: 945, startPoint y: 299, endPoint x: 859, endPoint y: 393, distance: 128.2
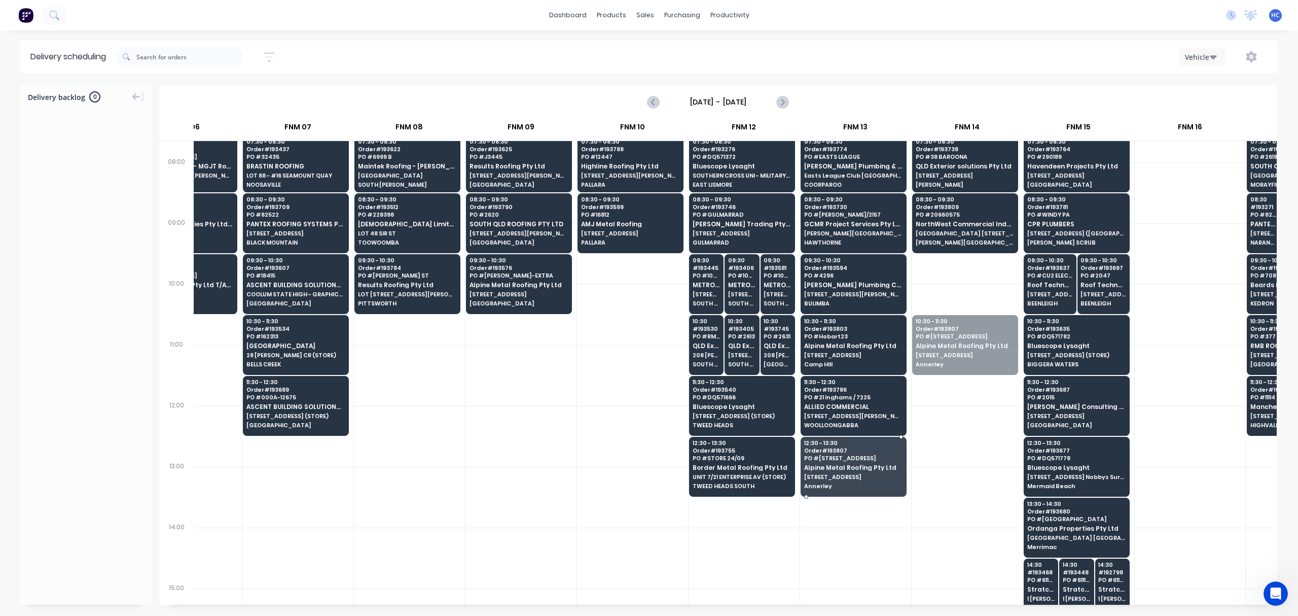
drag, startPoint x: 962, startPoint y: 373, endPoint x: 858, endPoint y: 465, distance: 138.7
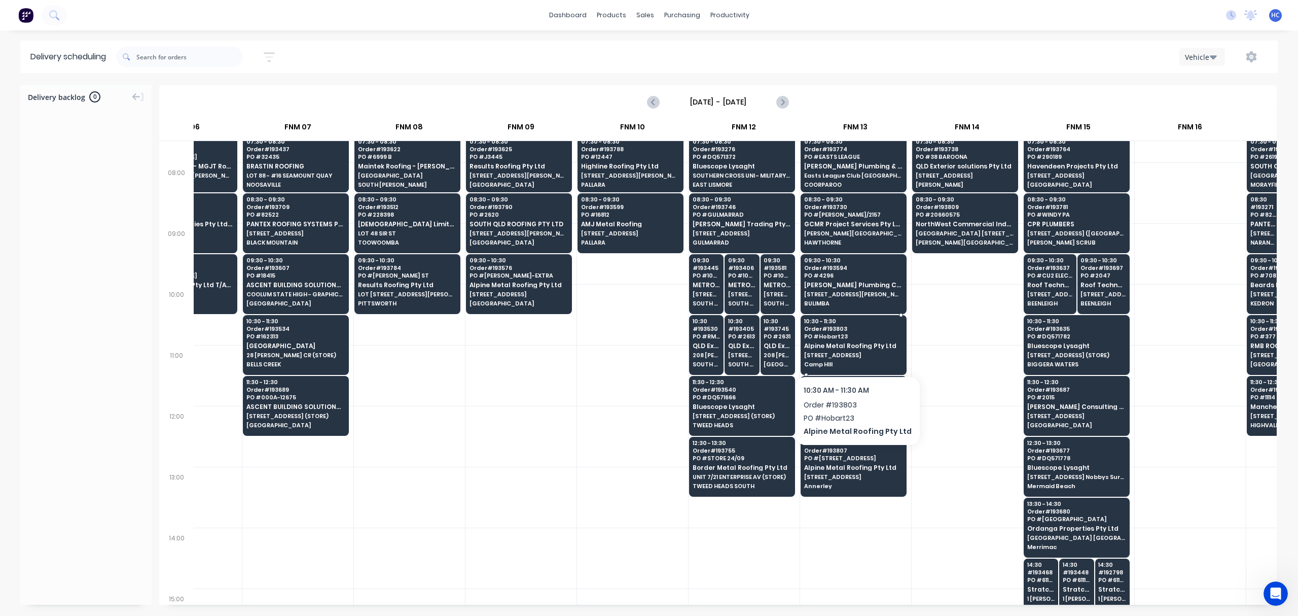
scroll to position [0, 510]
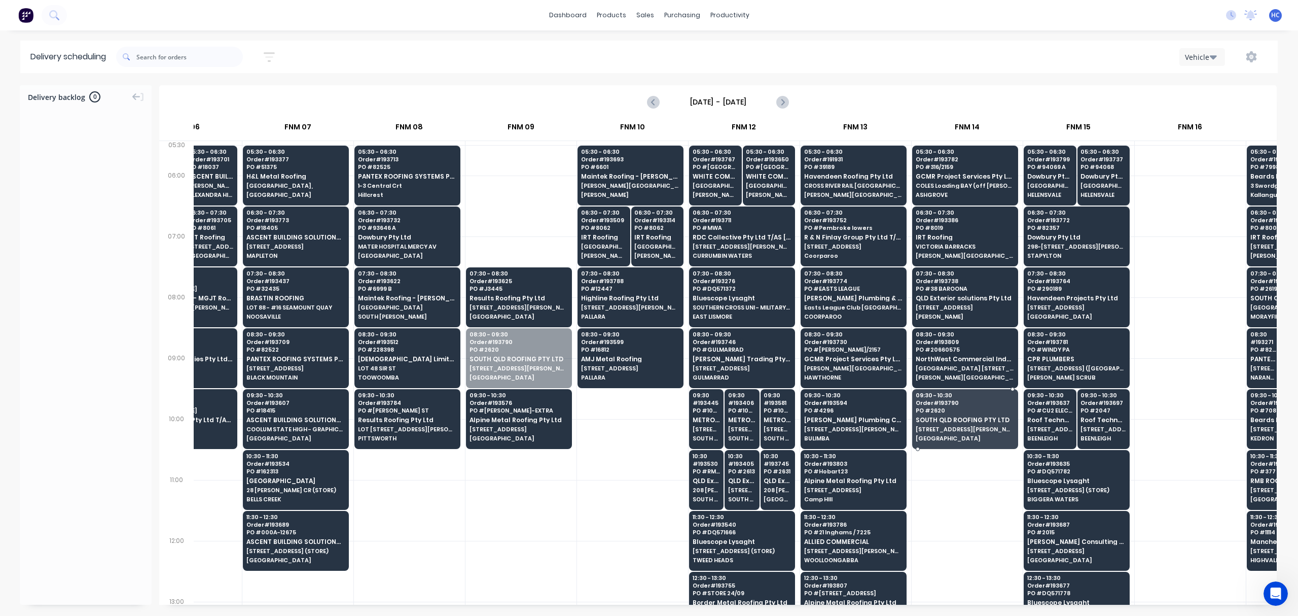
drag, startPoint x: 529, startPoint y: 372, endPoint x: 972, endPoint y: 433, distance: 446.3
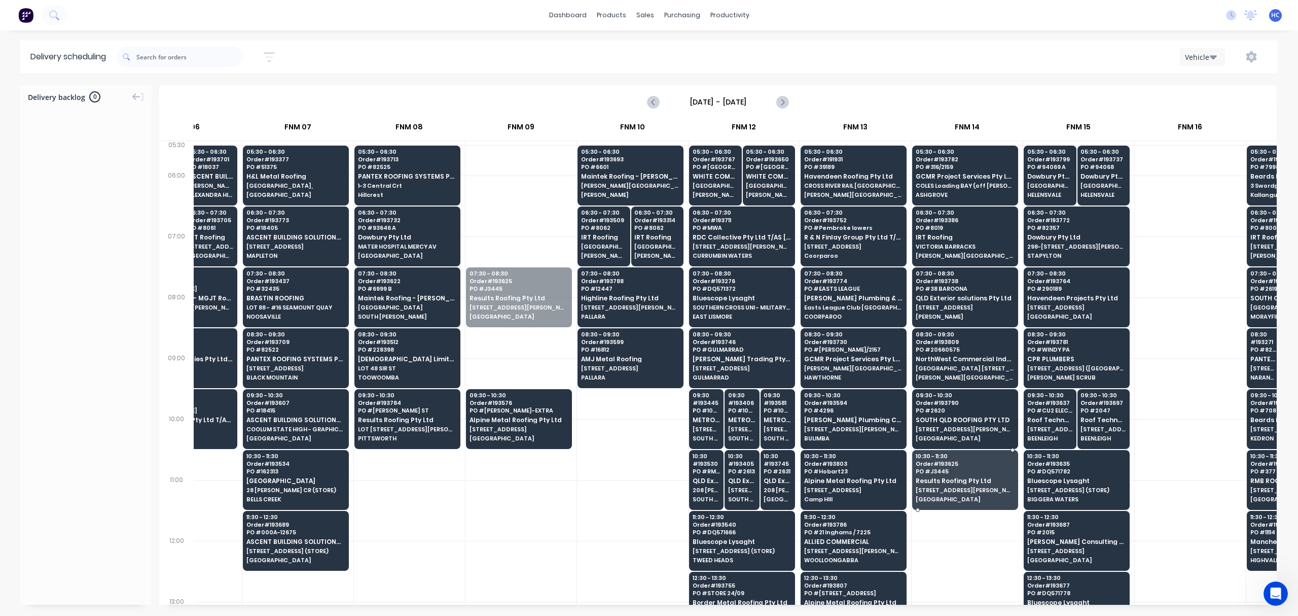
drag, startPoint x: 554, startPoint y: 309, endPoint x: 957, endPoint y: 482, distance: 438.7
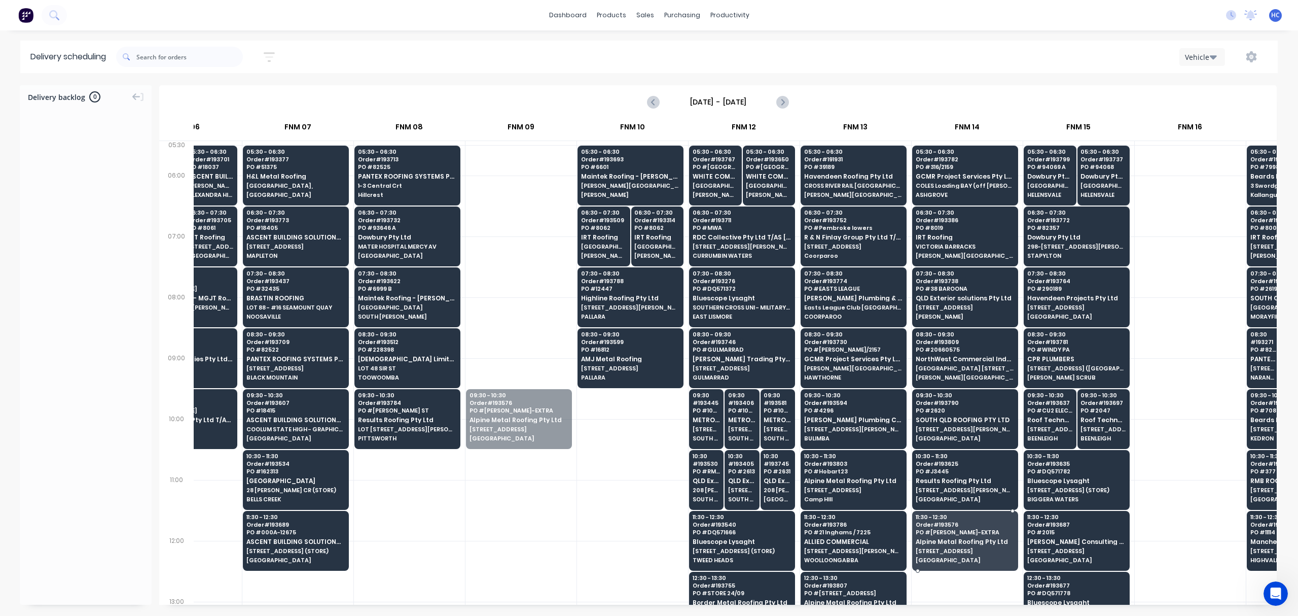
drag, startPoint x: 530, startPoint y: 433, endPoint x: 969, endPoint y: 547, distance: 453.2
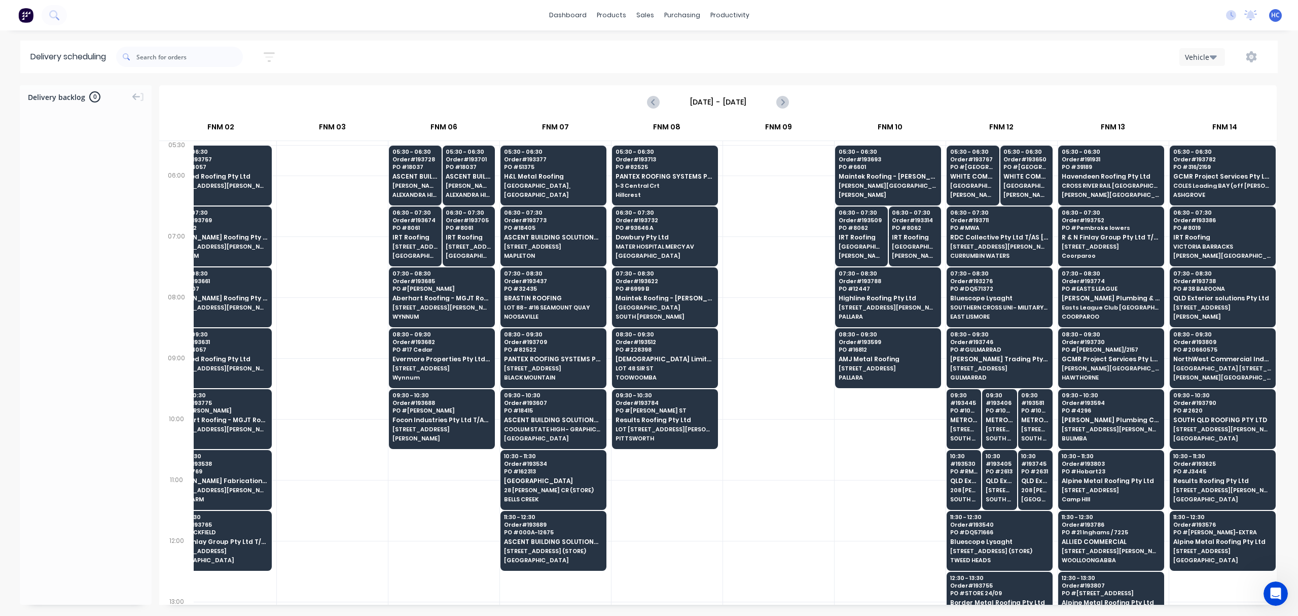
scroll to position [0, 248]
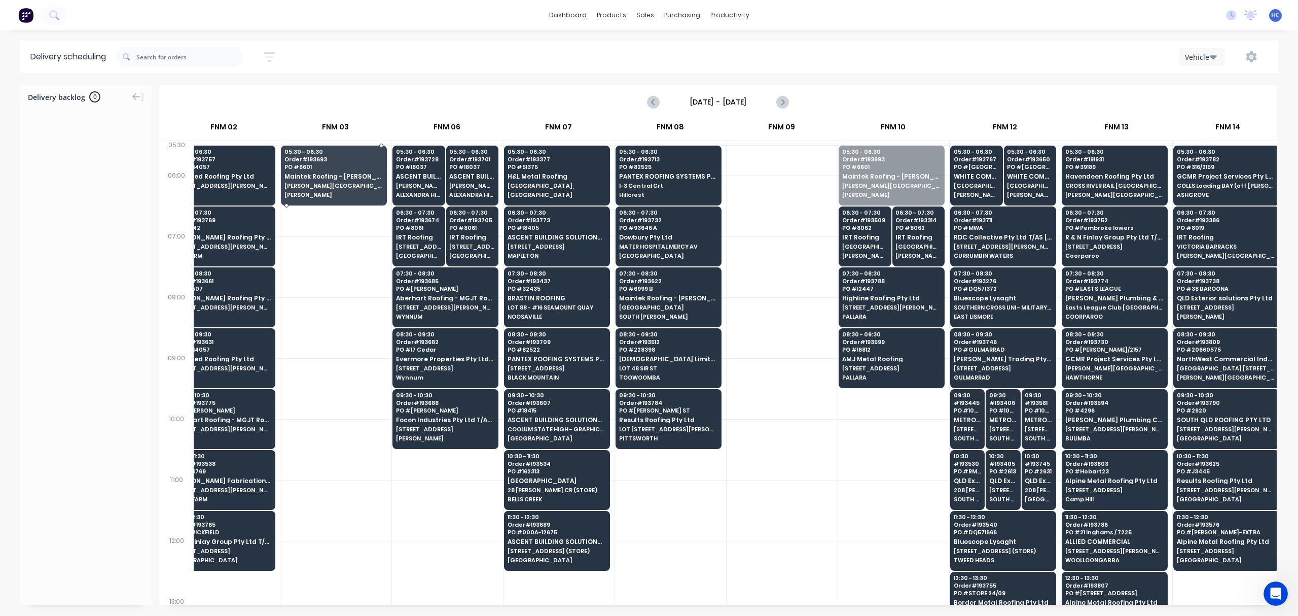
drag, startPoint x: 863, startPoint y: 177, endPoint x: 334, endPoint y: 181, distance: 529.4
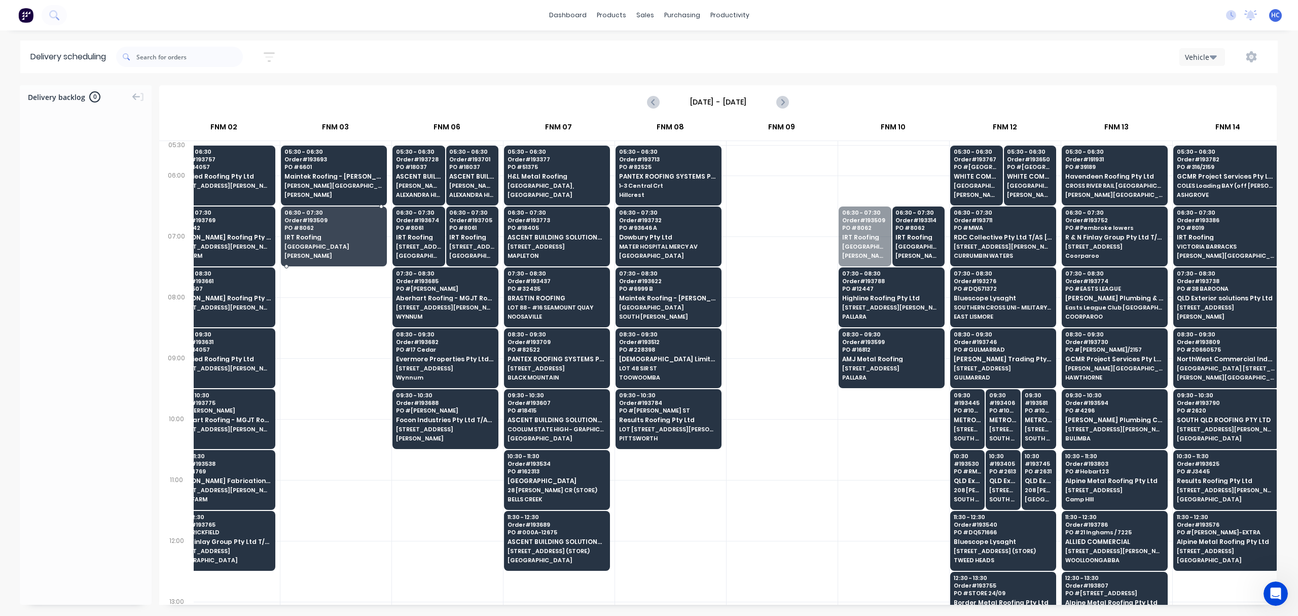
drag, startPoint x: 840, startPoint y: 247, endPoint x: 337, endPoint y: 235, distance: 502.7
drag, startPoint x: 842, startPoint y: 246, endPoint x: 353, endPoint y: 240, distance: 489.4
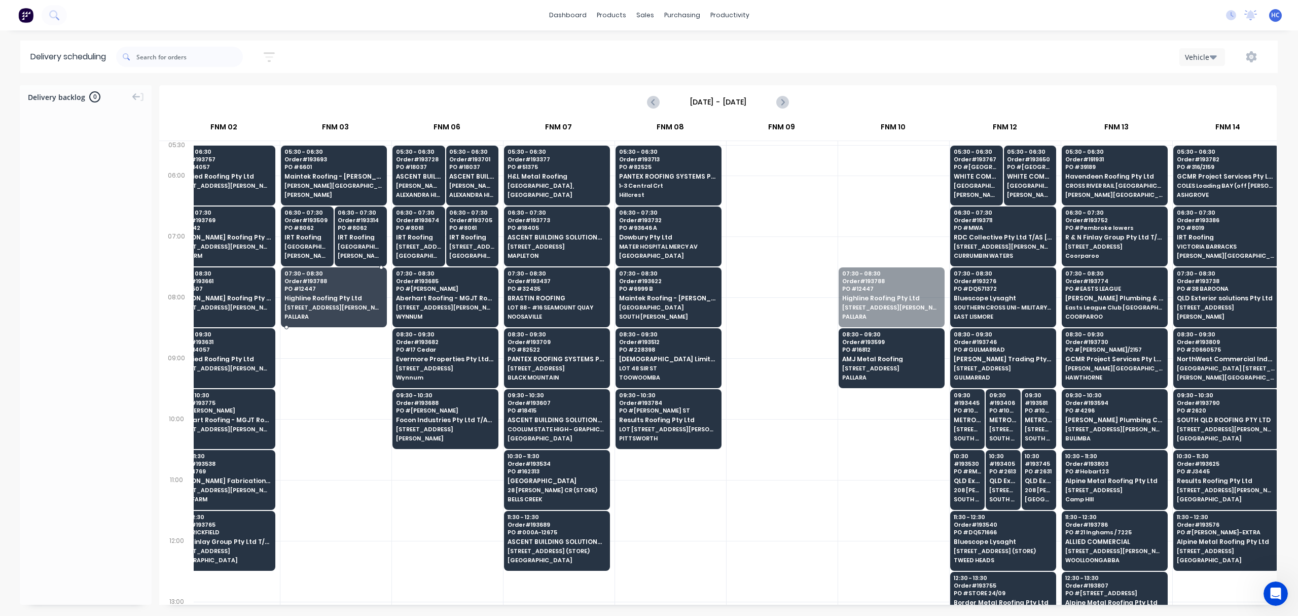
drag, startPoint x: 861, startPoint y: 309, endPoint x: 450, endPoint y: 309, distance: 410.7
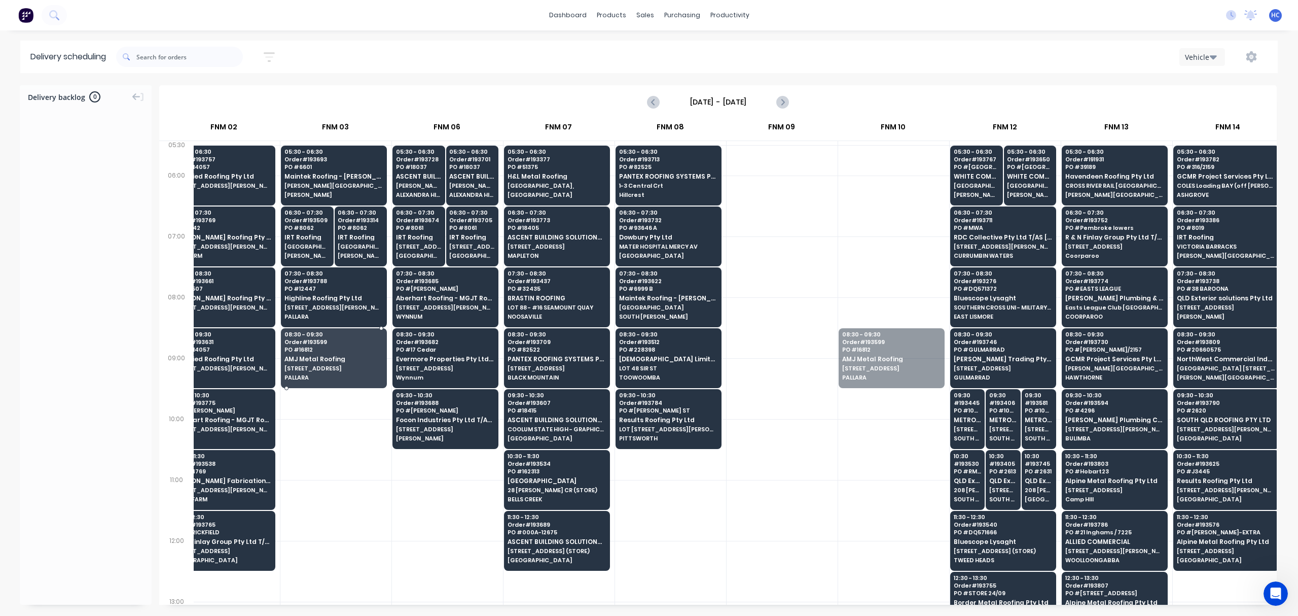
drag, startPoint x: 880, startPoint y: 368, endPoint x: 301, endPoint y: 369, distance: 579.6
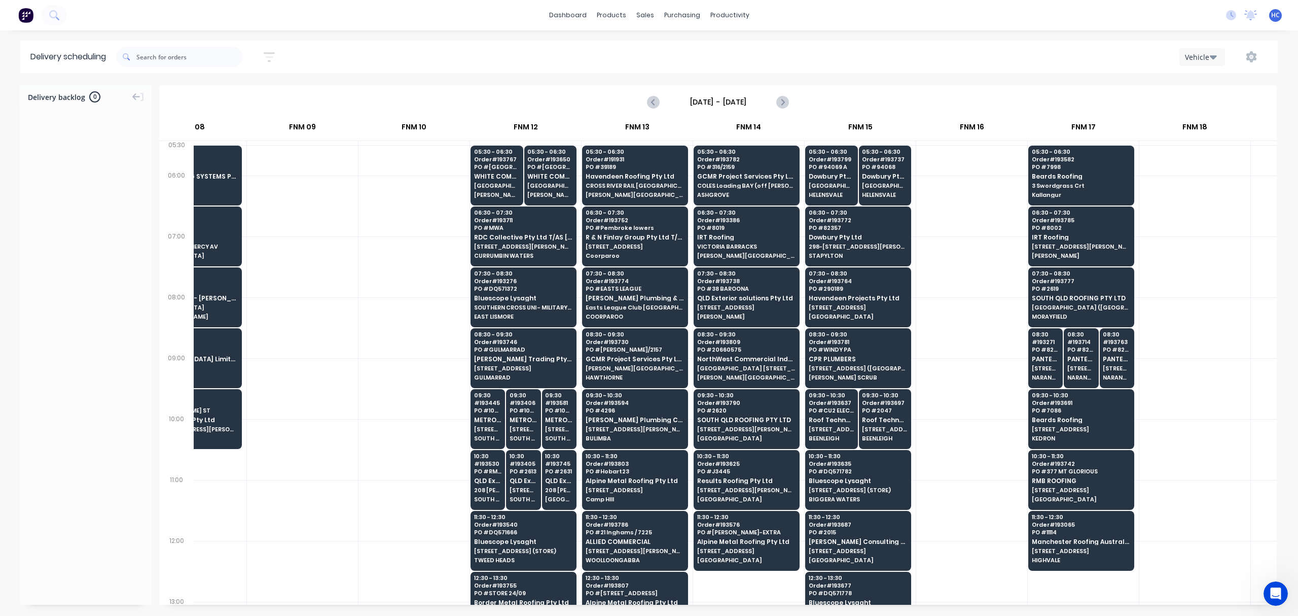
scroll to position [0, 717]
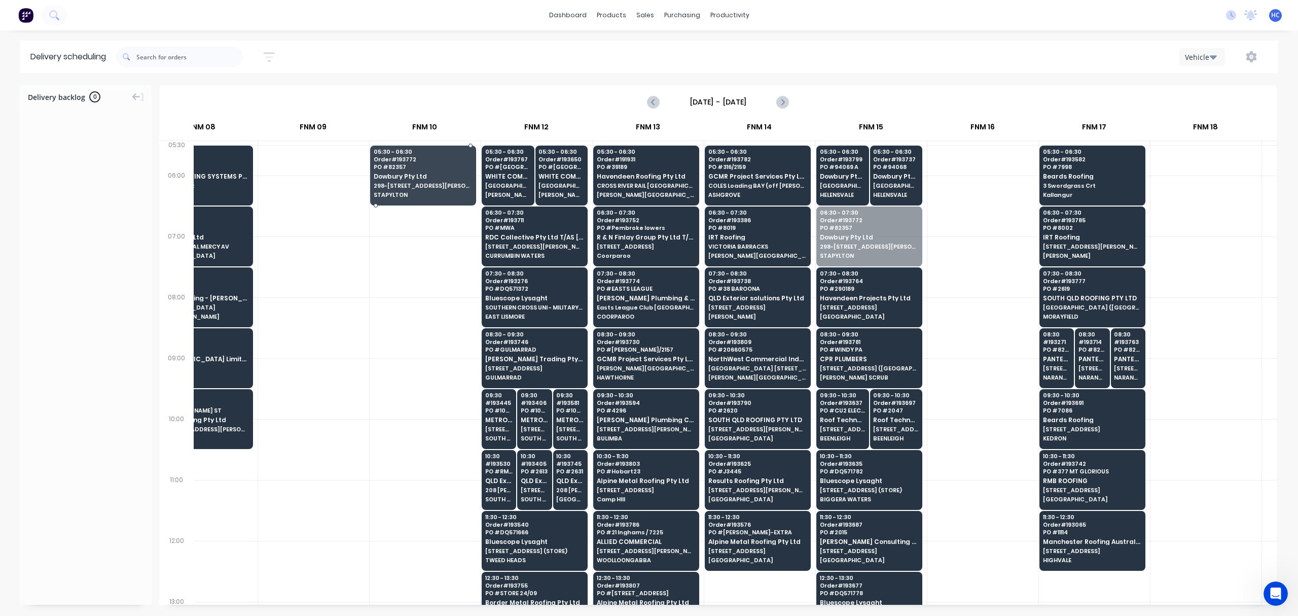
drag, startPoint x: 861, startPoint y: 246, endPoint x: 414, endPoint y: 188, distance: 451.0
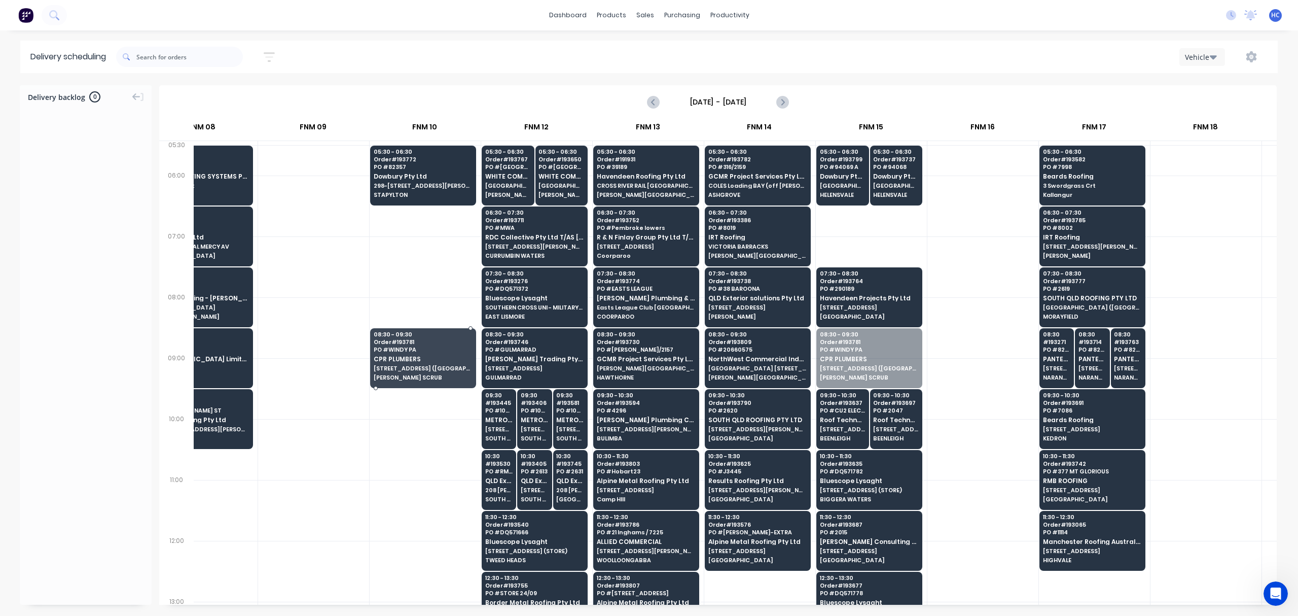
drag, startPoint x: 855, startPoint y: 361, endPoint x: 431, endPoint y: 353, distance: 424.0
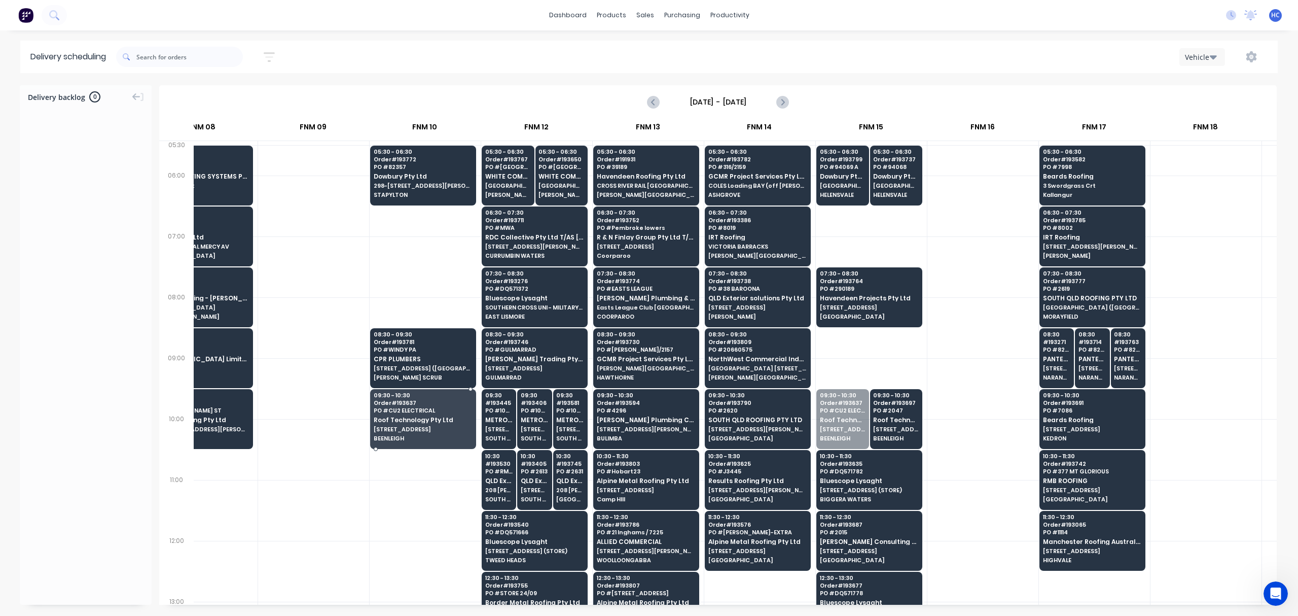
drag, startPoint x: 849, startPoint y: 416, endPoint x: 419, endPoint y: 421, distance: 430.0
drag, startPoint x: 886, startPoint y: 420, endPoint x: 422, endPoint y: 419, distance: 464.5
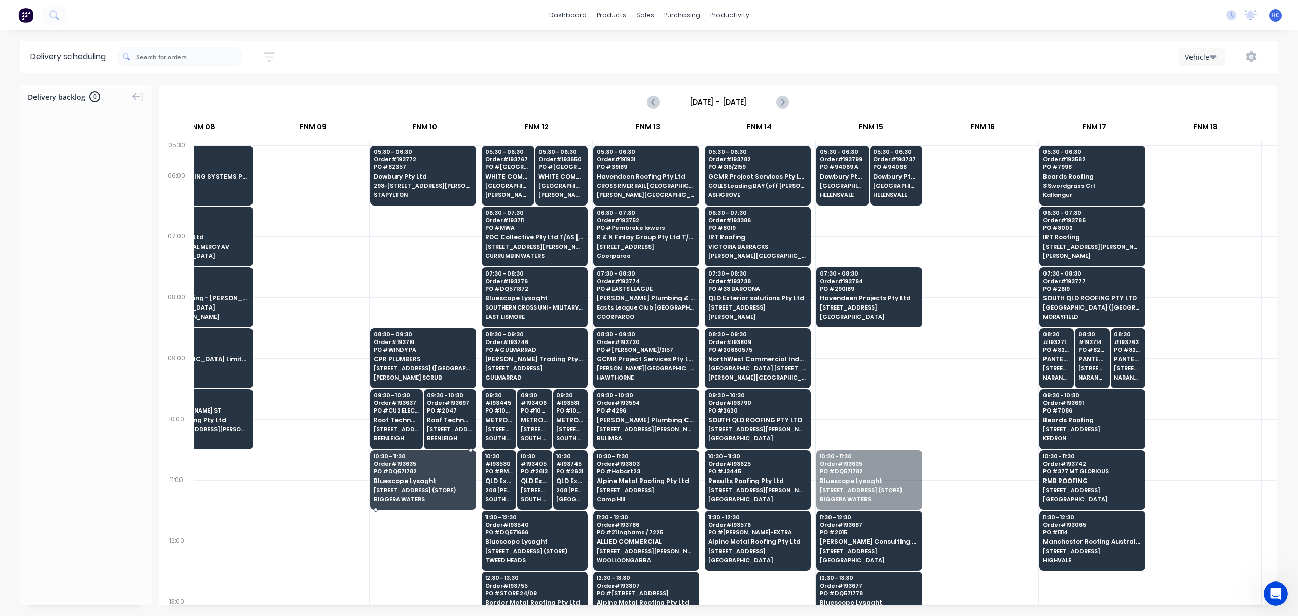
drag, startPoint x: 861, startPoint y: 482, endPoint x: 401, endPoint y: 479, distance: 459.9
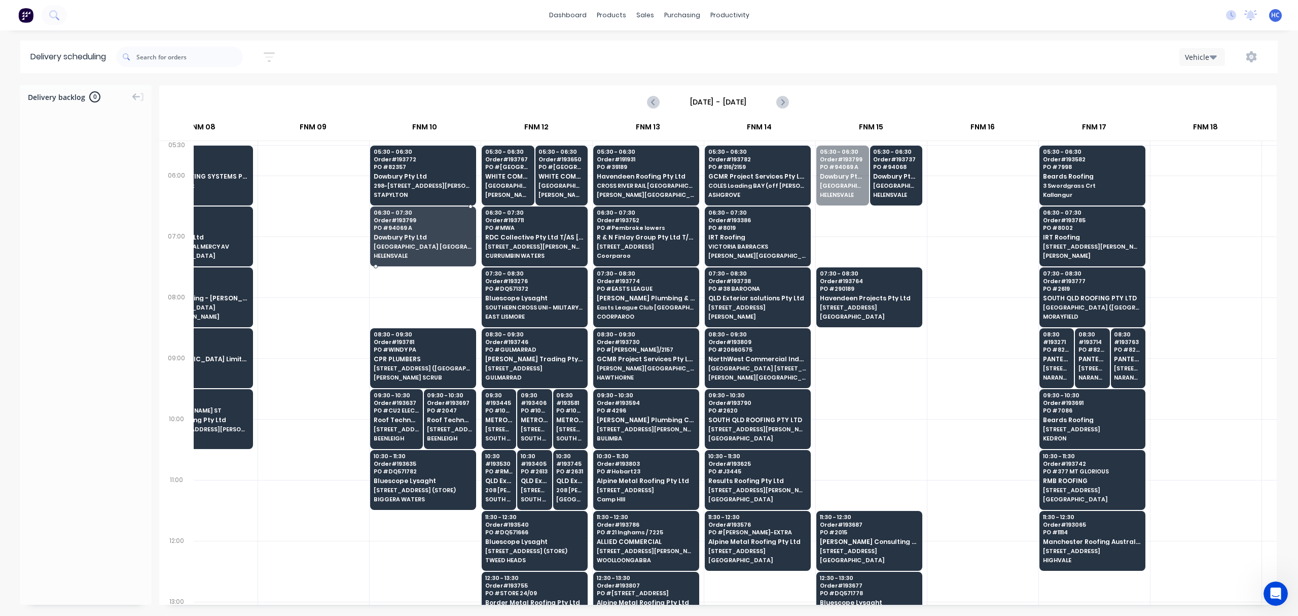
drag, startPoint x: 838, startPoint y: 183, endPoint x: 445, endPoint y: 234, distance: 396.4
drag, startPoint x: 858, startPoint y: 180, endPoint x: 426, endPoint y: 239, distance: 436.7
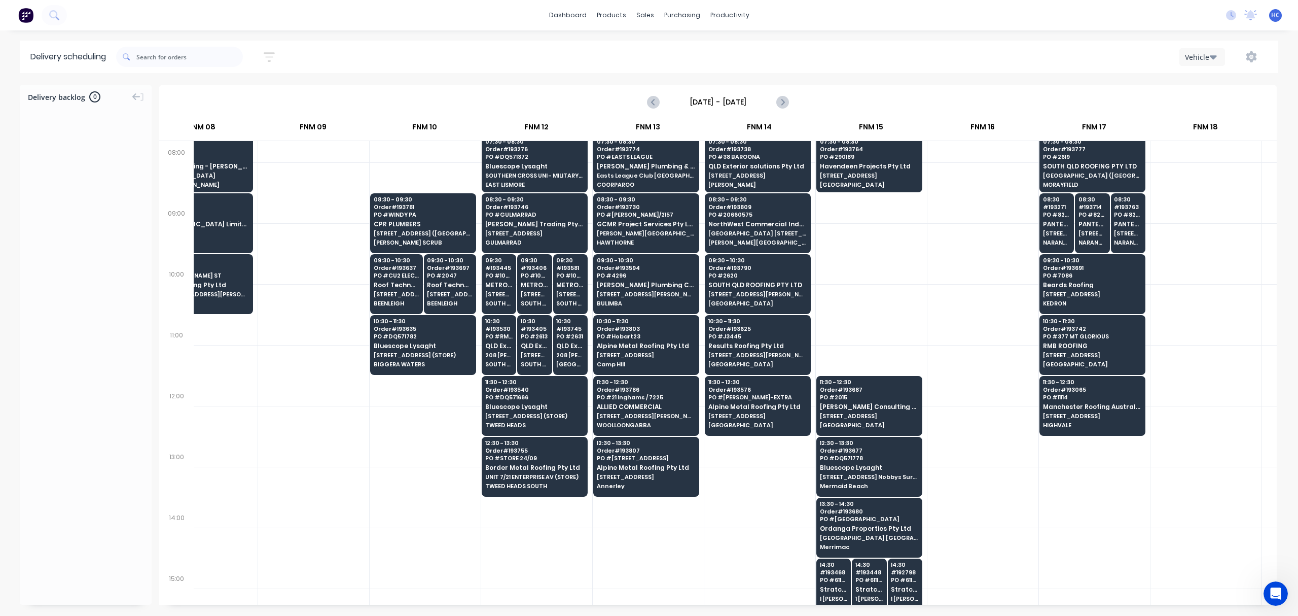
scroll to position [270, 717]
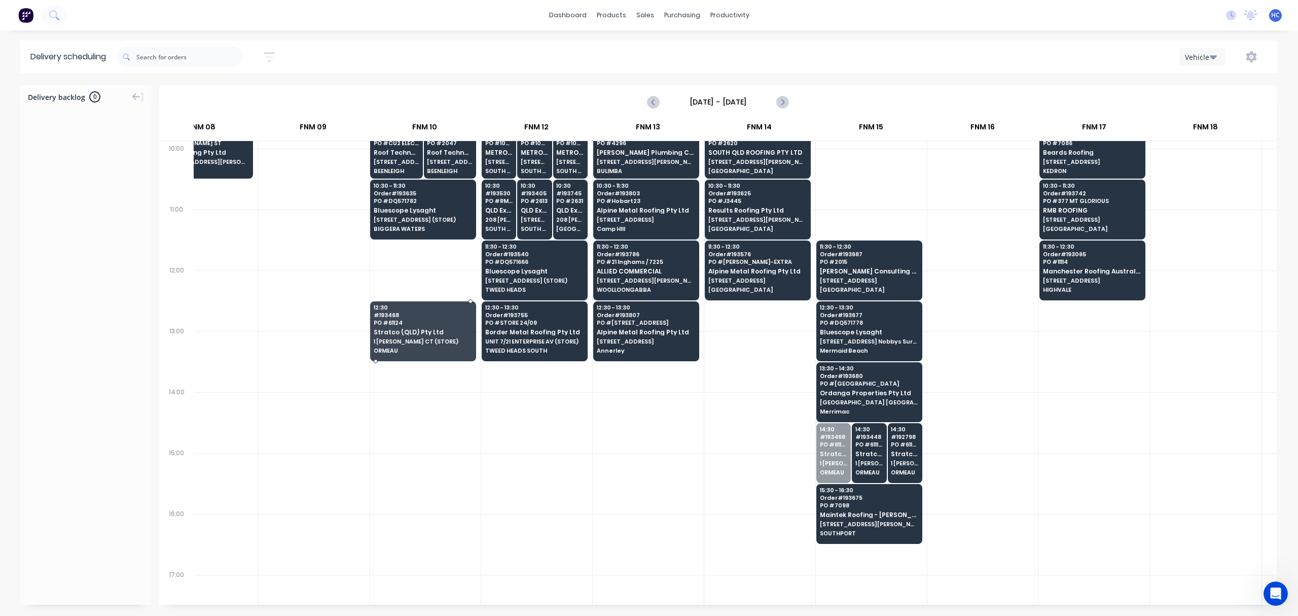
drag, startPoint x: 836, startPoint y: 462, endPoint x: 388, endPoint y: 334, distance: 465.4
drag, startPoint x: 838, startPoint y: 450, endPoint x: 499, endPoint y: 355, distance: 351.8
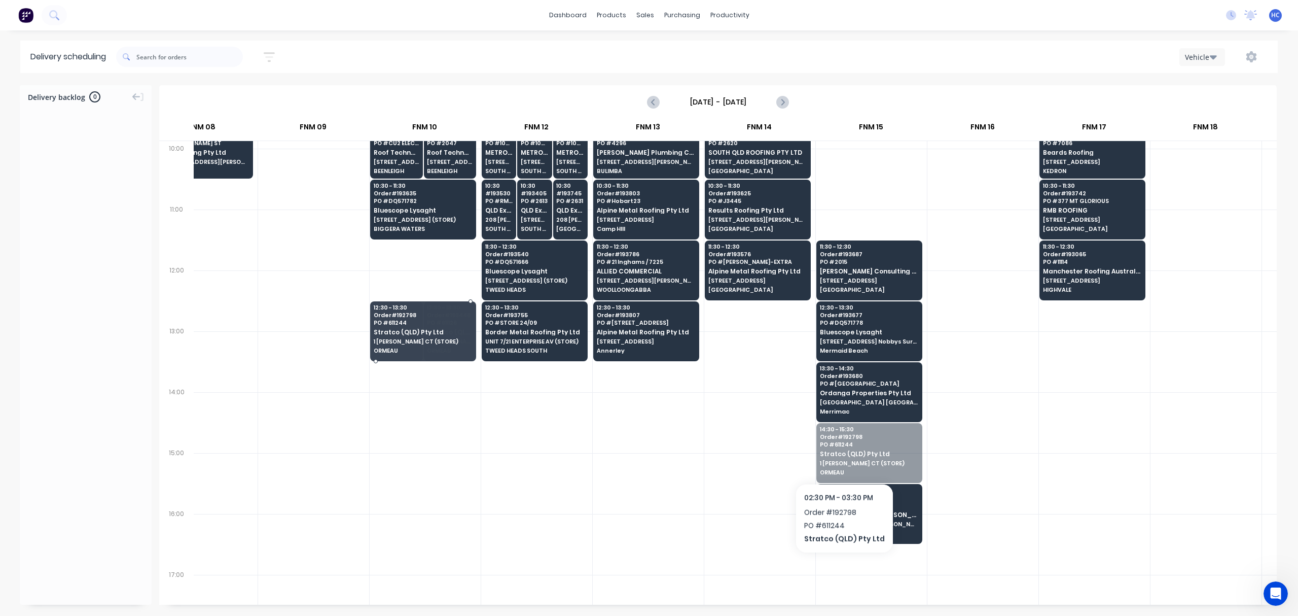
drag, startPoint x: 877, startPoint y: 455, endPoint x: 382, endPoint y: 320, distance: 512.8
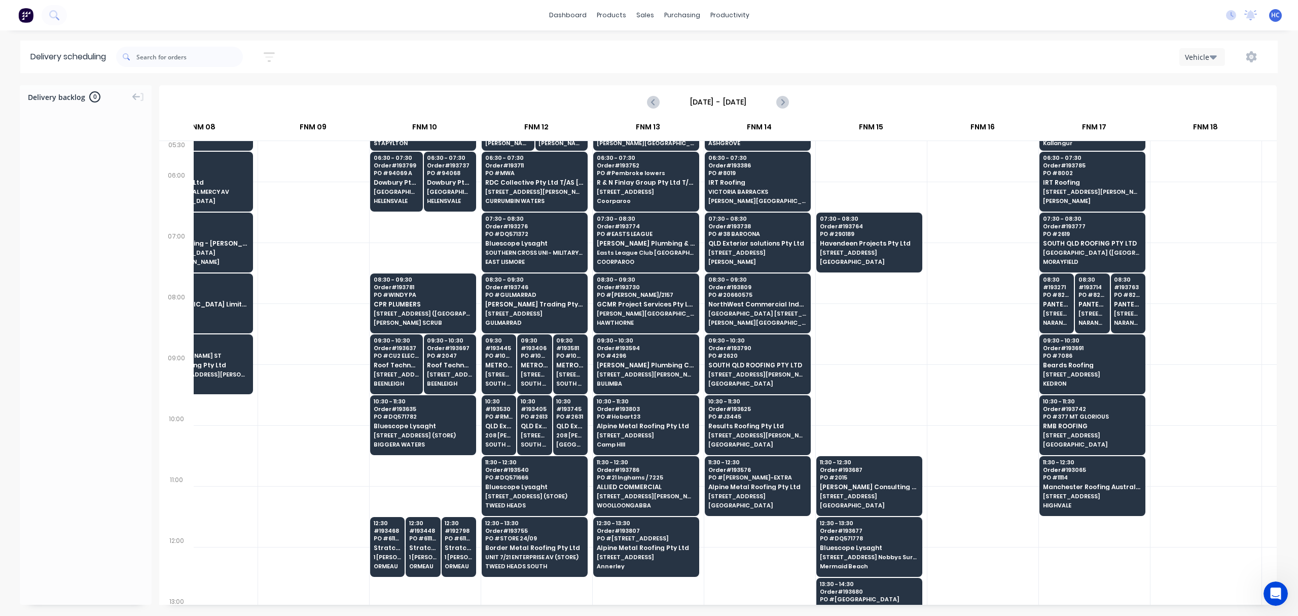
scroll to position [0, 717]
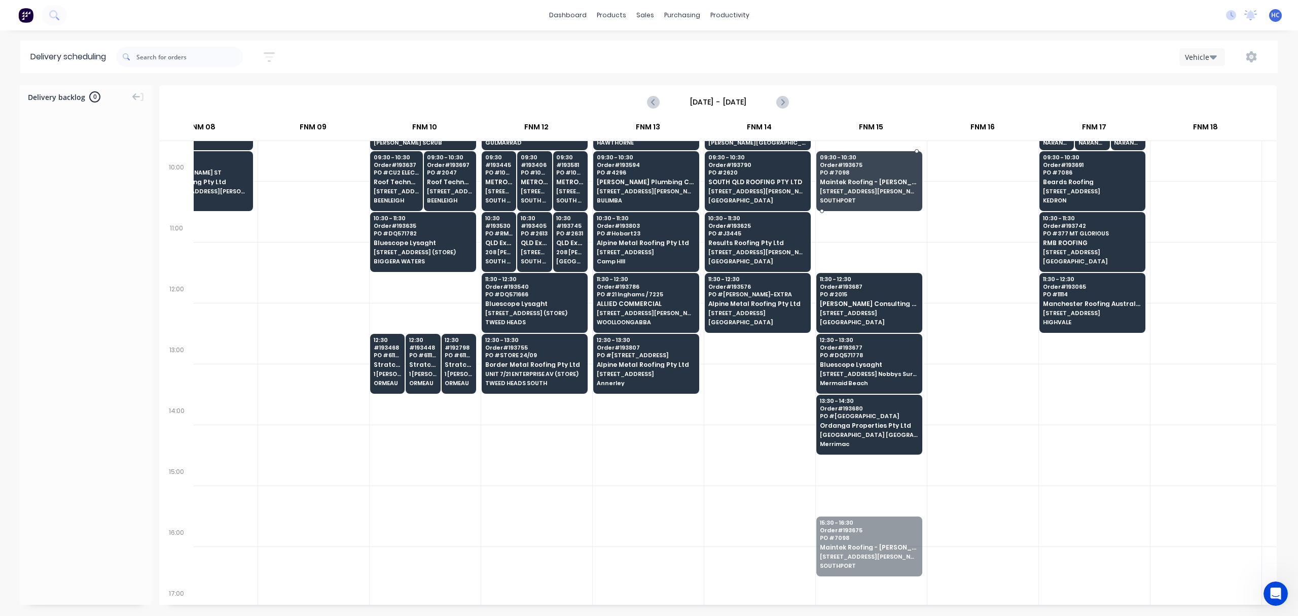
drag, startPoint x: 875, startPoint y: 506, endPoint x: 824, endPoint y: 153, distance: 357.1
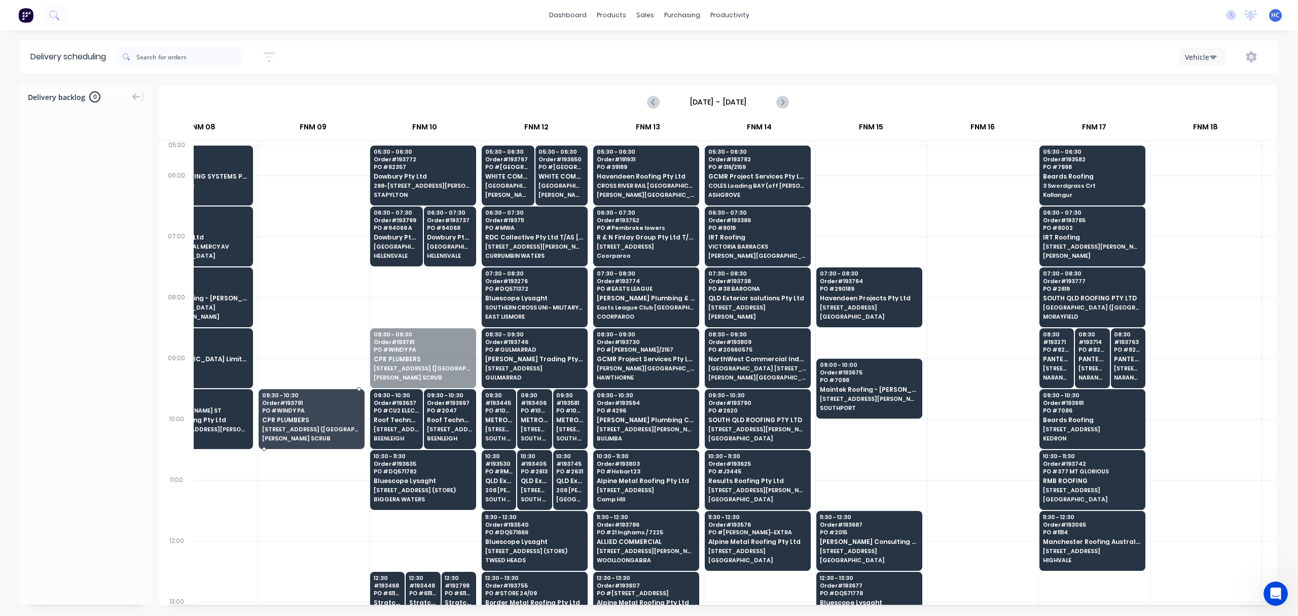
drag, startPoint x: 414, startPoint y: 366, endPoint x: 314, endPoint y: 426, distance: 116.0
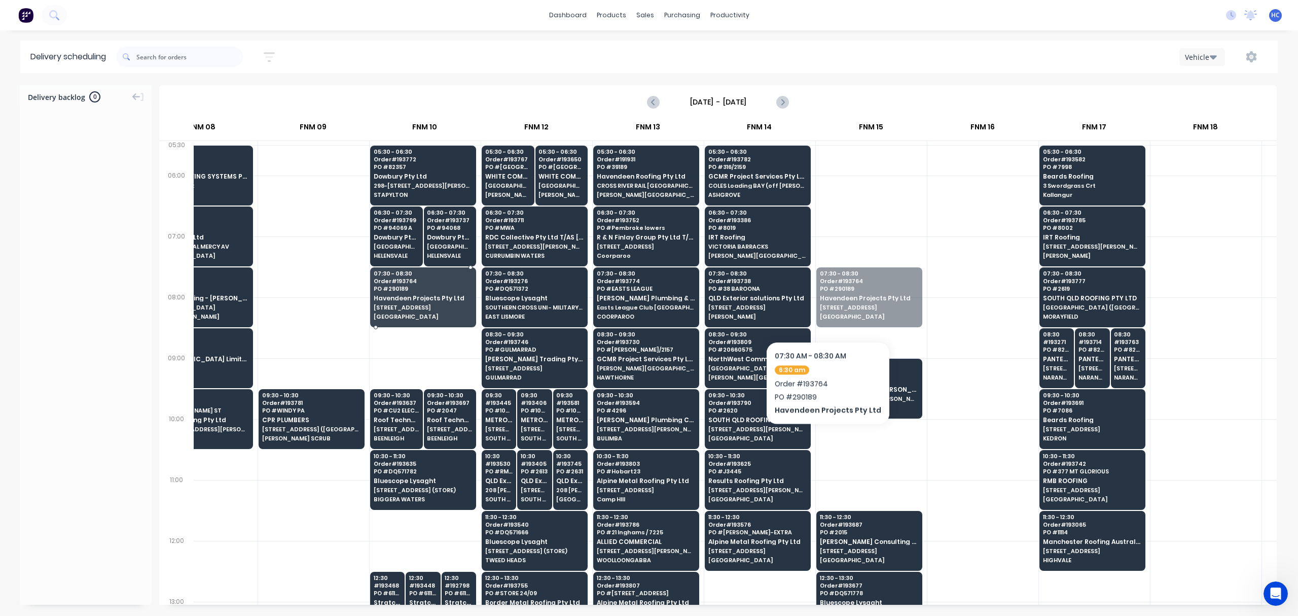
drag, startPoint x: 861, startPoint y: 303, endPoint x: 467, endPoint y: 298, distance: 394.0
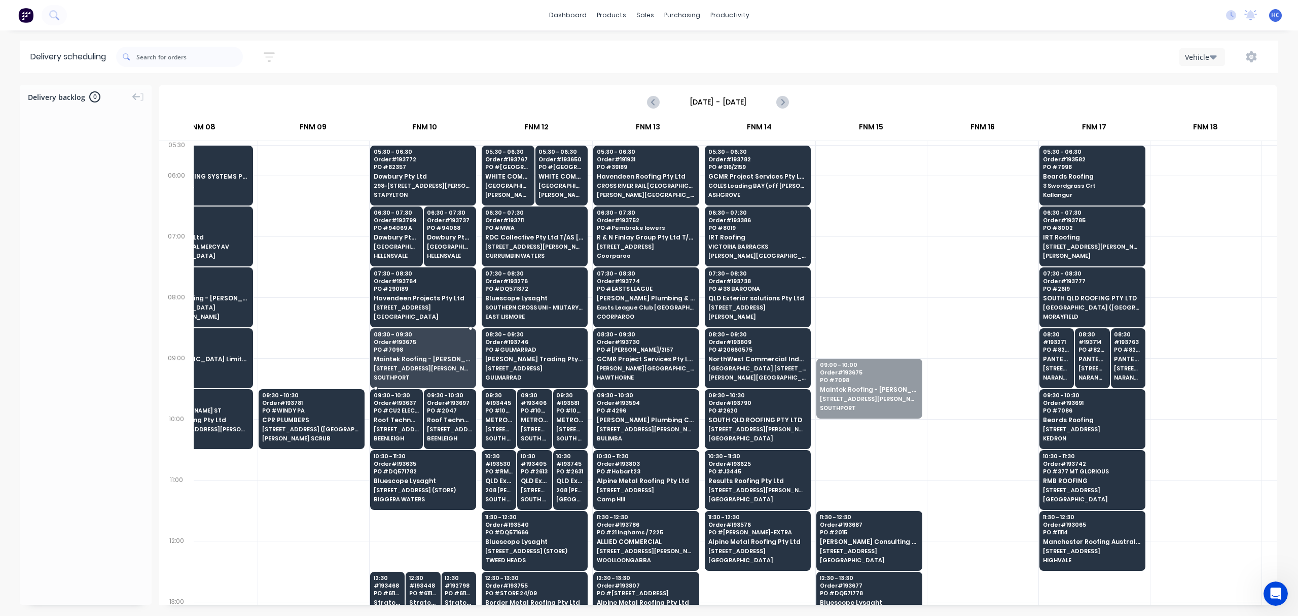
drag, startPoint x: 883, startPoint y: 392, endPoint x: 426, endPoint y: 364, distance: 457.8
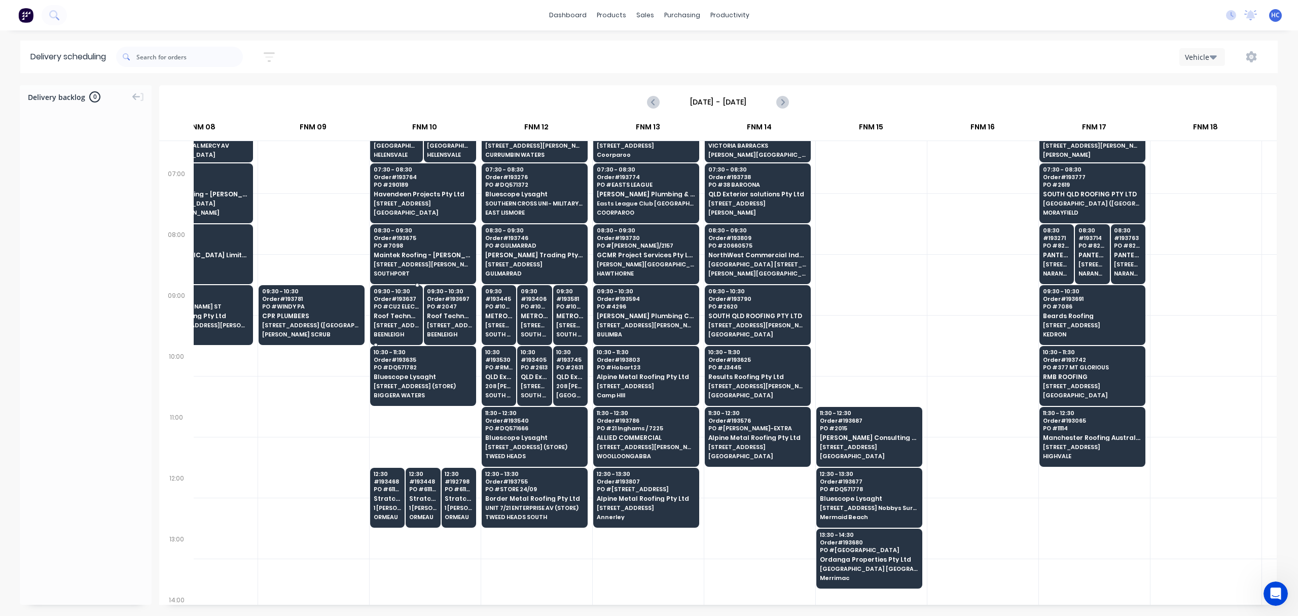
scroll to position [135, 717]
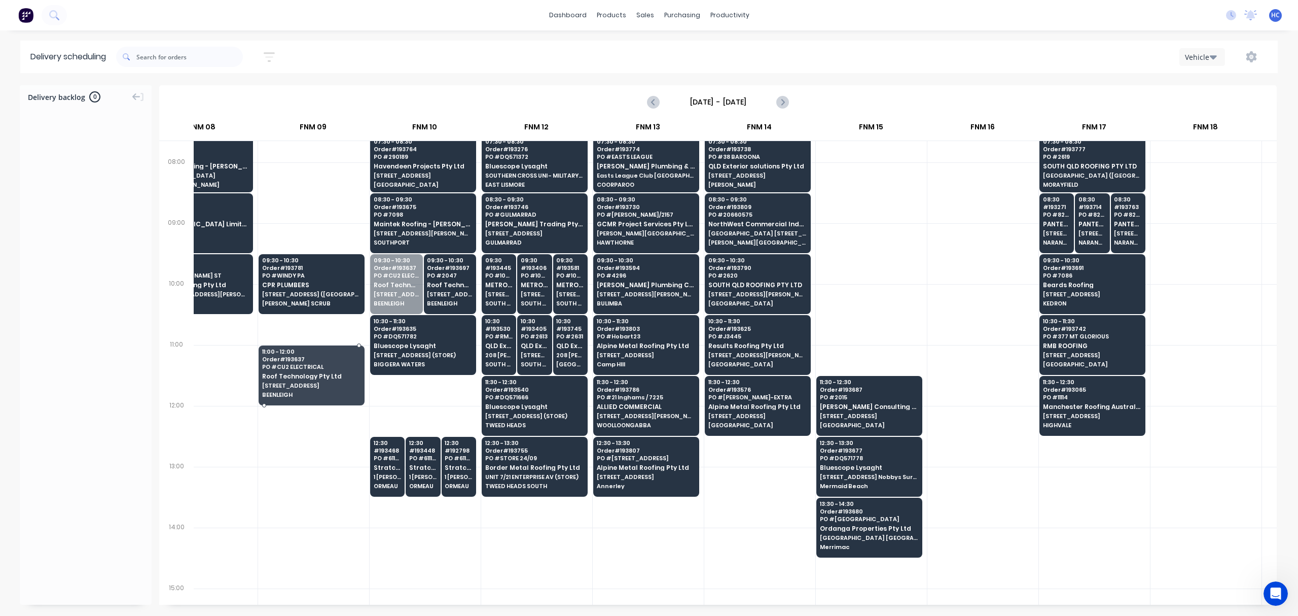
drag, startPoint x: 398, startPoint y: 299, endPoint x: 386, endPoint y: 307, distance: 14.6
drag, startPoint x: 408, startPoint y: 293, endPoint x: 311, endPoint y: 376, distance: 127.3
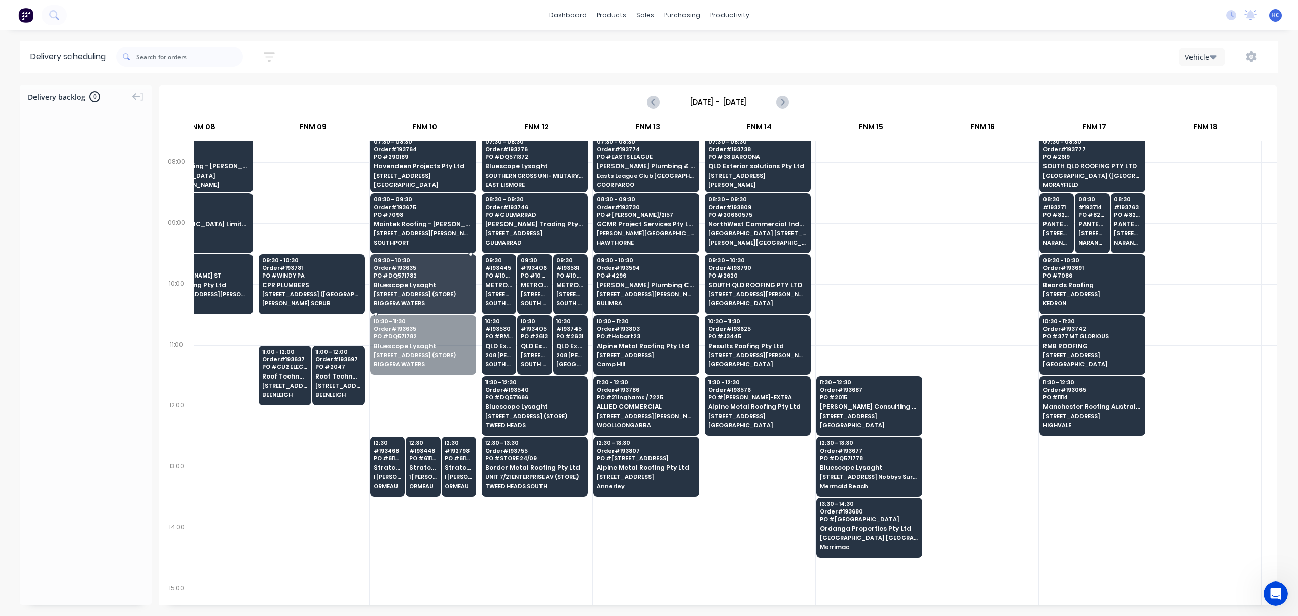
drag, startPoint x: 401, startPoint y: 337, endPoint x: 420, endPoint y: 272, distance: 68.3
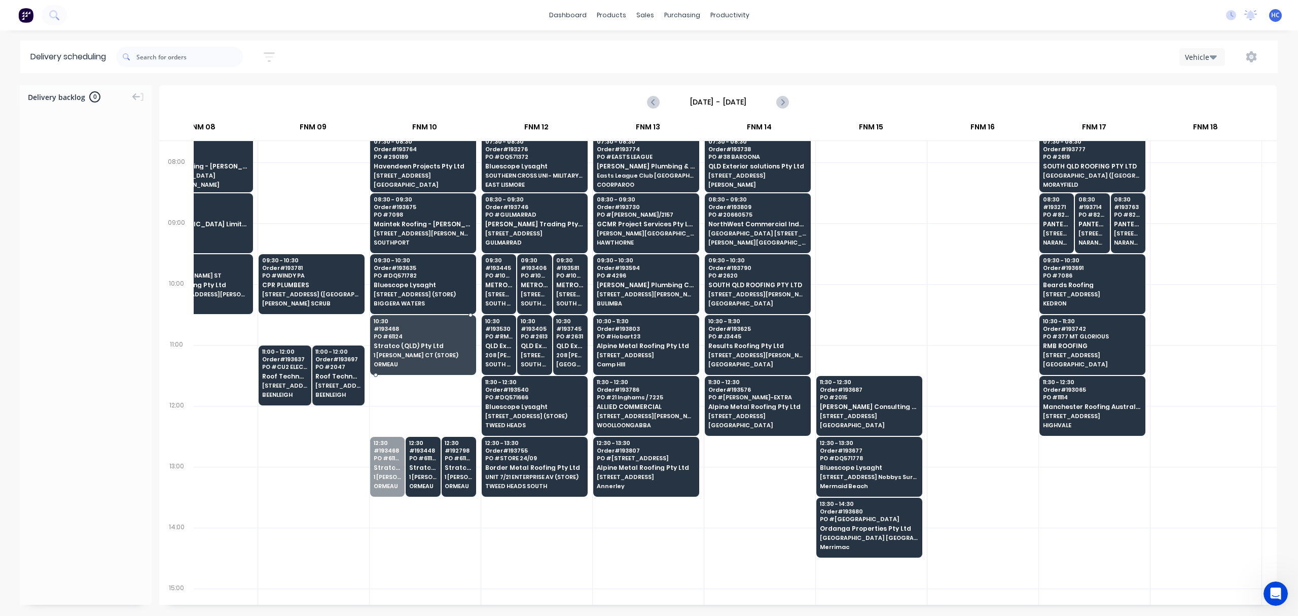
drag, startPoint x: 383, startPoint y: 459, endPoint x: 384, endPoint y: 347, distance: 111.6
drag, startPoint x: 418, startPoint y: 455, endPoint x: 416, endPoint y: 433, distance: 22.0
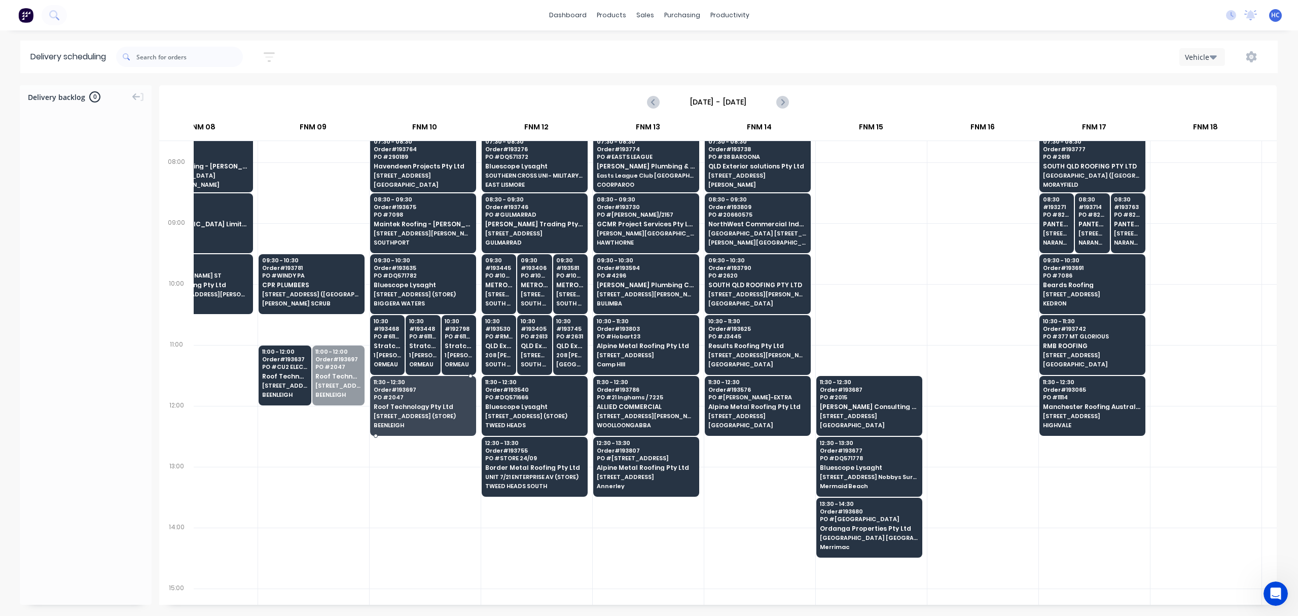
drag, startPoint x: 346, startPoint y: 374, endPoint x: 348, endPoint y: 392, distance: 18.4
drag, startPoint x: 345, startPoint y: 399, endPoint x: 372, endPoint y: 359, distance: 47.8
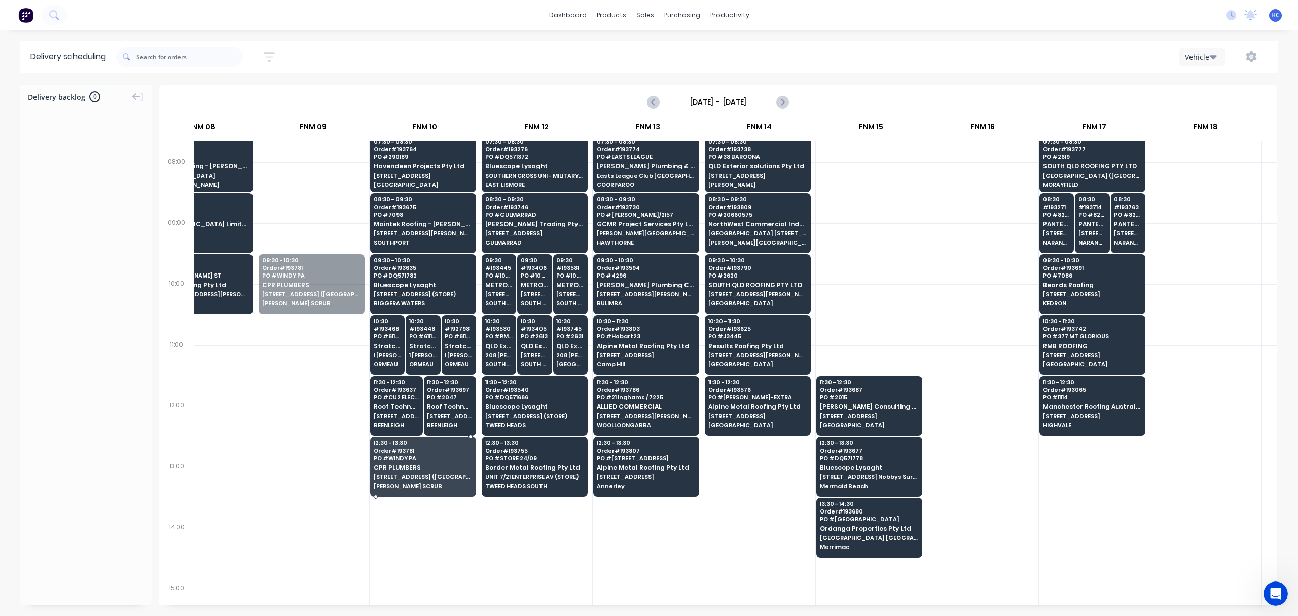
drag, startPoint x: 325, startPoint y: 297, endPoint x: 414, endPoint y: 473, distance: 197.8
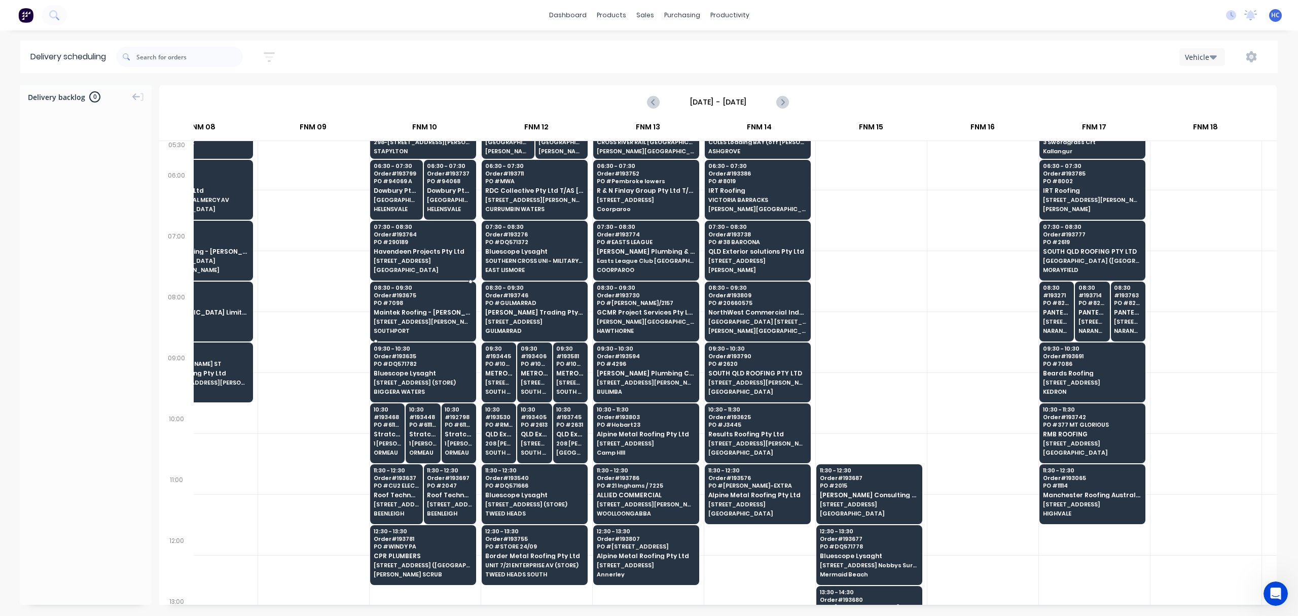
scroll to position [0, 717]
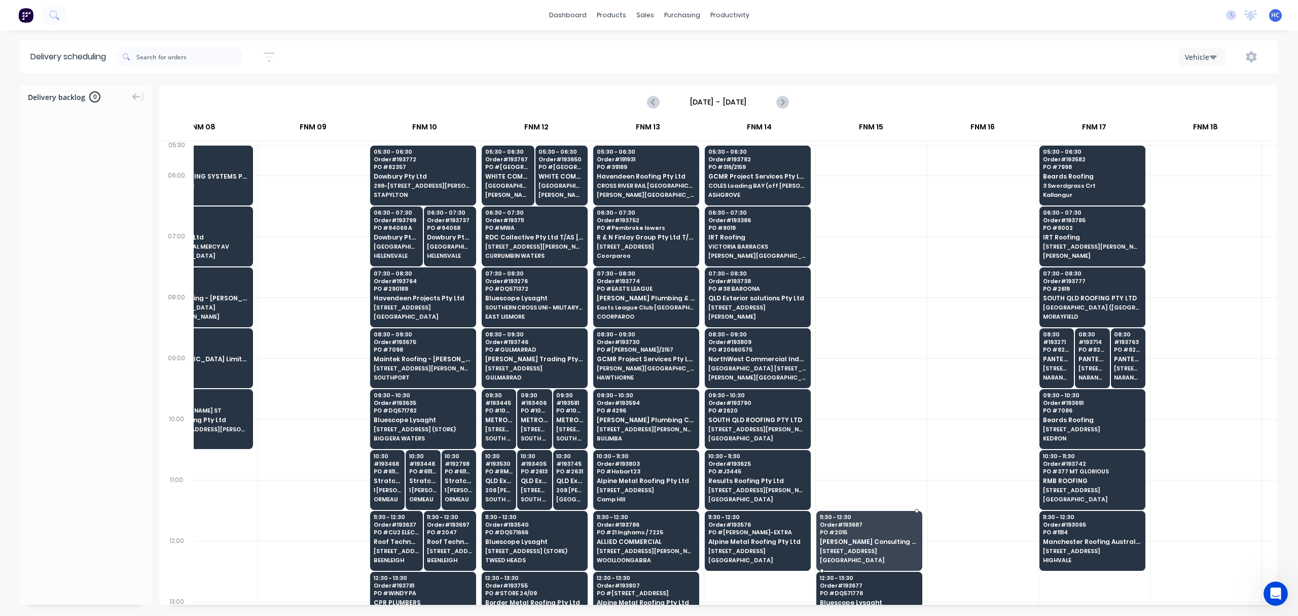
drag, startPoint x: 873, startPoint y: 548, endPoint x: 878, endPoint y: 548, distance: 5.6
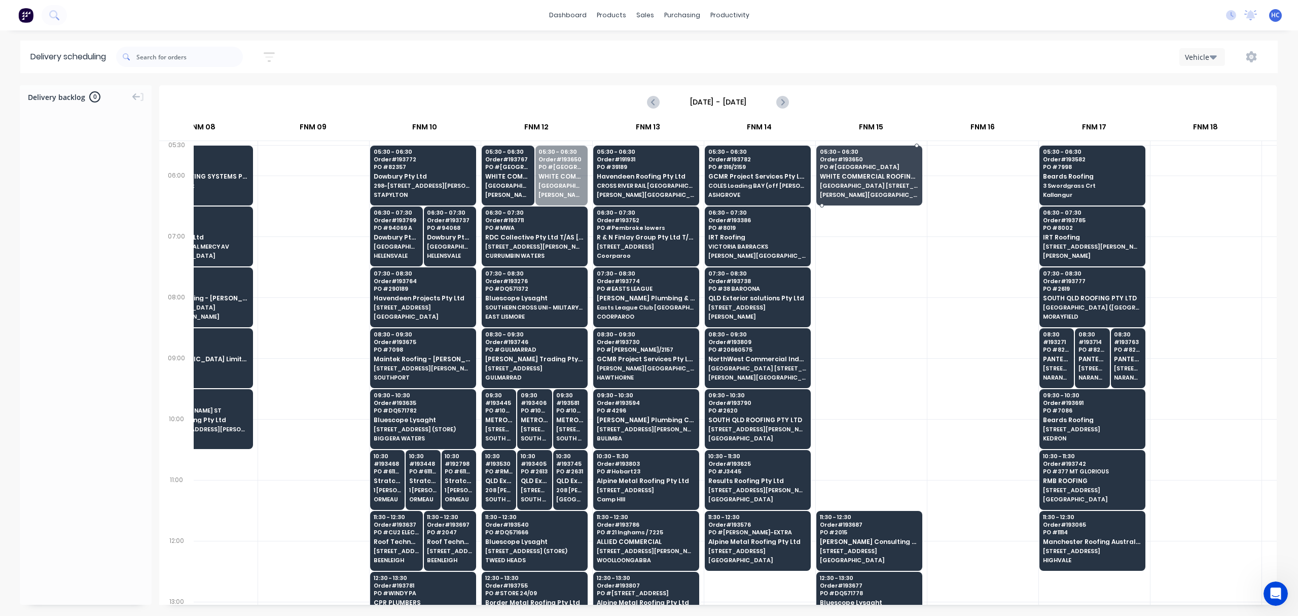
drag, startPoint x: 555, startPoint y: 195, endPoint x: 611, endPoint y: 193, distance: 56.3
drag, startPoint x: 544, startPoint y: 161, endPoint x: 882, endPoint y: 161, distance: 338.7
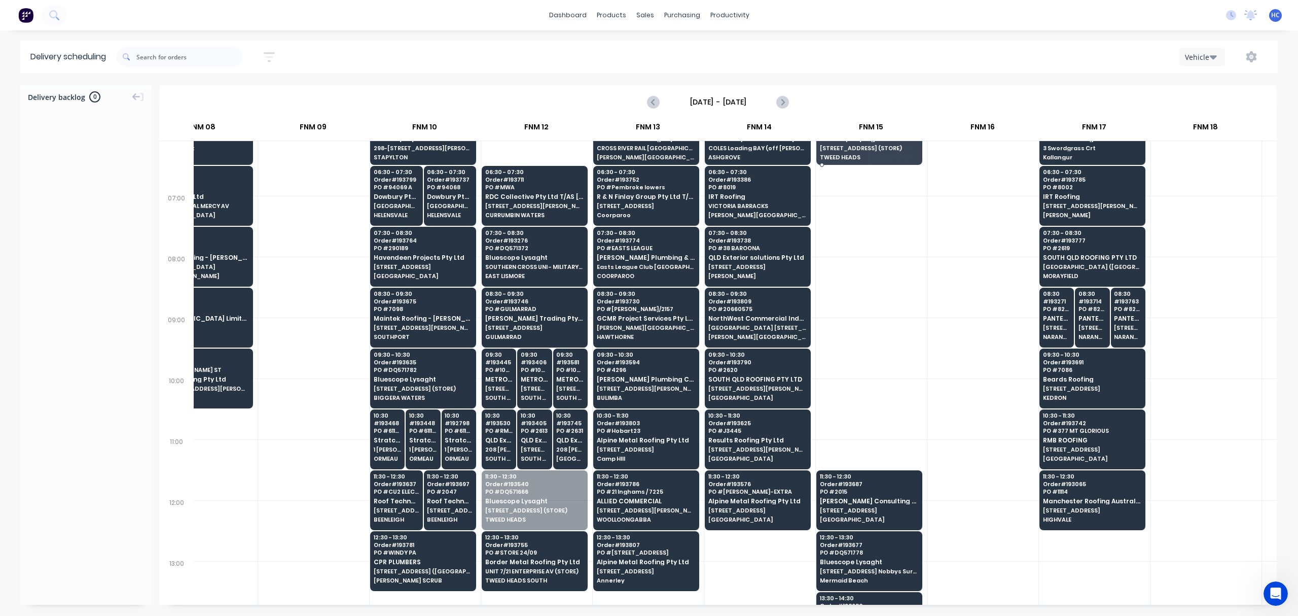
scroll to position [29, 717]
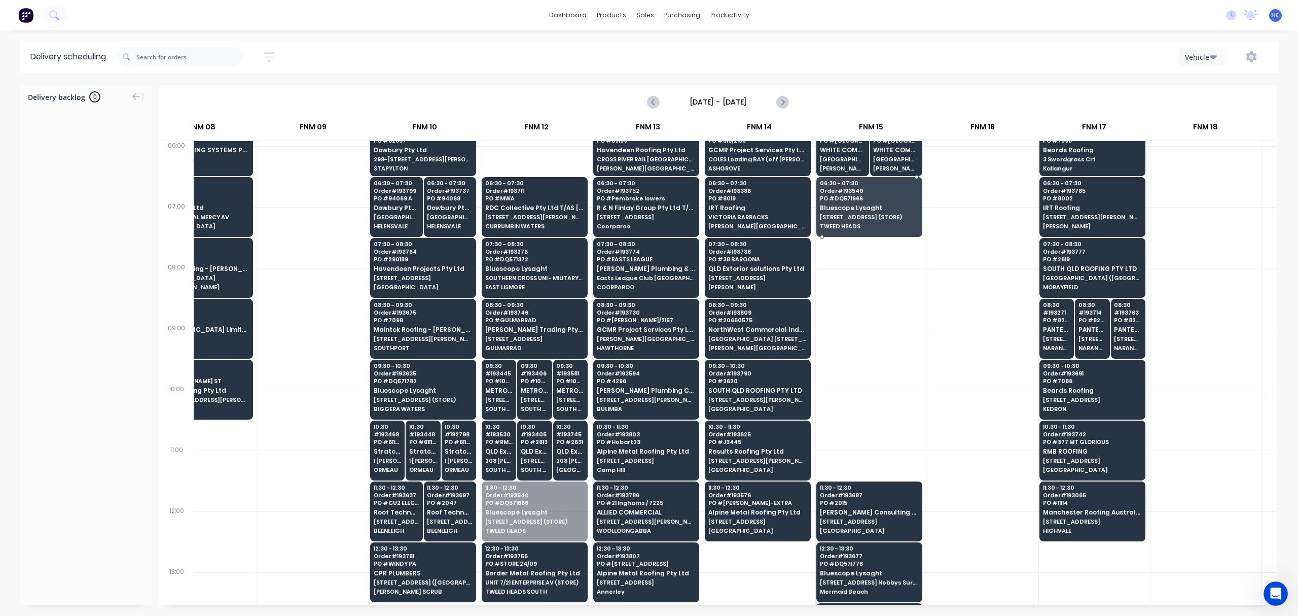
drag, startPoint x: 532, startPoint y: 420, endPoint x: 871, endPoint y: 207, distance: 400.4
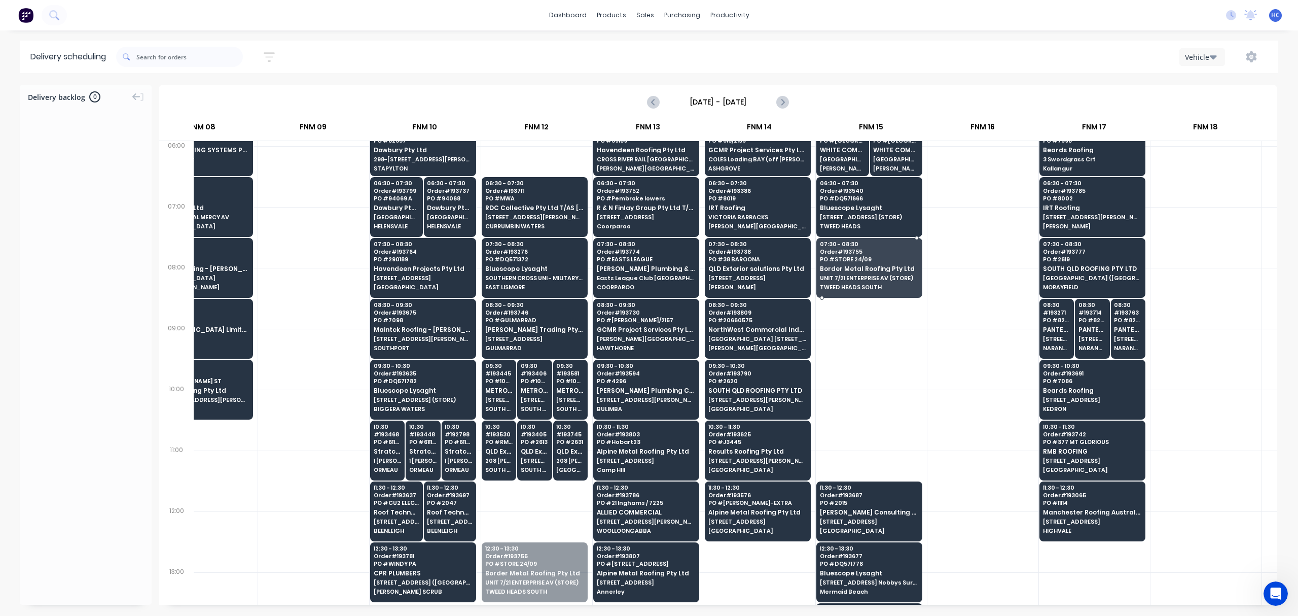
drag, startPoint x: 531, startPoint y: 556, endPoint x: 826, endPoint y: 264, distance: 414.9
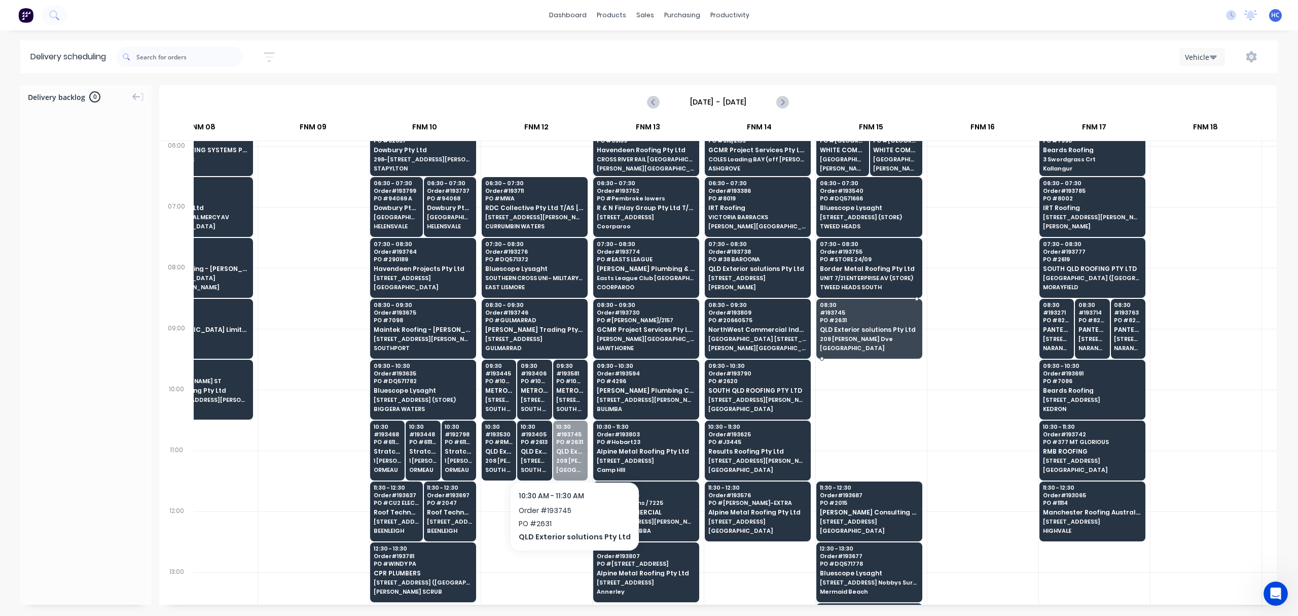
drag, startPoint x: 573, startPoint y: 452, endPoint x: 840, endPoint y: 328, distance: 295.4
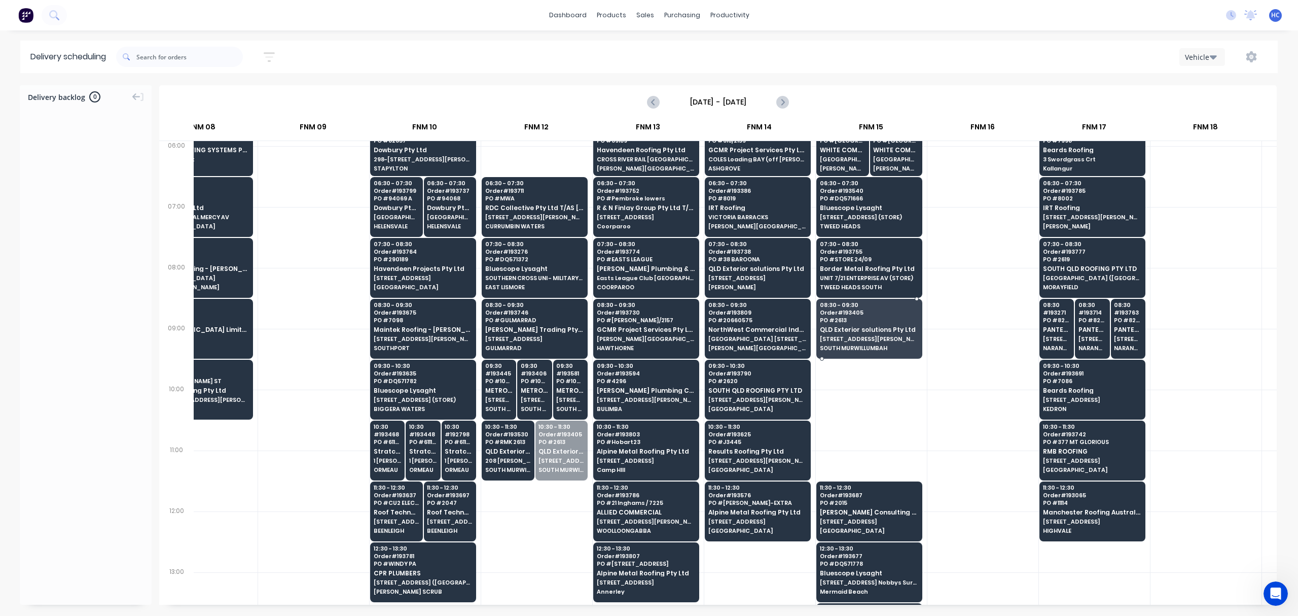
drag, startPoint x: 568, startPoint y: 459, endPoint x: 842, endPoint y: 327, distance: 304.6
drag, startPoint x: 518, startPoint y: 448, endPoint x: 871, endPoint y: 332, distance: 371.7
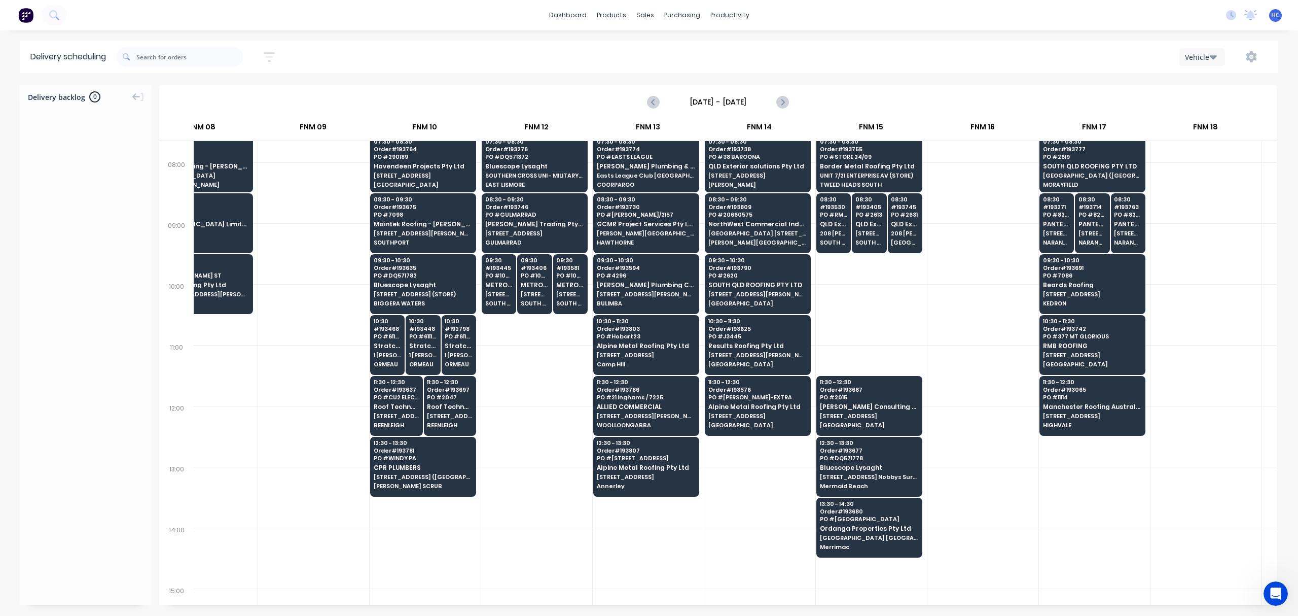
scroll to position [0, 717]
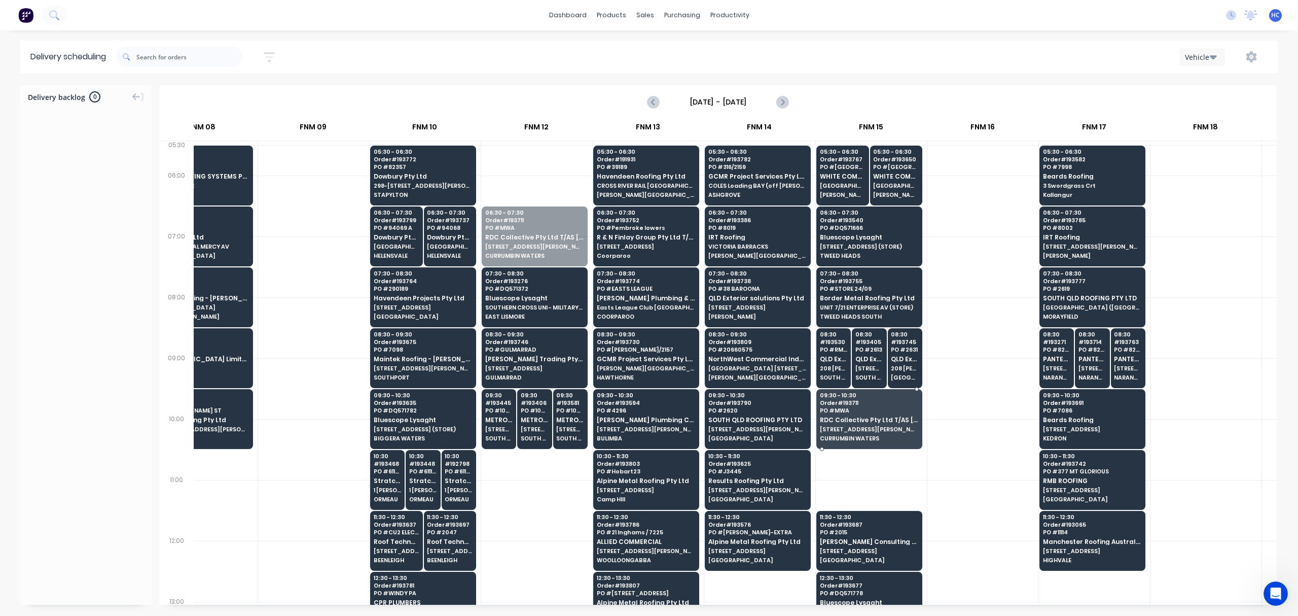
drag, startPoint x: 540, startPoint y: 252, endPoint x: 889, endPoint y: 418, distance: 387.0
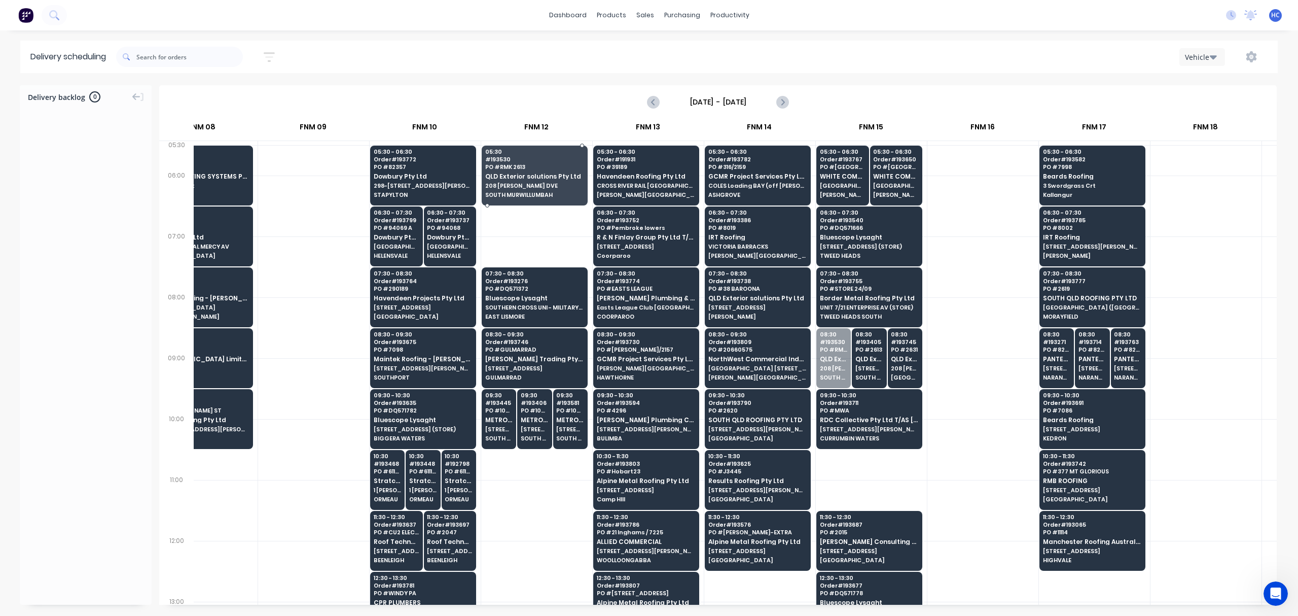
drag, startPoint x: 834, startPoint y: 353, endPoint x: 552, endPoint y: 177, distance: 332.5
drag, startPoint x: 848, startPoint y: 371, endPoint x: 513, endPoint y: 183, distance: 383.9
drag, startPoint x: 850, startPoint y: 352, endPoint x: 526, endPoint y: 183, distance: 365.6
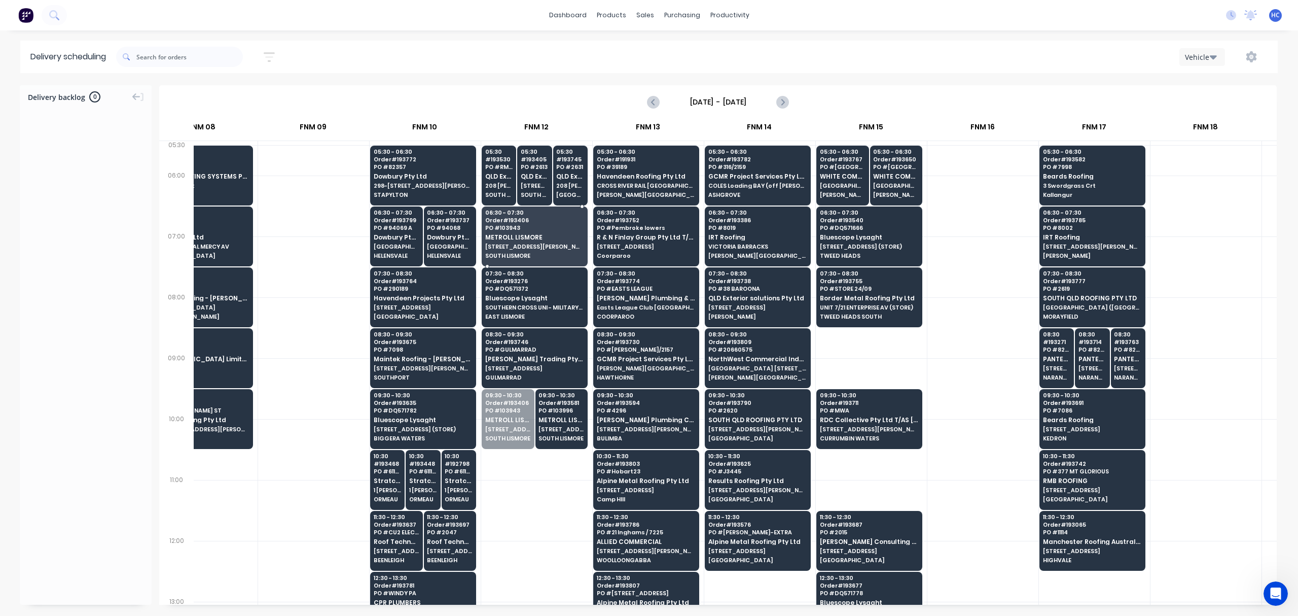
drag, startPoint x: 516, startPoint y: 433, endPoint x: 534, endPoint y: 253, distance: 181.4
drag, startPoint x: 536, startPoint y: 420, endPoint x: 547, endPoint y: 242, distance: 178.8
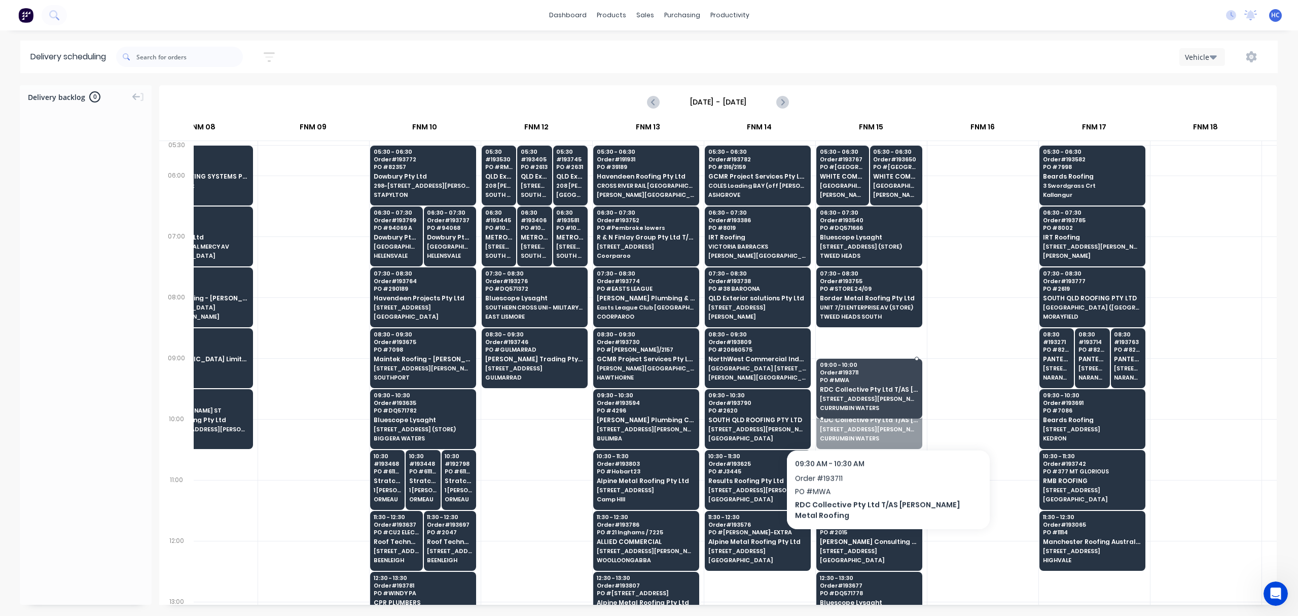
drag, startPoint x: 883, startPoint y: 435, endPoint x: 891, endPoint y: 384, distance: 51.3
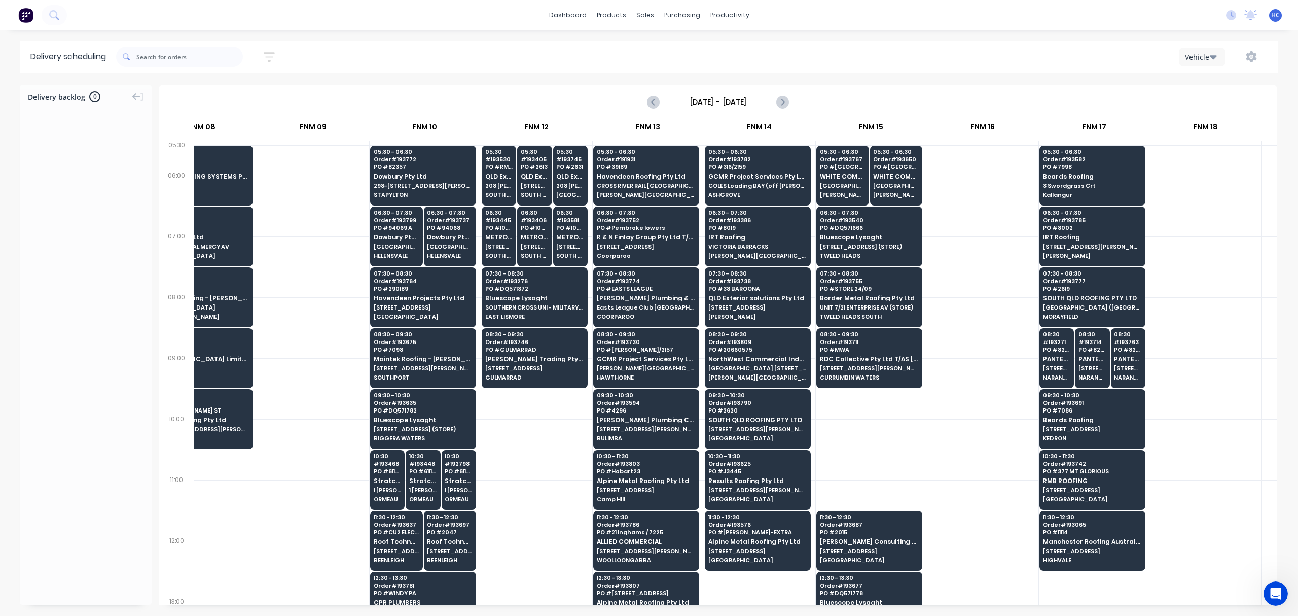
scroll to position [135, 717]
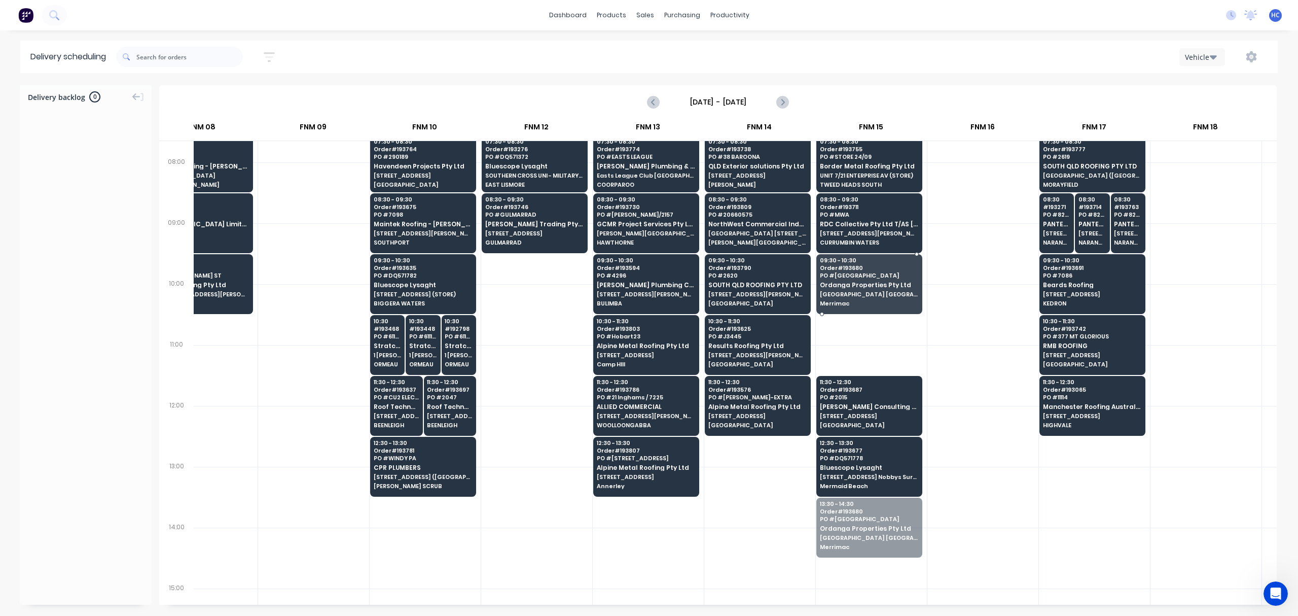
drag, startPoint x: 892, startPoint y: 532, endPoint x: 875, endPoint y: 291, distance: 242.0
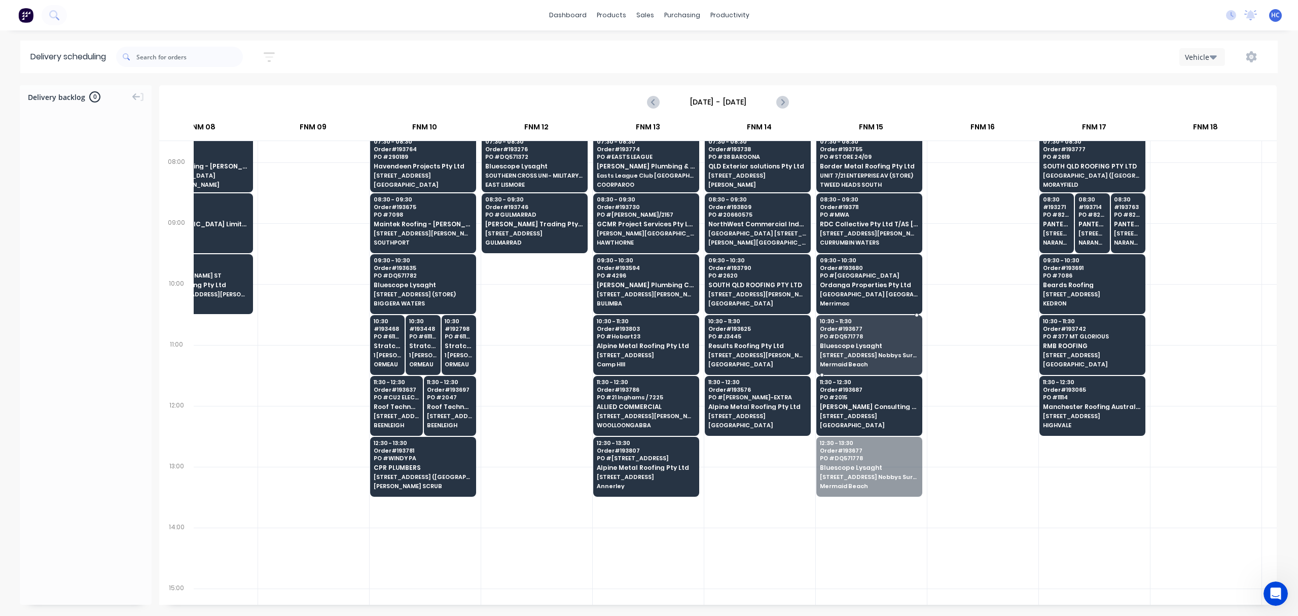
drag, startPoint x: 862, startPoint y: 464, endPoint x: 877, endPoint y: 364, distance: 102.1
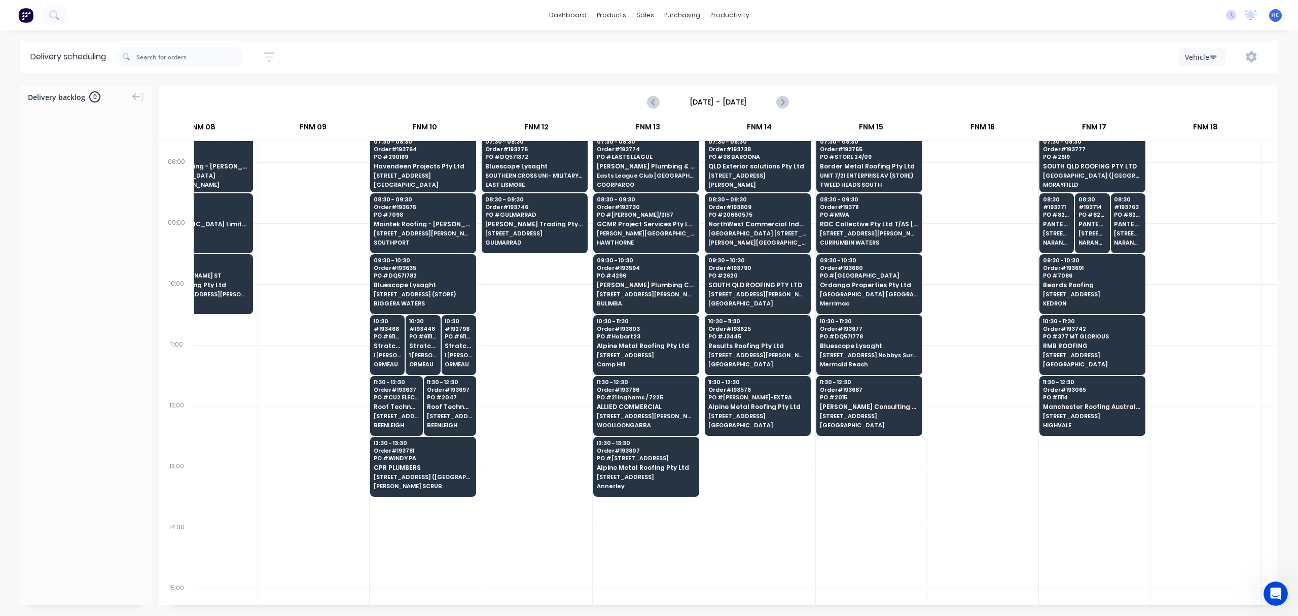
click at [945, 357] on div at bounding box center [982, 375] width 111 height 61
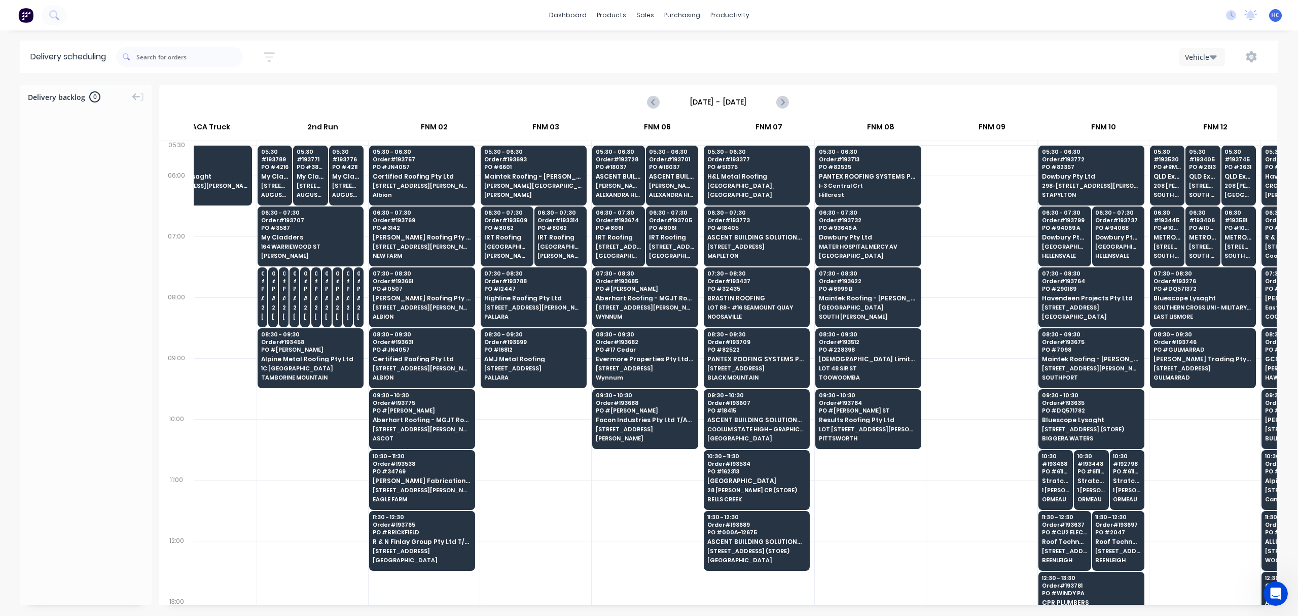
scroll to position [0, 0]
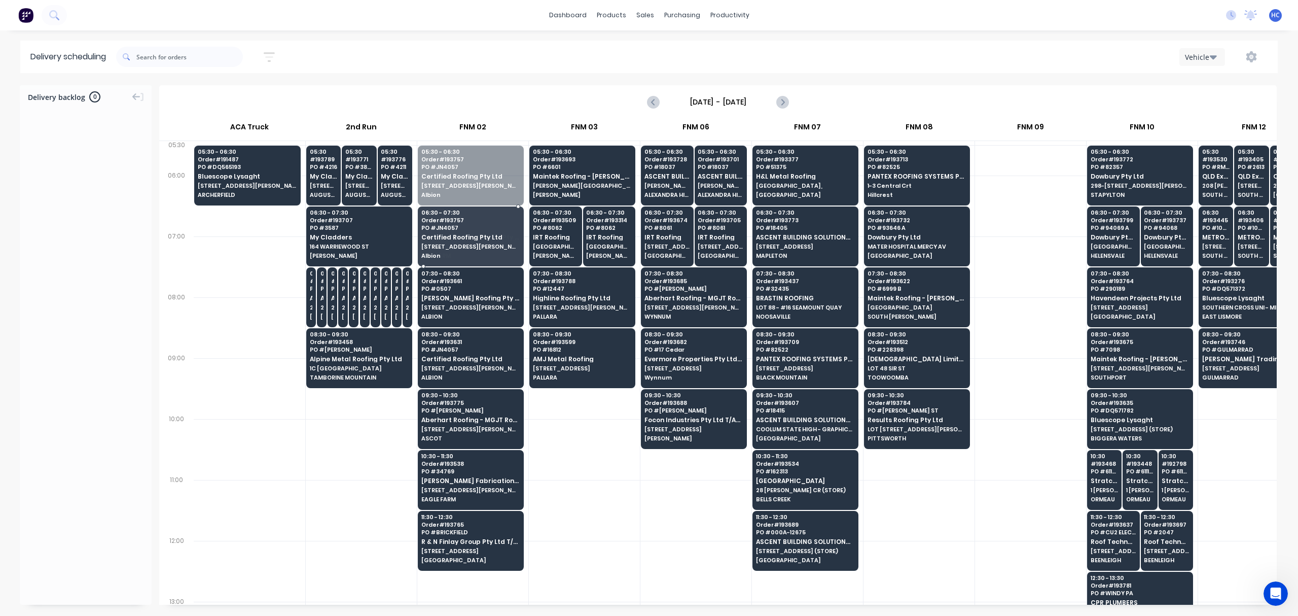
drag, startPoint x: 479, startPoint y: 177, endPoint x: 481, endPoint y: 203, distance: 25.4
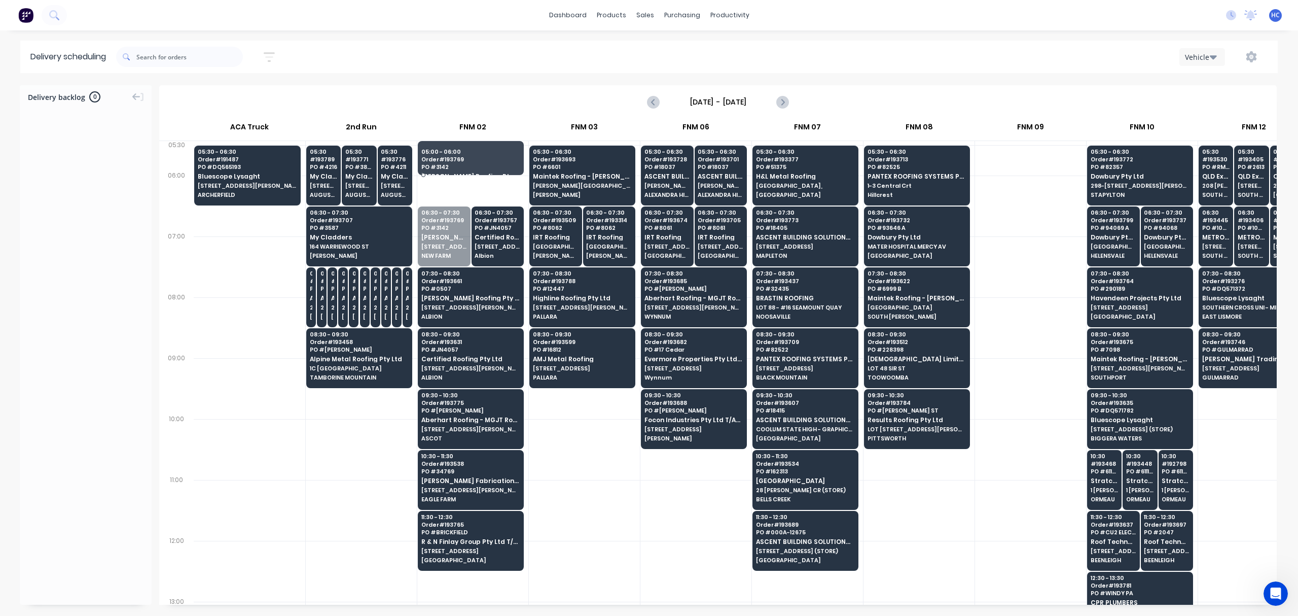
drag, startPoint x: 439, startPoint y: 254, endPoint x: 439, endPoint y: 236, distance: 18.3
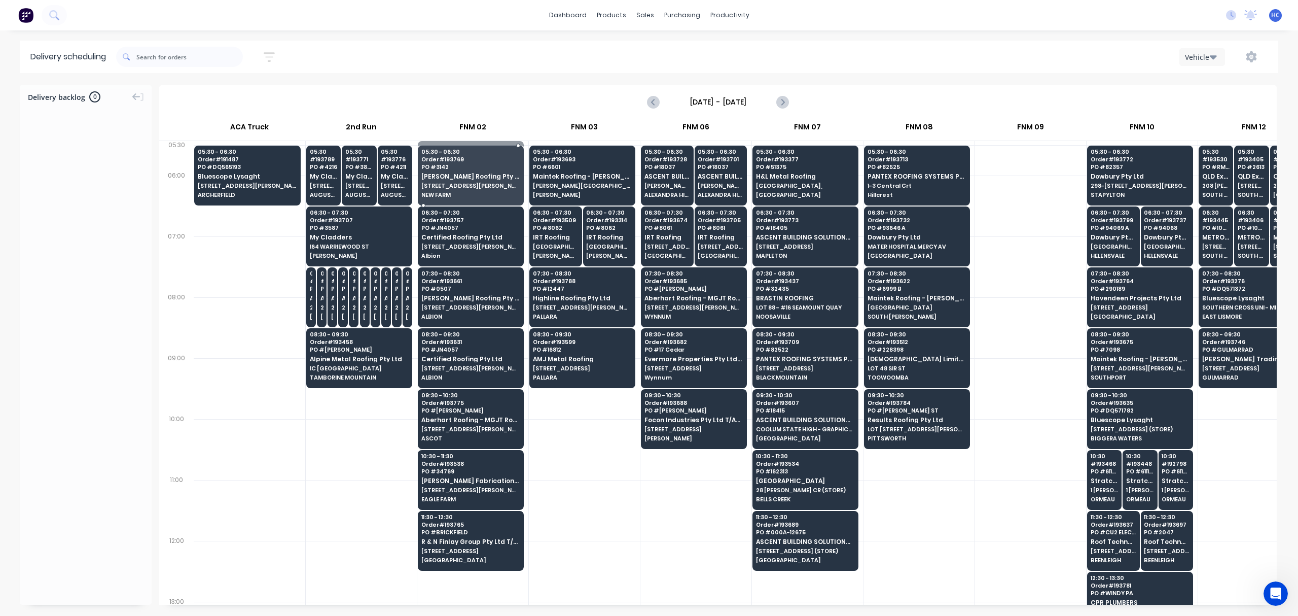
drag, startPoint x: 497, startPoint y: 165, endPoint x: 493, endPoint y: 177, distance: 13.5
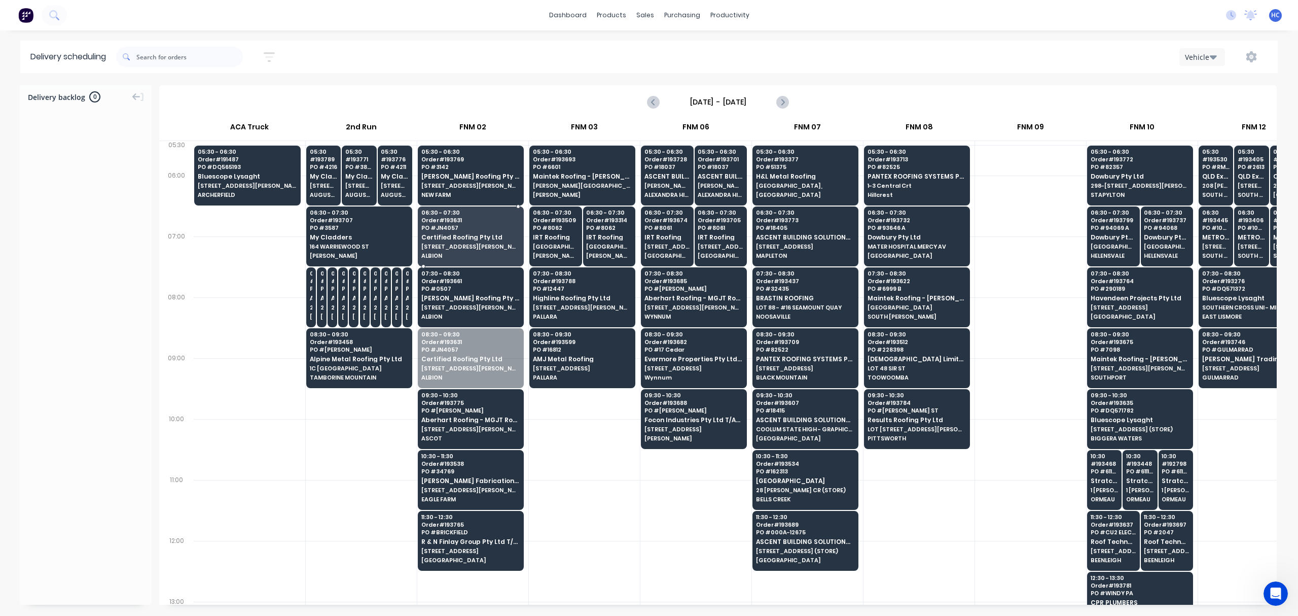
drag, startPoint x: 467, startPoint y: 364, endPoint x: 495, endPoint y: 242, distance: 124.5
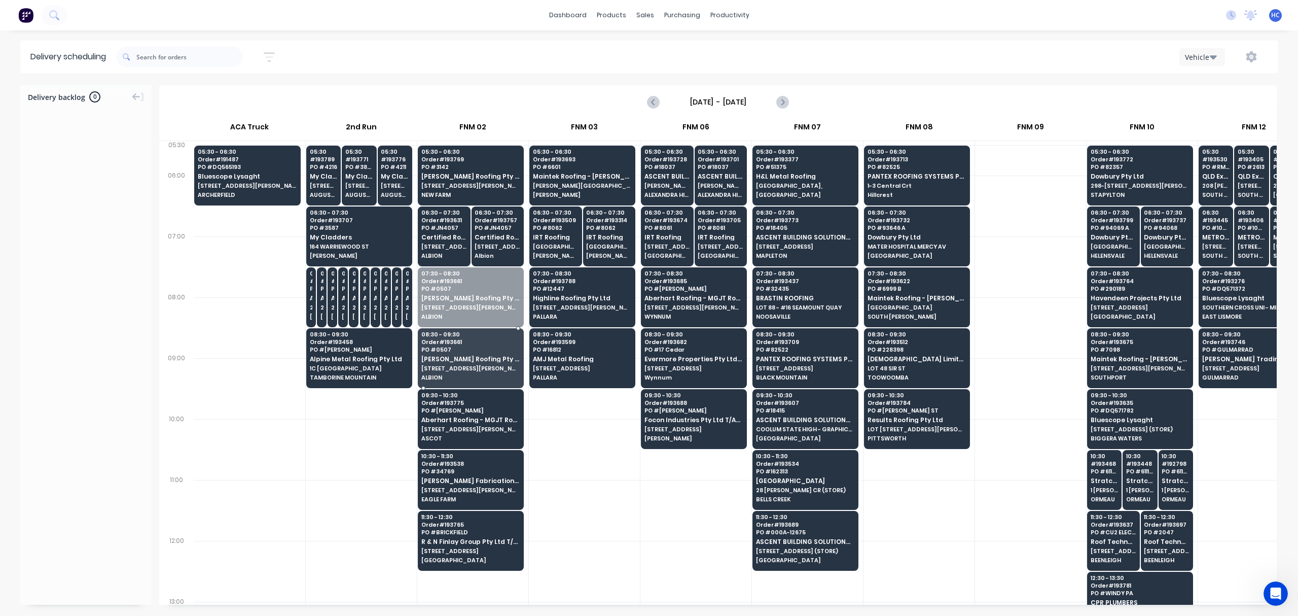
drag, startPoint x: 449, startPoint y: 306, endPoint x: 449, endPoint y: 367, distance: 60.9
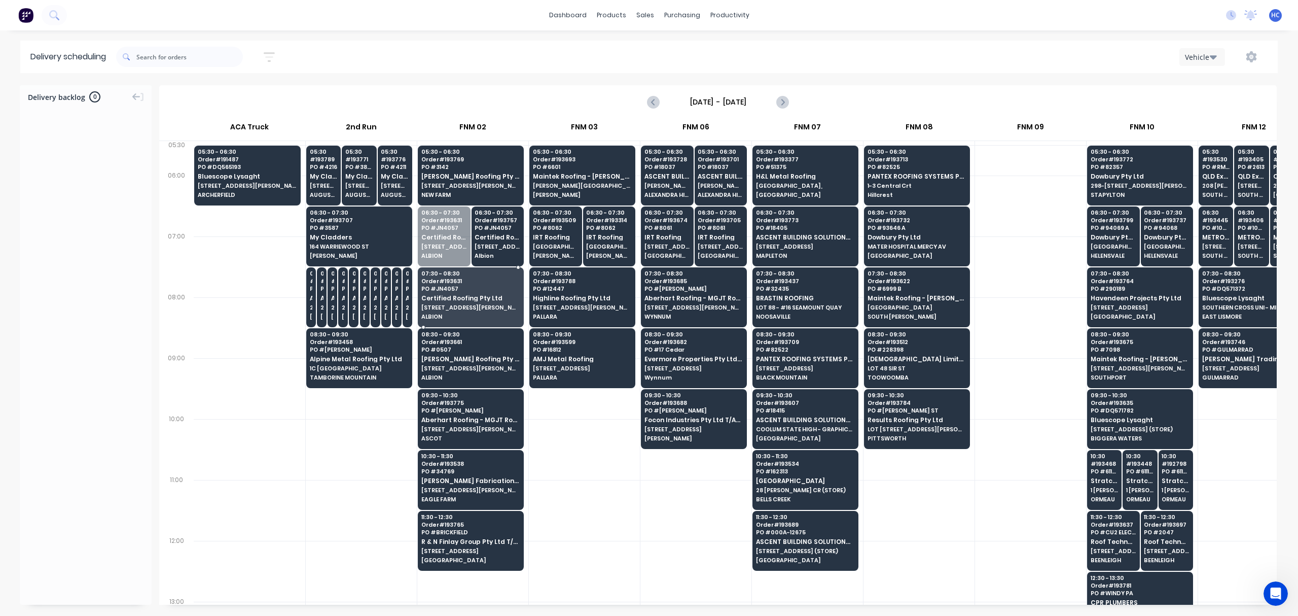
drag, startPoint x: 443, startPoint y: 242, endPoint x: 460, endPoint y: 278, distance: 40.1
drag, startPoint x: 475, startPoint y: 234, endPoint x: 473, endPoint y: 244, distance: 10.3
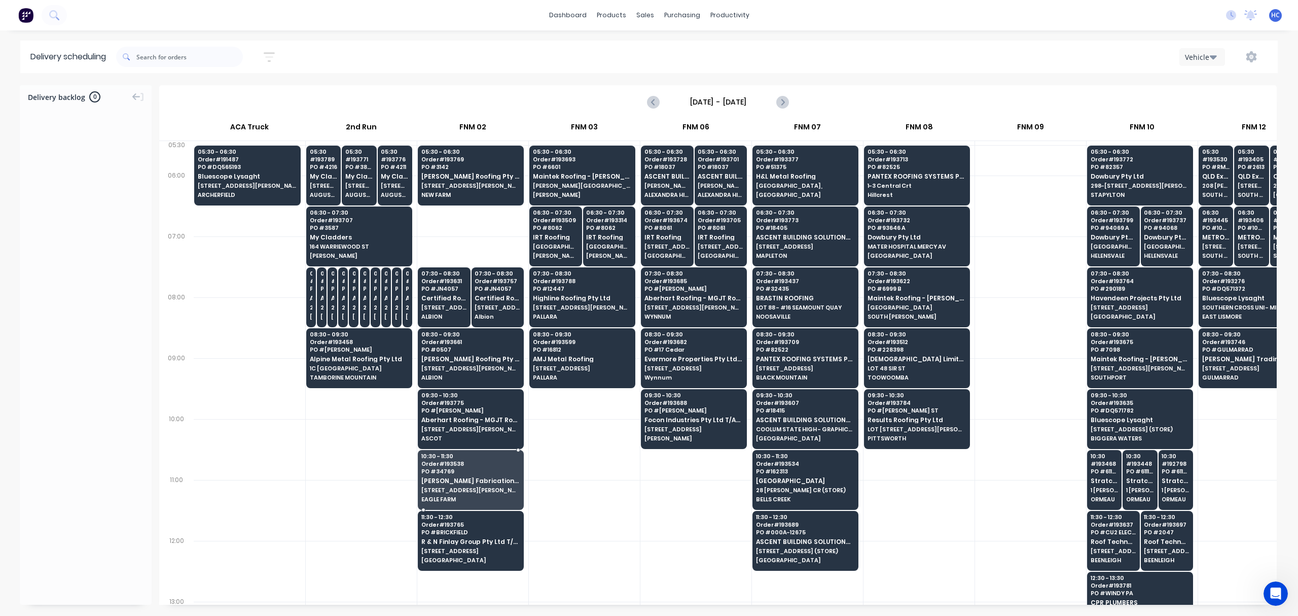
drag, startPoint x: 457, startPoint y: 497, endPoint x: 476, endPoint y: 491, distance: 19.6
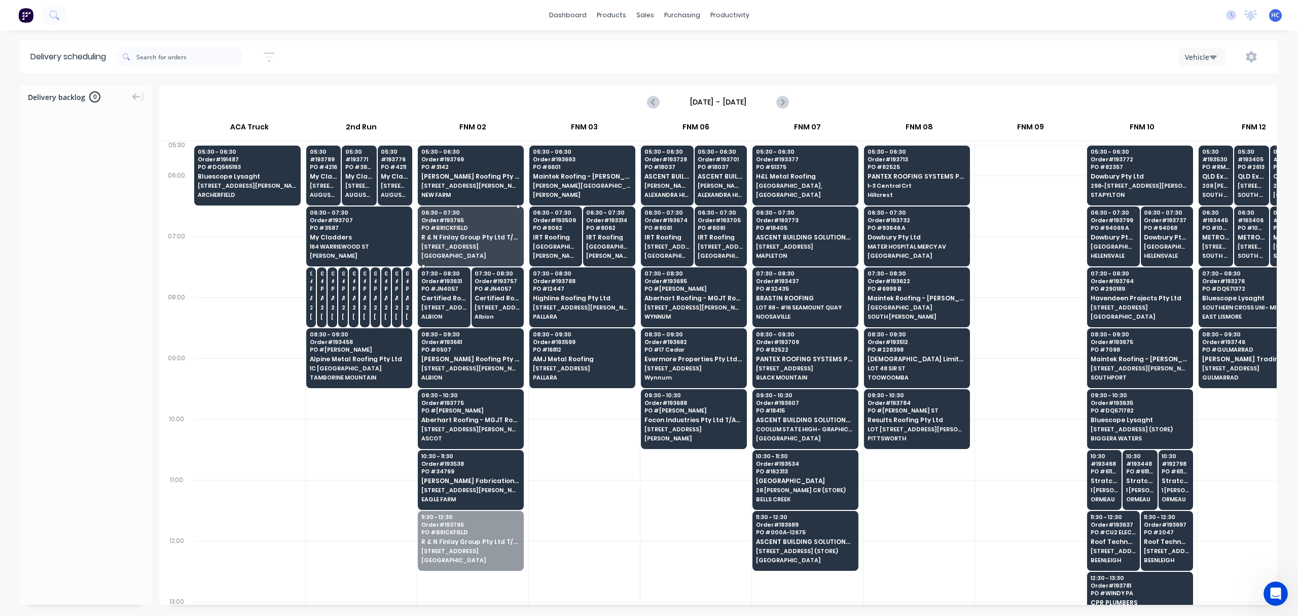
drag, startPoint x: 486, startPoint y: 514, endPoint x: 471, endPoint y: 242, distance: 272.2
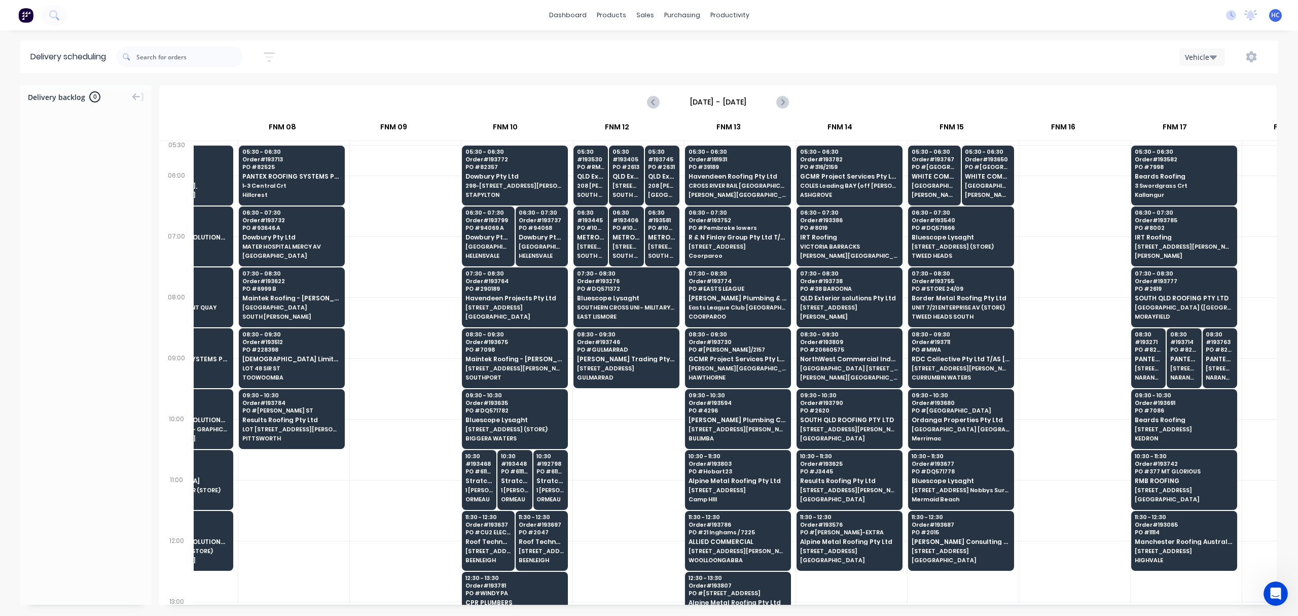
scroll to position [0, 637]
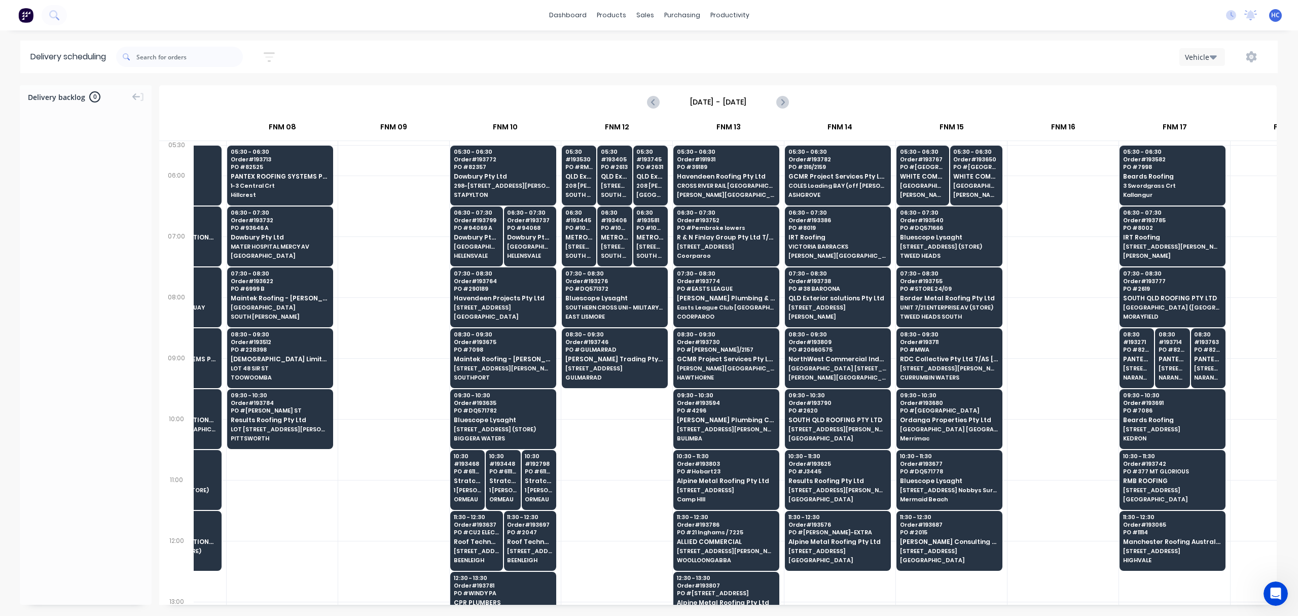
click at [278, 57] on button "button" at bounding box center [269, 57] width 32 height 20
click at [252, 95] on input "[DATE] - [DATE]" at bounding box center [222, 95] width 94 height 15
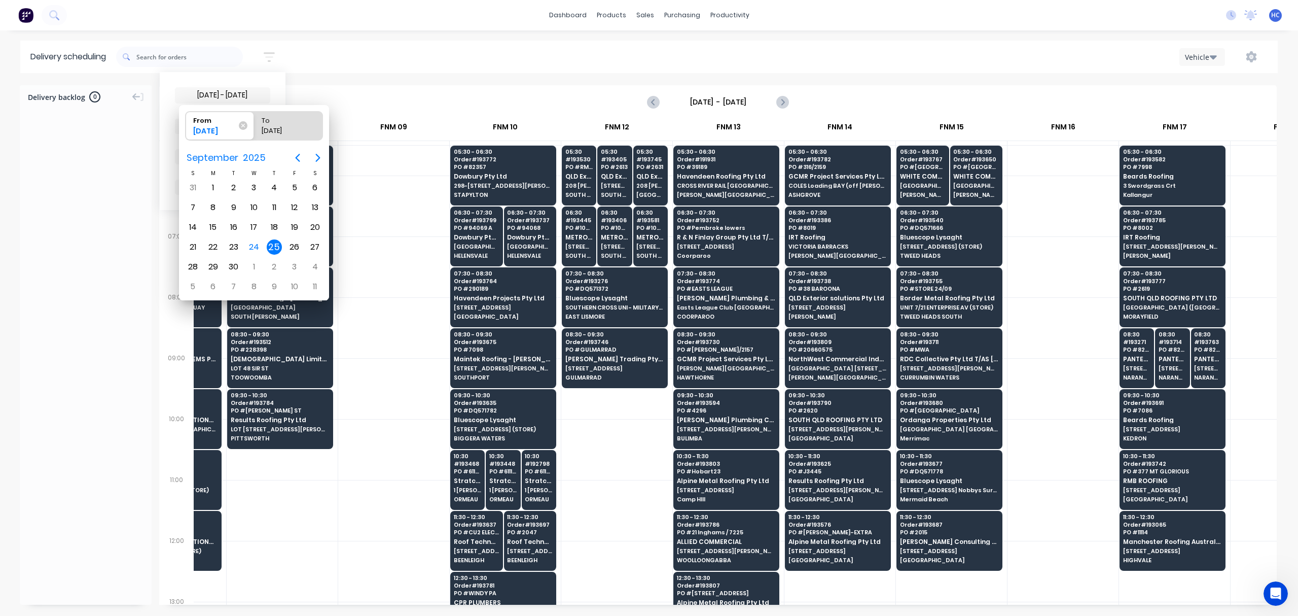
click at [276, 242] on div "25" at bounding box center [274, 246] width 15 height 15
radio input "false"
radio input "true"
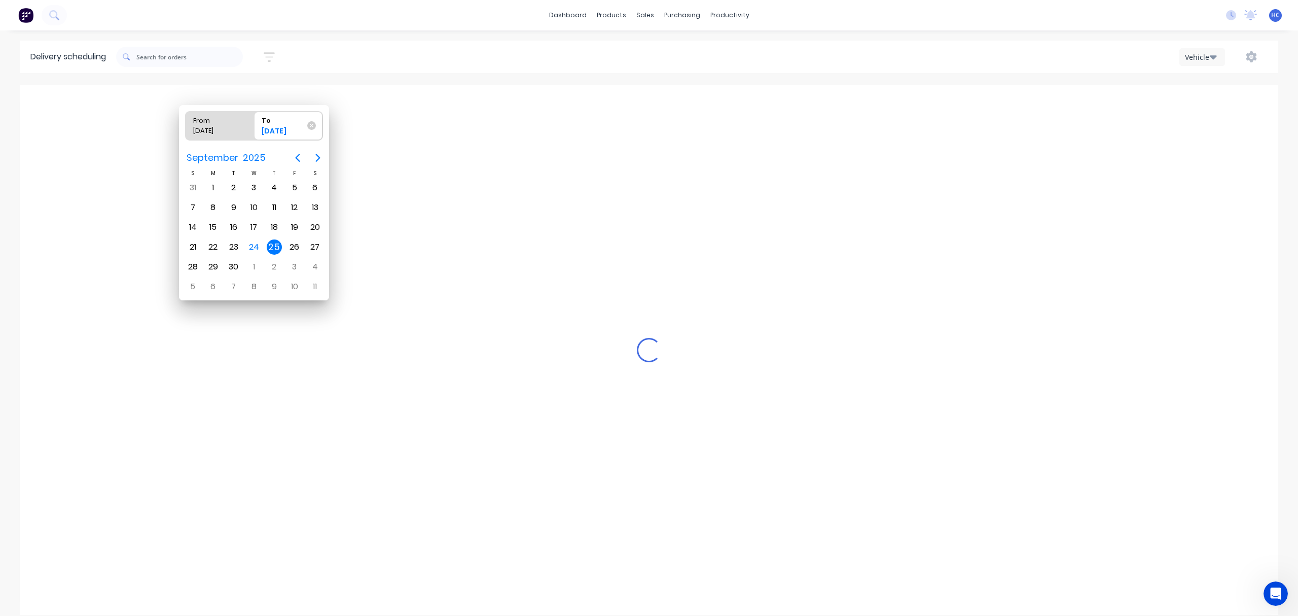
click at [274, 247] on div "25" at bounding box center [274, 246] width 15 height 15
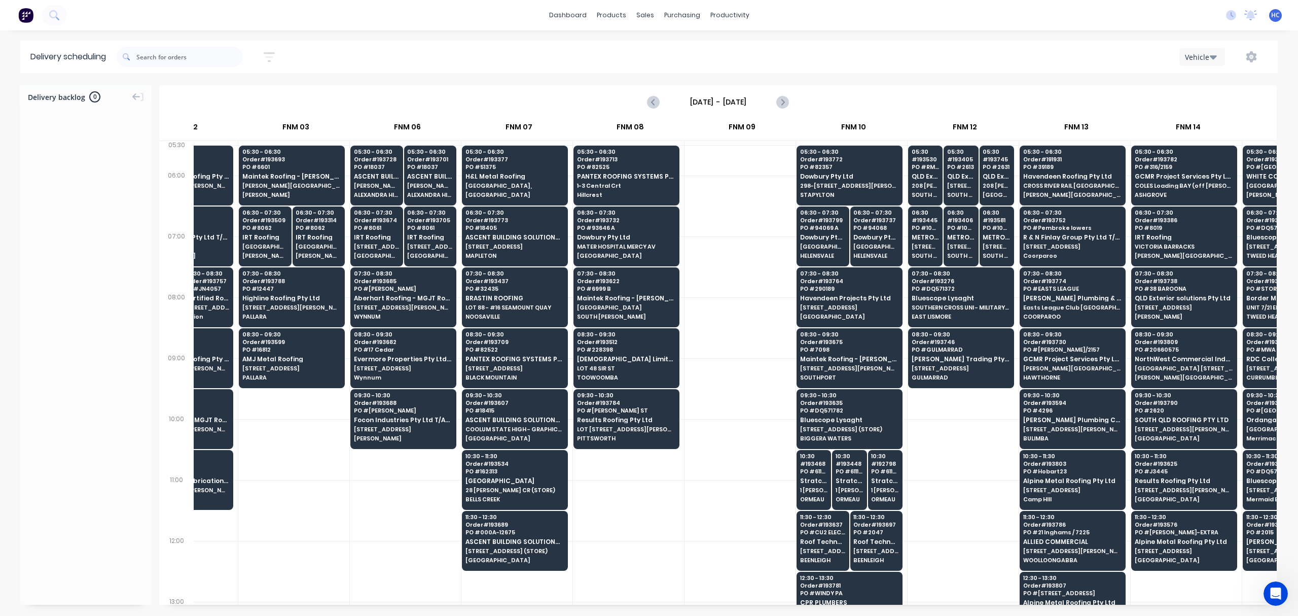
scroll to position [0, 289]
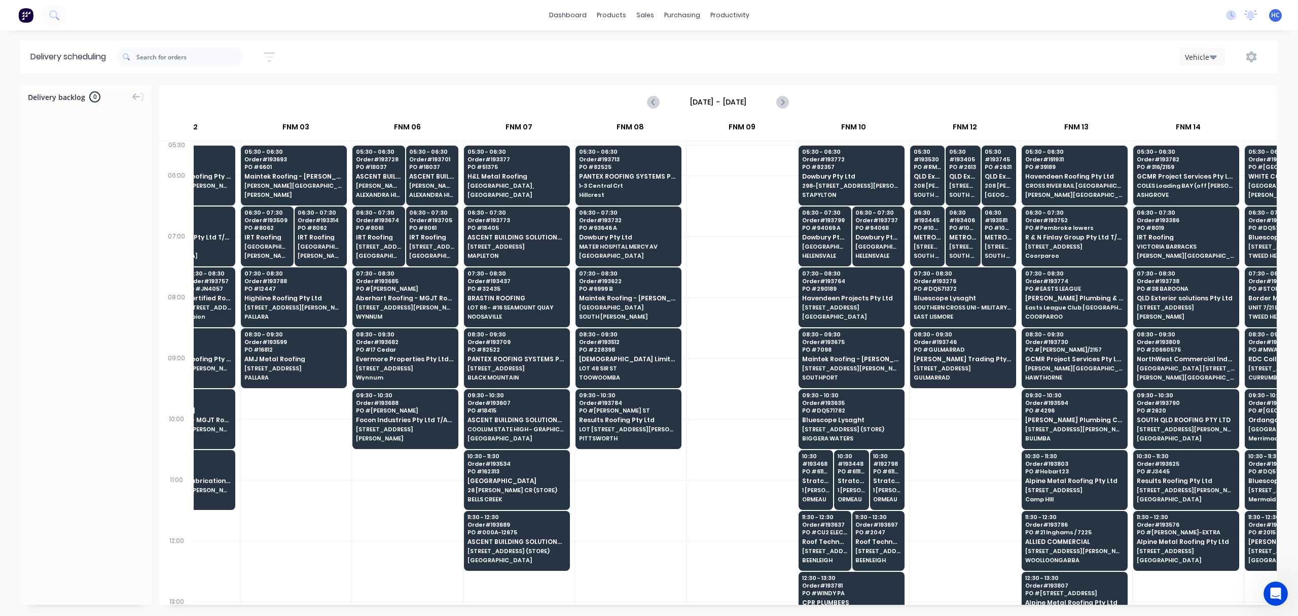
click at [698, 507] on div at bounding box center [742, 510] width 111 height 61
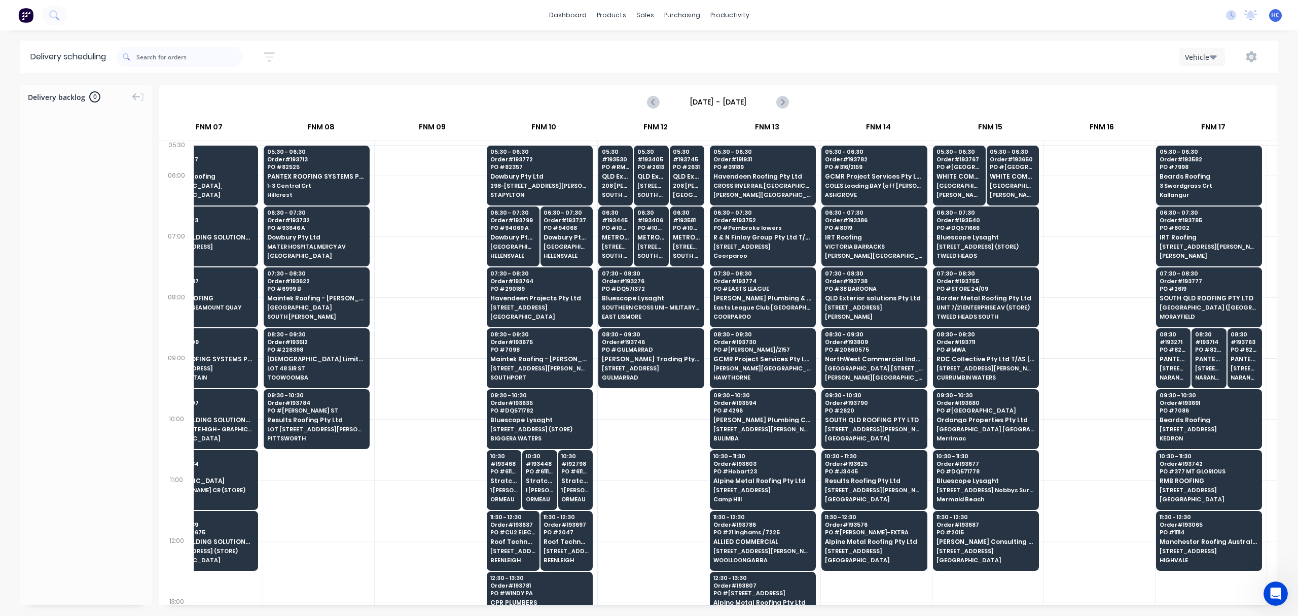
scroll to position [0, 598]
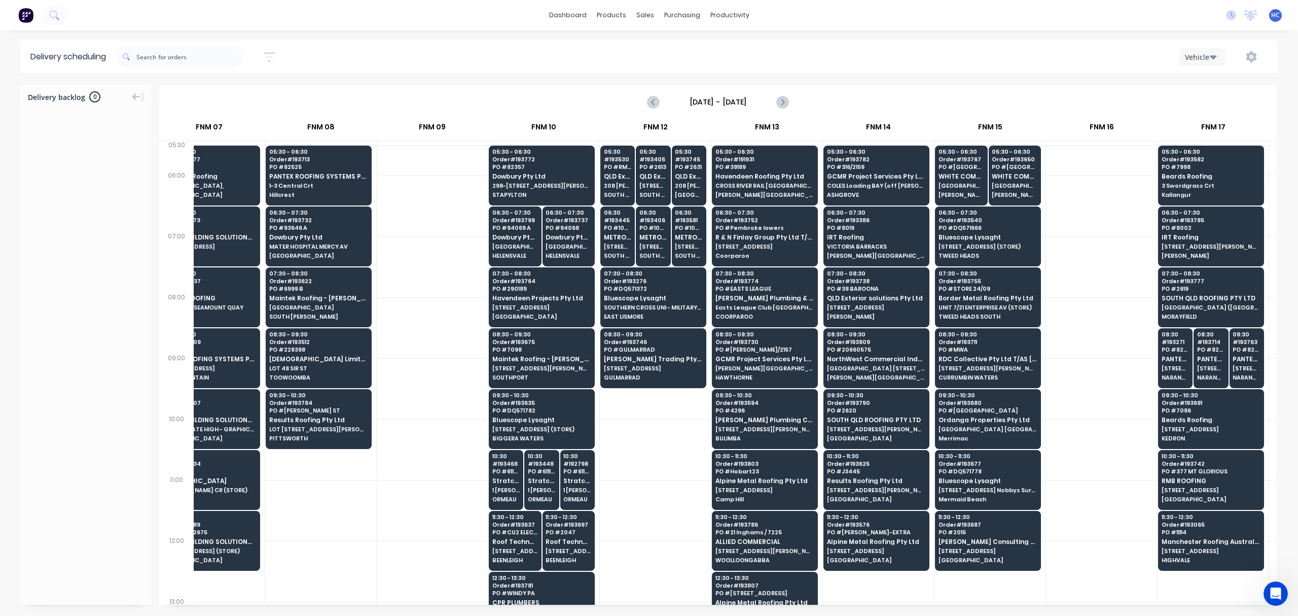
click at [1074, 518] on div at bounding box center [1101, 510] width 111 height 61
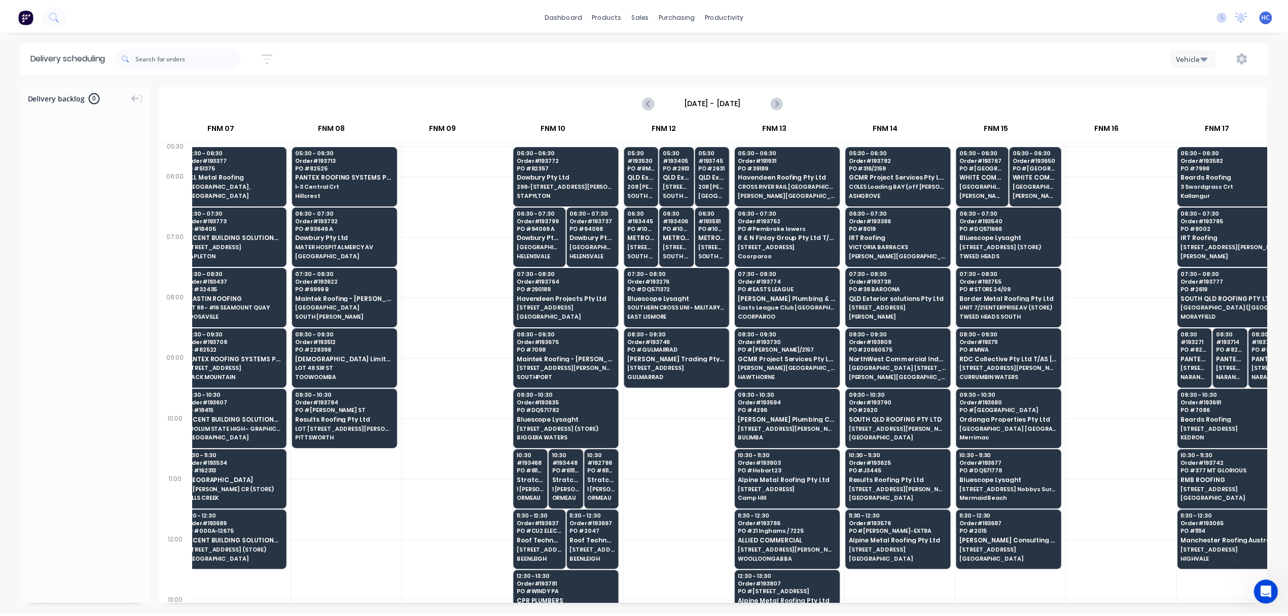
scroll to position [0, 610]
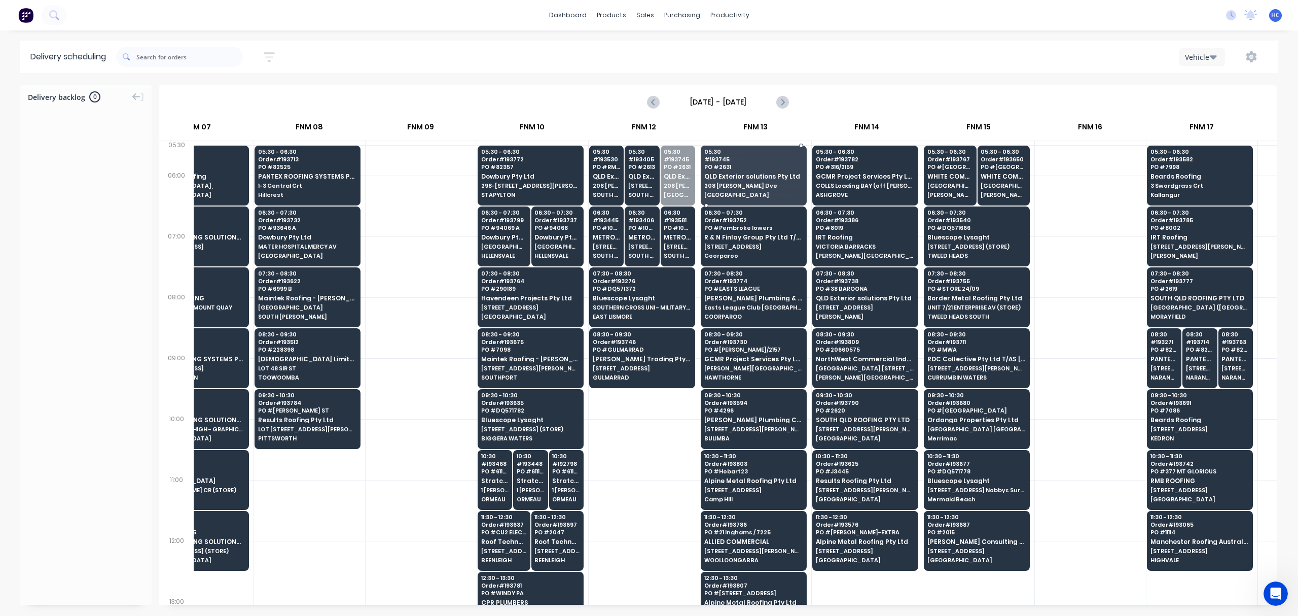
drag, startPoint x: 675, startPoint y: 177, endPoint x: 731, endPoint y: 182, distance: 55.5
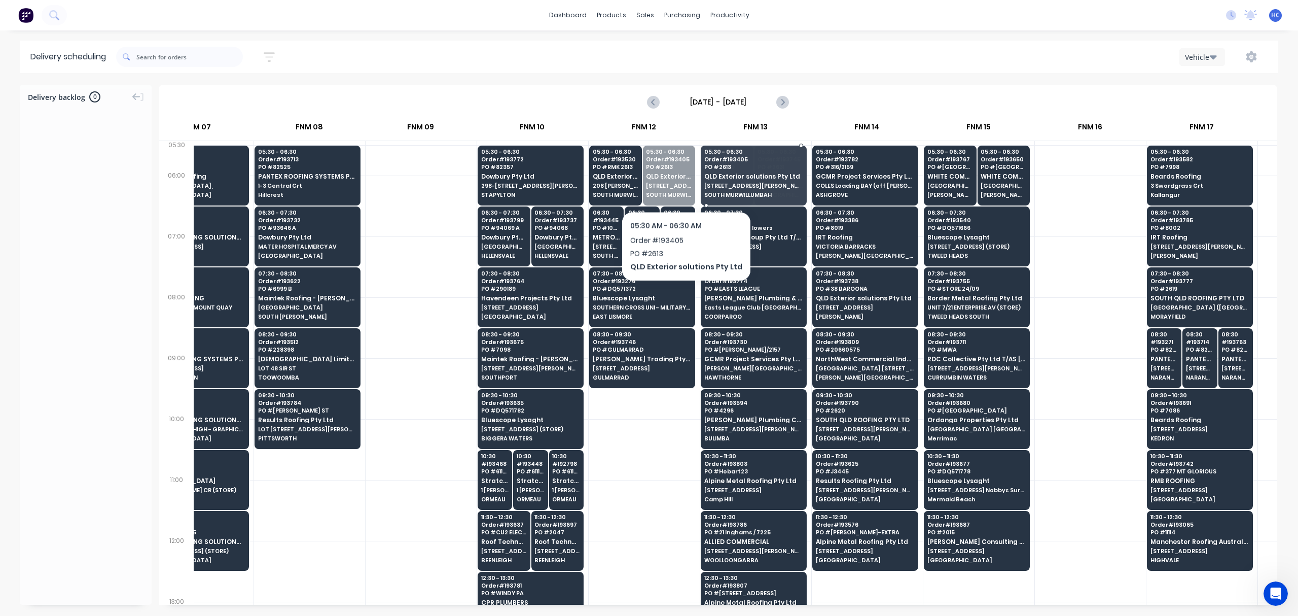
drag, startPoint x: 662, startPoint y: 182, endPoint x: 641, endPoint y: 183, distance: 20.8
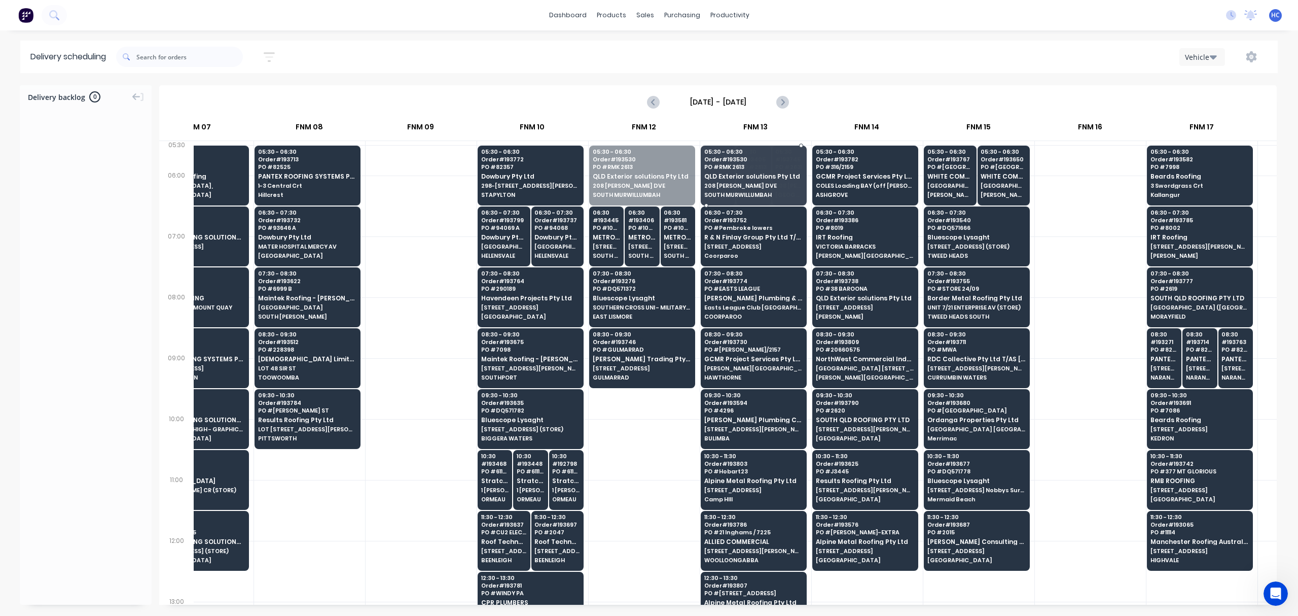
drag, startPoint x: 640, startPoint y: 183, endPoint x: 680, endPoint y: 231, distance: 62.7
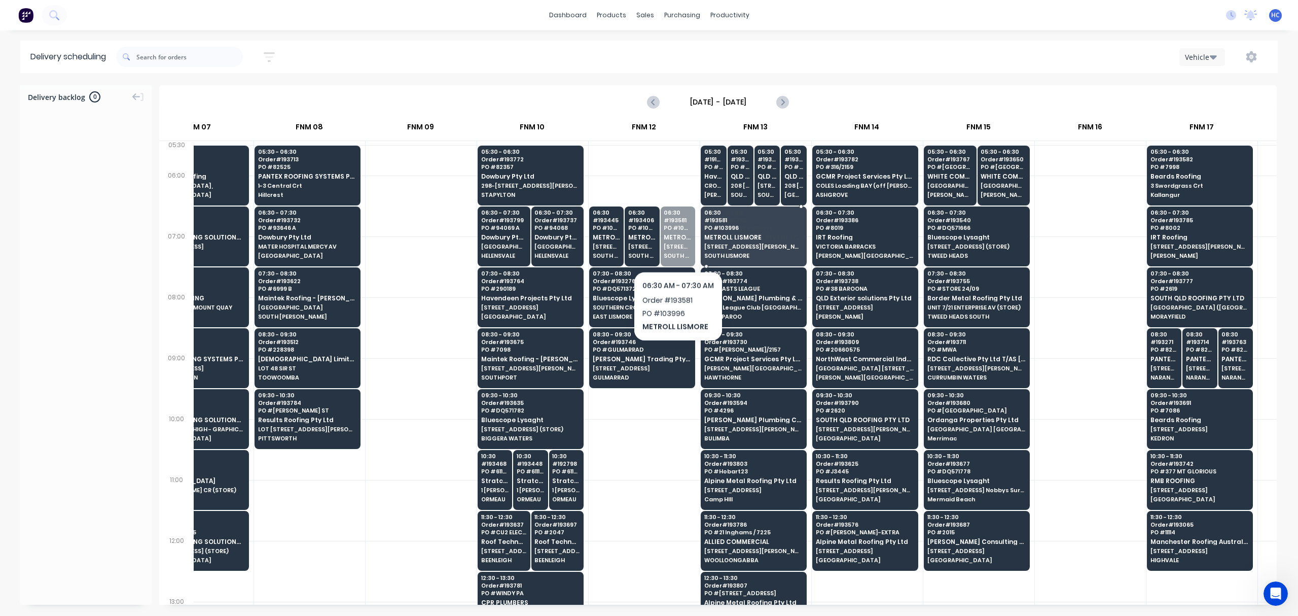
drag, startPoint x: 710, startPoint y: 249, endPoint x: 729, endPoint y: 251, distance: 18.3
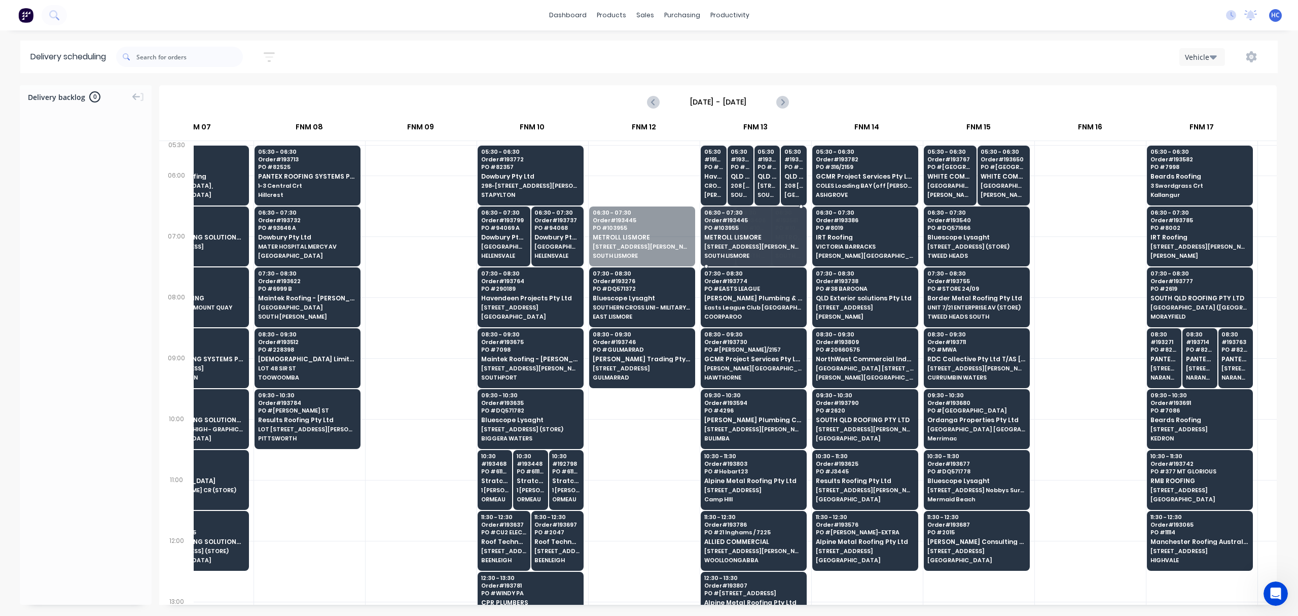
drag, startPoint x: 643, startPoint y: 243, endPoint x: 666, endPoint y: 242, distance: 22.8
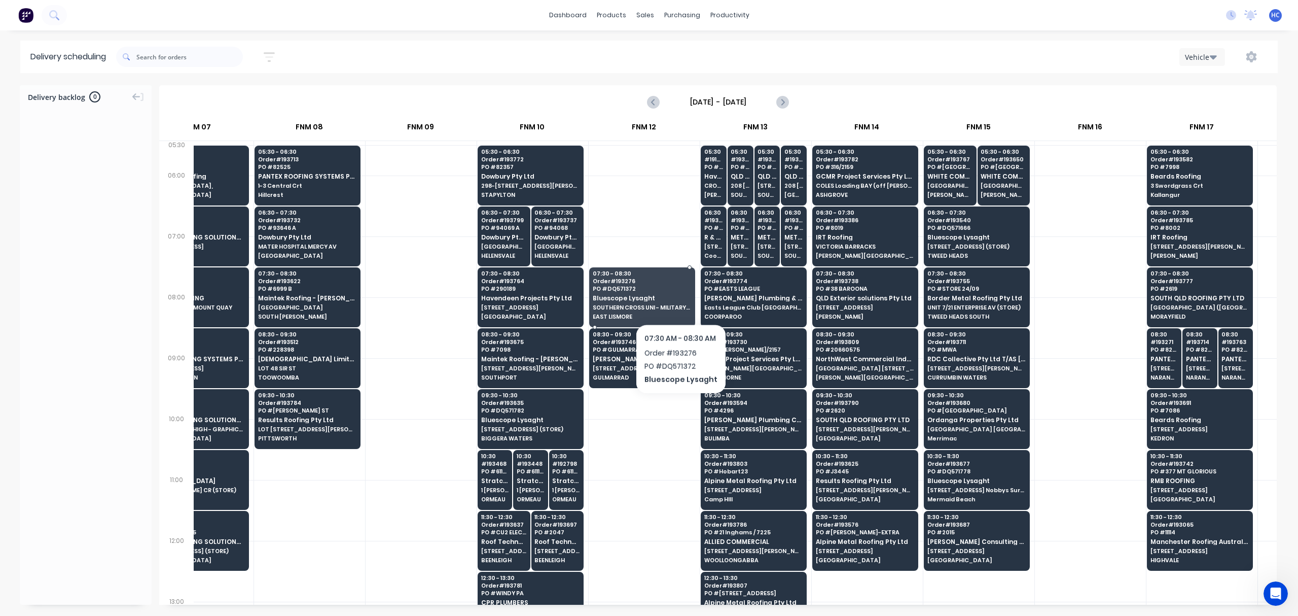
drag, startPoint x: 643, startPoint y: 295, endPoint x: 716, endPoint y: 297, distance: 72.5
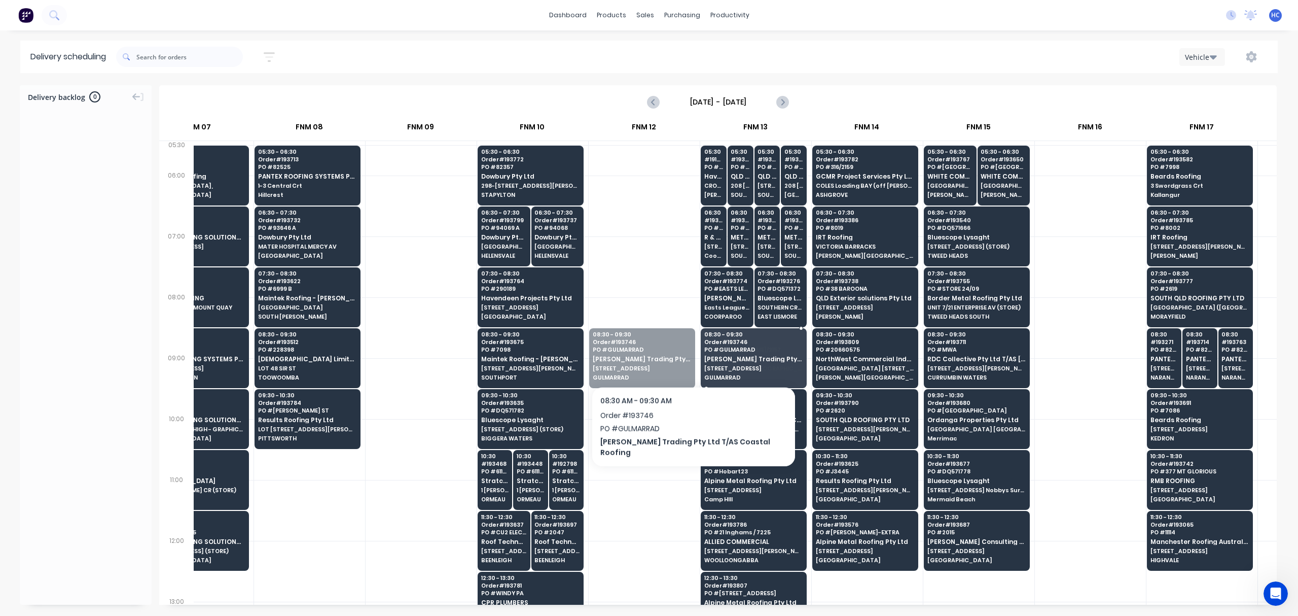
drag, startPoint x: 649, startPoint y: 355, endPoint x: 732, endPoint y: 361, distance: 83.4
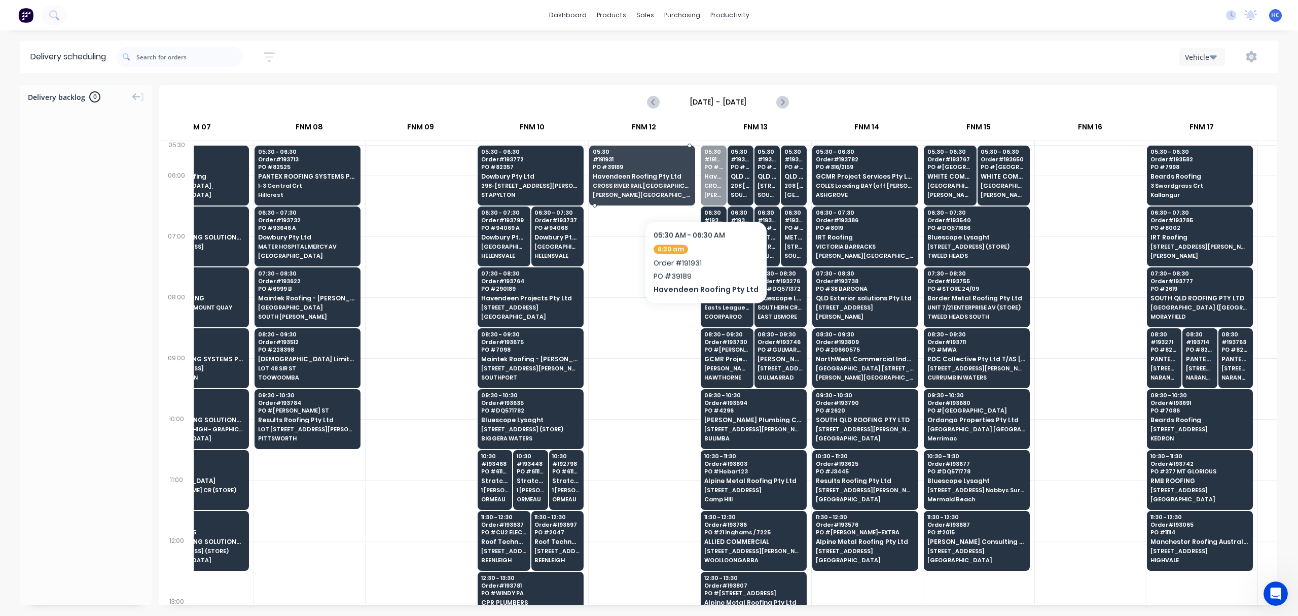
drag, startPoint x: 714, startPoint y: 189, endPoint x: 651, endPoint y: 195, distance: 63.2
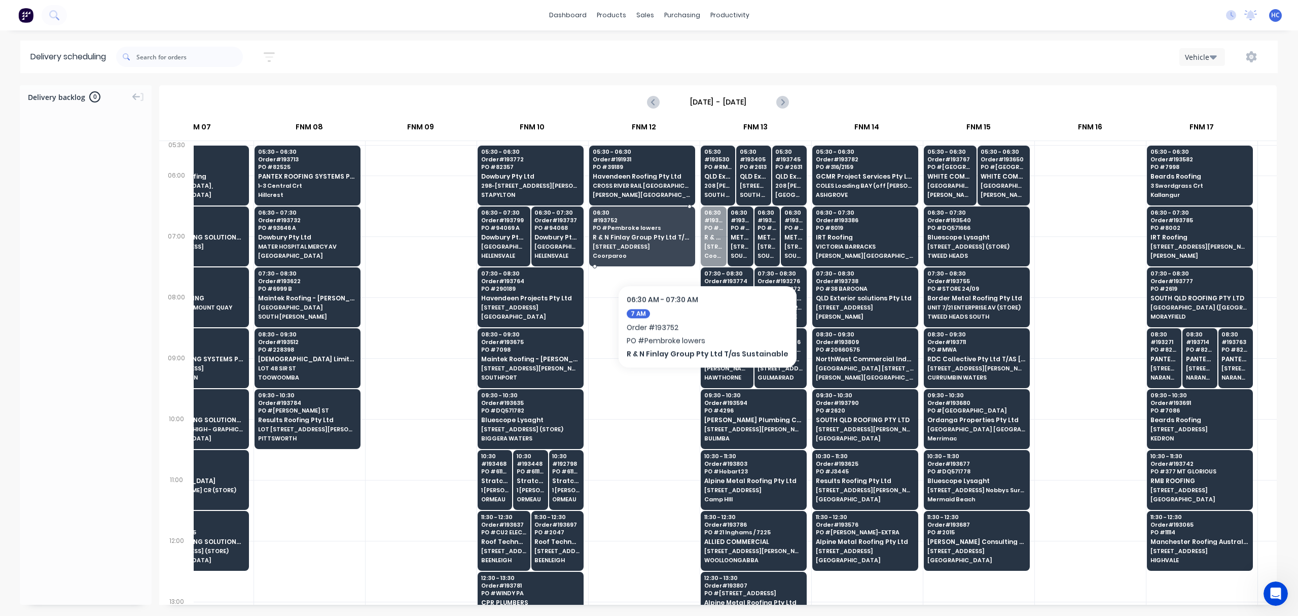
drag, startPoint x: 713, startPoint y: 254, endPoint x: 627, endPoint y: 256, distance: 86.2
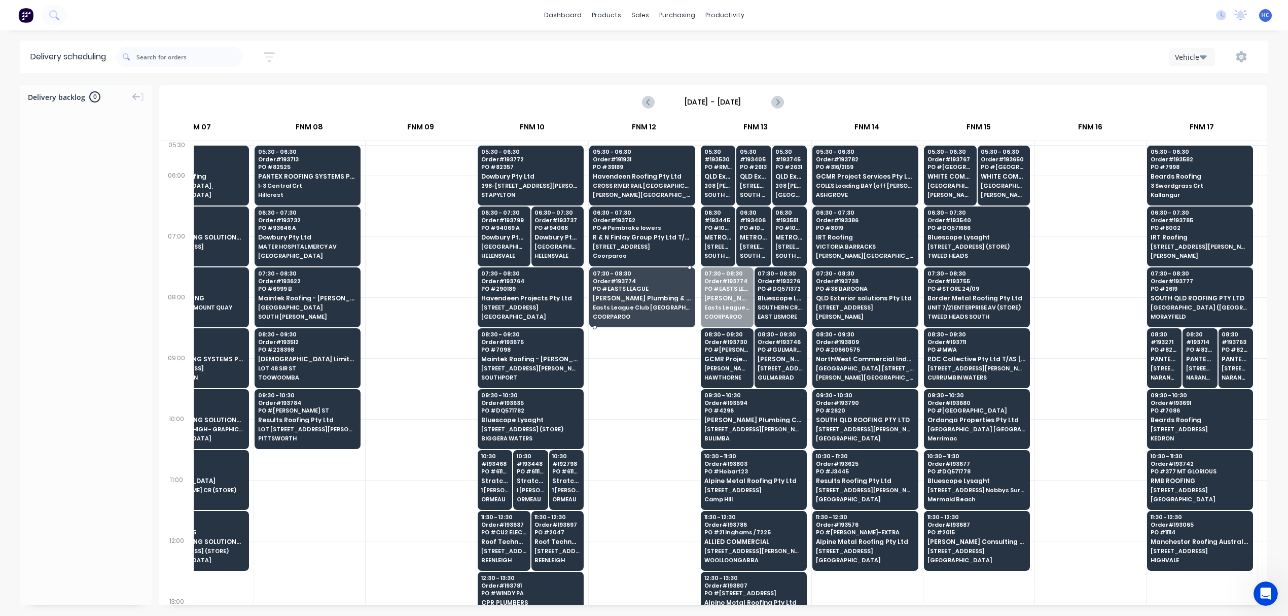
drag, startPoint x: 721, startPoint y: 310, endPoint x: 698, endPoint y: 343, distance: 39.8
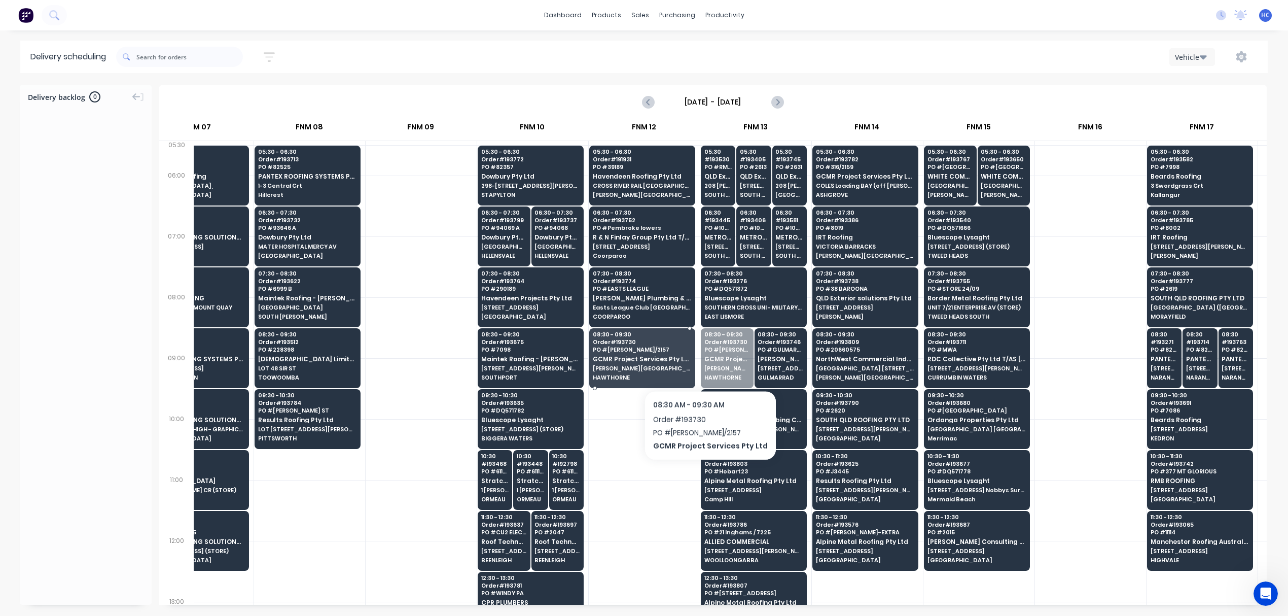
drag, startPoint x: 715, startPoint y: 362, endPoint x: 626, endPoint y: 364, distance: 89.3
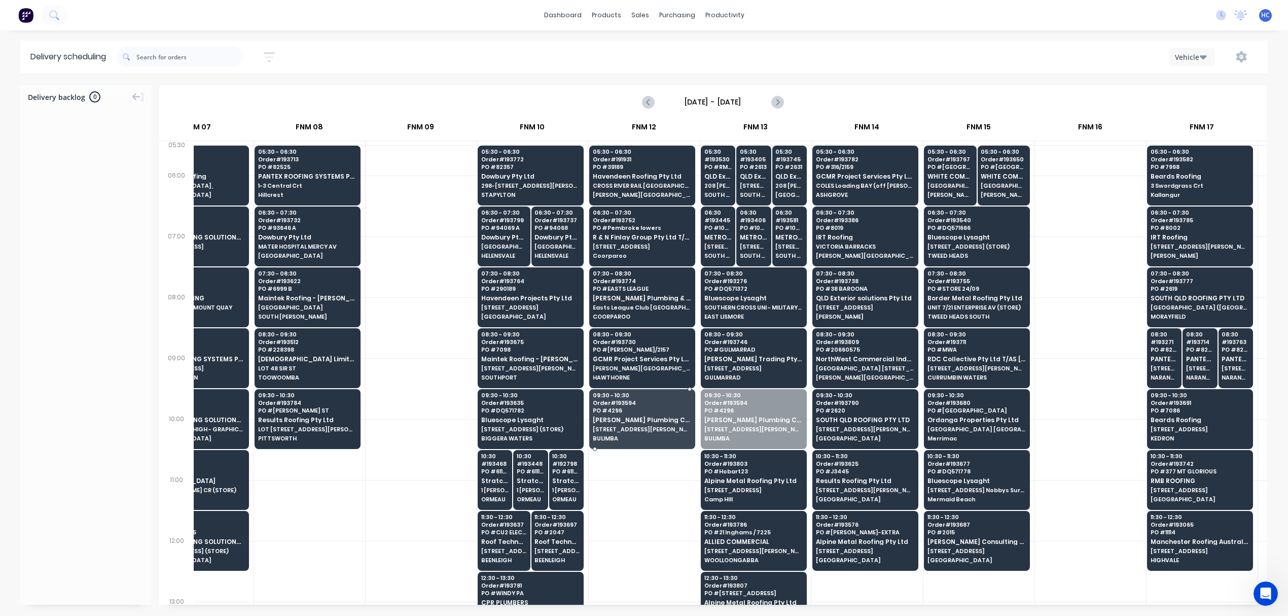
drag, startPoint x: 723, startPoint y: 426, endPoint x: 702, endPoint y: 424, distance: 21.4
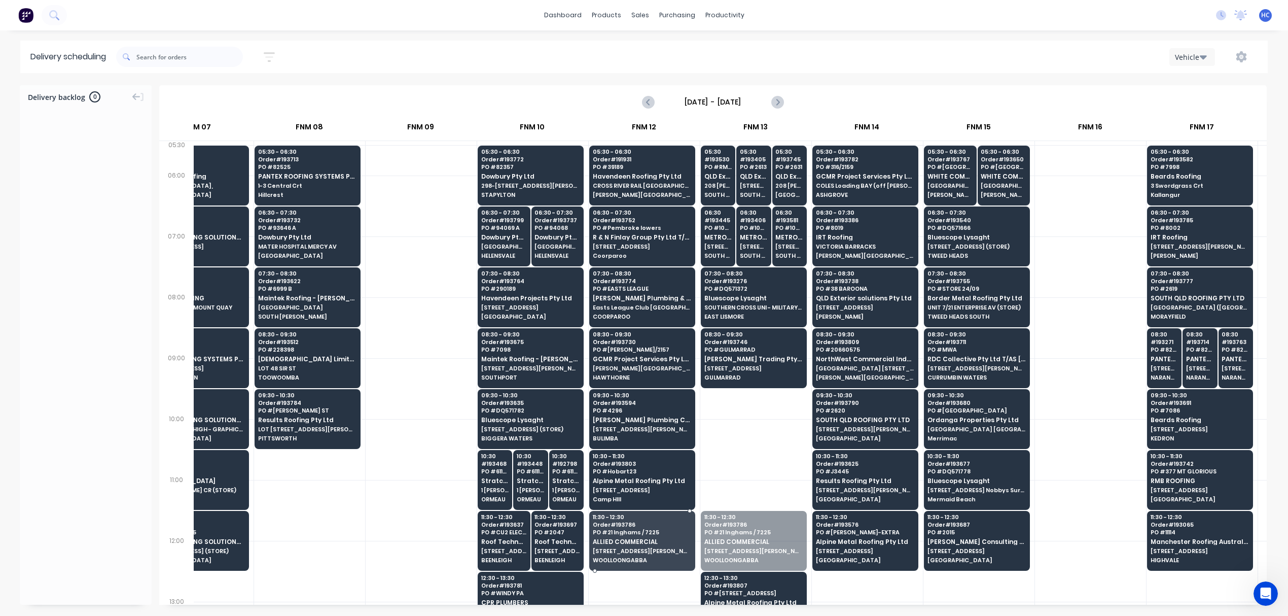
drag, startPoint x: 721, startPoint y: 532, endPoint x: 648, endPoint y: 526, distance: 73.7
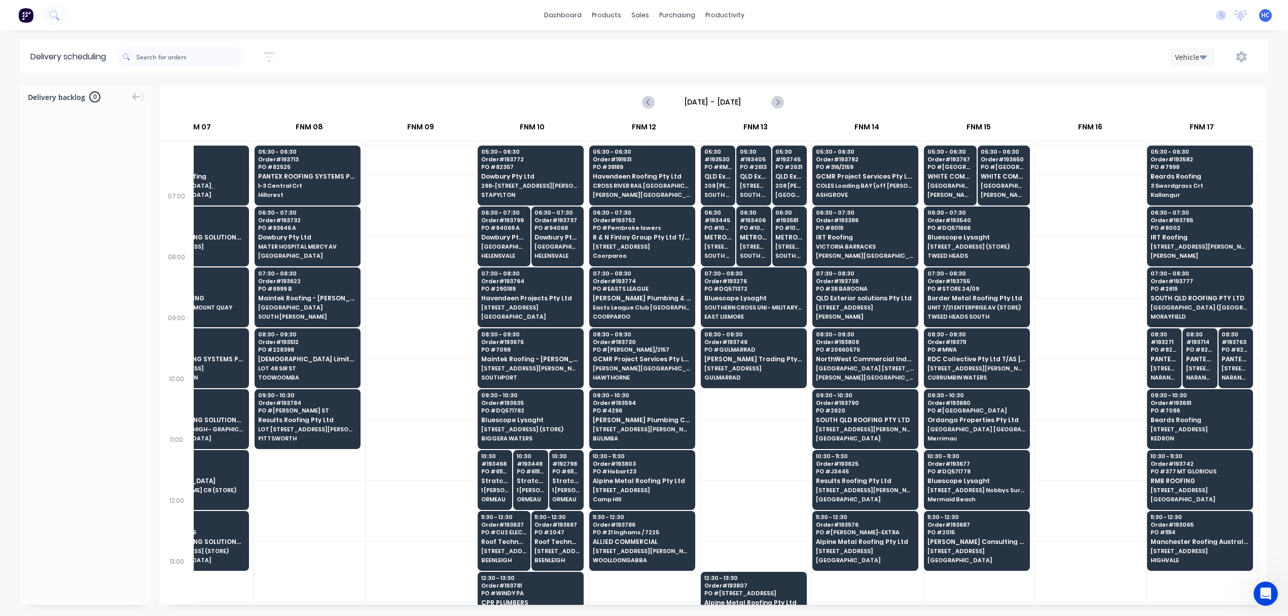
scroll to position [135, 610]
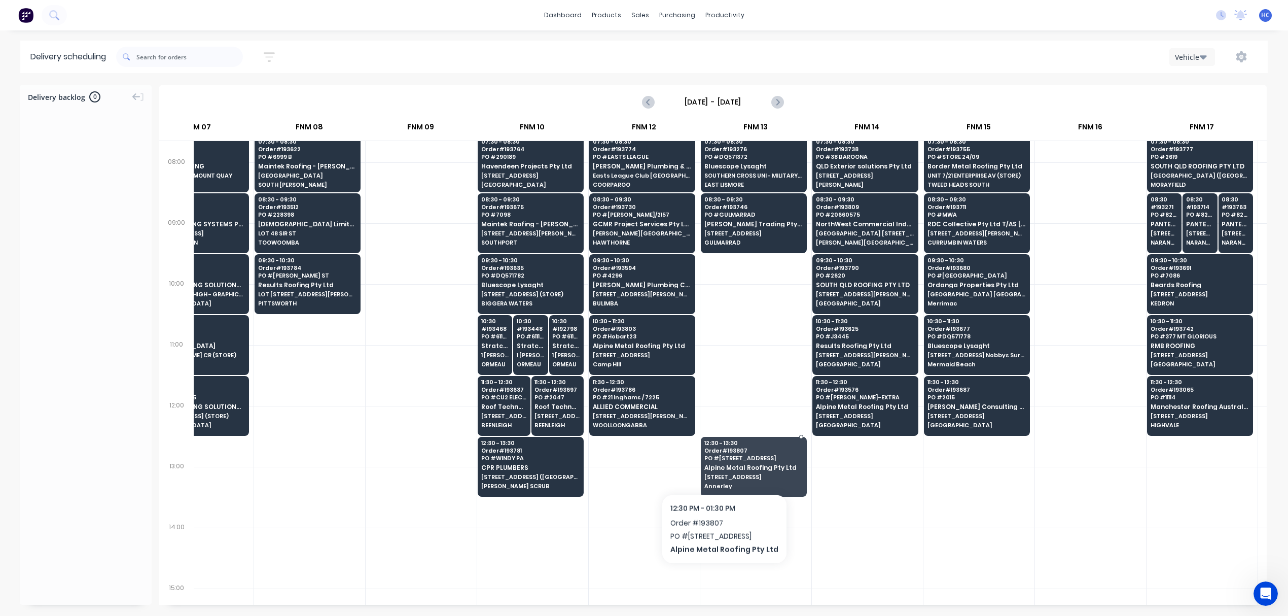
drag, startPoint x: 730, startPoint y: 467, endPoint x: 674, endPoint y: 471, distance: 56.4
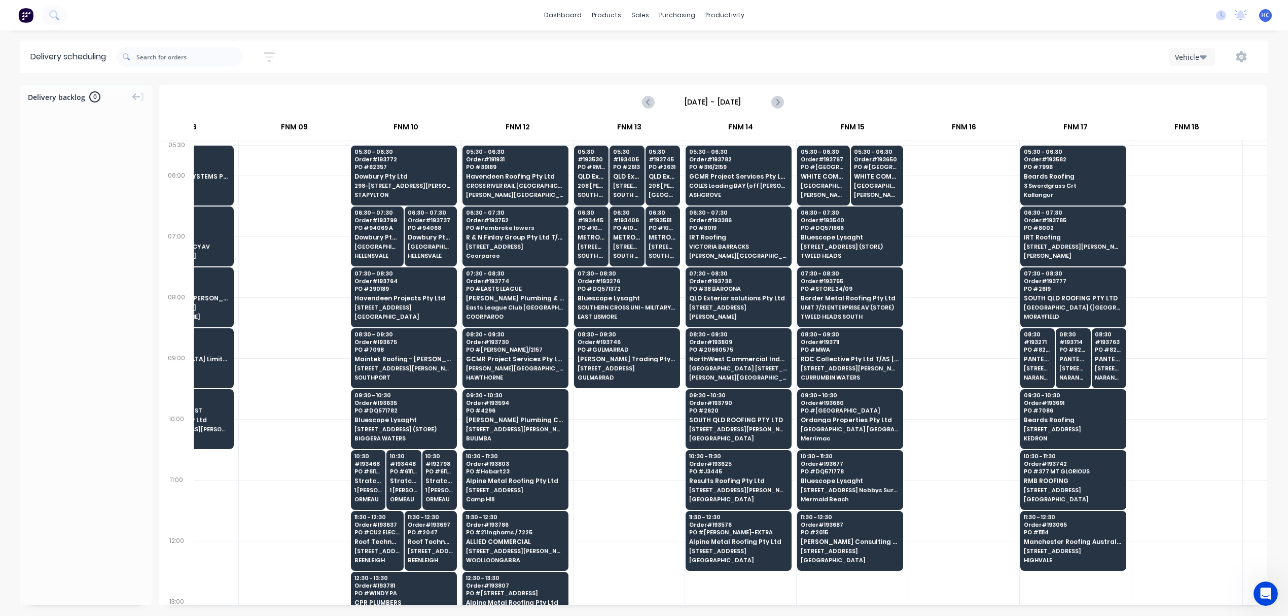
scroll to position [0, 790]
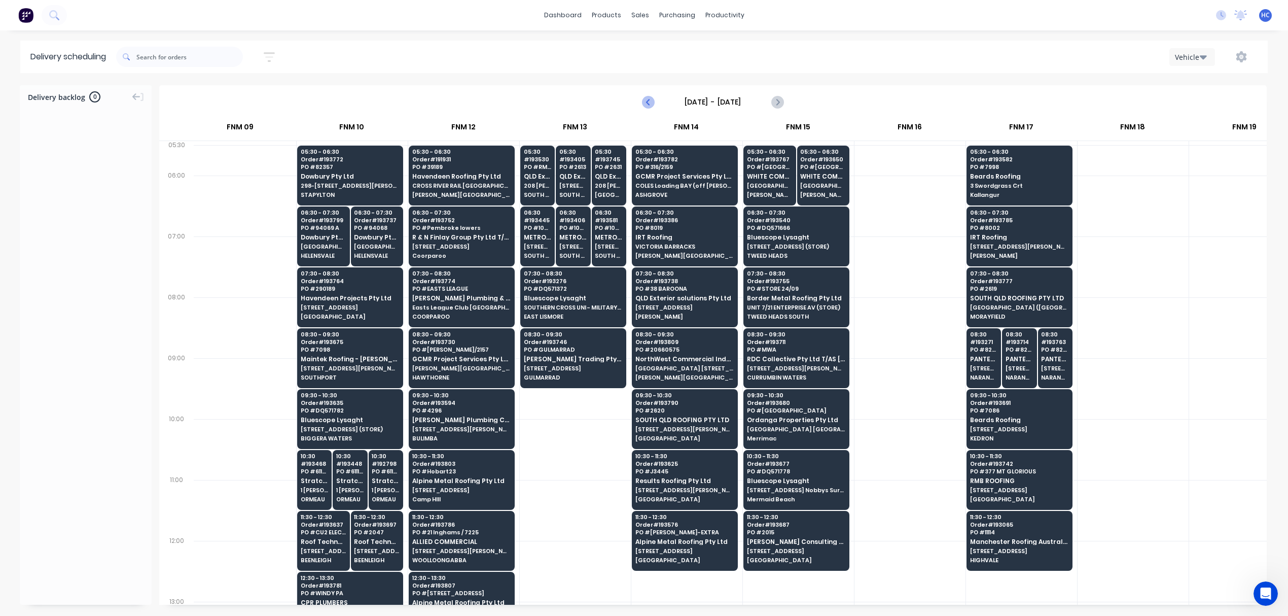
click at [651, 98] on icon "Previous page" at bounding box center [648, 102] width 12 height 12
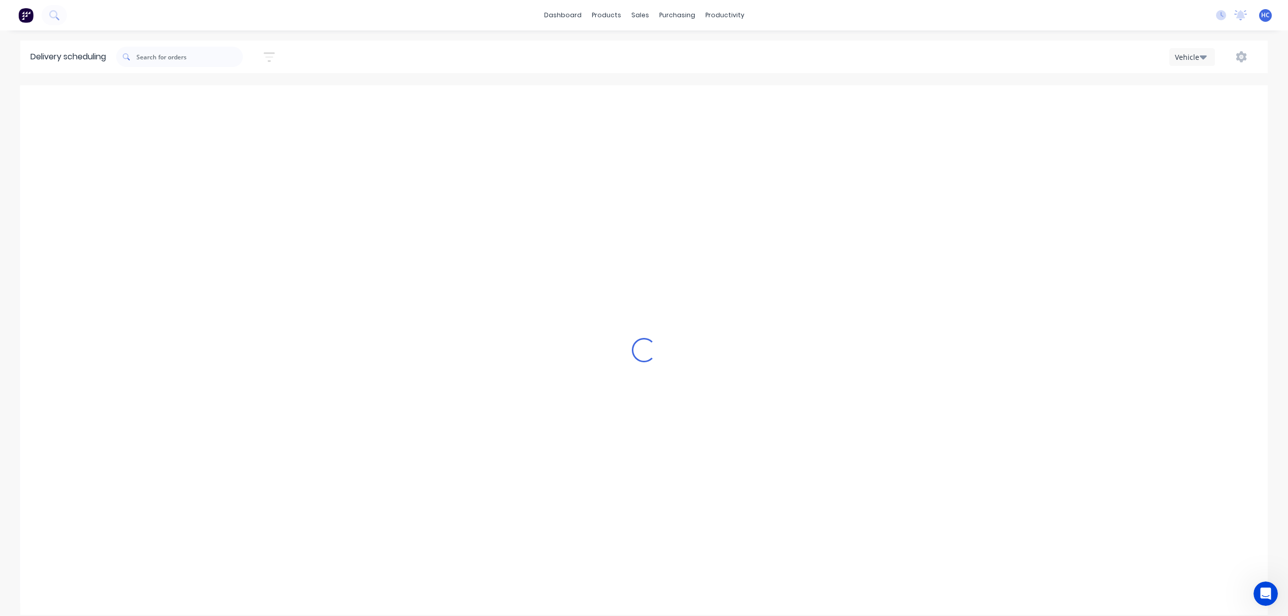
type input "[DATE] - [DATE]"
drag, startPoint x: 731, startPoint y: 104, endPoint x: 756, endPoint y: 103, distance: 24.3
click at [731, 103] on input "[DATE] - [DATE]" at bounding box center [713, 101] width 100 height 15
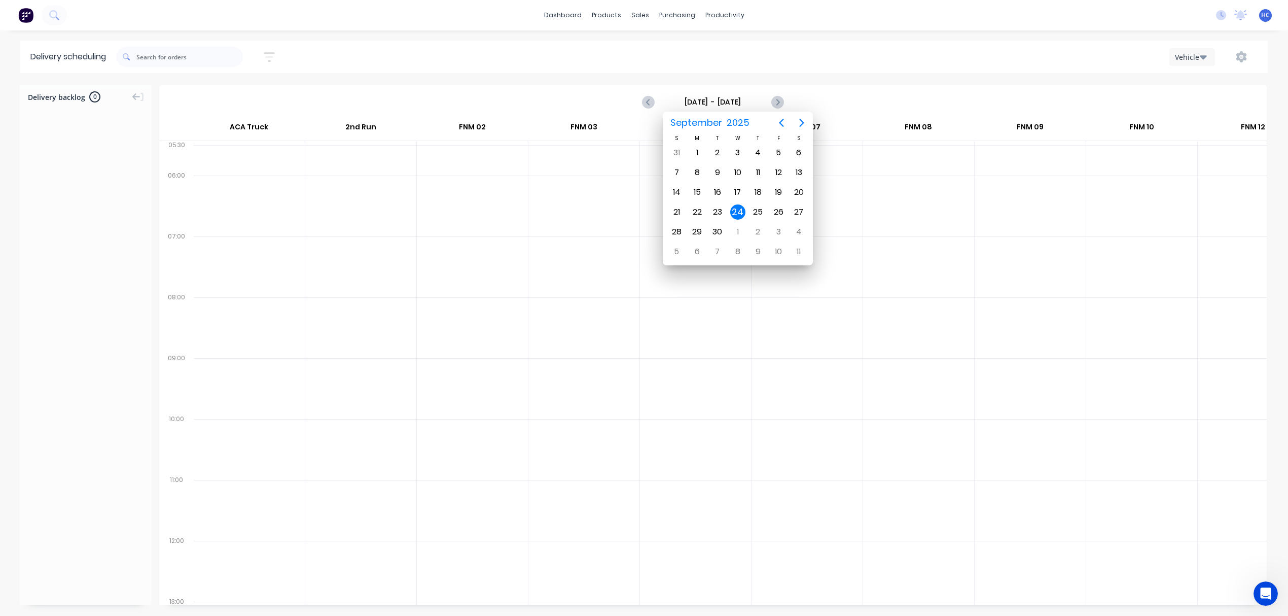
click at [268, 61] on button "button" at bounding box center [269, 57] width 32 height 20
click at [234, 92] on input "[DATE] - [DATE]" at bounding box center [222, 95] width 94 height 15
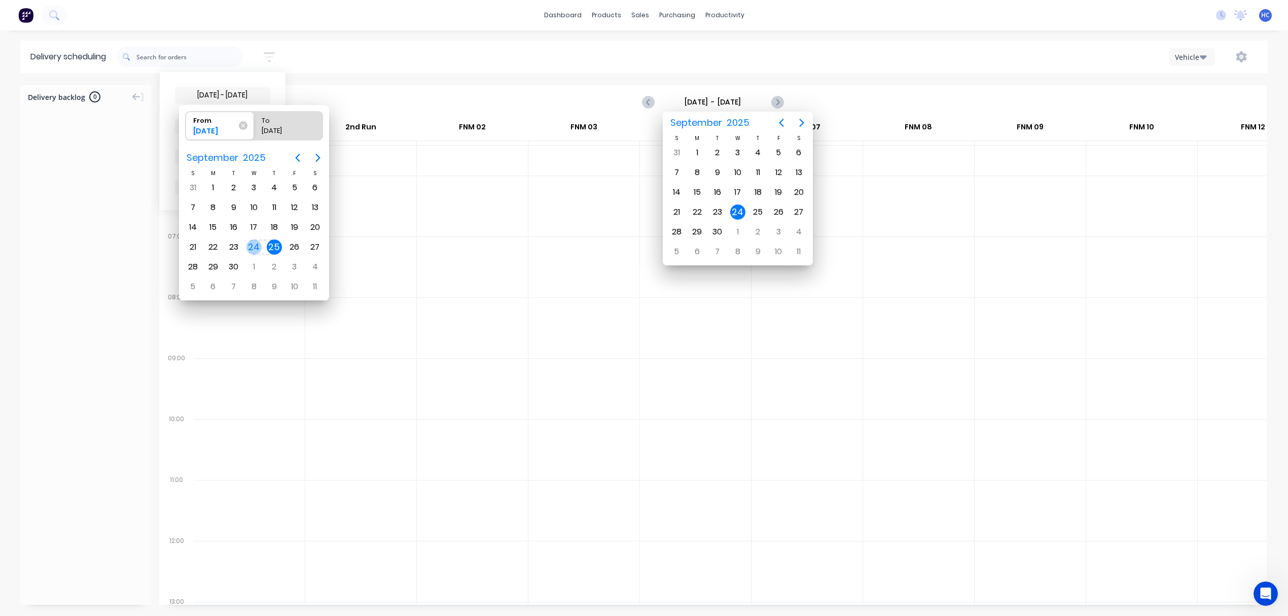
click at [253, 246] on div "24" at bounding box center [253, 246] width 15 height 15
type input "[DATE] - [DATE]"
radio input "false"
radio input "true"
click at [253, 246] on div "24" at bounding box center [253, 246] width 15 height 15
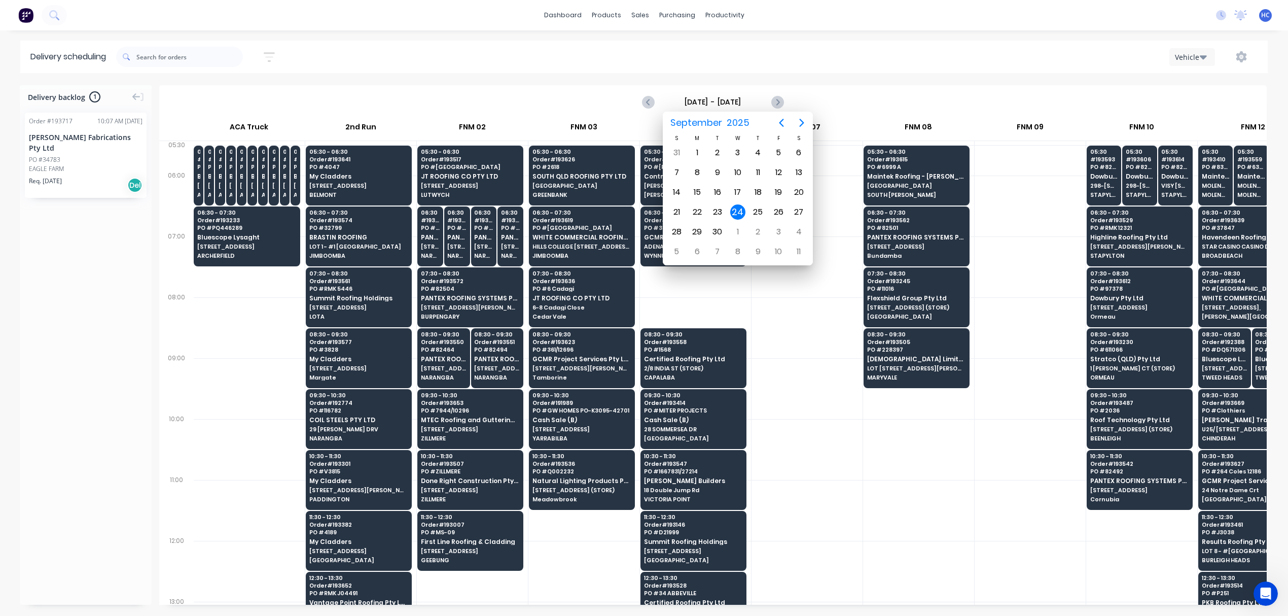
click at [848, 550] on div at bounding box center [807, 571] width 111 height 61
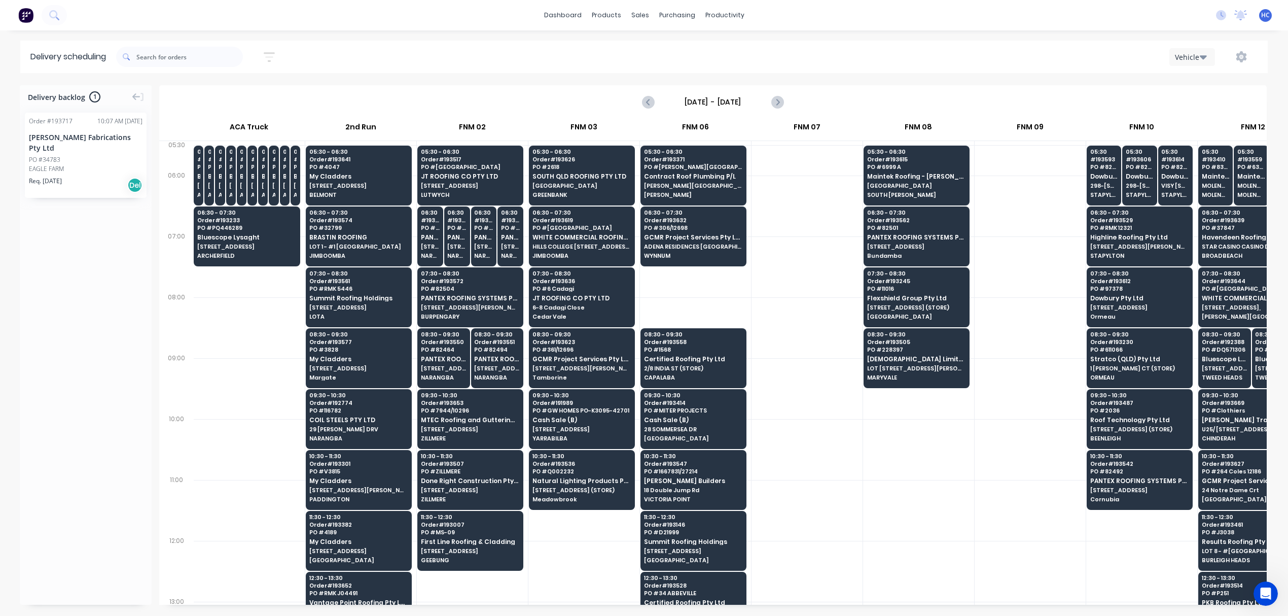
click at [583, 564] on div at bounding box center [583, 571] width 111 height 61
click at [274, 59] on icon "button" at bounding box center [269, 57] width 11 height 13
click at [220, 94] on input "[DATE] - [DATE]" at bounding box center [222, 95] width 94 height 15
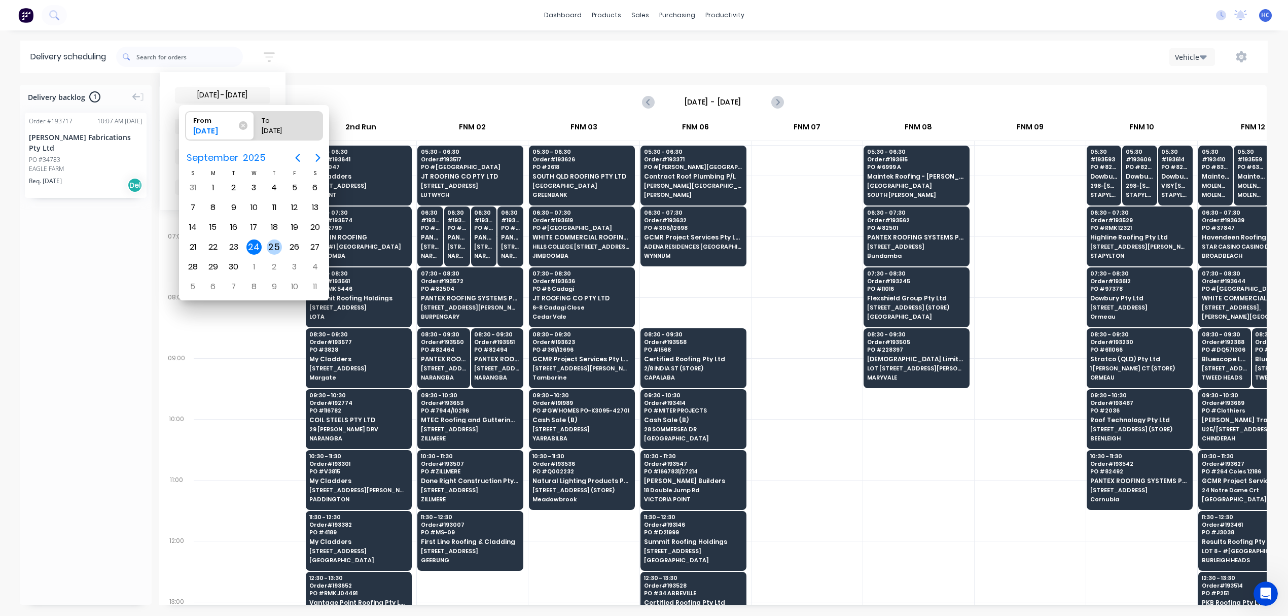
click at [270, 240] on div "25" at bounding box center [274, 246] width 15 height 15
type input "[DATE]"
radio input "false"
radio input "true"
click at [270, 240] on div "25" at bounding box center [274, 246] width 15 height 15
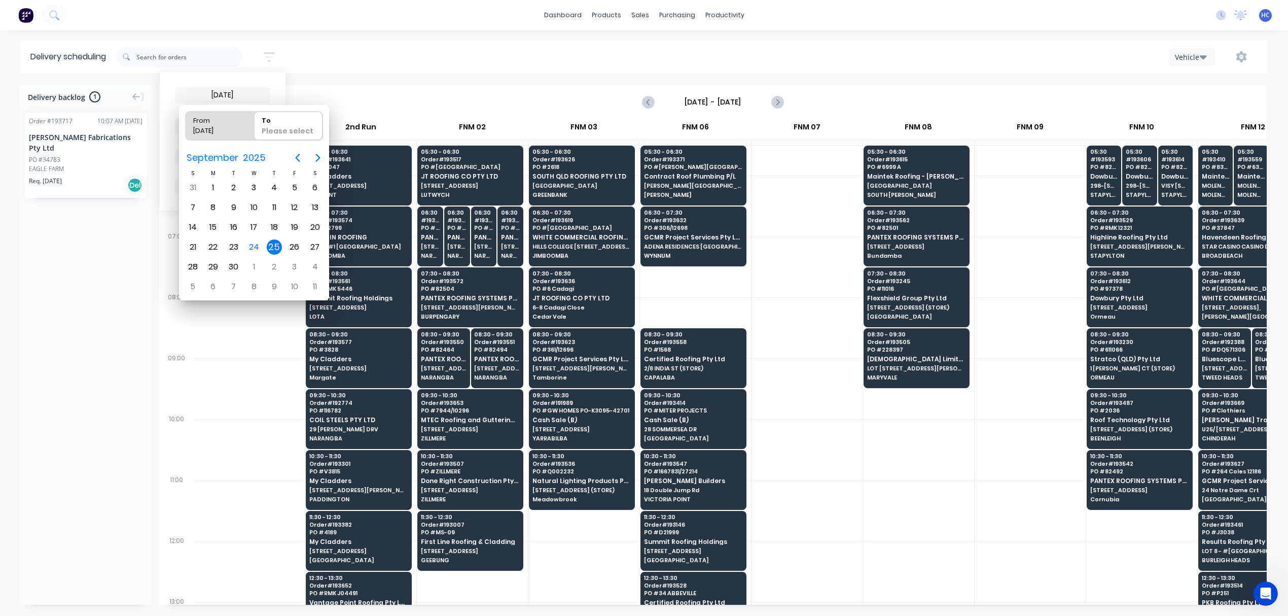
type input "[DATE] - [DATE]"
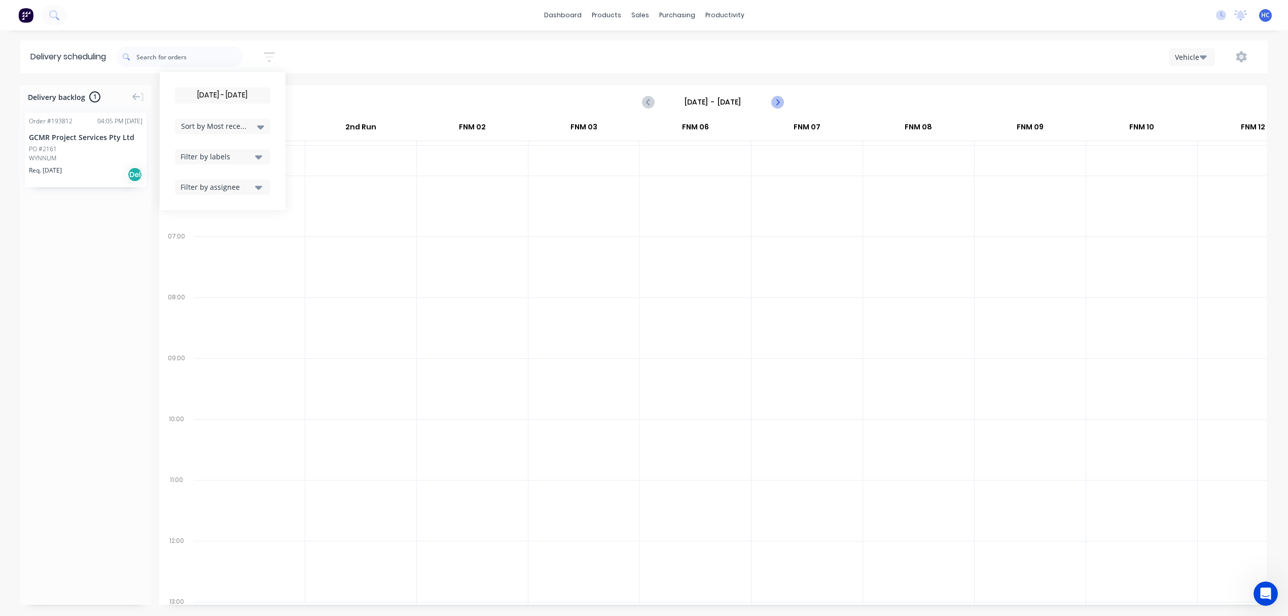
click at [783, 99] on icon "Next page" at bounding box center [777, 102] width 12 height 12
type input "[DATE] - [DATE]"
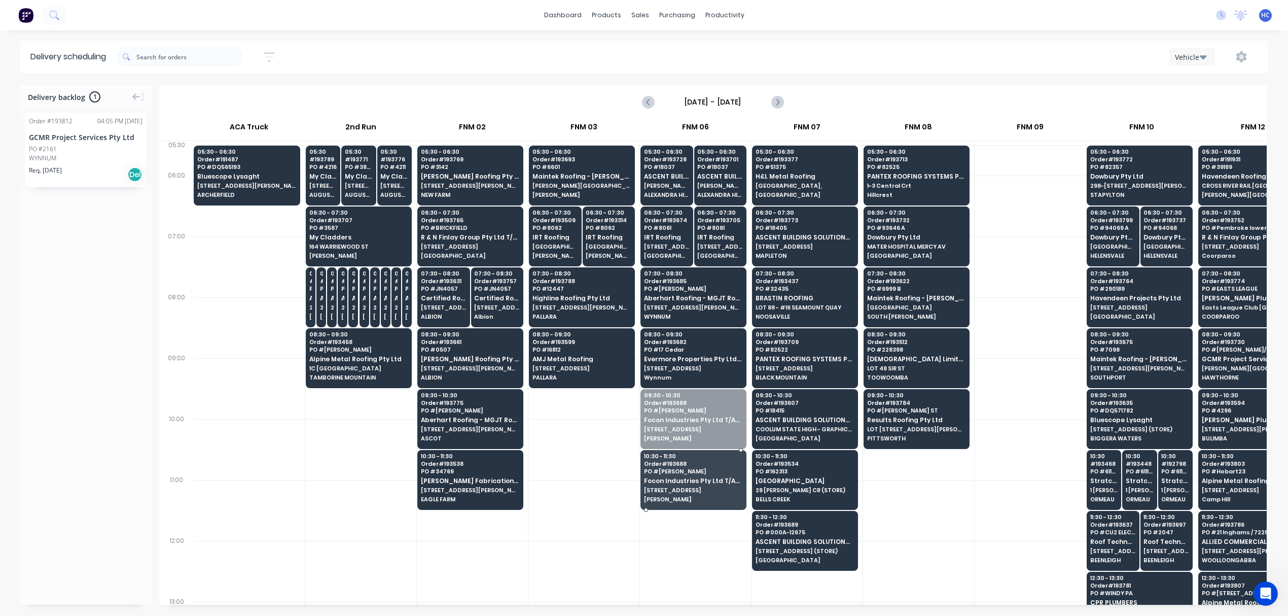
drag, startPoint x: 690, startPoint y: 427, endPoint x: 684, endPoint y: 489, distance: 62.2
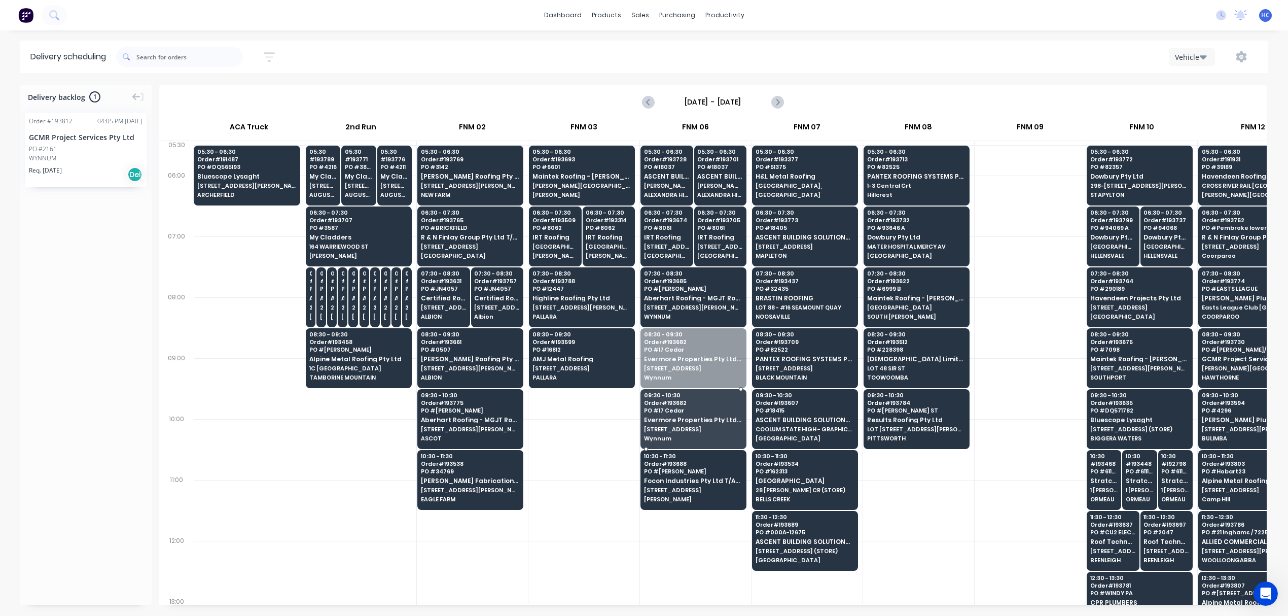
drag, startPoint x: 698, startPoint y: 351, endPoint x: 717, endPoint y: 353, distance: 19.4
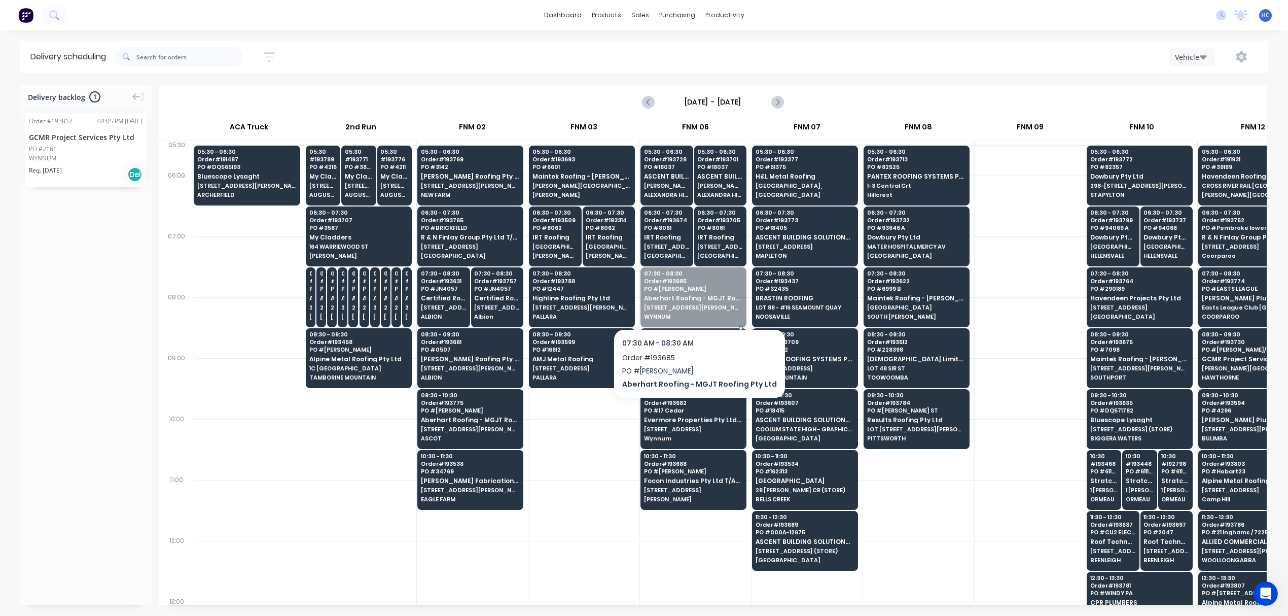
drag, startPoint x: 717, startPoint y: 303, endPoint x: 709, endPoint y: 358, distance: 55.4
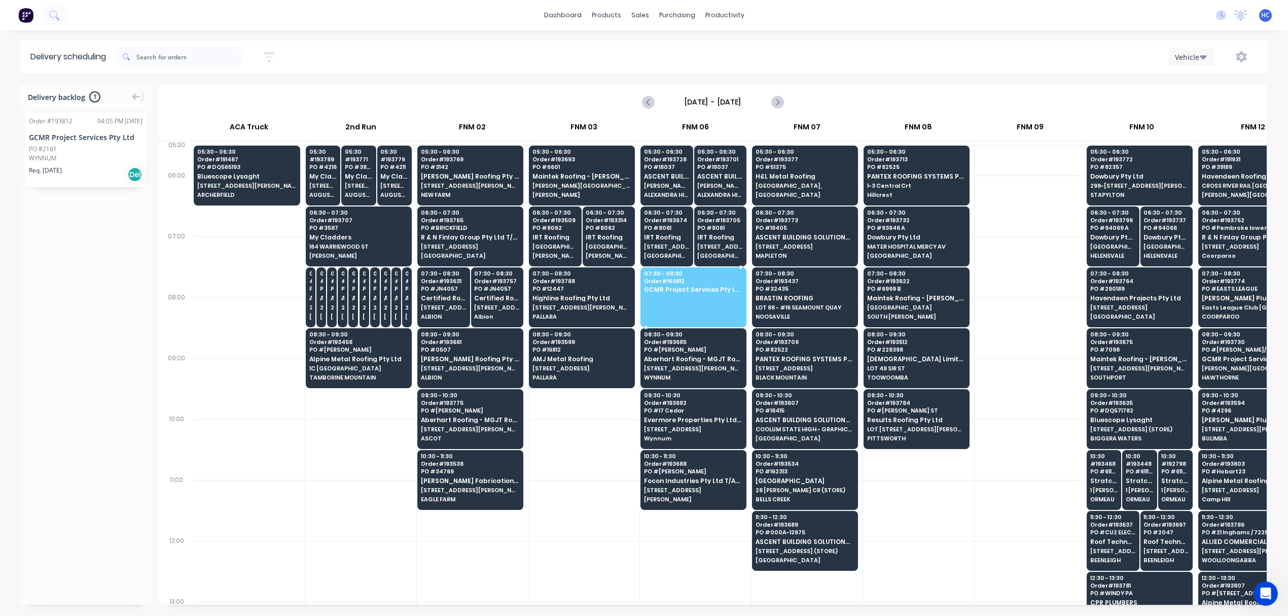
drag, startPoint x: 60, startPoint y: 149, endPoint x: 662, endPoint y: 291, distance: 618.4
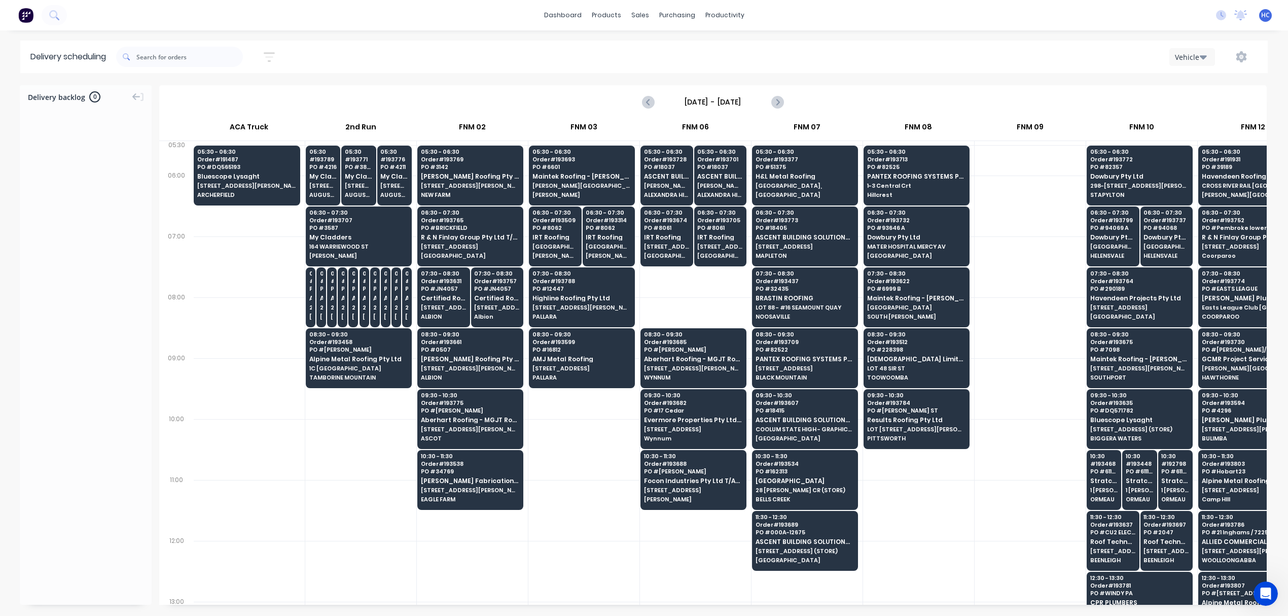
click at [1008, 298] on div at bounding box center [1030, 327] width 111 height 61
drag, startPoint x: 281, startPoint y: 56, endPoint x: 270, endPoint y: 64, distance: 13.8
click at [281, 56] on button "button" at bounding box center [269, 57] width 32 height 20
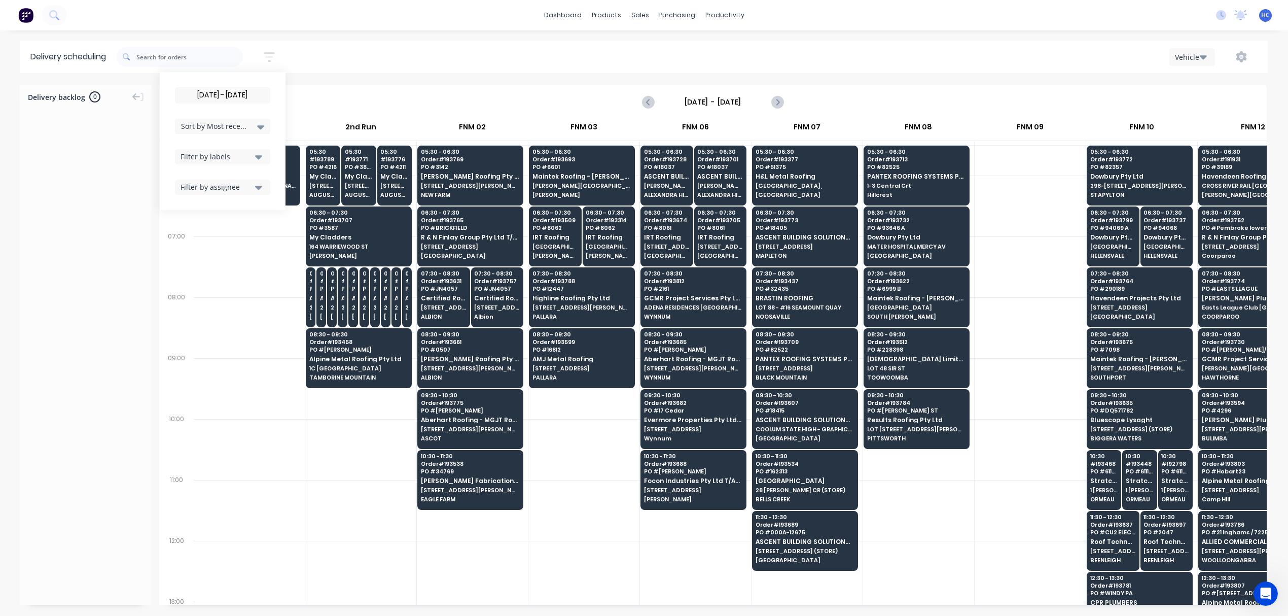
click at [232, 97] on input "[DATE] - [DATE]" at bounding box center [222, 95] width 94 height 15
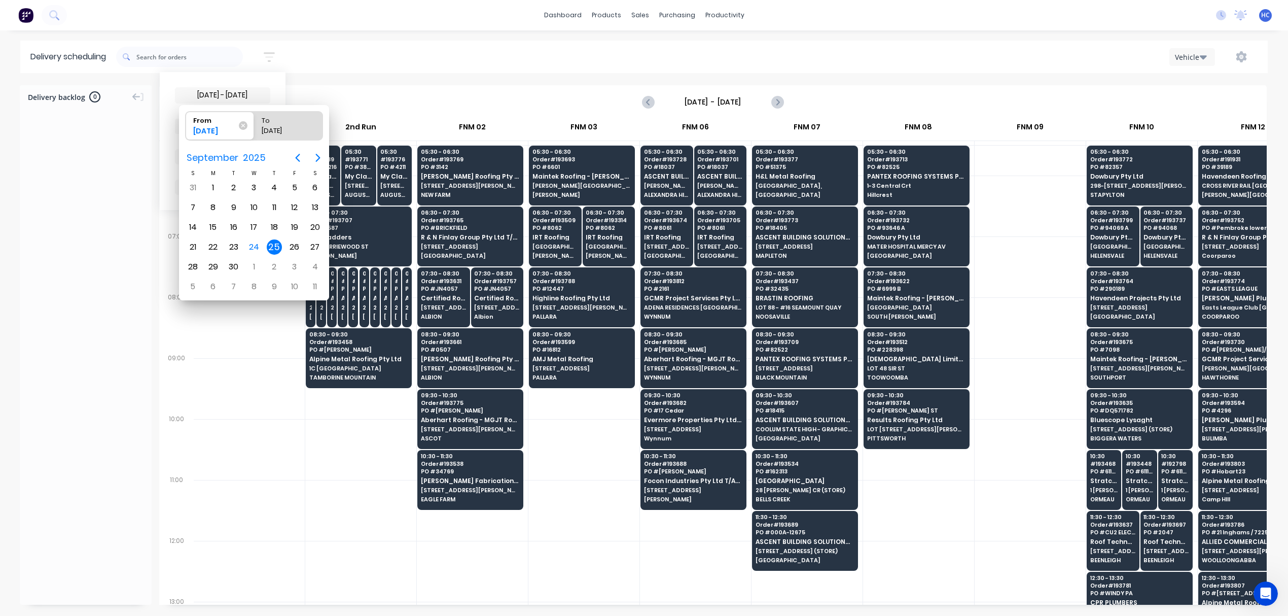
click at [272, 246] on div "25" at bounding box center [274, 246] width 15 height 15
radio input "false"
radio input "true"
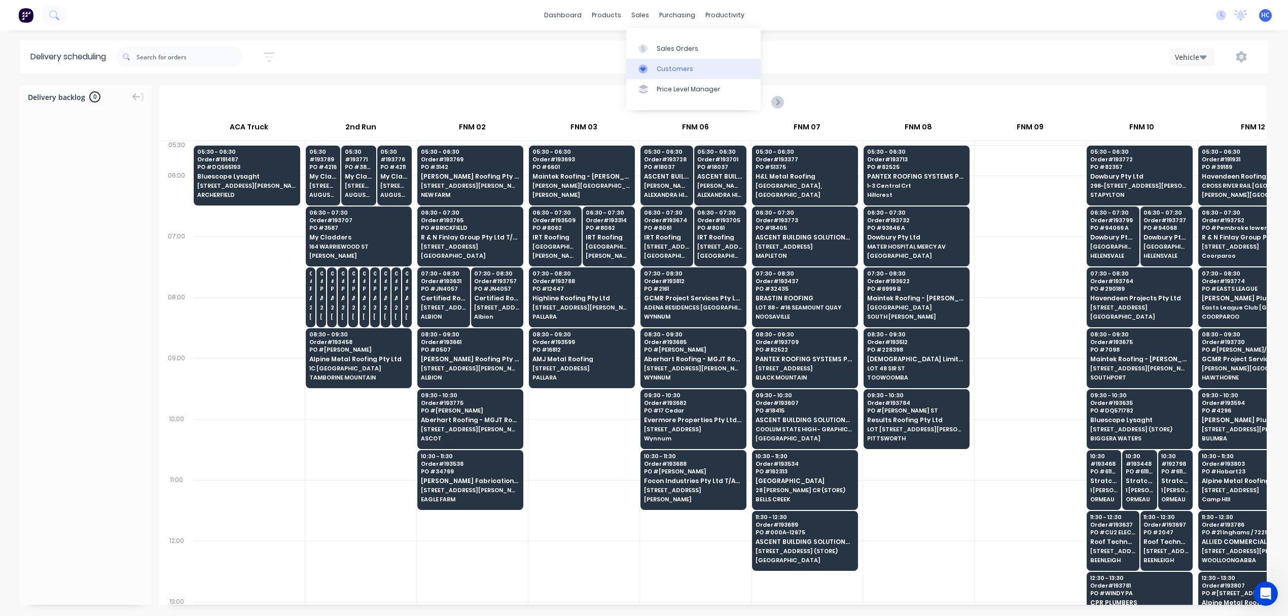
click at [667, 67] on div "Customers" at bounding box center [675, 68] width 37 height 9
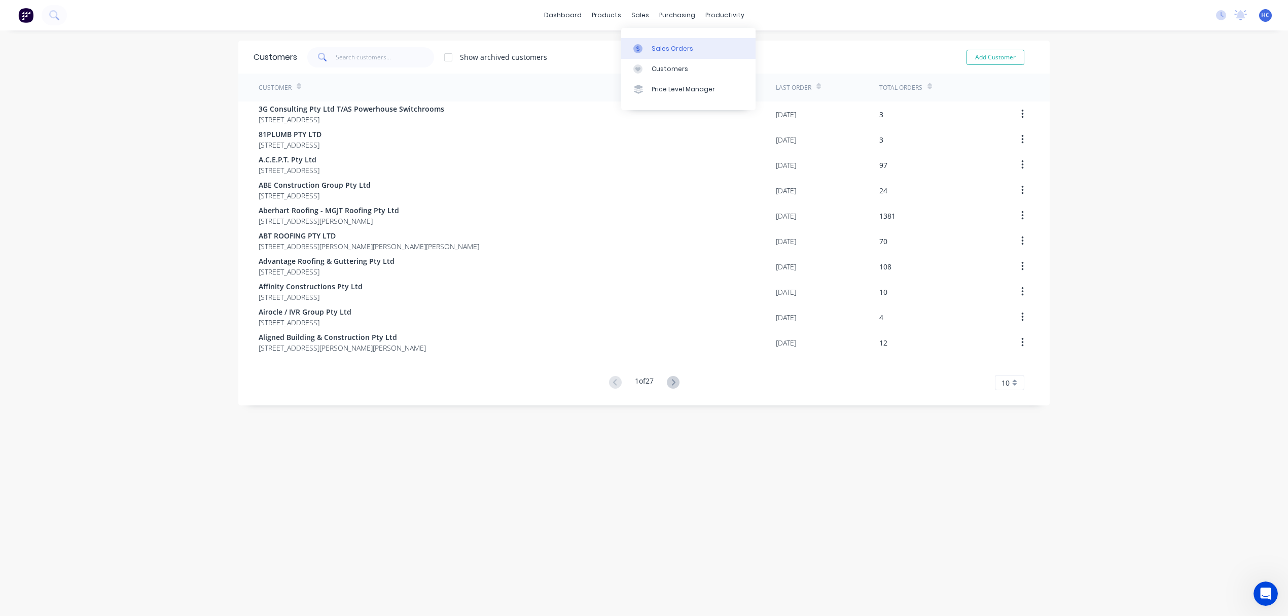
drag, startPoint x: 669, startPoint y: 61, endPoint x: 629, endPoint y: 55, distance: 40.5
click at [669, 61] on link "Customers" at bounding box center [688, 69] width 134 height 20
click at [389, 59] on input "text" at bounding box center [385, 57] width 99 height 20
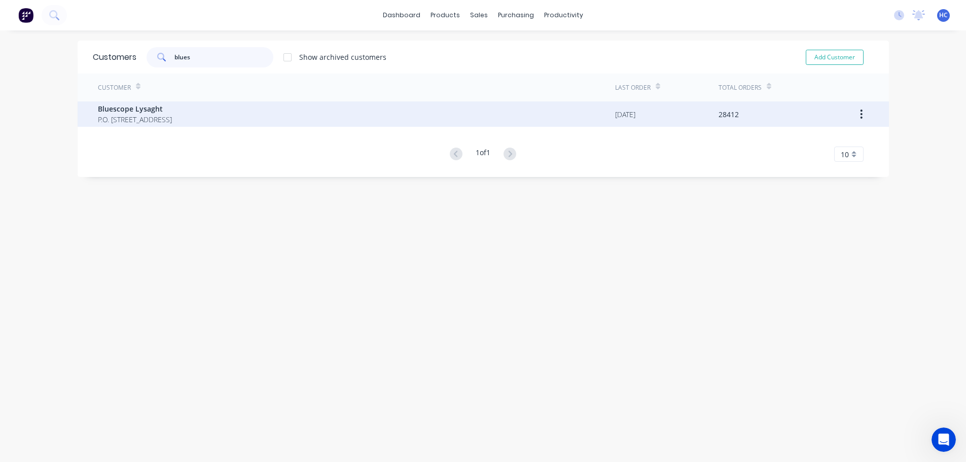
type input "blues"
click at [150, 109] on span "Bluescope Lysaght" at bounding box center [135, 108] width 74 height 11
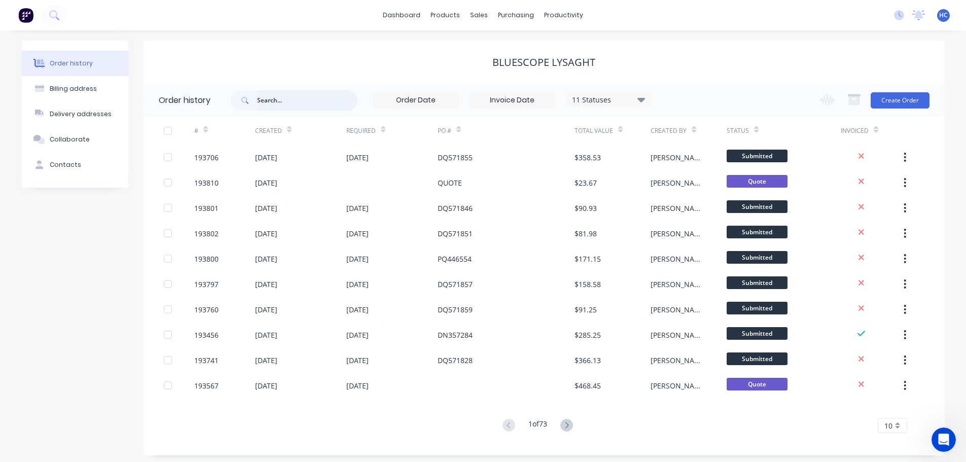
click at [303, 105] on input "text" at bounding box center [307, 100] width 100 height 20
type input "2175"
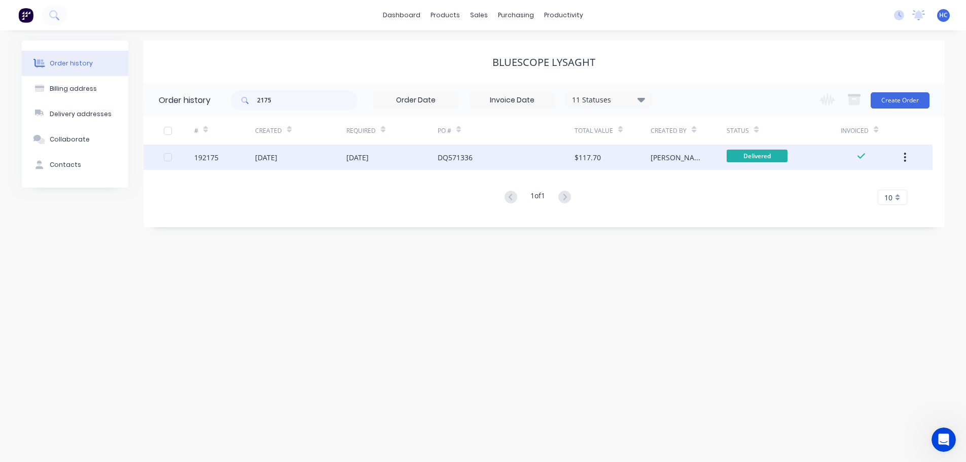
click at [515, 150] on div "DQ571336" at bounding box center [506, 157] width 137 height 25
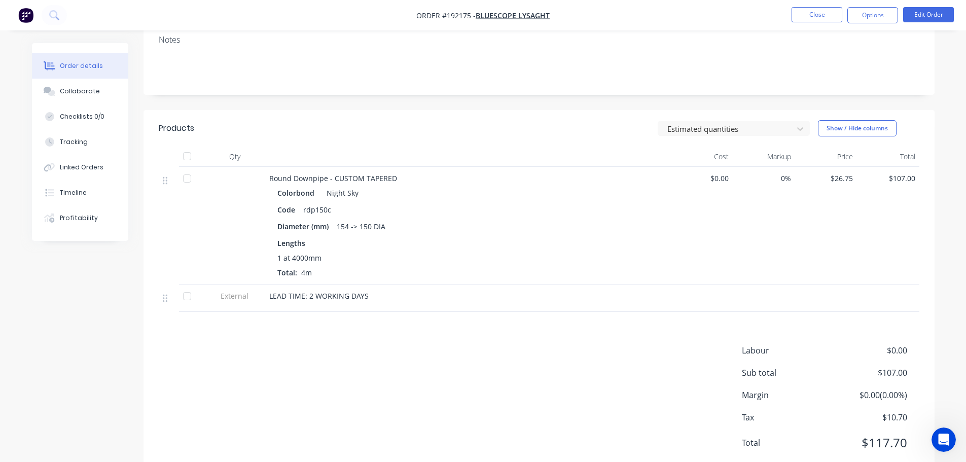
scroll to position [203, 0]
click at [868, 16] on button "Options" at bounding box center [872, 15] width 51 height 16
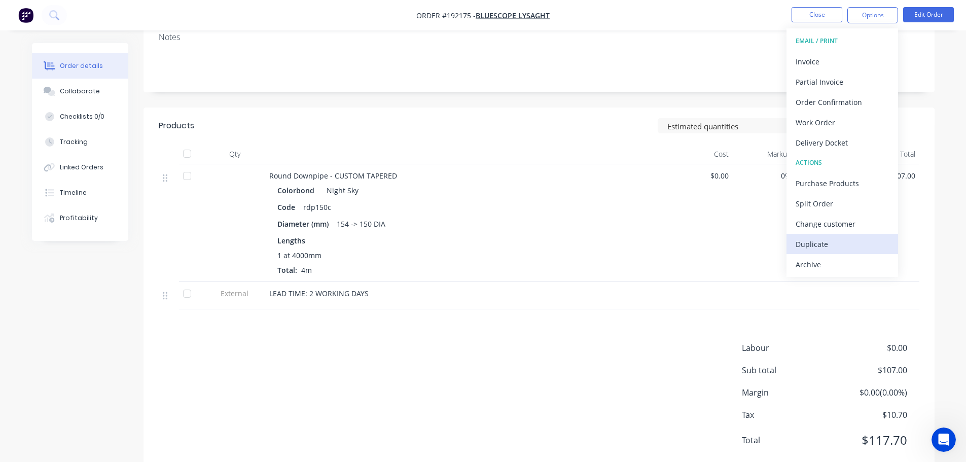
click at [826, 243] on div "Duplicate" at bounding box center [842, 244] width 93 height 15
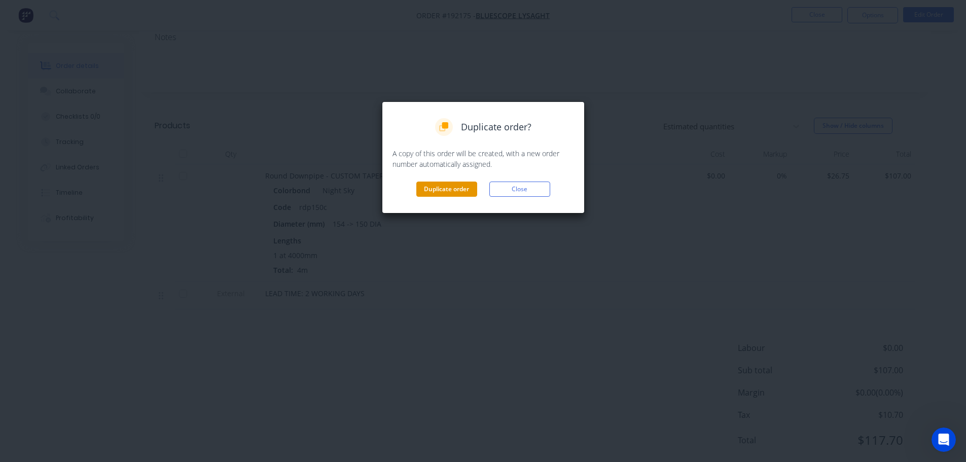
click at [467, 196] on button "Duplicate order" at bounding box center [446, 189] width 61 height 15
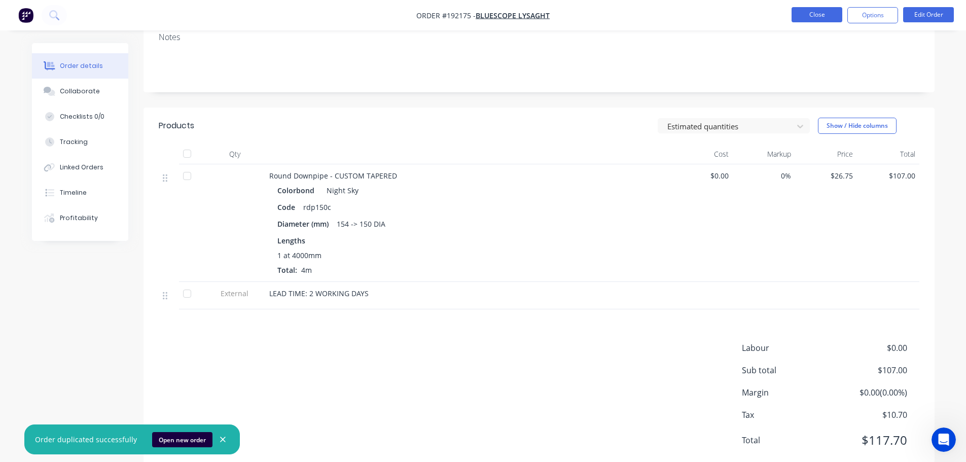
click at [816, 17] on button "Close" at bounding box center [817, 14] width 51 height 15
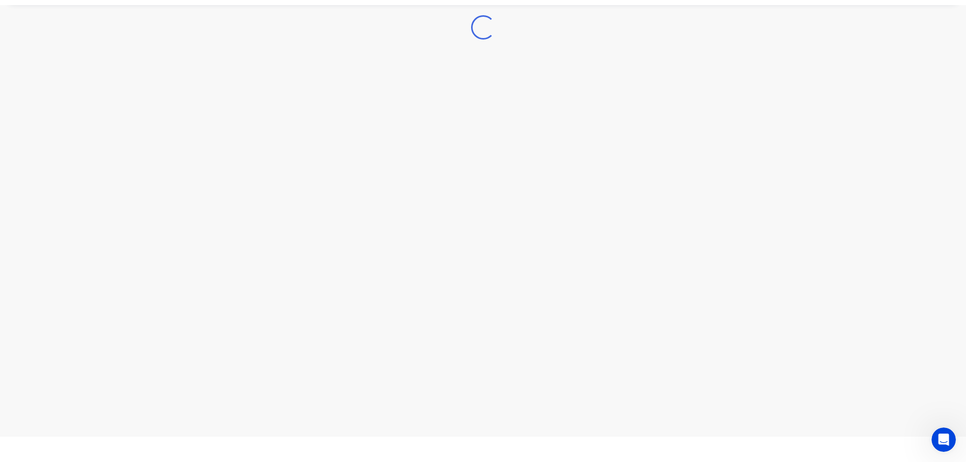
scroll to position [25, 0]
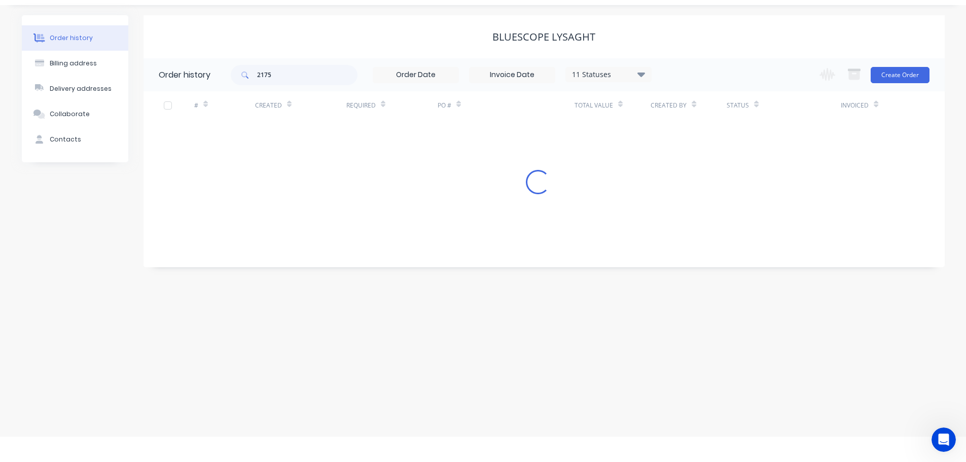
click at [307, 85] on div "2175 11 Statuses Invoice Status Invoiced Not Invoiced Partial Order Status All …" at bounding box center [441, 74] width 421 height 33
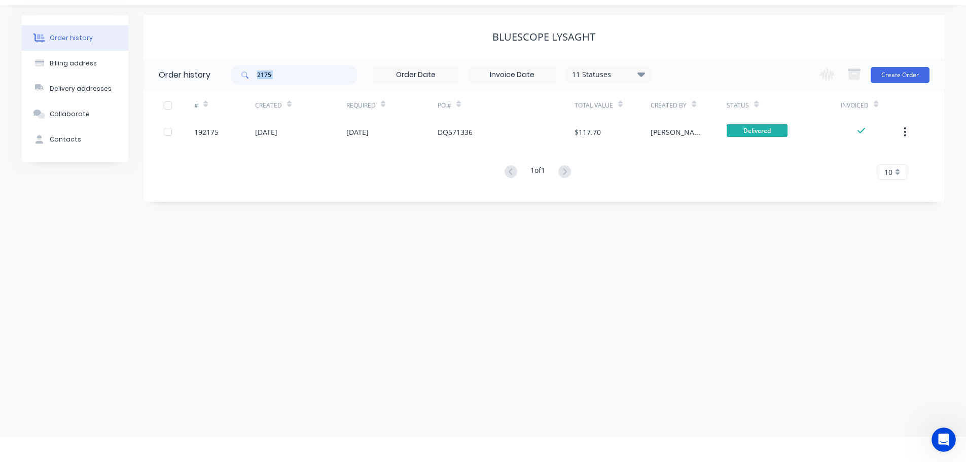
click at [307, 85] on div "2175 11 Statuses Invoice Status Invoiced Not Invoiced Partial Order Status All …" at bounding box center [441, 74] width 421 height 33
click at [294, 78] on input "2175" at bounding box center [307, 75] width 100 height 20
type input "2"
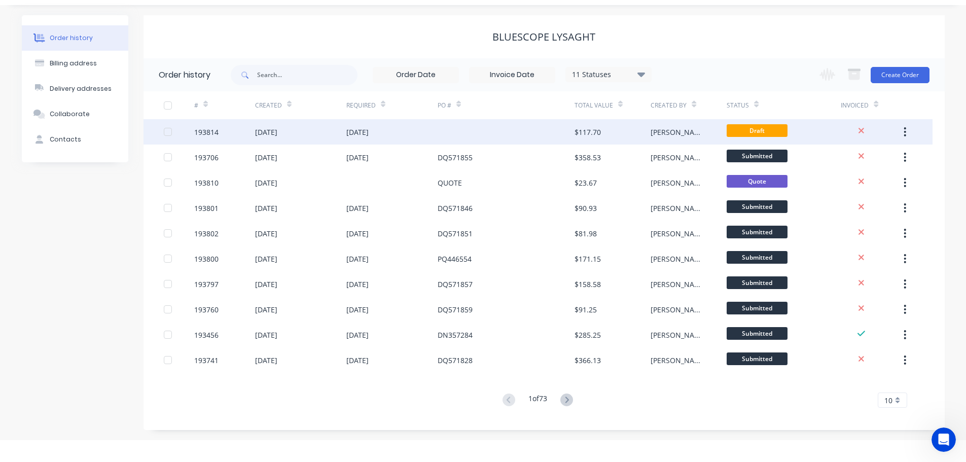
click at [466, 126] on div at bounding box center [506, 131] width 137 height 25
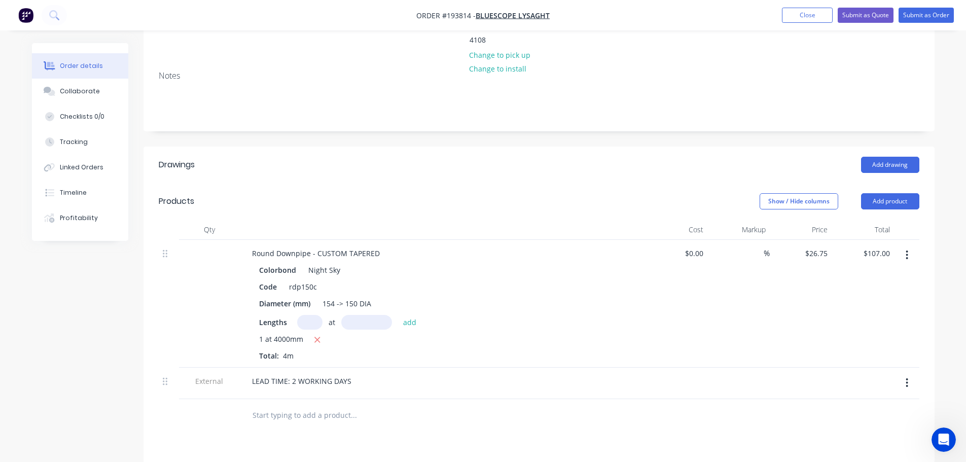
scroll to position [228, 0]
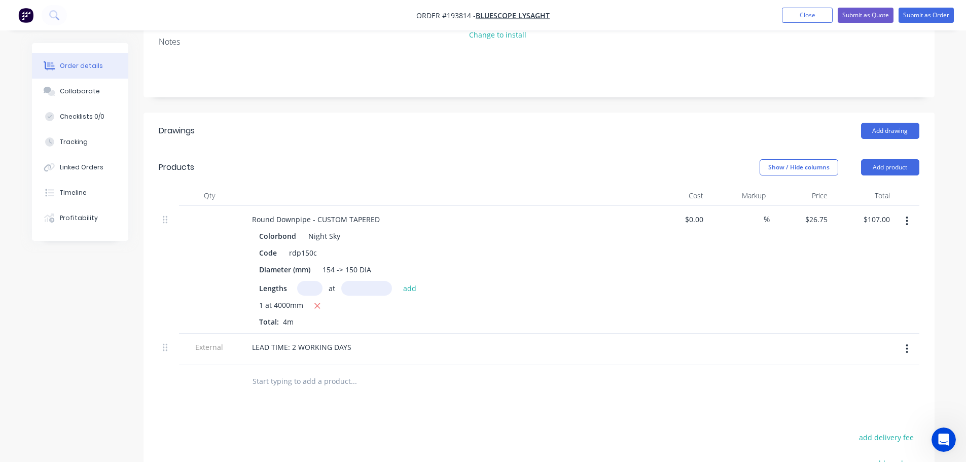
click at [900, 340] on button "button" at bounding box center [907, 349] width 24 height 18
click at [877, 388] on div "Delete" at bounding box center [871, 395] width 78 height 15
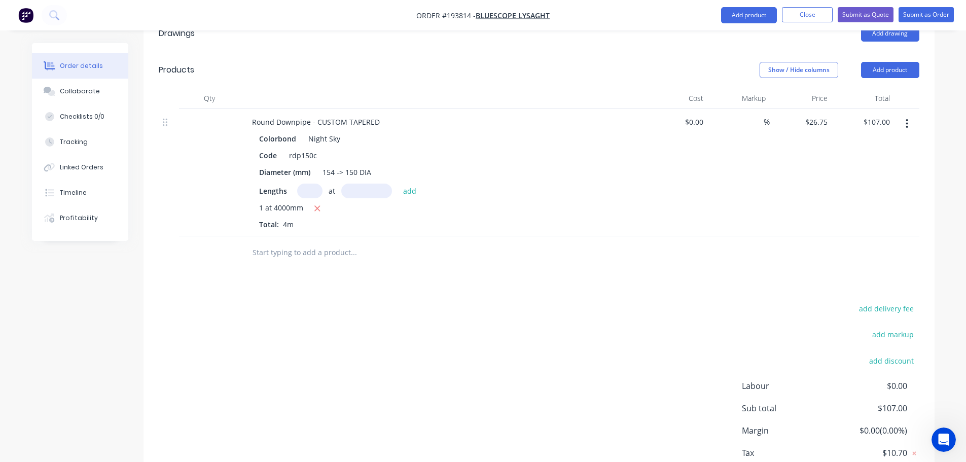
scroll to position [287, 0]
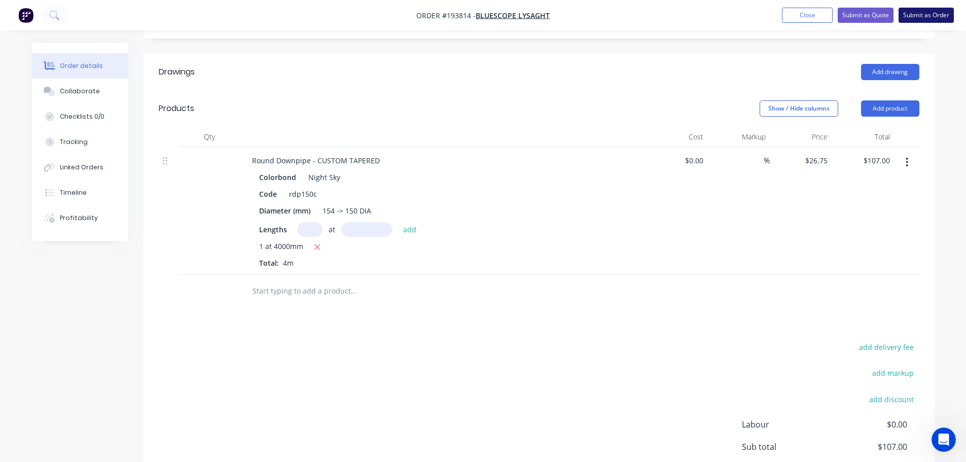
click at [922, 11] on button "Submit as Order" at bounding box center [926, 15] width 55 height 15
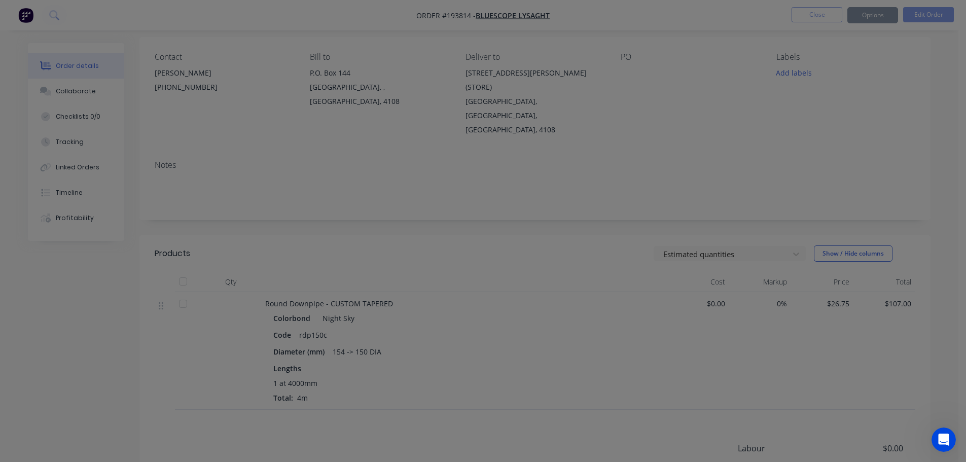
scroll to position [0, 0]
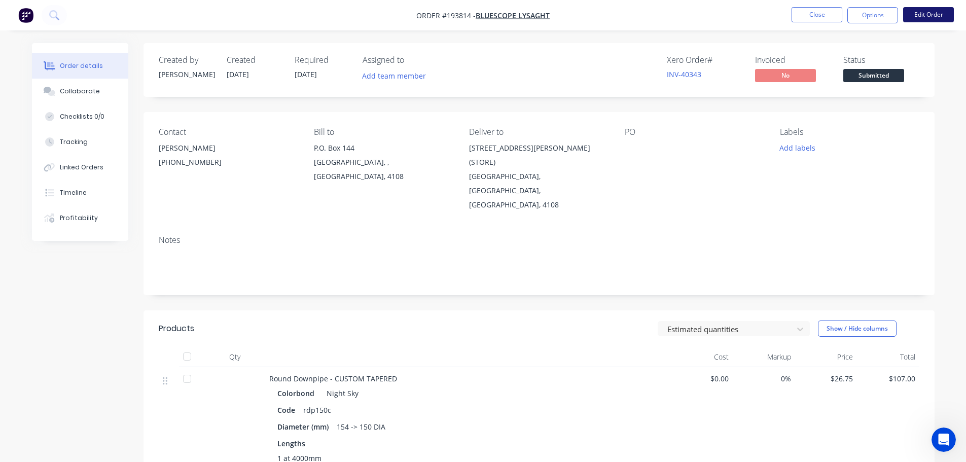
click at [921, 19] on button "Edit Order" at bounding box center [928, 14] width 51 height 15
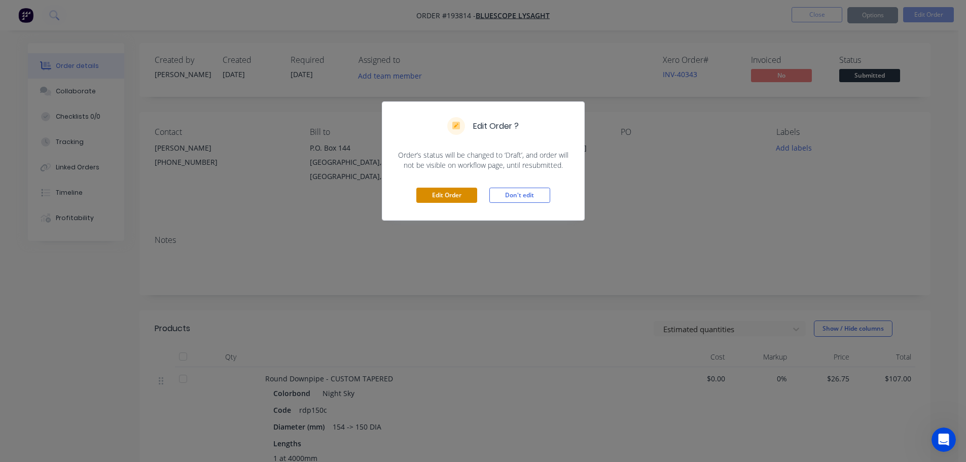
click at [467, 198] on button "Edit Order" at bounding box center [446, 195] width 61 height 15
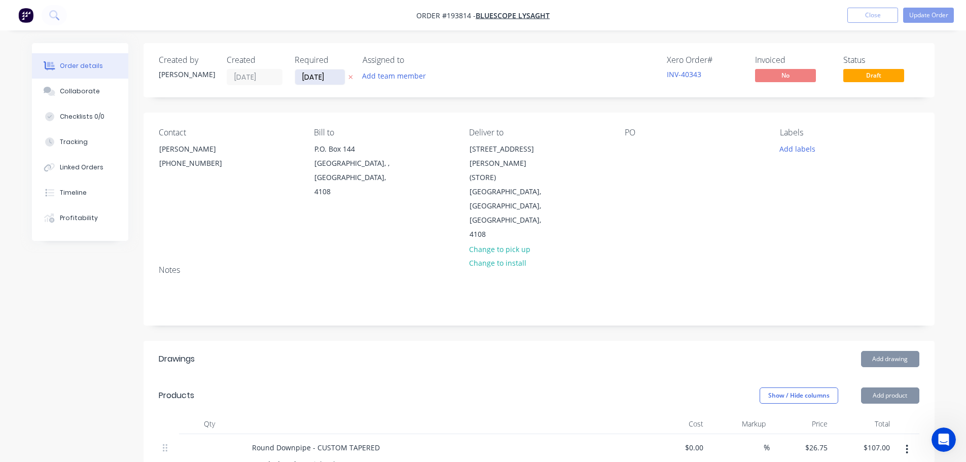
click at [307, 81] on input "[DATE]" at bounding box center [320, 76] width 50 height 15
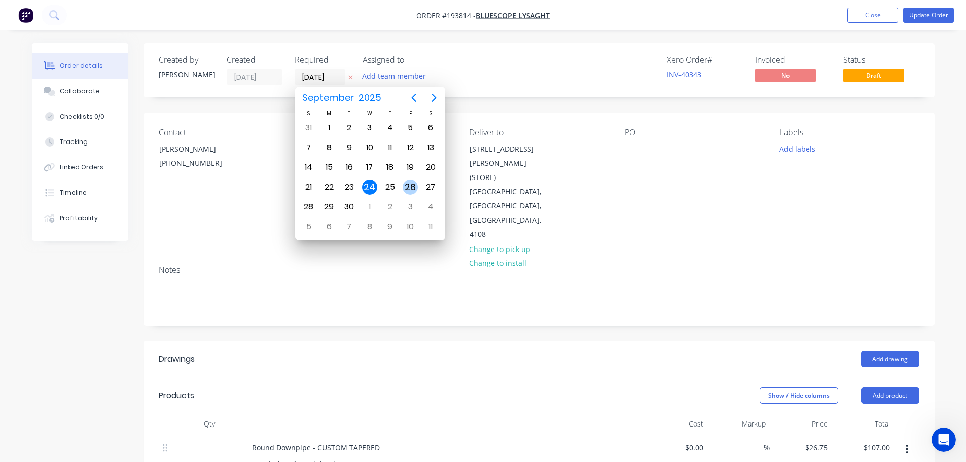
click at [409, 183] on div "26" at bounding box center [410, 187] width 15 height 15
type input "[DATE]"
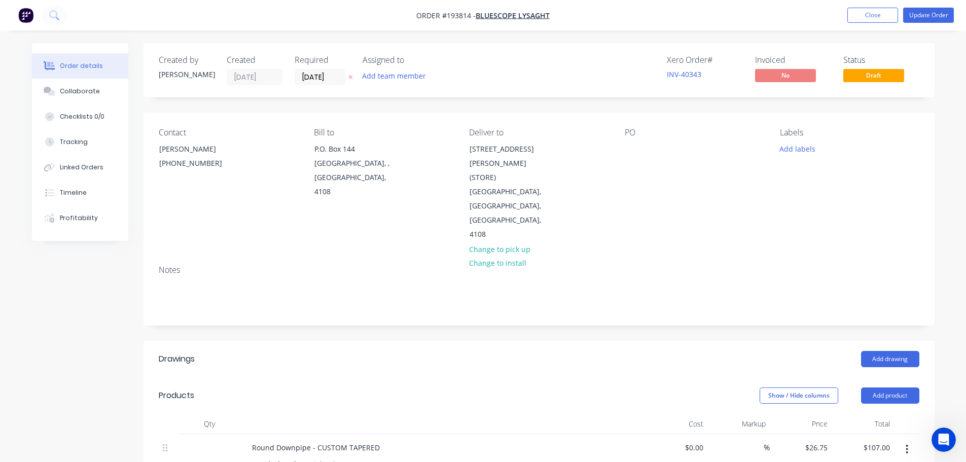
click at [622, 151] on div "Contact [PERSON_NAME] [PHONE_NUMBER] Bill to P.O. [GEOGRAPHIC_DATA], 4108 Deliv…" at bounding box center [539, 185] width 791 height 145
click at [630, 144] on div at bounding box center [633, 148] width 16 height 15
click at [797, 150] on button "Add labels" at bounding box center [797, 148] width 47 height 14
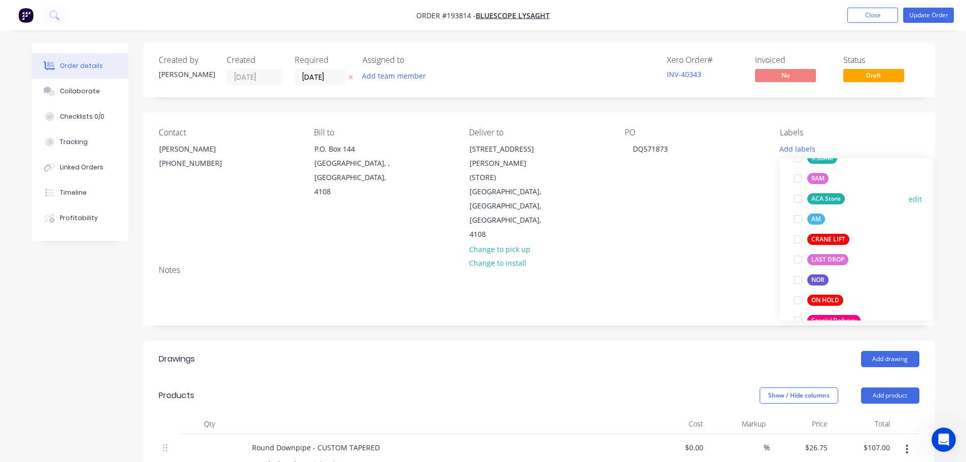
click at [835, 205] on button "ACA Store" at bounding box center [819, 199] width 59 height 14
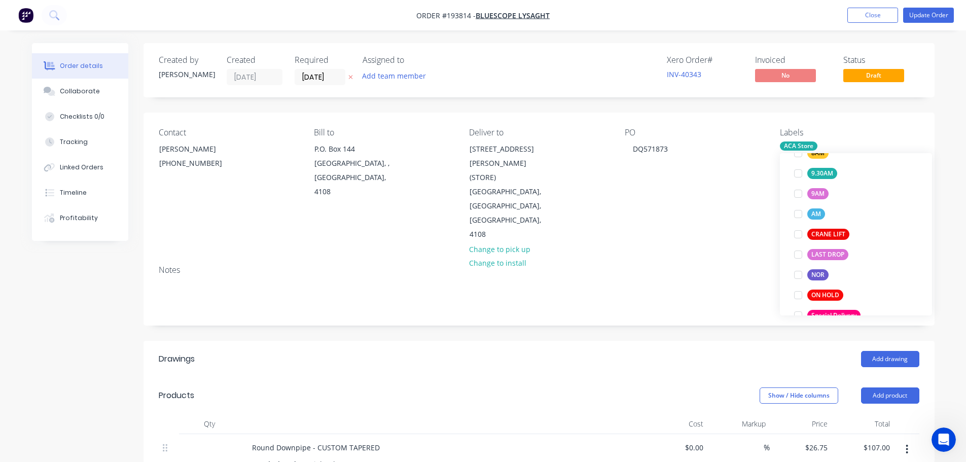
scroll to position [41, 0]
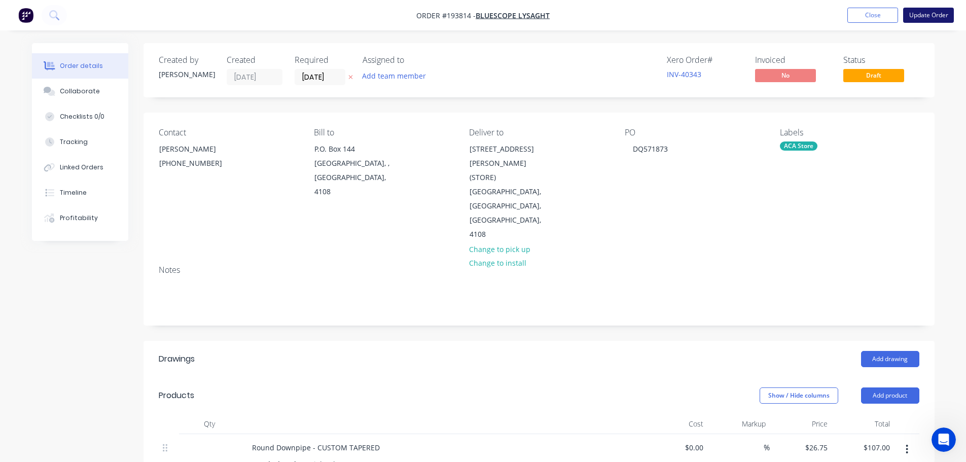
click at [933, 17] on button "Update Order" at bounding box center [928, 15] width 51 height 15
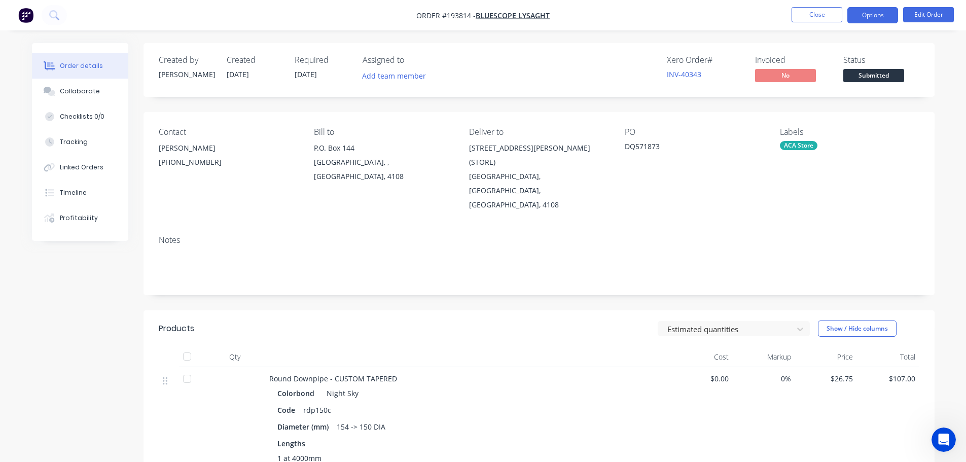
click at [873, 20] on button "Options" at bounding box center [872, 15] width 51 height 16
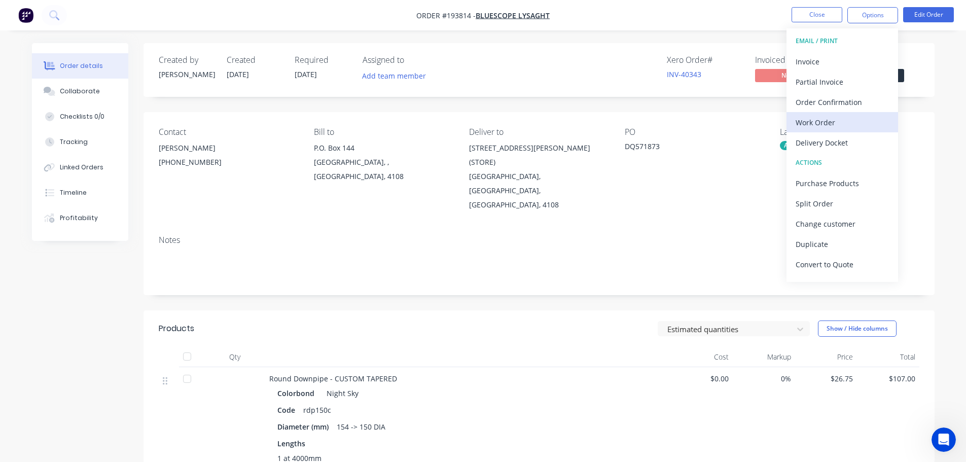
click at [815, 115] on div "Work Order" at bounding box center [842, 122] width 93 height 15
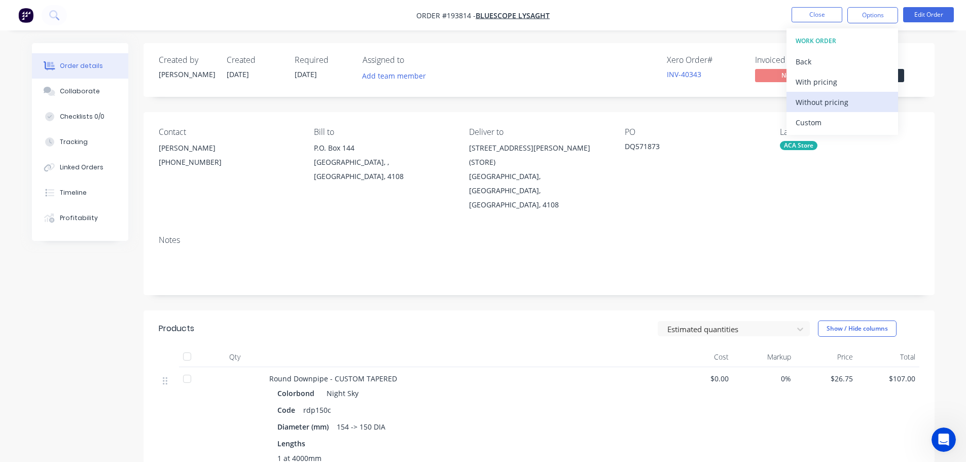
click at [819, 98] on div "Without pricing" at bounding box center [842, 102] width 93 height 15
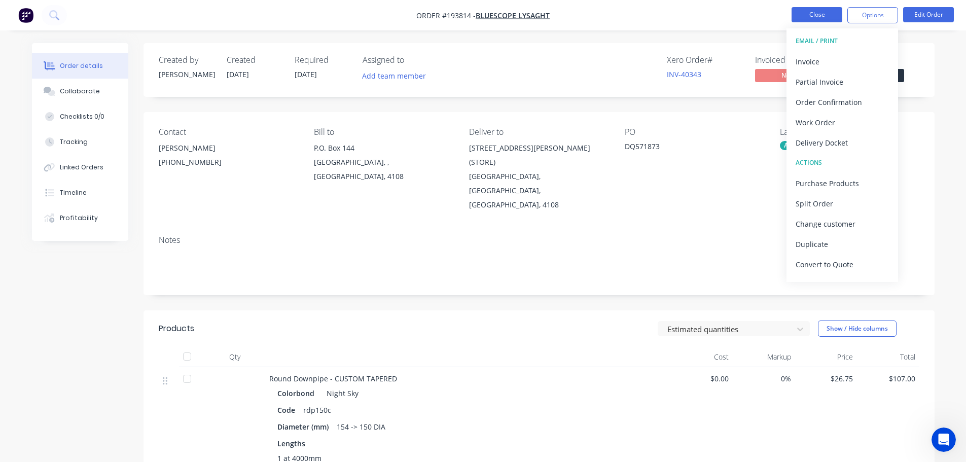
click at [819, 18] on button "Close" at bounding box center [817, 14] width 51 height 15
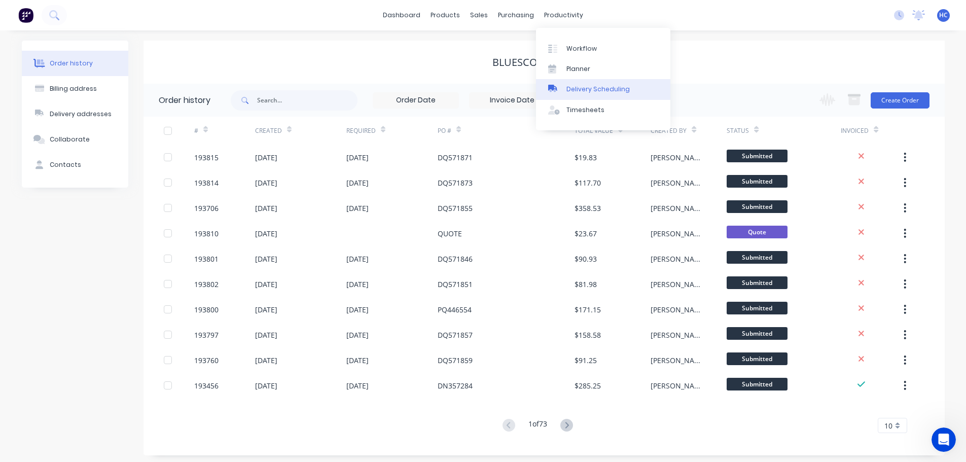
click at [582, 88] on div "Delivery Scheduling" at bounding box center [597, 89] width 63 height 9
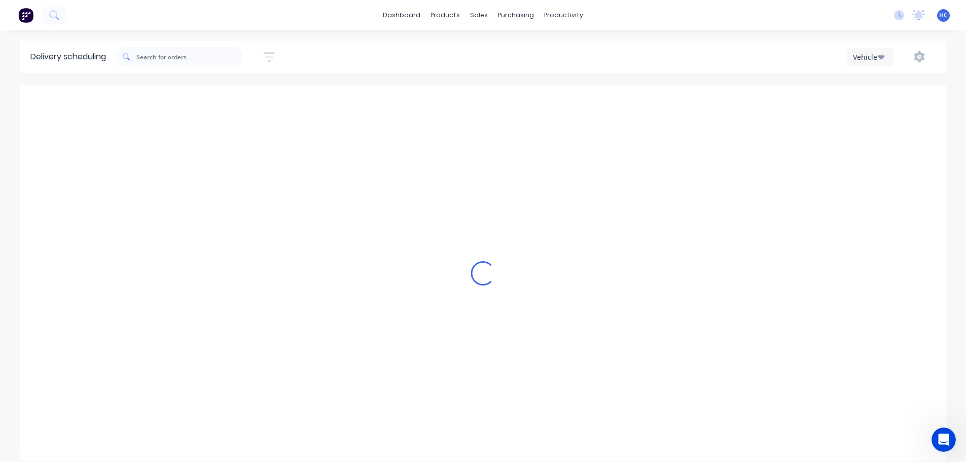
scroll to position [0, 1]
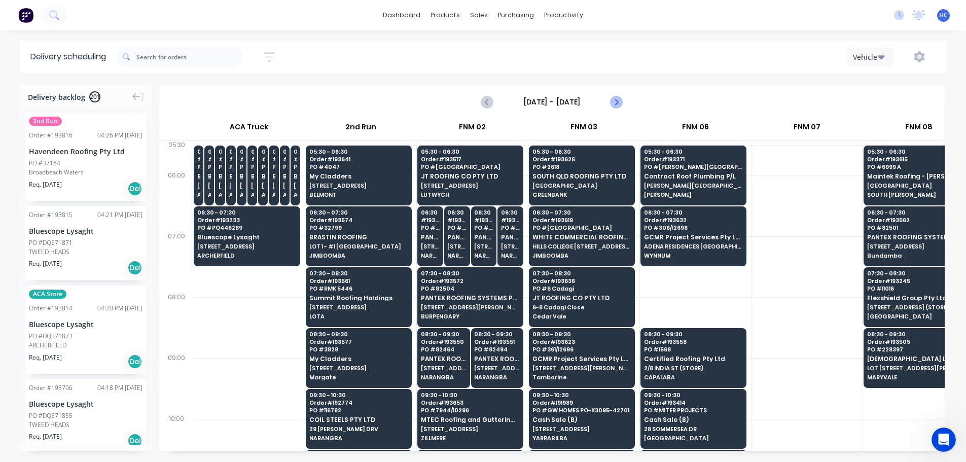
click at [615, 105] on icon "Next page" at bounding box center [616, 102] width 12 height 12
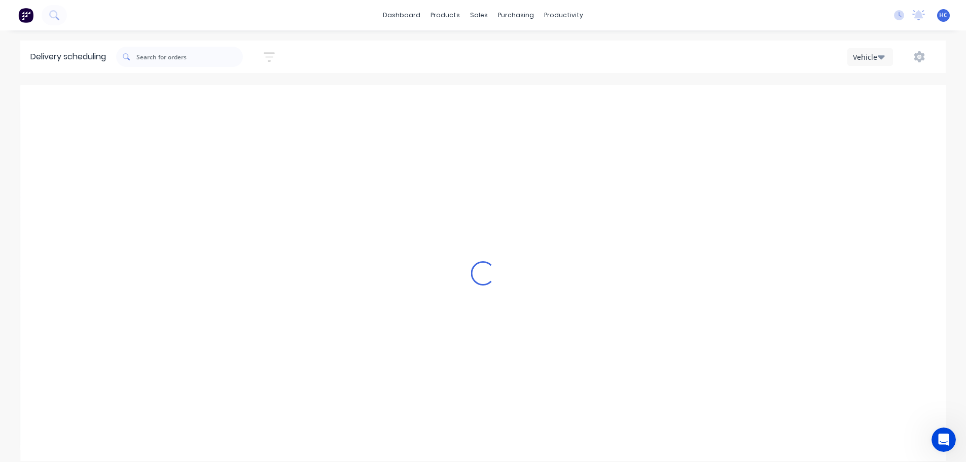
type input "[DATE] - [DATE]"
click at [273, 58] on icon "button" at bounding box center [269, 57] width 11 height 13
click at [222, 98] on input at bounding box center [222, 95] width 94 height 15
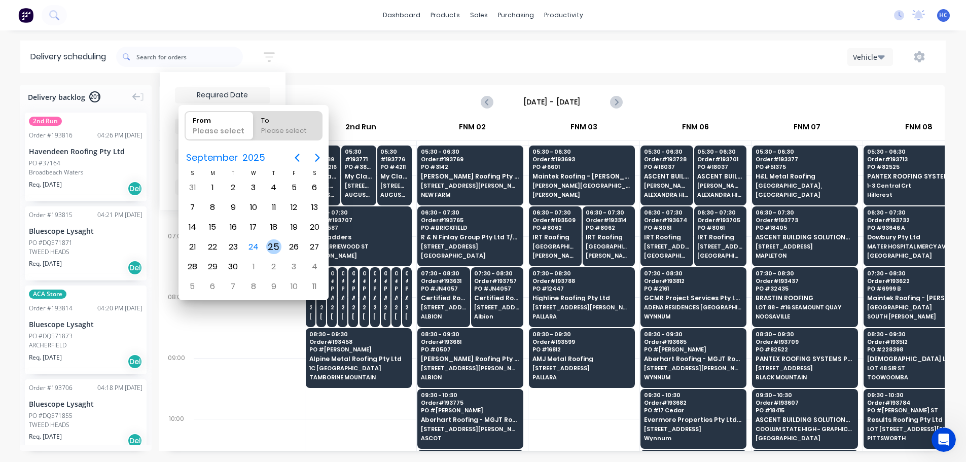
click at [272, 242] on div "25" at bounding box center [273, 246] width 15 height 15
type input "[DATE]"
radio input "false"
radio input "true"
click at [272, 242] on div "25" at bounding box center [273, 246] width 15 height 15
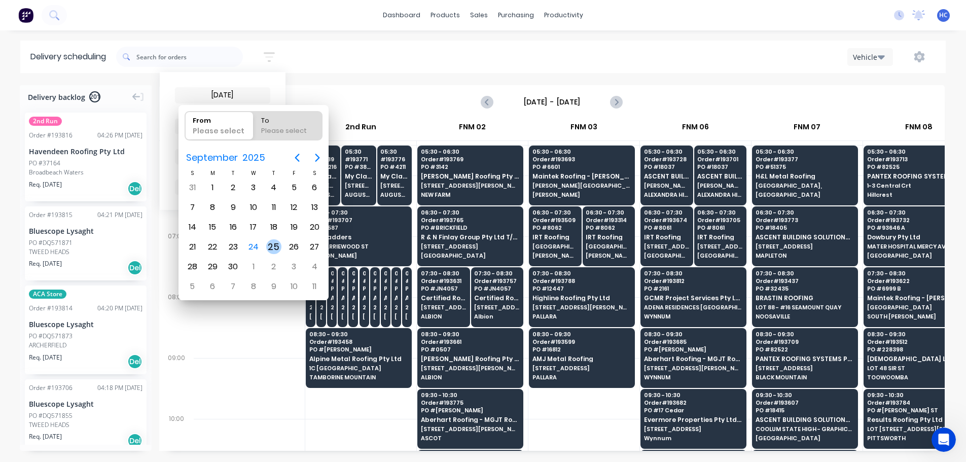
type input "[DATE] - [DATE]"
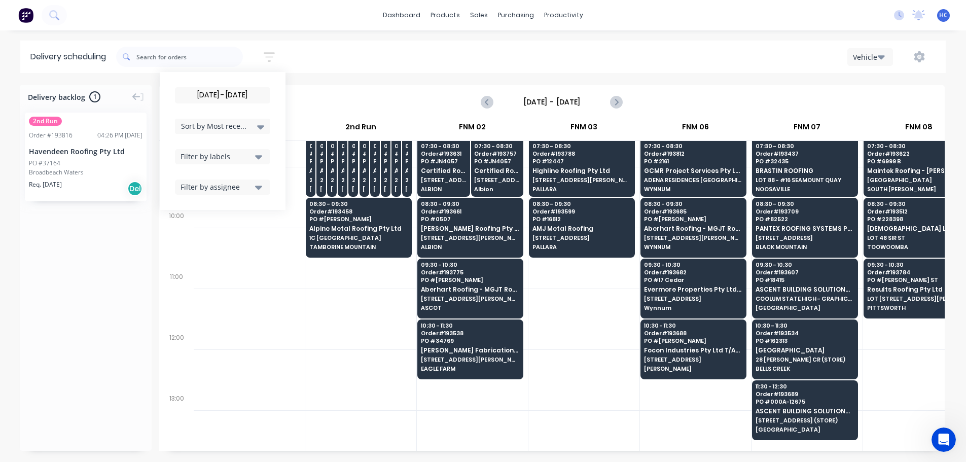
scroll to position [203, 1]
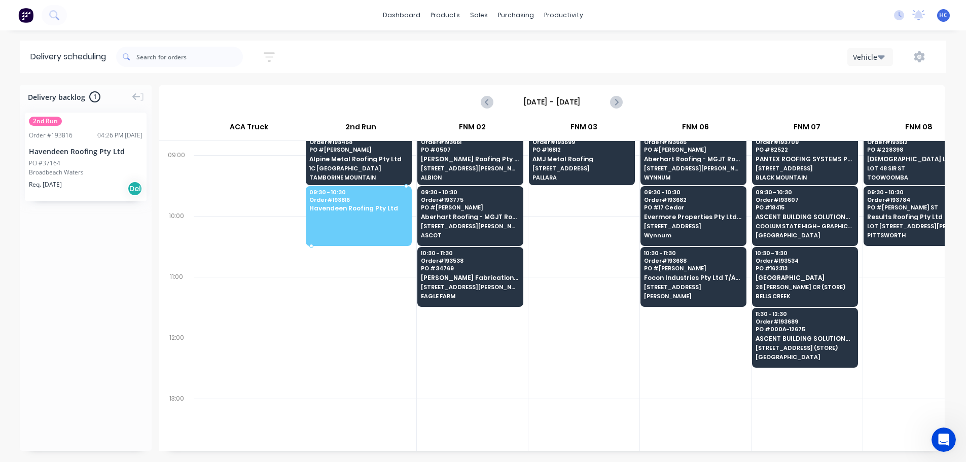
drag, startPoint x: 62, startPoint y: 153, endPoint x: 373, endPoint y: 211, distance: 316.4
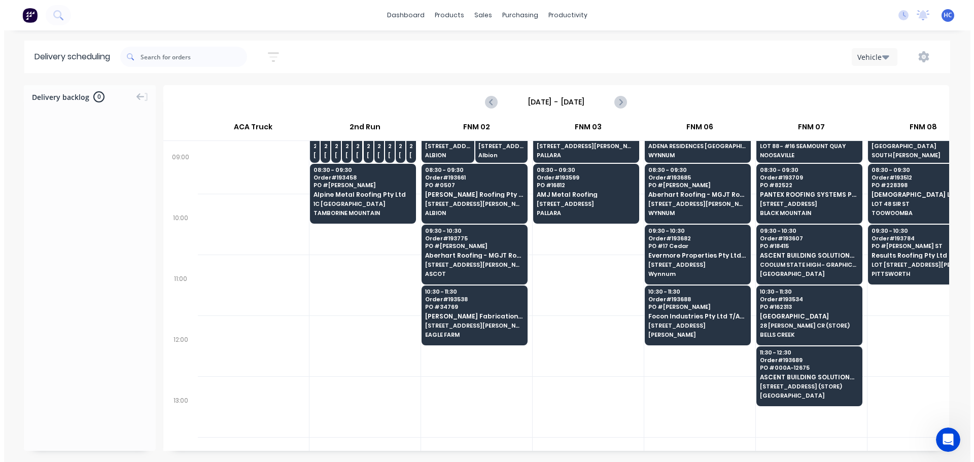
scroll to position [0, 1]
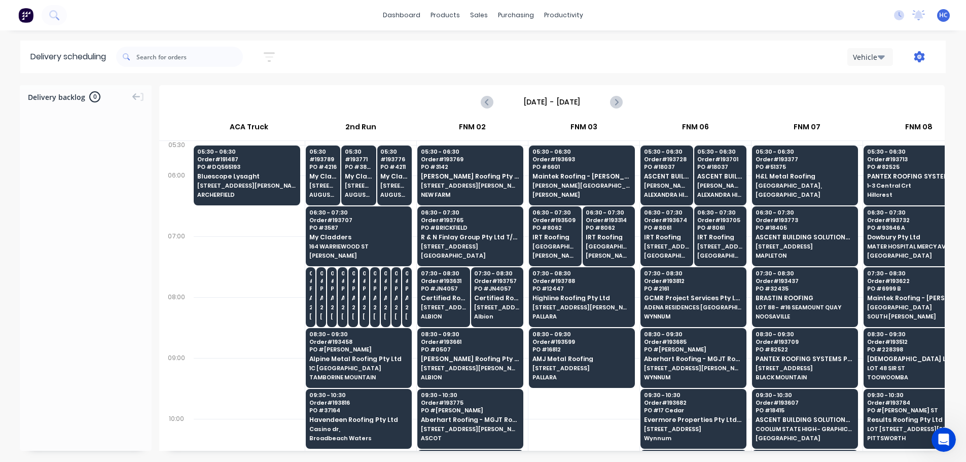
click at [921, 59] on icon "button" at bounding box center [919, 56] width 11 height 11
click at [874, 82] on div "Run Sheet" at bounding box center [887, 84] width 78 height 15
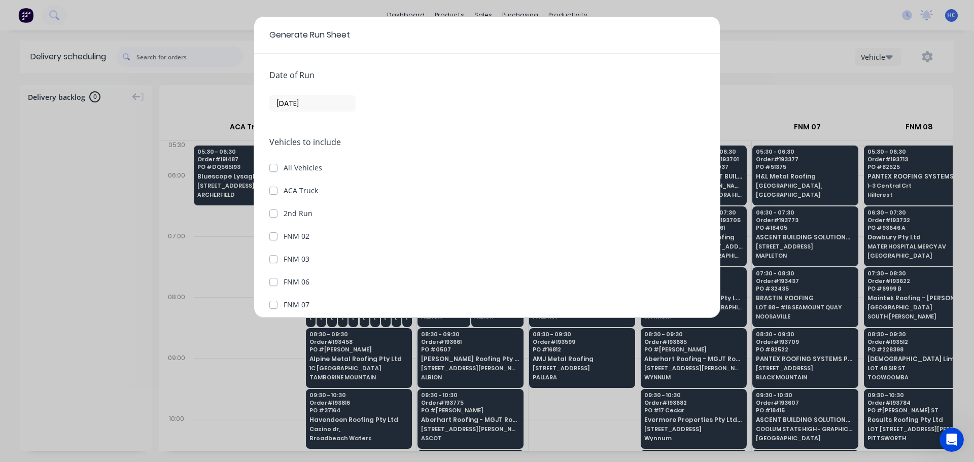
click at [303, 102] on input "[DATE]" at bounding box center [312, 103] width 85 height 15
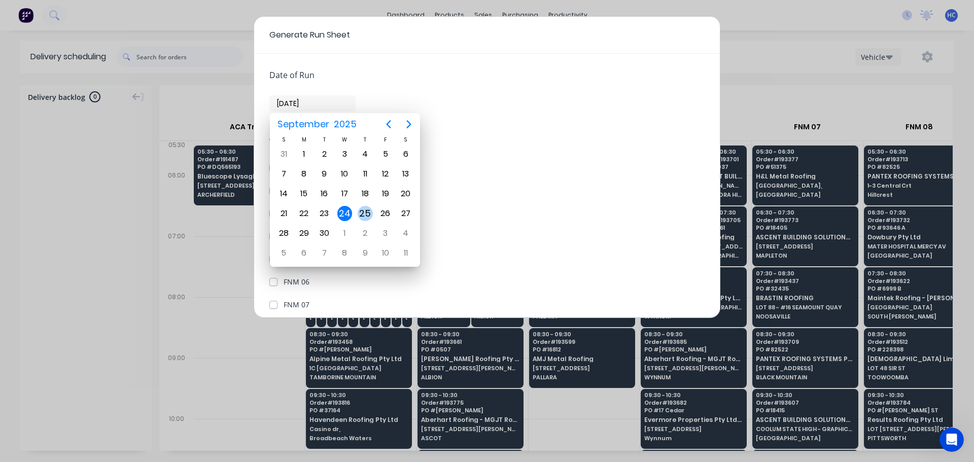
click at [364, 209] on div "25" at bounding box center [364, 213] width 15 height 15
type input "[DATE]"
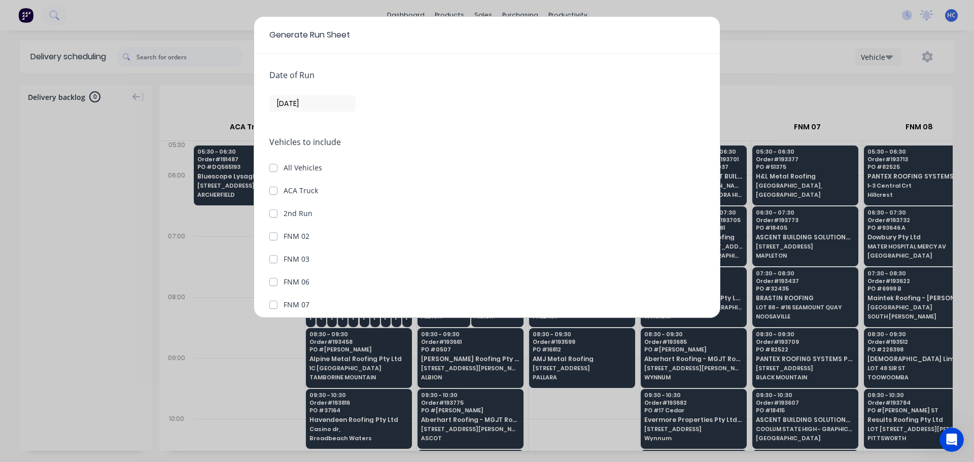
click at [271, 163] on div "Vehicles to include All Vehicles ACA Truck 2nd Run FNM 02 FNM 03 FNM 06 FNM 07 …" at bounding box center [486, 371] width 435 height 471
click at [283, 166] on label "All Vehicles" at bounding box center [302, 167] width 39 height 11
click at [272, 166] on input "All Vehicles" at bounding box center [273, 167] width 8 height 10
checkbox input "true"
checkbox Truck "true"
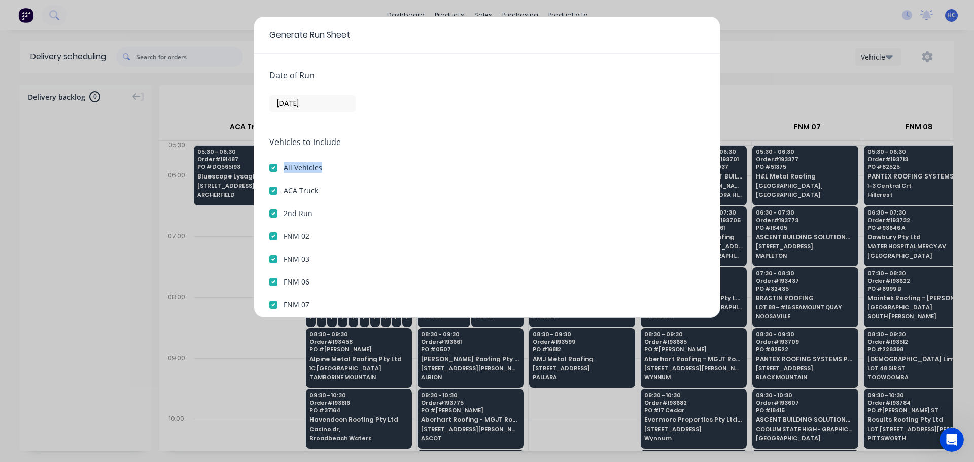
checkbox Run "true"
checkbox 02 "true"
checkbox 03 "true"
checkbox 06 "true"
checkbox 07 "true"
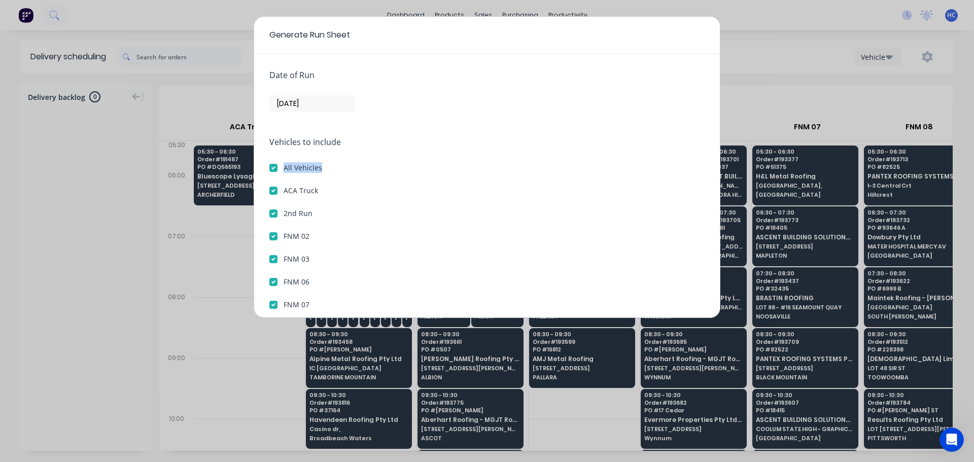
checkbox 08 "true"
checkbox 09 "true"
checkbox 10 "true"
checkbox 12 "true"
checkbox 13 "true"
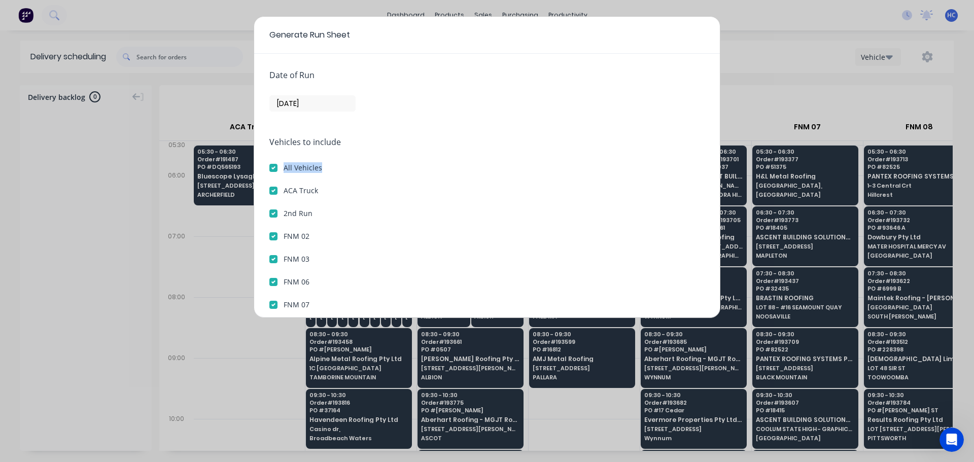
checkbox 14 "true"
checkbox 15 "true"
checkbox 16 "true"
checkbox 17 "true"
checkbox 18 "true"
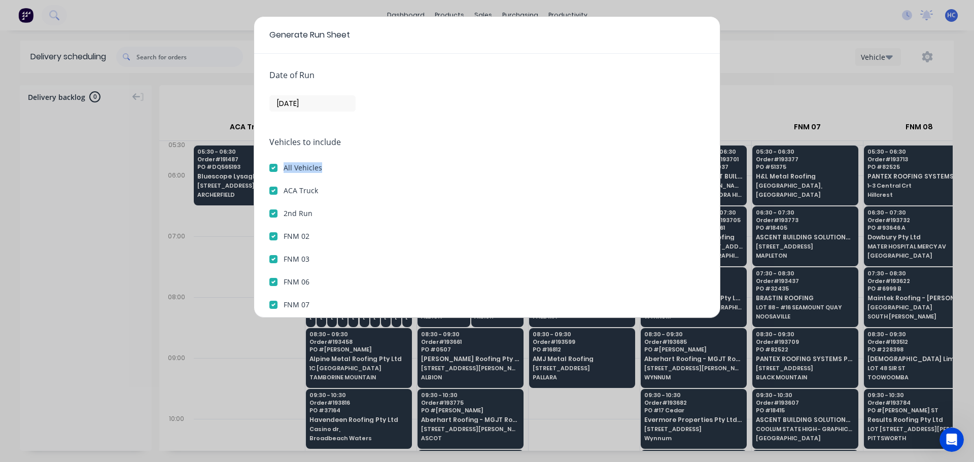
checkbox 19 "true"
checkbox 20 "true"
checkbox 21 "true"
click at [283, 192] on label "ACA Truck" at bounding box center [300, 190] width 34 height 11
click at [276, 192] on Truck "ACA Truck" at bounding box center [273, 190] width 8 height 10
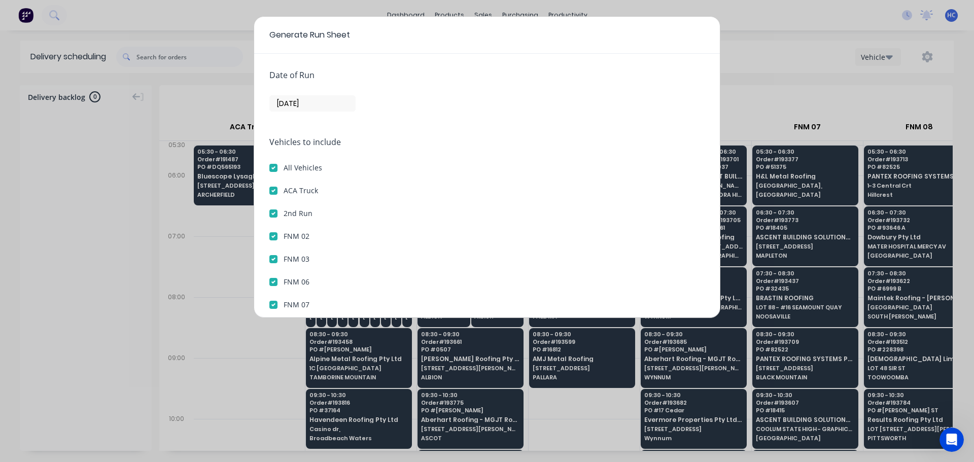
checkbox Truck "false"
checkbox input "false"
click at [276, 207] on div "Vehicles to include All Vehicles ACA Truck 2nd Run FNM 02 FNM 03 FNM 06 FNM 07 …" at bounding box center [486, 371] width 435 height 471
click at [283, 212] on label "2nd Run" at bounding box center [297, 213] width 29 height 11
click at [275, 212] on Run "2nd Run" at bounding box center [273, 213] width 8 height 10
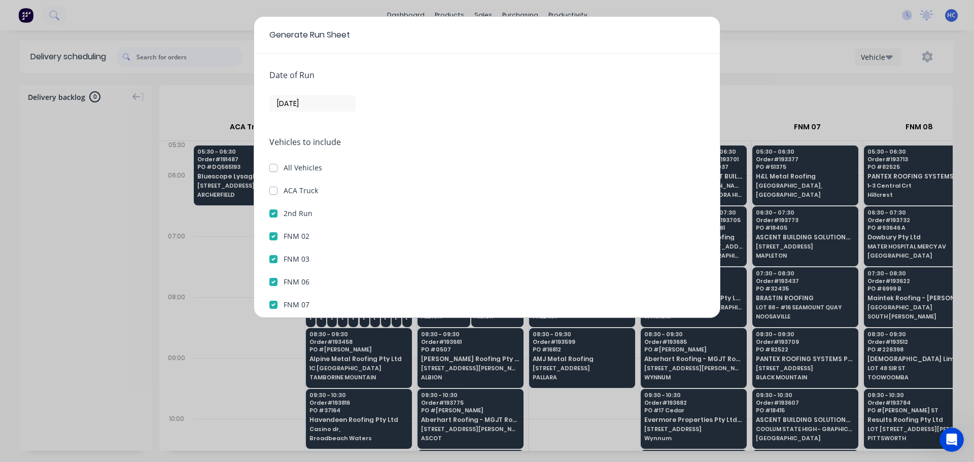
checkbox Run "false"
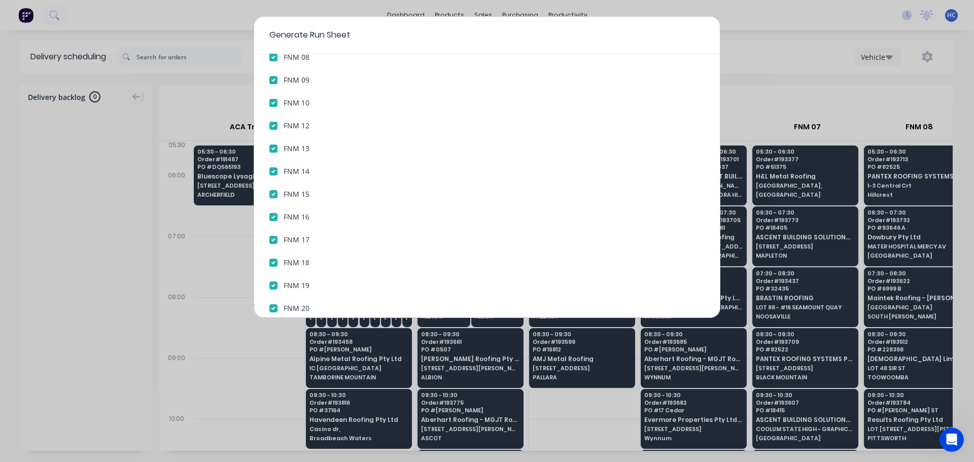
scroll to position [345, 0]
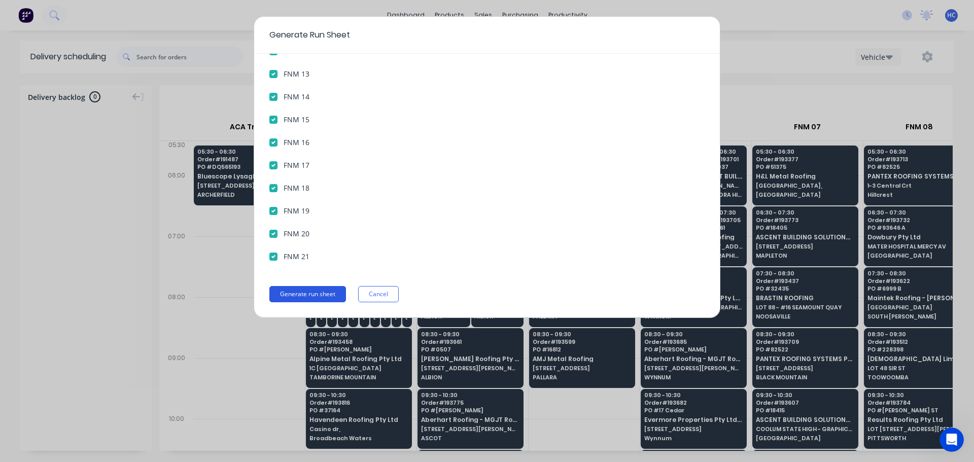
click at [305, 296] on button "Generate run sheet" at bounding box center [307, 294] width 77 height 16
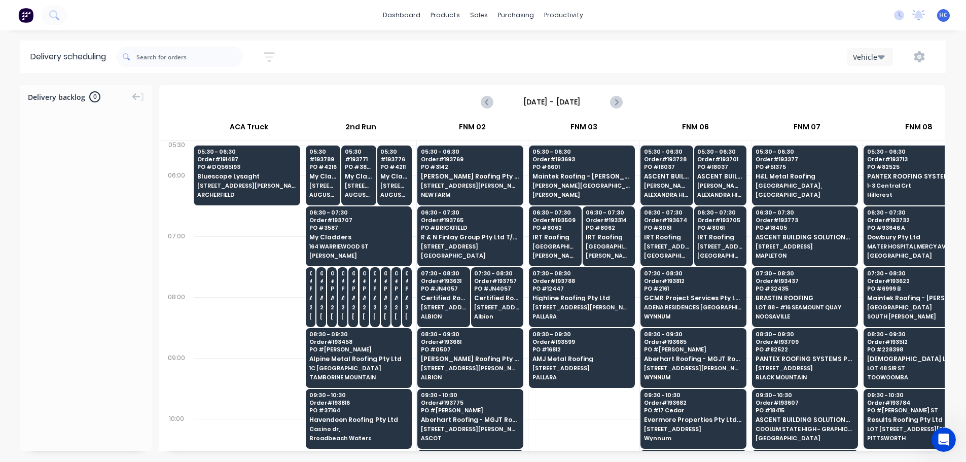
click at [913, 55] on button "button" at bounding box center [919, 57] width 32 height 18
click at [888, 82] on div "Run Sheet" at bounding box center [887, 84] width 78 height 15
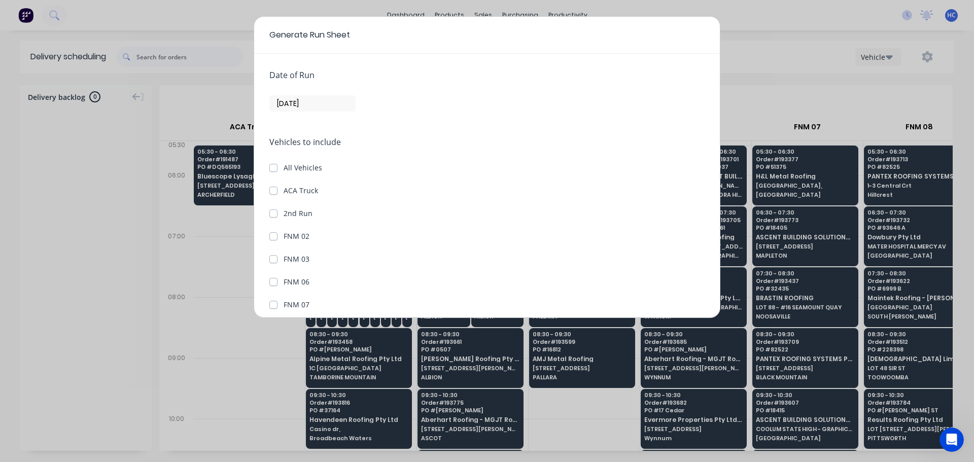
click at [284, 99] on input "[DATE]" at bounding box center [312, 103] width 85 height 15
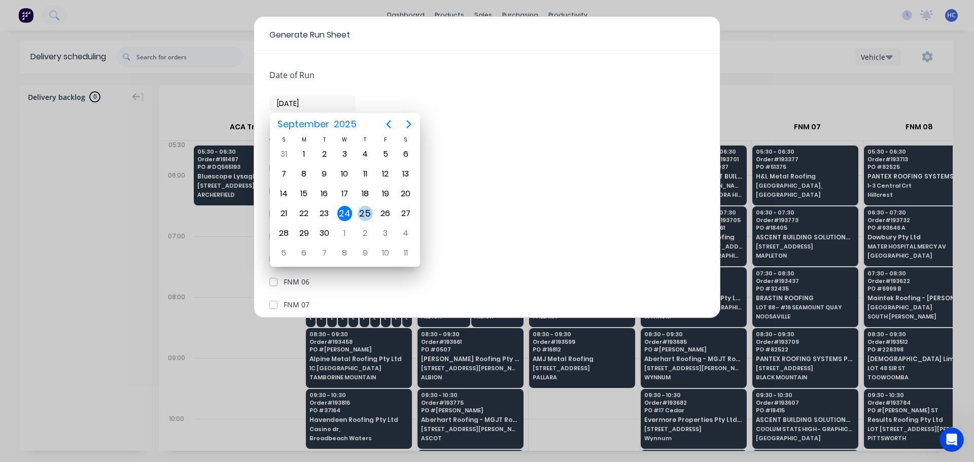
click at [359, 212] on div "25" at bounding box center [364, 213] width 15 height 15
type input "[DATE]"
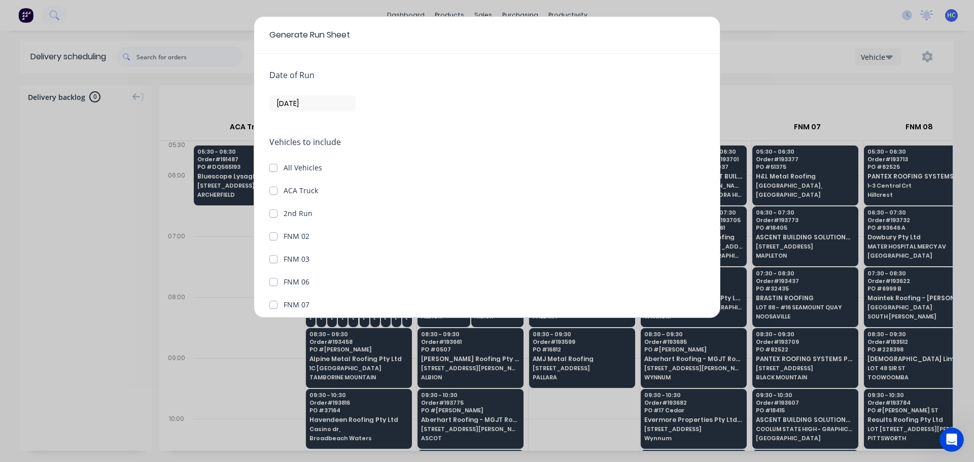
drag, startPoint x: 271, startPoint y: 194, endPoint x: 275, endPoint y: 208, distance: 14.3
click at [272, 195] on div "ACA Truck" at bounding box center [486, 190] width 435 height 11
click at [283, 211] on label "2nd Run" at bounding box center [297, 213] width 29 height 11
click at [273, 211] on Run "2nd Run" at bounding box center [273, 213] width 8 height 10
checkbox Run "true"
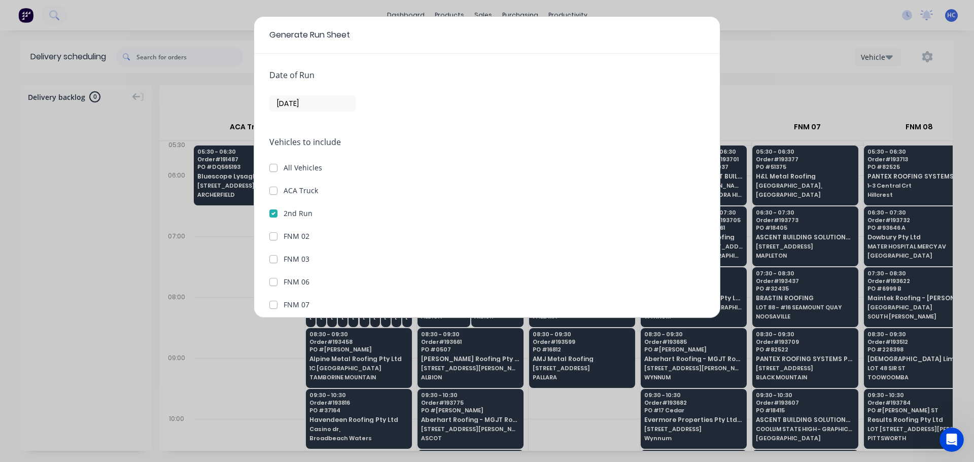
click at [273, 197] on div "Vehicles to include All Vehicles ACA Truck 2nd Run FNM 02 FNM 03 FNM 06 FNM 07 …" at bounding box center [486, 371] width 435 height 471
click at [283, 194] on label "ACA Truck" at bounding box center [300, 190] width 34 height 11
click at [276, 194] on Truck "ACA Truck" at bounding box center [273, 190] width 8 height 10
checkbox Truck "true"
click at [295, 301] on button "Generate run sheet" at bounding box center [307, 294] width 77 height 16
